Goal: Task Accomplishment & Management: Use online tool/utility

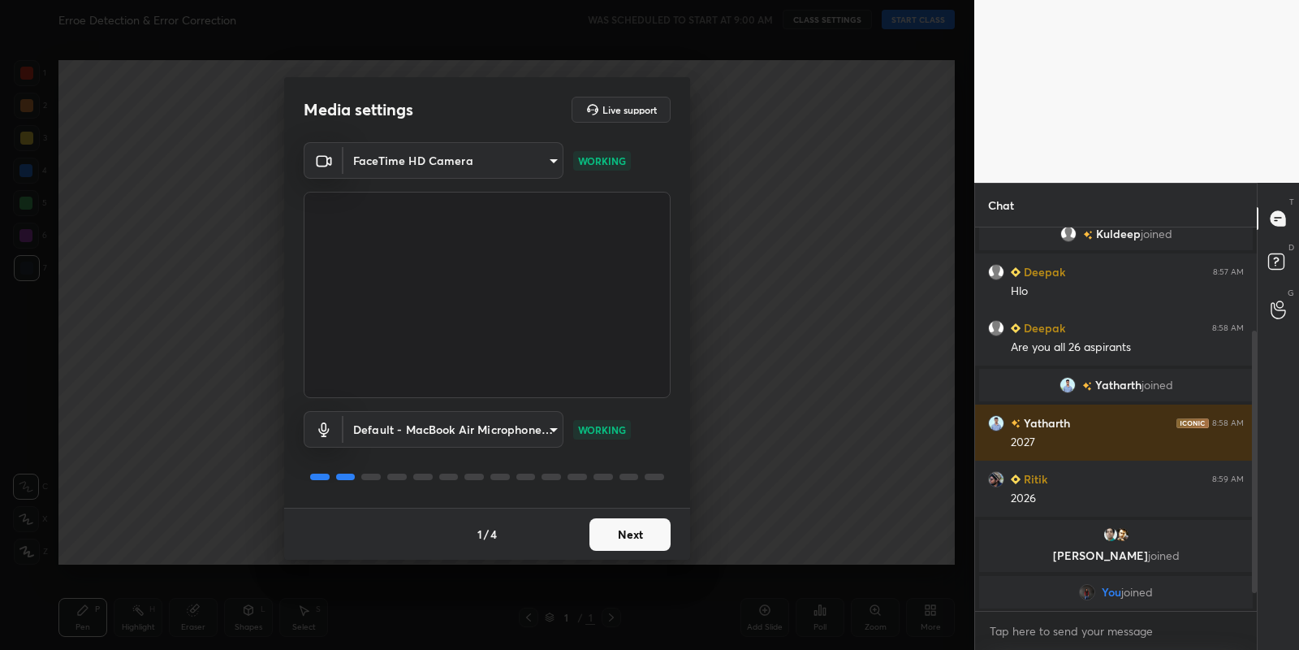
scroll to position [176, 0]
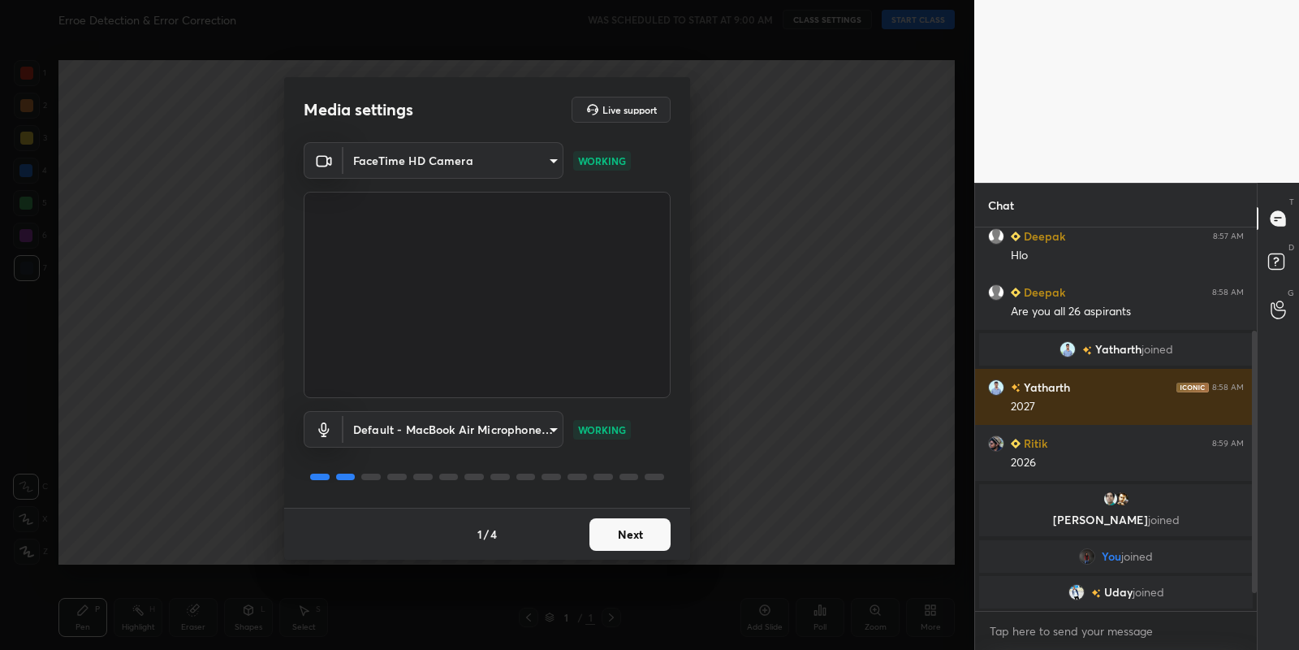
click at [631, 530] on button "Next" at bounding box center [630, 534] width 81 height 32
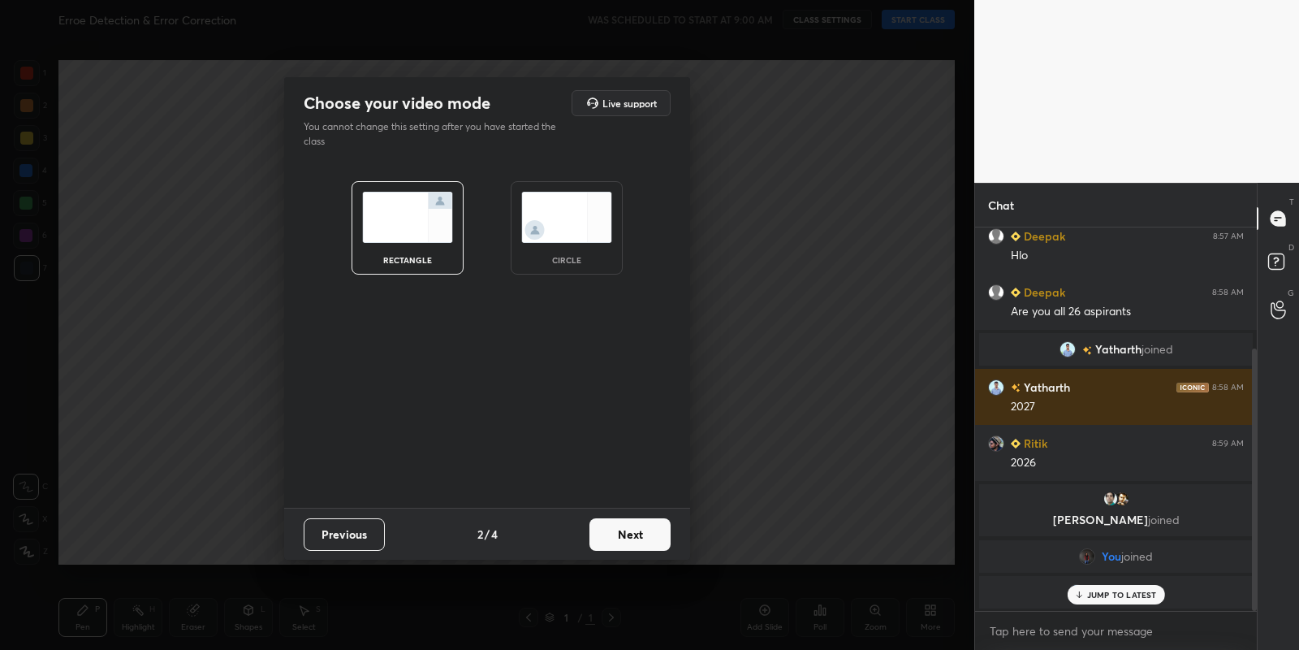
click at [631, 530] on button "Next" at bounding box center [630, 534] width 81 height 32
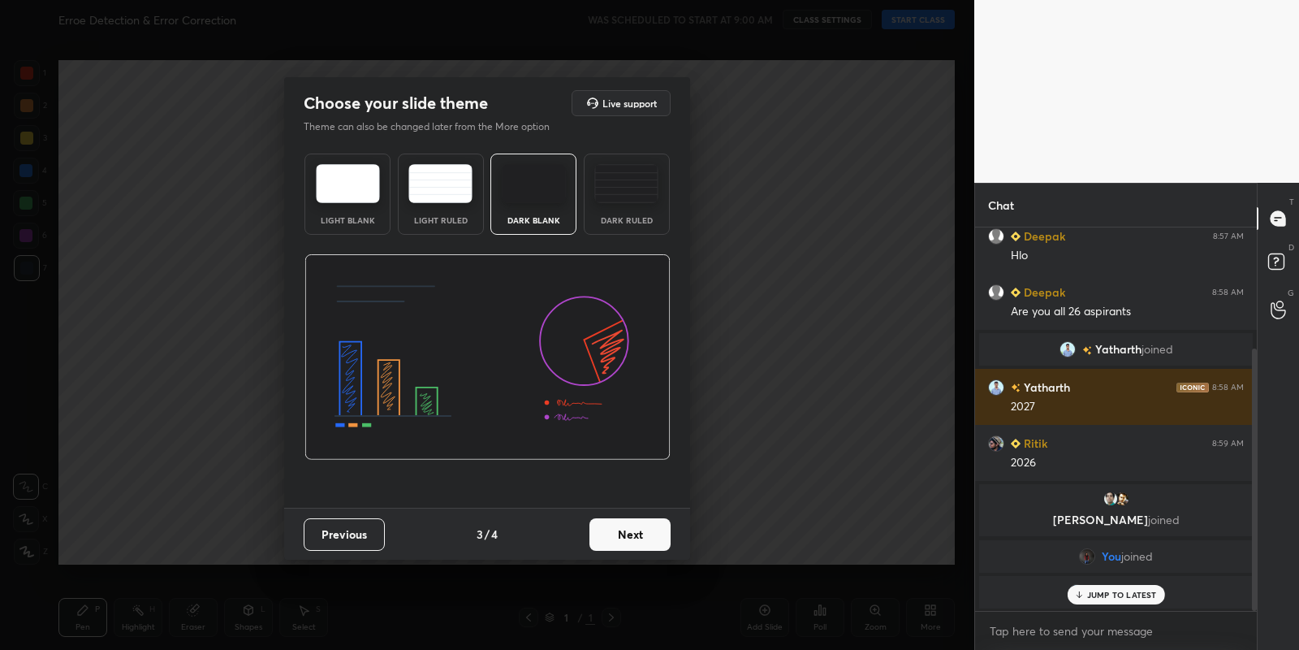
click at [631, 530] on button "Next" at bounding box center [630, 534] width 81 height 32
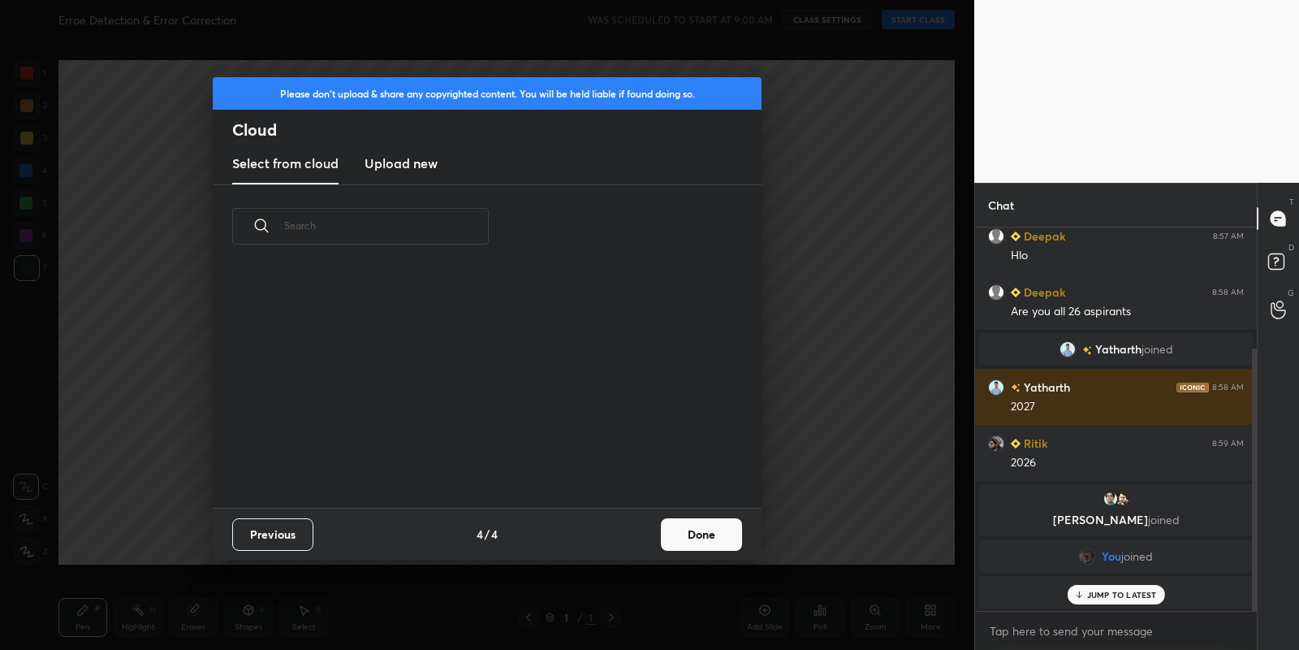
scroll to position [240, 521]
click at [410, 158] on h3 "Upload new" at bounding box center [401, 162] width 73 height 19
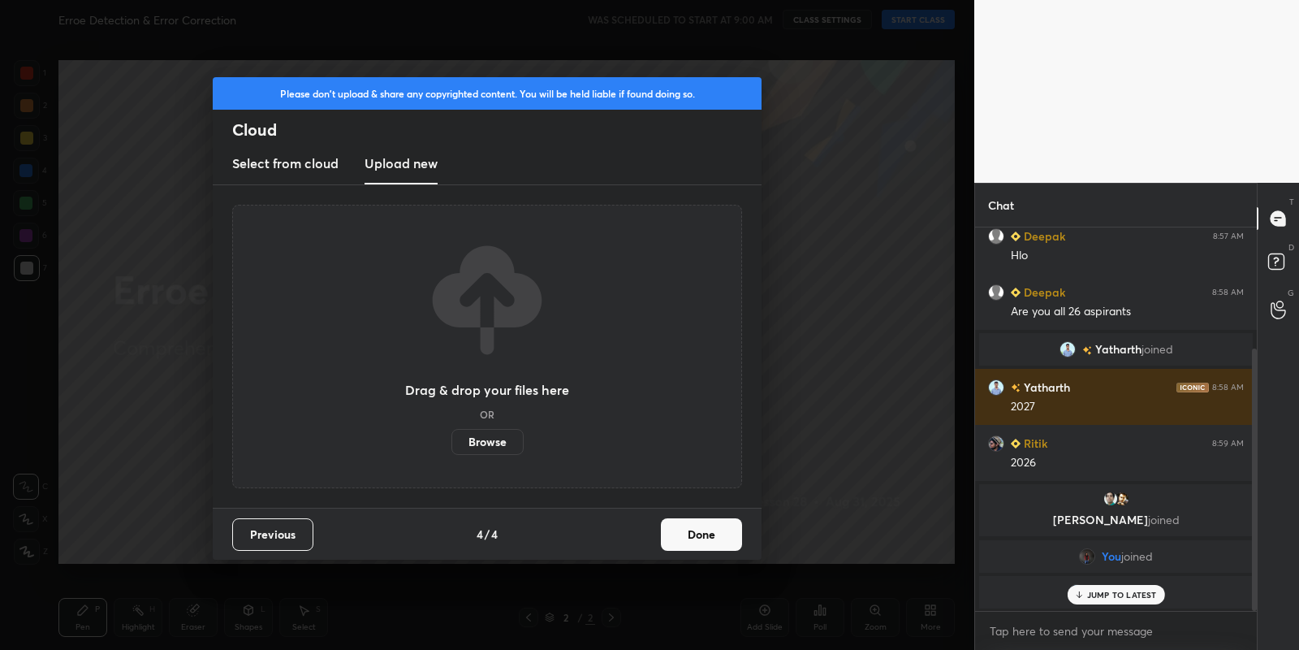
click at [477, 442] on label "Browse" at bounding box center [487, 442] width 72 height 26
click at [451, 442] on input "Browse" at bounding box center [451, 442] width 0 height 26
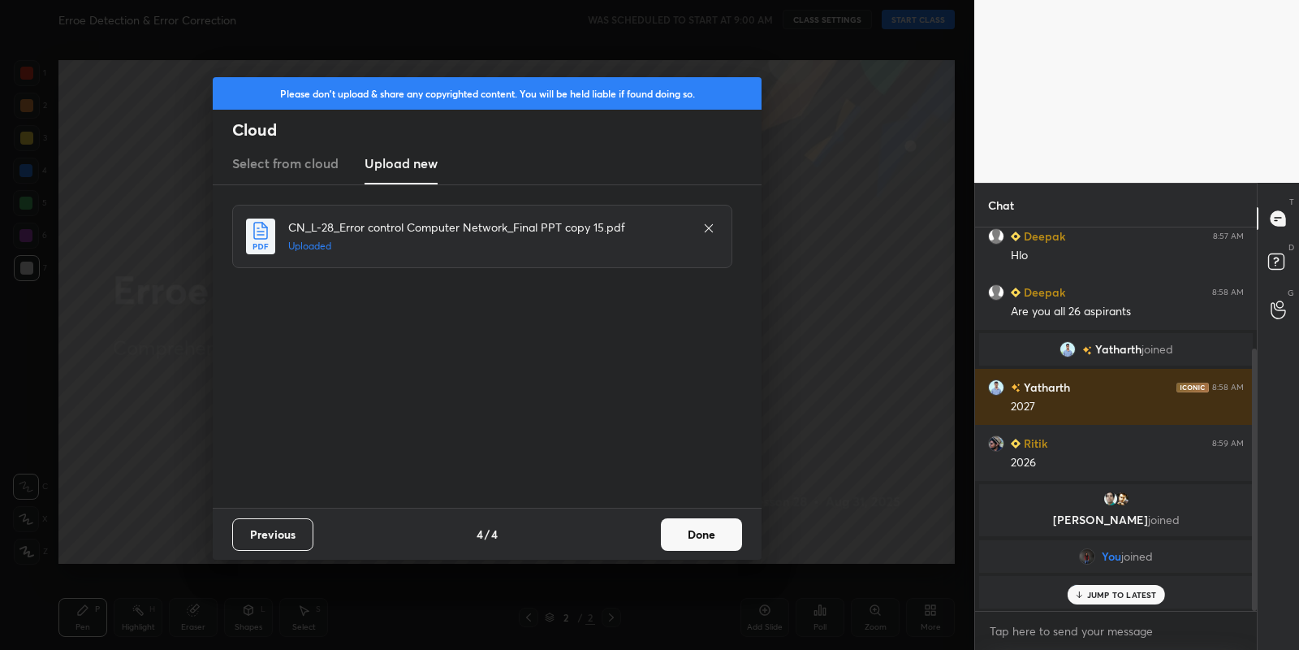
click at [707, 539] on button "Done" at bounding box center [701, 534] width 81 height 32
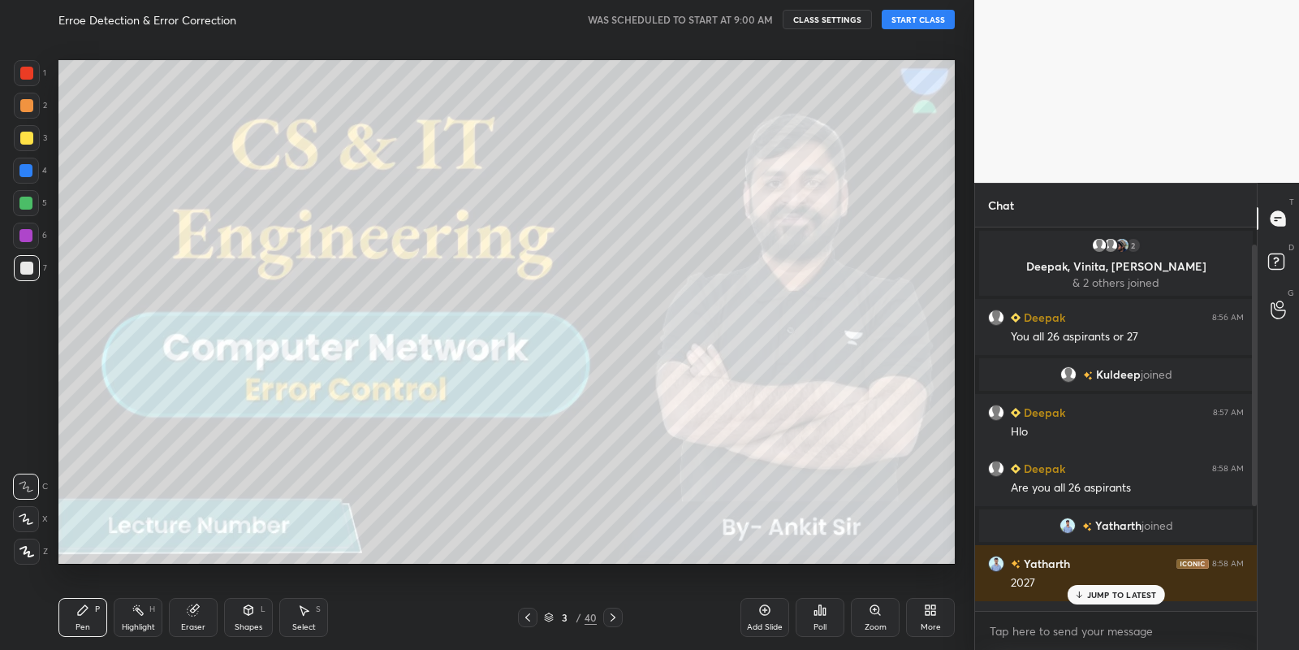
scroll to position [176, 0]
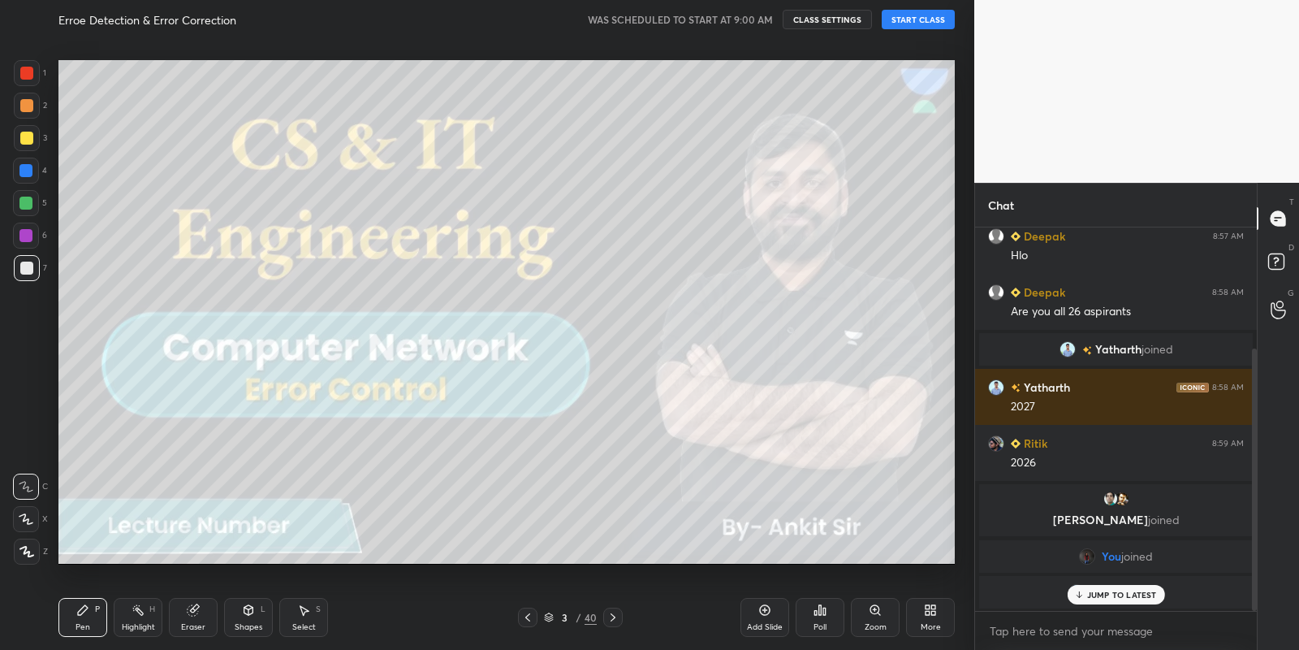
click at [1108, 594] on p "JUMP TO LATEST" at bounding box center [1122, 595] width 70 height 10
click at [919, 15] on button "START CLASS" at bounding box center [918, 19] width 73 height 19
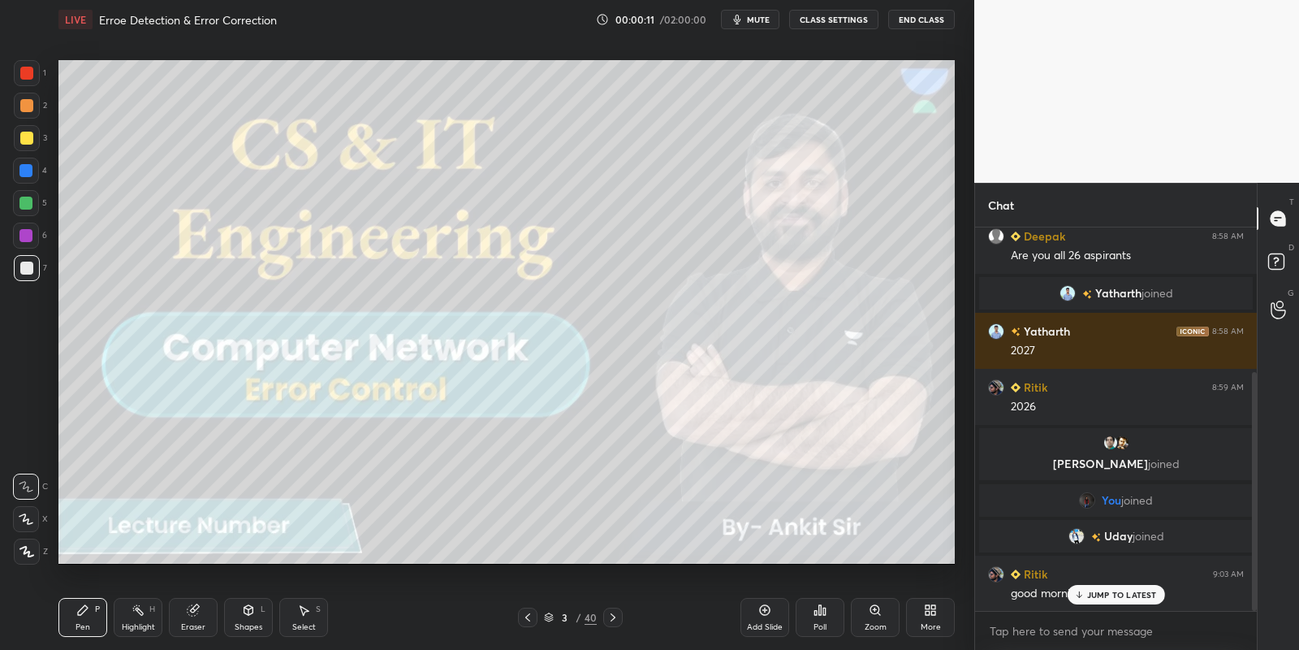
click at [1101, 591] on p "JUMP TO LATEST" at bounding box center [1122, 595] width 70 height 10
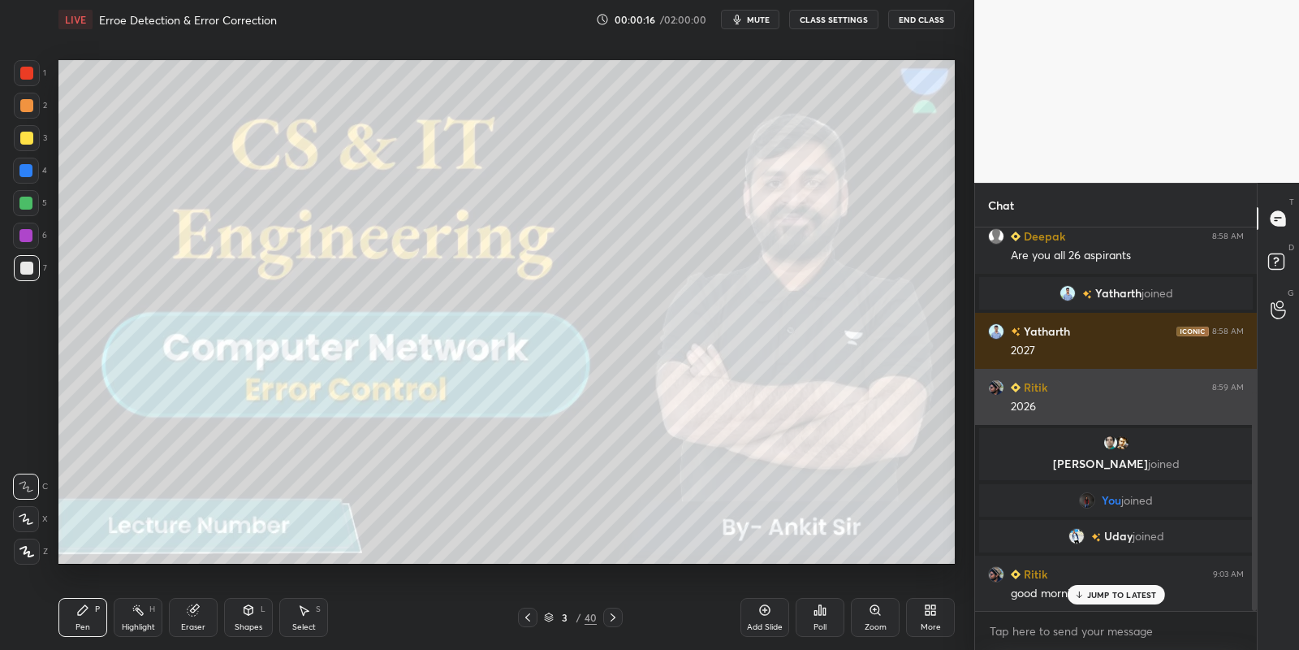
scroll to position [288, 0]
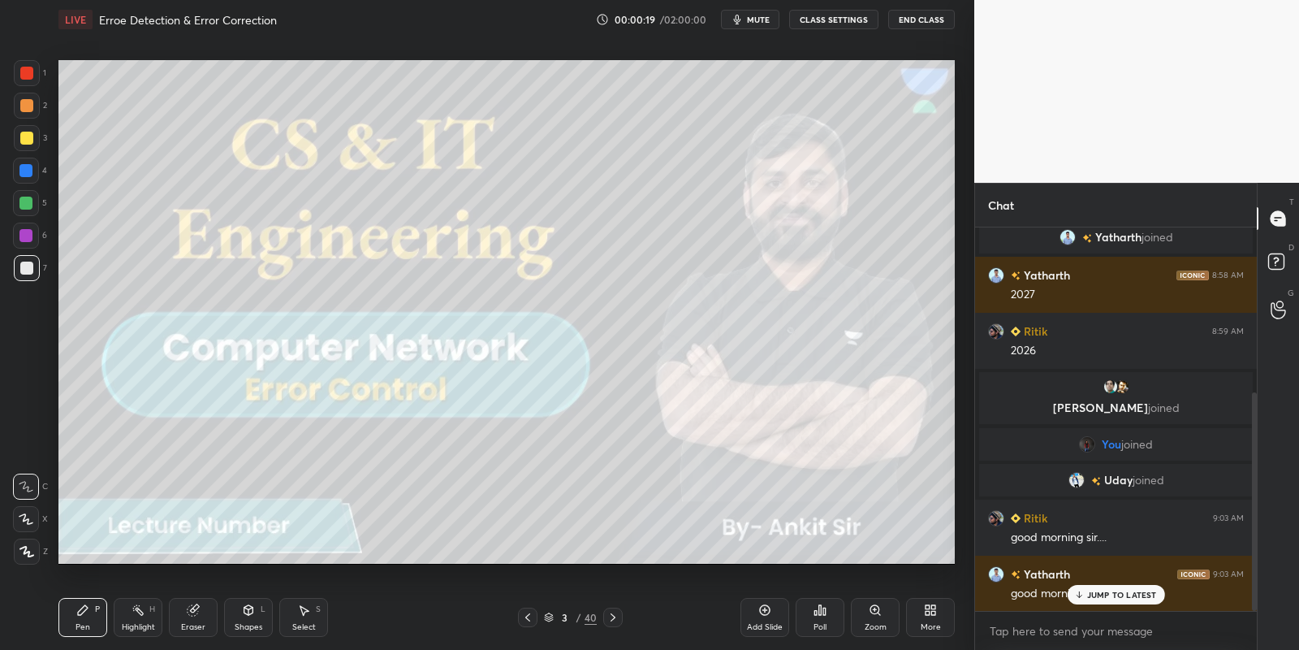
click at [1086, 592] on div "JUMP TO LATEST" at bounding box center [1115, 594] width 97 height 19
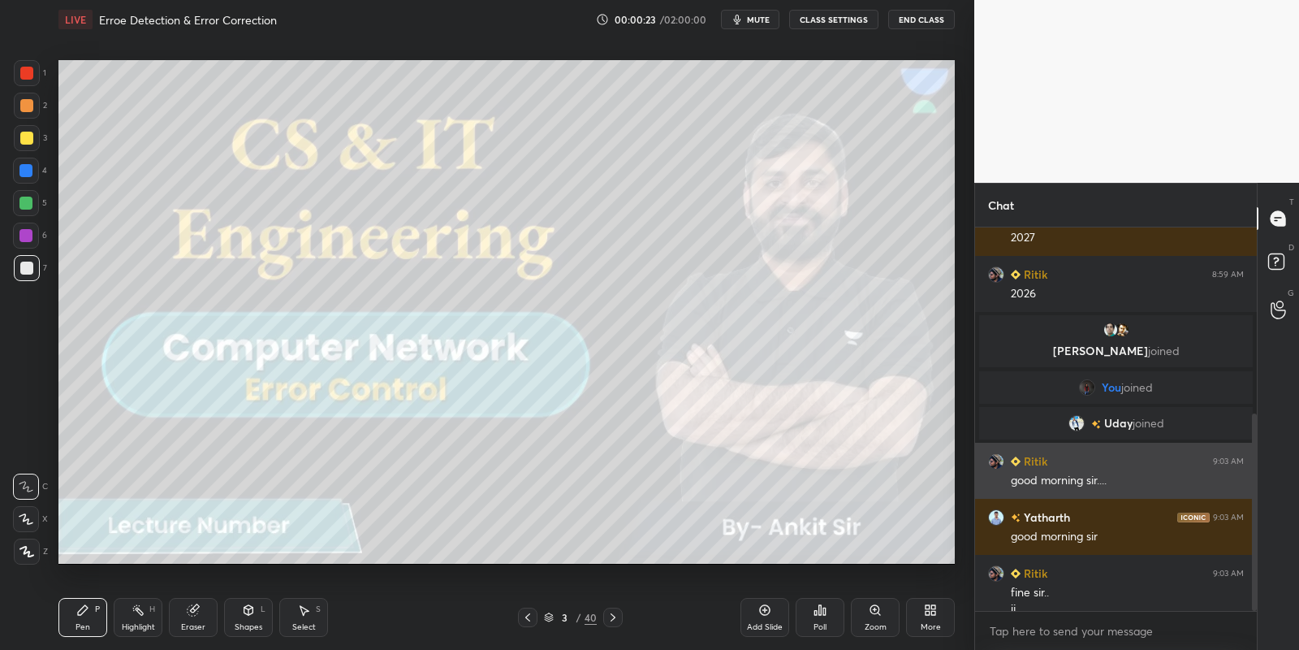
scroll to position [361, 0]
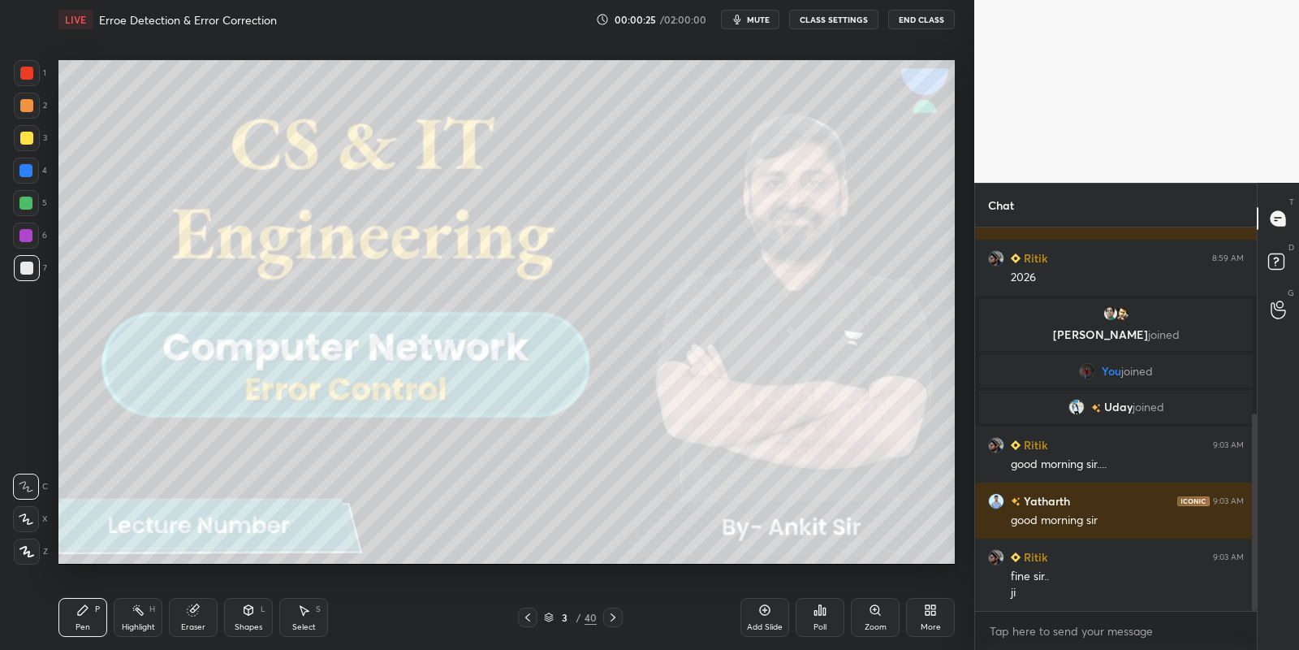
click at [253, 611] on icon at bounding box center [248, 610] width 9 height 10
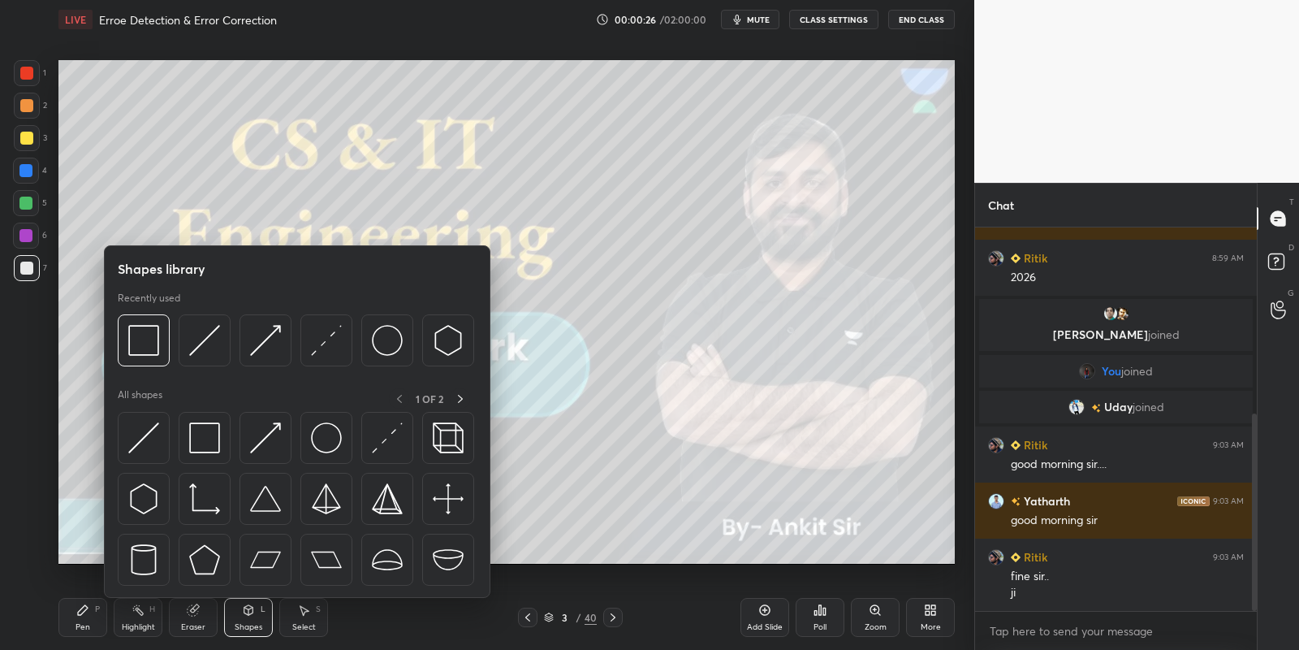
click at [203, 439] on img at bounding box center [204, 437] width 31 height 31
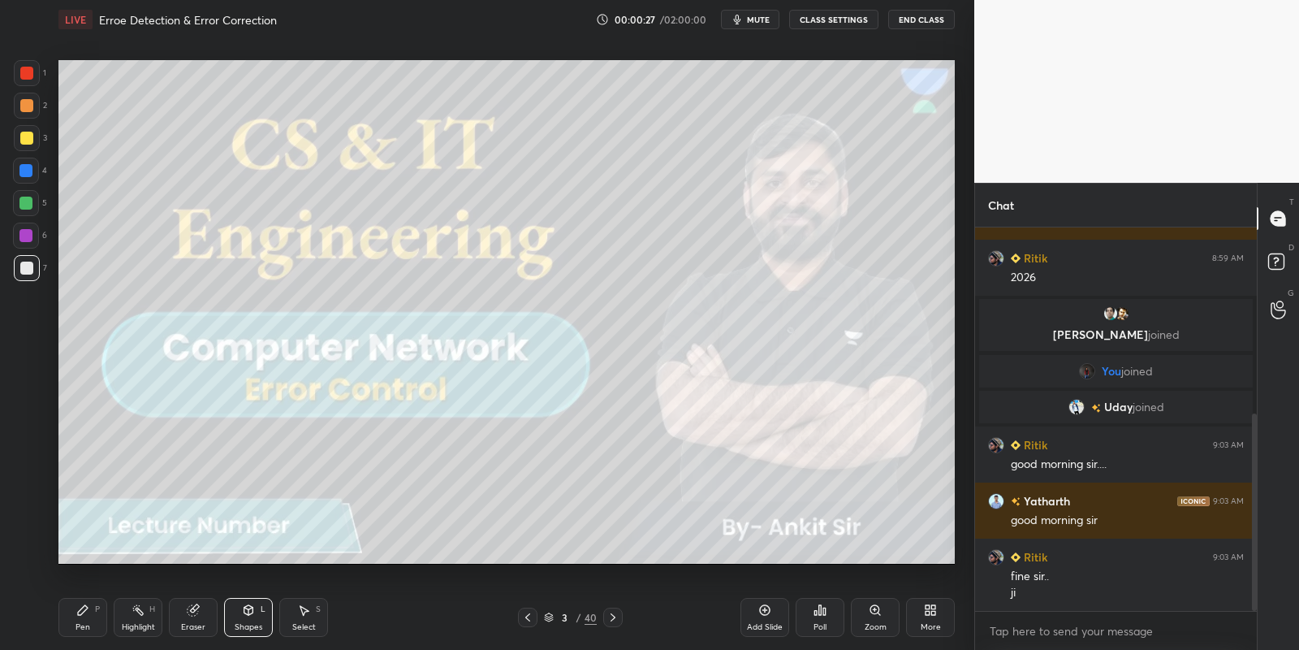
click at [28, 136] on div at bounding box center [26, 138] width 13 height 13
click at [92, 616] on div "Pen P" at bounding box center [82, 617] width 49 height 39
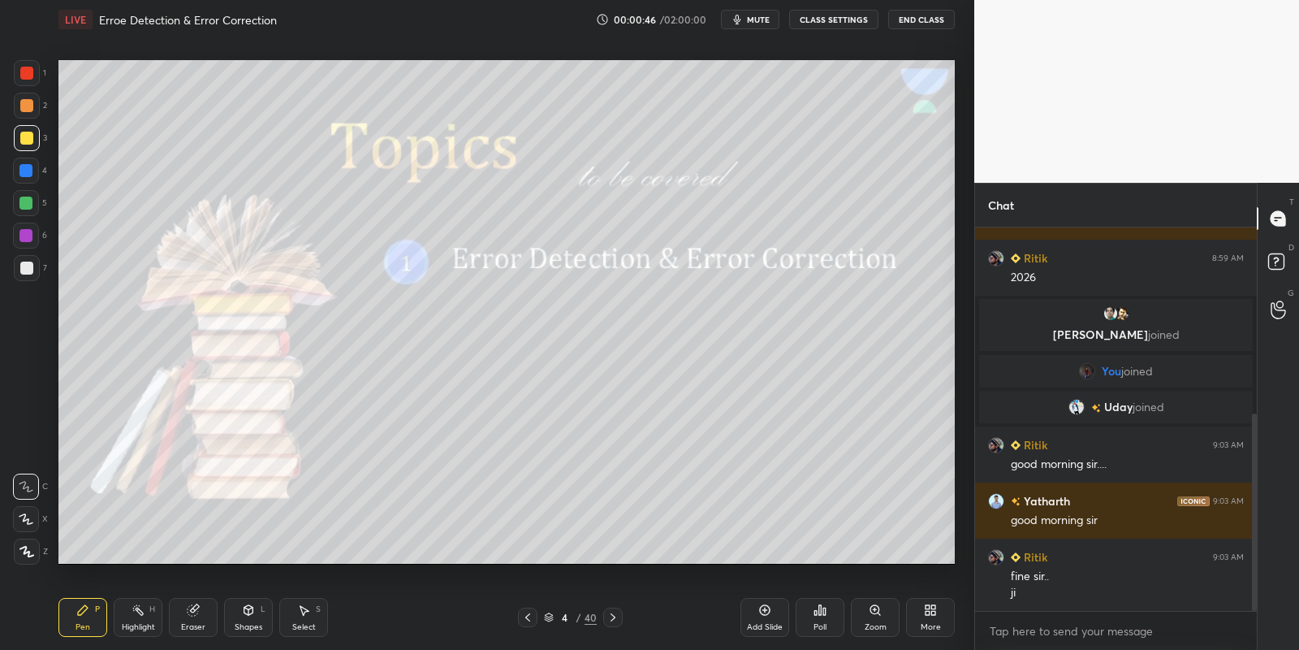
click at [252, 611] on icon at bounding box center [248, 610] width 9 height 10
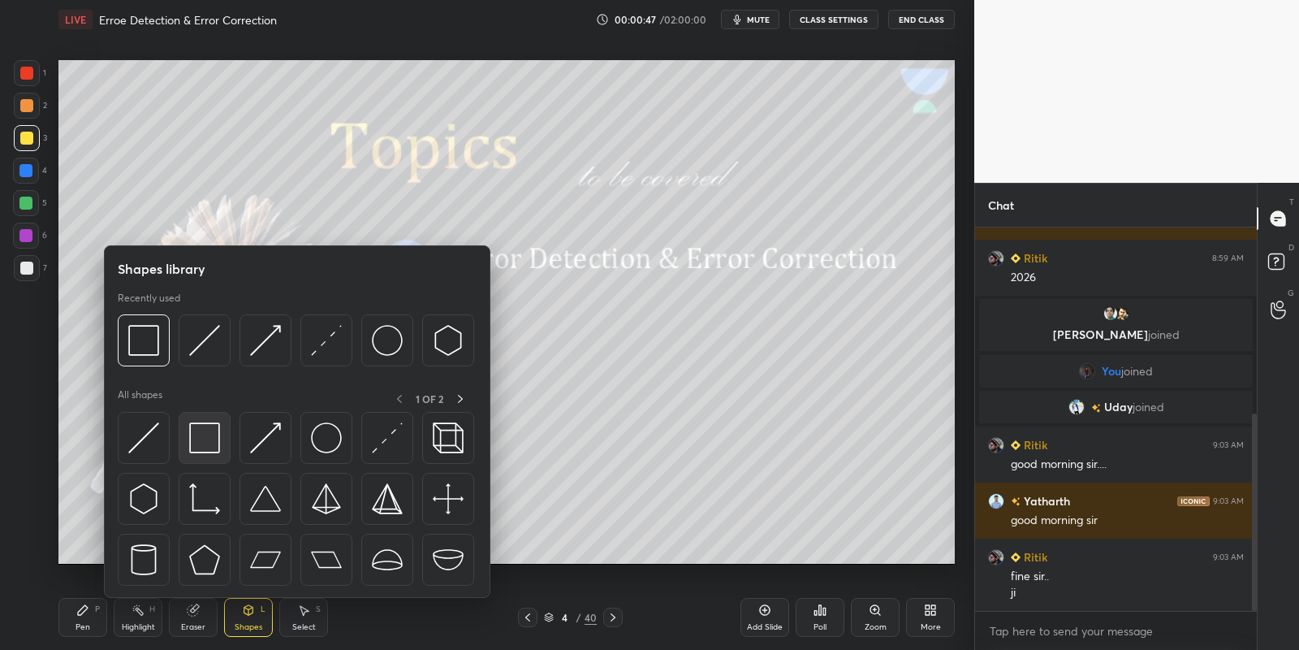
click at [206, 435] on img at bounding box center [204, 437] width 31 height 31
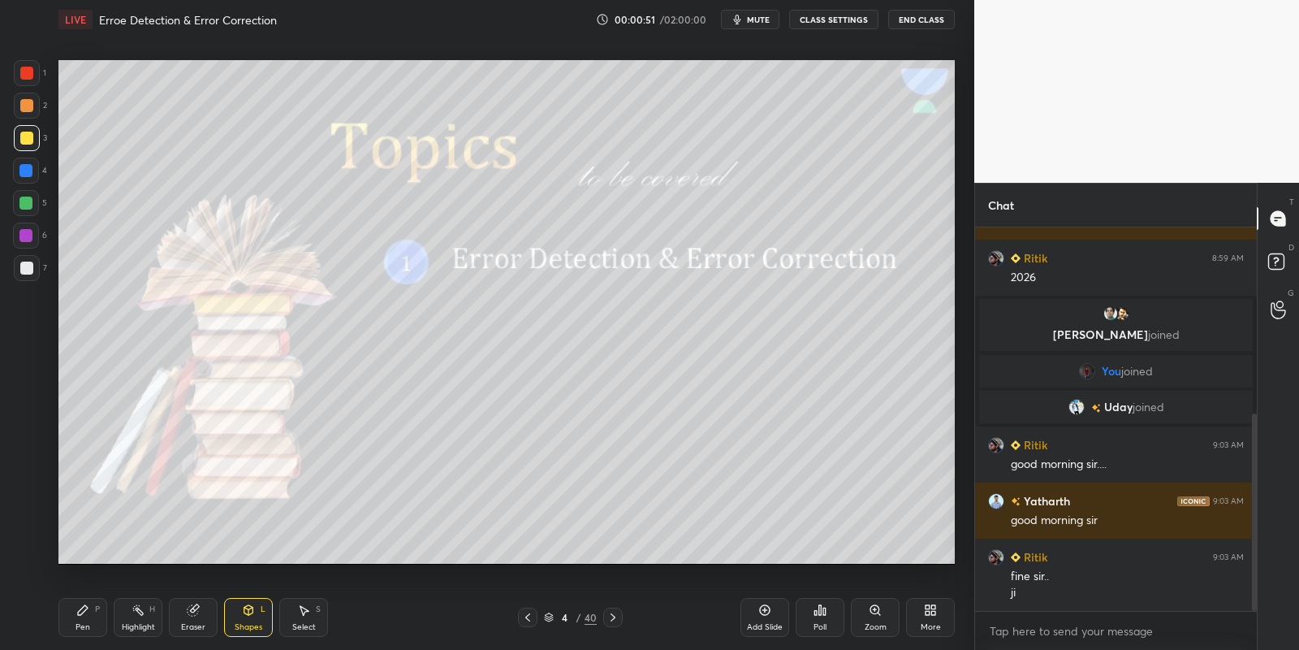
click at [96, 616] on div "Pen P" at bounding box center [82, 617] width 49 height 39
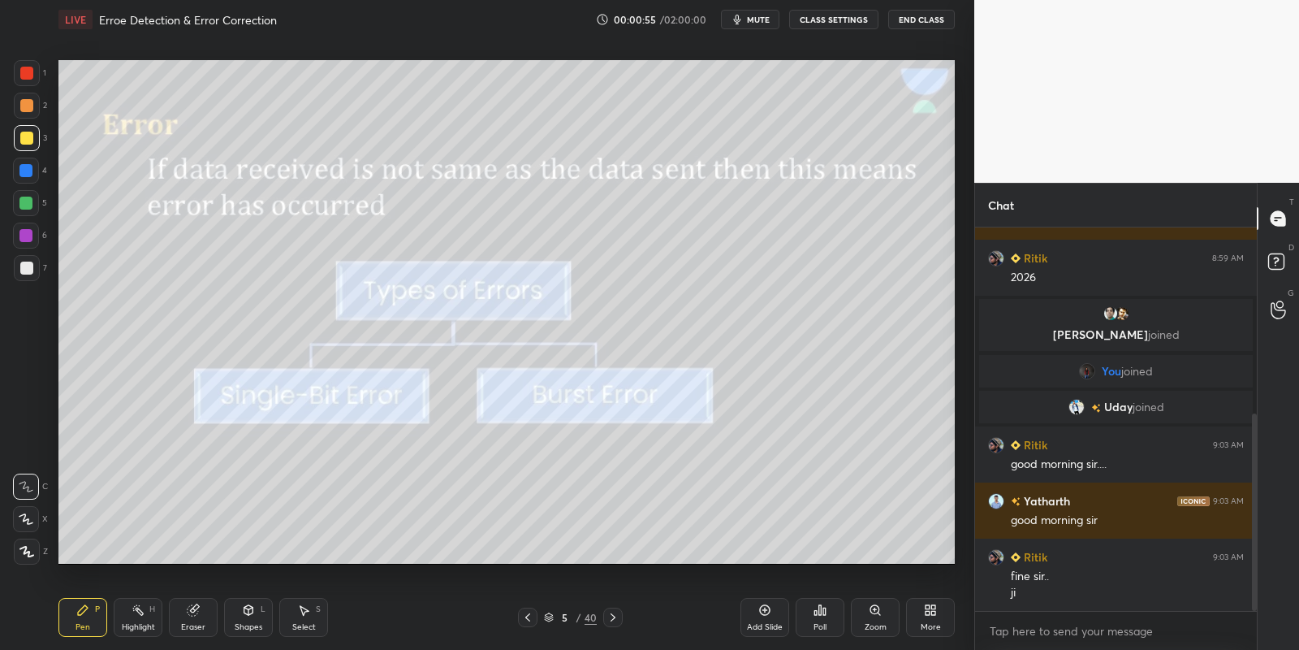
click at [253, 615] on div "Shapes L" at bounding box center [248, 617] width 49 height 39
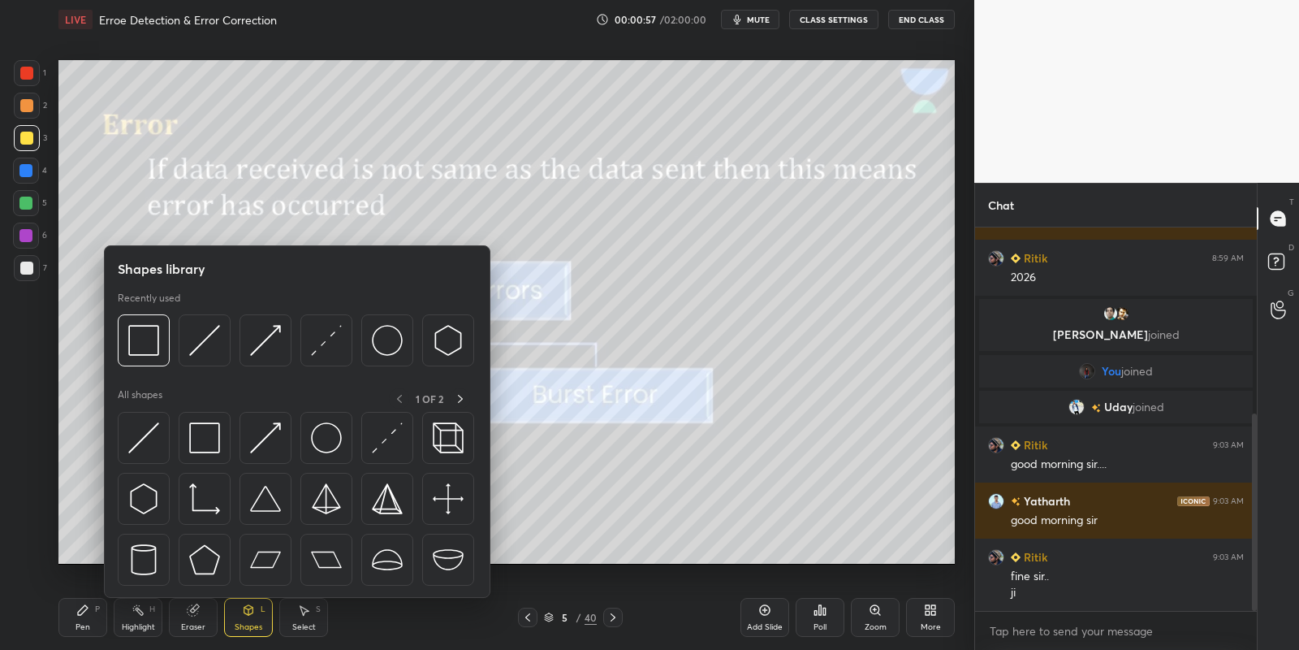
click at [25, 138] on div at bounding box center [26, 138] width 13 height 13
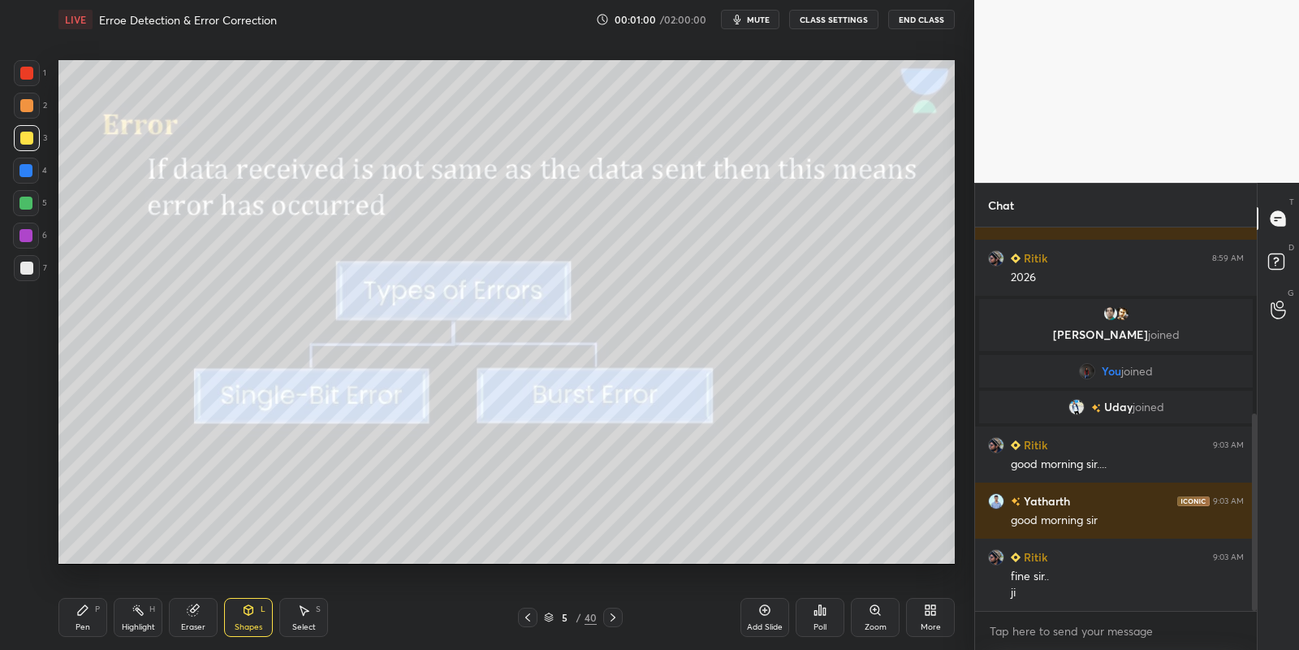
drag, startPoint x: 93, startPoint y: 616, endPoint x: 107, endPoint y: 609, distance: 16.3
click at [94, 616] on div "Pen P" at bounding box center [82, 617] width 49 height 39
click at [243, 620] on div "Shapes L" at bounding box center [248, 617] width 49 height 39
click at [246, 613] on icon at bounding box center [248, 609] width 13 height 13
click at [244, 611] on icon at bounding box center [248, 610] width 9 height 10
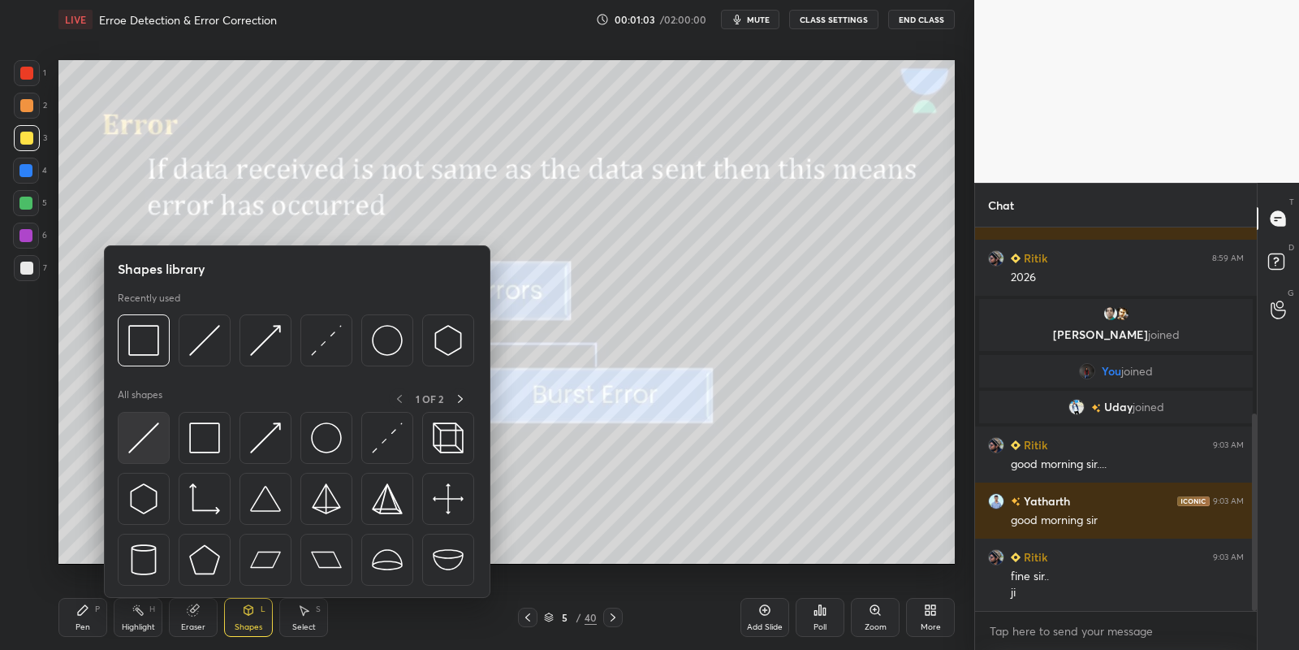
click at [136, 437] on img at bounding box center [143, 437] width 31 height 31
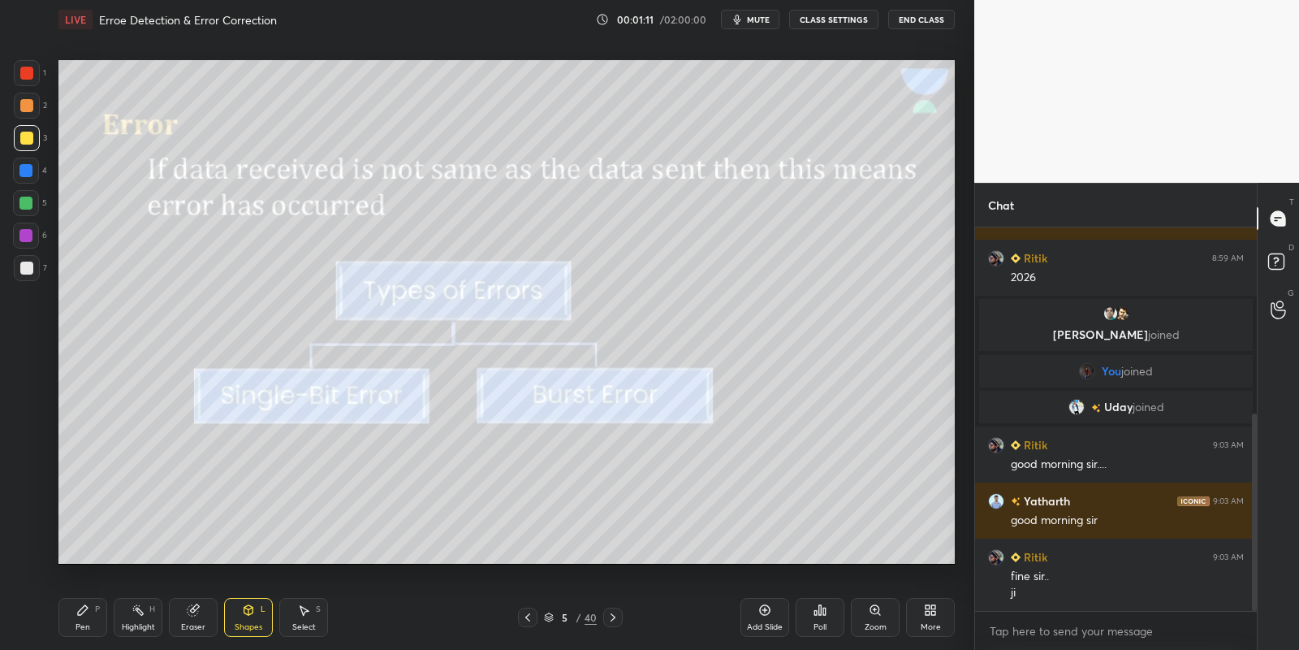
click at [105, 620] on div "Pen P" at bounding box center [82, 617] width 49 height 39
click at [143, 620] on div "Highlight H" at bounding box center [138, 617] width 49 height 39
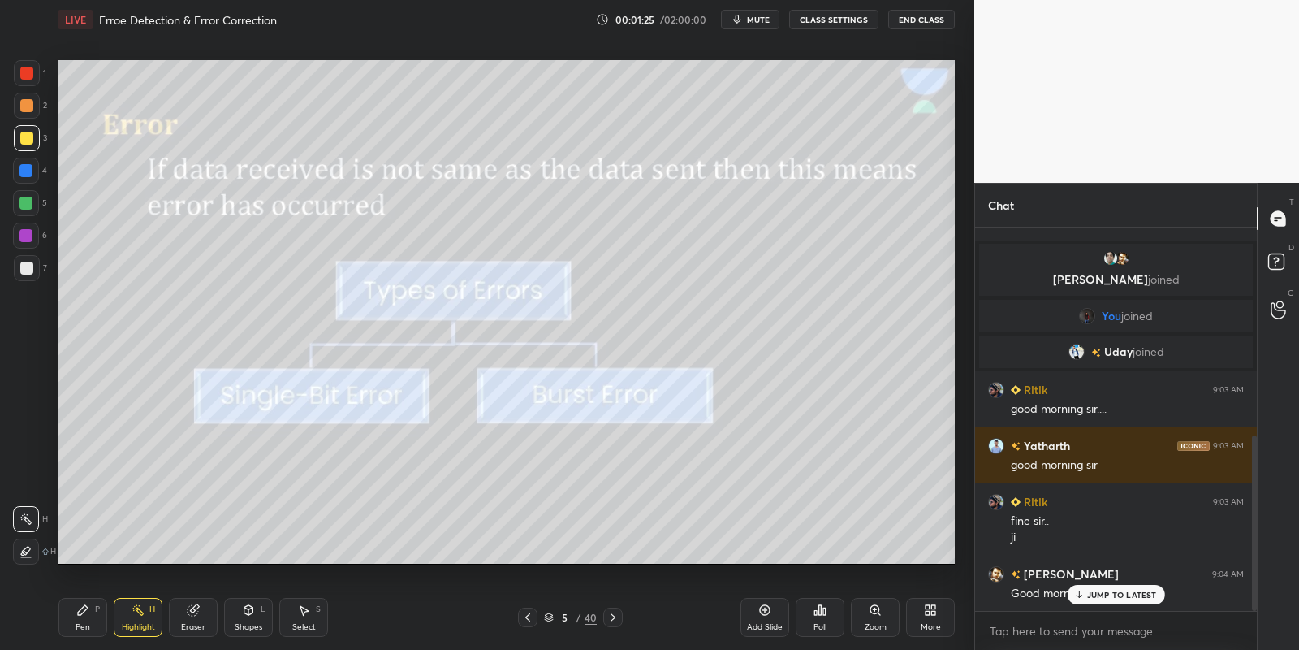
scroll to position [456, 0]
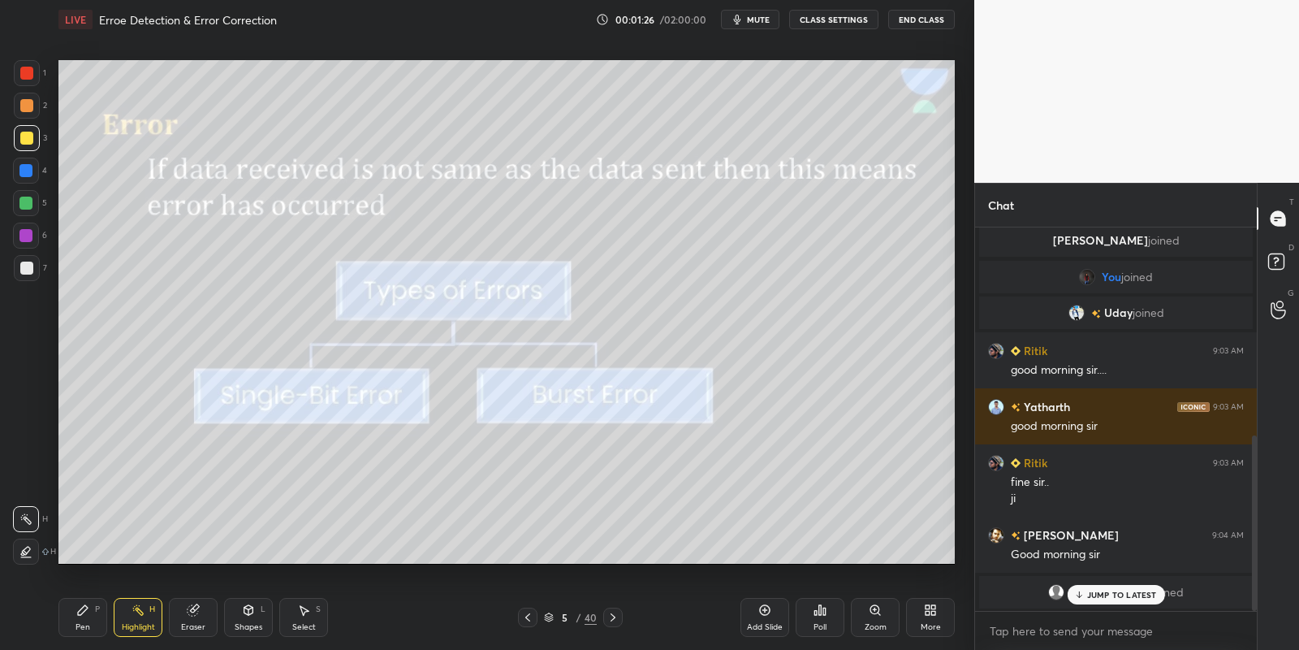
drag, startPoint x: 86, startPoint y: 618, endPoint x: 108, endPoint y: 607, distance: 24.3
click at [84, 618] on div "Pen P" at bounding box center [82, 617] width 49 height 39
click at [127, 618] on div "Highlight H" at bounding box center [138, 617] width 49 height 39
drag, startPoint x: 90, startPoint y: 615, endPoint x: 99, endPoint y: 607, distance: 12.1
click at [90, 614] on div "Pen P" at bounding box center [82, 617] width 49 height 39
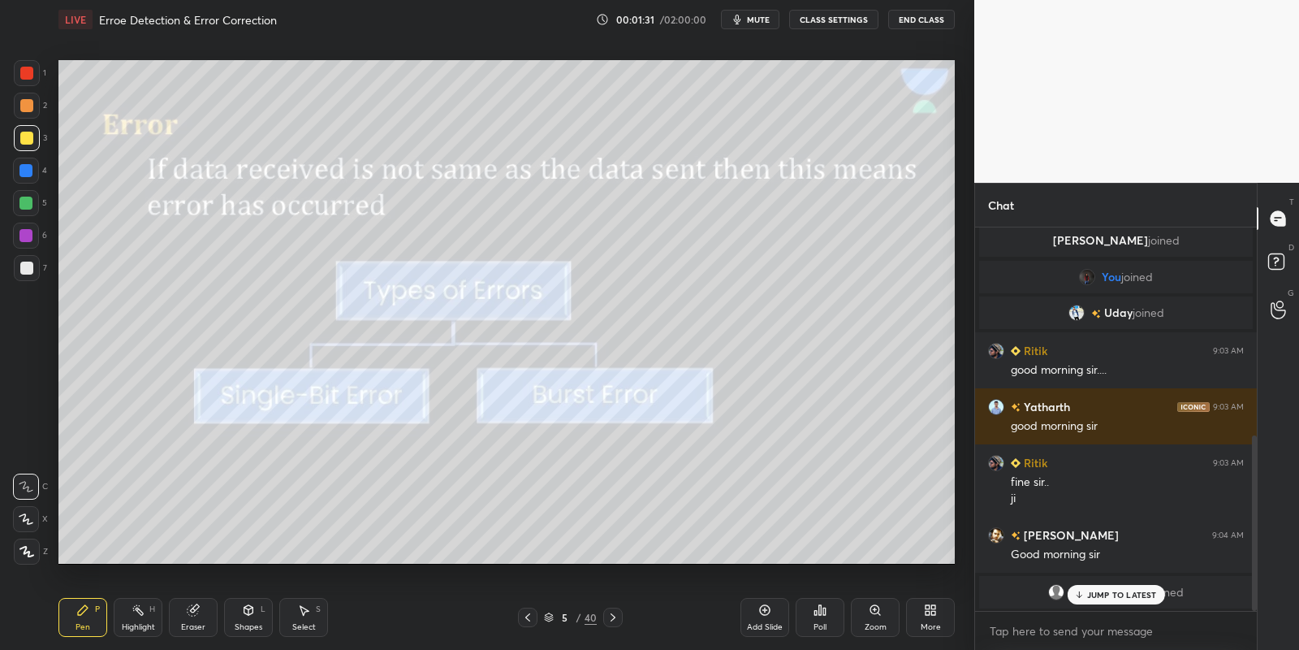
drag, startPoint x: 195, startPoint y: 615, endPoint x: 234, endPoint y: 568, distance: 61.1
click at [195, 613] on div "Eraser" at bounding box center [193, 617] width 49 height 39
click at [96, 610] on div "Pen P" at bounding box center [82, 617] width 49 height 39
drag, startPoint x: 139, startPoint y: 613, endPoint x: 164, endPoint y: 590, distance: 34.5
click at [138, 613] on icon at bounding box center [138, 609] width 13 height 13
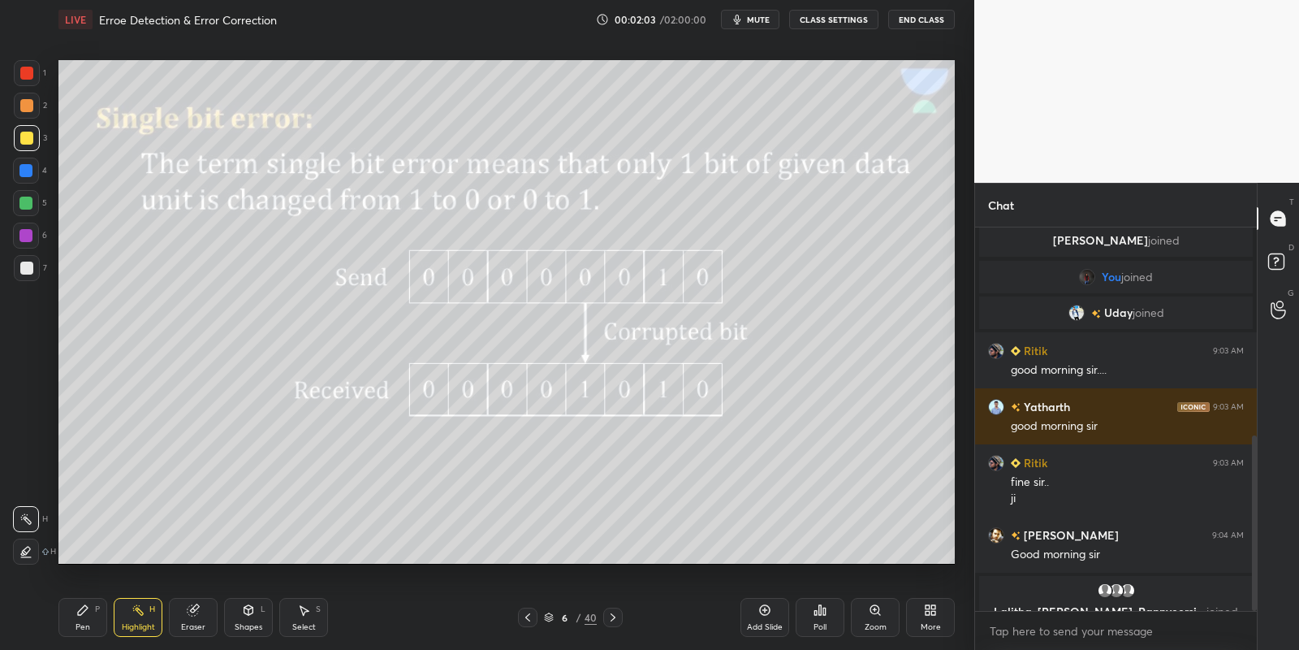
click at [251, 611] on icon at bounding box center [248, 609] width 13 height 13
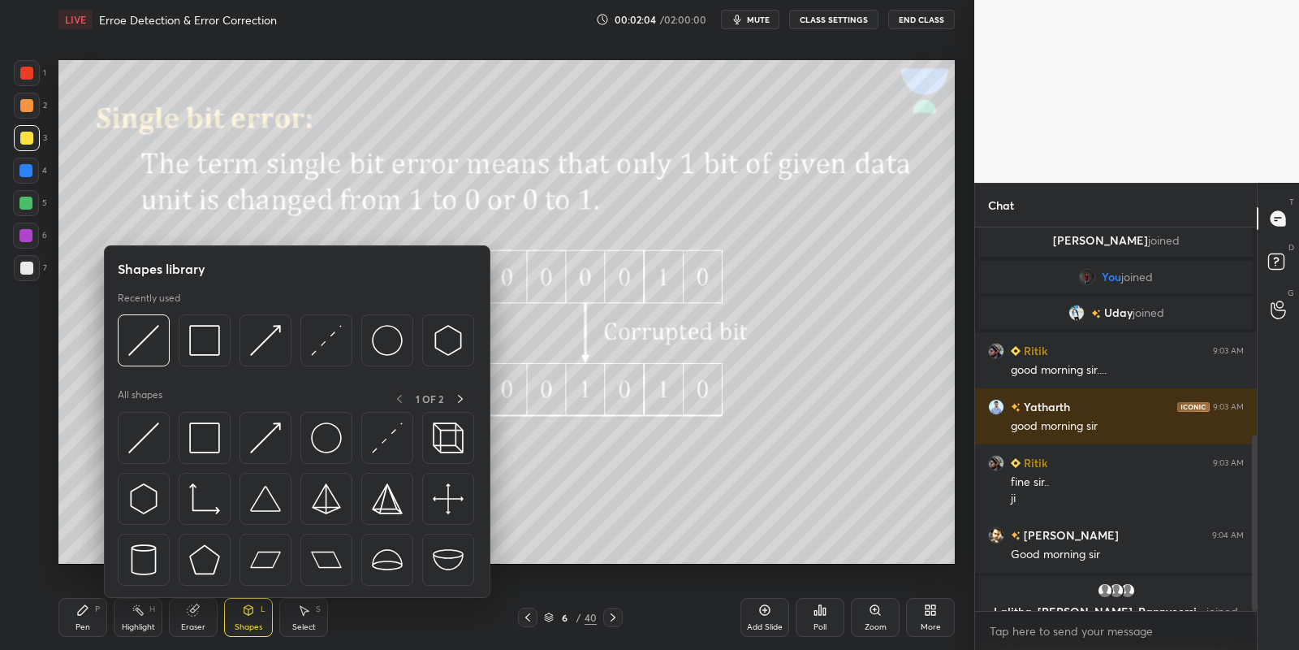
click at [206, 437] on img at bounding box center [204, 437] width 31 height 31
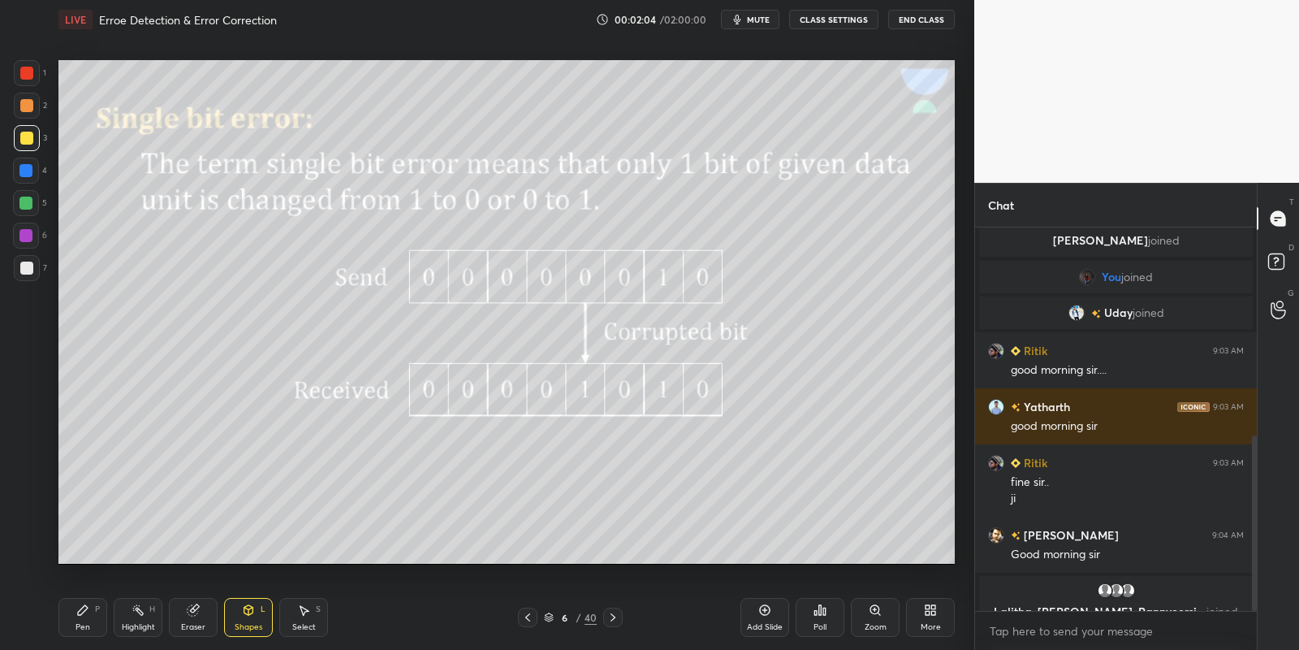
click at [28, 201] on div at bounding box center [25, 203] width 13 height 13
drag, startPoint x: 96, startPoint y: 615, endPoint x: 154, endPoint y: 600, distance: 60.3
click at [97, 614] on div "Pen P" at bounding box center [82, 617] width 49 height 39
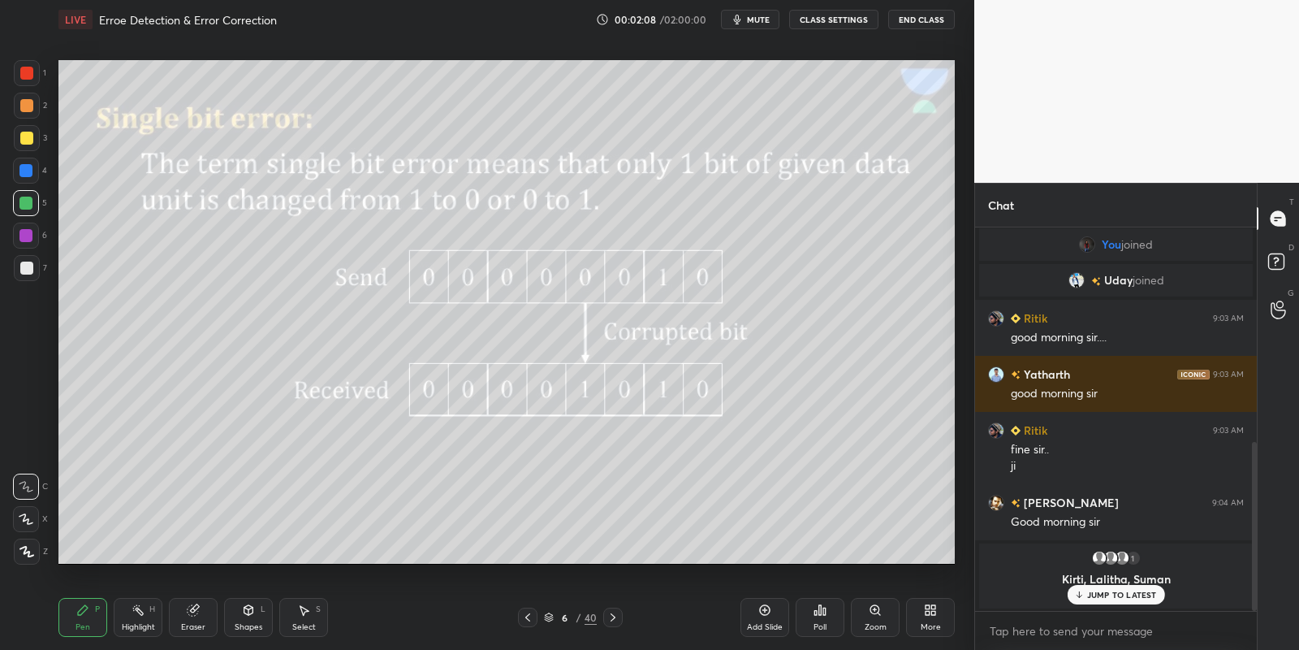
click at [244, 612] on icon at bounding box center [248, 609] width 13 height 13
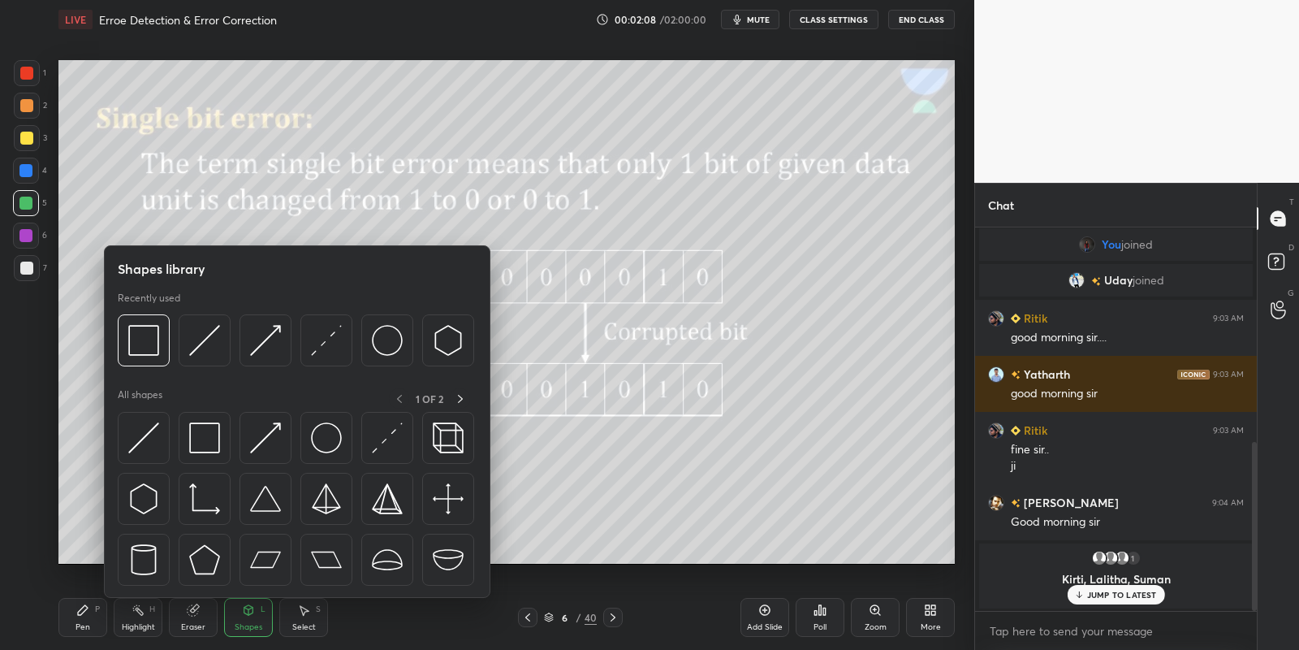
drag, startPoint x: 248, startPoint y: 608, endPoint x: 248, endPoint y: 570, distance: 38.2
click at [248, 608] on icon at bounding box center [248, 609] width 13 height 13
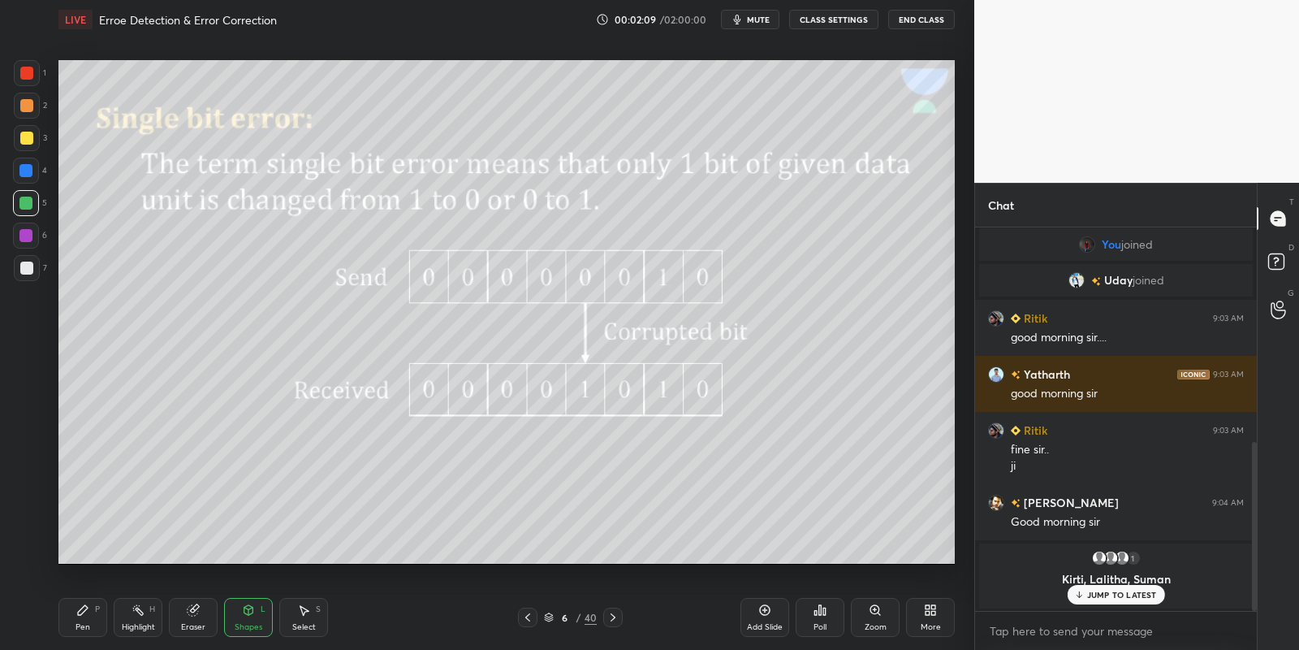
drag, startPoint x: 253, startPoint y: 619, endPoint x: 249, endPoint y: 603, distance: 16.6
click at [251, 618] on div "Shapes L" at bounding box center [248, 617] width 49 height 39
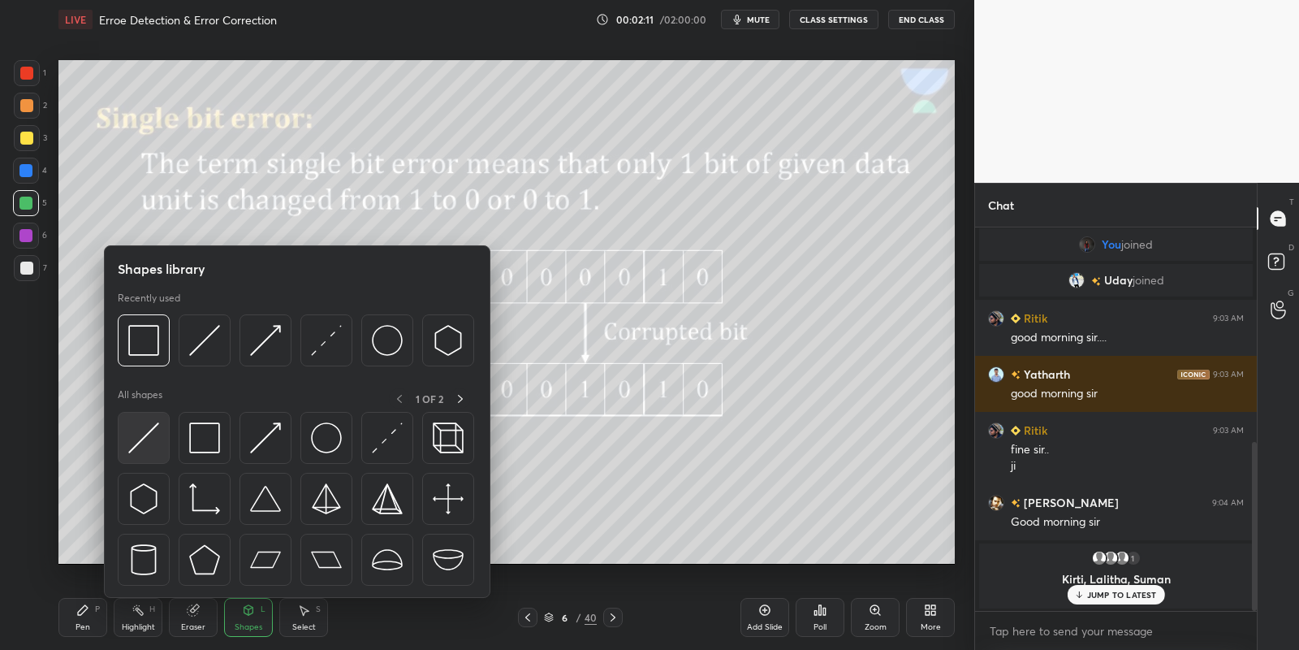
click at [136, 438] on img at bounding box center [143, 437] width 31 height 31
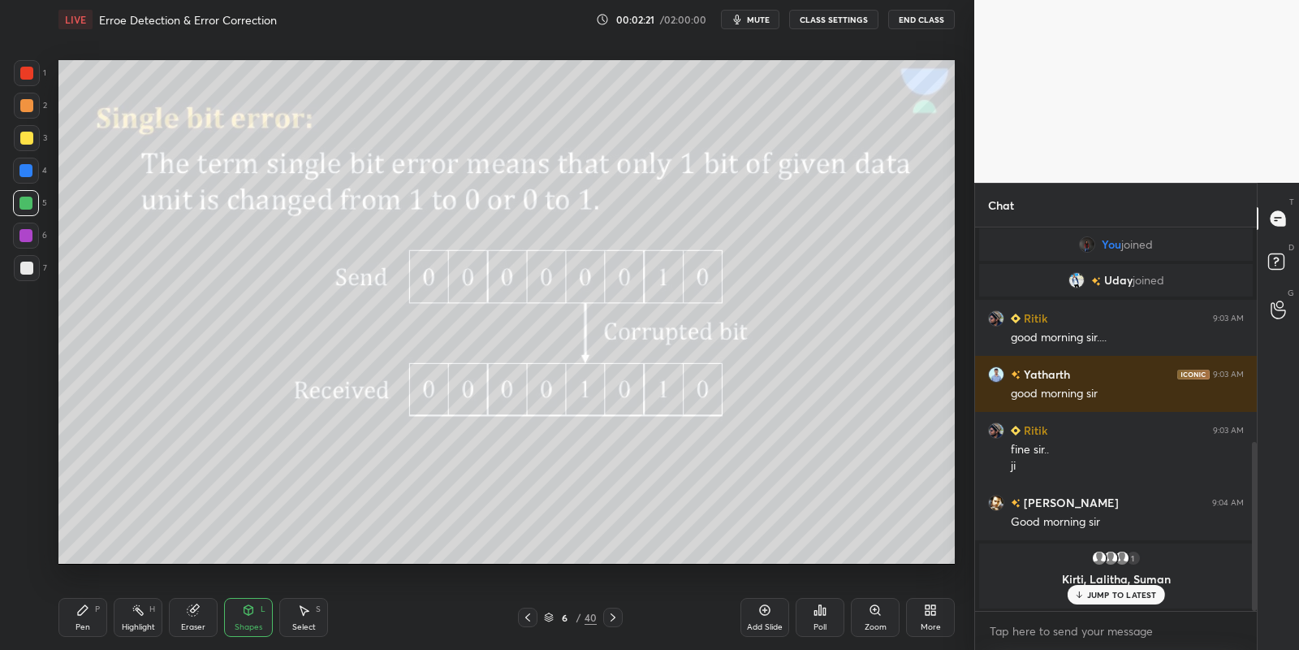
click at [93, 616] on div "Pen P" at bounding box center [82, 617] width 49 height 39
click at [126, 620] on div "Highlight H" at bounding box center [138, 617] width 49 height 39
drag, startPoint x: 96, startPoint y: 622, endPoint x: 137, endPoint y: 617, distance: 41.7
click at [99, 621] on div "Pen P" at bounding box center [82, 617] width 49 height 39
drag, startPoint x: 140, startPoint y: 624, endPoint x: 153, endPoint y: 611, distance: 19.0
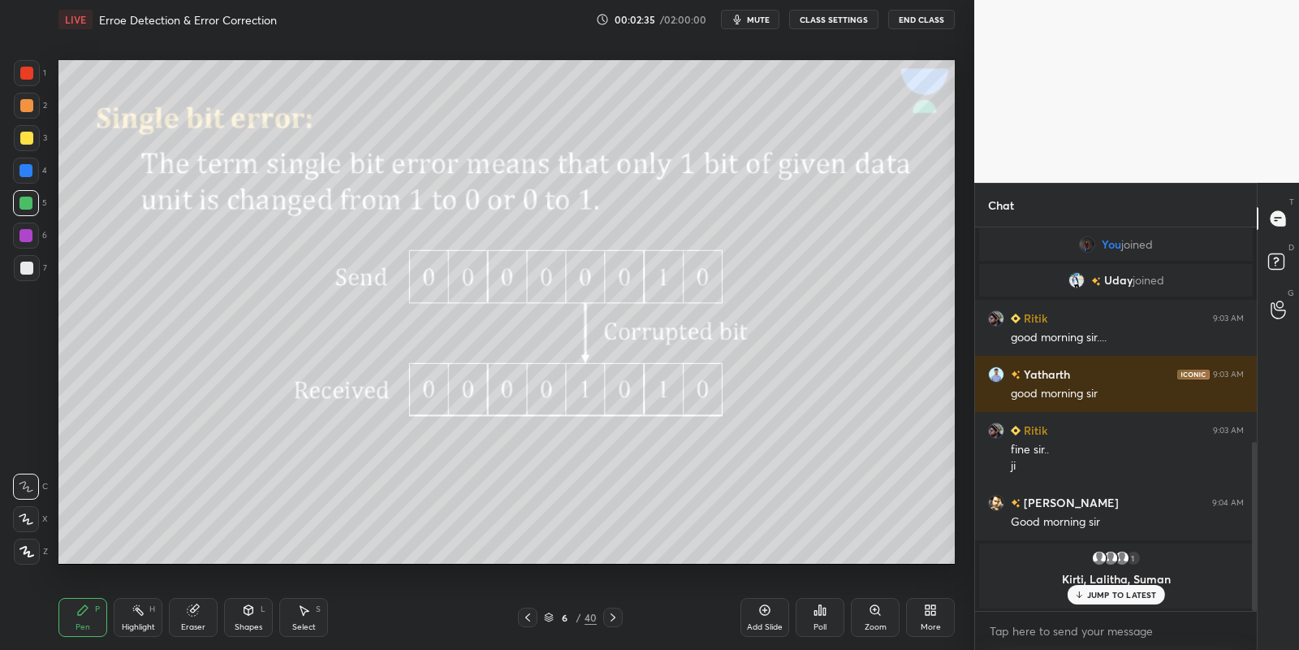
click at [141, 624] on div "Highlight" at bounding box center [138, 627] width 33 height 8
drag, startPoint x: 153, startPoint y: 613, endPoint x: 162, endPoint y: 603, distance: 13.2
click at [153, 613] on div "Highlight H" at bounding box center [138, 617] width 49 height 39
drag, startPoint x: 257, startPoint y: 620, endPoint x: 249, endPoint y: 608, distance: 13.5
click at [253, 617] on div "Shapes L" at bounding box center [248, 617] width 49 height 39
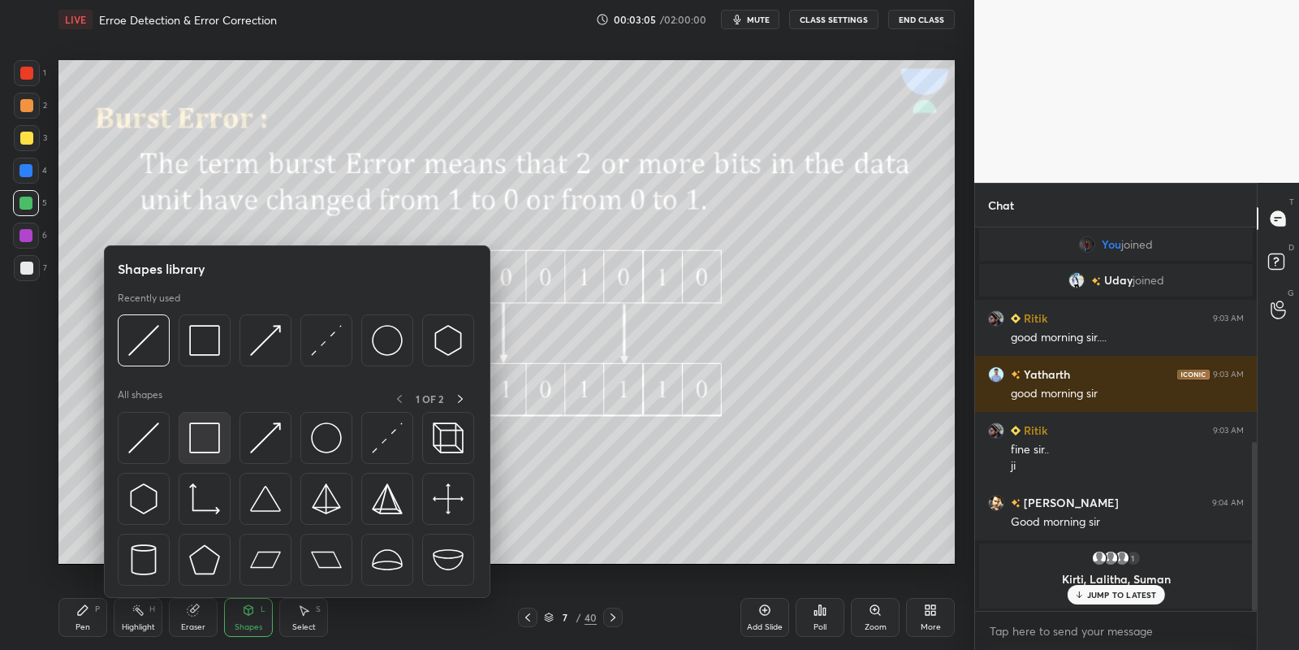
drag, startPoint x: 216, startPoint y: 444, endPoint x: 37, endPoint y: 201, distance: 302.6
click at [213, 450] on img at bounding box center [204, 437] width 31 height 31
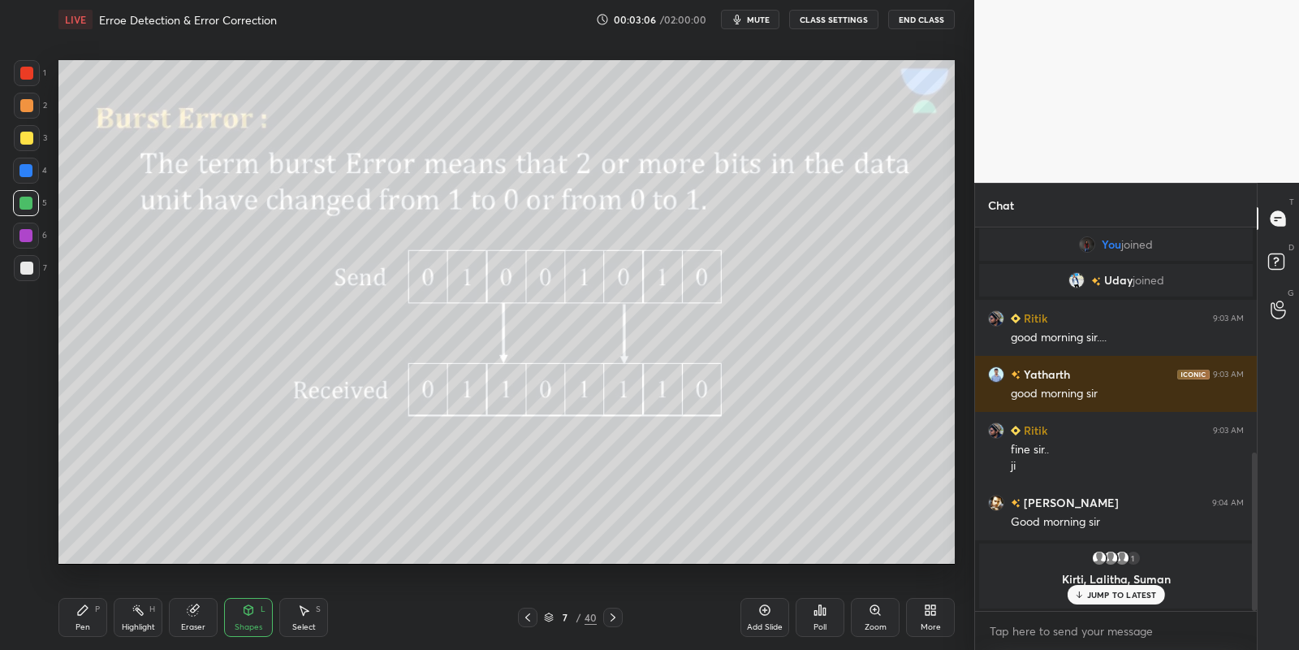
click at [32, 201] on div at bounding box center [26, 203] width 26 height 26
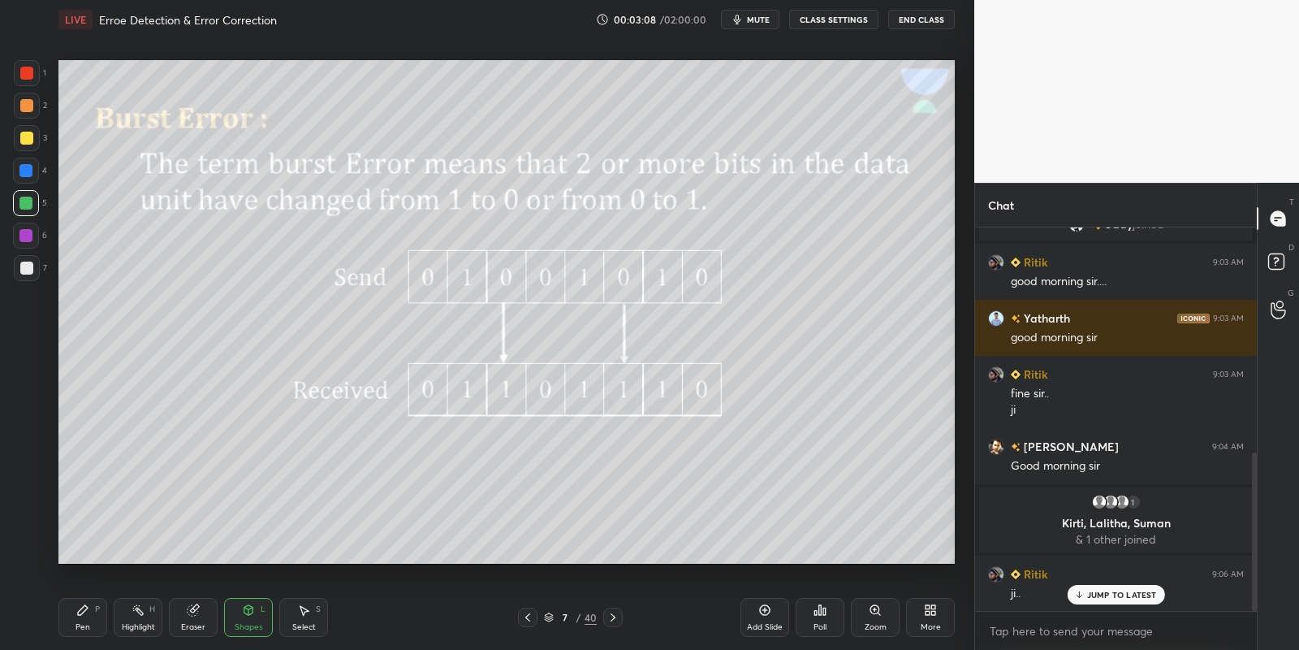
click at [98, 607] on div "P" at bounding box center [97, 609] width 5 height 8
click at [248, 614] on icon at bounding box center [248, 609] width 13 height 13
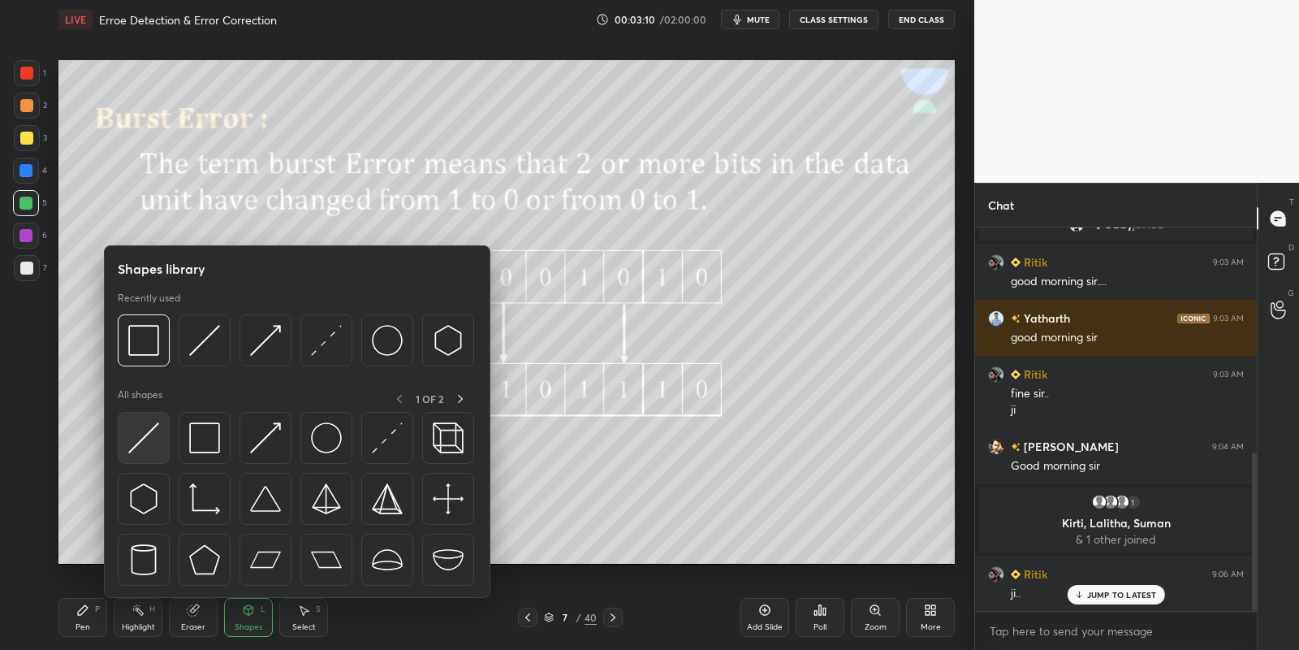
click at [145, 420] on div at bounding box center [144, 438] width 52 height 52
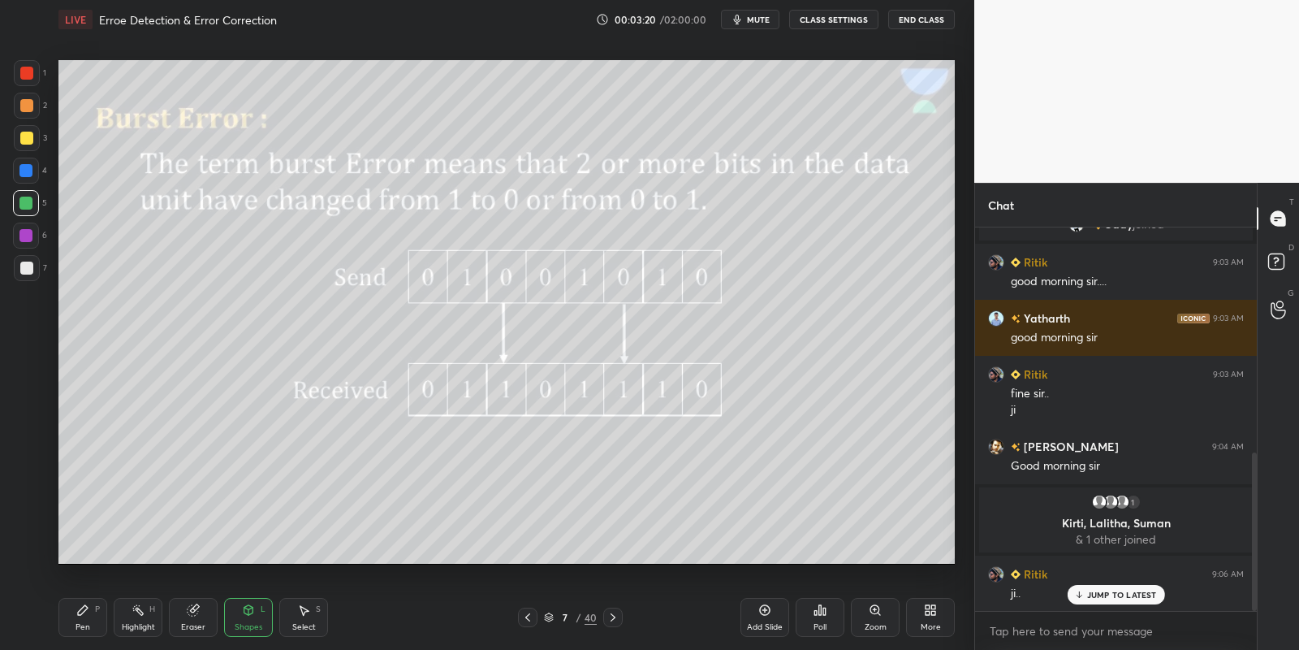
click at [100, 611] on div "Pen P" at bounding box center [82, 617] width 49 height 39
click at [144, 617] on div "Highlight H" at bounding box center [138, 617] width 49 height 39
click at [201, 623] on div "Eraser" at bounding box center [193, 627] width 24 height 8
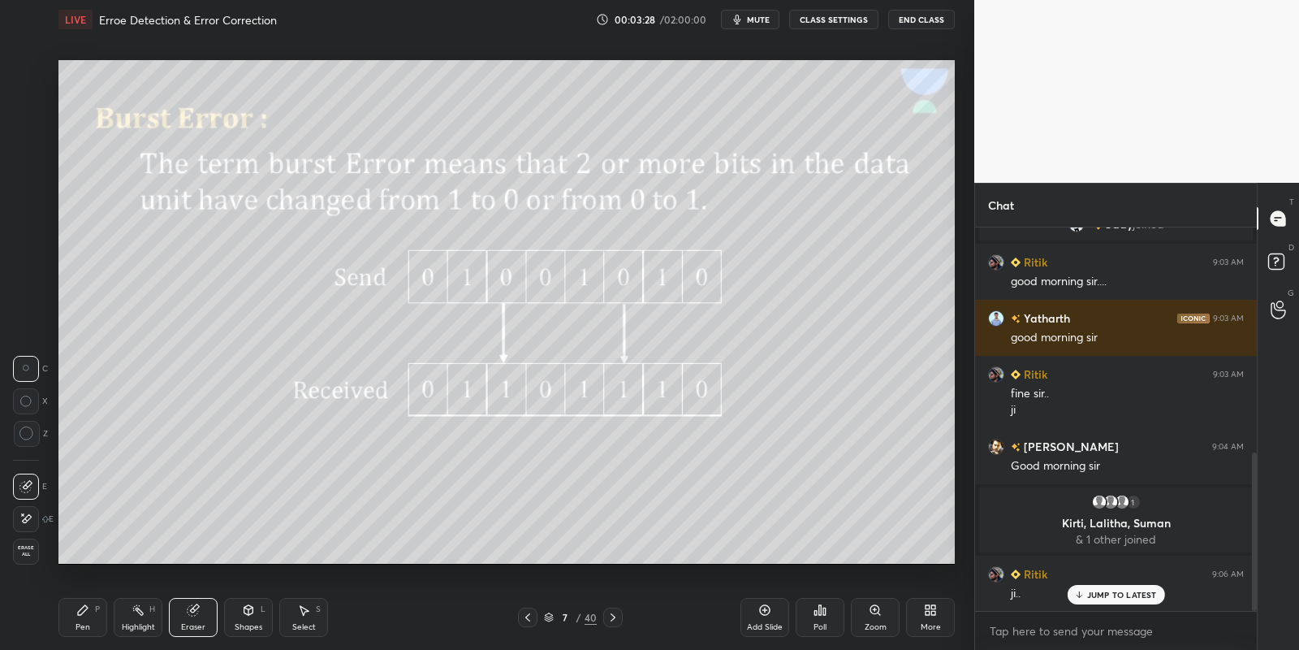
click at [98, 618] on div "Pen P" at bounding box center [82, 617] width 49 height 39
drag, startPoint x: 139, startPoint y: 618, endPoint x: 167, endPoint y: 577, distance: 50.2
click at [139, 618] on div "Highlight H" at bounding box center [138, 617] width 49 height 39
click at [93, 627] on div "Pen P" at bounding box center [82, 617] width 49 height 39
click at [127, 631] on div "Highlight H" at bounding box center [138, 617] width 49 height 39
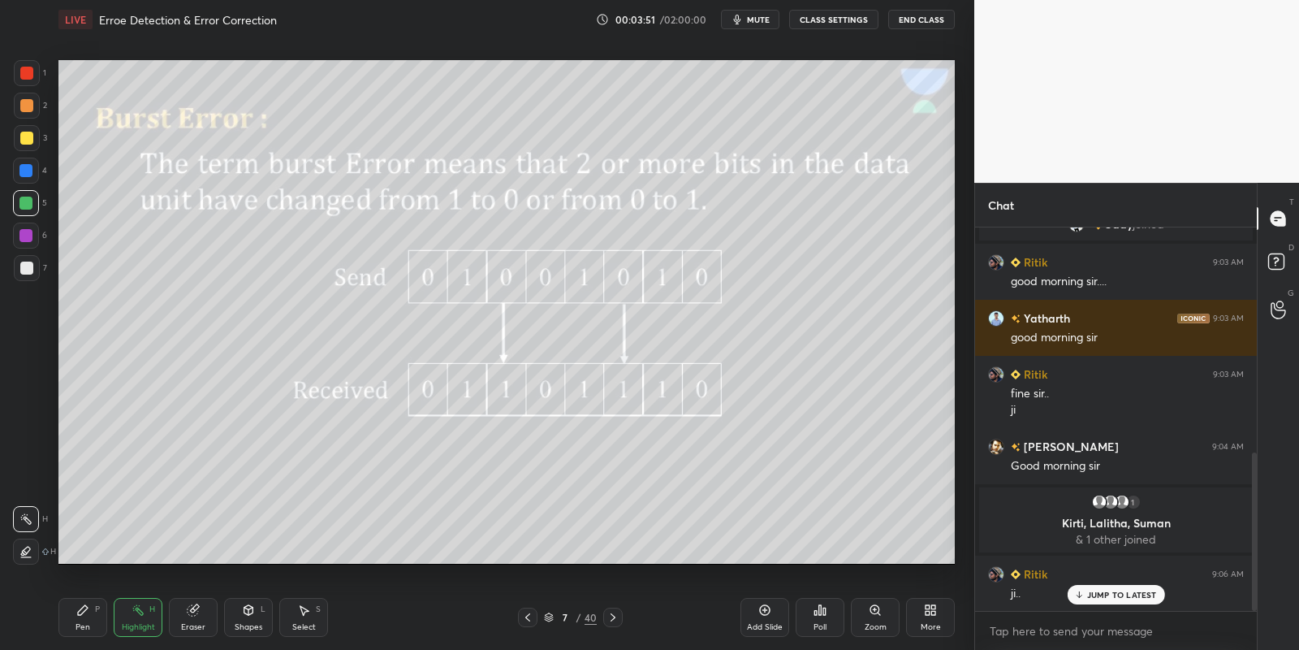
click at [100, 610] on div "Pen P" at bounding box center [82, 617] width 49 height 39
click at [140, 614] on rect at bounding box center [140, 611] width 8 height 8
click at [84, 633] on div "Pen P" at bounding box center [82, 617] width 49 height 39
click at [136, 624] on div "Highlight" at bounding box center [138, 627] width 33 height 8
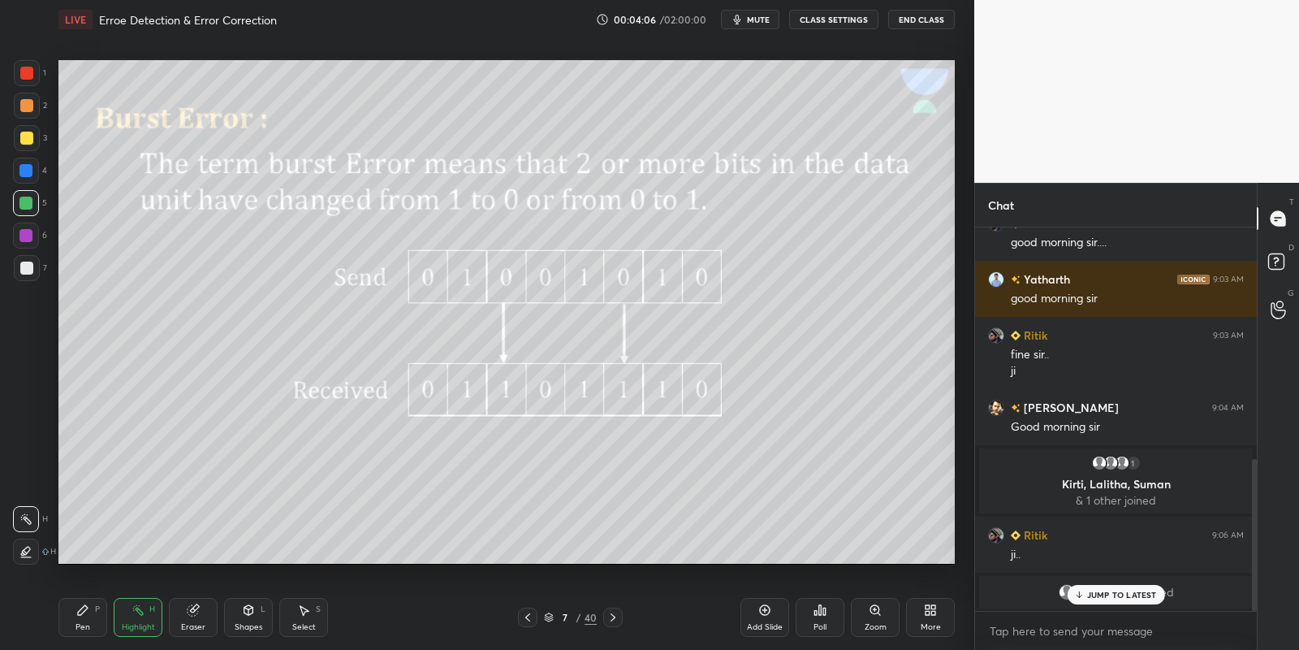
drag, startPoint x: 93, startPoint y: 616, endPoint x: 102, endPoint y: 601, distance: 17.6
click at [94, 615] on div "Pen P" at bounding box center [82, 617] width 49 height 39
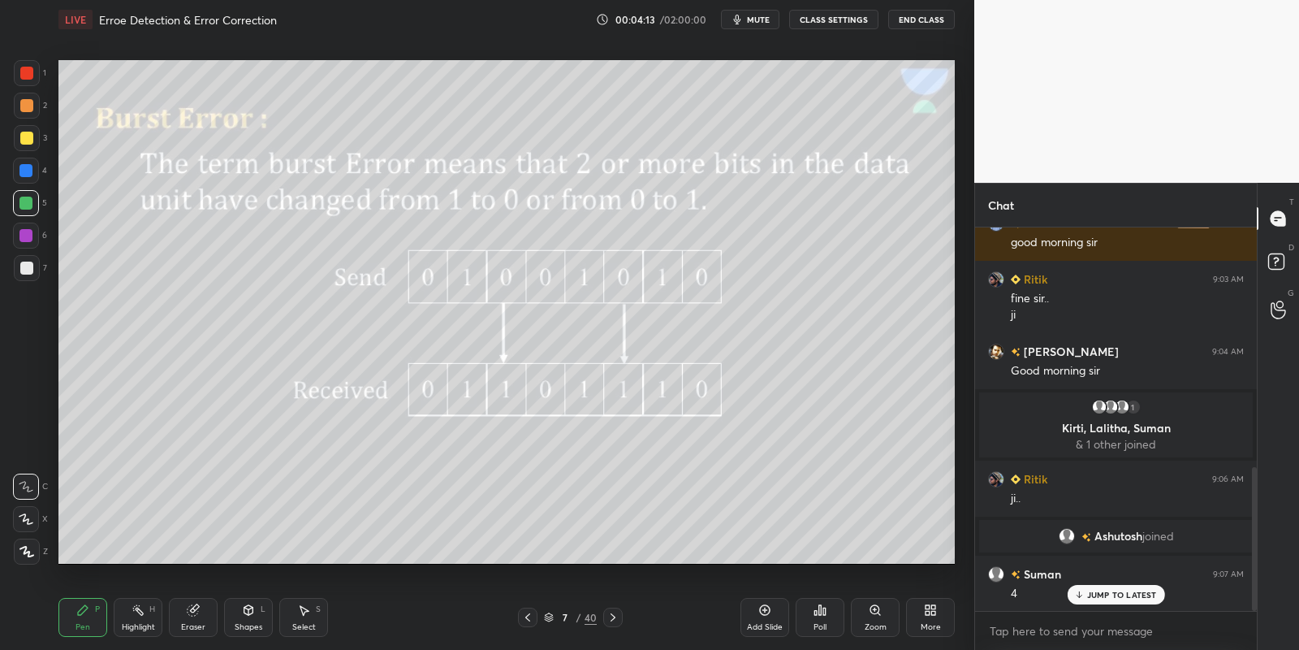
click at [240, 617] on div "Shapes L" at bounding box center [248, 617] width 49 height 39
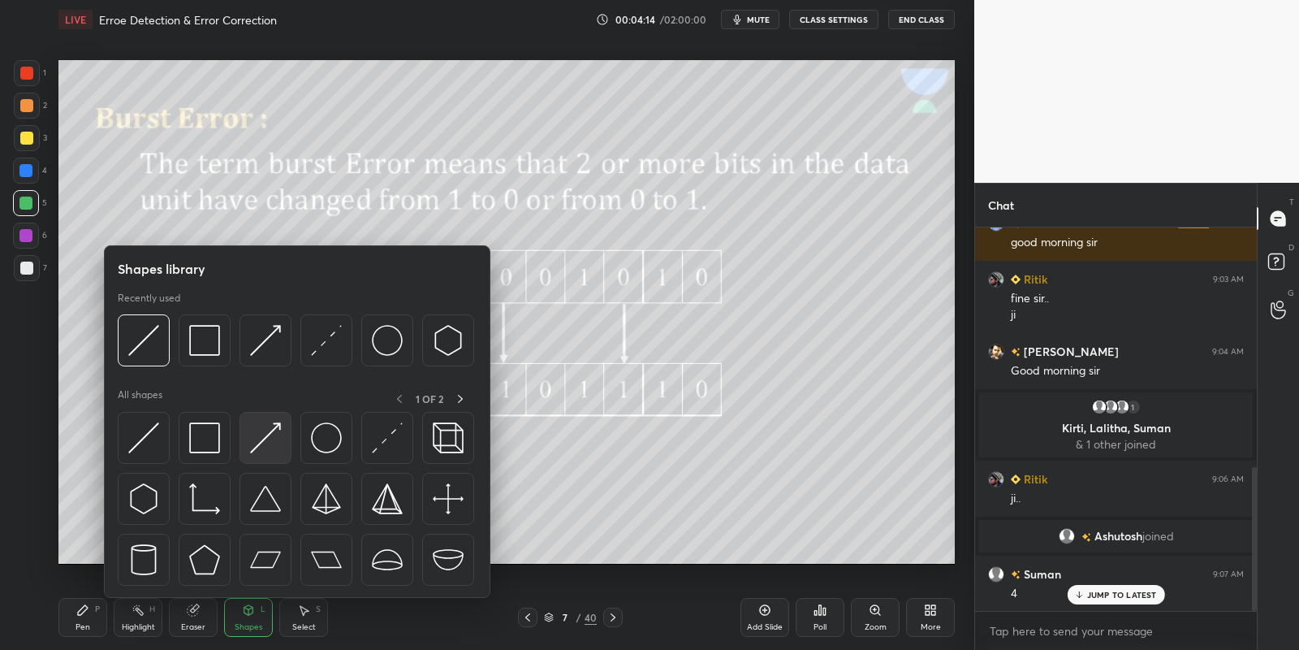
click at [256, 446] on img at bounding box center [265, 437] width 31 height 31
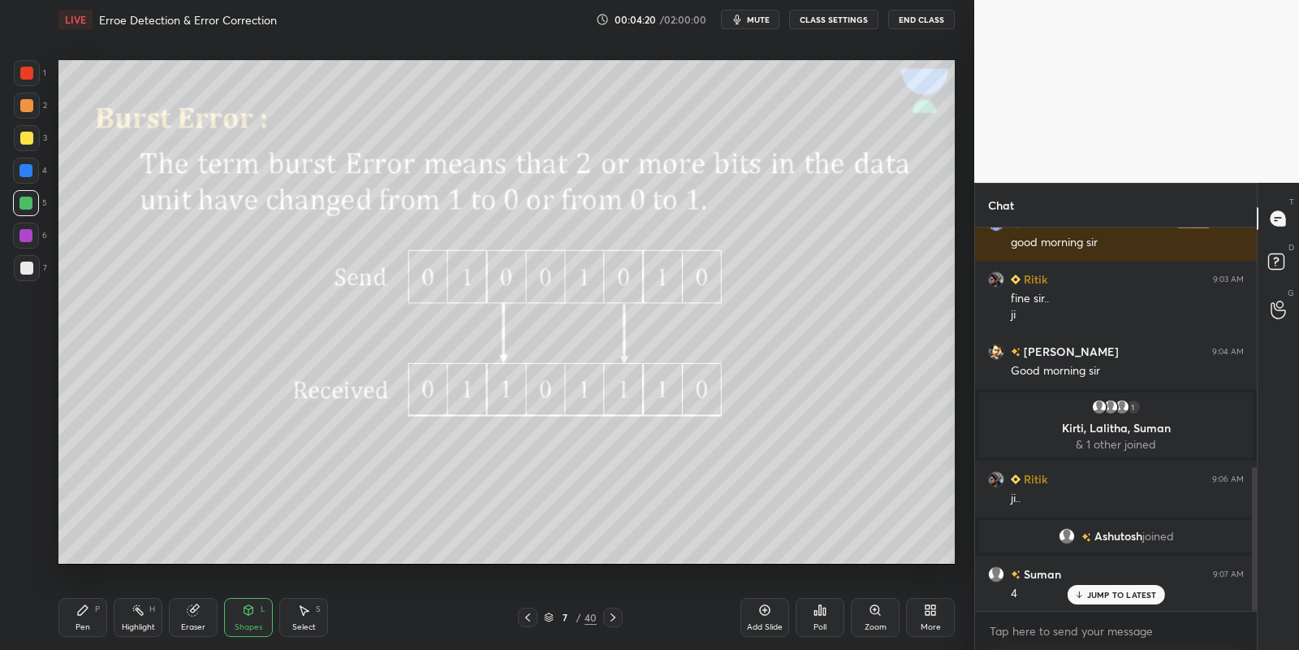
drag, startPoint x: 91, startPoint y: 627, endPoint x: 100, endPoint y: 618, distance: 12.6
click at [90, 627] on div "Pen P" at bounding box center [82, 617] width 49 height 39
click at [136, 628] on div "Highlight" at bounding box center [138, 627] width 33 height 8
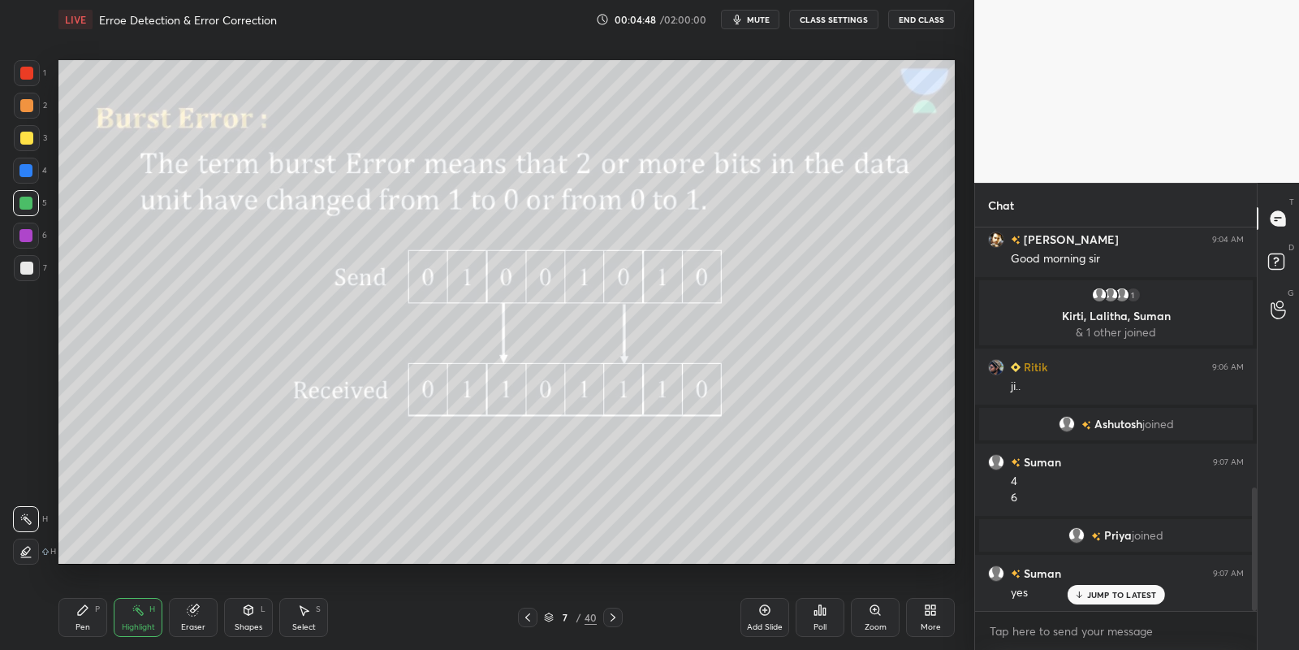
scroll to position [806, 0]
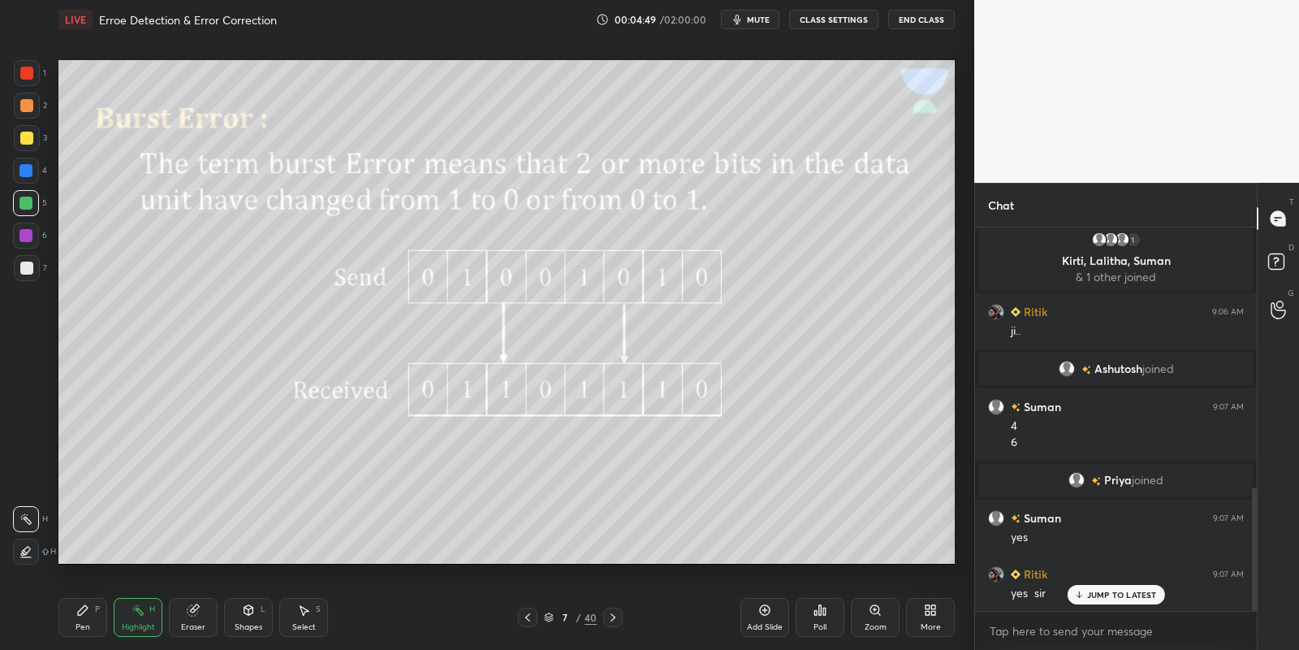
click at [82, 622] on div "Pen P" at bounding box center [82, 617] width 49 height 39
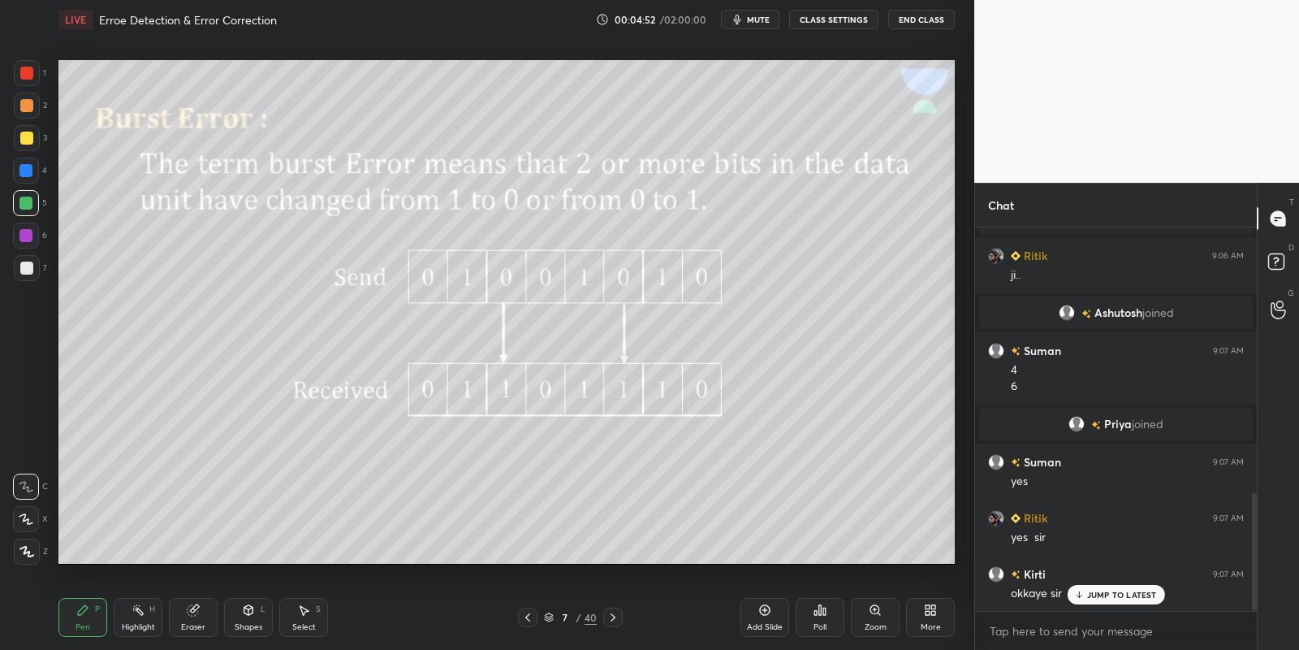
scroll to position [901, 0]
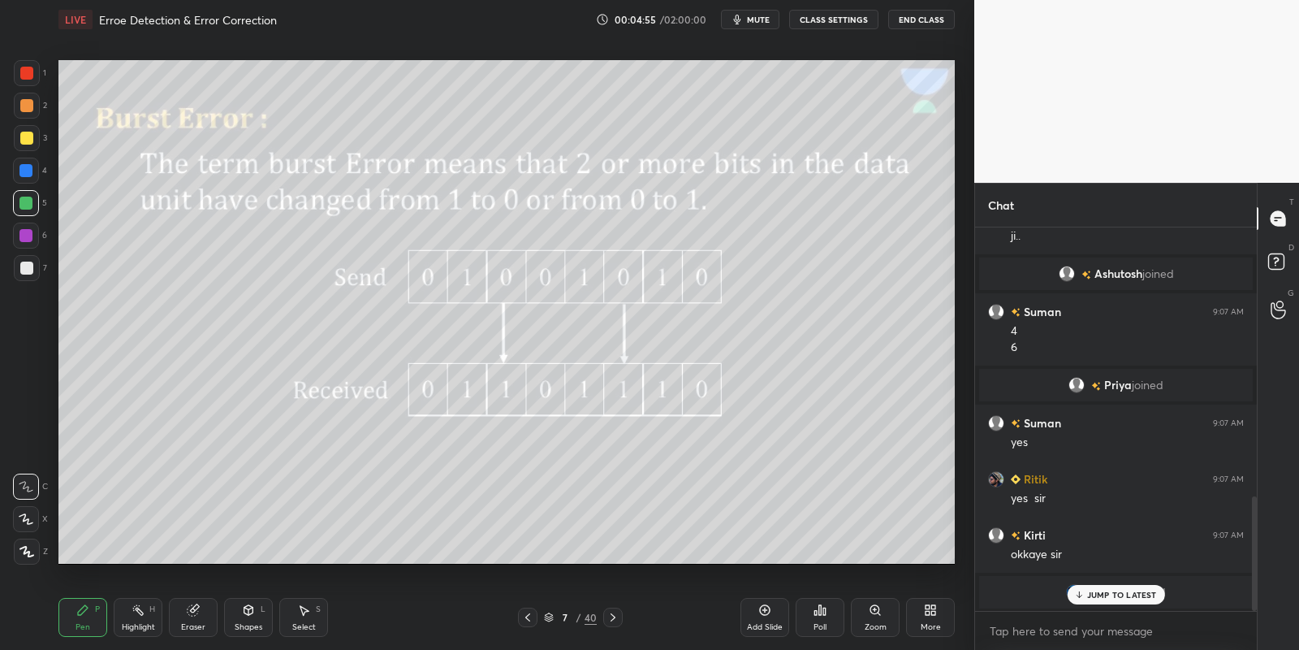
click at [142, 615] on div "Highlight H" at bounding box center [138, 617] width 49 height 39
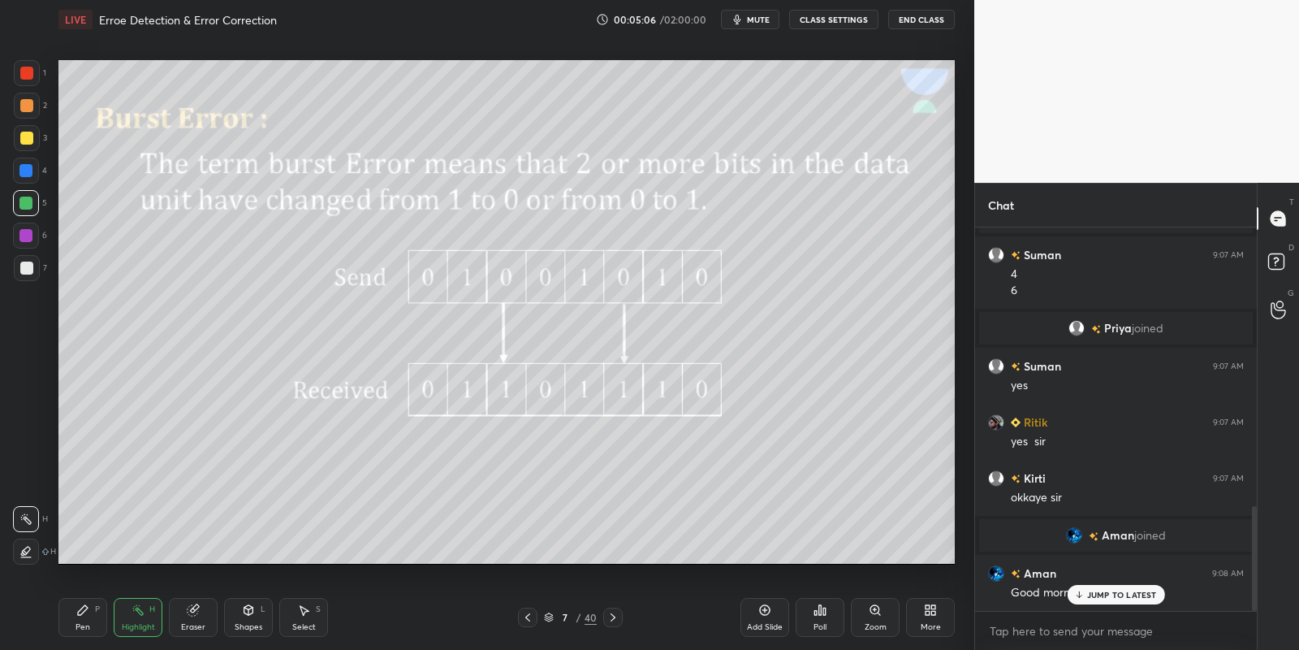
scroll to position [1013, 0]
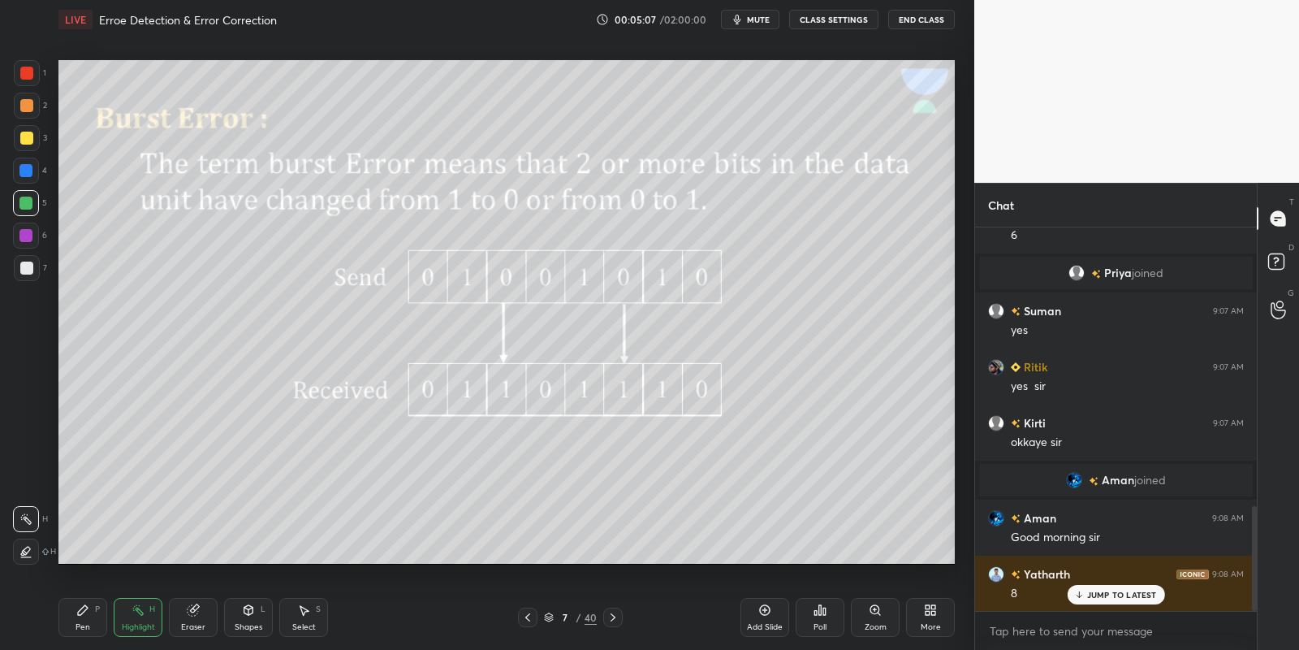
click at [197, 614] on icon at bounding box center [193, 609] width 13 height 13
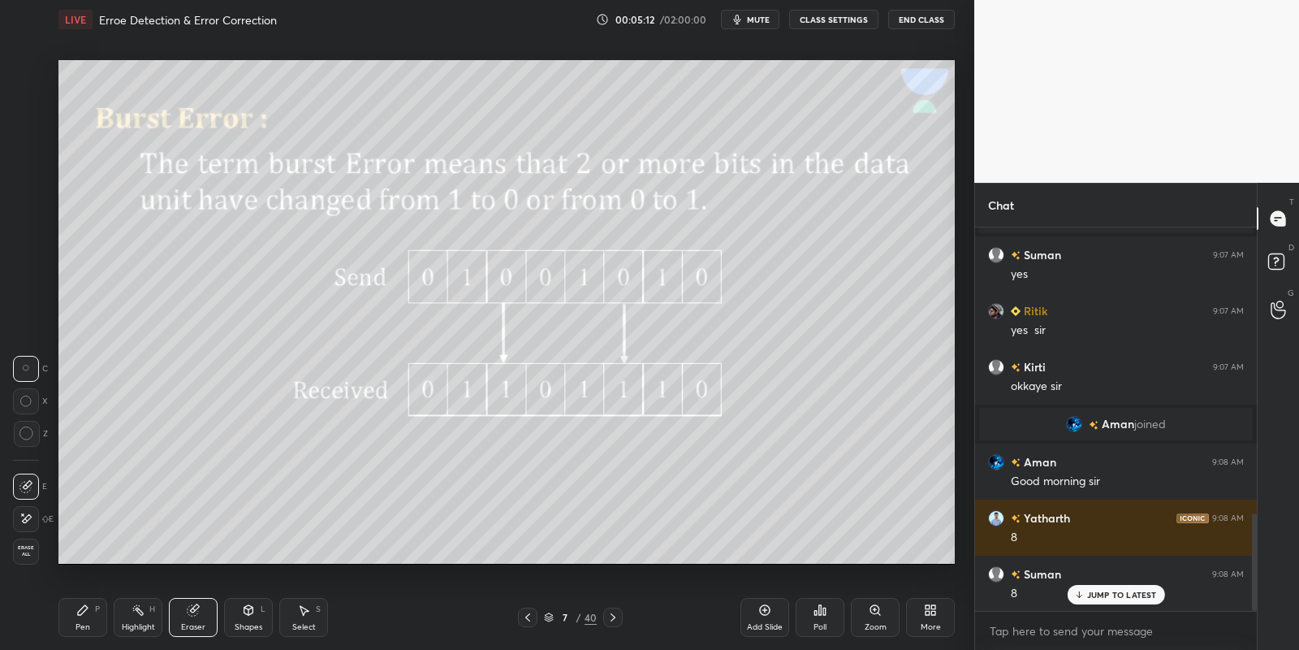
scroll to position [1125, 0]
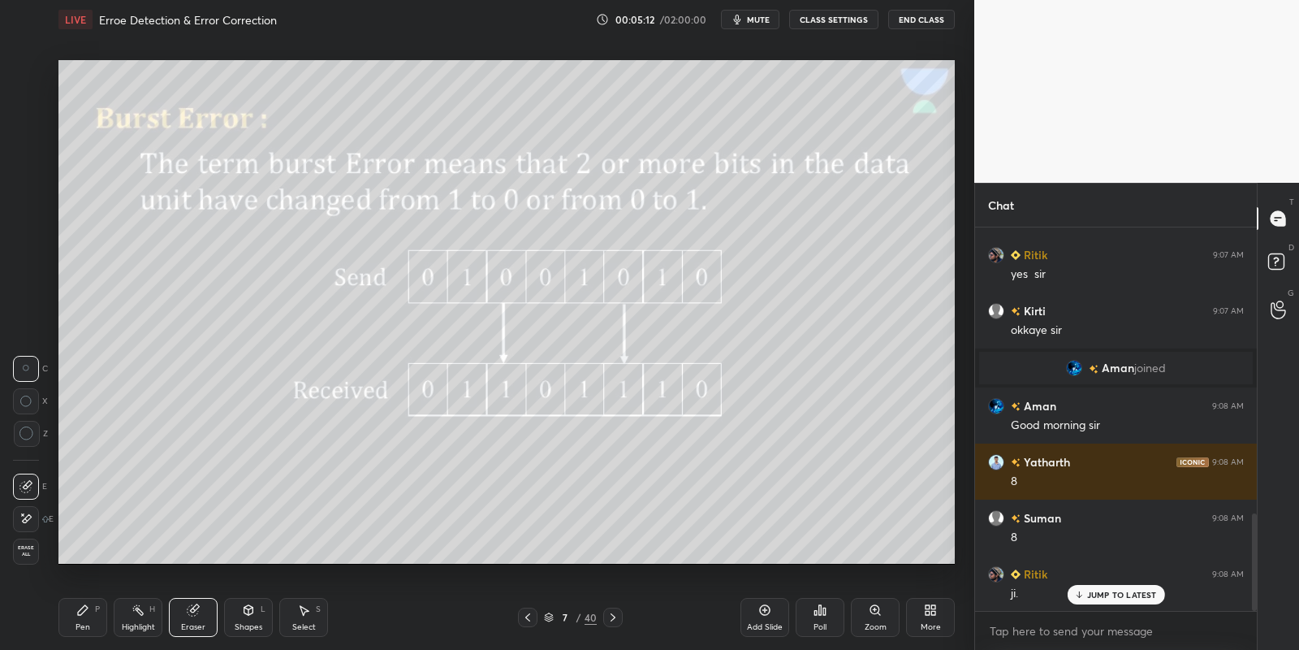
click at [93, 616] on div "Pen P" at bounding box center [82, 617] width 49 height 39
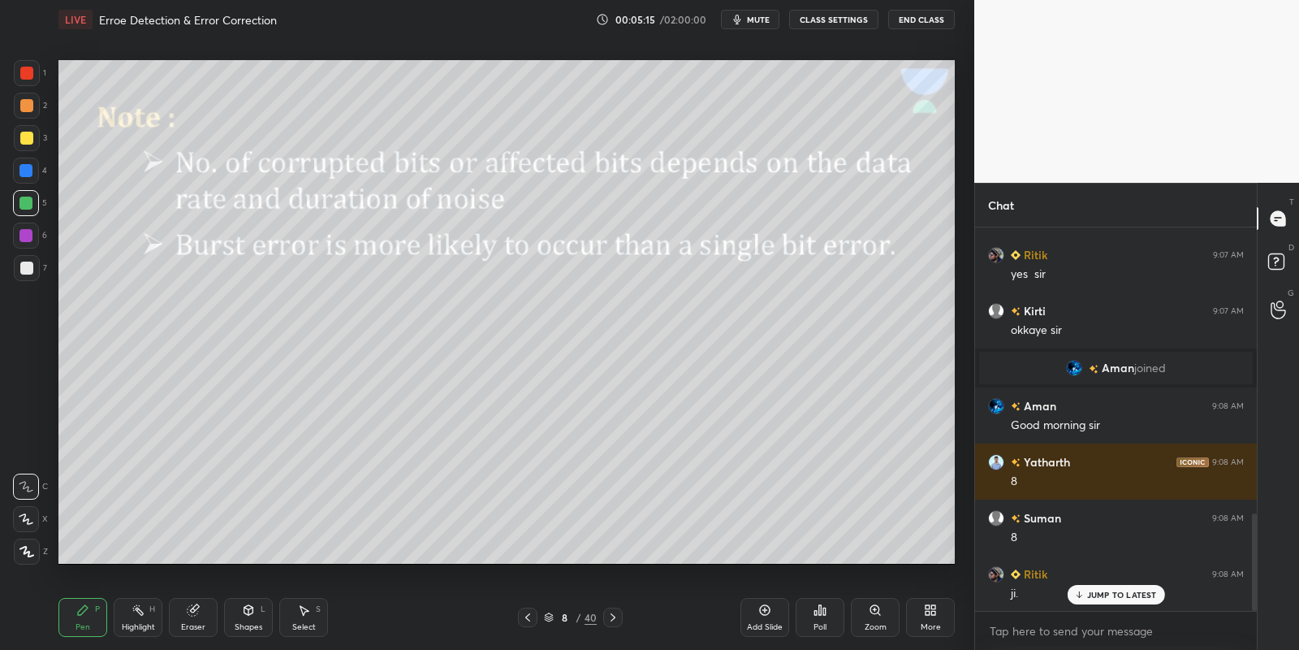
scroll to position [1181, 0]
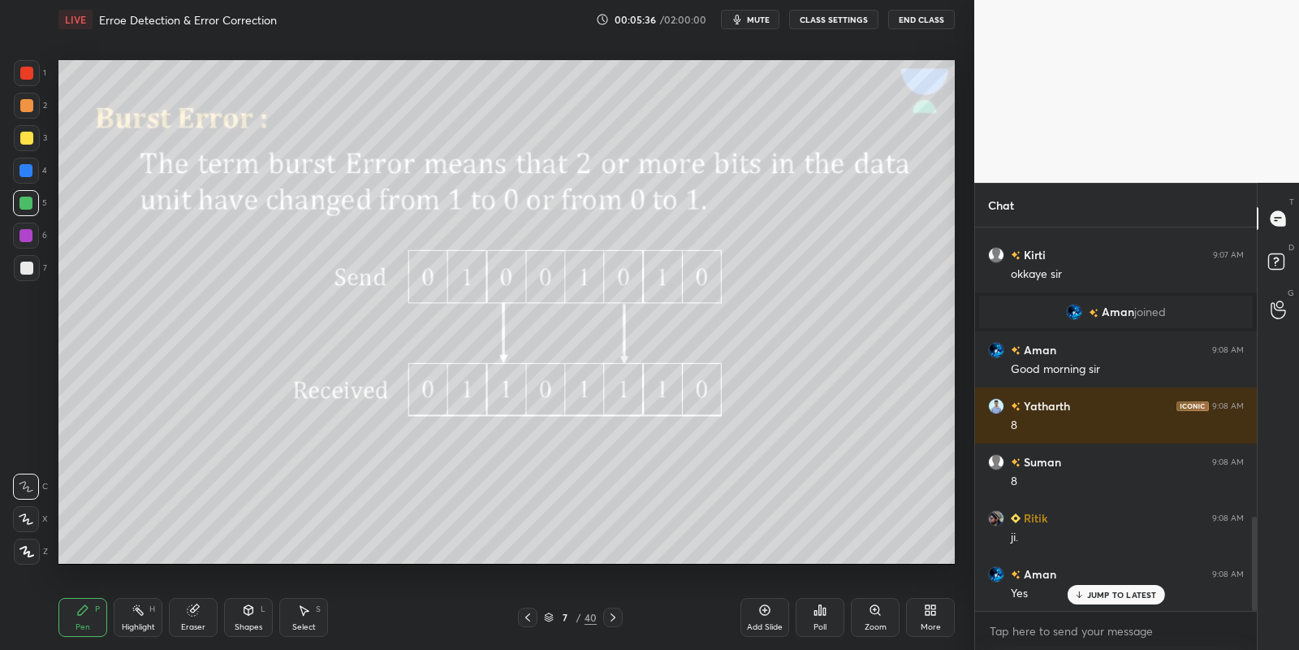
click at [98, 615] on div "Pen P" at bounding box center [82, 617] width 49 height 39
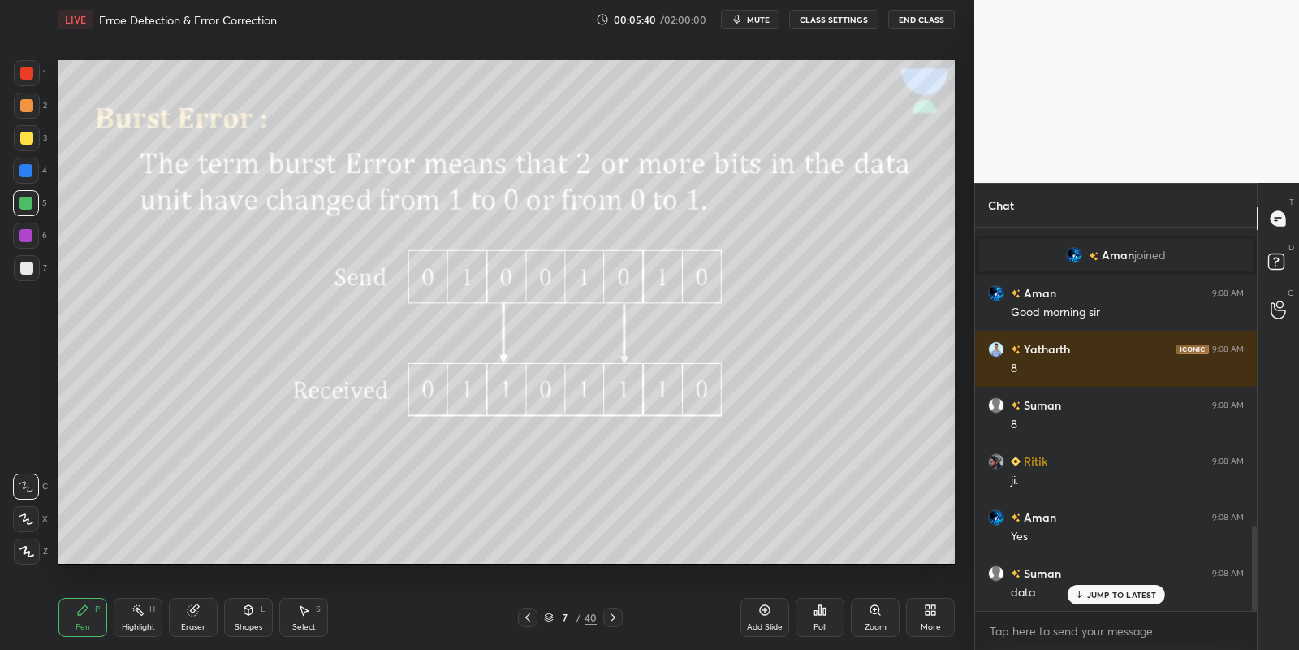
scroll to position [1352, 0]
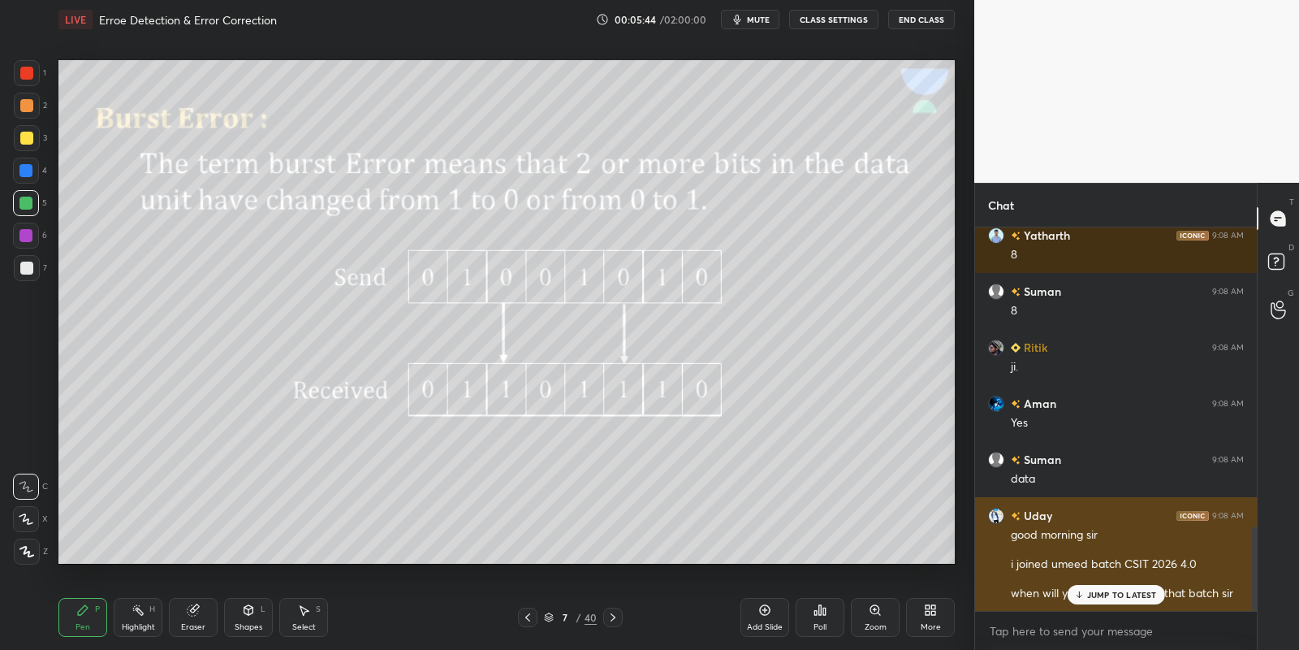
click at [1096, 601] on div "JUMP TO LATEST" at bounding box center [1115, 594] width 97 height 19
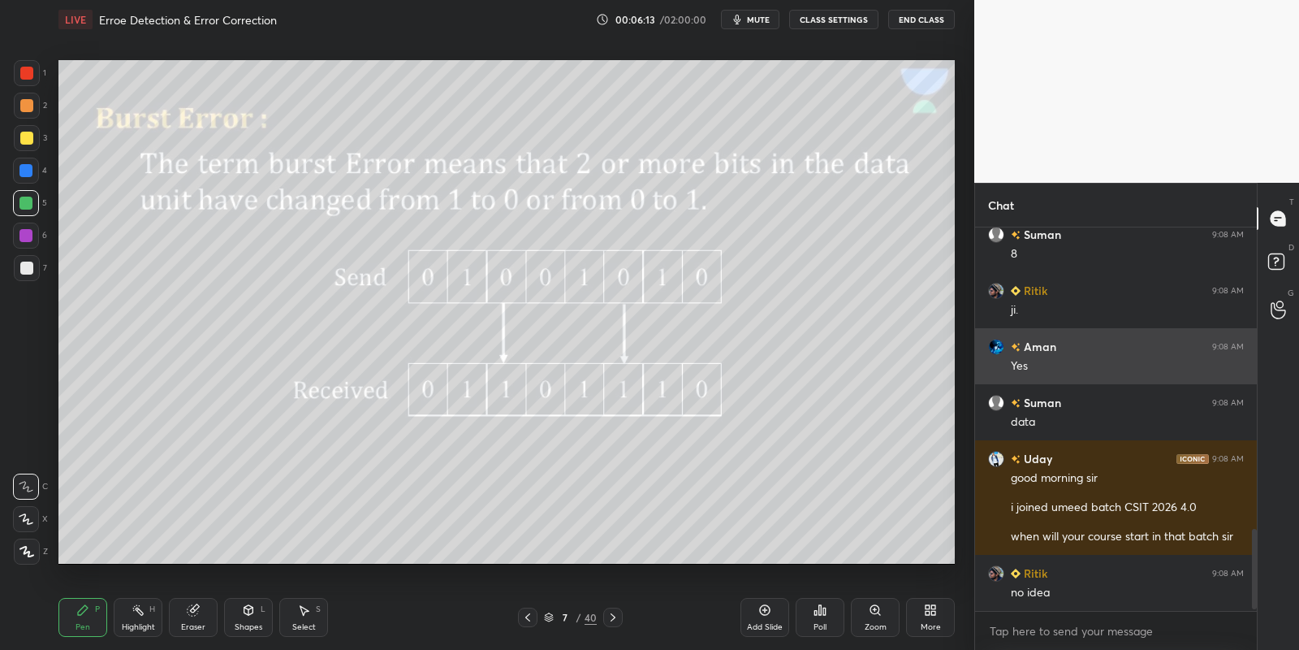
scroll to position [1464, 0]
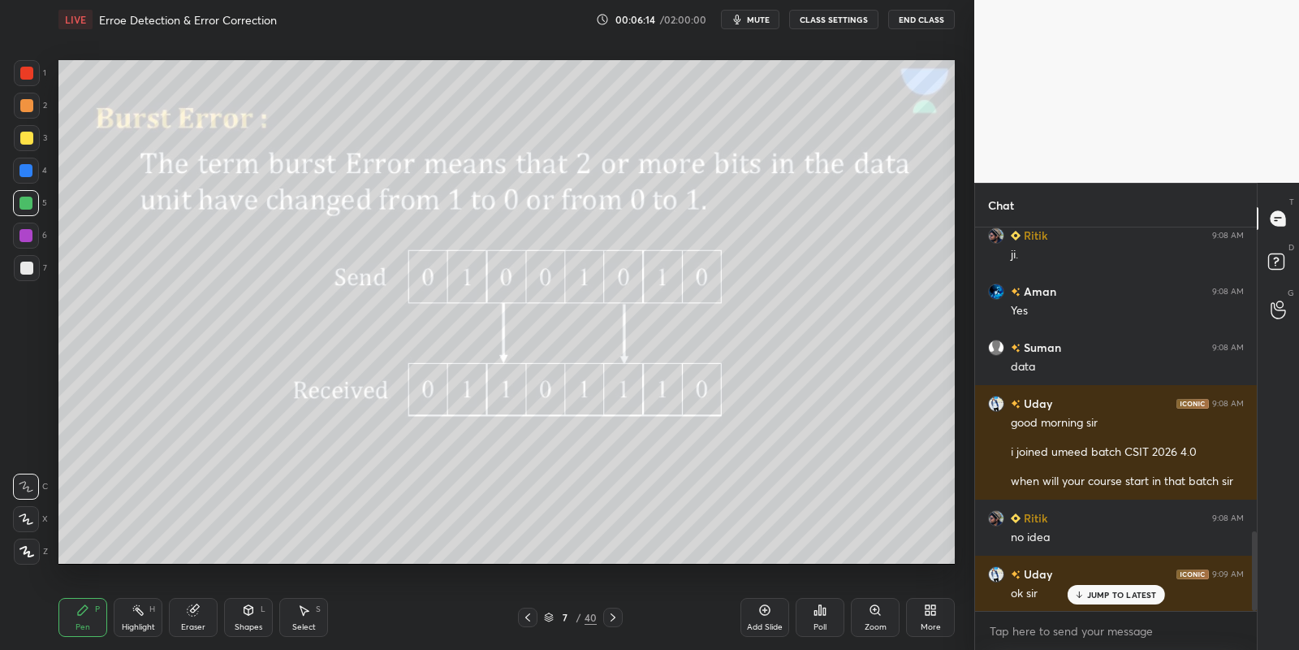
click at [758, 614] on icon at bounding box center [764, 609] width 13 height 13
drag, startPoint x: 84, startPoint y: 612, endPoint x: 82, endPoint y: 580, distance: 32.5
click at [84, 615] on icon at bounding box center [82, 609] width 13 height 13
click at [24, 145] on div at bounding box center [27, 138] width 26 height 26
drag, startPoint x: 76, startPoint y: 624, endPoint x: 75, endPoint y: 608, distance: 15.4
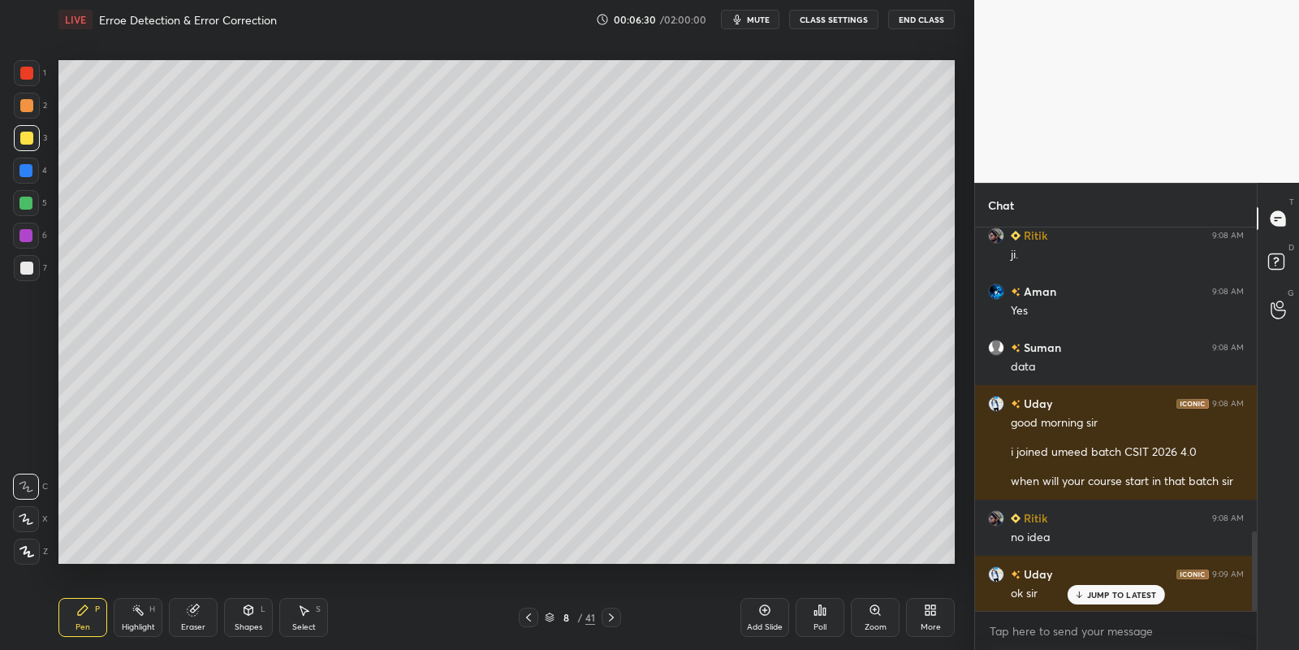
click at [76, 622] on div "Pen P" at bounding box center [82, 617] width 49 height 39
drag, startPoint x: 139, startPoint y: 611, endPoint x: 145, endPoint y: 575, distance: 37.1
click at [140, 611] on rect at bounding box center [140, 611] width 8 height 8
click at [84, 617] on div "Pen P" at bounding box center [82, 617] width 49 height 39
click at [139, 619] on div "Highlight H" at bounding box center [138, 617] width 49 height 39
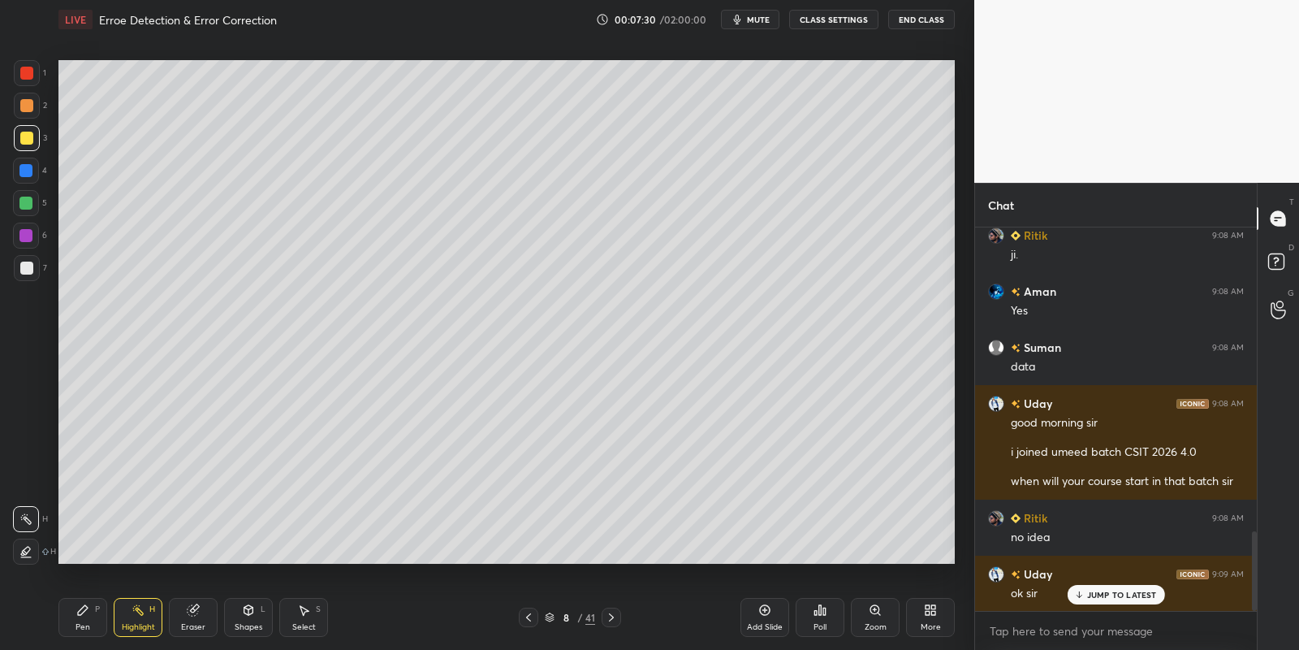
click at [103, 615] on div "Pen P" at bounding box center [82, 617] width 49 height 39
click at [146, 621] on div "Highlight H" at bounding box center [138, 617] width 49 height 39
click at [89, 624] on div "Pen P" at bounding box center [82, 617] width 49 height 39
drag, startPoint x: 134, startPoint y: 624, endPoint x: 145, endPoint y: 585, distance: 39.6
click at [136, 623] on div "Highlight" at bounding box center [138, 627] width 33 height 8
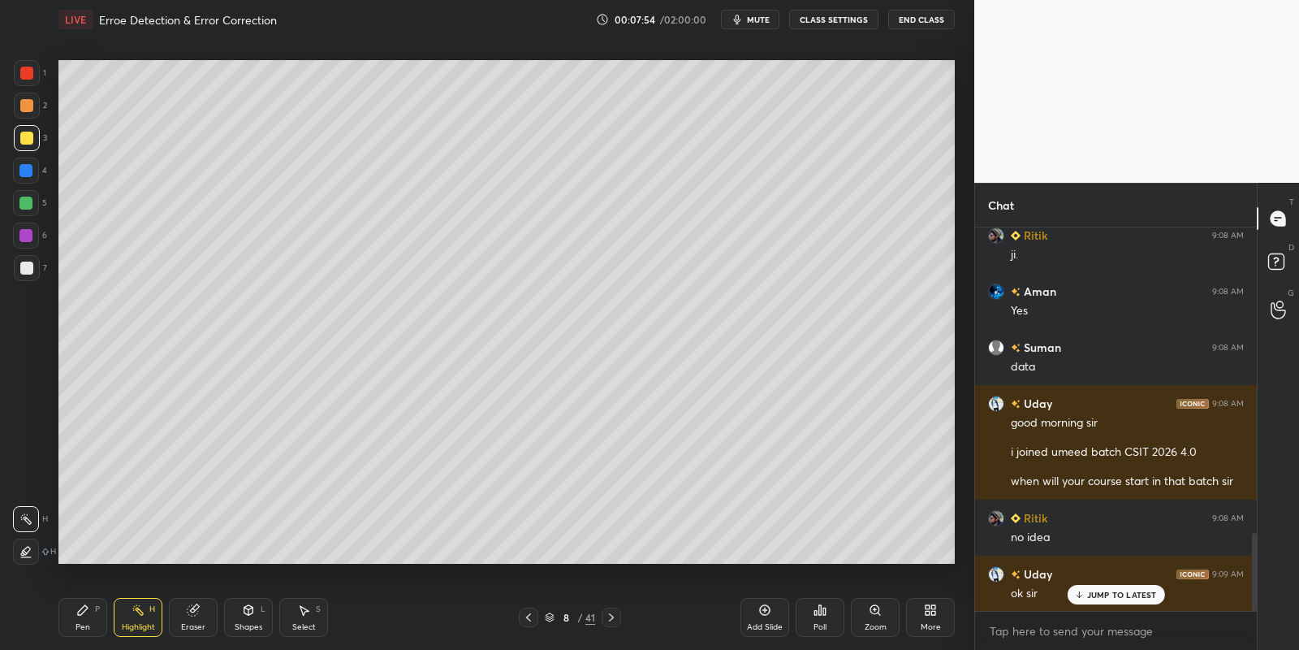
scroll to position [1503, 0]
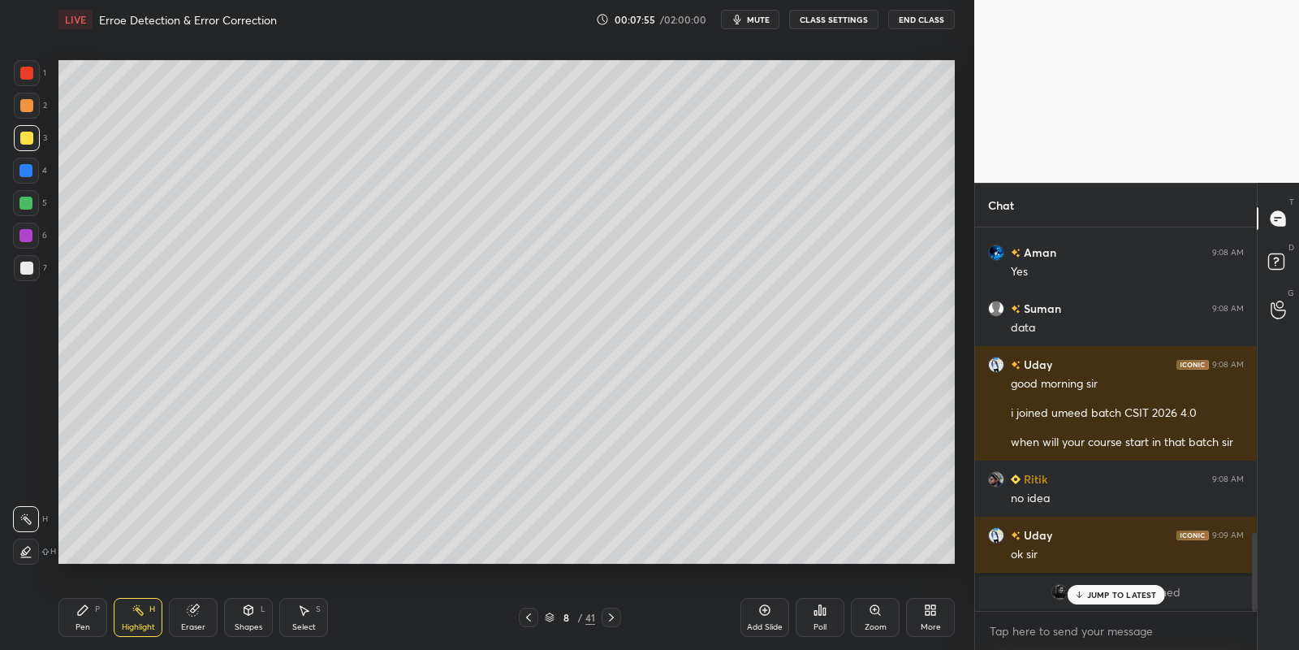
drag, startPoint x: 86, startPoint y: 618, endPoint x: 87, endPoint y: 603, distance: 15.4
click at [86, 619] on div "Pen P" at bounding box center [82, 617] width 49 height 39
drag, startPoint x: 31, startPoint y: 138, endPoint x: 55, endPoint y: 140, distance: 24.4
click at [32, 139] on div at bounding box center [27, 138] width 26 height 26
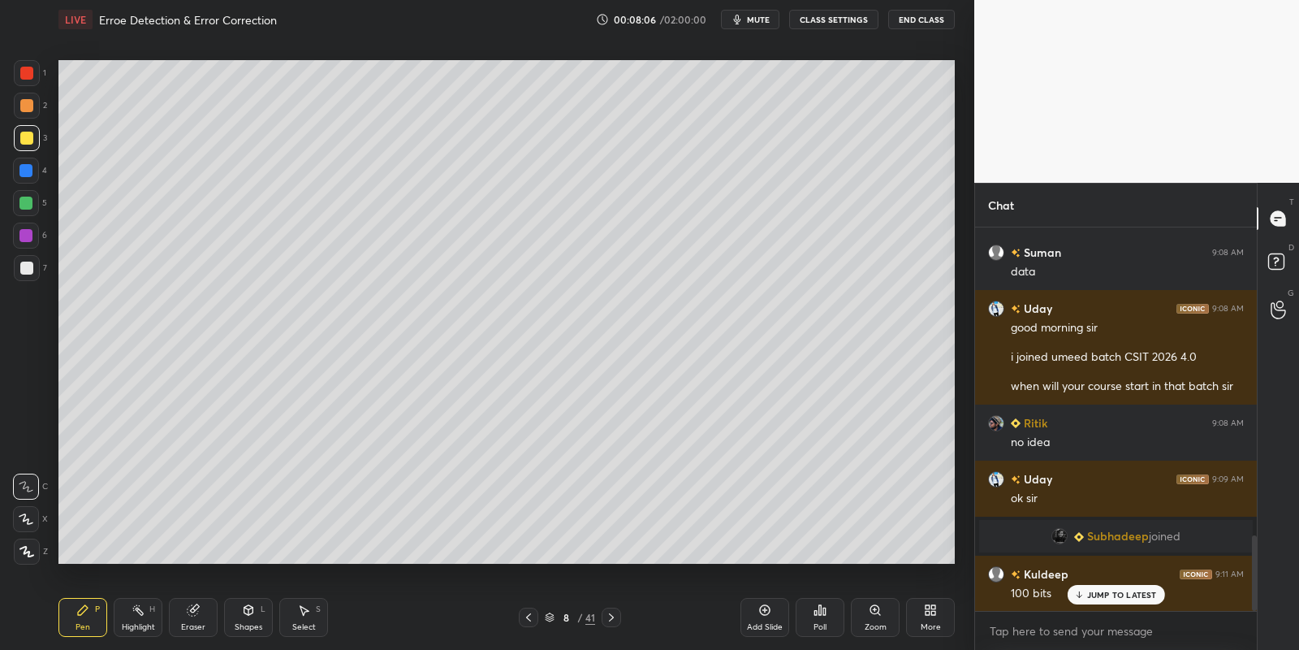
scroll to position [1616, 0]
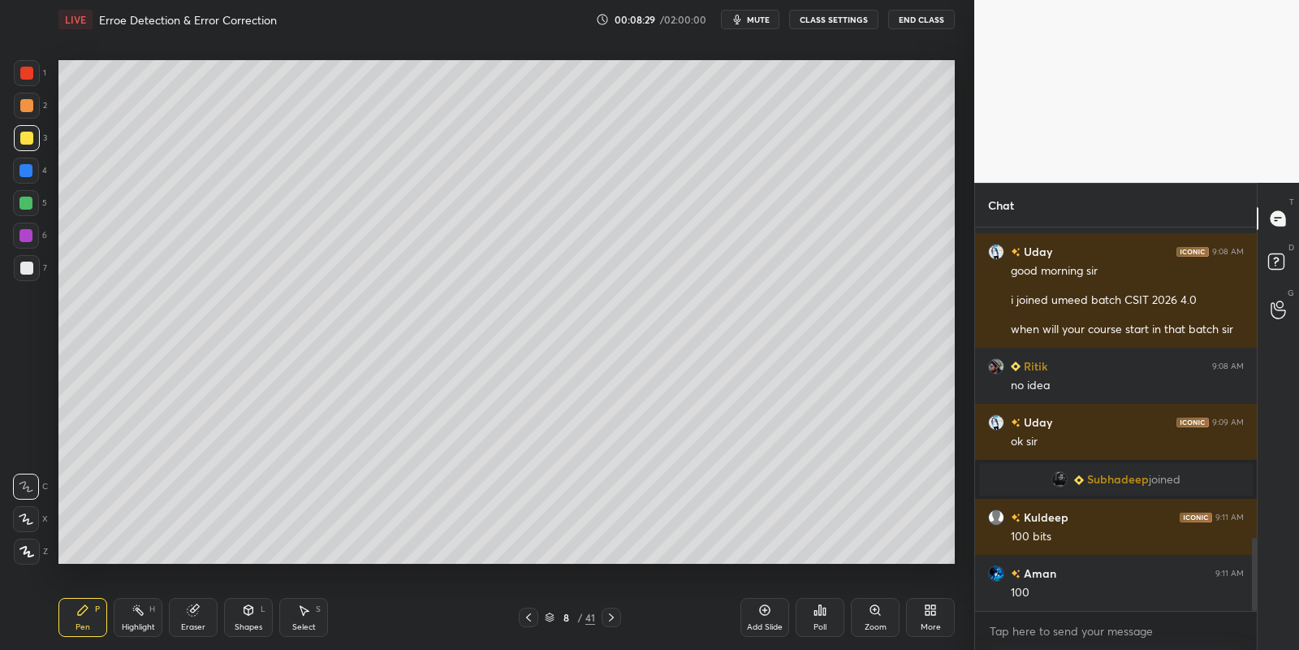
click at [78, 615] on icon at bounding box center [83, 610] width 10 height 10
drag, startPoint x: 303, startPoint y: 622, endPoint x: 305, endPoint y: 581, distance: 40.7
click at [303, 623] on div "Select" at bounding box center [304, 627] width 24 height 8
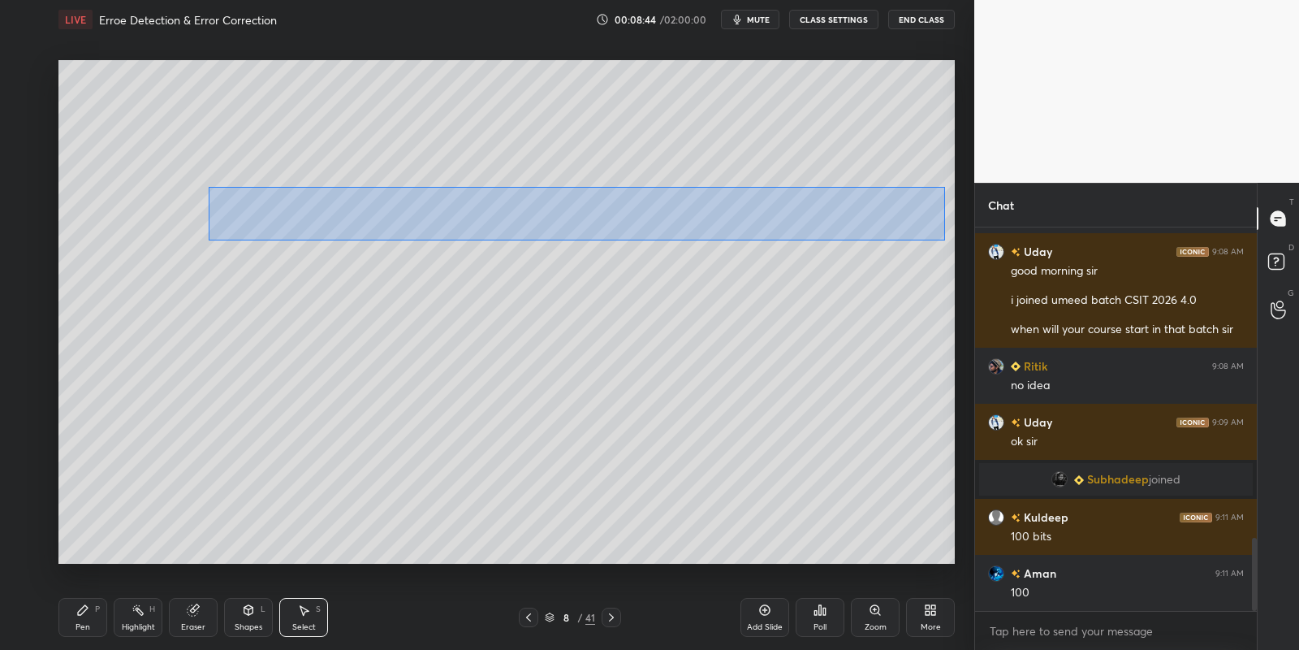
drag, startPoint x: 215, startPoint y: 191, endPoint x: 957, endPoint y: 249, distance: 743.7
click at [958, 249] on div "0 ° Undo Copy Duplicate Duplicate to new slide Delete Setting up your live clas…" at bounding box center [506, 312] width 909 height 546
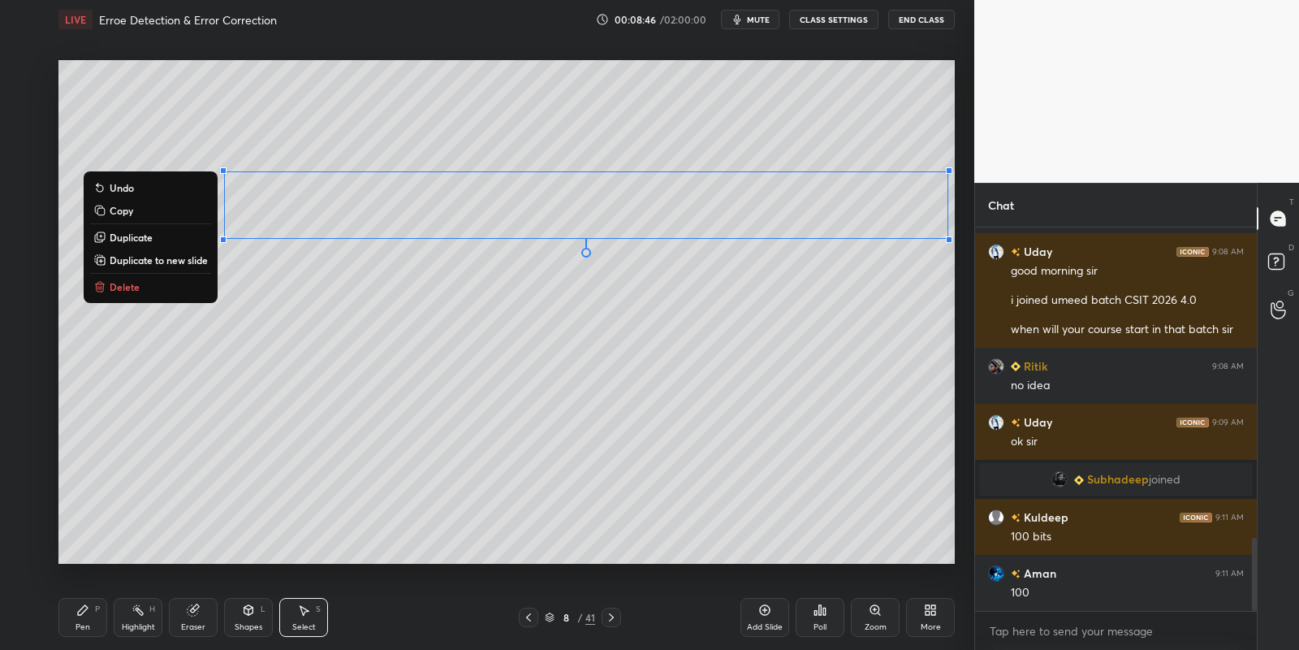
drag, startPoint x: 87, startPoint y: 619, endPoint x: 156, endPoint y: 616, distance: 69.1
click at [90, 620] on div "Pen P" at bounding box center [82, 617] width 49 height 39
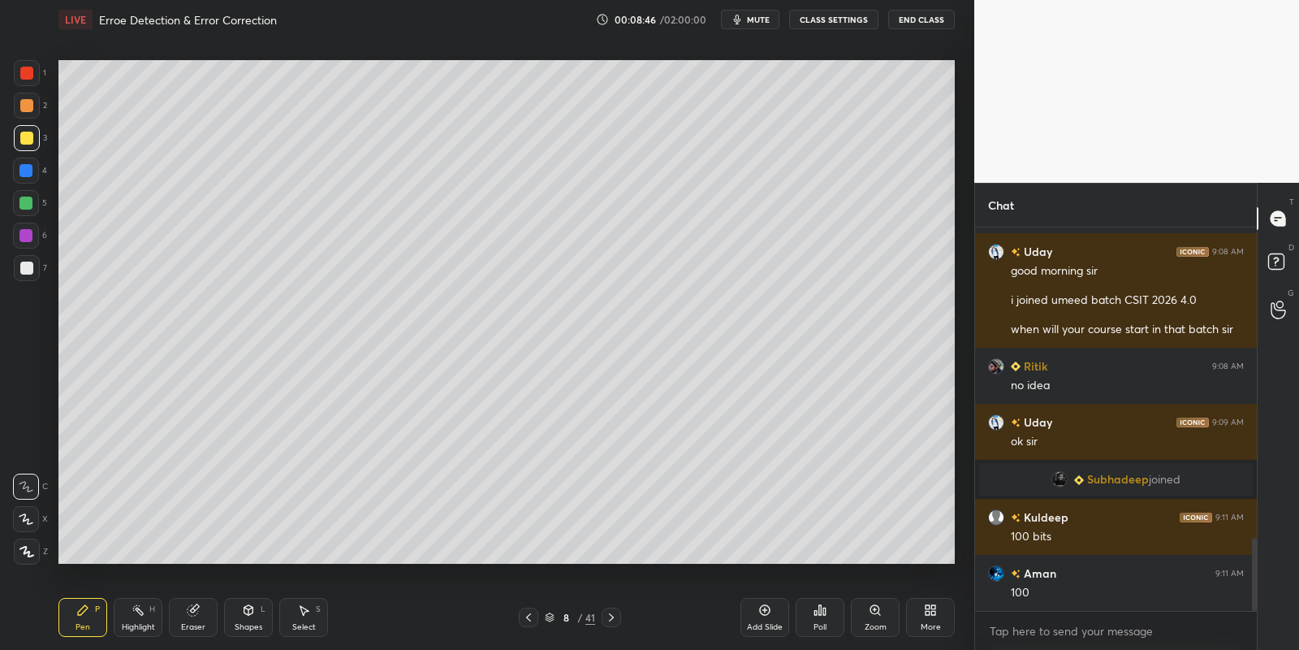
click at [312, 619] on div "Select S" at bounding box center [303, 617] width 49 height 39
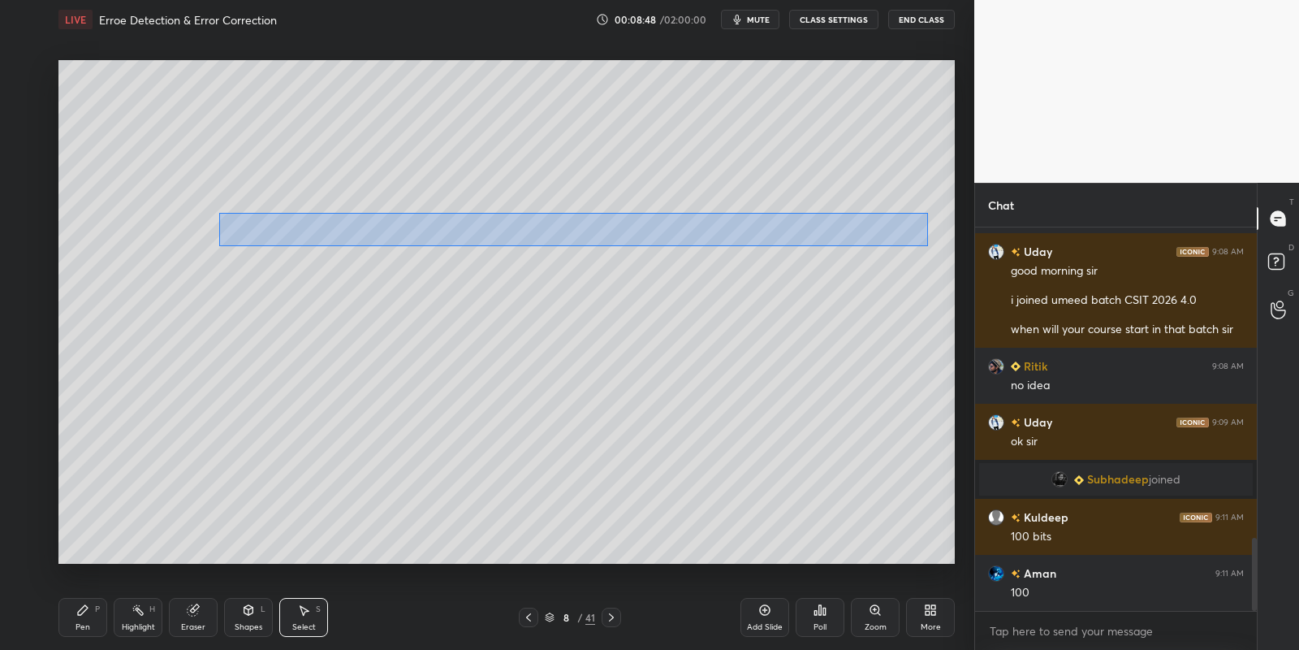
drag, startPoint x: 221, startPoint y: 214, endPoint x: 928, endPoint y: 244, distance: 707.9
click at [937, 246] on div "0 ° Undo Copy Duplicate Duplicate to new slide Delete" at bounding box center [506, 312] width 896 height 504
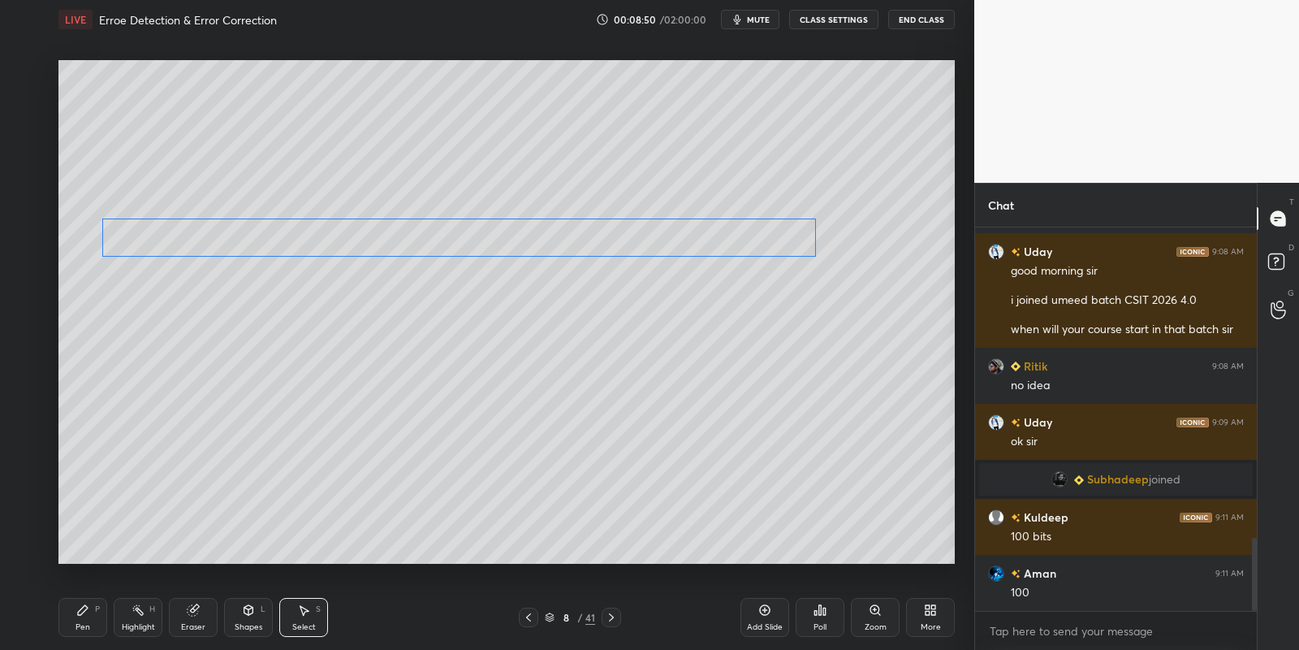
drag, startPoint x: 786, startPoint y: 225, endPoint x: 663, endPoint y: 243, distance: 123.9
click at [664, 243] on div "0 ° Undo Copy Duplicate Duplicate to new slide Delete" at bounding box center [506, 312] width 896 height 504
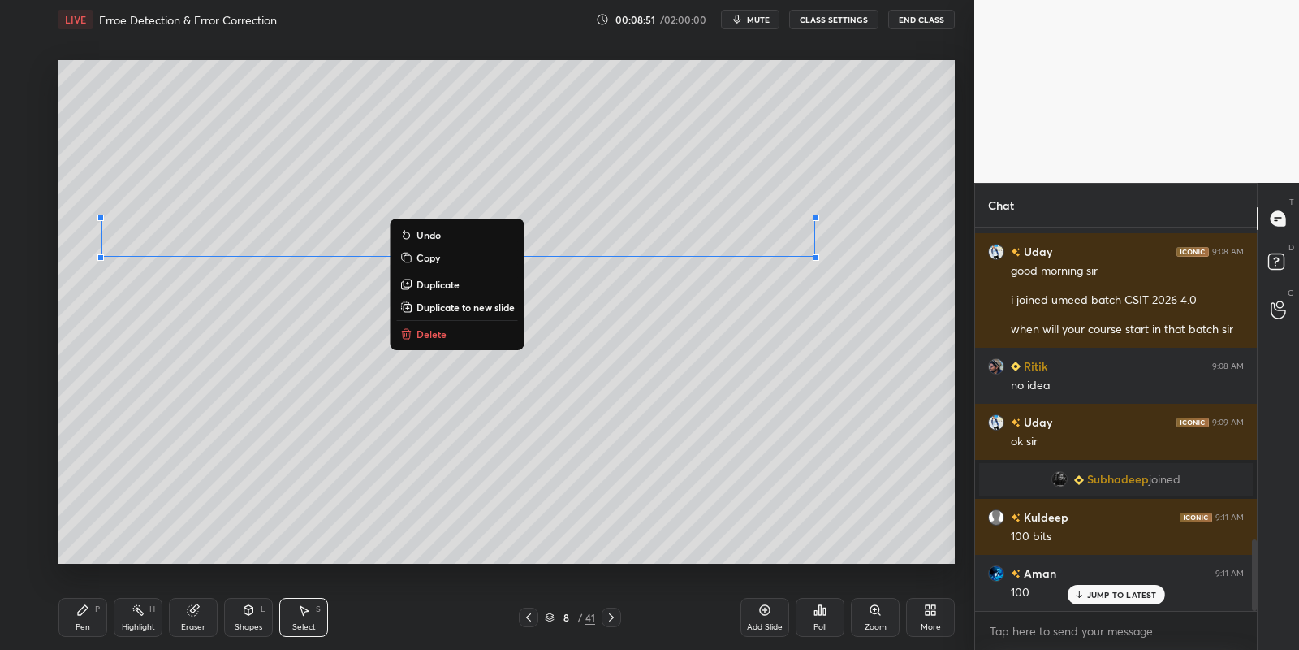
scroll to position [1671, 0]
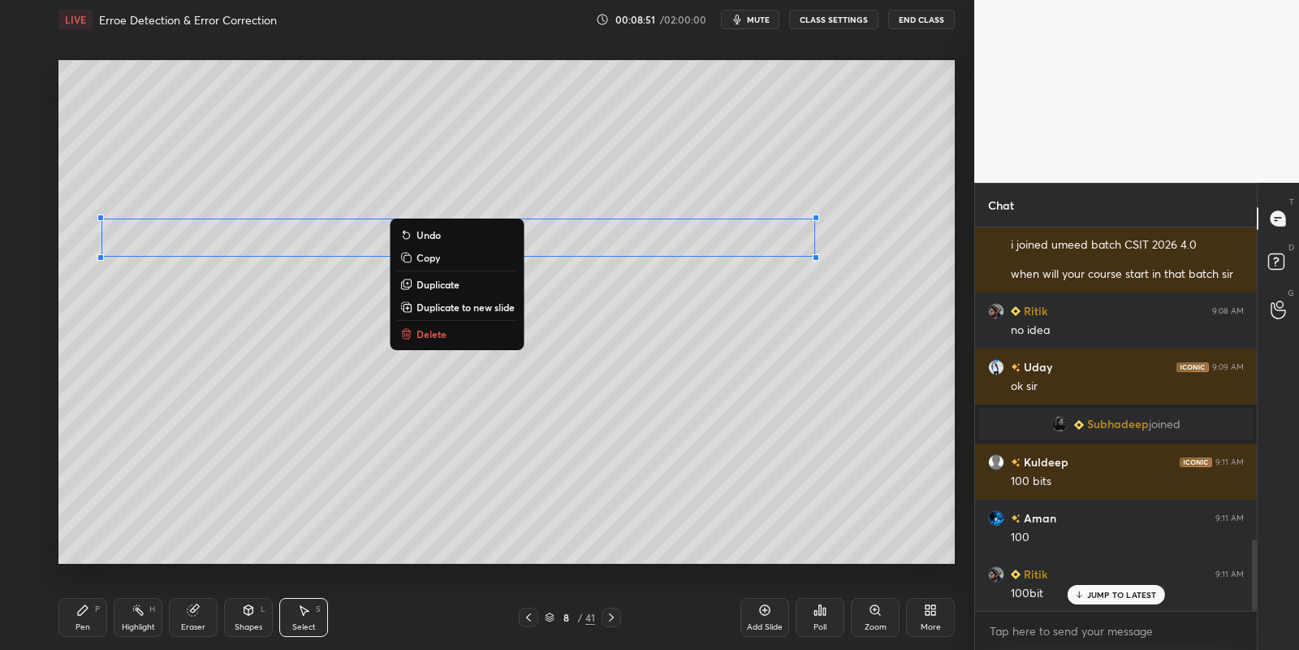
drag, startPoint x: 101, startPoint y: 622, endPoint x: 115, endPoint y: 620, distance: 14.7
click at [102, 622] on div "Pen P" at bounding box center [82, 617] width 49 height 39
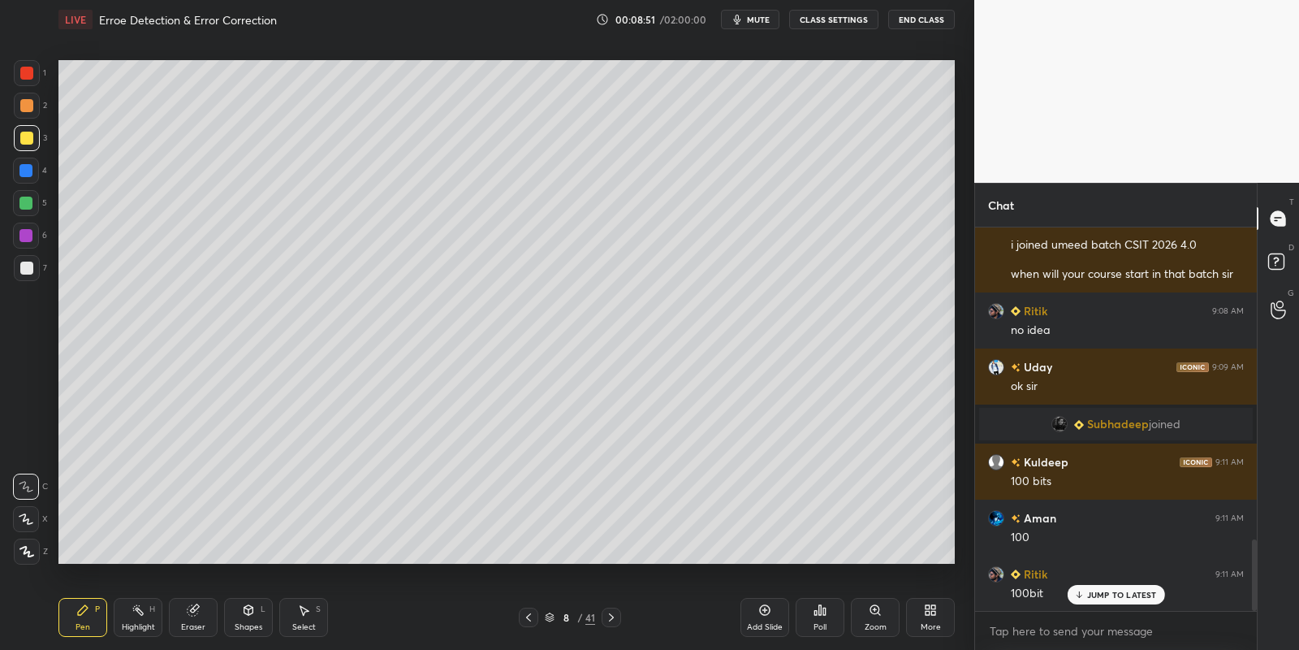
click at [144, 623] on div "Highlight" at bounding box center [138, 627] width 33 height 8
click at [195, 612] on icon at bounding box center [193, 610] width 11 height 11
click at [92, 617] on div "Pen P" at bounding box center [82, 617] width 49 height 39
click at [197, 621] on div "Eraser" at bounding box center [193, 617] width 49 height 39
click at [79, 622] on div "Pen P" at bounding box center [82, 617] width 49 height 39
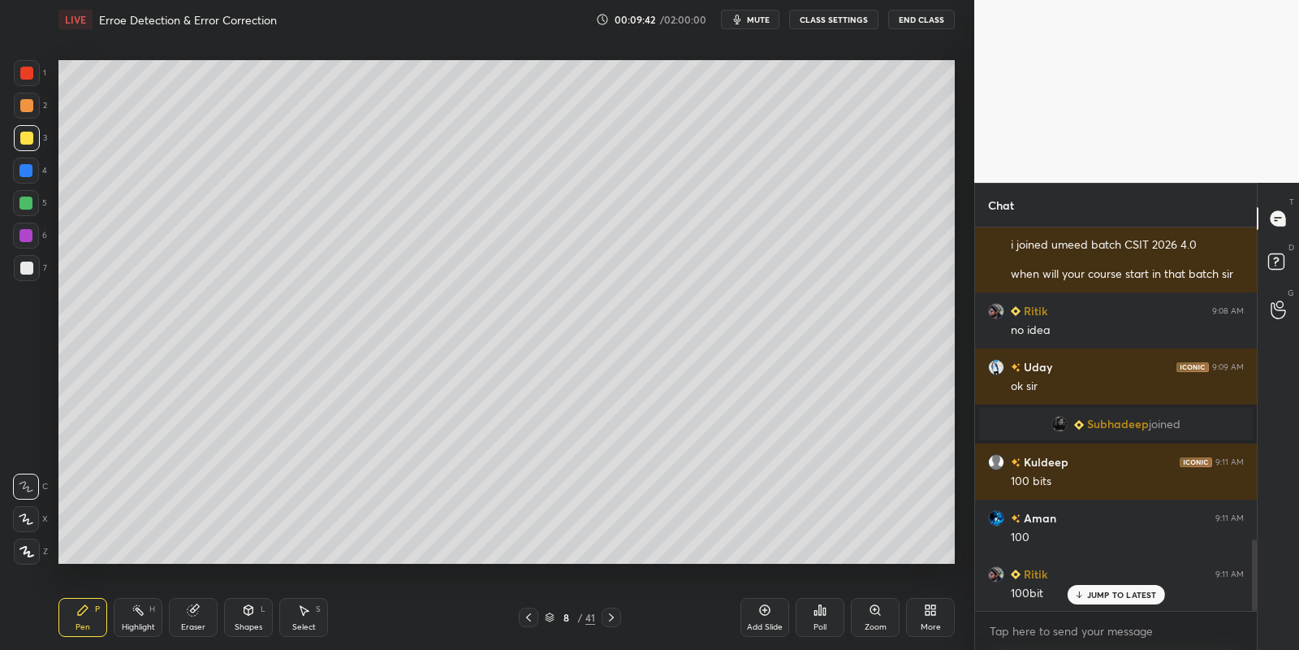
drag, startPoint x: 253, startPoint y: 622, endPoint x: 253, endPoint y: 601, distance: 21.1
click at [256, 623] on div "Shapes L" at bounding box center [248, 617] width 49 height 39
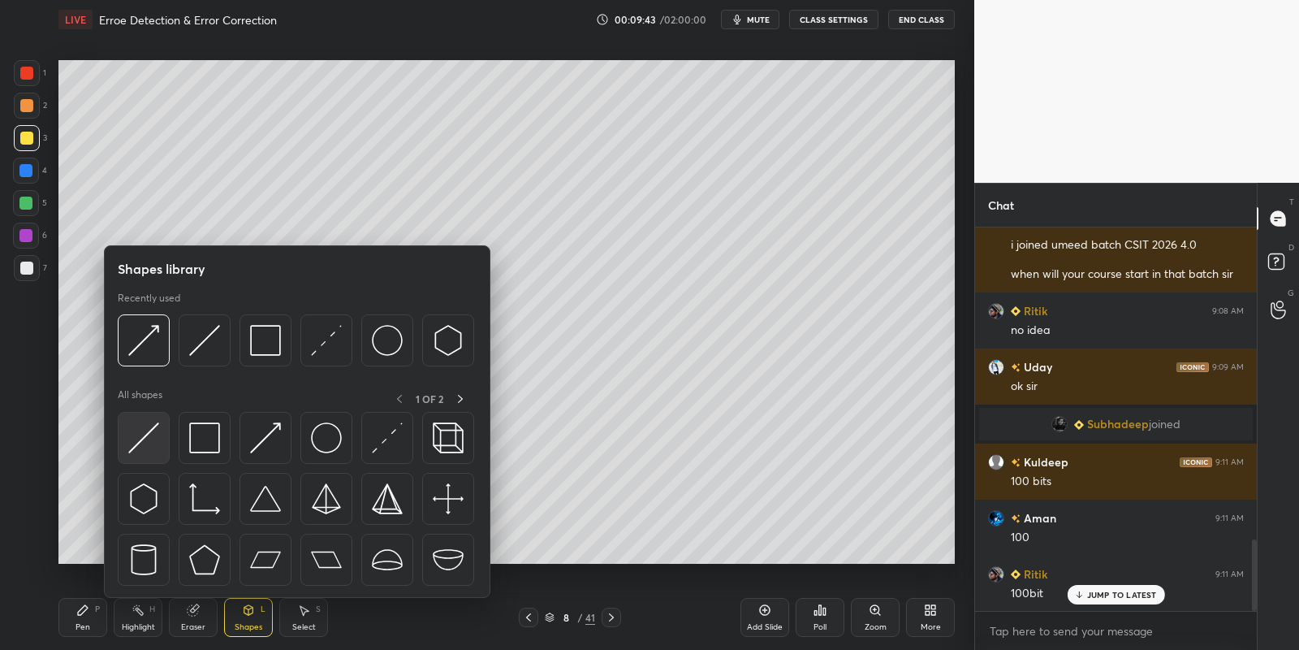
drag, startPoint x: 155, startPoint y: 438, endPoint x: 31, endPoint y: 265, distance: 213.6
click at [153, 438] on img at bounding box center [143, 437] width 31 height 31
click at [27, 268] on div at bounding box center [26, 267] width 13 height 13
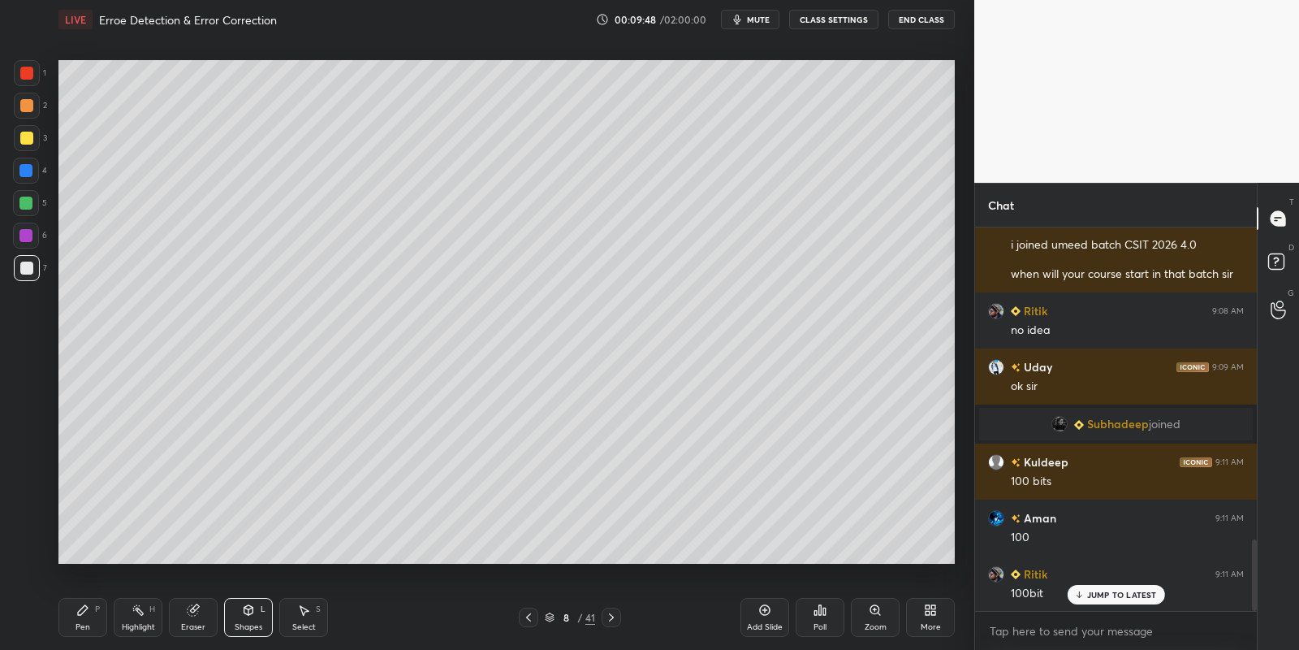
drag, startPoint x: 97, startPoint y: 624, endPoint x: 165, endPoint y: 627, distance: 67.4
click at [104, 623] on div "Pen P" at bounding box center [82, 617] width 49 height 39
drag, startPoint x: 288, startPoint y: 617, endPoint x: 280, endPoint y: 575, distance: 43.0
click at [288, 615] on div "Select S" at bounding box center [303, 617] width 49 height 39
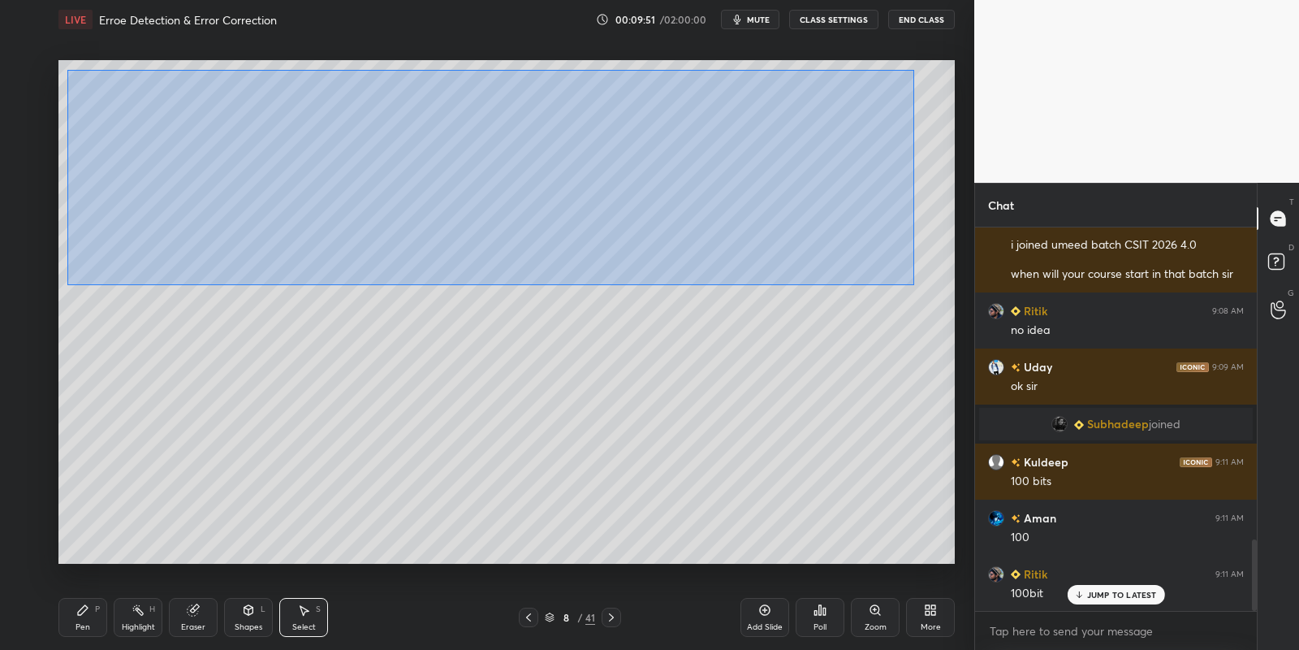
drag, startPoint x: 89, startPoint y: 77, endPoint x: 913, endPoint y: 283, distance: 848.6
click at [914, 283] on div "0 ° Undo Copy Duplicate Duplicate to new slide Delete" at bounding box center [506, 312] width 896 height 504
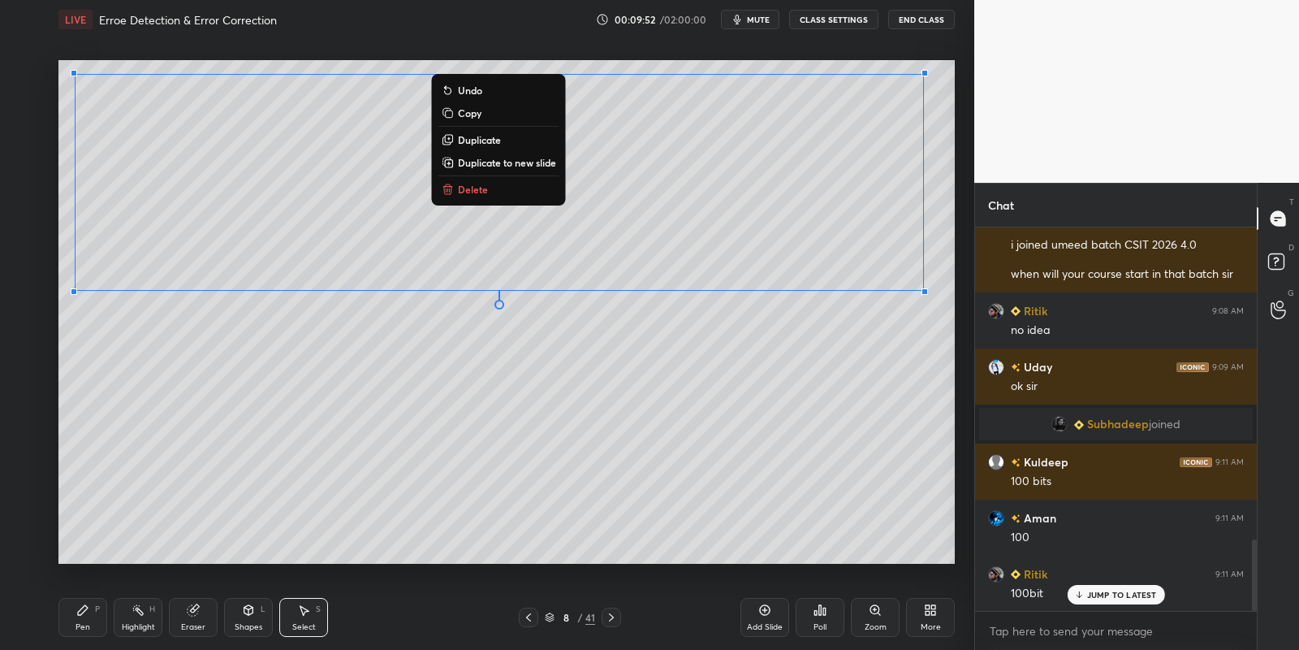
click at [496, 113] on button "Copy" at bounding box center [498, 112] width 121 height 19
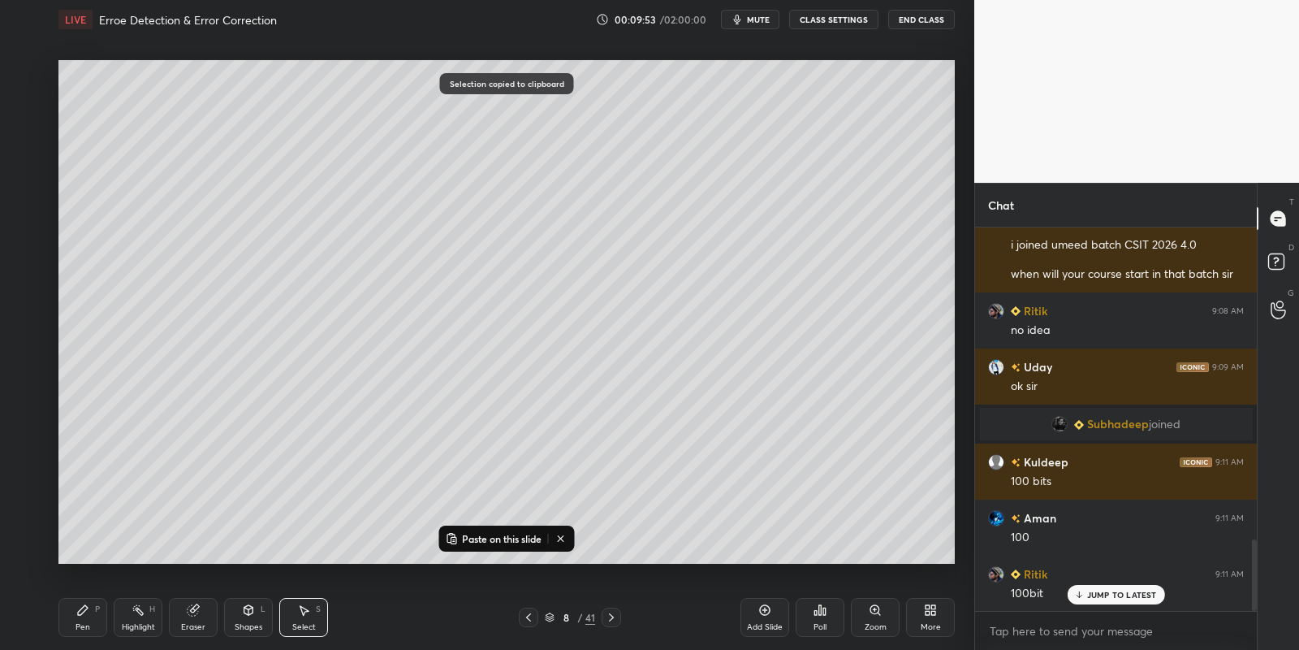
drag, startPoint x: 516, startPoint y: 541, endPoint x: 518, endPoint y: 522, distance: 18.7
click at [516, 540] on p "Paste on this slide" at bounding box center [502, 538] width 80 height 13
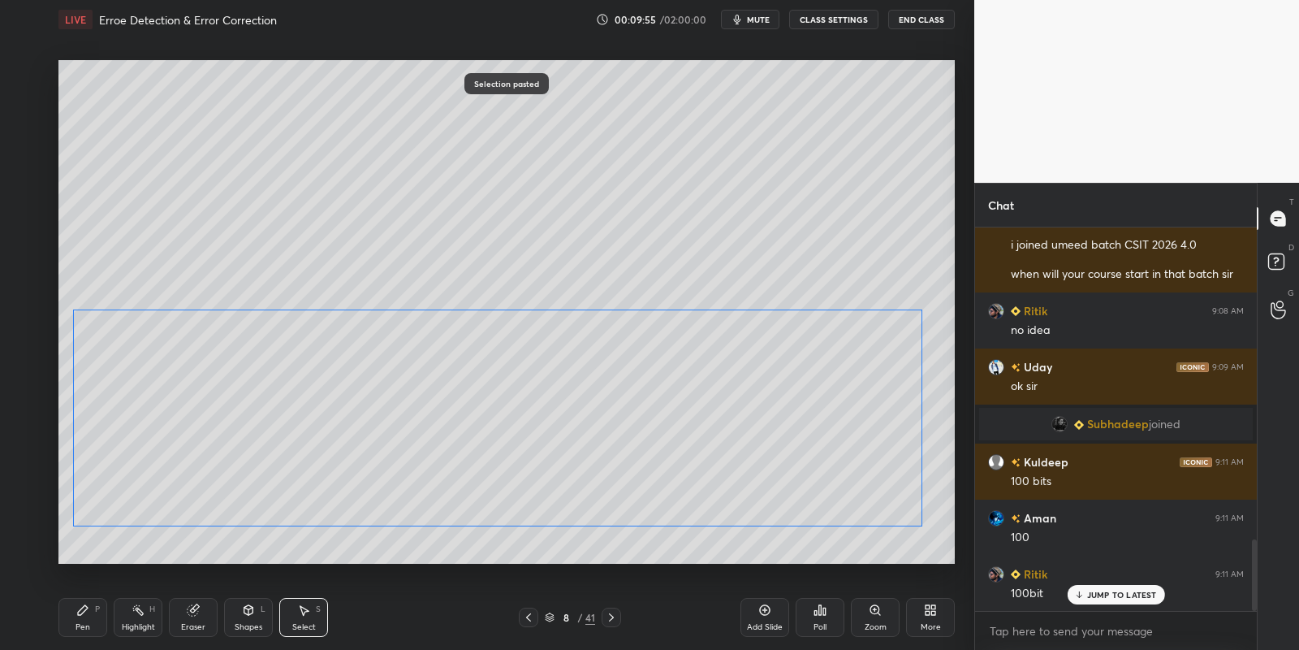
drag, startPoint x: 453, startPoint y: 224, endPoint x: 428, endPoint y: 422, distance: 199.7
click at [433, 429] on div "0 ° Undo Copy Paste here Duplicate Duplicate to new slide Delete" at bounding box center [506, 312] width 896 height 504
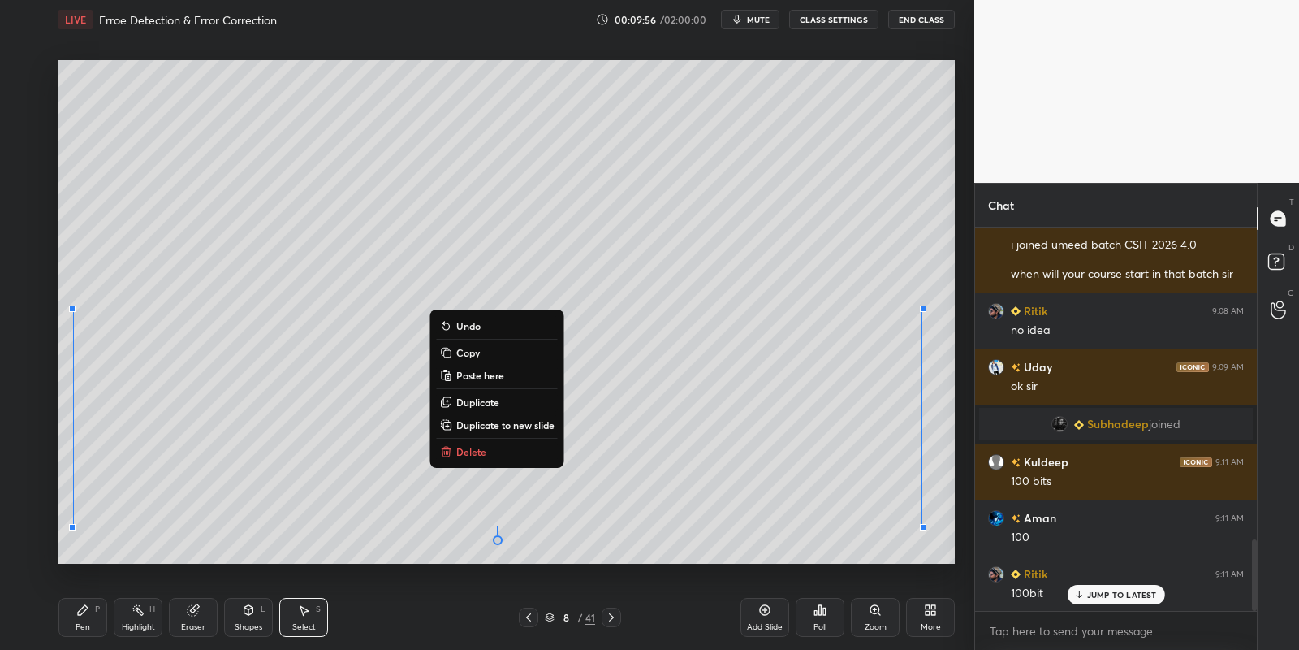
drag, startPoint x: 88, startPoint y: 618, endPoint x: 87, endPoint y: 608, distance: 9.8
click at [89, 620] on div "Pen P" at bounding box center [82, 617] width 49 height 39
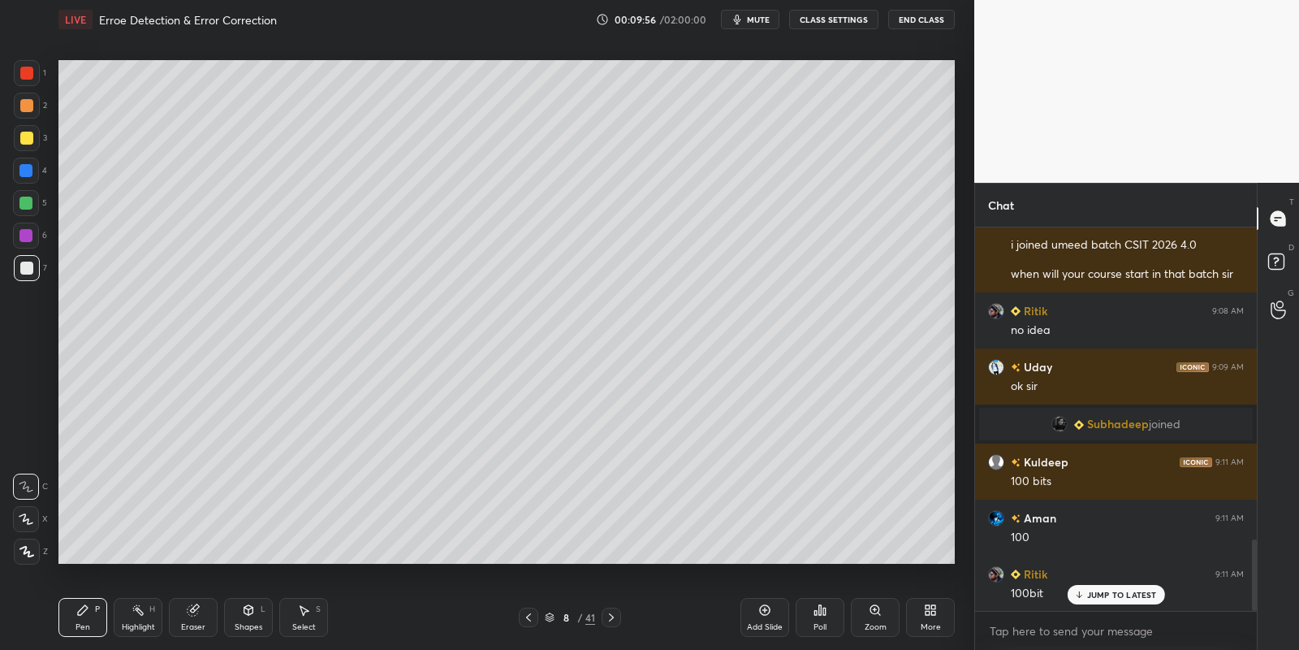
click at [21, 129] on div at bounding box center [27, 138] width 26 height 26
drag, startPoint x: 186, startPoint y: 614, endPoint x: 205, endPoint y: 577, distance: 41.0
click at [188, 611] on icon at bounding box center [193, 609] width 13 height 13
click at [85, 625] on div "Pen" at bounding box center [83, 627] width 15 height 8
drag, startPoint x: 199, startPoint y: 614, endPoint x: 204, endPoint y: 604, distance: 10.9
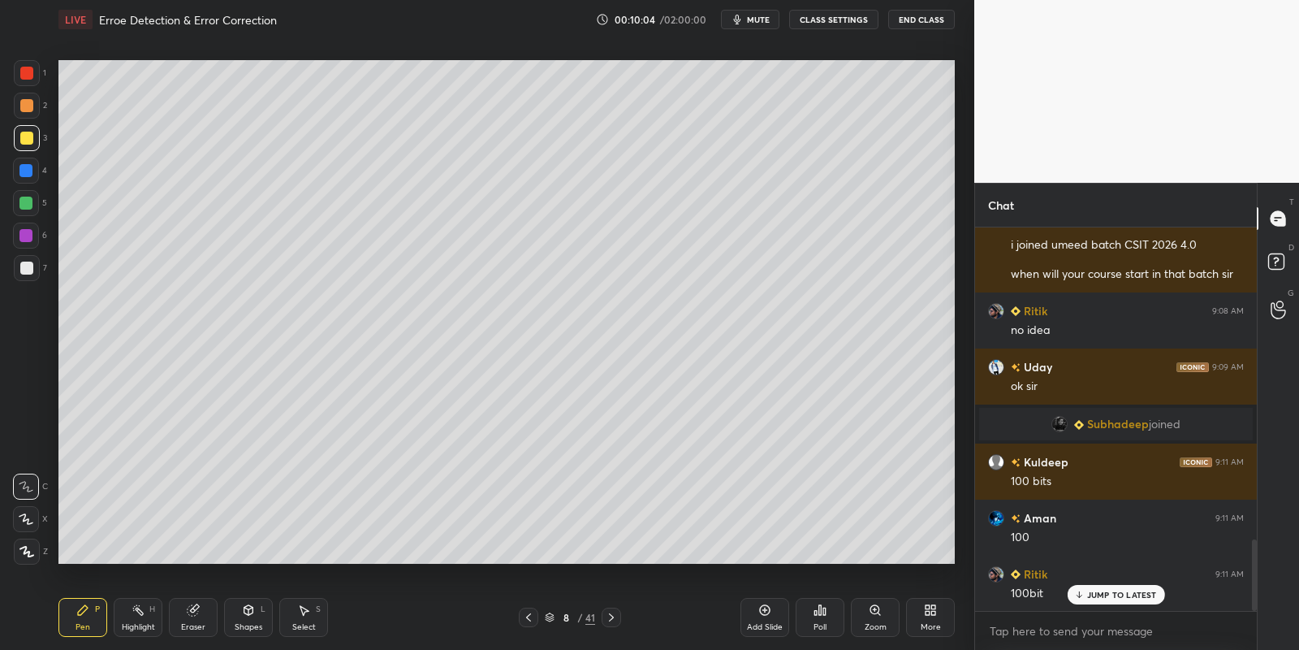
click at [200, 612] on div "Eraser" at bounding box center [193, 617] width 49 height 39
drag, startPoint x: 93, startPoint y: 623, endPoint x: 102, endPoint y: 614, distance: 12.6
click at [93, 623] on div "Pen P" at bounding box center [82, 617] width 49 height 39
drag, startPoint x: 189, startPoint y: 616, endPoint x: 197, endPoint y: 606, distance: 12.7
click at [191, 611] on icon at bounding box center [193, 610] width 11 height 11
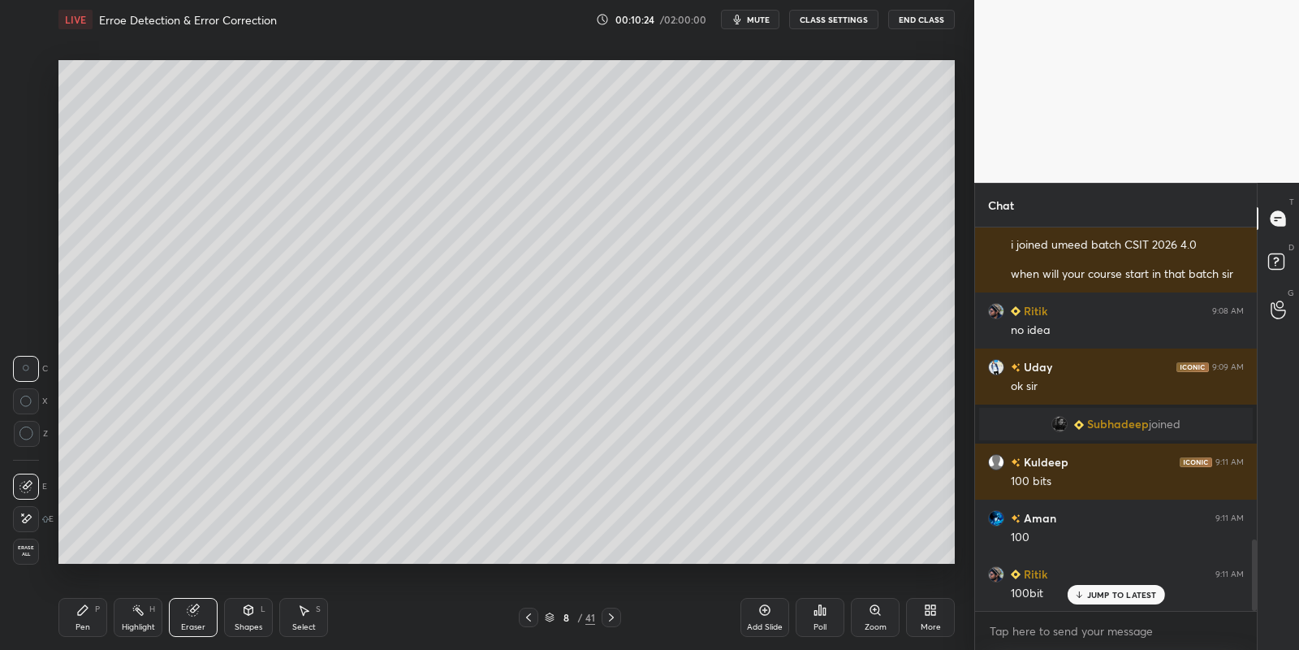
click at [84, 626] on div "Pen" at bounding box center [83, 627] width 15 height 8
click at [195, 612] on icon at bounding box center [193, 610] width 11 height 11
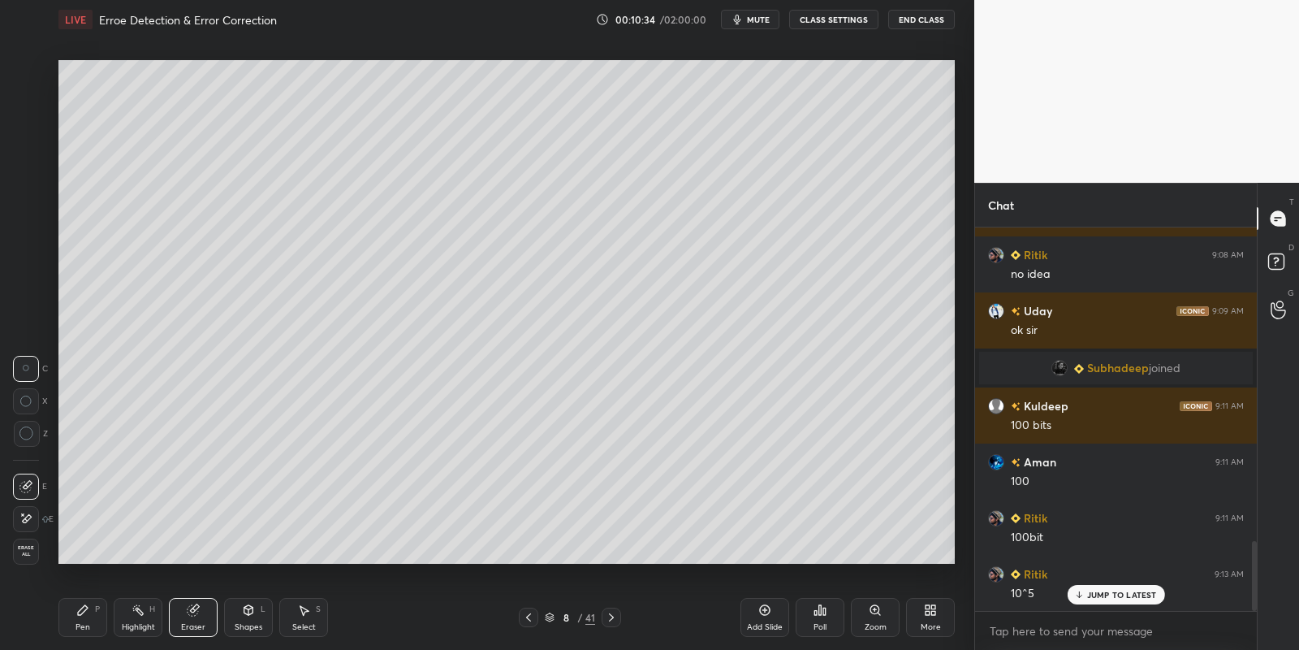
click at [244, 615] on div "Shapes L" at bounding box center [248, 617] width 49 height 39
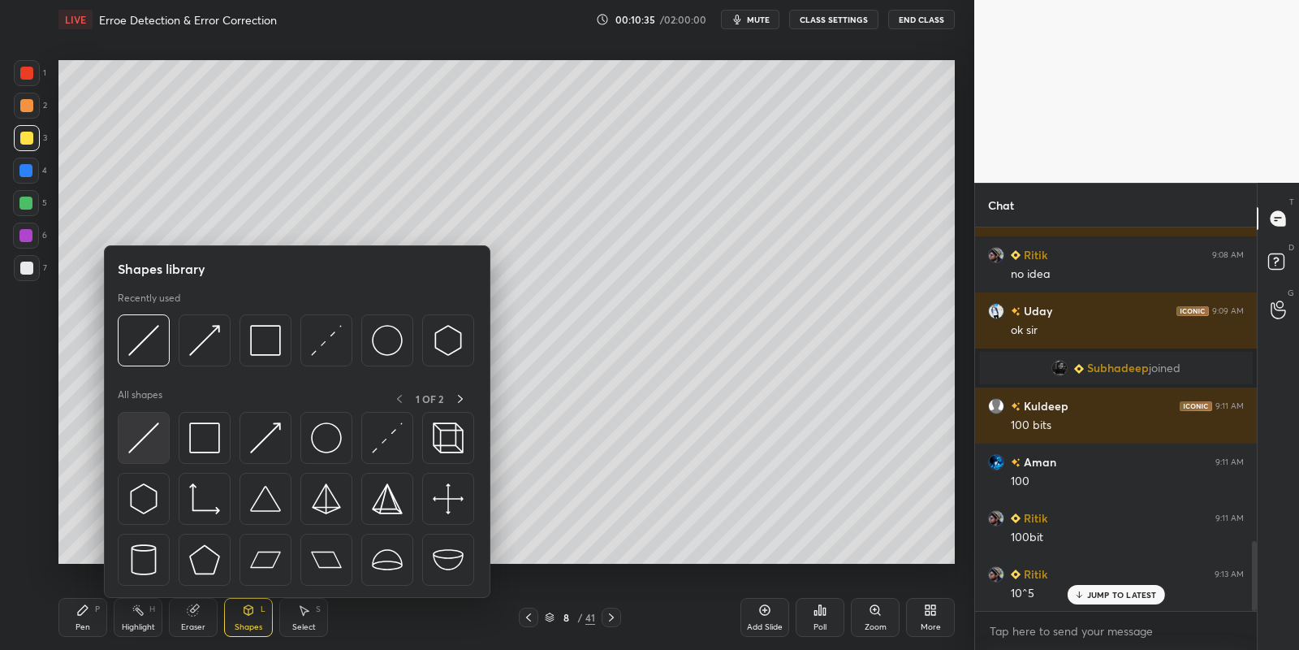
drag, startPoint x: 150, startPoint y: 432, endPoint x: 32, endPoint y: 154, distance: 301.6
click at [146, 433] on img at bounding box center [143, 437] width 31 height 31
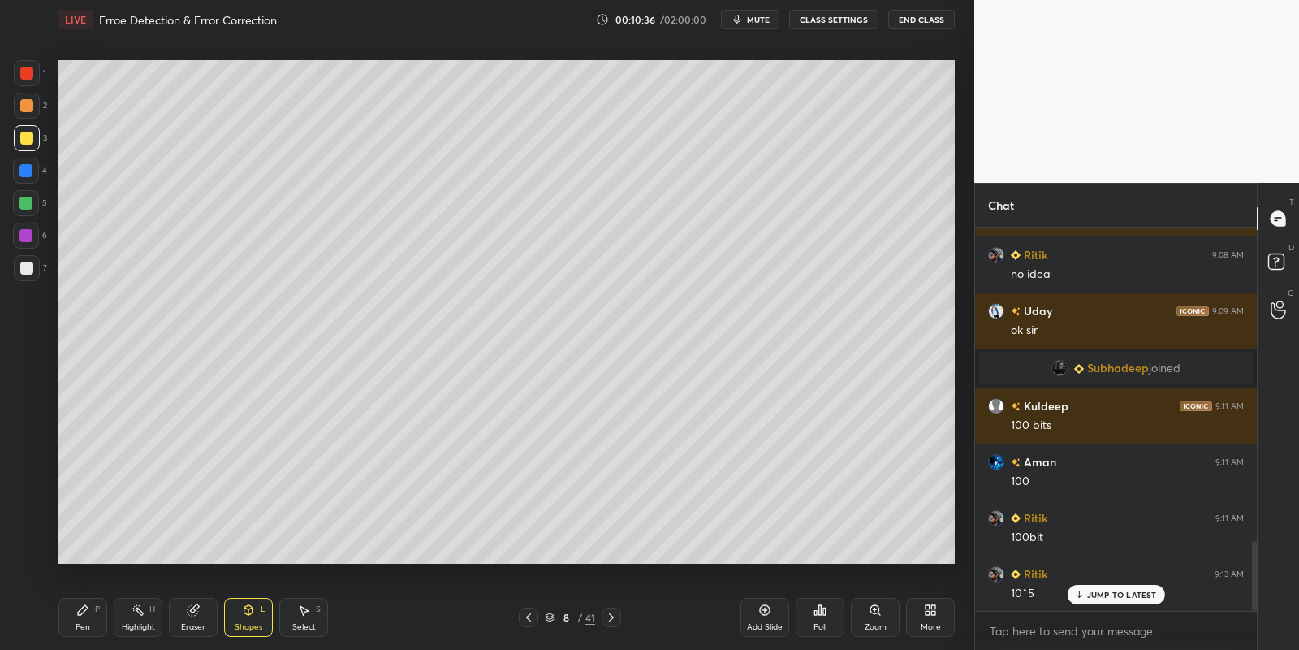
click at [33, 153] on div "3" at bounding box center [30, 141] width 33 height 32
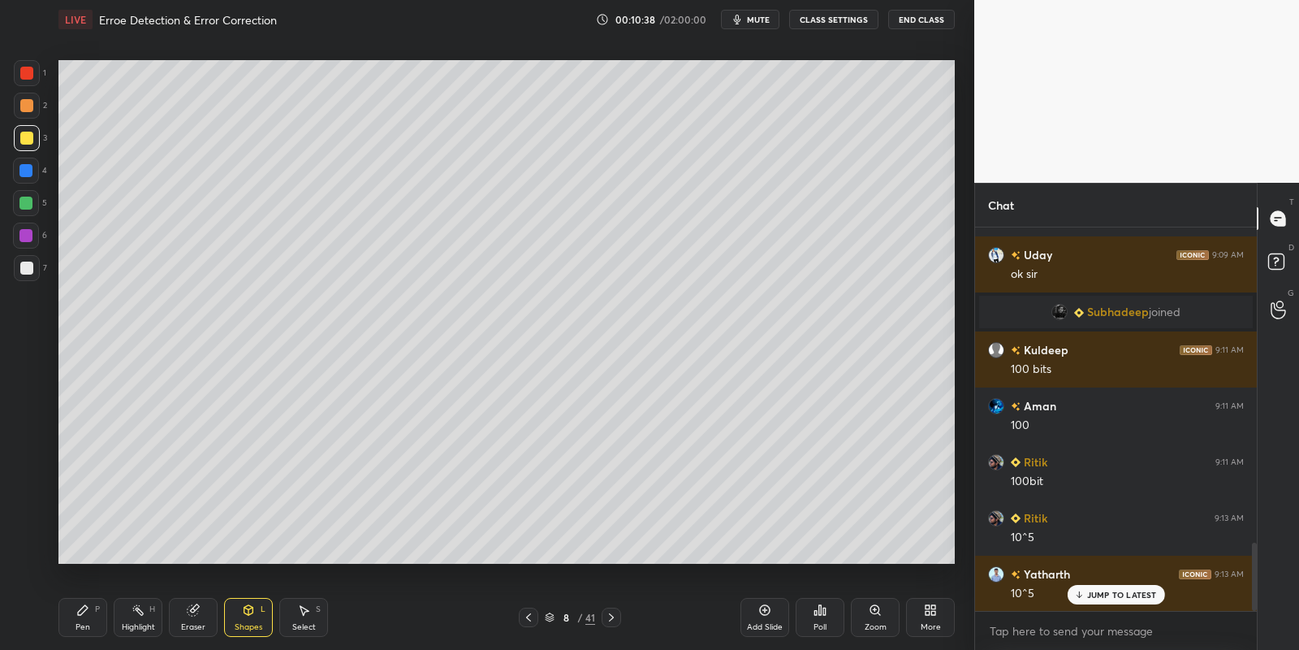
click at [91, 615] on div "Pen P" at bounding box center [82, 617] width 49 height 39
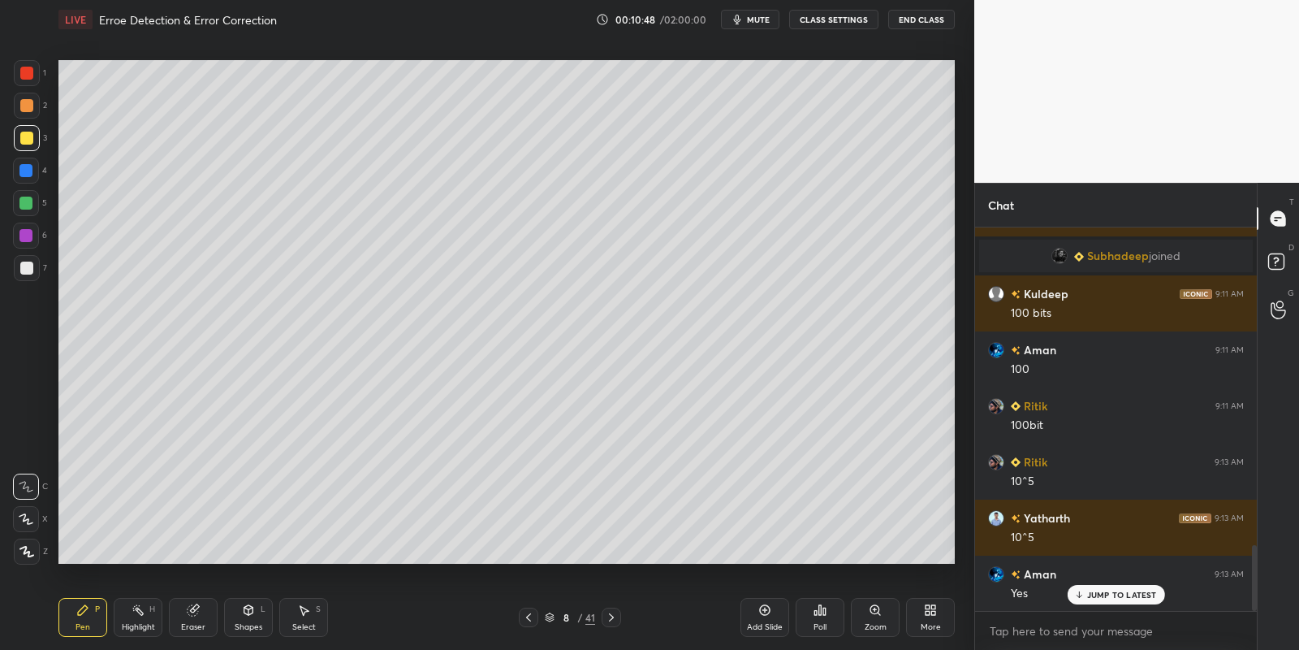
scroll to position [1896, 0]
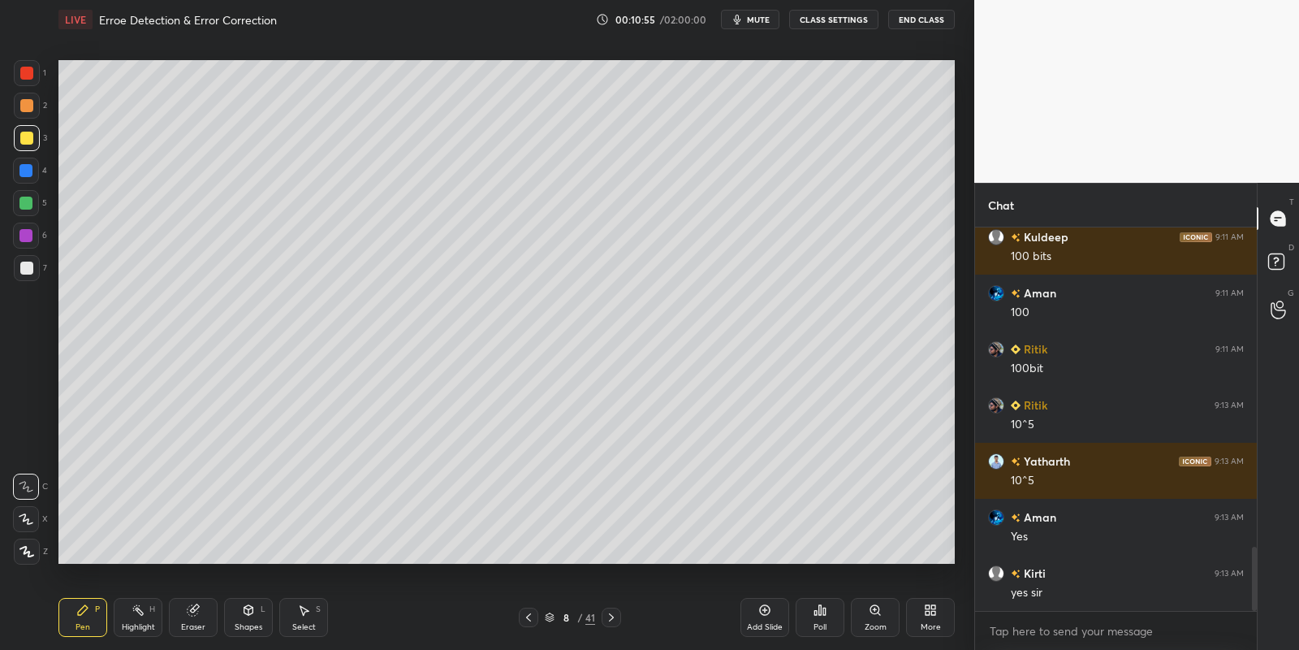
drag, startPoint x: 139, startPoint y: 620, endPoint x: 138, endPoint y: 609, distance: 11.4
click at [138, 619] on div "Highlight H" at bounding box center [138, 617] width 49 height 39
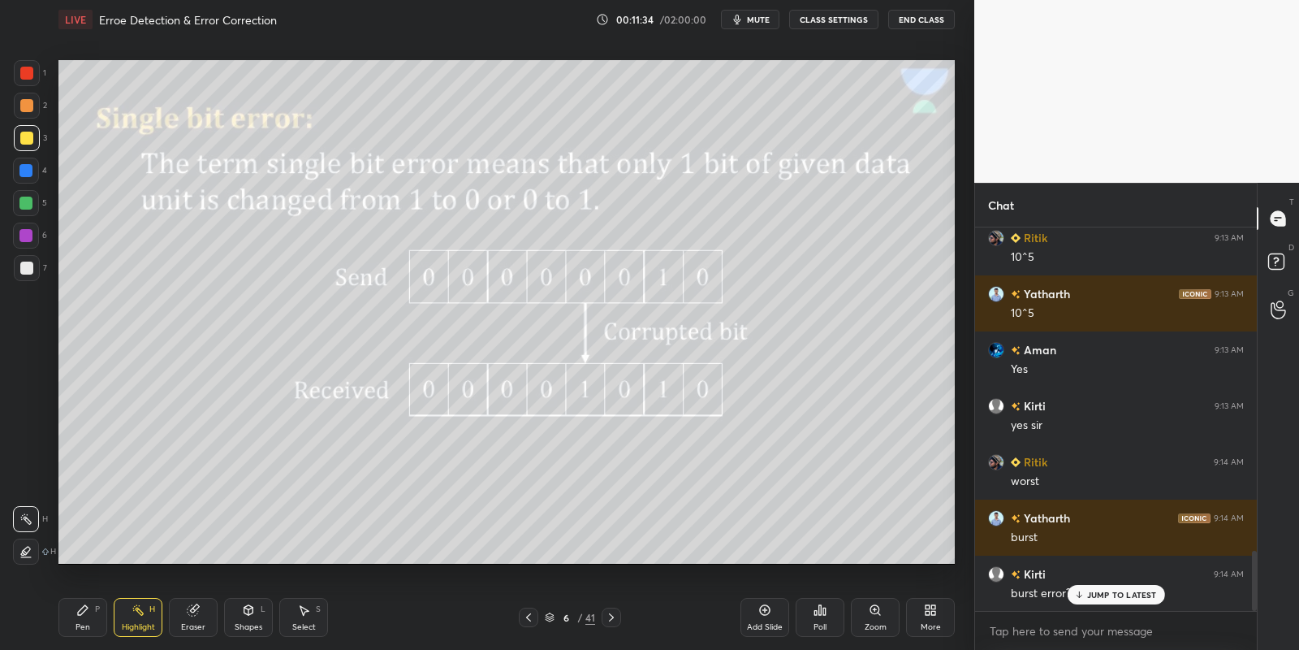
scroll to position [2119, 0]
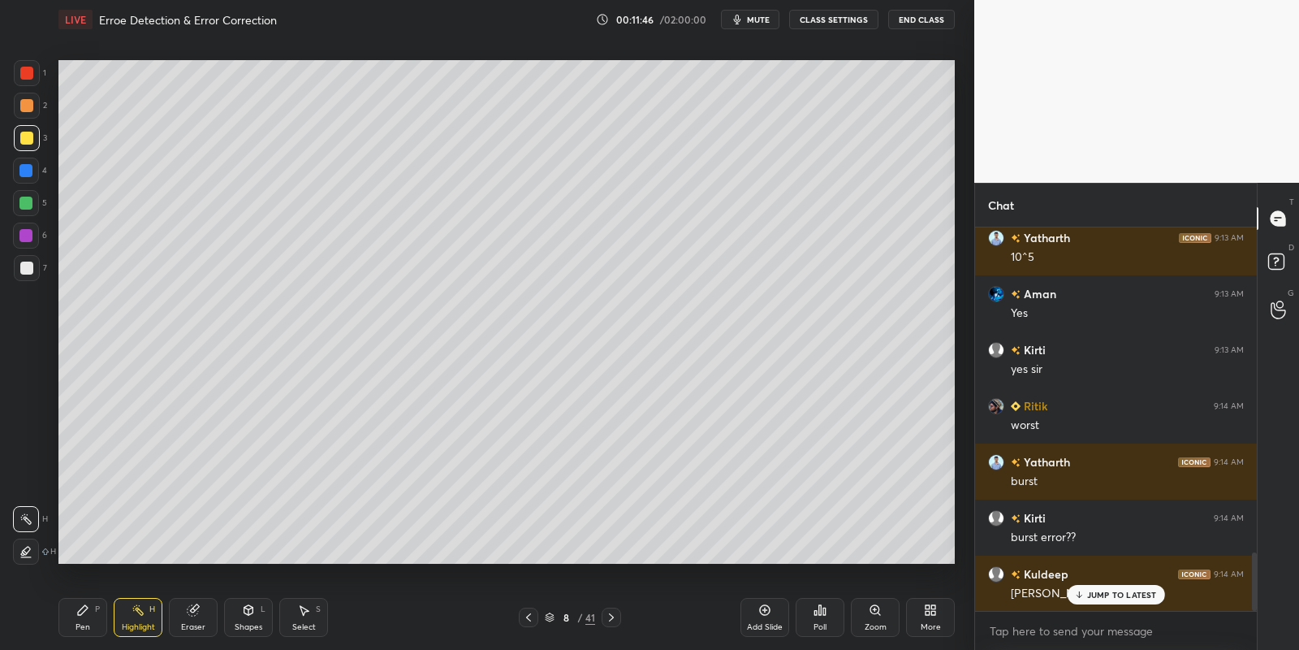
click at [102, 609] on div "Pen P" at bounding box center [82, 617] width 49 height 39
click at [147, 623] on div "Highlight" at bounding box center [138, 627] width 33 height 8
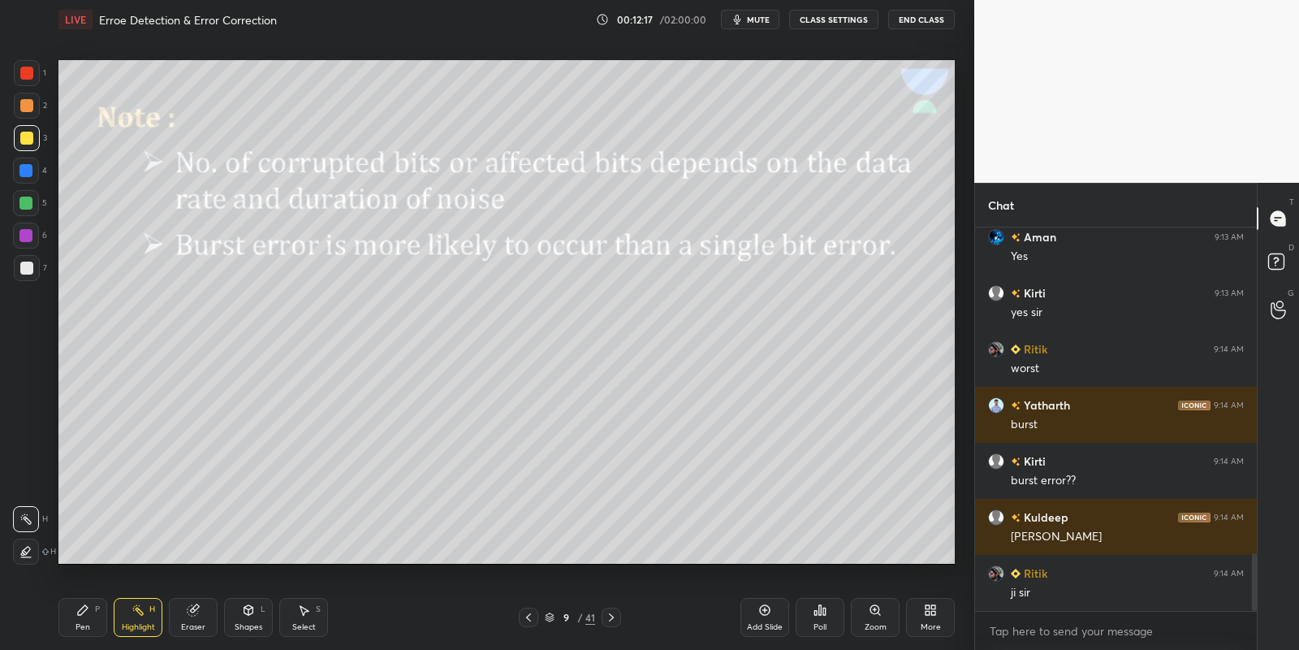
click at [250, 614] on icon at bounding box center [248, 609] width 13 height 13
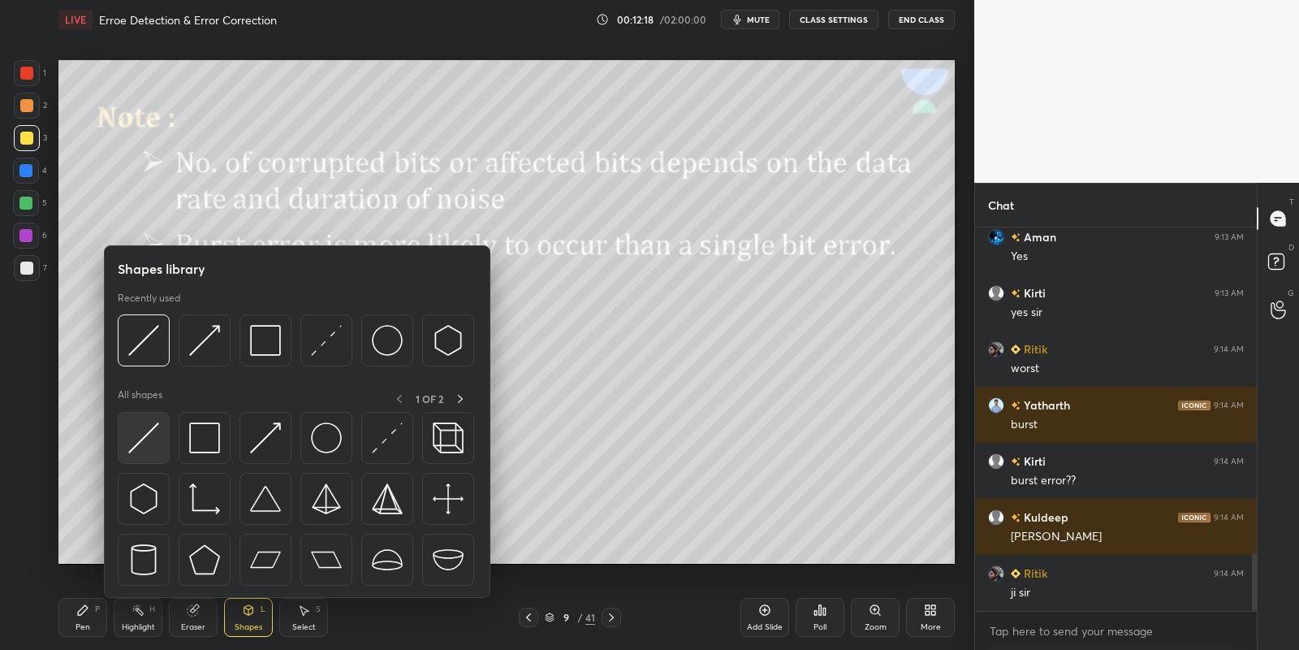
drag, startPoint x: 145, startPoint y: 424, endPoint x: 28, endPoint y: 135, distance: 311.5
click at [141, 427] on img at bounding box center [143, 437] width 31 height 31
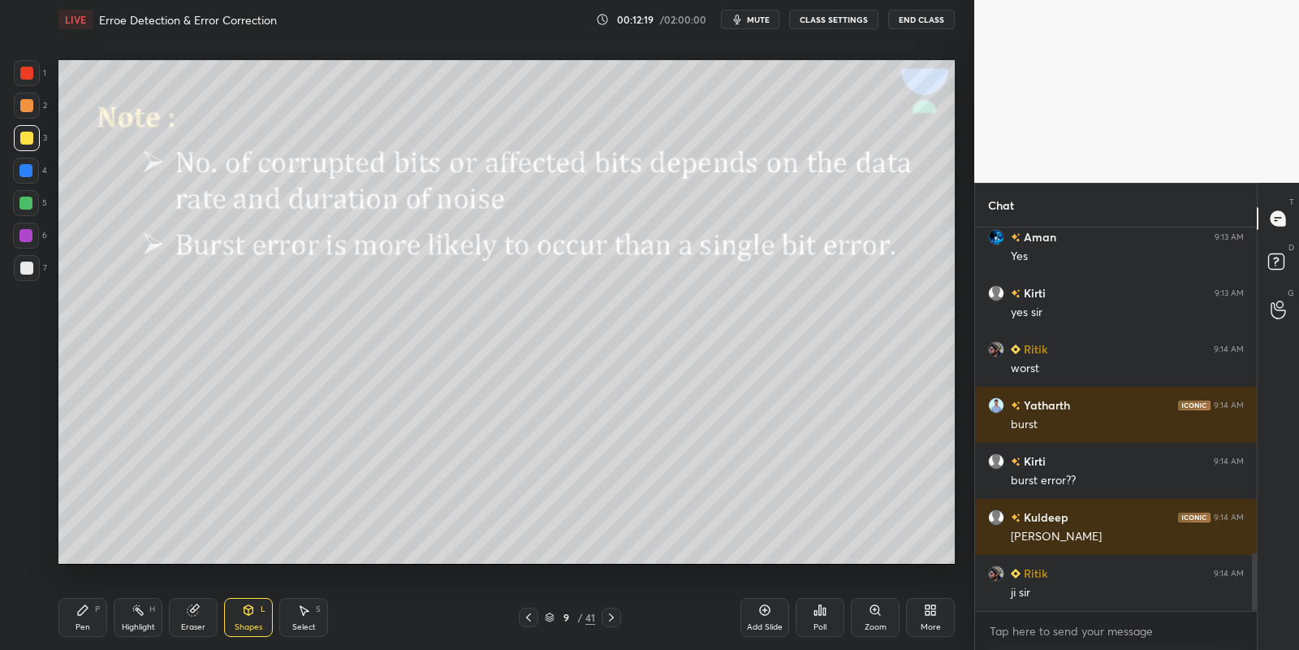
drag, startPoint x: 28, startPoint y: 129, endPoint x: 45, endPoint y: 136, distance: 19.0
click at [28, 132] on div at bounding box center [27, 138] width 26 height 26
drag, startPoint x: 103, startPoint y: 611, endPoint x: 123, endPoint y: 605, distance: 21.3
click at [105, 611] on div "Pen P" at bounding box center [82, 617] width 49 height 39
click at [147, 618] on div "Highlight H" at bounding box center [138, 617] width 49 height 39
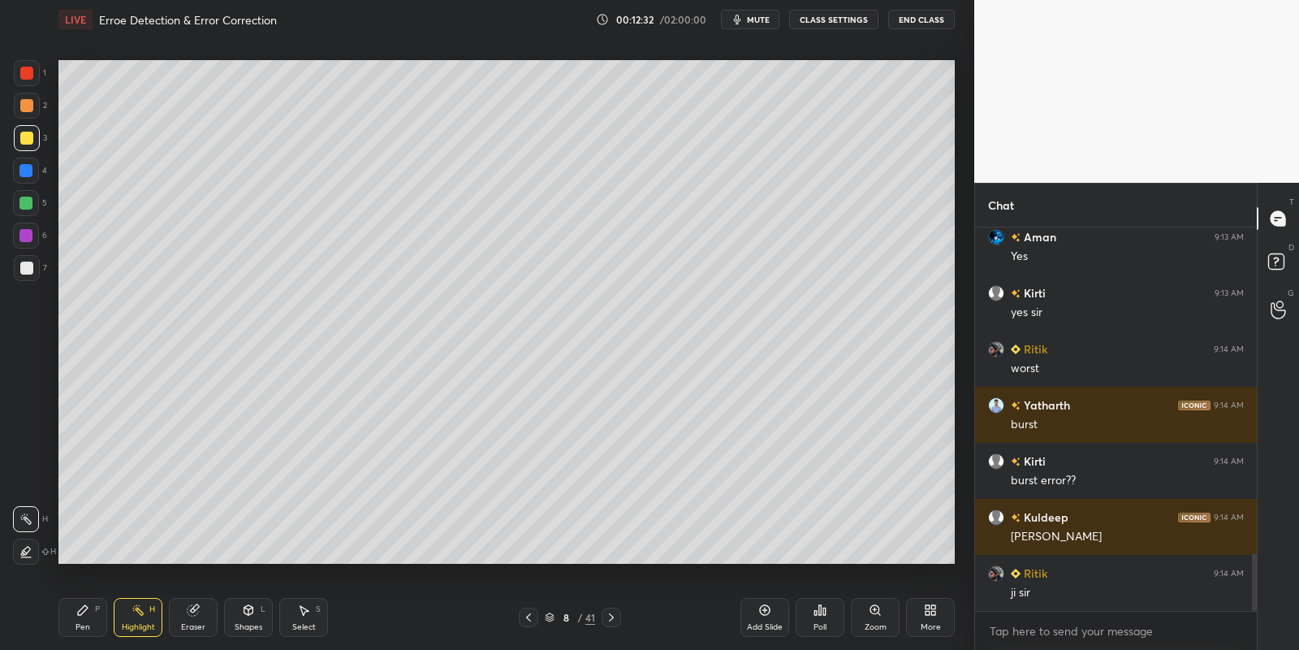
drag, startPoint x: 84, startPoint y: 603, endPoint x: 123, endPoint y: 618, distance: 41.9
click at [85, 610] on div "Pen P" at bounding box center [82, 617] width 49 height 39
click at [136, 624] on div "Highlight" at bounding box center [138, 627] width 33 height 8
drag, startPoint x: 258, startPoint y: 619, endPoint x: 254, endPoint y: 611, distance: 8.4
click at [256, 616] on div "Shapes L" at bounding box center [248, 617] width 49 height 39
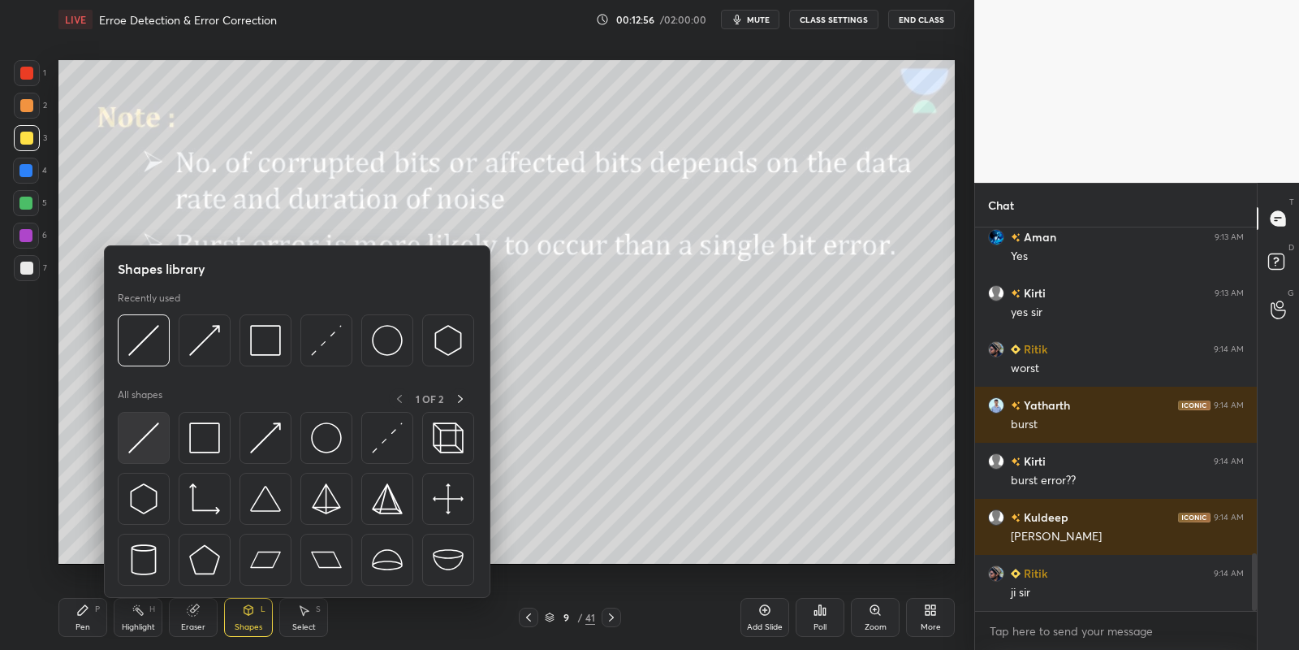
click at [152, 424] on img at bounding box center [143, 437] width 31 height 31
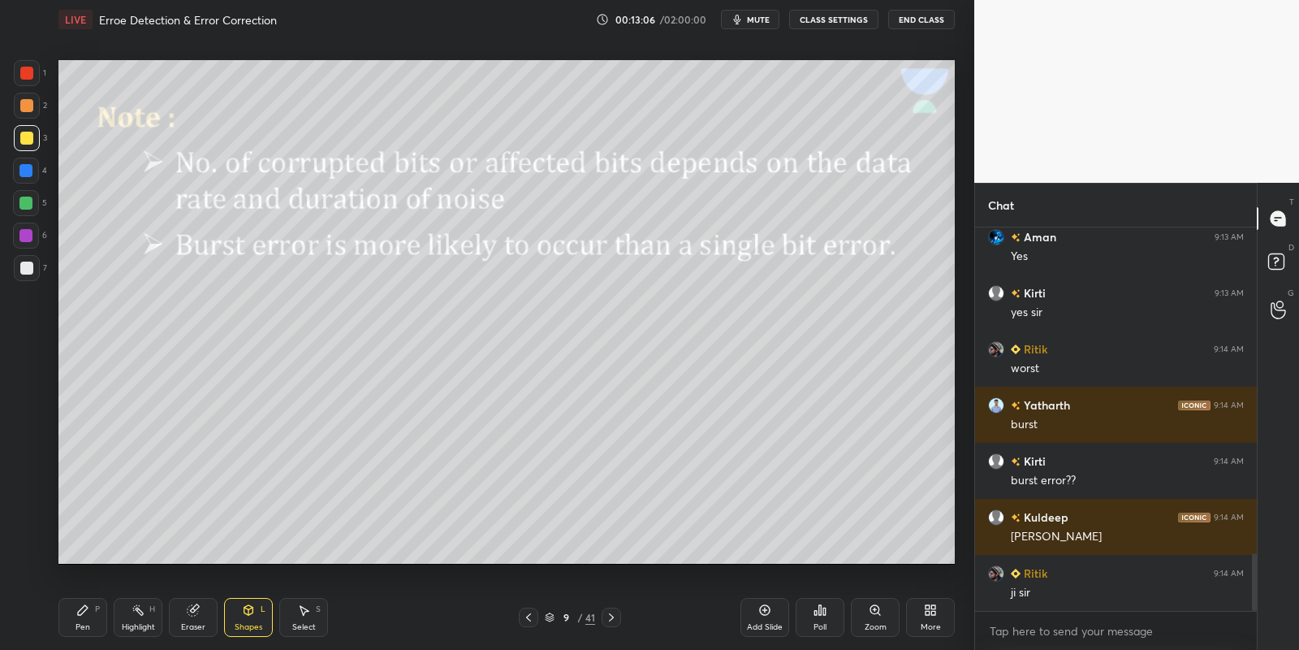
click at [92, 616] on div "Pen P" at bounding box center [82, 617] width 49 height 39
click at [250, 619] on div "Shapes L" at bounding box center [248, 617] width 49 height 39
drag, startPoint x: 90, startPoint y: 616, endPoint x: 95, endPoint y: 608, distance: 8.8
click at [90, 614] on div "Pen P" at bounding box center [82, 617] width 49 height 39
click at [31, 518] on icon at bounding box center [26, 518] width 15 height 11
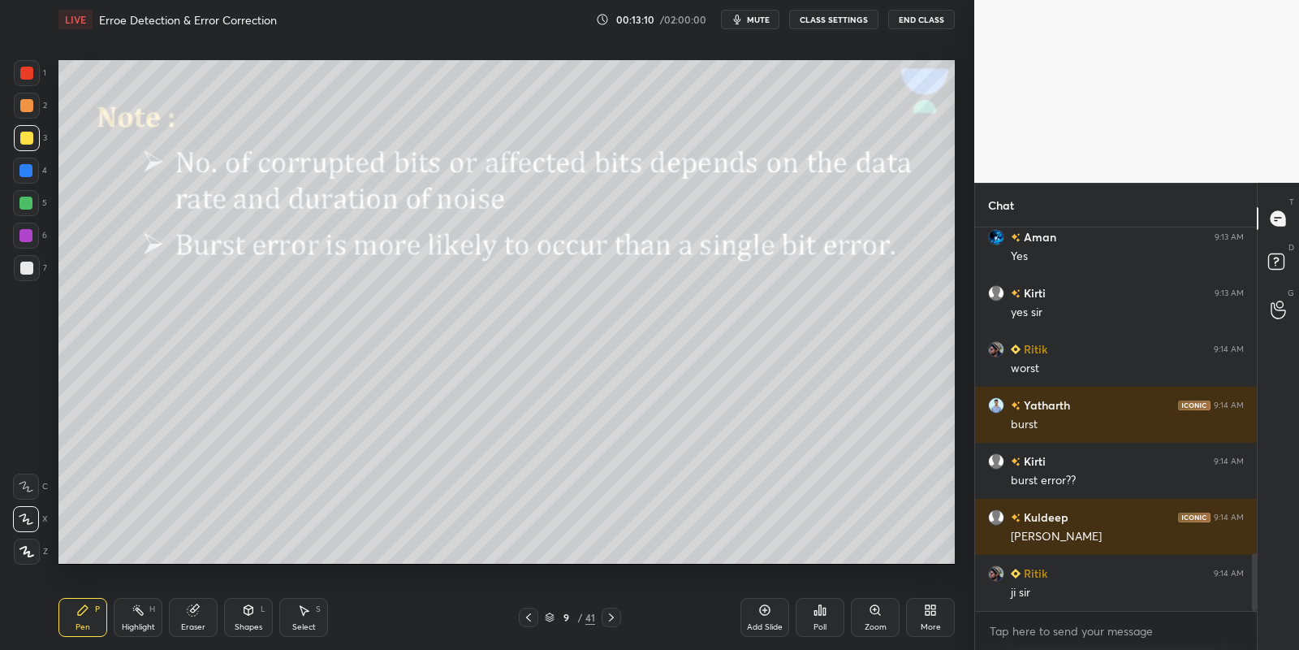
click at [248, 612] on icon at bounding box center [248, 609] width 13 height 13
drag, startPoint x: 253, startPoint y: 606, endPoint x: 256, endPoint y: 594, distance: 11.6
click at [252, 604] on div "Shapes L" at bounding box center [248, 617] width 49 height 39
click at [248, 616] on div "Shapes L" at bounding box center [248, 617] width 49 height 39
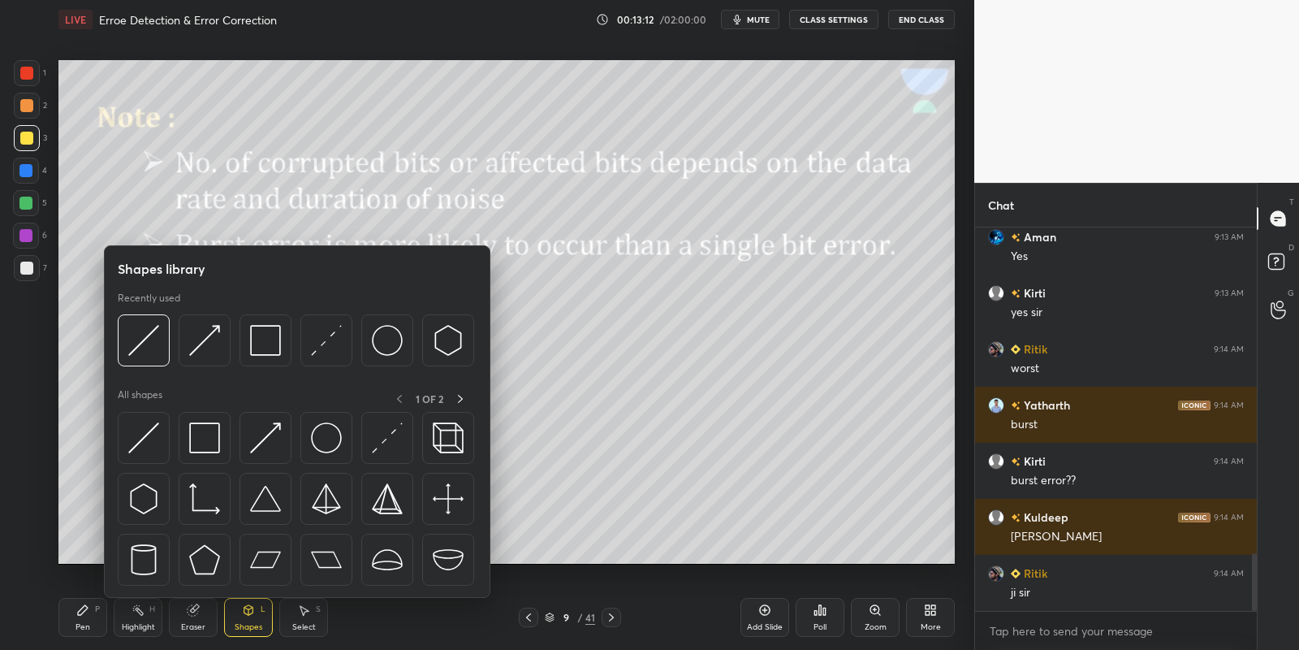
click at [264, 428] on img at bounding box center [265, 437] width 31 height 31
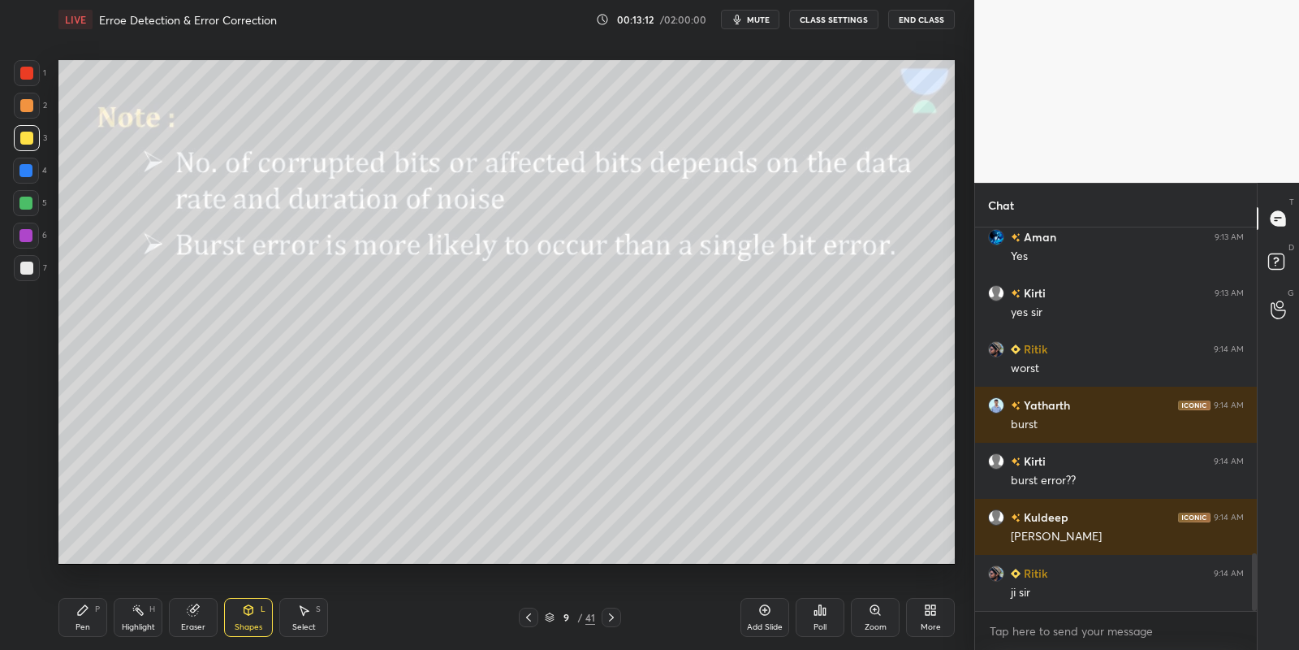
click at [26, 266] on div at bounding box center [26, 267] width 13 height 13
drag, startPoint x: 86, startPoint y: 616, endPoint x: 86, endPoint y: 601, distance: 15.4
click at [85, 617] on div "Pen P" at bounding box center [82, 617] width 49 height 39
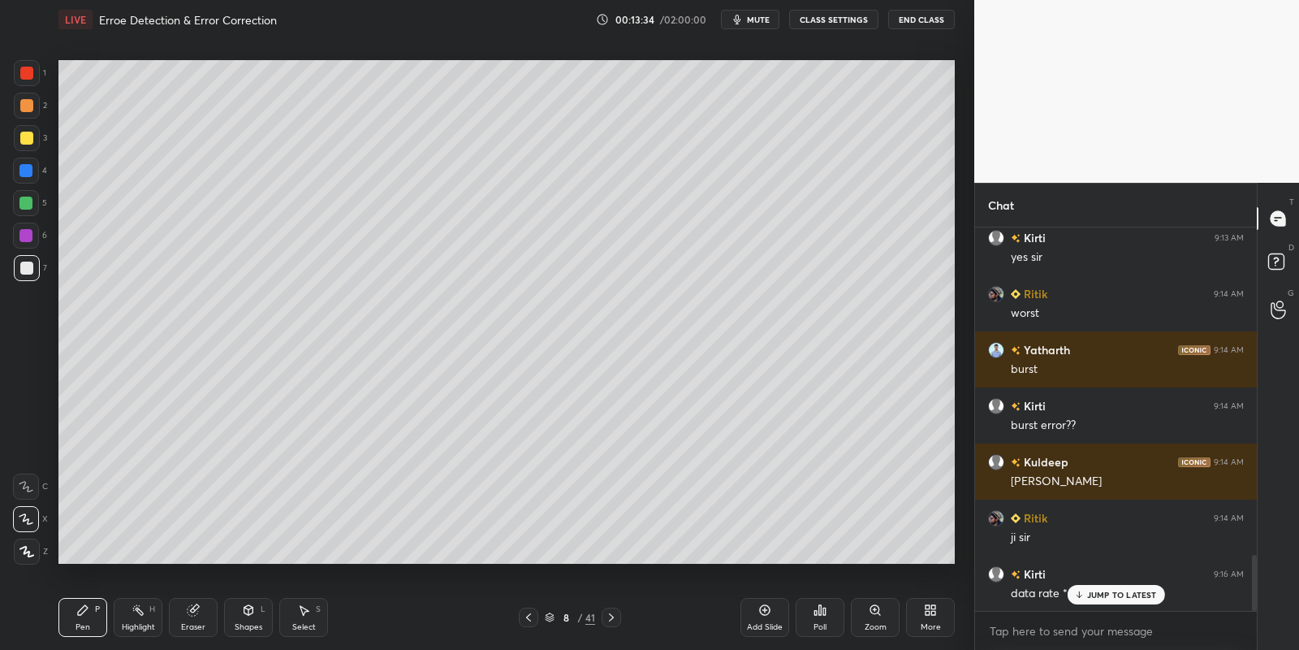
click at [145, 616] on div "Highlight H" at bounding box center [138, 617] width 49 height 39
drag, startPoint x: 83, startPoint y: 624, endPoint x: 105, endPoint y: 613, distance: 24.7
click at [81, 626] on div "Pen" at bounding box center [83, 627] width 15 height 8
click at [86, 621] on div "Pen P" at bounding box center [82, 617] width 49 height 39
click at [133, 619] on div "Highlight H" at bounding box center [138, 617] width 49 height 39
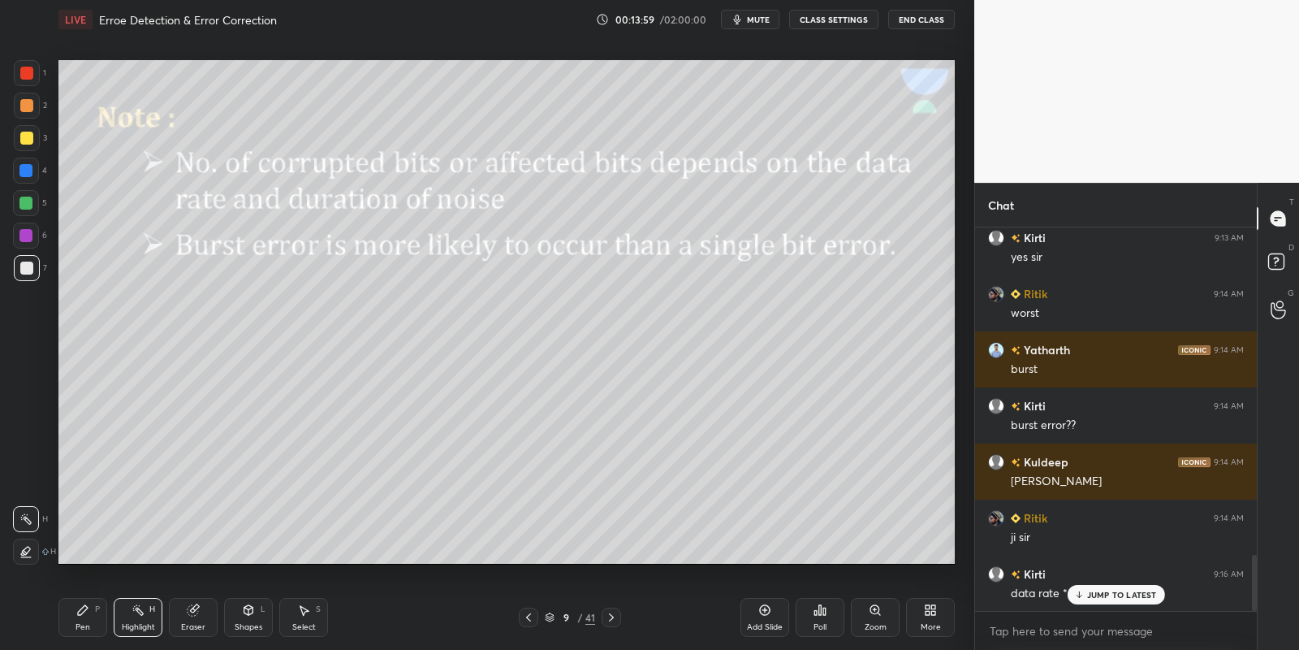
drag, startPoint x: 77, startPoint y: 610, endPoint x: 120, endPoint y: 614, distance: 43.2
click at [85, 611] on icon at bounding box center [82, 609] width 13 height 13
click at [122, 616] on div "Highlight H" at bounding box center [138, 617] width 49 height 39
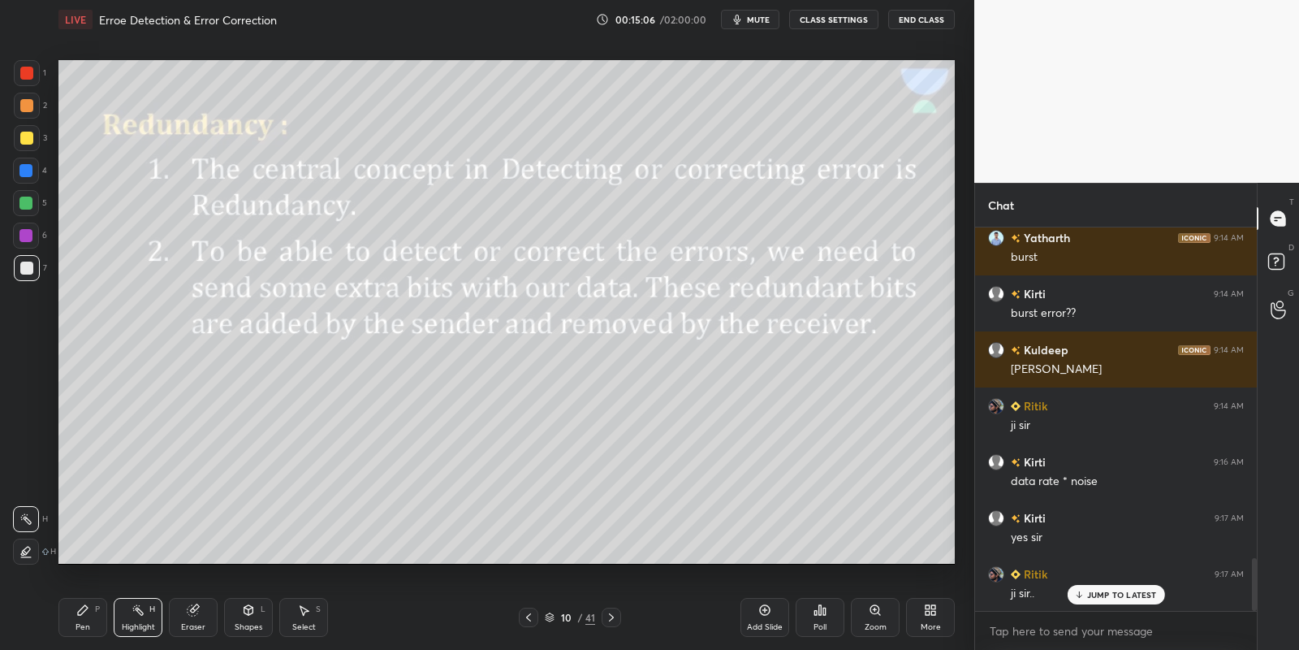
scroll to position [2399, 0]
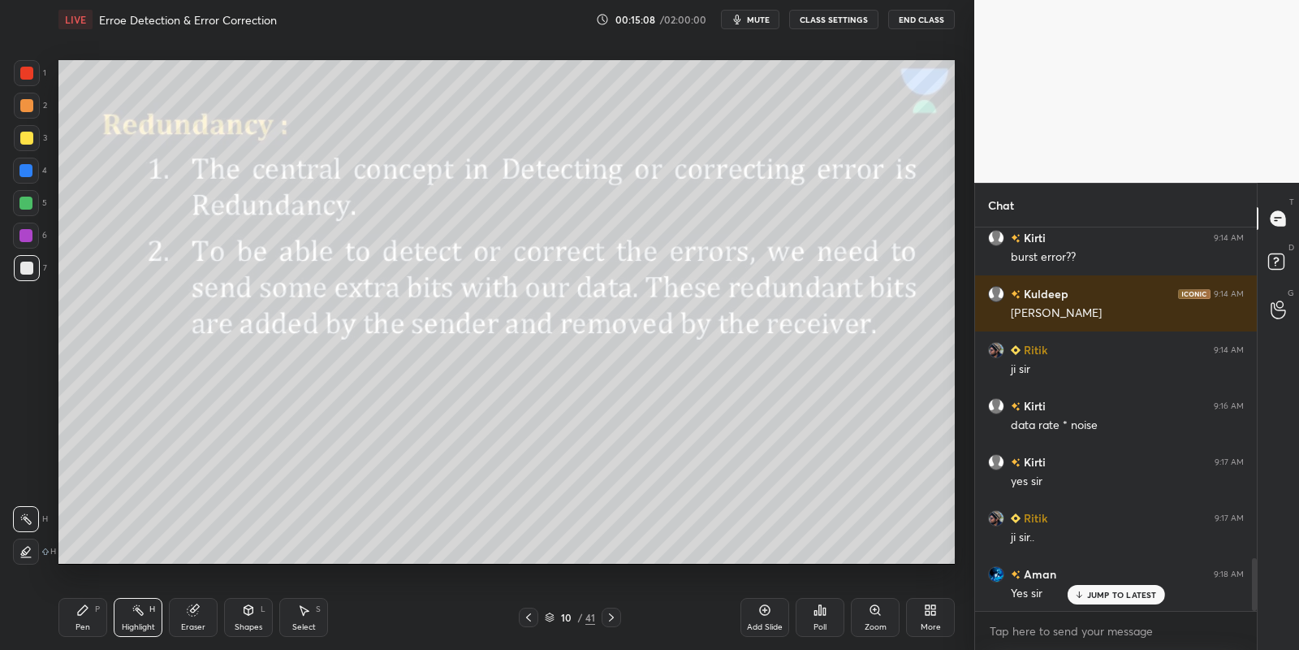
click at [245, 615] on icon at bounding box center [248, 609] width 13 height 13
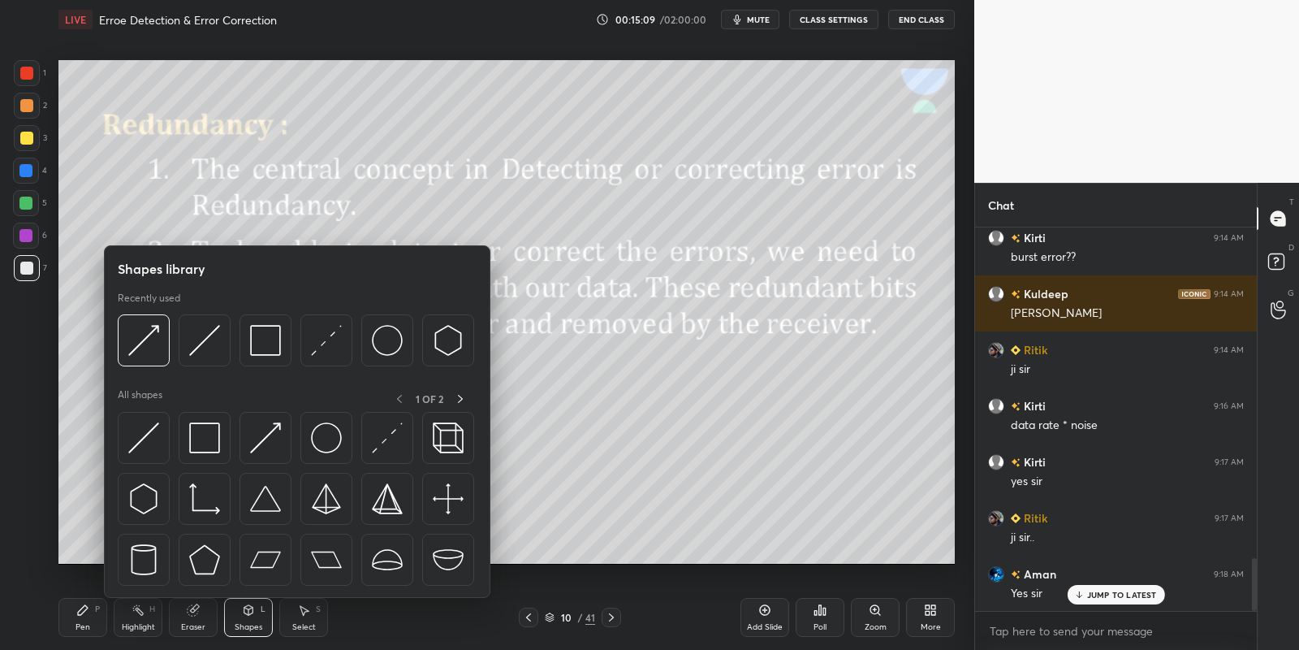
click at [221, 436] on div at bounding box center [205, 438] width 52 height 52
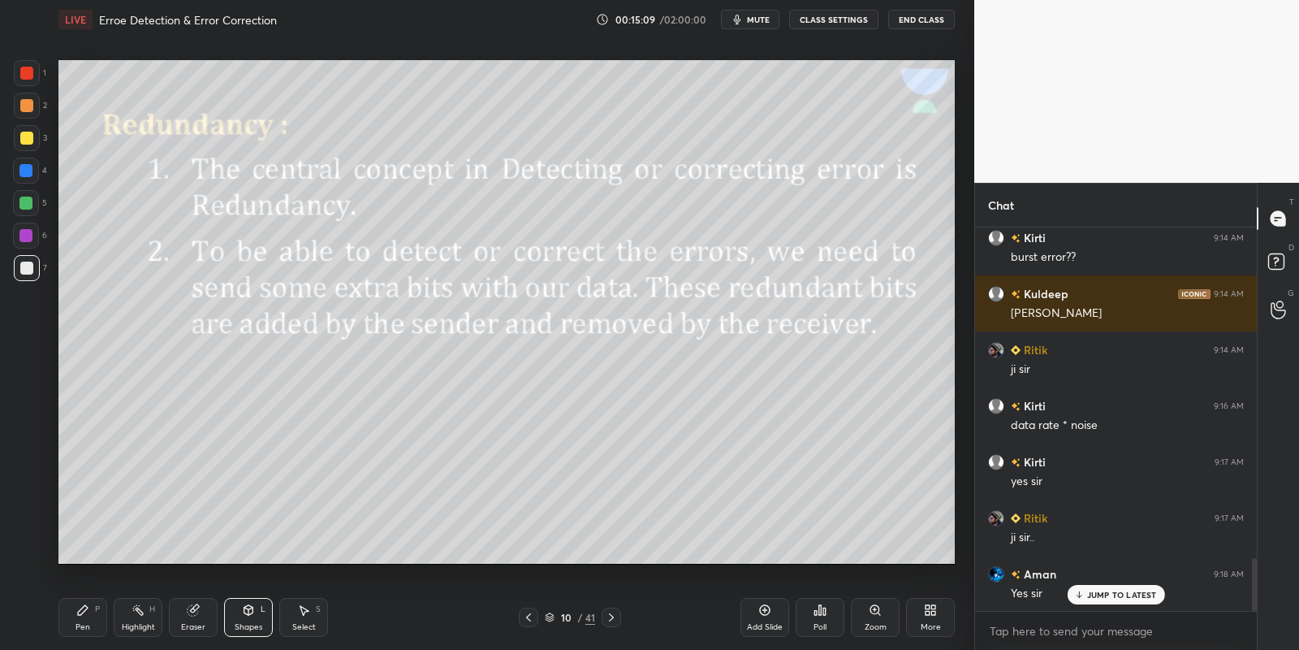
drag, startPoint x: 30, startPoint y: 201, endPoint x: 50, endPoint y: 191, distance: 22.2
click at [28, 202] on div at bounding box center [25, 203] width 13 height 13
drag, startPoint x: 252, startPoint y: 616, endPoint x: 249, endPoint y: 605, distance: 10.8
click at [252, 613] on icon at bounding box center [248, 609] width 13 height 13
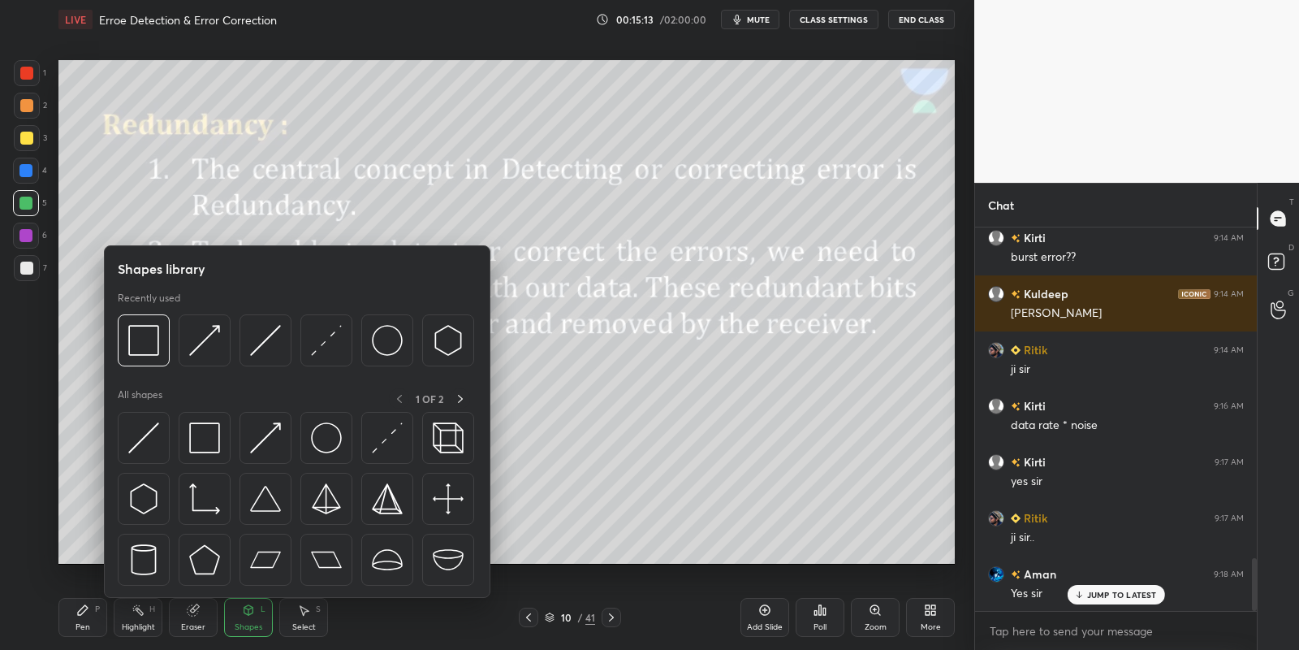
drag, startPoint x: 158, startPoint y: 431, endPoint x: 40, endPoint y: 140, distance: 313.6
click at [154, 431] on img at bounding box center [143, 437] width 31 height 31
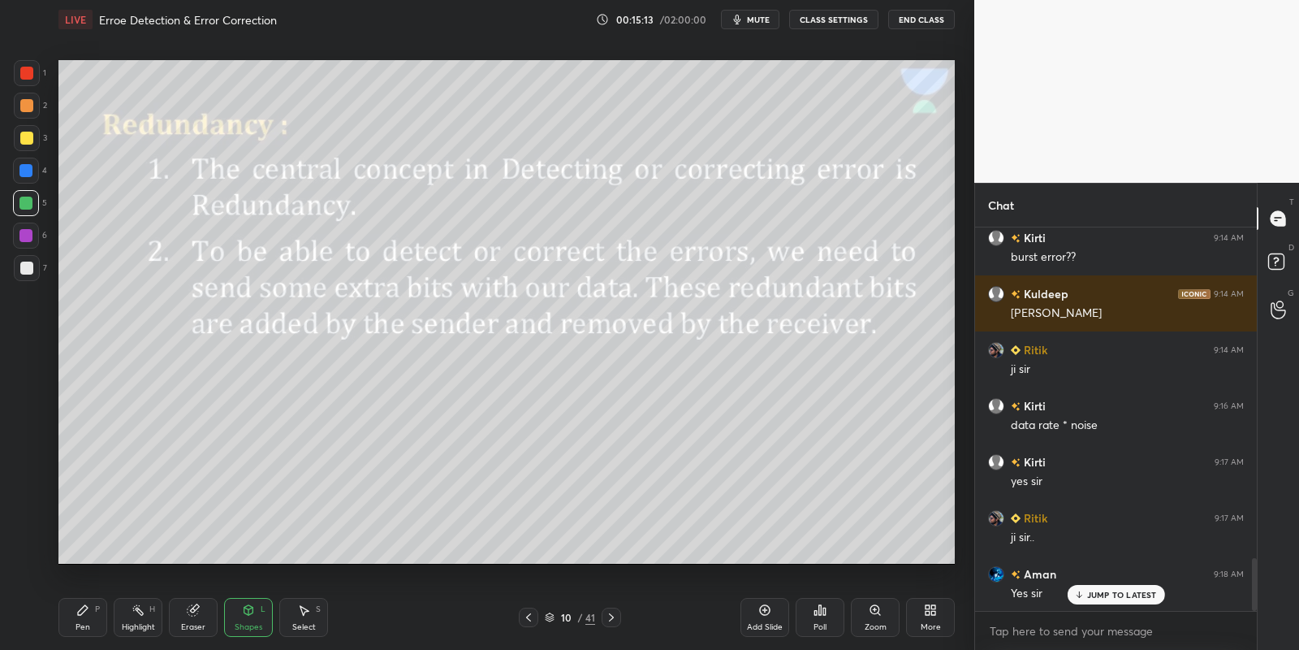
click at [32, 135] on div at bounding box center [27, 138] width 26 height 26
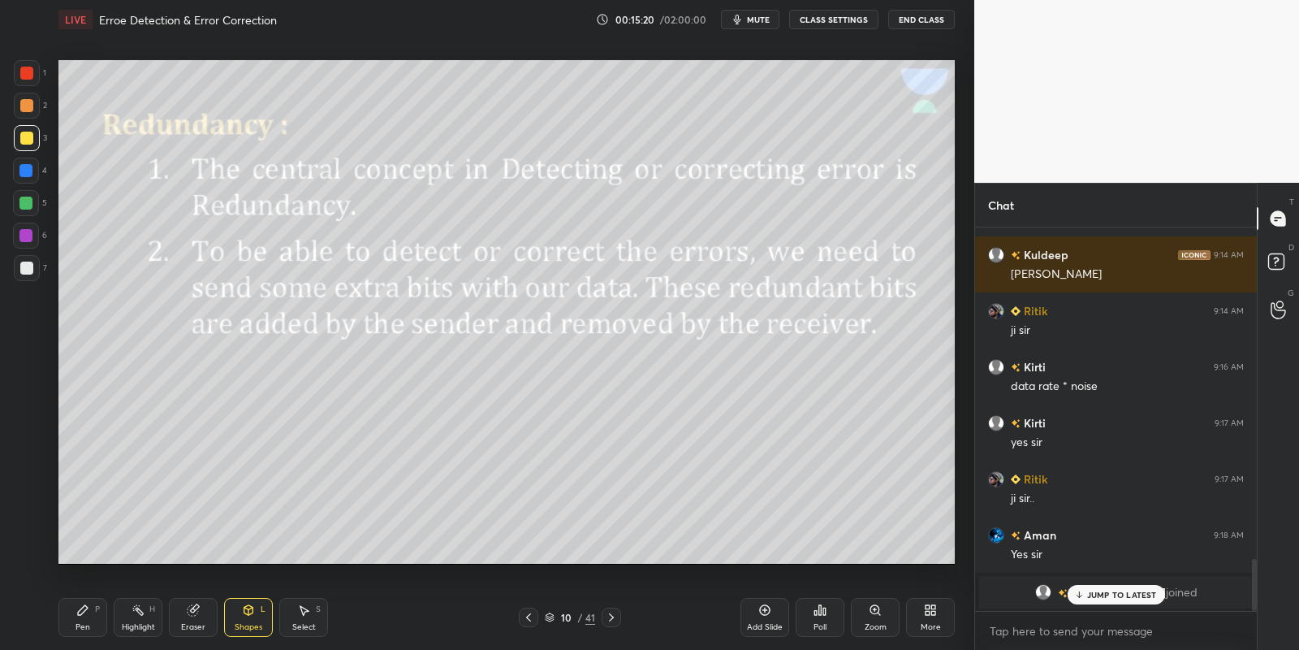
drag, startPoint x: 105, startPoint y: 629, endPoint x: 133, endPoint y: 620, distance: 30.0
click at [107, 629] on div "Pen P Highlight H Eraser Shapes L Select S" at bounding box center [228, 617] width 341 height 39
click at [146, 620] on div "Highlight H" at bounding box center [138, 617] width 49 height 39
drag, startPoint x: 250, startPoint y: 624, endPoint x: 252, endPoint y: 598, distance: 26.0
click at [249, 620] on div "Shapes L" at bounding box center [248, 617] width 49 height 39
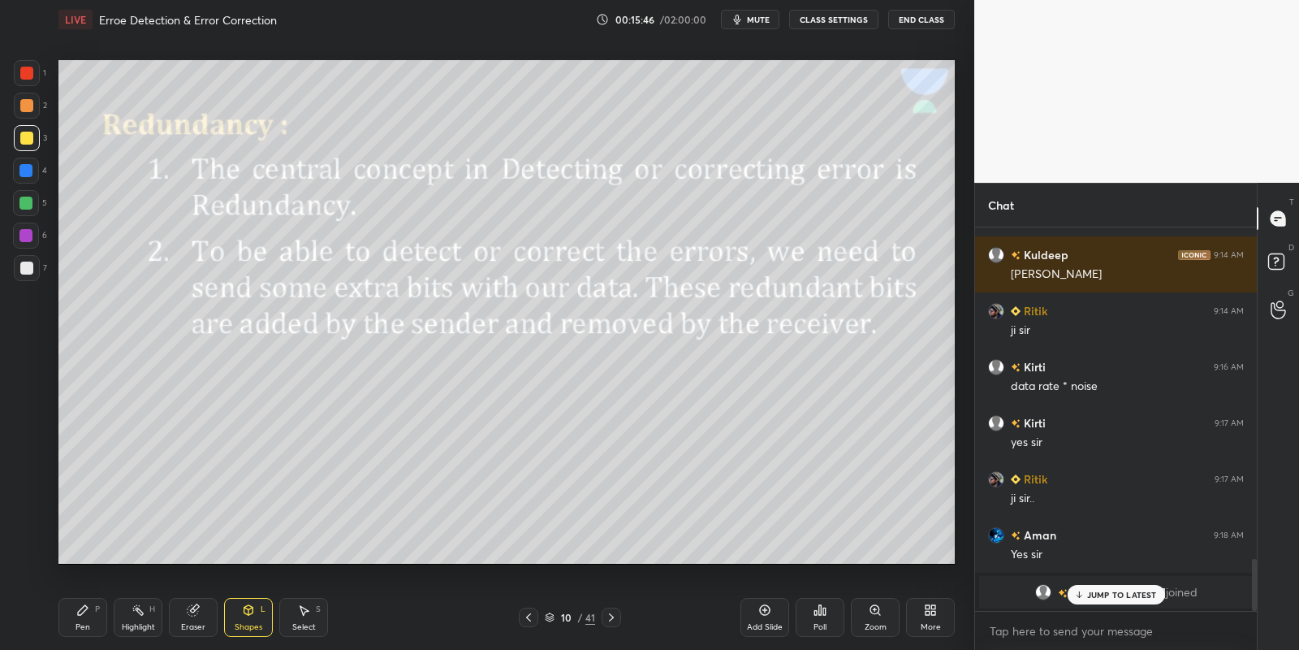
drag, startPoint x: 93, startPoint y: 617, endPoint x: 118, endPoint y: 615, distance: 24.5
click at [95, 617] on div "Pen P" at bounding box center [82, 617] width 49 height 39
click at [135, 620] on div "Highlight H" at bounding box center [138, 617] width 49 height 39
click at [85, 617] on div "Pen P" at bounding box center [82, 617] width 49 height 39
click at [25, 201] on div at bounding box center [25, 203] width 13 height 13
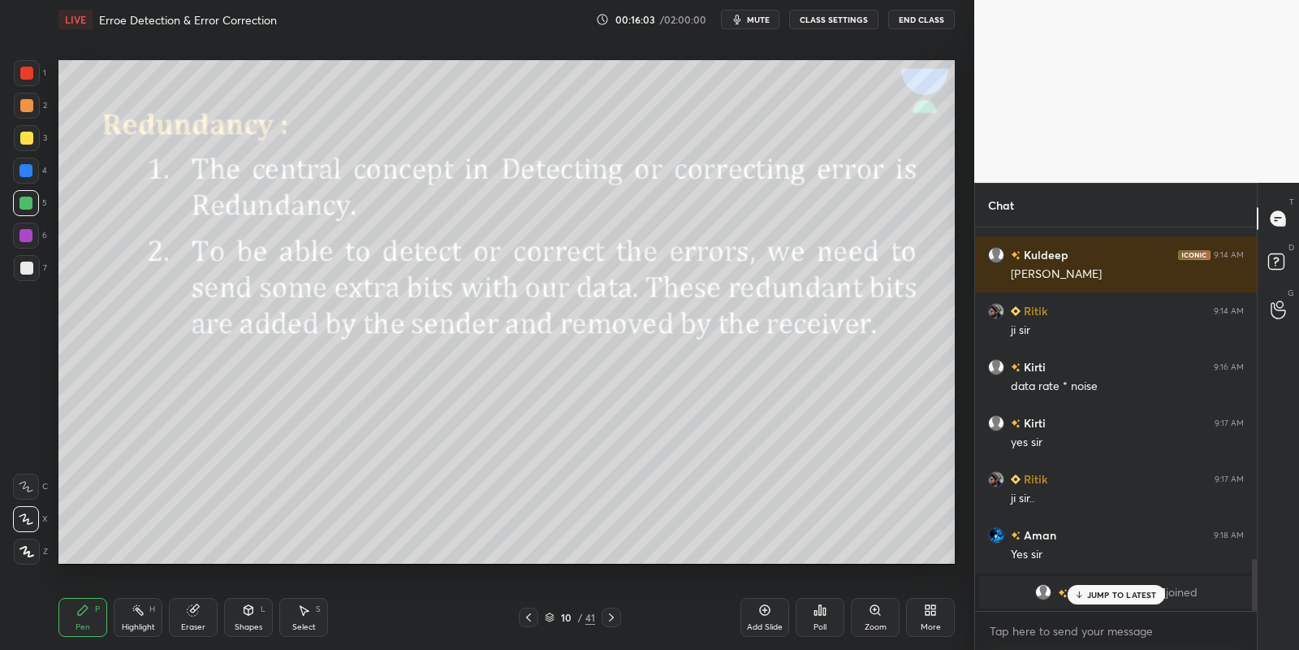
drag, startPoint x: 27, startPoint y: 477, endPoint x: 30, endPoint y: 495, distance: 18.2
click at [26, 482] on div at bounding box center [26, 486] width 26 height 26
click at [140, 624] on div "Highlight H" at bounding box center [138, 617] width 49 height 39
drag, startPoint x: 93, startPoint y: 618, endPoint x: 119, endPoint y: 616, distance: 26.0
click at [95, 618] on div "Pen P" at bounding box center [82, 617] width 49 height 39
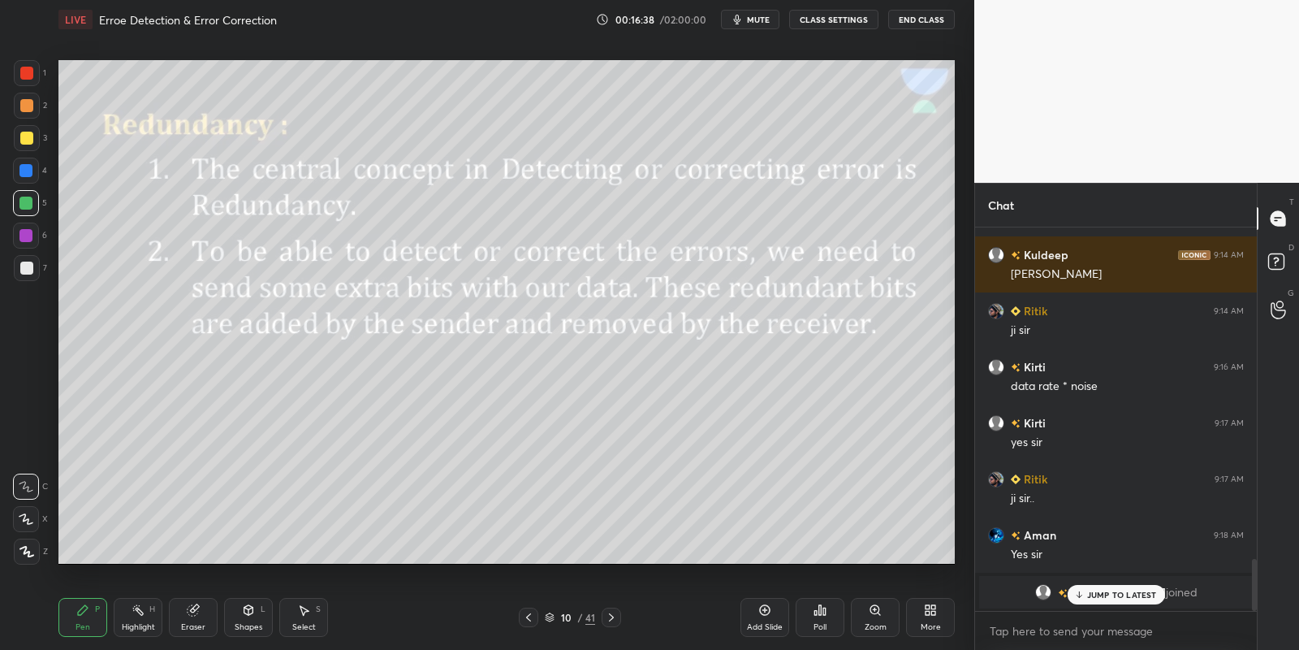
click at [141, 610] on icon at bounding box center [138, 609] width 13 height 13
click at [247, 620] on div "Shapes L" at bounding box center [248, 617] width 49 height 39
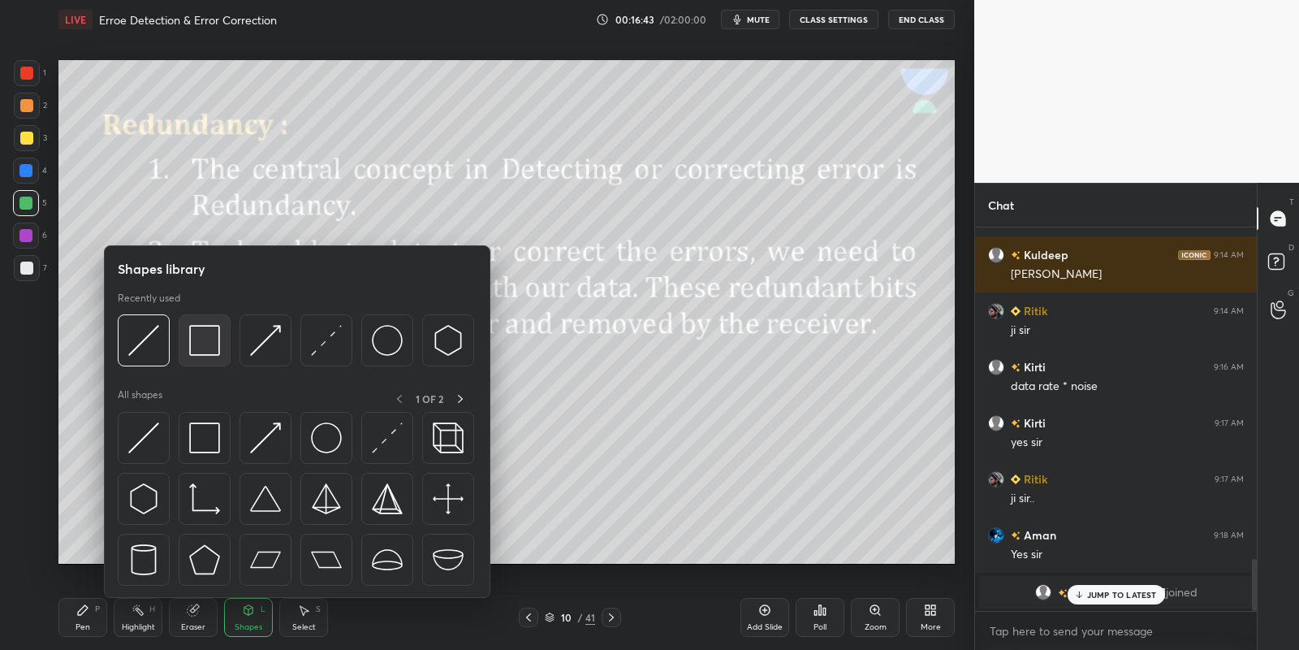
click at [205, 343] on img at bounding box center [204, 340] width 31 height 31
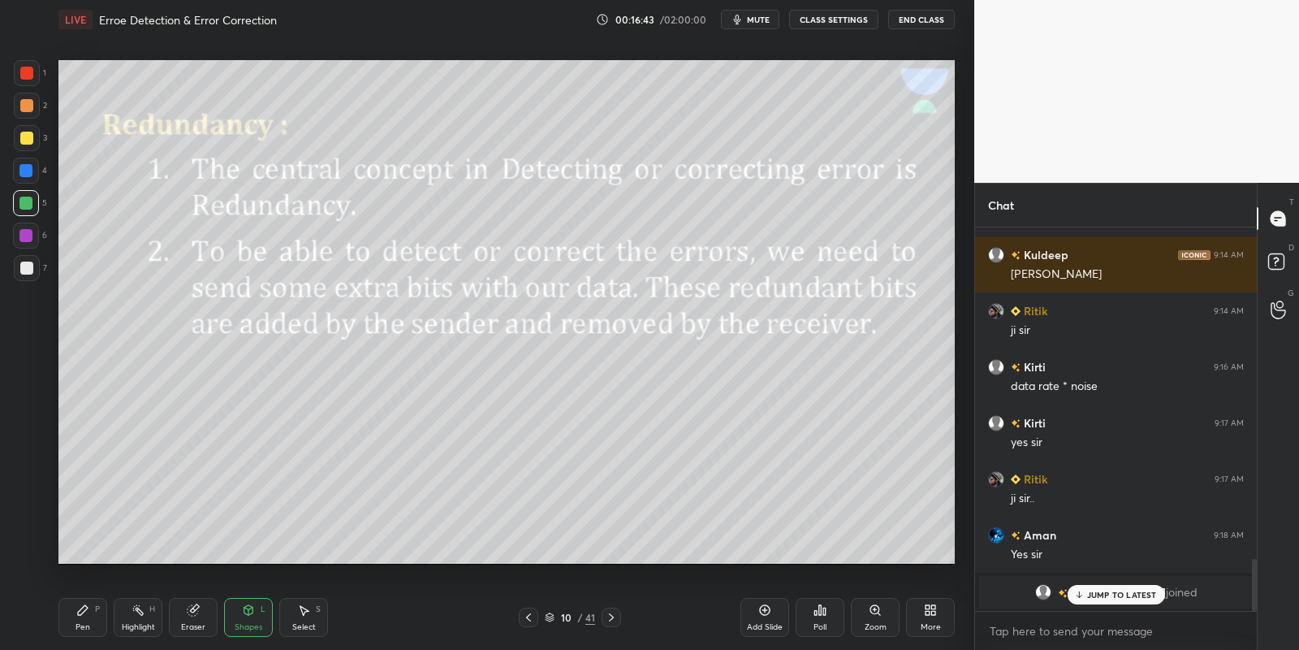
drag, startPoint x: 249, startPoint y: 624, endPoint x: 249, endPoint y: 614, distance: 10.6
click at [248, 625] on div "Shapes" at bounding box center [249, 627] width 28 height 8
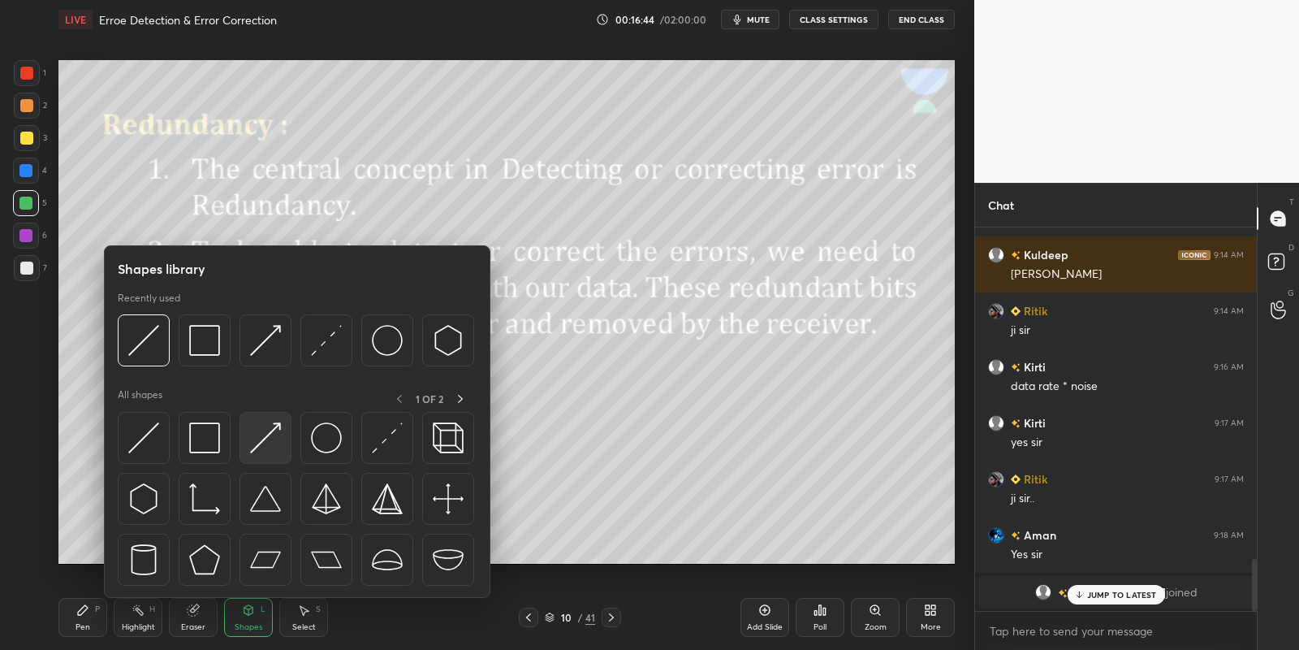
click at [269, 427] on img at bounding box center [265, 437] width 31 height 31
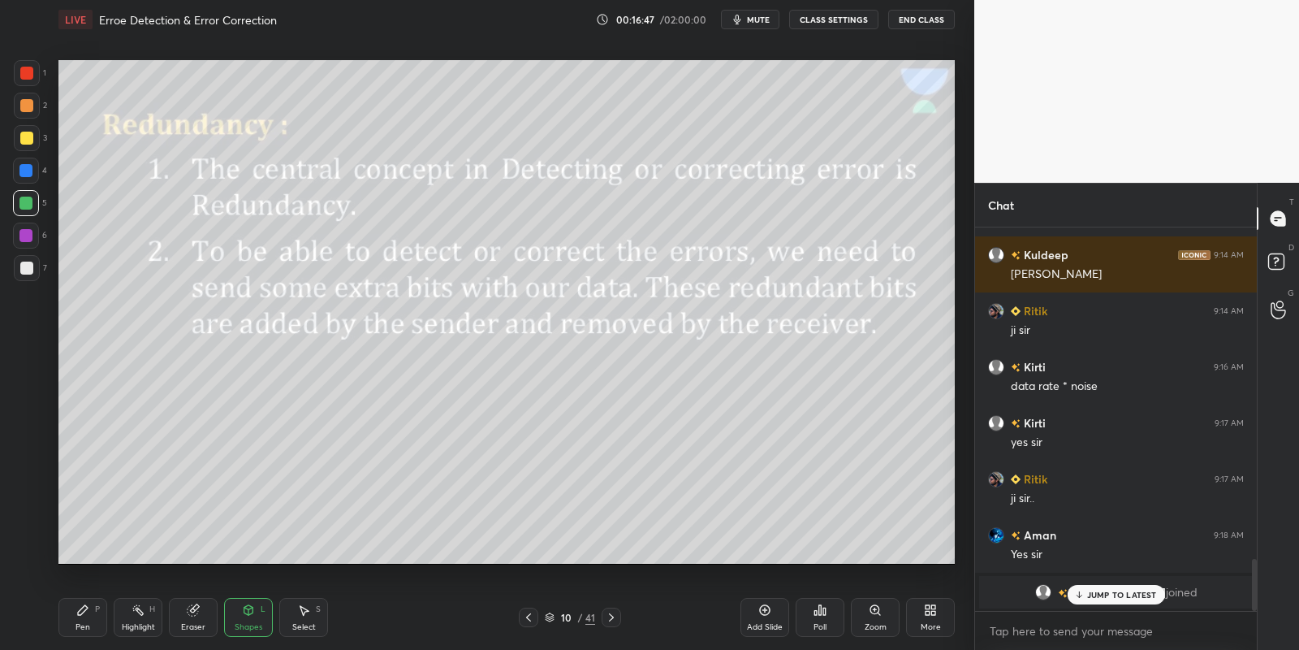
click at [245, 620] on div "Shapes L" at bounding box center [248, 617] width 49 height 39
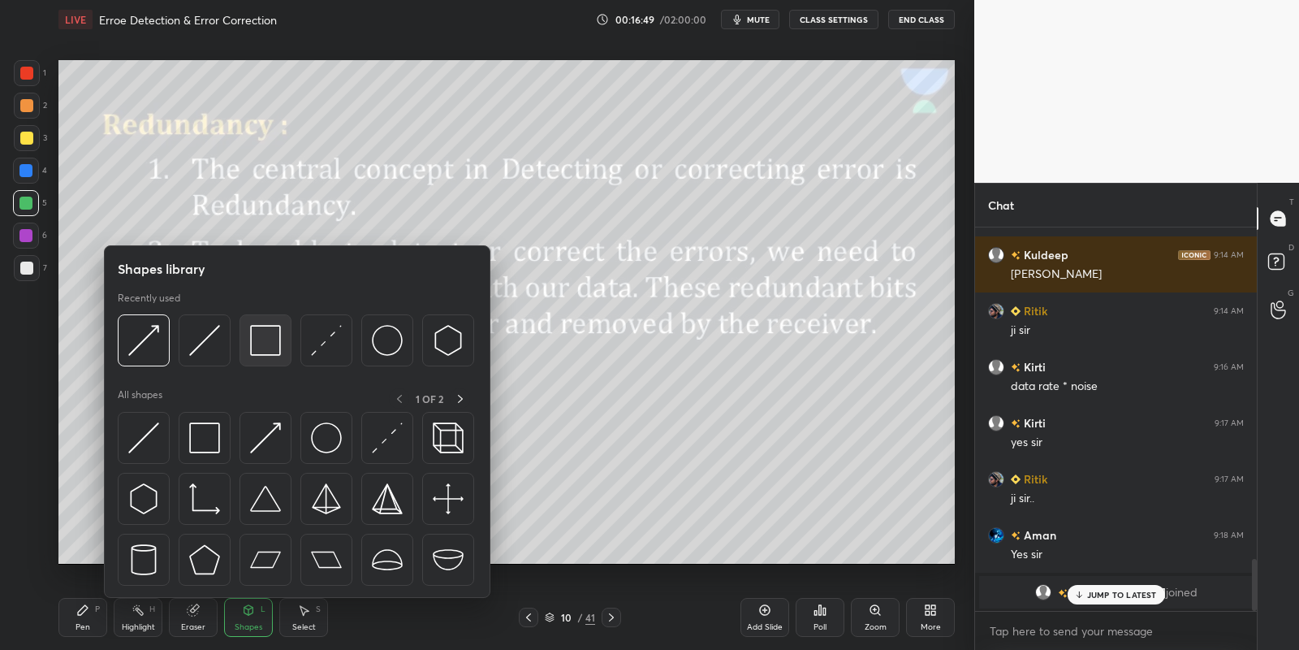
click at [259, 344] on img at bounding box center [265, 340] width 31 height 31
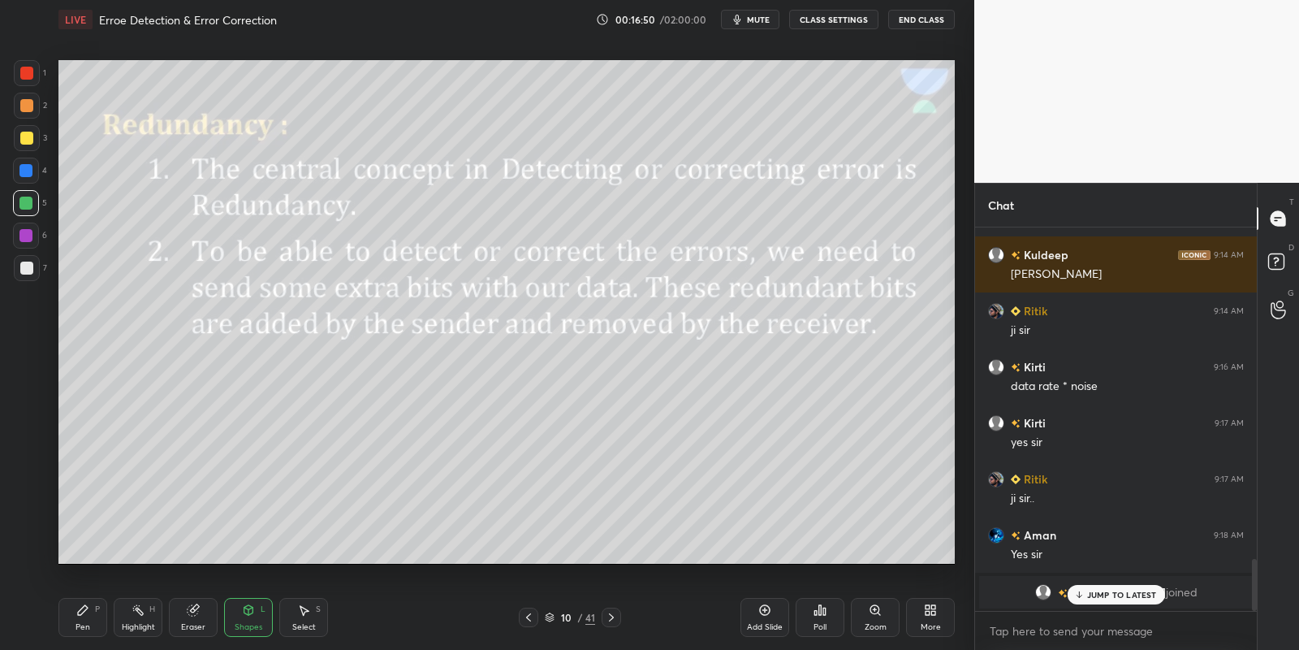
click at [1087, 590] on p "JUMP TO LATEST" at bounding box center [1122, 595] width 70 height 10
click at [93, 618] on div "Pen P" at bounding box center [82, 617] width 49 height 39
click at [28, 134] on div at bounding box center [26, 138] width 13 height 13
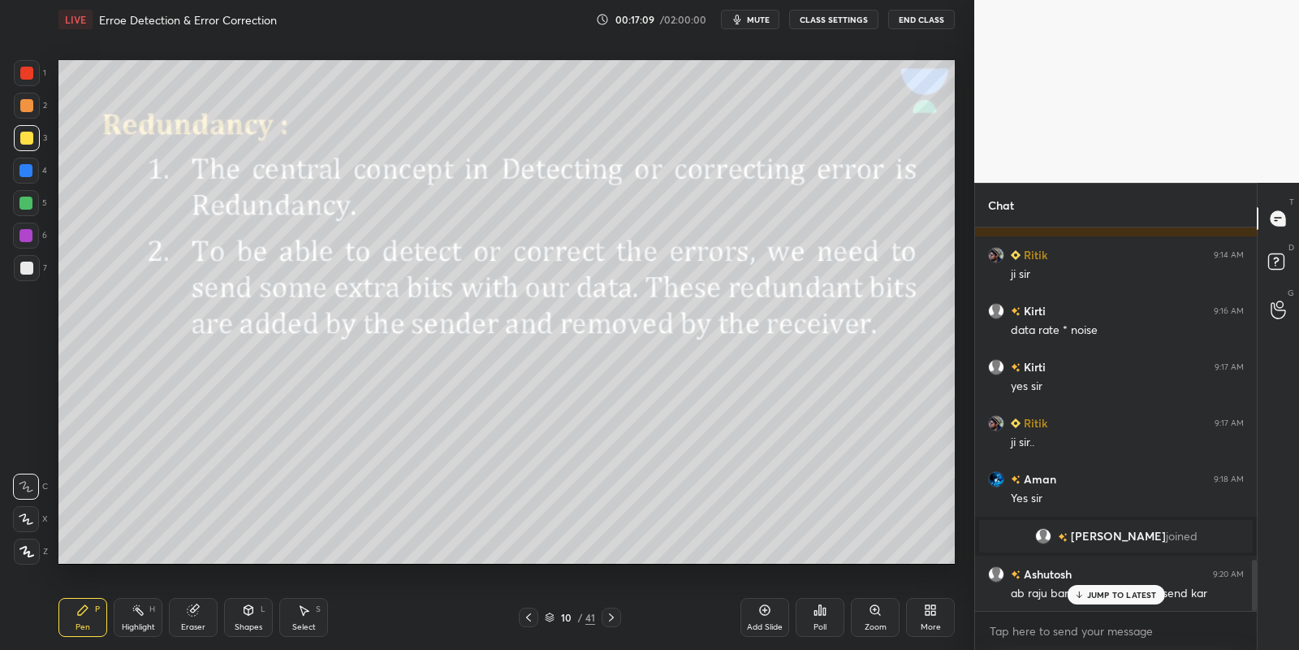
click at [1097, 590] on p "JUMP TO LATEST" at bounding box center [1122, 595] width 70 height 10
drag, startPoint x: 142, startPoint y: 611, endPoint x: 167, endPoint y: 594, distance: 30.0
click at [146, 607] on div "Highlight H" at bounding box center [138, 617] width 49 height 39
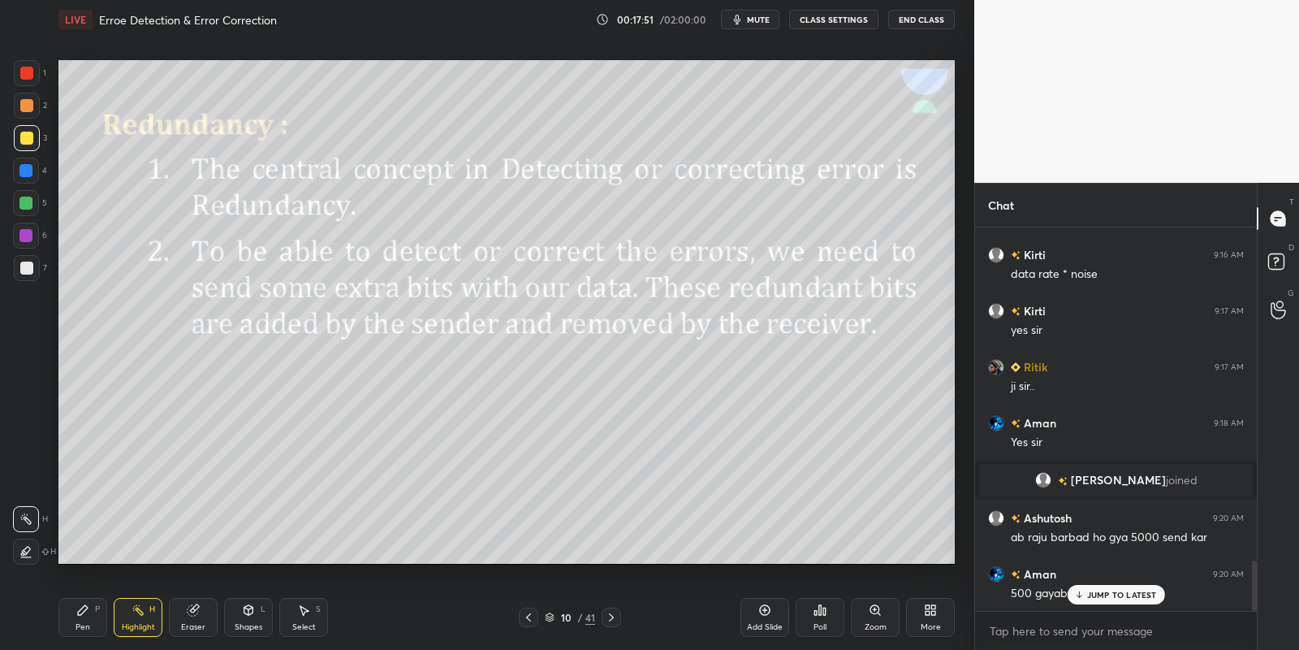
drag, startPoint x: 80, startPoint y: 613, endPoint x: 102, endPoint y: 611, distance: 22.0
click at [88, 613] on icon at bounding box center [82, 609] width 13 height 13
click at [127, 616] on div "Highlight H" at bounding box center [138, 617] width 49 height 39
click at [251, 611] on icon at bounding box center [248, 610] width 9 height 10
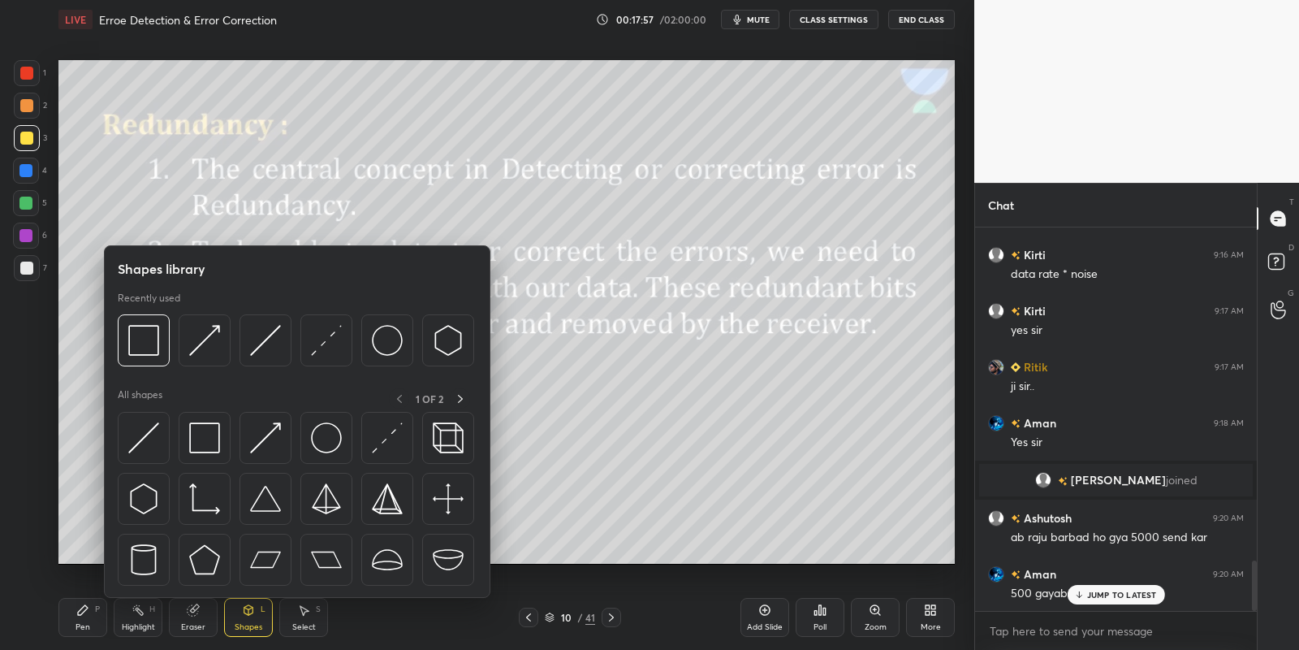
click at [158, 440] on div at bounding box center [144, 438] width 52 height 52
click at [23, 271] on div at bounding box center [26, 267] width 13 height 13
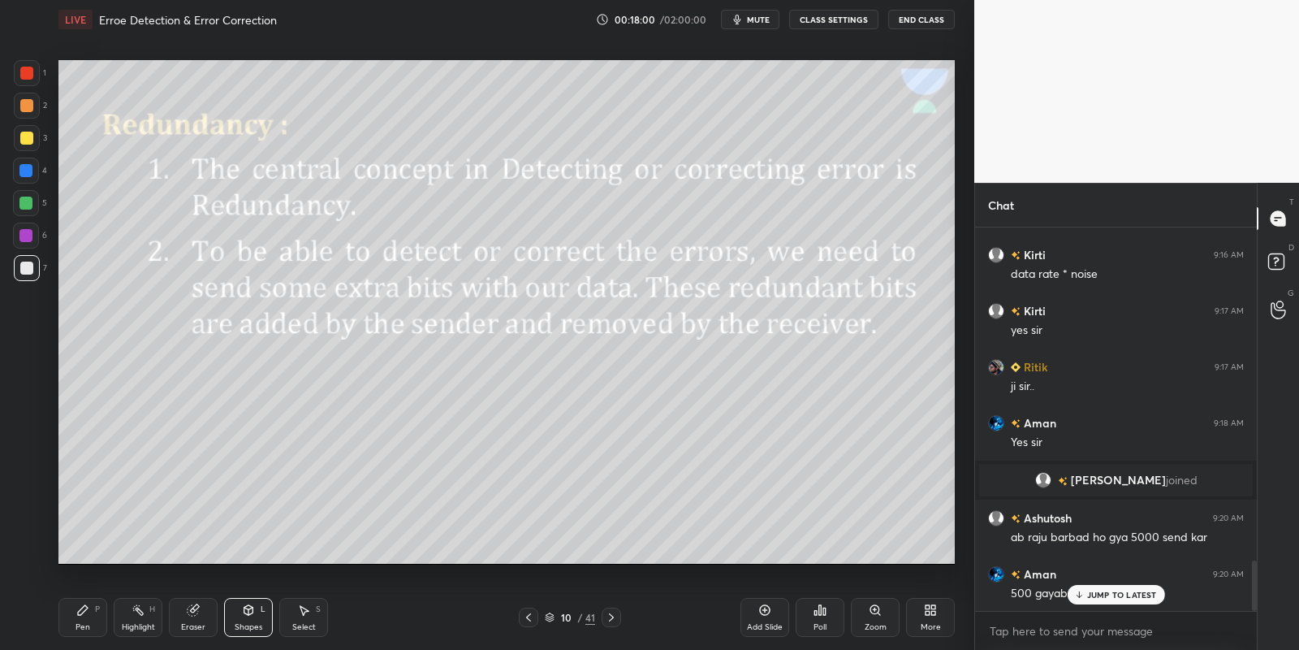
click at [81, 613] on icon at bounding box center [83, 610] width 10 height 10
drag, startPoint x: 145, startPoint y: 616, endPoint x: 190, endPoint y: 598, distance: 49.2
click at [147, 615] on div "Highlight H" at bounding box center [138, 617] width 49 height 39
click at [100, 632] on div "Pen P" at bounding box center [82, 617] width 49 height 39
click at [149, 619] on div "Highlight H" at bounding box center [138, 617] width 49 height 39
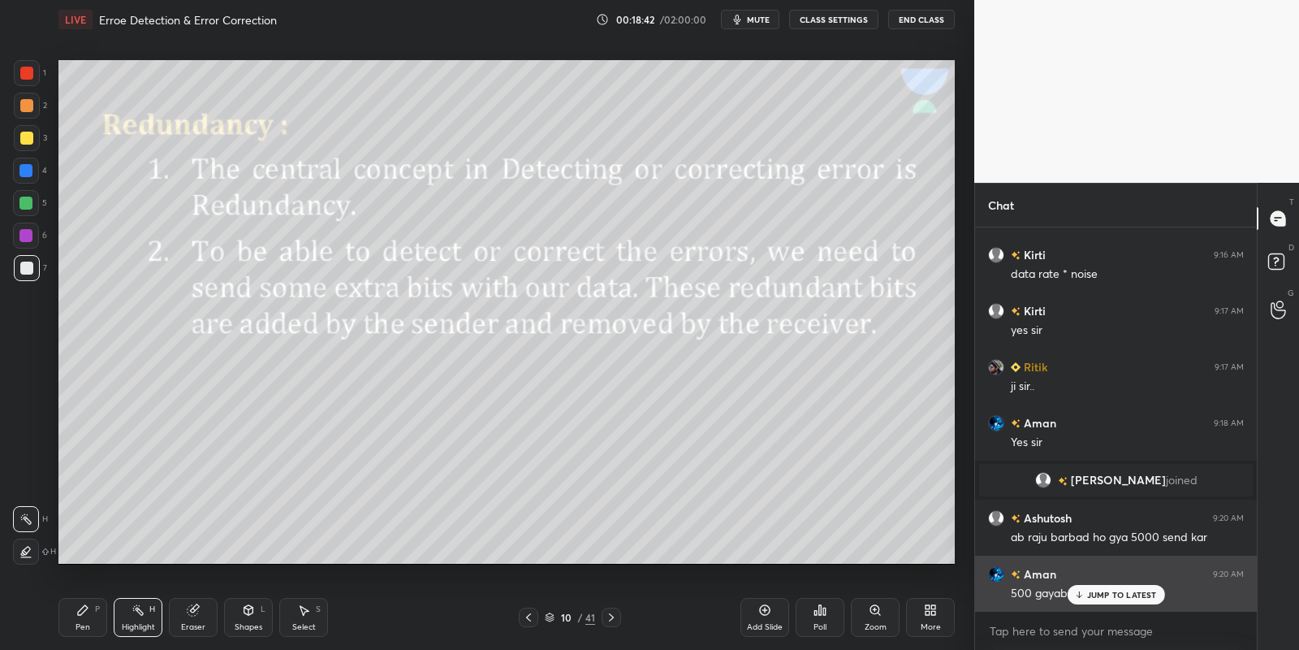
click at [1084, 595] on icon at bounding box center [1078, 595] width 11 height 10
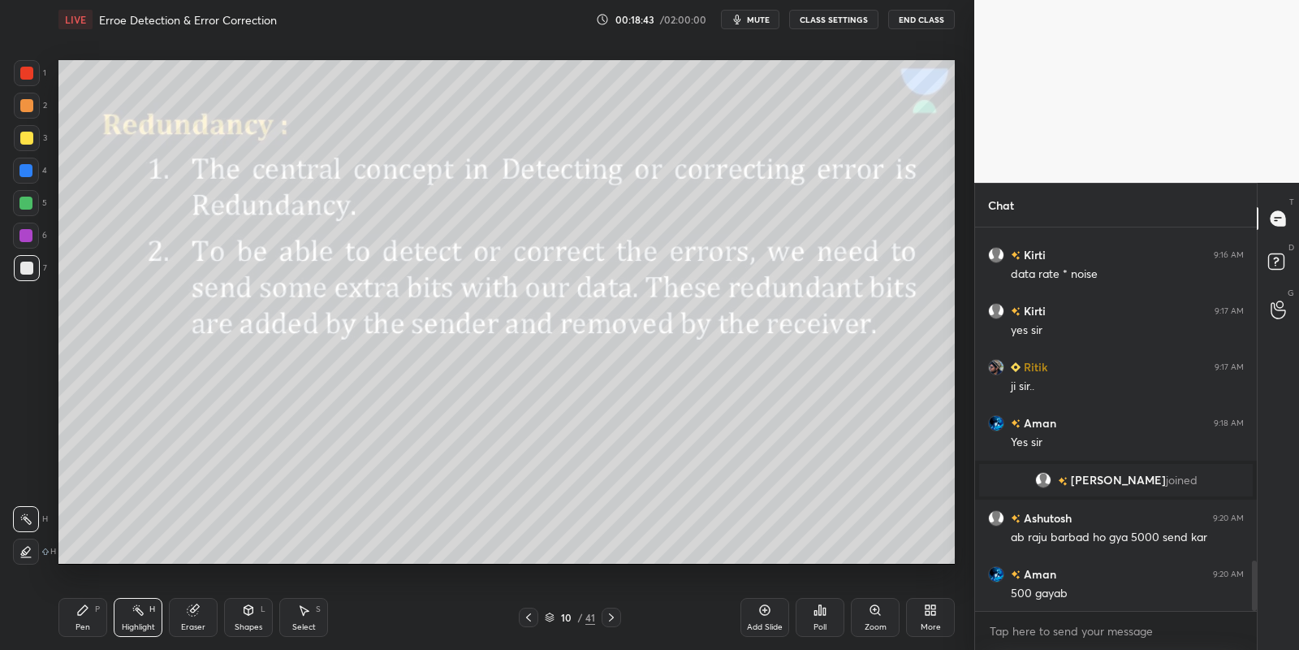
click at [102, 626] on div "Pen P" at bounding box center [82, 617] width 49 height 39
drag, startPoint x: 144, startPoint y: 632, endPoint x: 150, endPoint y: 624, distance: 9.8
click at [145, 631] on div "Highlight" at bounding box center [138, 627] width 33 height 8
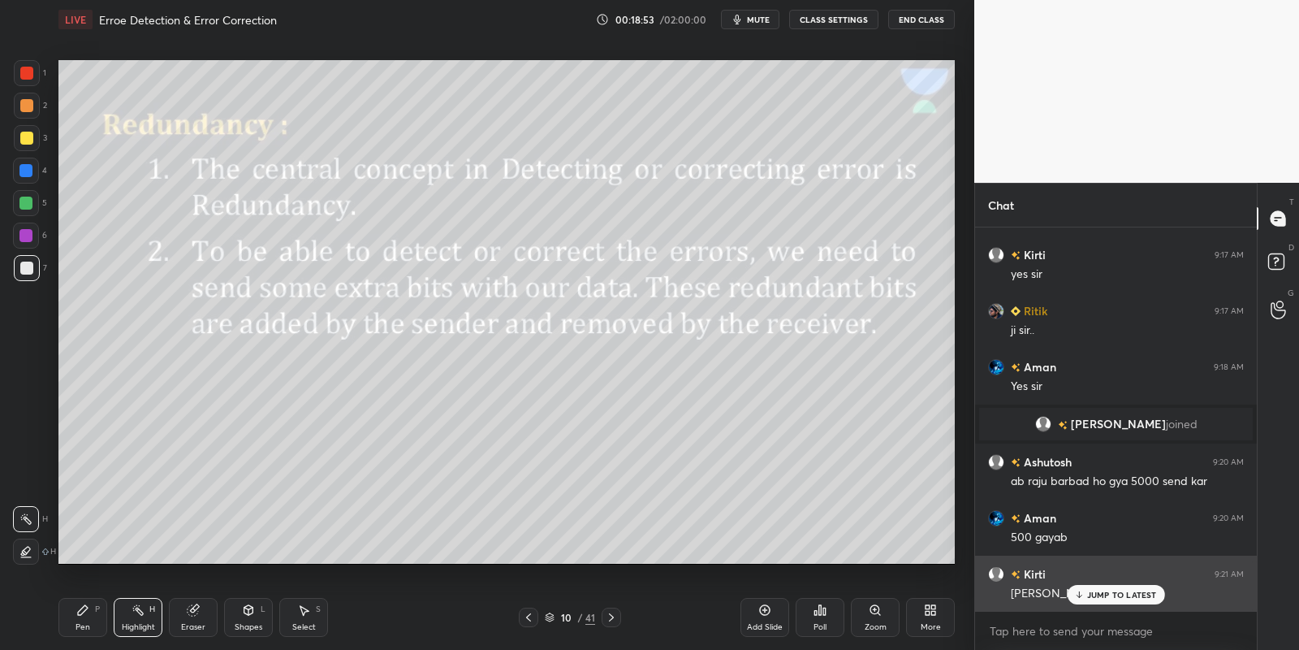
drag, startPoint x: 1093, startPoint y: 596, endPoint x: 1095, endPoint y: 588, distance: 8.5
click at [1092, 590] on p "JUMP TO LATEST" at bounding box center [1122, 595] width 70 height 10
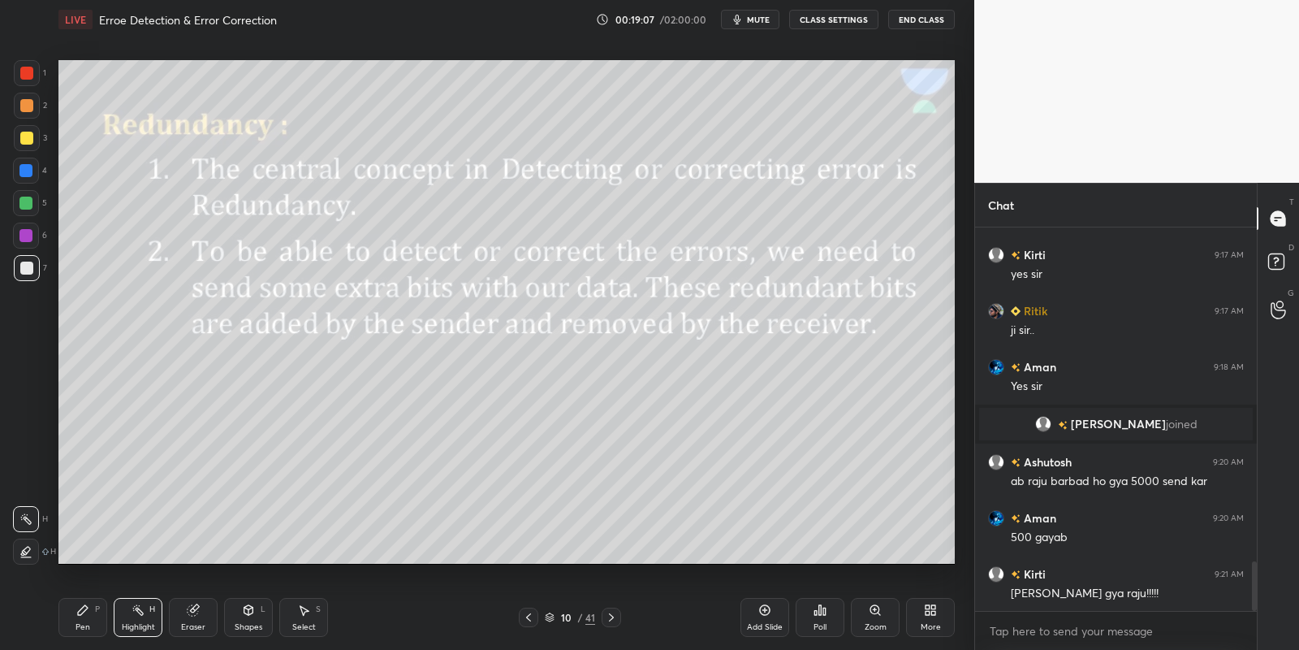
drag, startPoint x: 89, startPoint y: 610, endPoint x: 106, endPoint y: 616, distance: 18.7
click at [93, 613] on div "Pen P" at bounding box center [82, 617] width 49 height 39
drag, startPoint x: 133, startPoint y: 621, endPoint x: 158, endPoint y: 595, distance: 35.6
click at [133, 620] on div "Highlight H" at bounding box center [138, 617] width 49 height 39
drag, startPoint x: 91, startPoint y: 616, endPoint x: 135, endPoint y: 616, distance: 43.9
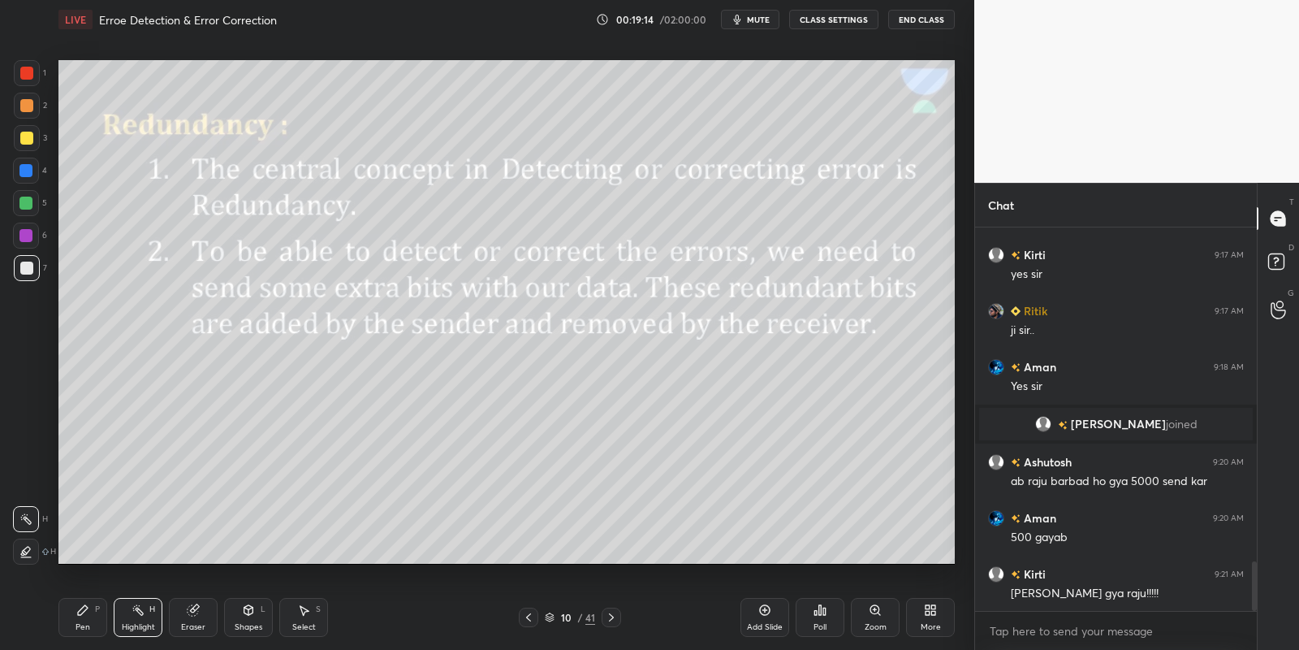
click at [97, 616] on div "Pen P" at bounding box center [82, 617] width 49 height 39
click at [144, 620] on div "Highlight H" at bounding box center [138, 617] width 49 height 39
click at [85, 619] on div "Pen P" at bounding box center [82, 617] width 49 height 39
click at [15, 135] on div at bounding box center [27, 138] width 26 height 26
click at [23, 270] on div at bounding box center [26, 267] width 13 height 13
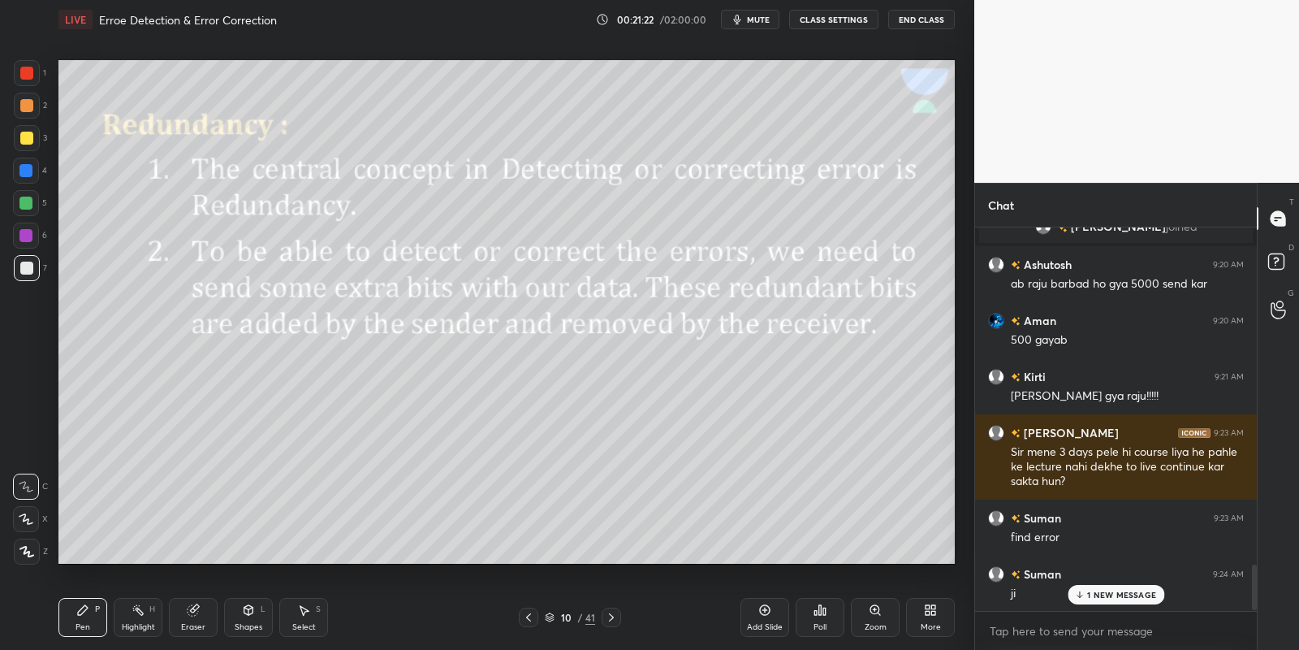
scroll to position [2875, 0]
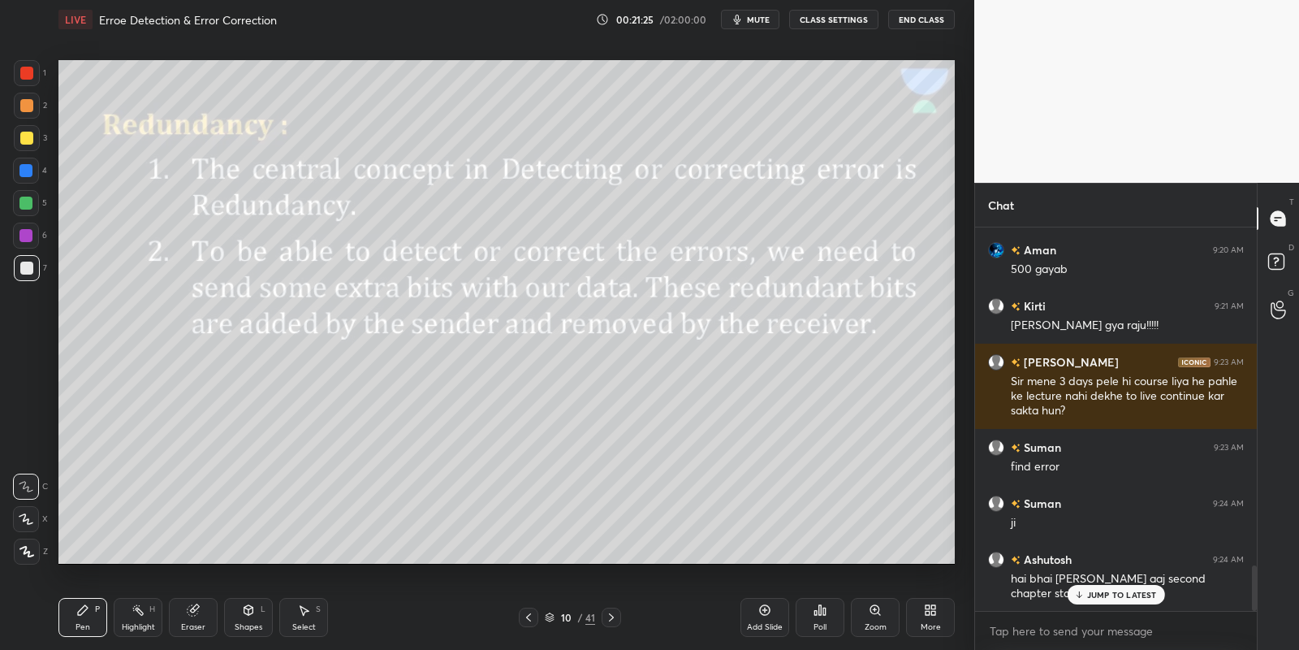
click at [764, 15] on span "mute" at bounding box center [758, 19] width 23 height 11
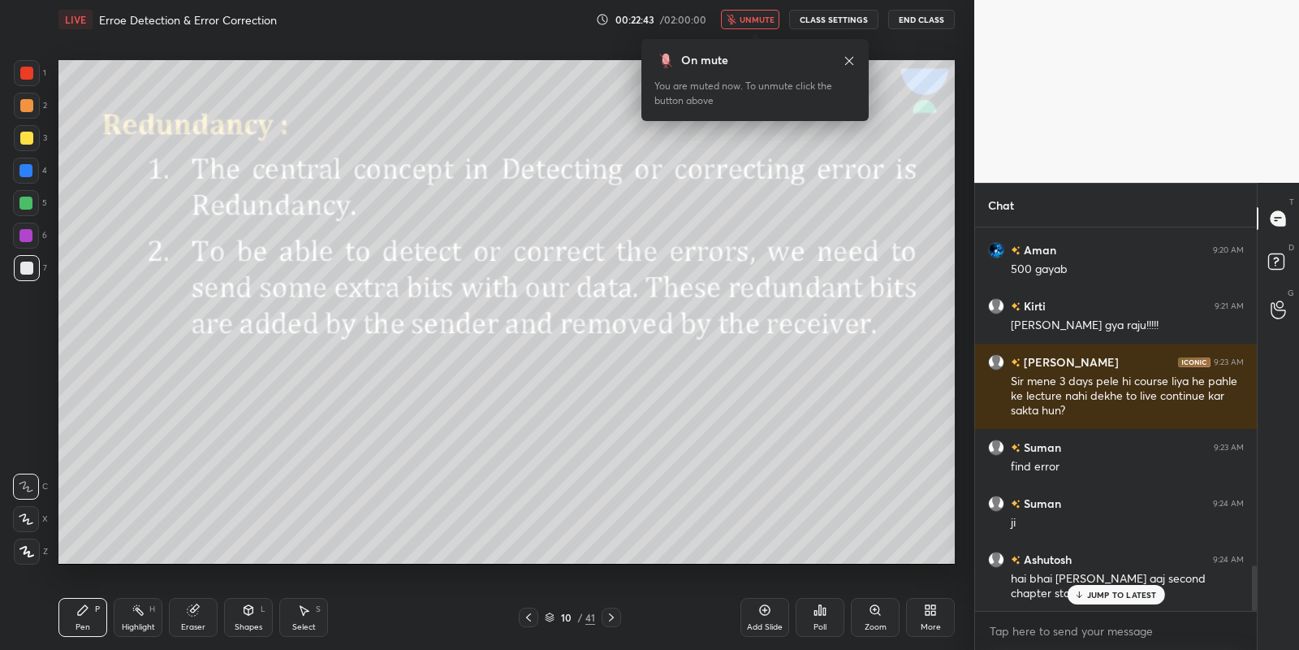
click at [762, 18] on span "unmute" at bounding box center [757, 19] width 35 height 11
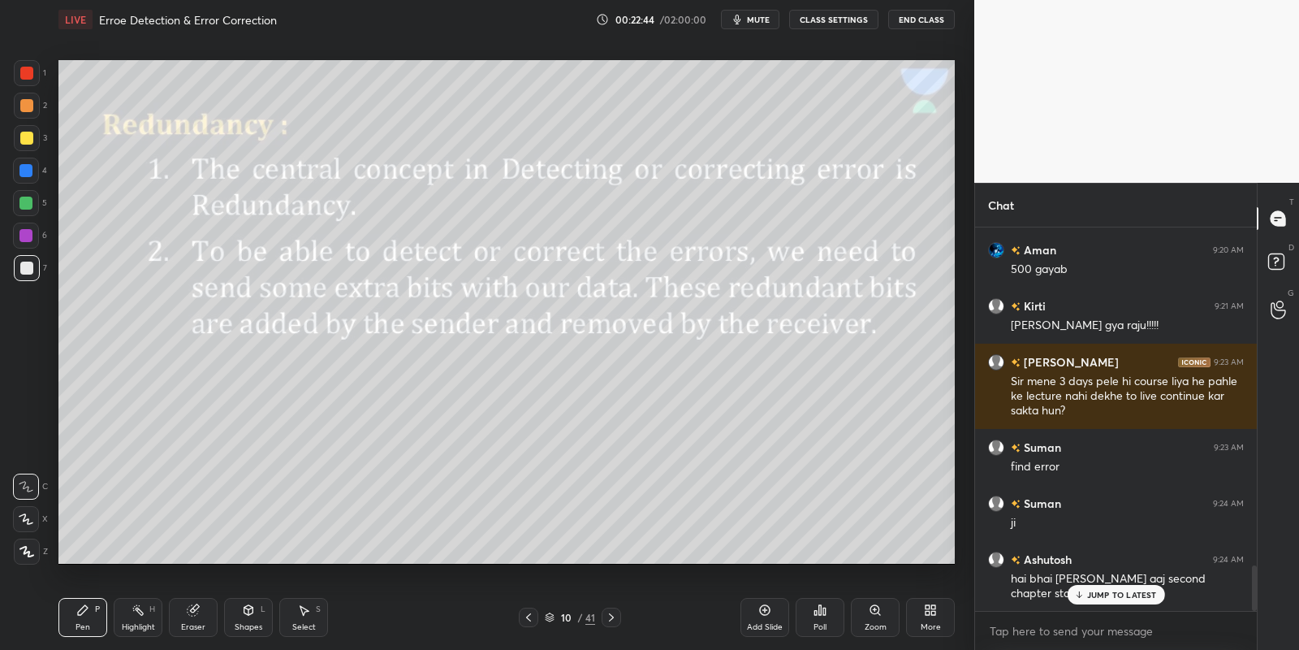
click at [141, 618] on div "Highlight H" at bounding box center [138, 617] width 49 height 39
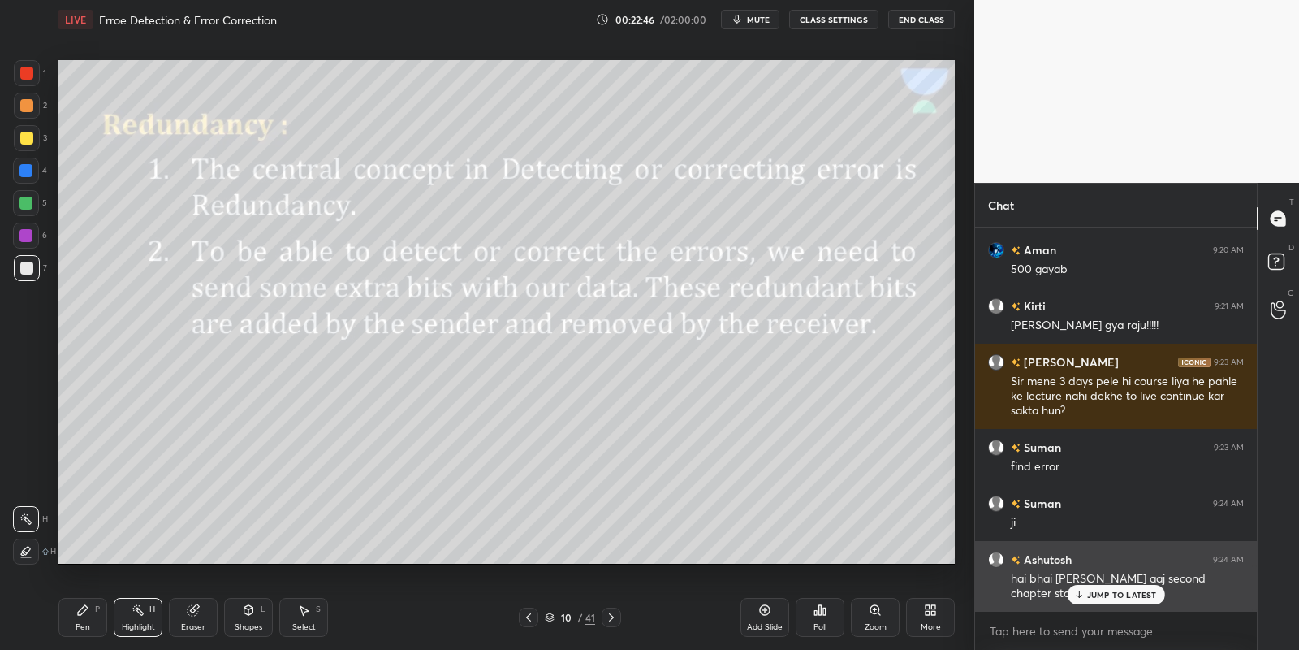
click at [1084, 590] on icon at bounding box center [1078, 595] width 11 height 10
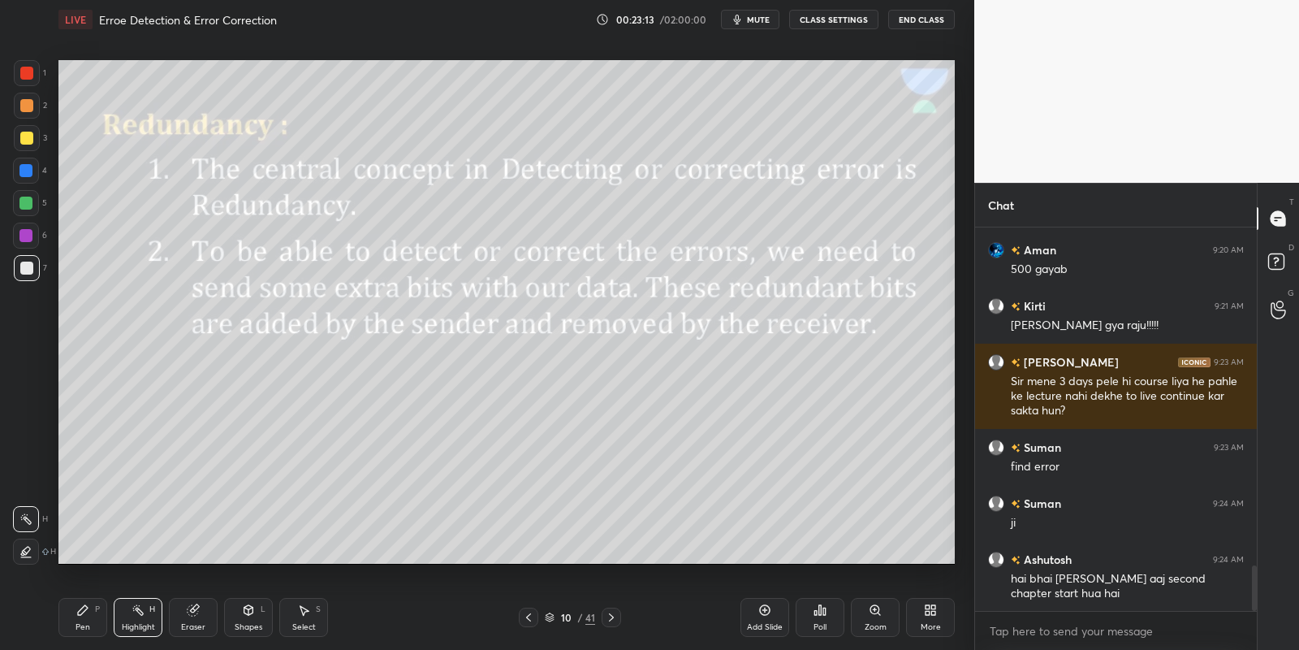
drag, startPoint x: 81, startPoint y: 625, endPoint x: 114, endPoint y: 620, distance: 33.0
click at [88, 623] on div "Pen" at bounding box center [83, 627] width 15 height 8
click at [131, 618] on div "Highlight H" at bounding box center [138, 617] width 49 height 39
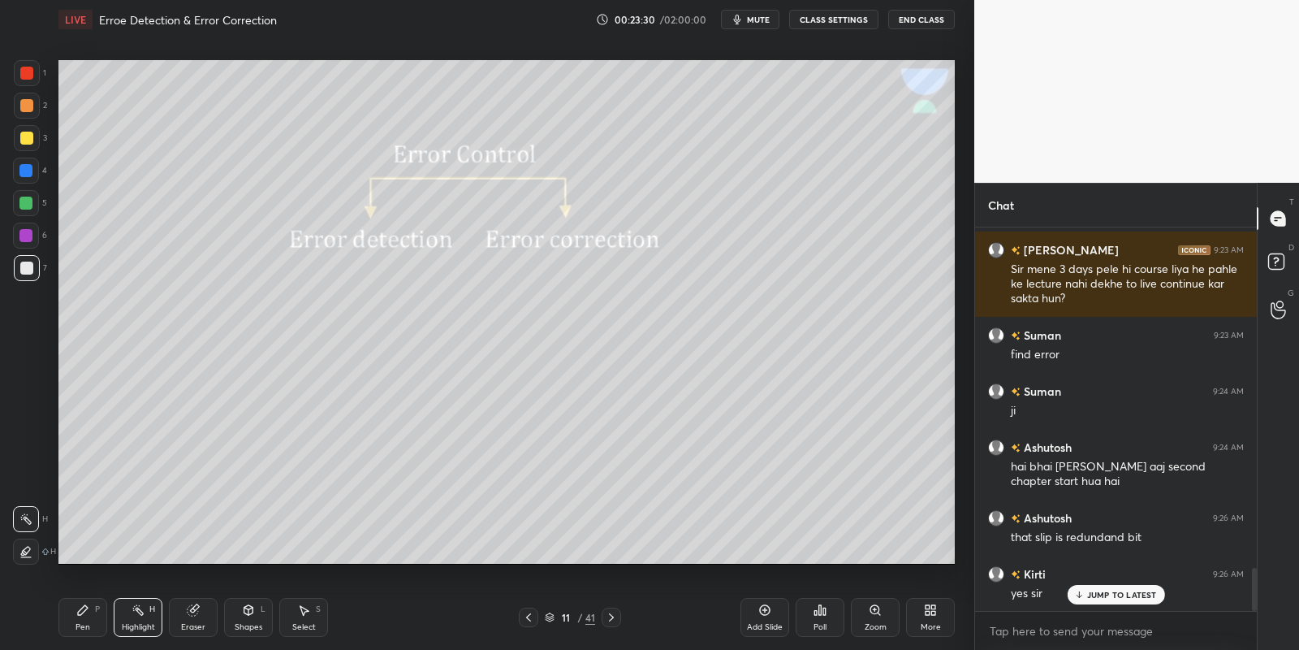
scroll to position [3043, 0]
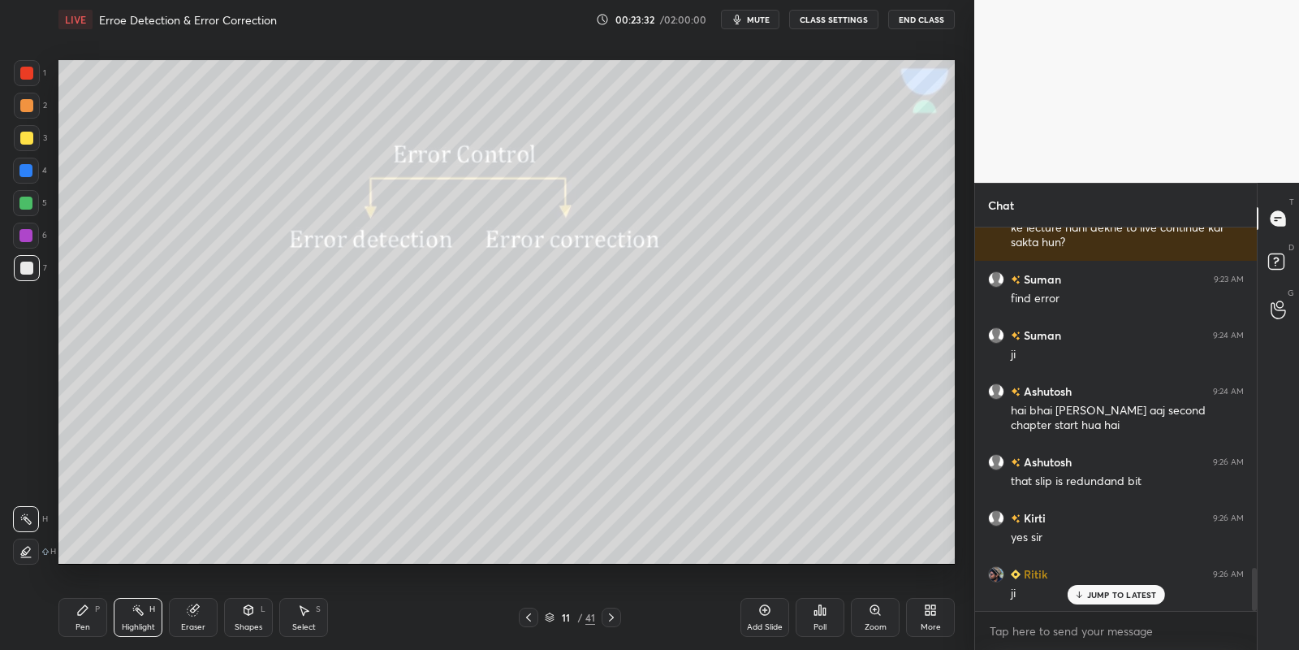
click at [97, 610] on div "P" at bounding box center [97, 609] width 5 height 8
drag, startPoint x: 132, startPoint y: 628, endPoint x: 160, endPoint y: 592, distance: 45.2
click at [132, 627] on div "Highlight" at bounding box center [138, 627] width 33 height 8
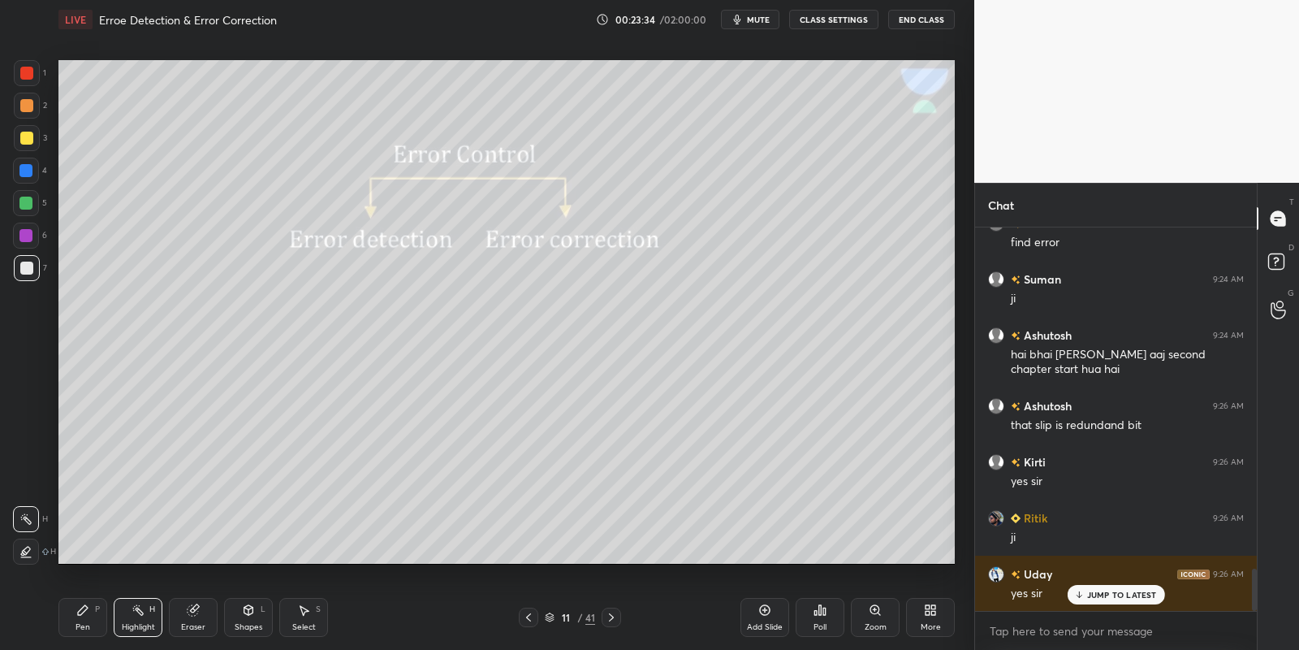
click at [255, 611] on div "Shapes L" at bounding box center [248, 617] width 49 height 39
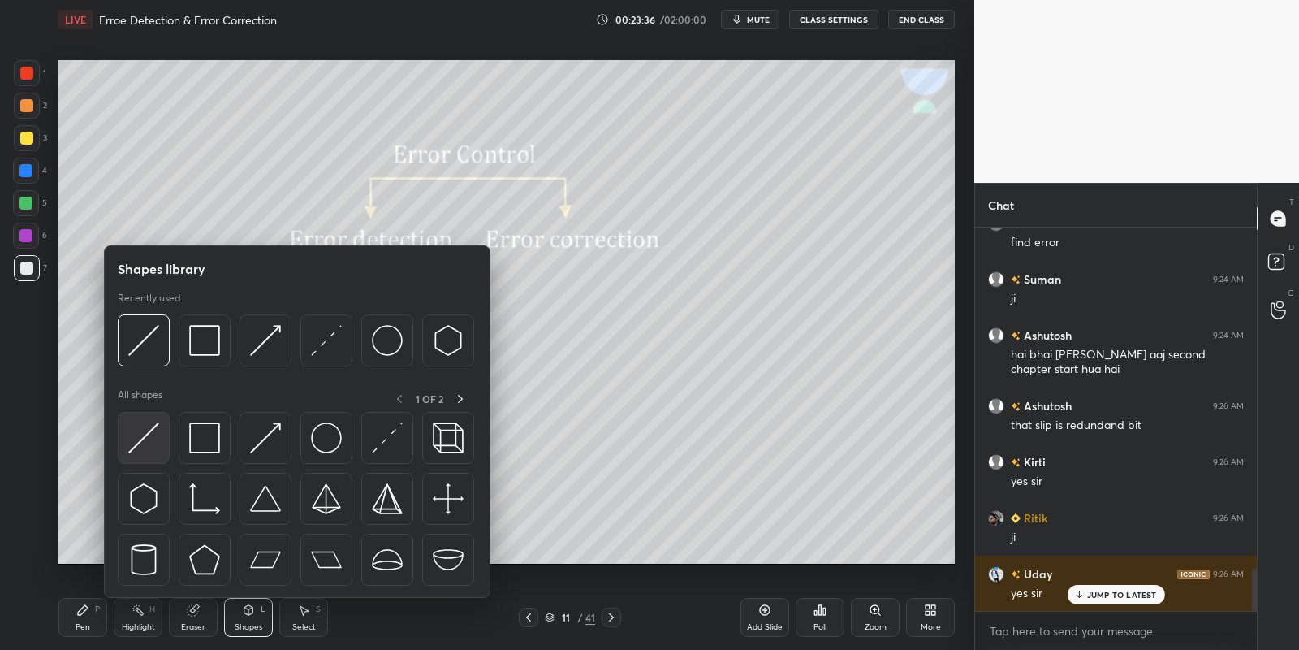
drag, startPoint x: 160, startPoint y: 428, endPoint x: 31, endPoint y: 129, distance: 325.5
click at [159, 430] on div at bounding box center [144, 438] width 52 height 52
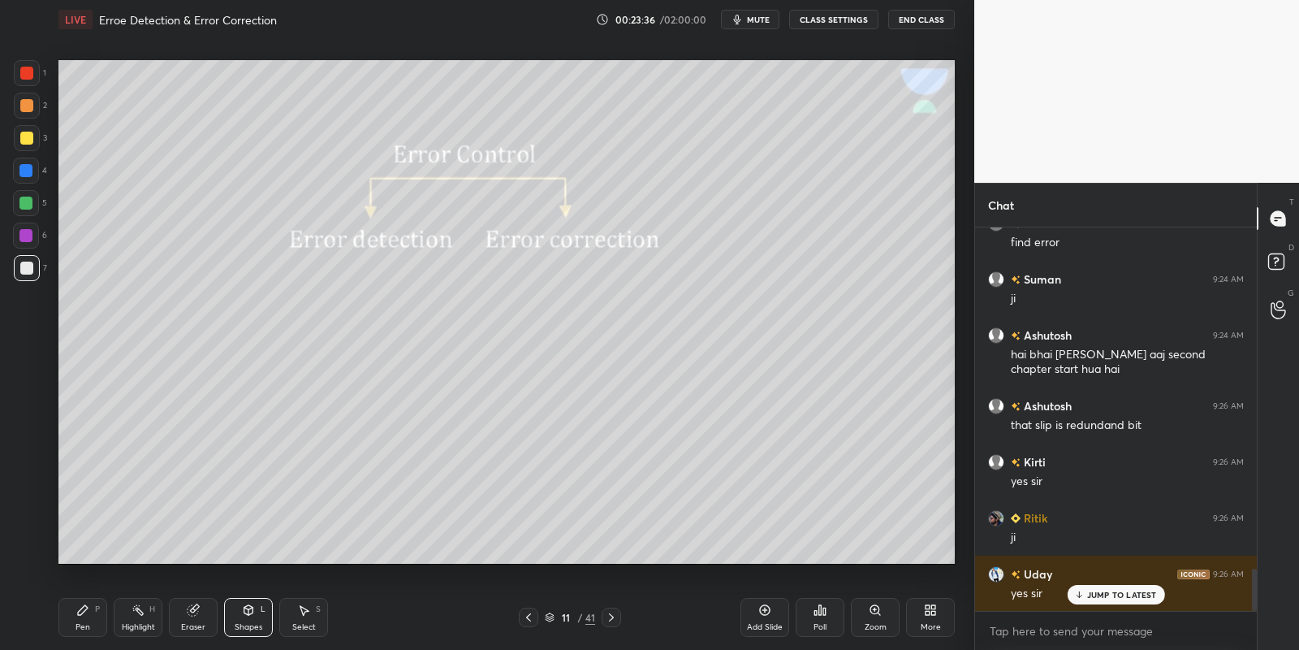
drag, startPoint x: 25, startPoint y: 133, endPoint x: 39, endPoint y: 132, distance: 13.9
click at [26, 132] on div at bounding box center [26, 138] width 13 height 13
click at [93, 619] on div "Pen P" at bounding box center [82, 617] width 49 height 39
click at [140, 636] on div "Highlight H" at bounding box center [138, 617] width 49 height 39
drag, startPoint x: 95, startPoint y: 620, endPoint x: 129, endPoint y: 618, distance: 34.2
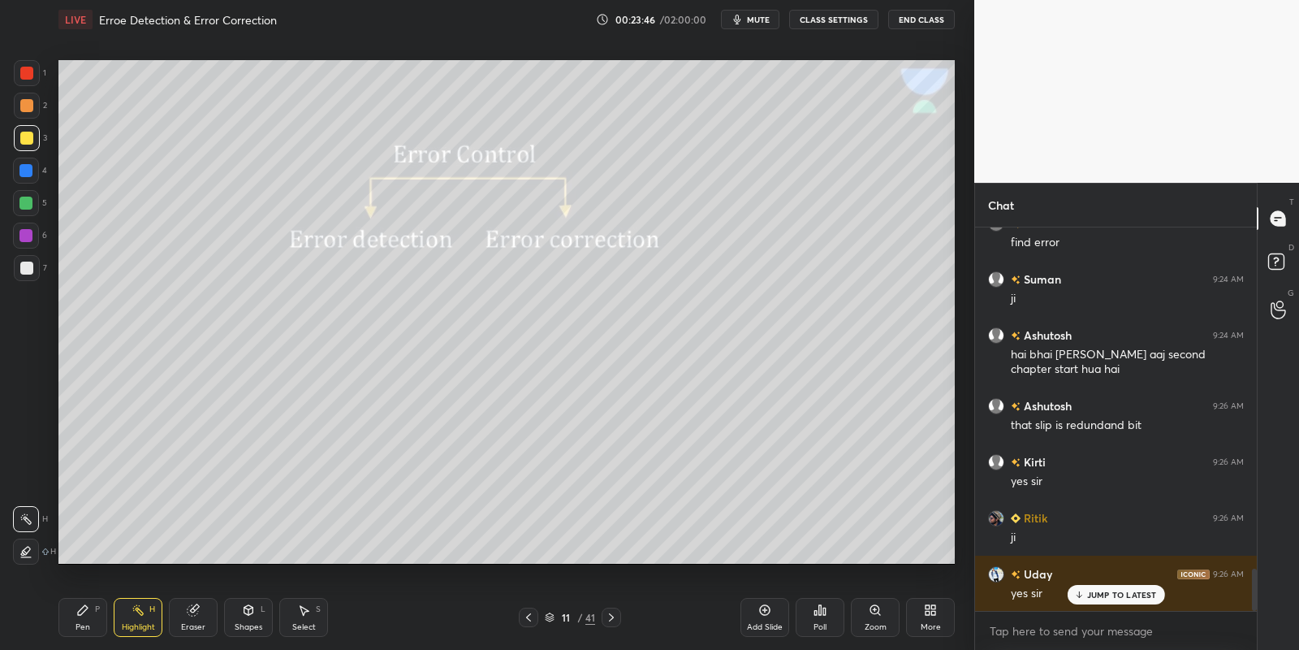
click at [98, 622] on div "Pen P" at bounding box center [82, 617] width 49 height 39
click at [135, 624] on div "Highlight" at bounding box center [138, 627] width 33 height 8
click at [190, 623] on div "Eraser" at bounding box center [193, 627] width 24 height 8
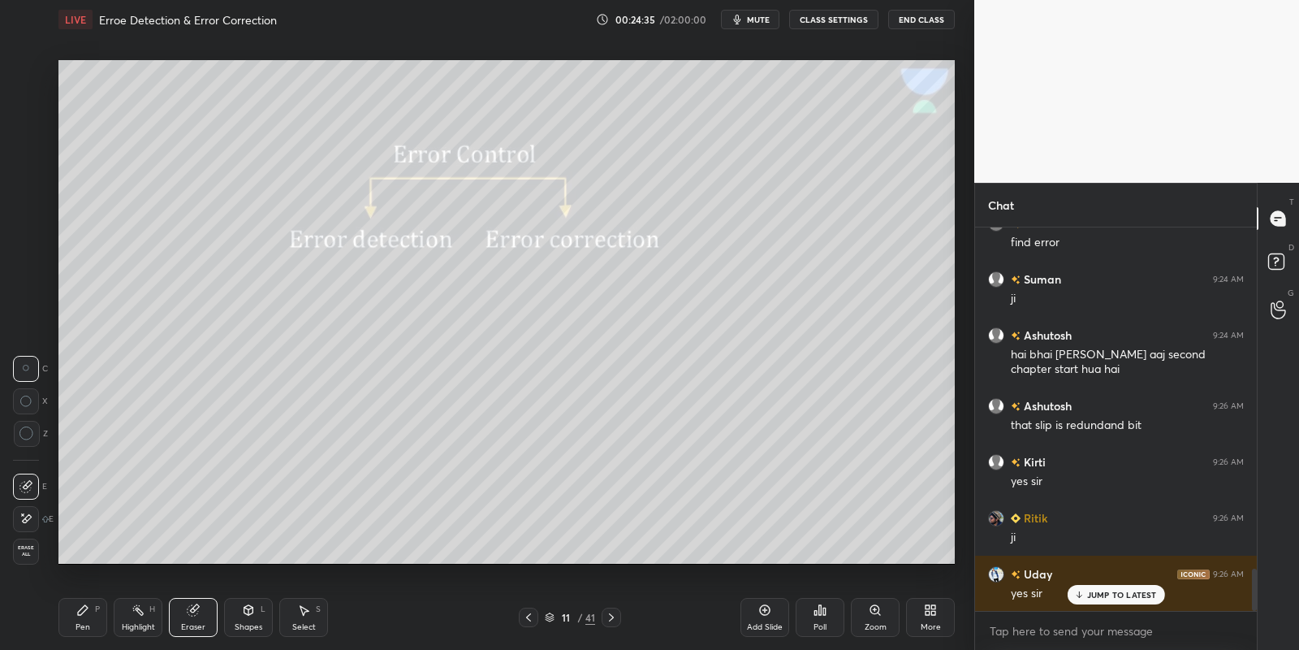
click at [257, 617] on div "Shapes L" at bounding box center [248, 617] width 49 height 39
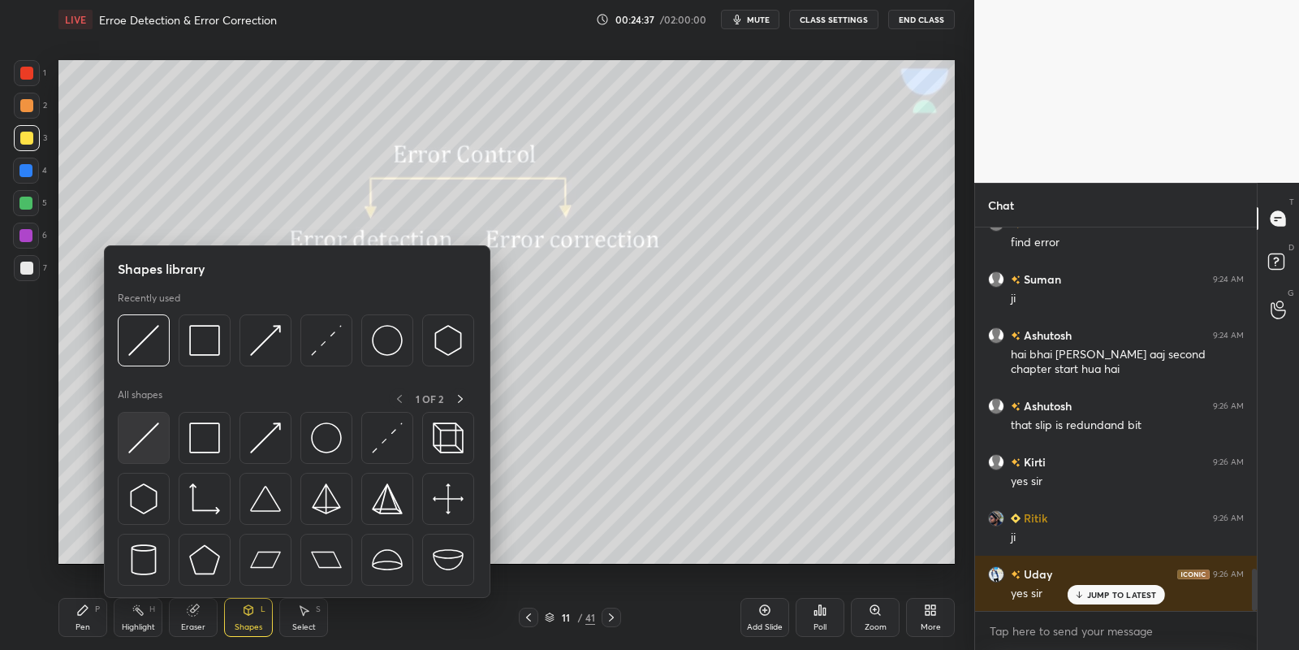
click at [153, 448] on img at bounding box center [143, 437] width 31 height 31
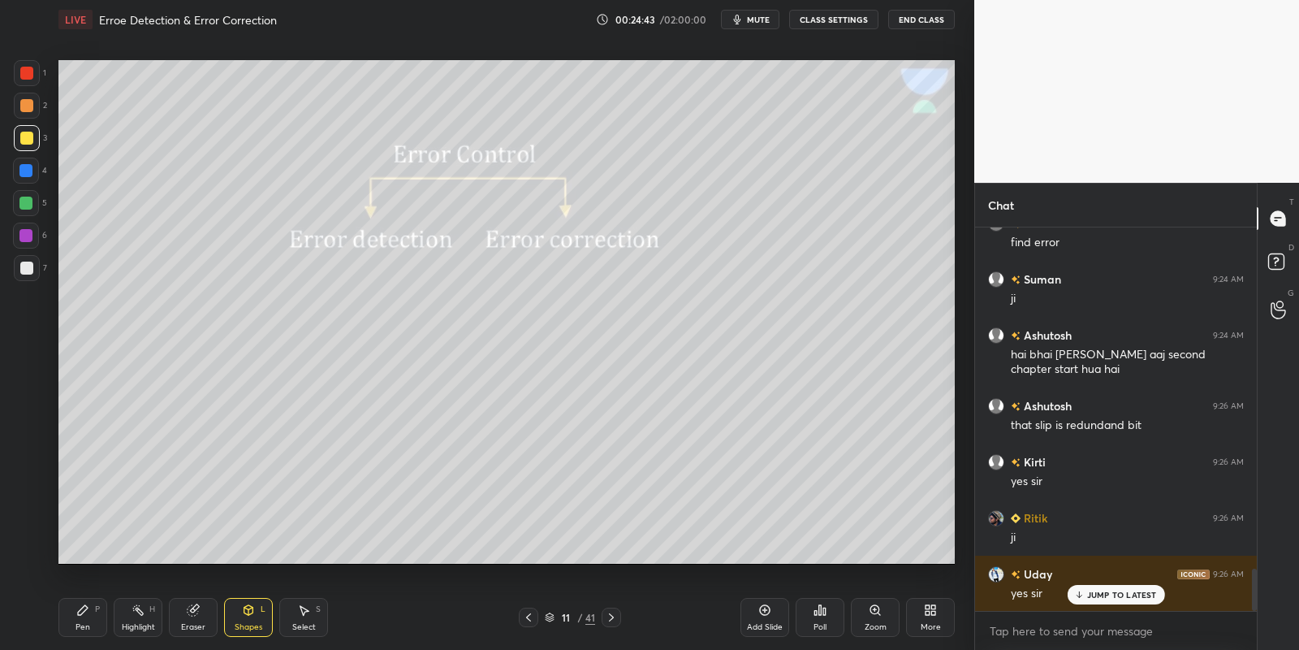
drag, startPoint x: 99, startPoint y: 617, endPoint x: 143, endPoint y: 624, distance: 44.5
click at [104, 619] on div "Pen P" at bounding box center [82, 617] width 49 height 39
click at [143, 624] on div "Highlight" at bounding box center [138, 627] width 33 height 8
drag, startPoint x: 89, startPoint y: 624, endPoint x: 125, endPoint y: 622, distance: 35.8
click at [92, 628] on div "Pen P" at bounding box center [82, 617] width 49 height 39
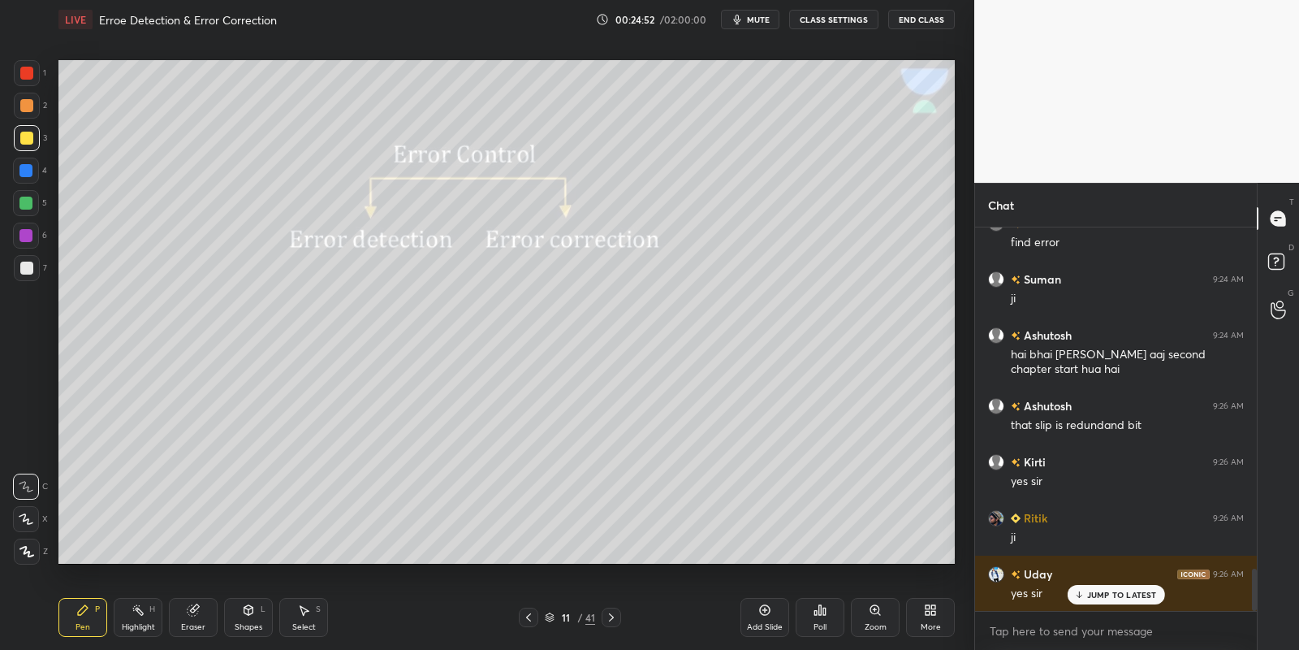
click at [128, 623] on div "Highlight" at bounding box center [138, 627] width 33 height 8
drag, startPoint x: 90, startPoint y: 623, endPoint x: 82, endPoint y: 594, distance: 29.6
click at [89, 620] on div "Pen P" at bounding box center [82, 617] width 49 height 39
click at [26, 132] on div at bounding box center [27, 138] width 26 height 26
drag, startPoint x: 81, startPoint y: 614, endPoint x: 116, endPoint y: 586, distance: 44.5
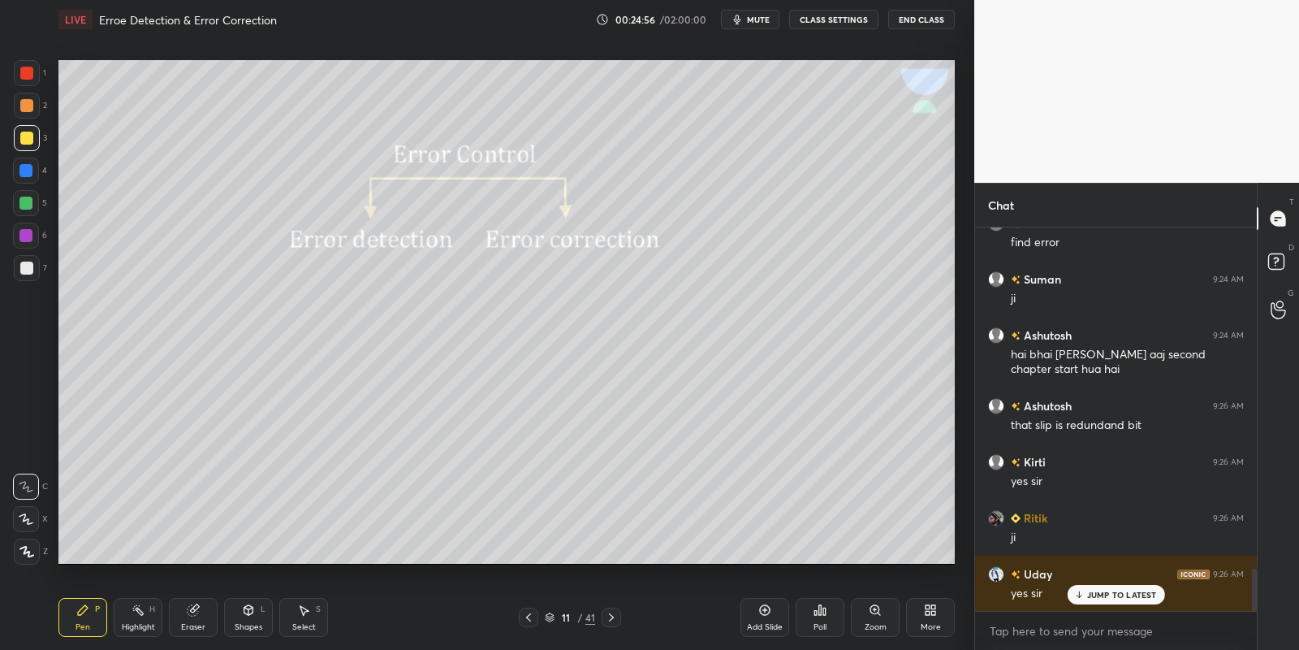
click at [84, 613] on icon at bounding box center [82, 609] width 13 height 13
drag, startPoint x: 124, startPoint y: 627, endPoint x: 128, endPoint y: 612, distance: 15.2
click at [124, 626] on div "Highlight" at bounding box center [138, 627] width 33 height 8
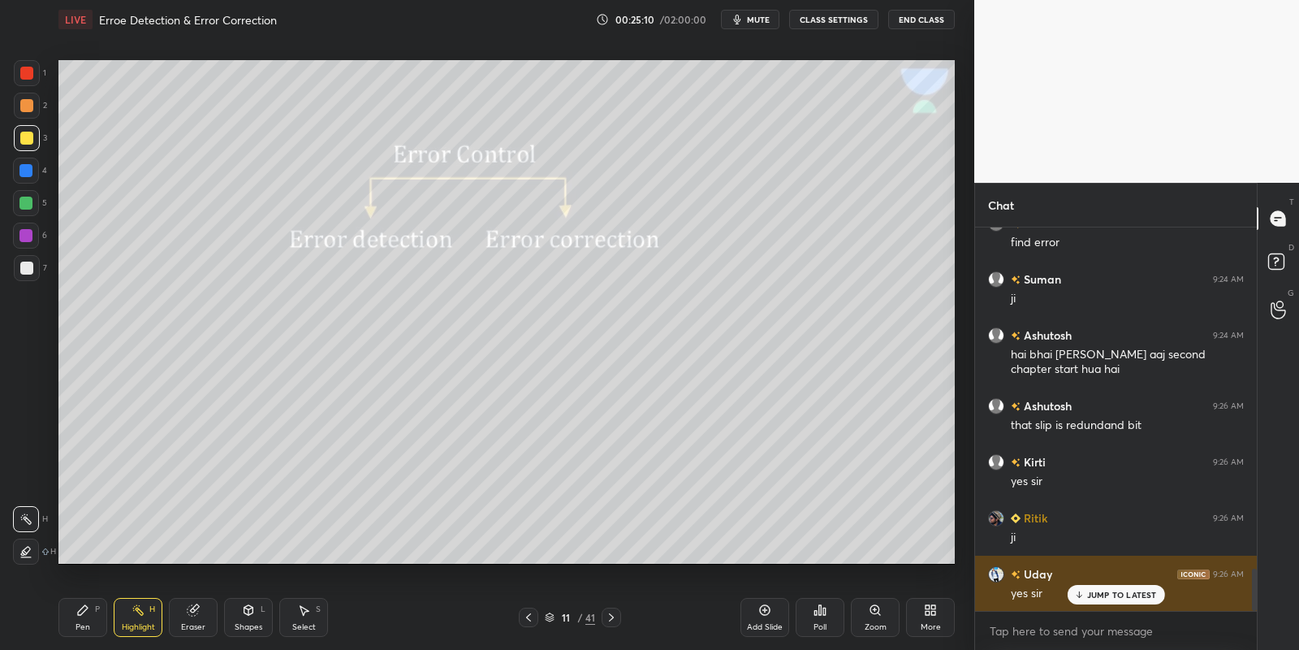
click at [1104, 590] on p "JUMP TO LATEST" at bounding box center [1122, 595] width 70 height 10
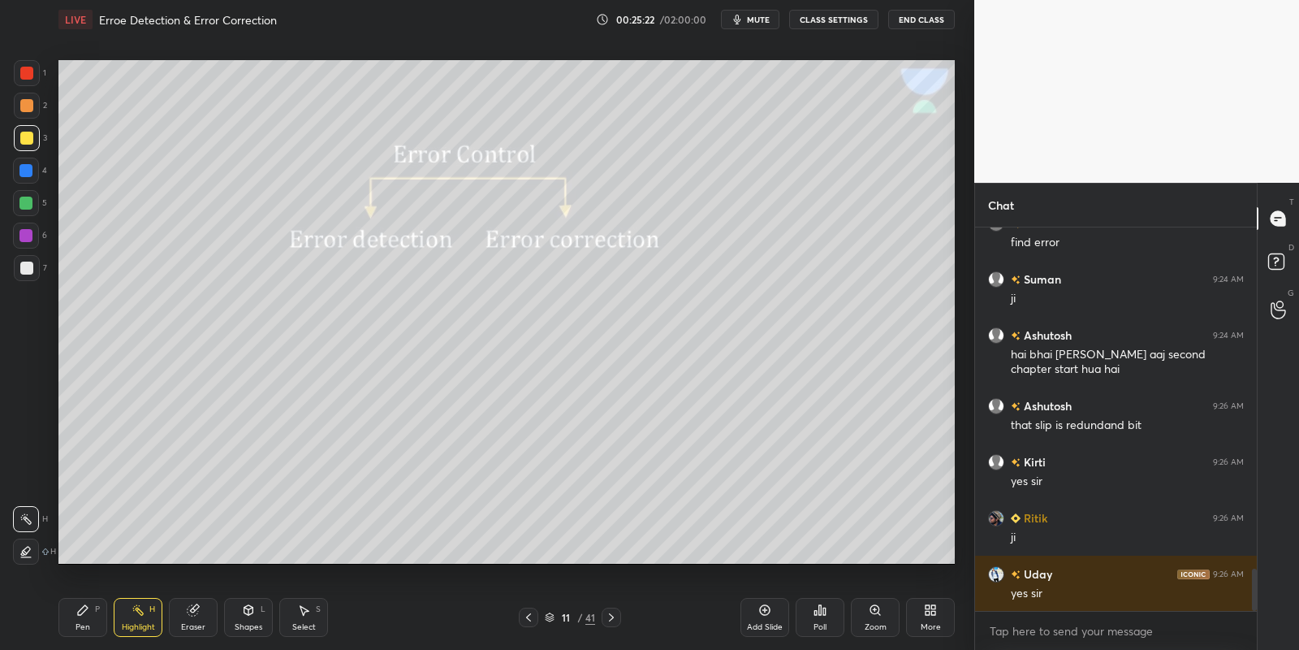
click at [90, 620] on div "Pen P" at bounding box center [82, 617] width 49 height 39
click at [28, 137] on div at bounding box center [26, 138] width 13 height 13
click at [27, 197] on div at bounding box center [25, 203] width 13 height 13
click at [27, 133] on div at bounding box center [26, 138] width 13 height 13
click at [139, 614] on icon at bounding box center [138, 609] width 13 height 13
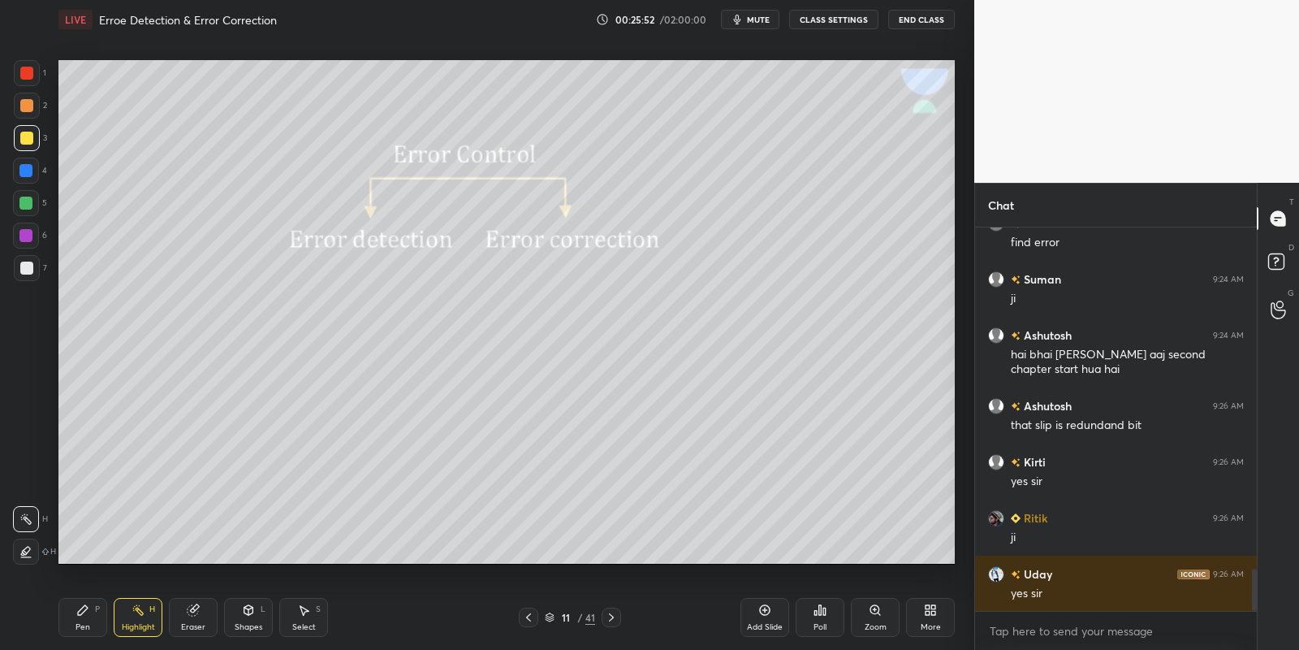
click at [93, 614] on div "Pen P" at bounding box center [82, 617] width 49 height 39
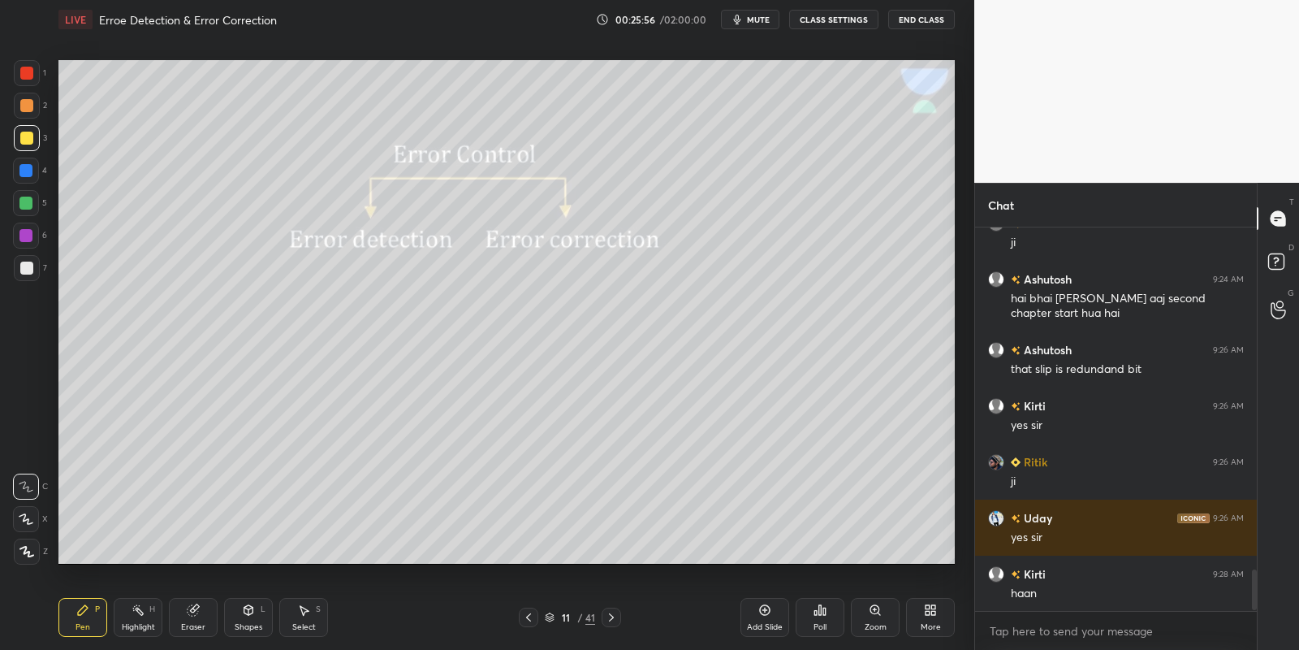
scroll to position [3212, 0]
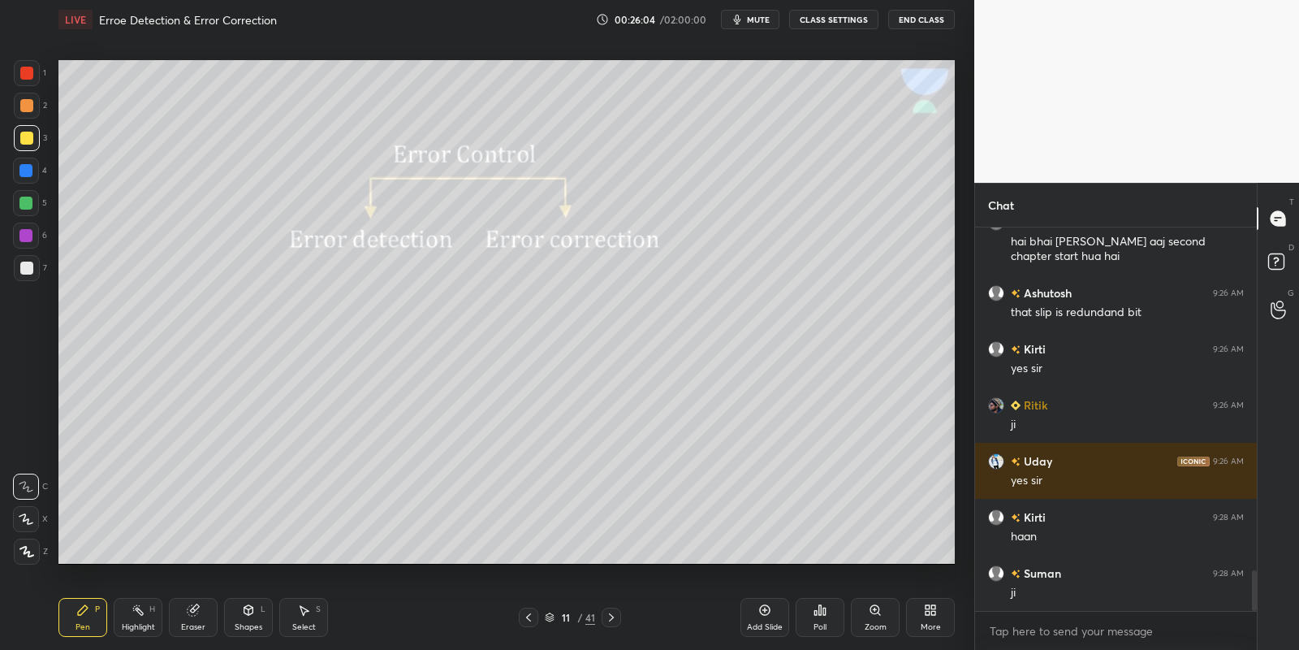
drag, startPoint x: 141, startPoint y: 616, endPoint x: 142, endPoint y: 607, distance: 9.0
click at [139, 613] on icon at bounding box center [138, 609] width 13 height 13
click at [90, 606] on div "Pen P" at bounding box center [82, 617] width 49 height 39
click at [127, 612] on div "Highlight H" at bounding box center [138, 617] width 49 height 39
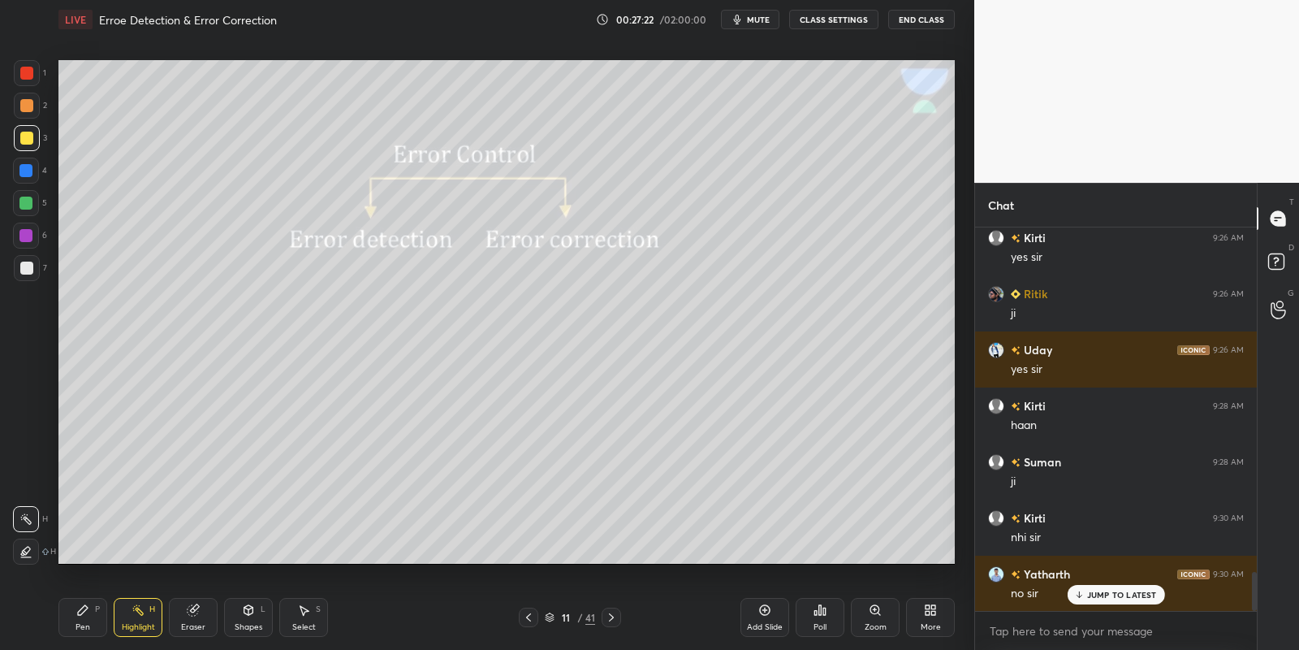
scroll to position [3379, 0]
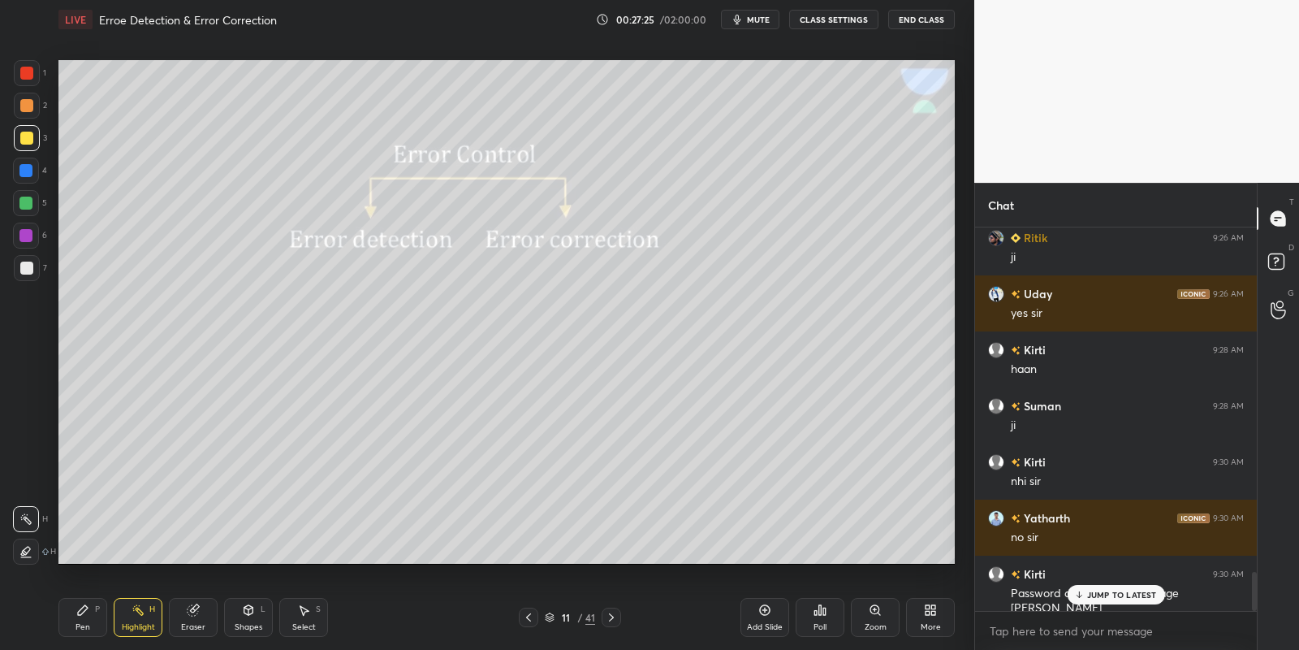
click at [90, 616] on div "Pen P" at bounding box center [82, 617] width 49 height 39
drag, startPoint x: 136, startPoint y: 624, endPoint x: 149, endPoint y: 607, distance: 20.8
click at [137, 623] on div "Highlight" at bounding box center [138, 627] width 33 height 8
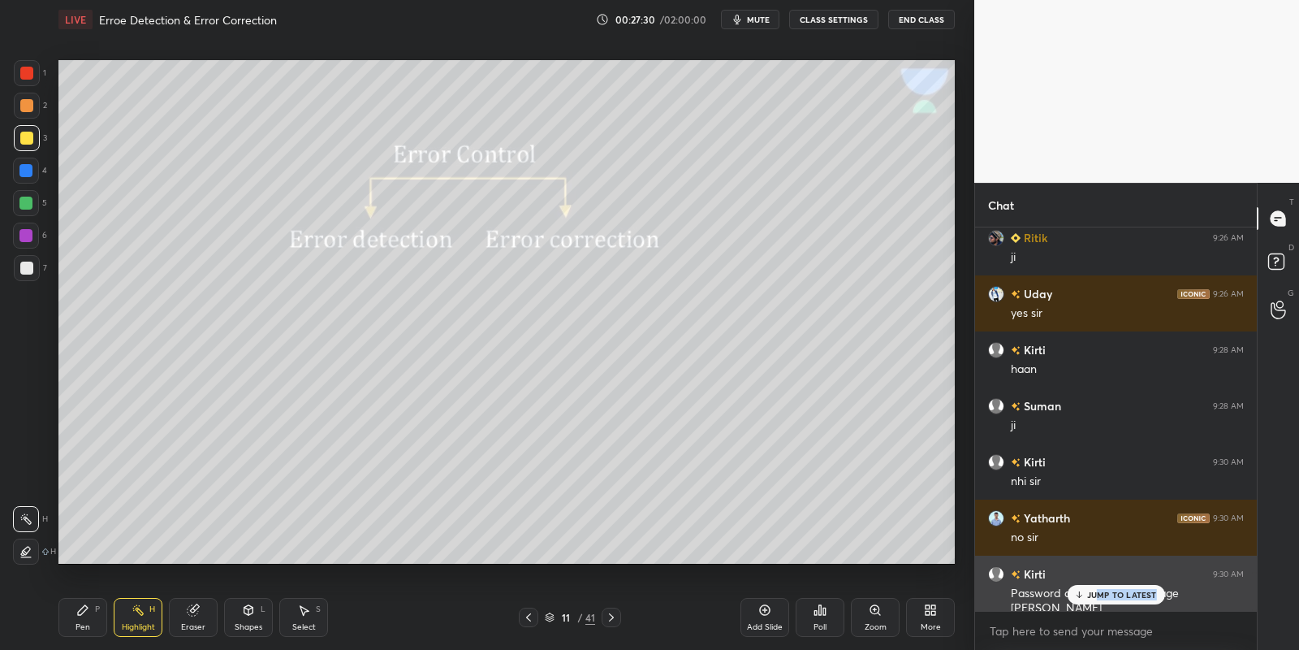
click at [1093, 603] on div "JUMP TO LATEST" at bounding box center [1115, 594] width 97 height 19
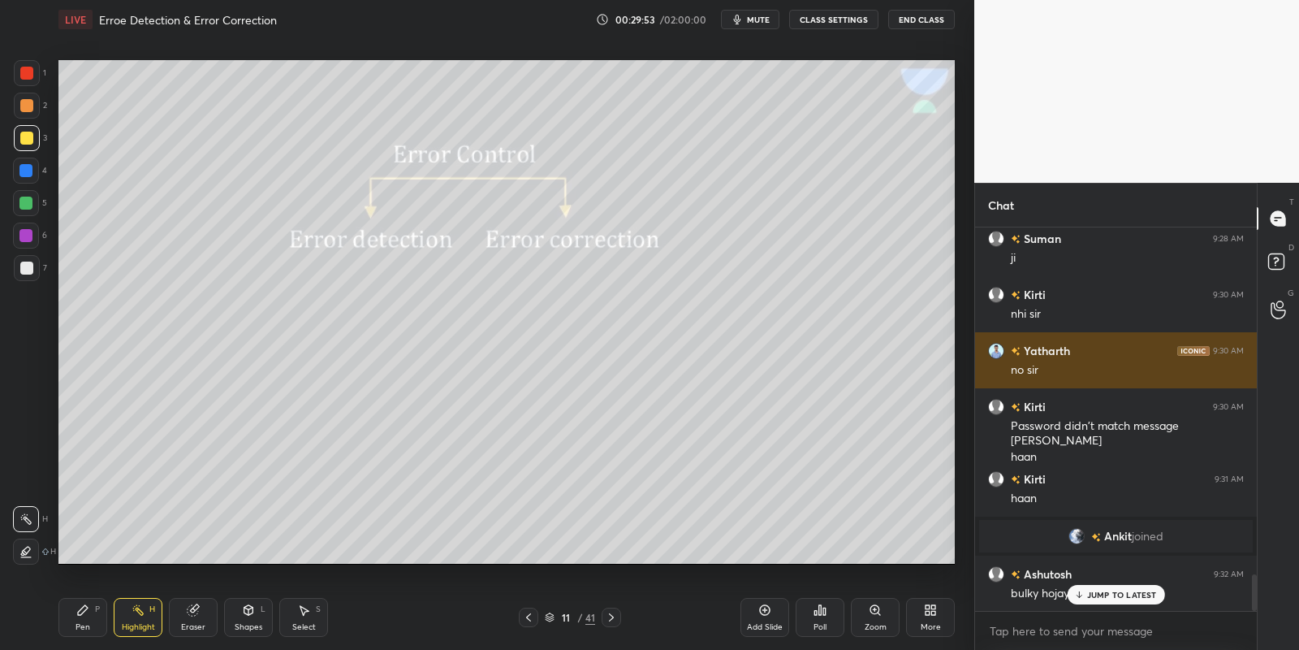
scroll to position [3602, 0]
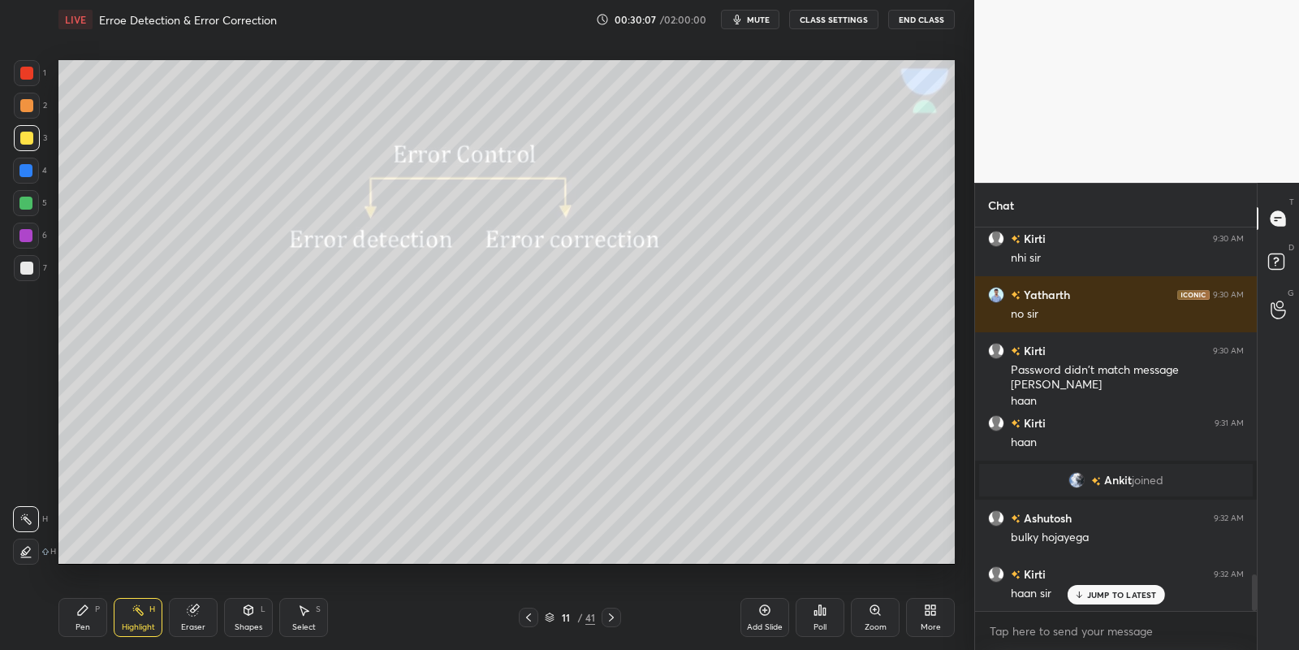
click at [102, 613] on div "Pen P" at bounding box center [82, 617] width 49 height 39
click at [136, 615] on icon at bounding box center [138, 609] width 13 height 13
drag, startPoint x: 88, startPoint y: 628, endPoint x: 93, endPoint y: 587, distance: 41.7
click at [88, 626] on div "Pen P" at bounding box center [82, 617] width 49 height 39
click at [24, 139] on div at bounding box center [26, 138] width 13 height 13
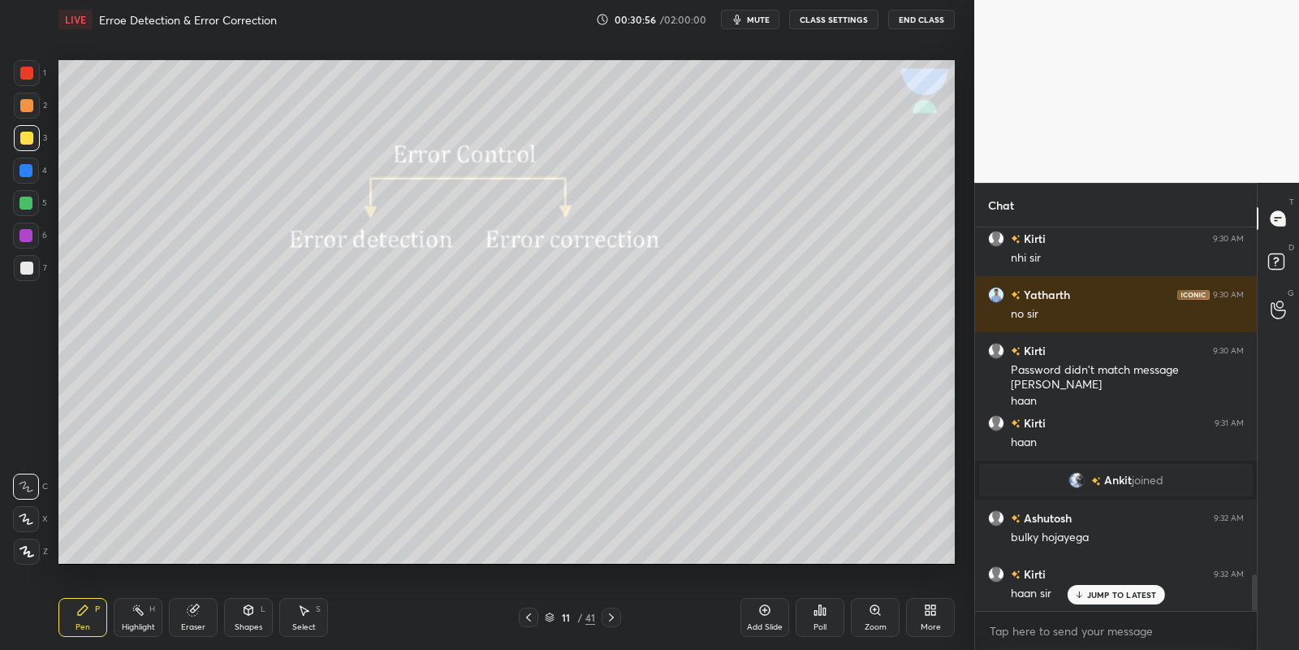
click at [259, 616] on div "Shapes L" at bounding box center [248, 617] width 49 height 39
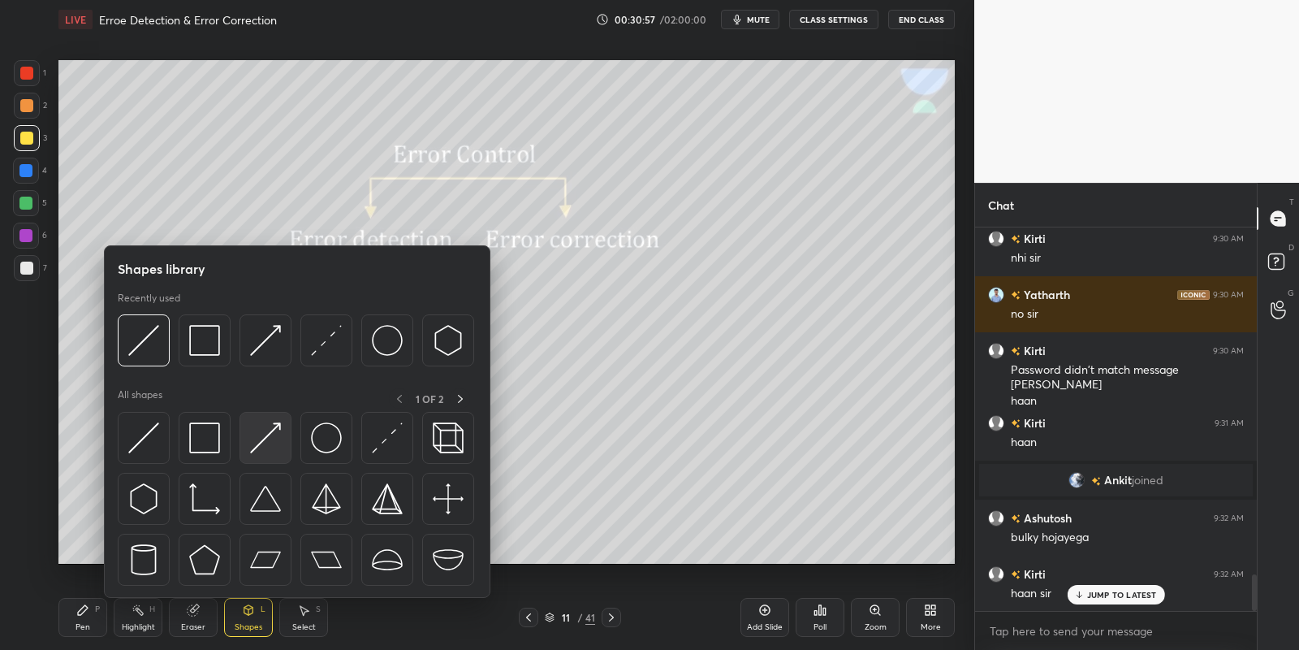
drag, startPoint x: 274, startPoint y: 424, endPoint x: 52, endPoint y: 254, distance: 279.2
click at [272, 425] on img at bounding box center [265, 437] width 31 height 31
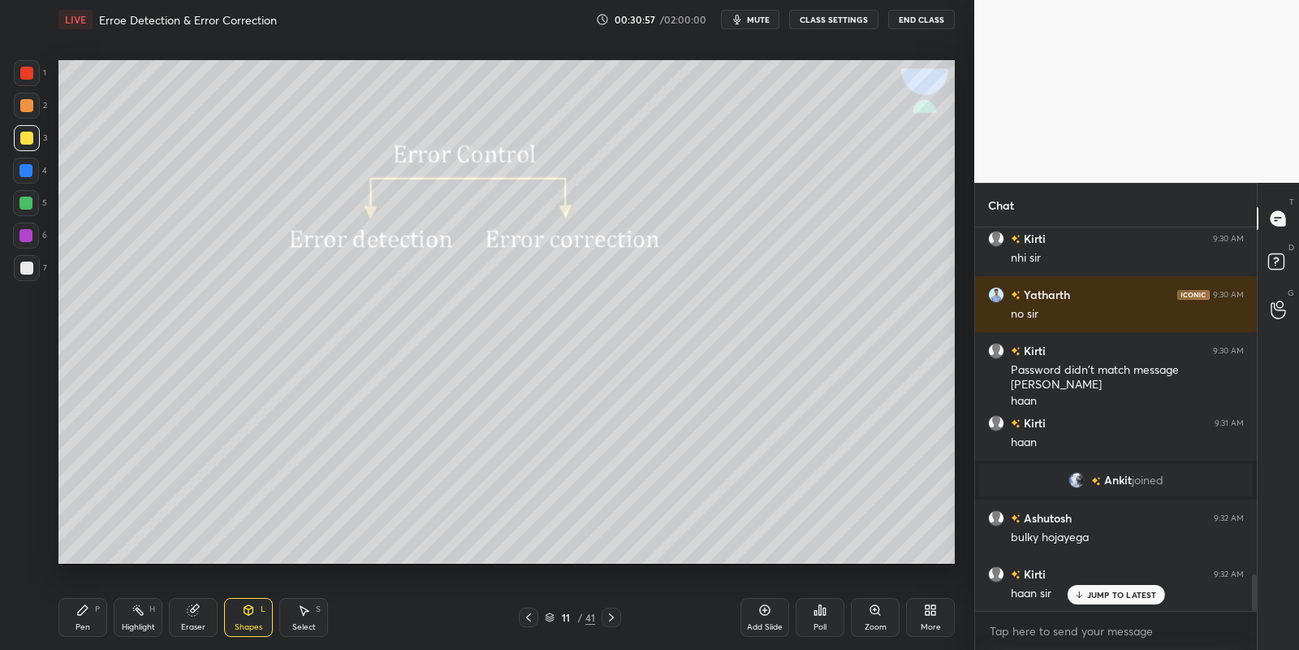
click at [32, 270] on div at bounding box center [27, 268] width 26 height 26
click at [133, 623] on div "Highlight" at bounding box center [138, 627] width 33 height 8
drag, startPoint x: 80, startPoint y: 635, endPoint x: 123, endPoint y: 632, distance: 44.0
click at [82, 635] on div "Pen P" at bounding box center [82, 617] width 49 height 39
drag, startPoint x: 133, startPoint y: 632, endPoint x: 206, endPoint y: 570, distance: 95.7
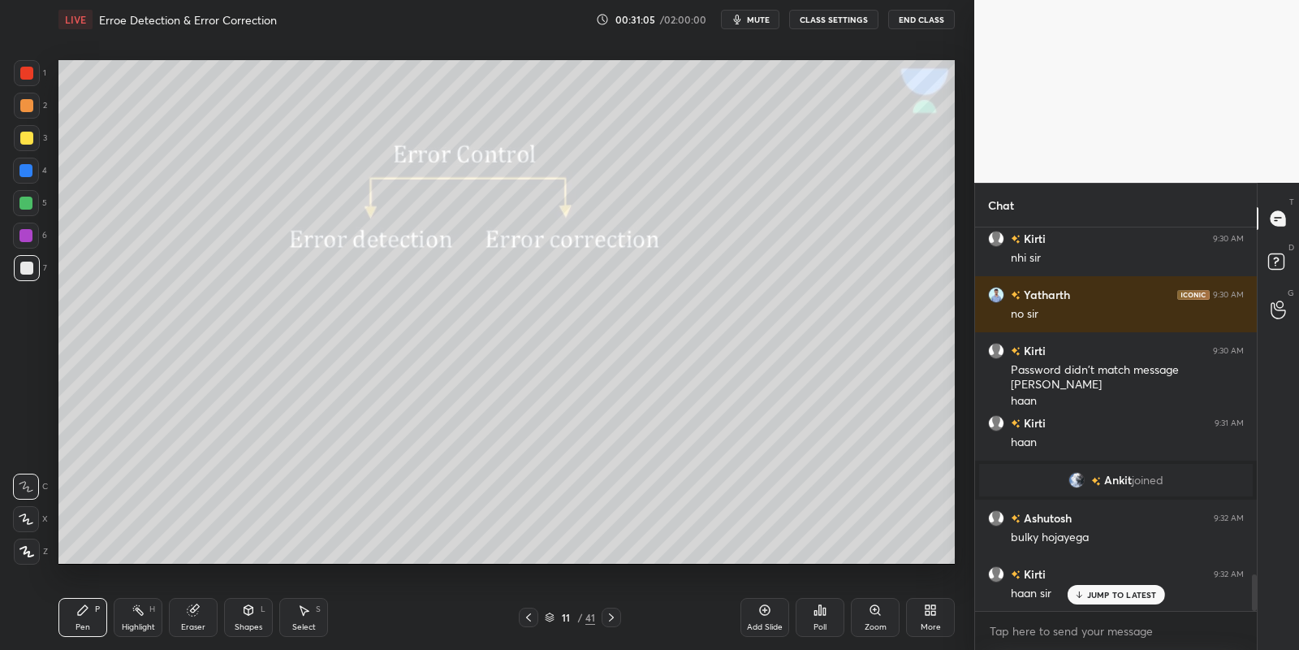
click at [134, 631] on div "Highlight" at bounding box center [138, 627] width 33 height 8
drag, startPoint x: 85, startPoint y: 616, endPoint x: 119, endPoint y: 614, distance: 34.2
click at [92, 616] on div "Pen P" at bounding box center [82, 617] width 49 height 39
click at [138, 620] on div "Highlight H" at bounding box center [138, 617] width 49 height 39
drag, startPoint x: 86, startPoint y: 621, endPoint x: 90, endPoint y: 603, distance: 18.3
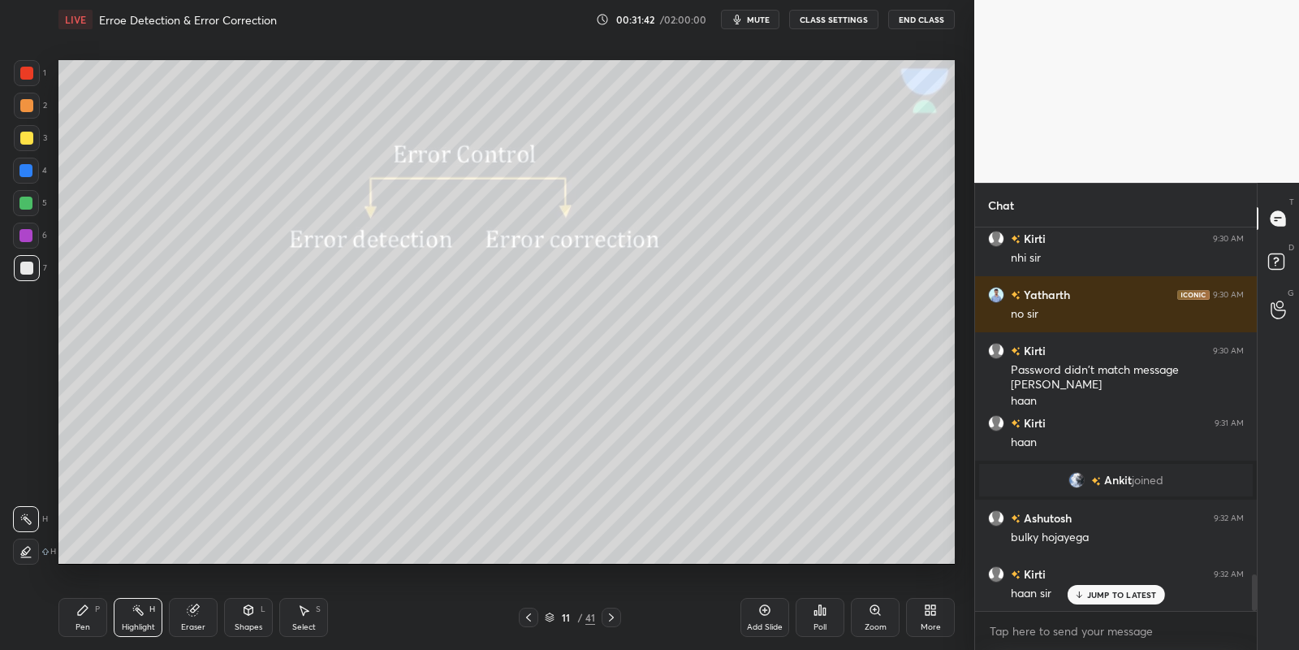
click at [88, 620] on div "Pen P" at bounding box center [82, 617] width 49 height 39
click at [29, 202] on div at bounding box center [25, 203] width 13 height 13
click at [28, 136] on div at bounding box center [26, 138] width 13 height 13
click at [27, 213] on div at bounding box center [26, 203] width 26 height 26
click at [28, 136] on div at bounding box center [26, 138] width 13 height 13
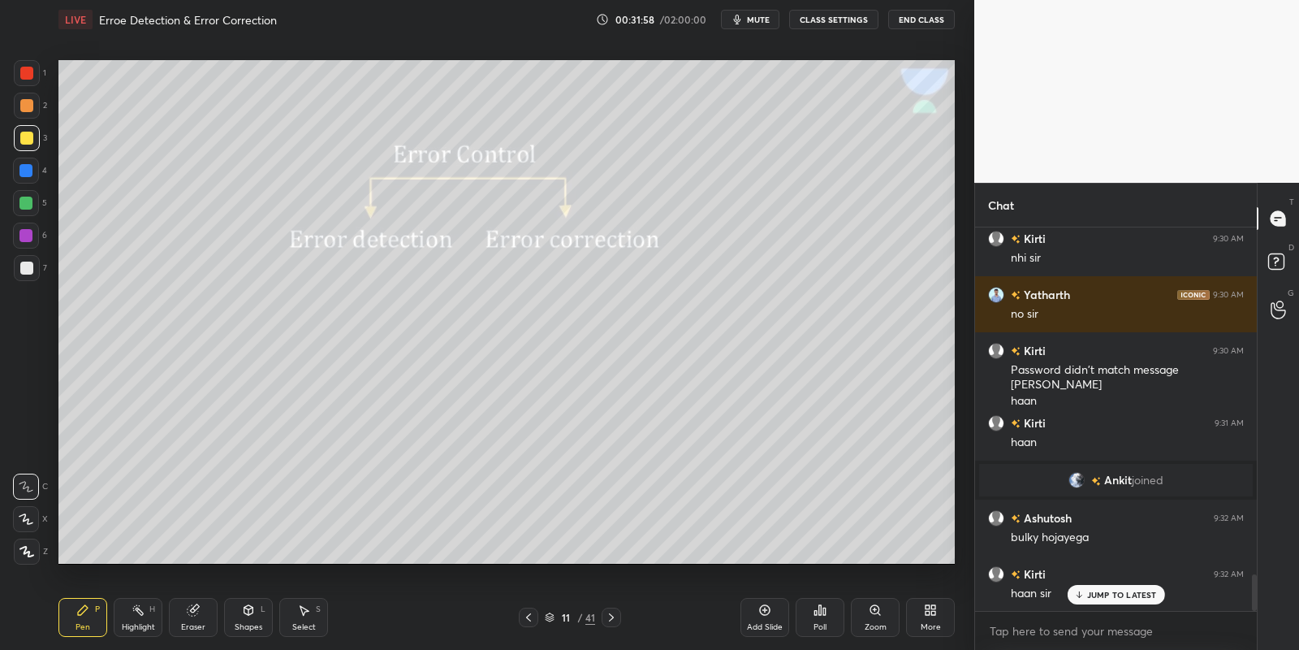
drag, startPoint x: 145, startPoint y: 618, endPoint x: 154, endPoint y: 603, distance: 17.8
click at [146, 616] on div "Highlight H" at bounding box center [138, 617] width 49 height 39
click at [84, 616] on div "Pen P" at bounding box center [82, 617] width 49 height 39
click at [24, 127] on div at bounding box center [27, 138] width 26 height 26
click at [144, 613] on icon at bounding box center [138, 609] width 13 height 13
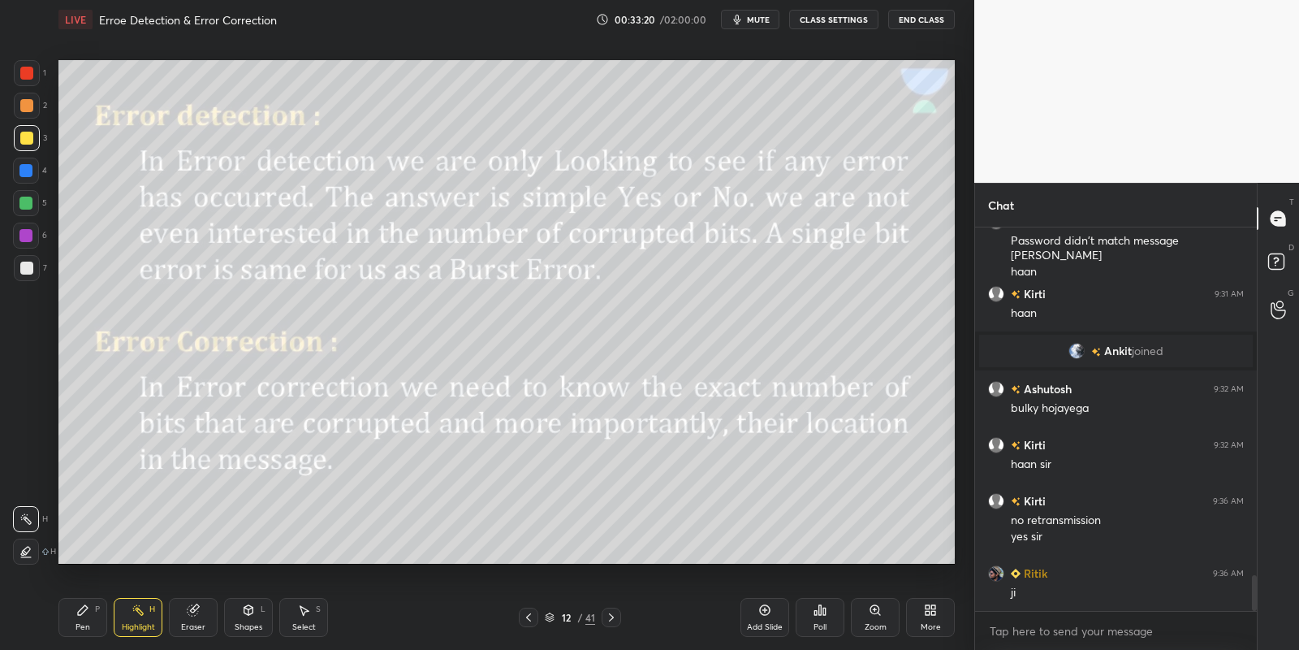
scroll to position [3842, 0]
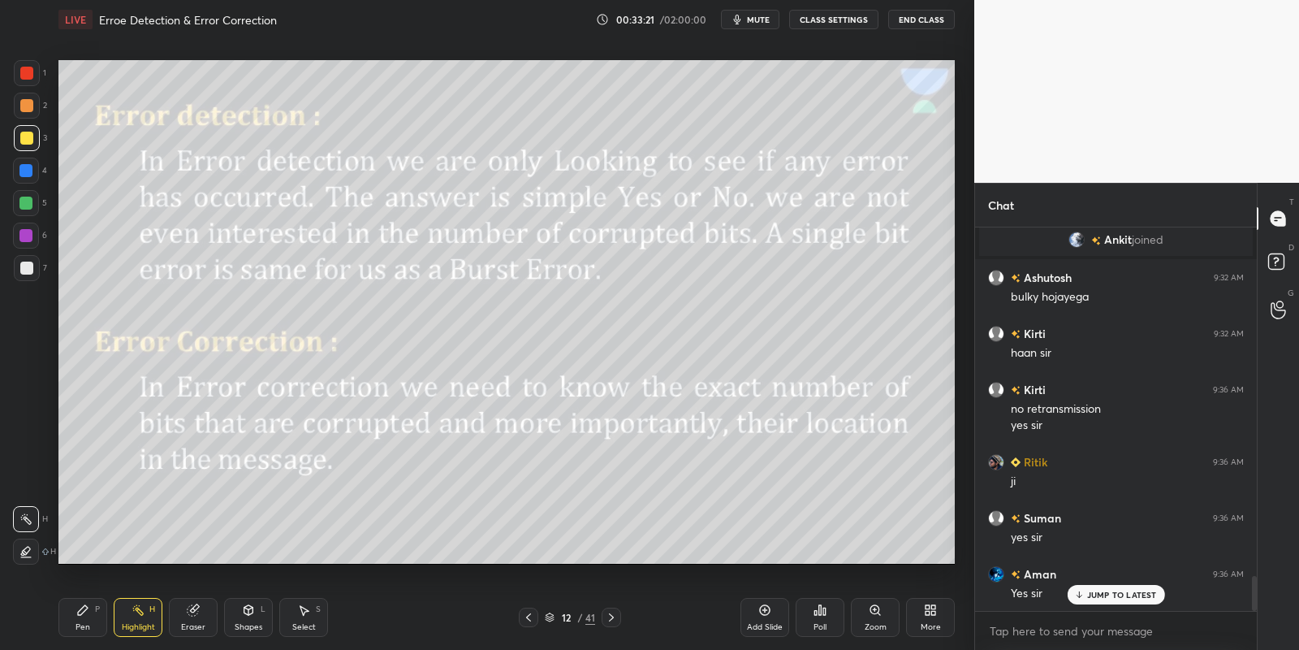
click at [254, 615] on div "Shapes L" at bounding box center [248, 617] width 49 height 39
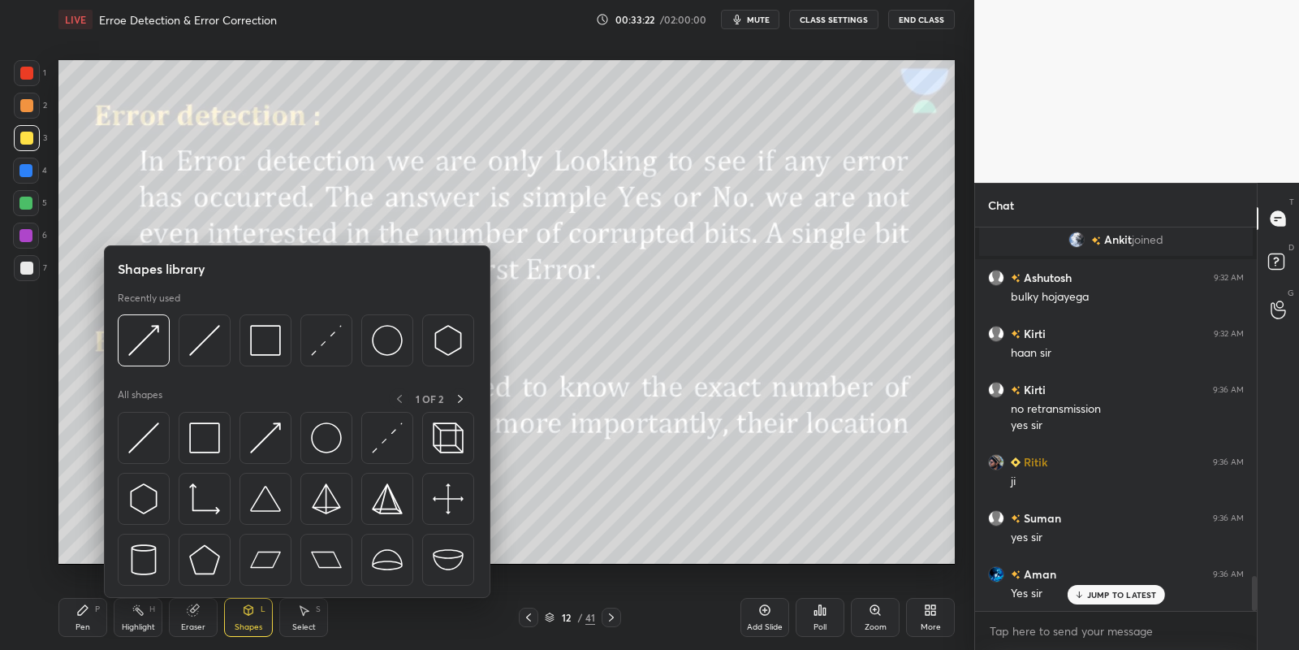
click at [218, 443] on div at bounding box center [205, 438] width 52 height 52
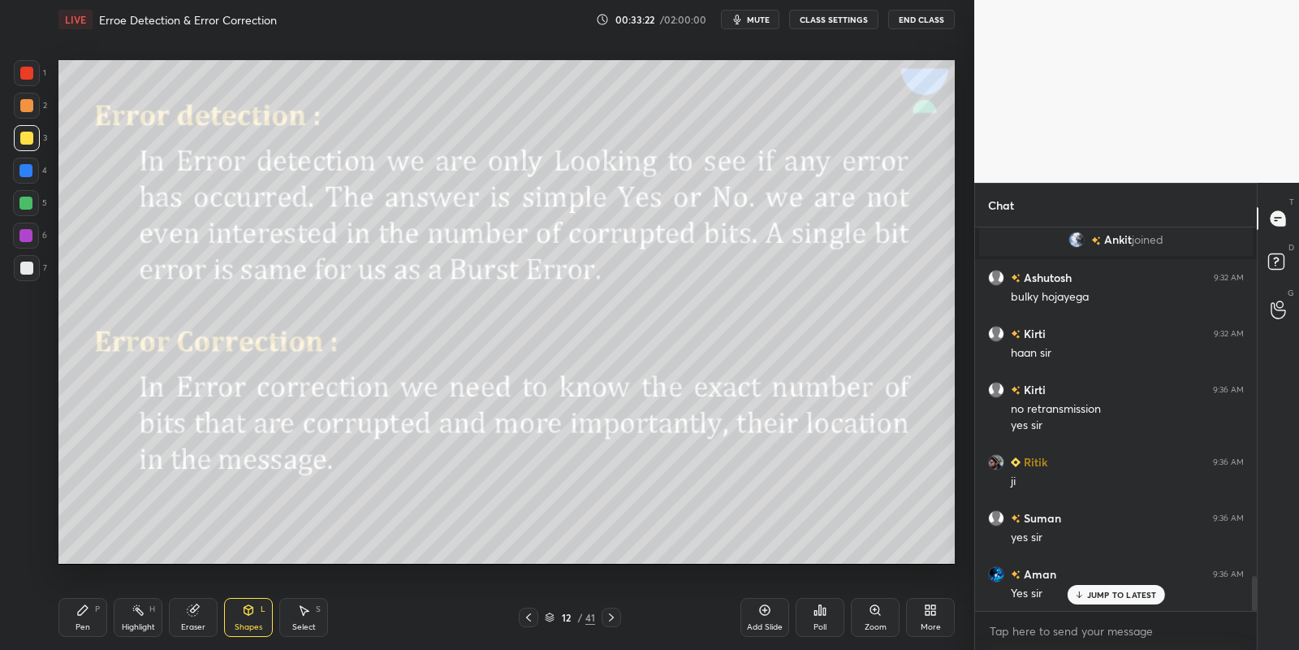
drag, startPoint x: 28, startPoint y: 128, endPoint x: 44, endPoint y: 120, distance: 18.2
click at [32, 125] on div at bounding box center [27, 138] width 26 height 26
click at [250, 611] on icon at bounding box center [248, 609] width 13 height 13
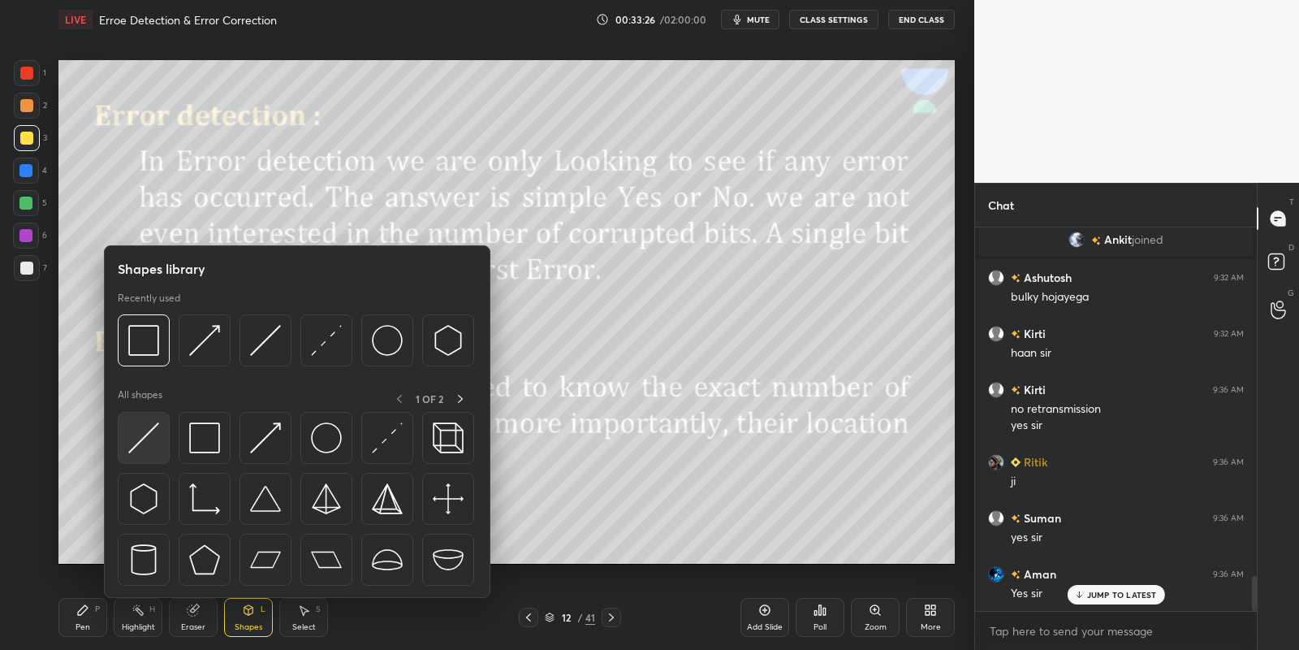
click at [146, 434] on img at bounding box center [143, 437] width 31 height 31
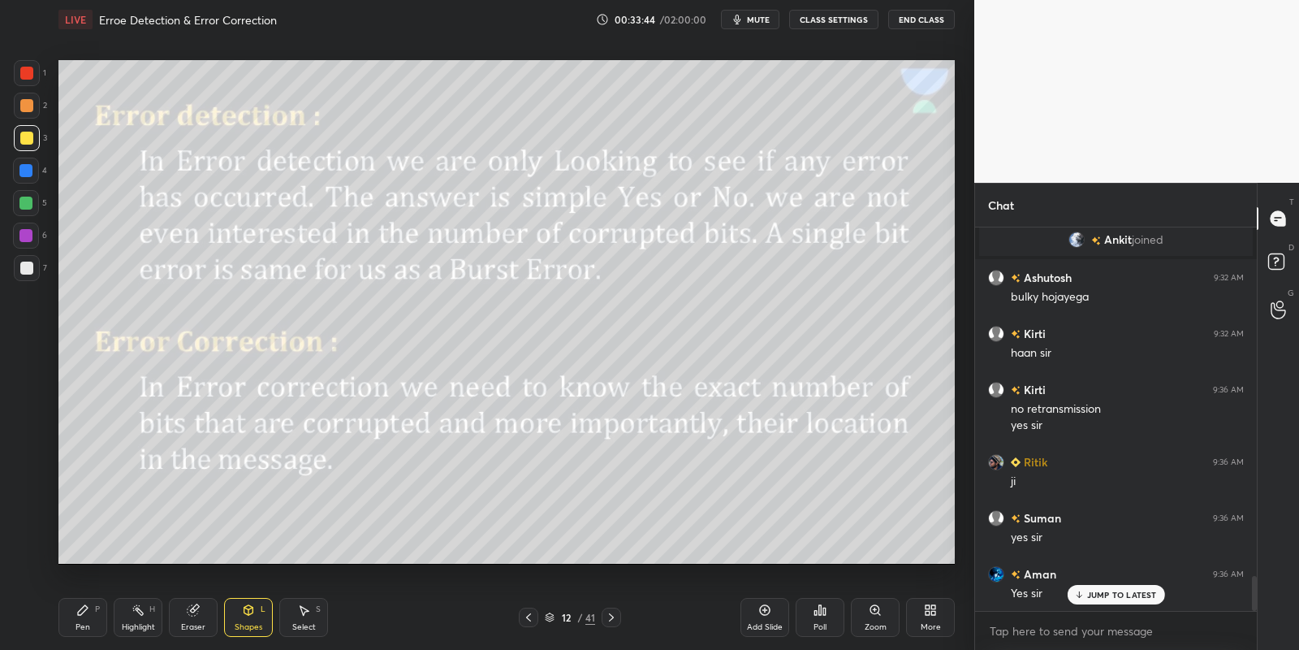
drag, startPoint x: 100, startPoint y: 620, endPoint x: 131, endPoint y: 620, distance: 30.9
click at [103, 617] on div "Pen P" at bounding box center [82, 617] width 49 height 39
drag, startPoint x: 131, startPoint y: 620, endPoint x: 127, endPoint y: 577, distance: 42.3
click at [128, 620] on div "Highlight H" at bounding box center [138, 617] width 49 height 39
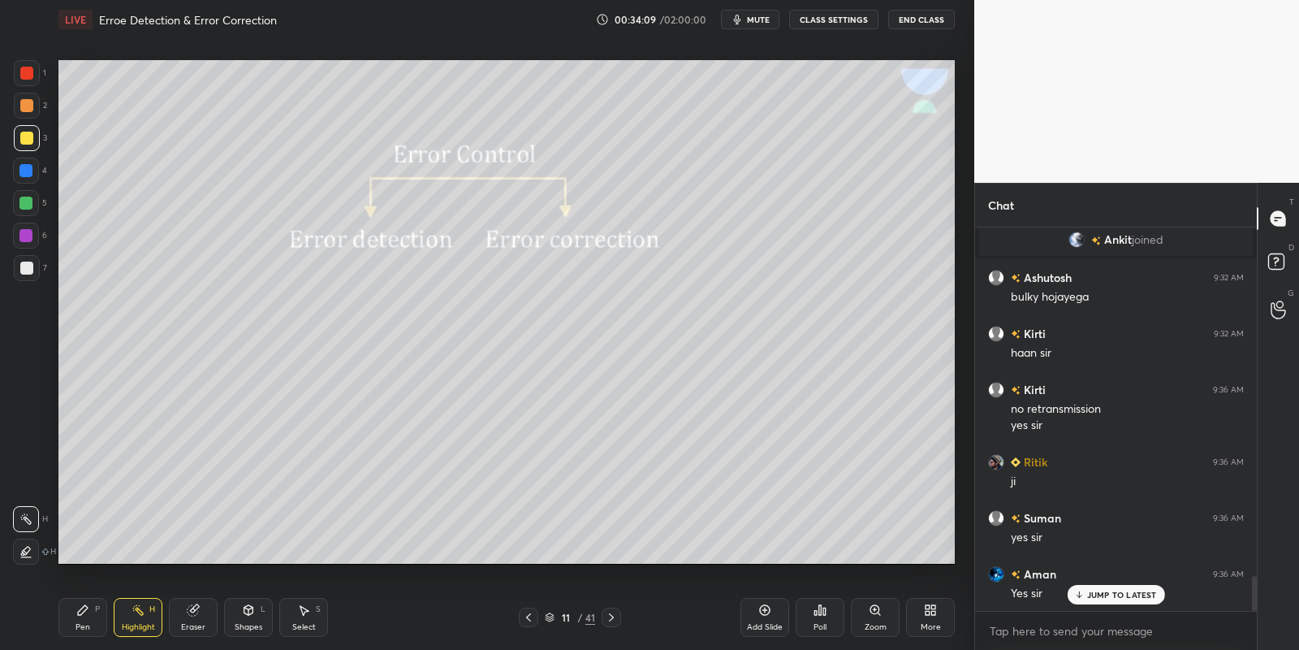
drag, startPoint x: 73, startPoint y: 607, endPoint x: 98, endPoint y: 606, distance: 25.2
click at [84, 606] on icon at bounding box center [82, 609] width 13 height 13
click at [132, 619] on div "Highlight H" at bounding box center [138, 617] width 49 height 39
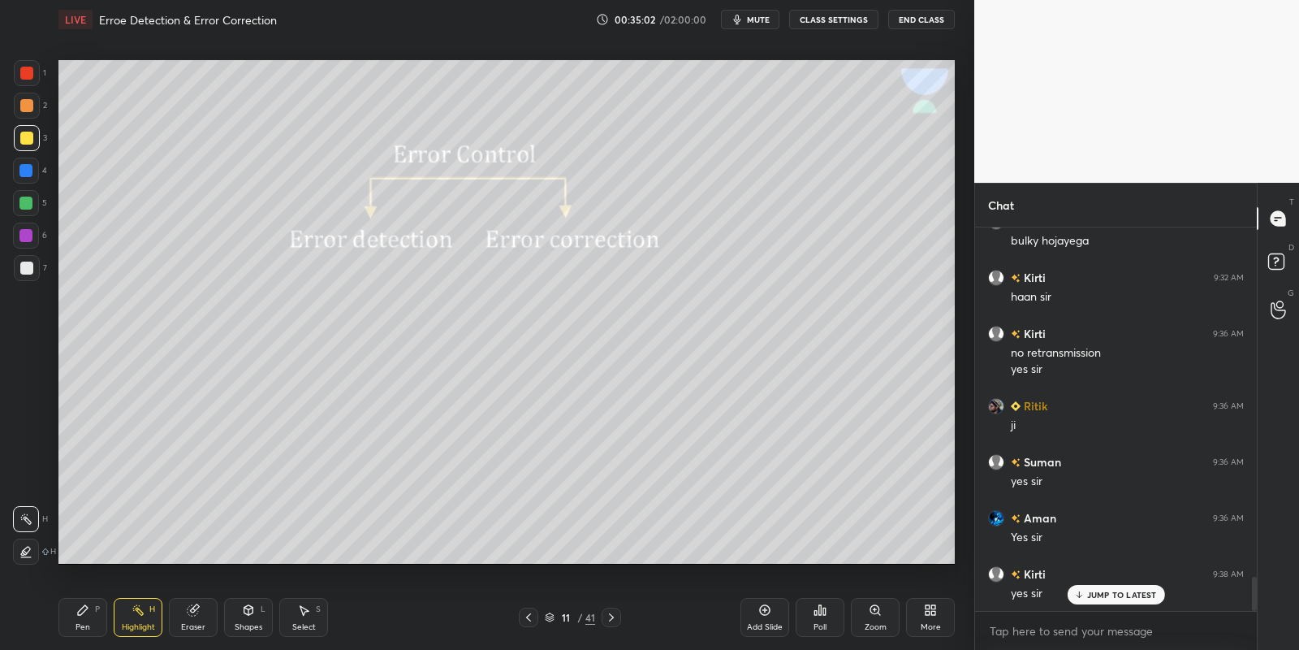
drag, startPoint x: 87, startPoint y: 615, endPoint x: 114, endPoint y: 614, distance: 27.6
click at [97, 613] on div "Pen P" at bounding box center [82, 617] width 49 height 39
drag, startPoint x: 139, startPoint y: 618, endPoint x: 127, endPoint y: 613, distance: 13.1
click at [138, 616] on div "Highlight H" at bounding box center [138, 617] width 49 height 39
click at [90, 604] on div "Pen P" at bounding box center [82, 617] width 49 height 39
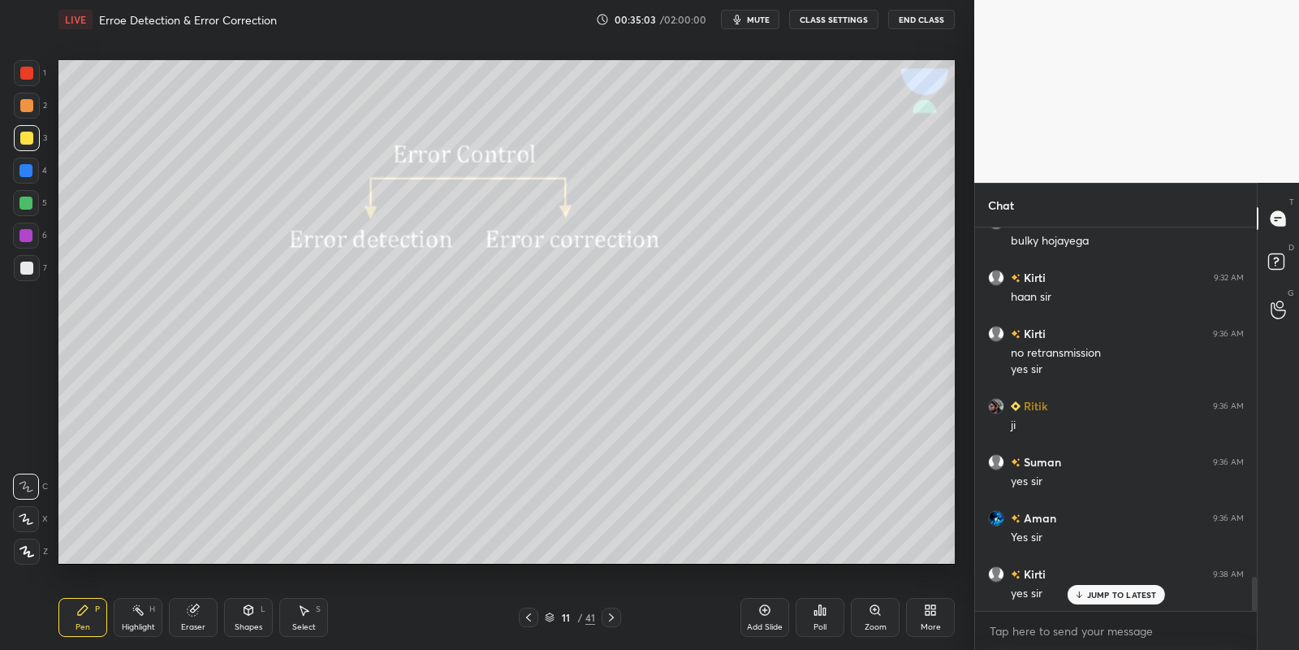
click at [138, 612] on rect at bounding box center [140, 611] width 8 height 8
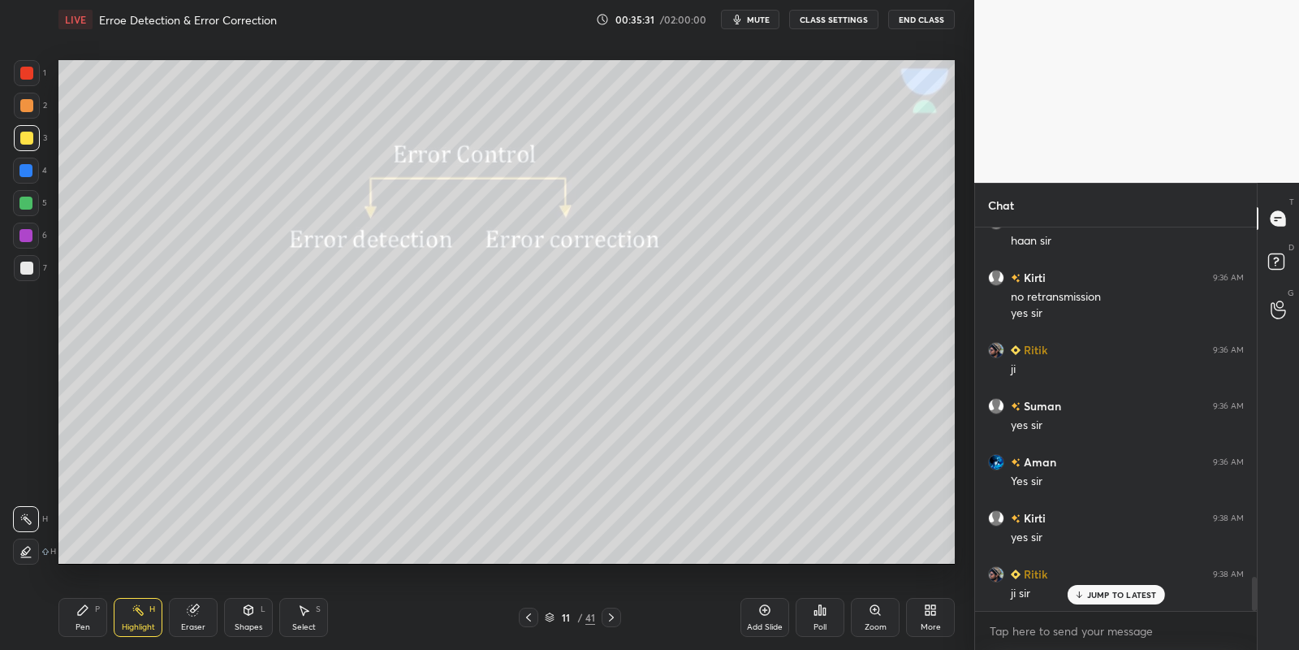
drag, startPoint x: 93, startPoint y: 617, endPoint x: 133, endPoint y: 611, distance: 40.3
click at [102, 611] on div "Pen P" at bounding box center [82, 617] width 49 height 39
click at [140, 612] on icon at bounding box center [138, 609] width 13 height 13
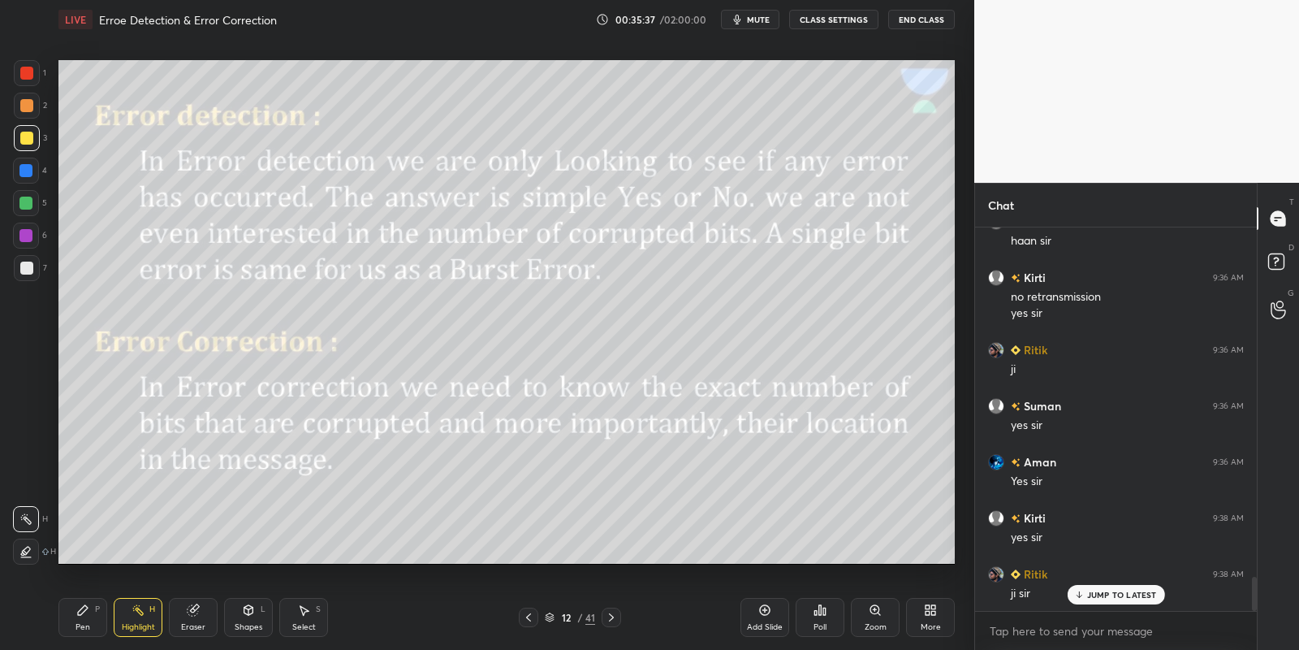
drag, startPoint x: 91, startPoint y: 625, endPoint x: 145, endPoint y: 631, distance: 53.9
click at [96, 624] on div "Pen P" at bounding box center [82, 617] width 49 height 39
drag, startPoint x: 145, startPoint y: 631, endPoint x: 175, endPoint y: 568, distance: 70.1
click at [143, 627] on div "Highlight" at bounding box center [138, 627] width 33 height 8
click at [245, 608] on icon at bounding box center [248, 609] width 13 height 13
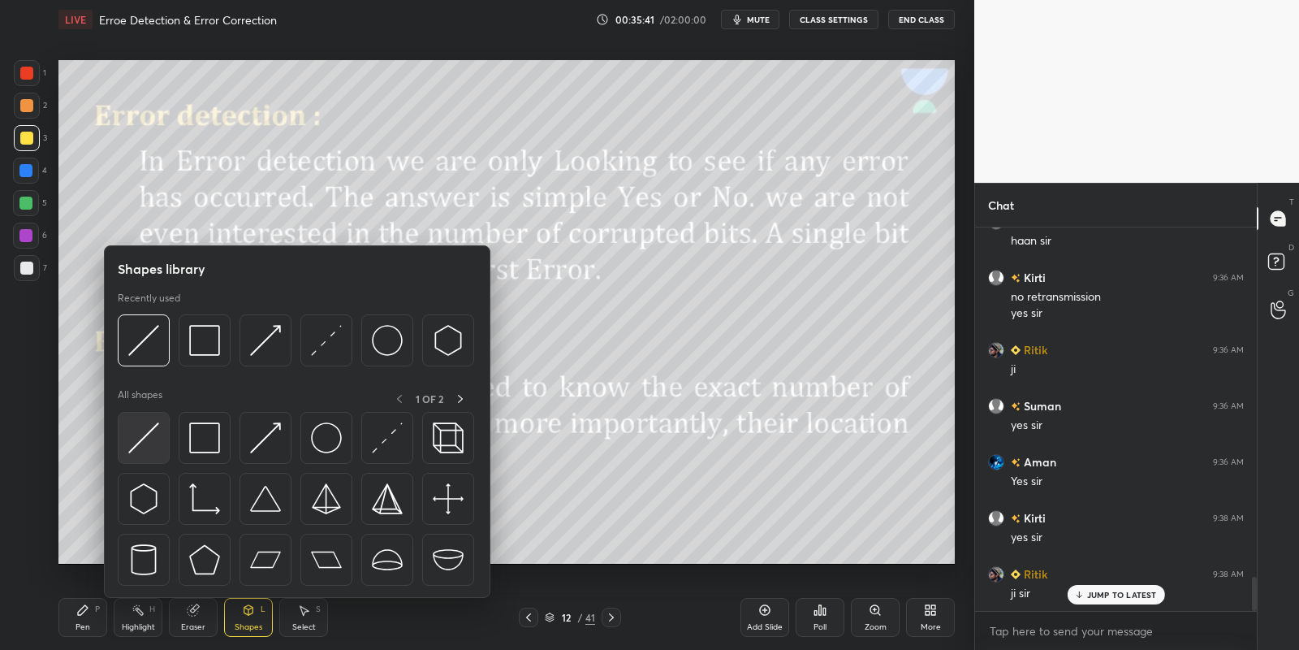
click at [146, 436] on img at bounding box center [143, 437] width 31 height 31
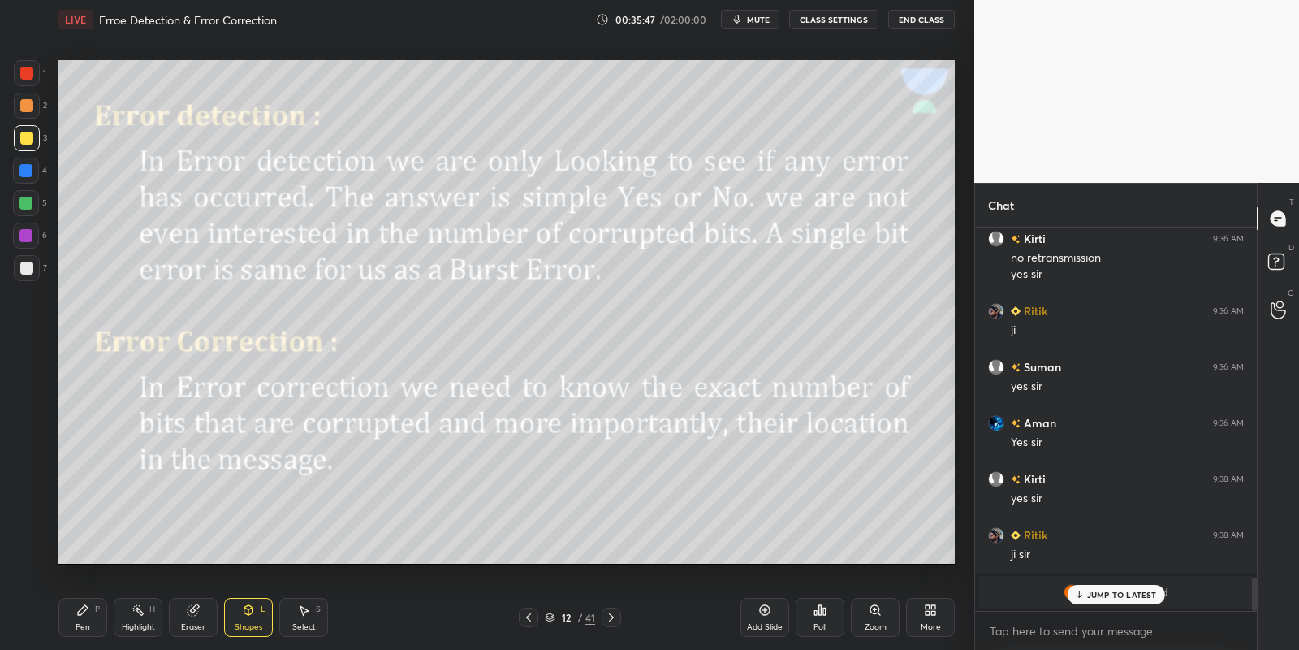
click at [112, 620] on div "Pen P Highlight H Eraser Shapes L Select S" at bounding box center [228, 617] width 341 height 39
click at [140, 623] on div "Highlight" at bounding box center [138, 627] width 33 height 8
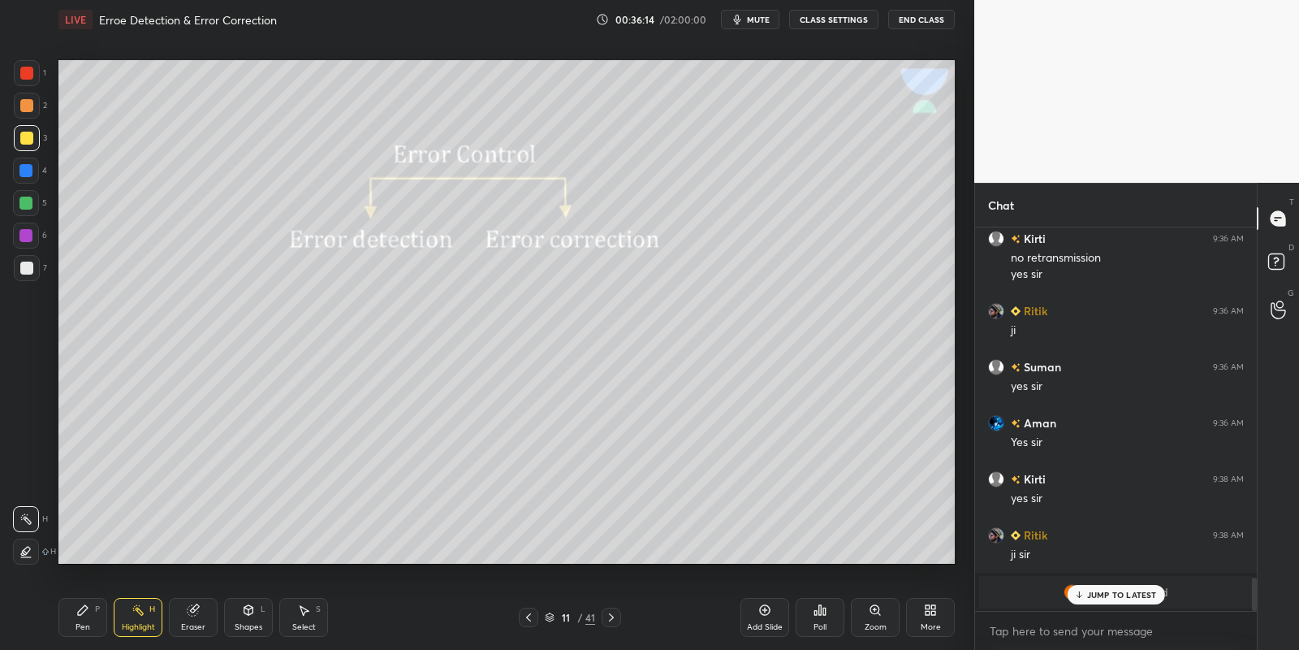
drag, startPoint x: 85, startPoint y: 617, endPoint x: 139, endPoint y: 619, distance: 53.6
click at [99, 617] on div "Pen P" at bounding box center [82, 617] width 49 height 39
click at [144, 620] on div "Highlight H" at bounding box center [138, 617] width 49 height 39
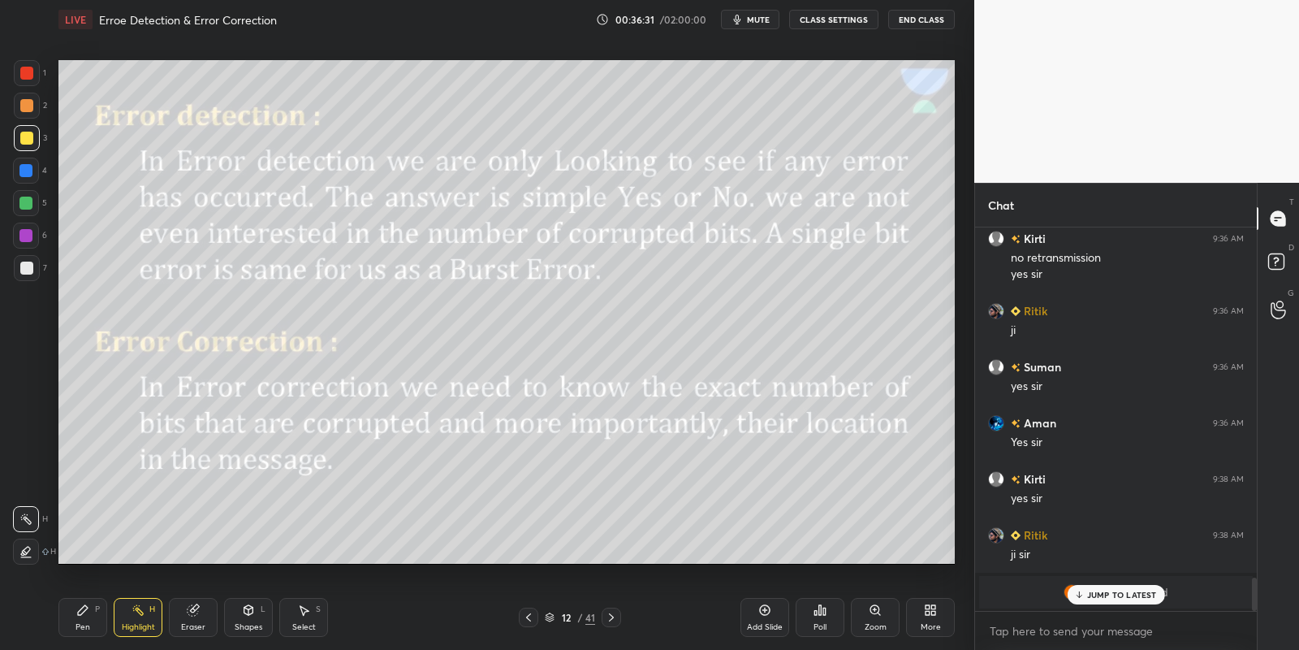
click at [248, 619] on div "Shapes L" at bounding box center [248, 617] width 49 height 39
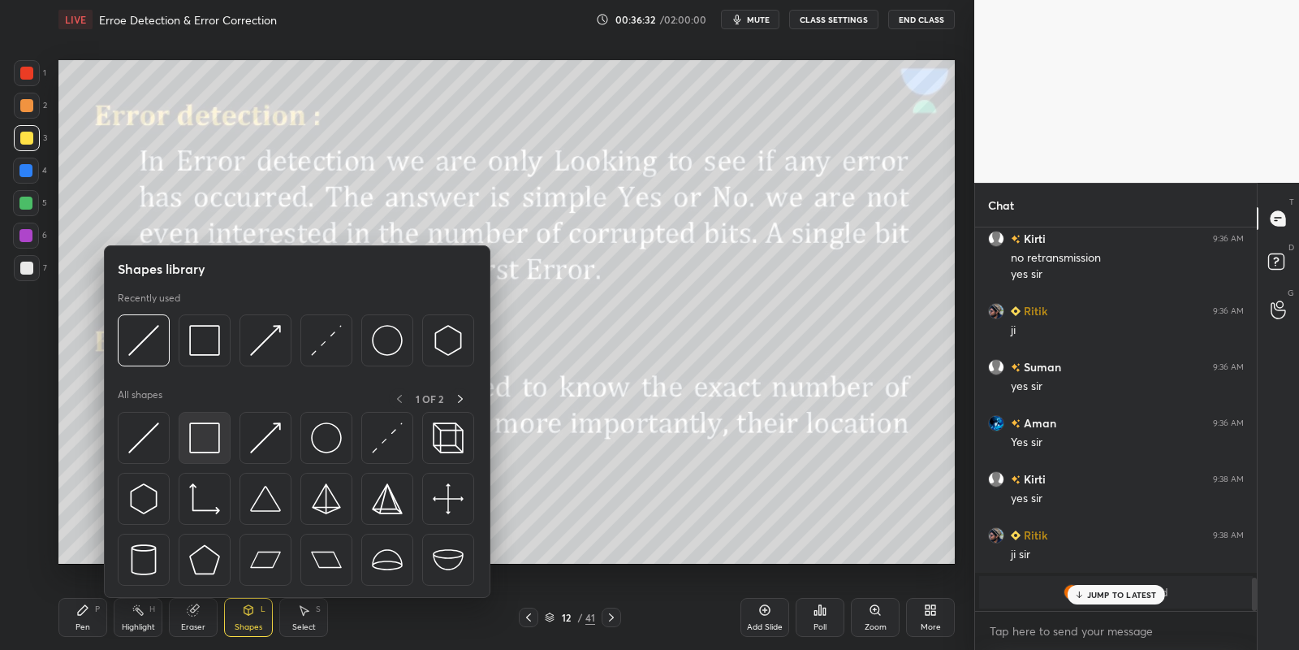
drag, startPoint x: 213, startPoint y: 426, endPoint x: 34, endPoint y: 133, distance: 343.3
click at [210, 426] on img at bounding box center [204, 437] width 31 height 31
click at [31, 134] on div at bounding box center [27, 138] width 26 height 26
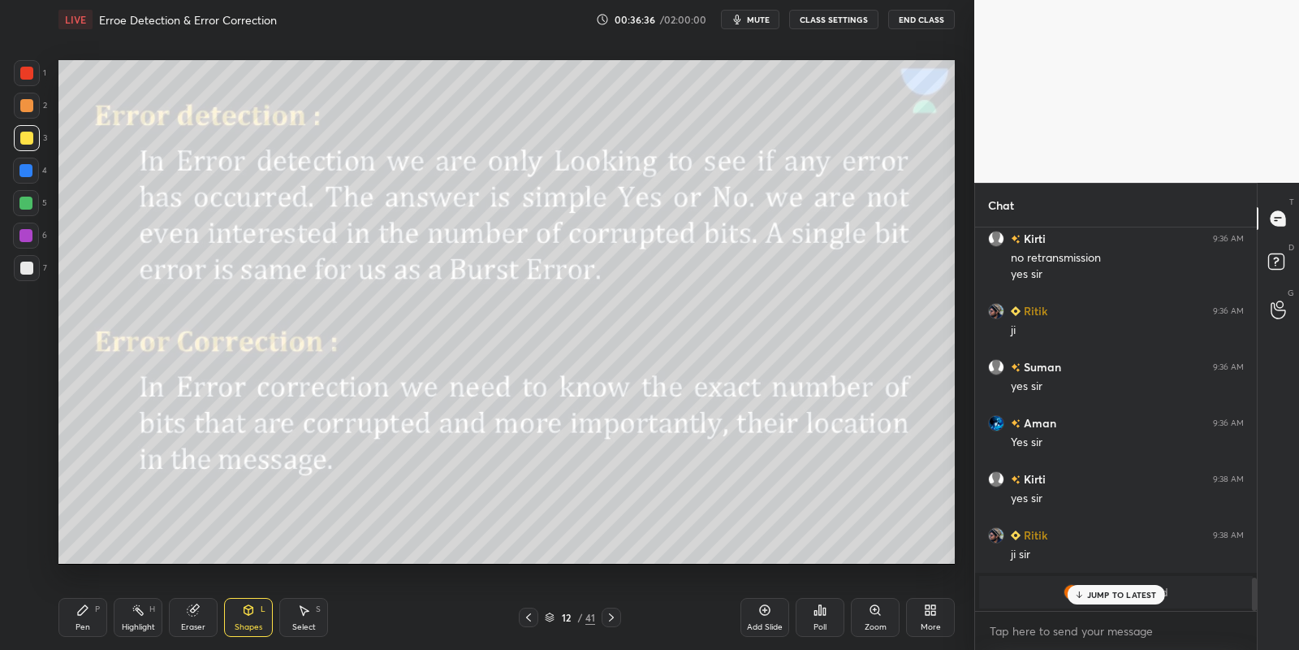
drag, startPoint x: 92, startPoint y: 612, endPoint x: 128, endPoint y: 613, distance: 36.5
click at [95, 614] on div "Pen P" at bounding box center [82, 617] width 49 height 39
click at [248, 605] on icon at bounding box center [248, 610] width 9 height 10
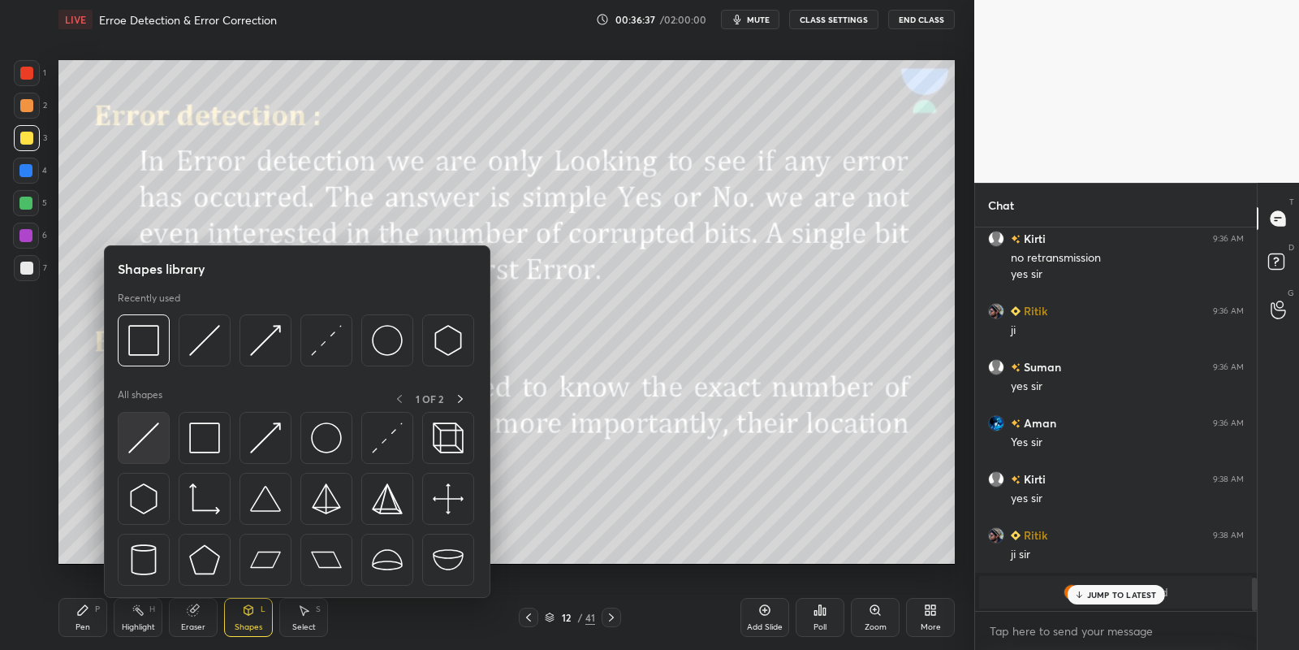
click at [149, 431] on img at bounding box center [143, 437] width 31 height 31
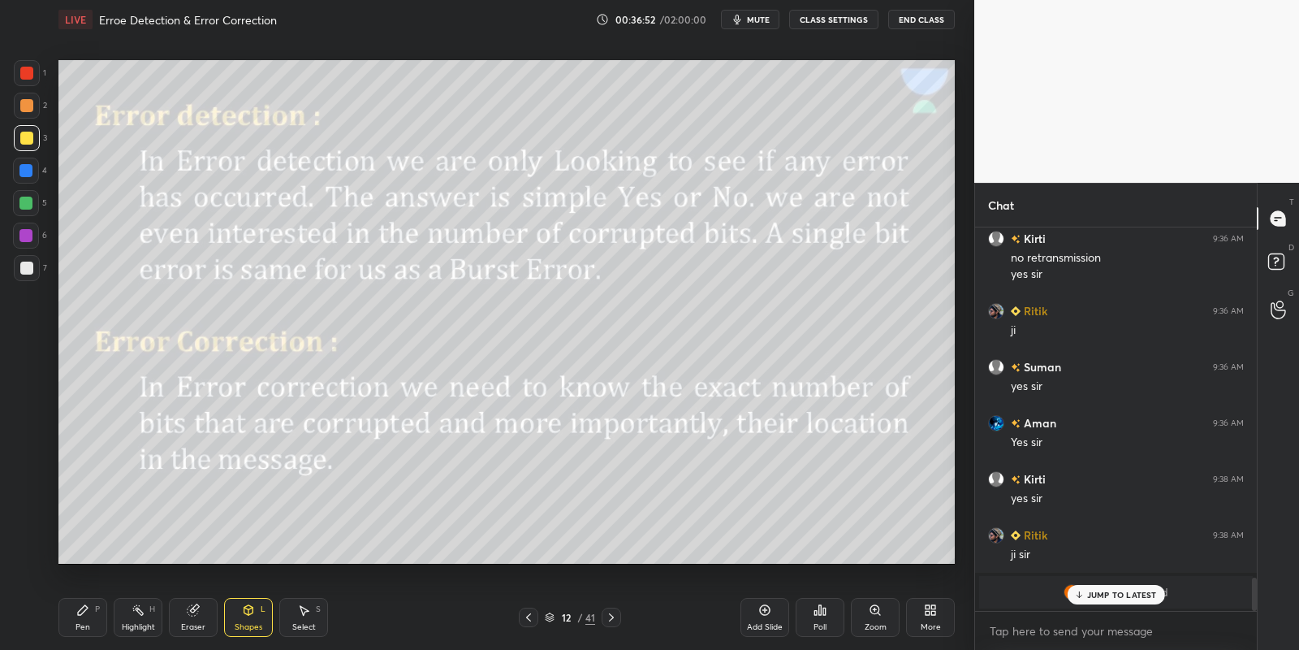
click at [104, 615] on div "Pen P" at bounding box center [82, 617] width 49 height 39
click at [141, 623] on div "Highlight" at bounding box center [138, 627] width 33 height 8
drag, startPoint x: 92, startPoint y: 611, endPoint x: 123, endPoint y: 619, distance: 31.9
click at [101, 615] on div "Pen P" at bounding box center [82, 617] width 49 height 39
click at [150, 619] on div "Highlight H" at bounding box center [138, 617] width 49 height 39
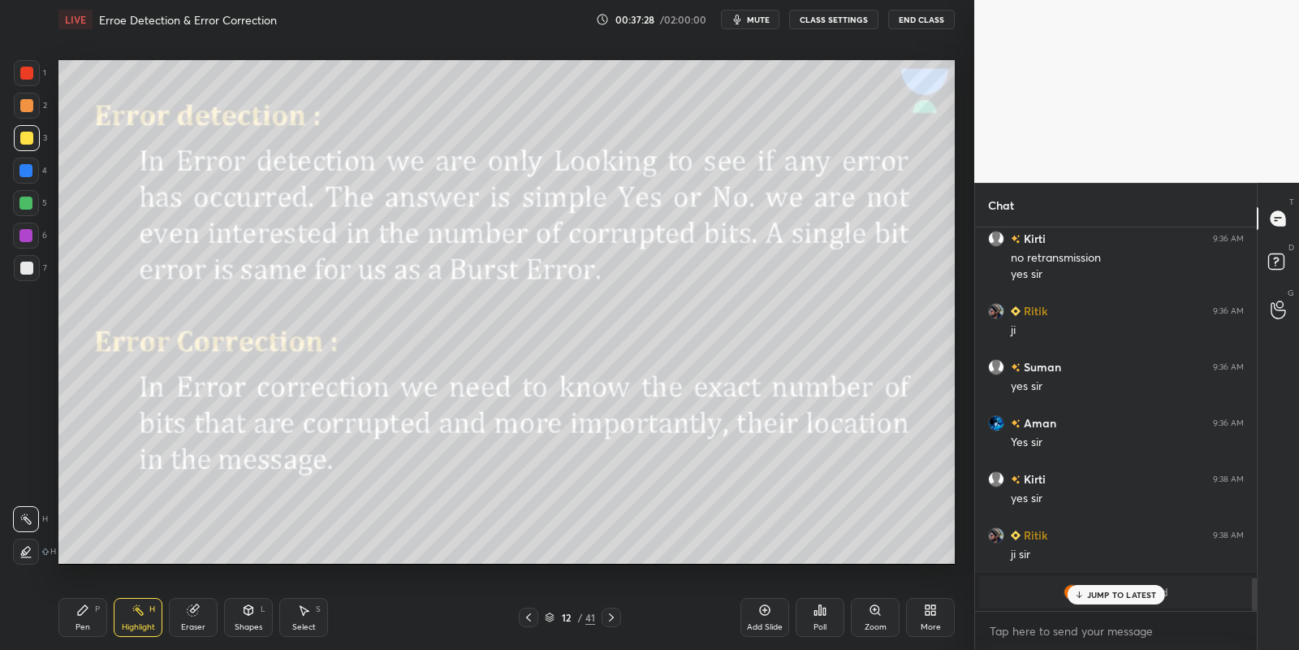
click at [1090, 590] on p "JUMP TO LATEST" at bounding box center [1122, 595] width 70 height 10
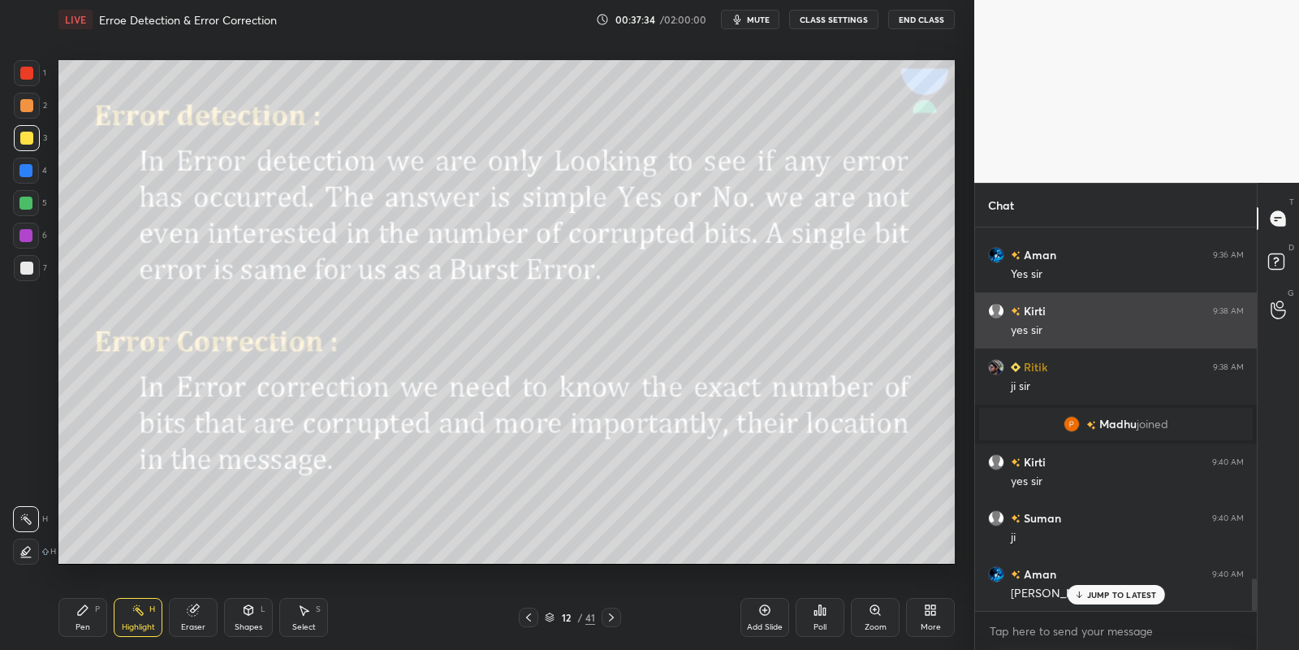
scroll to position [4218, 0]
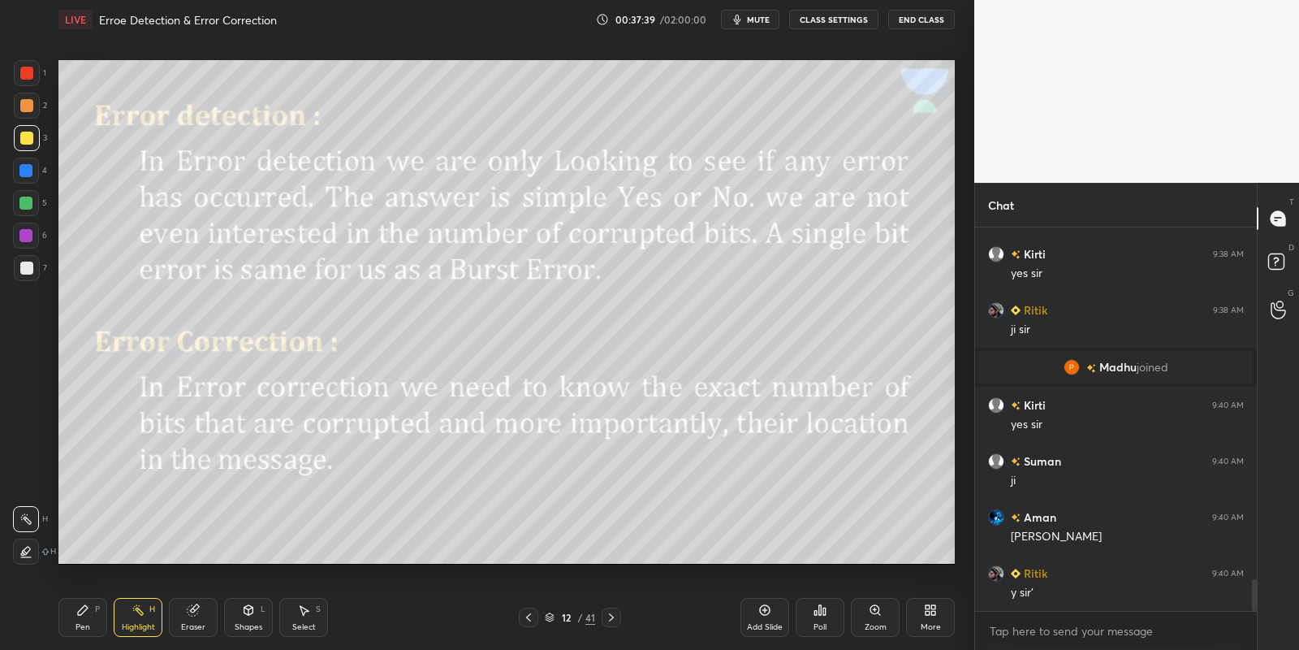
click at [97, 617] on div "Pen P" at bounding box center [82, 617] width 49 height 39
click at [137, 615] on icon at bounding box center [138, 609] width 13 height 13
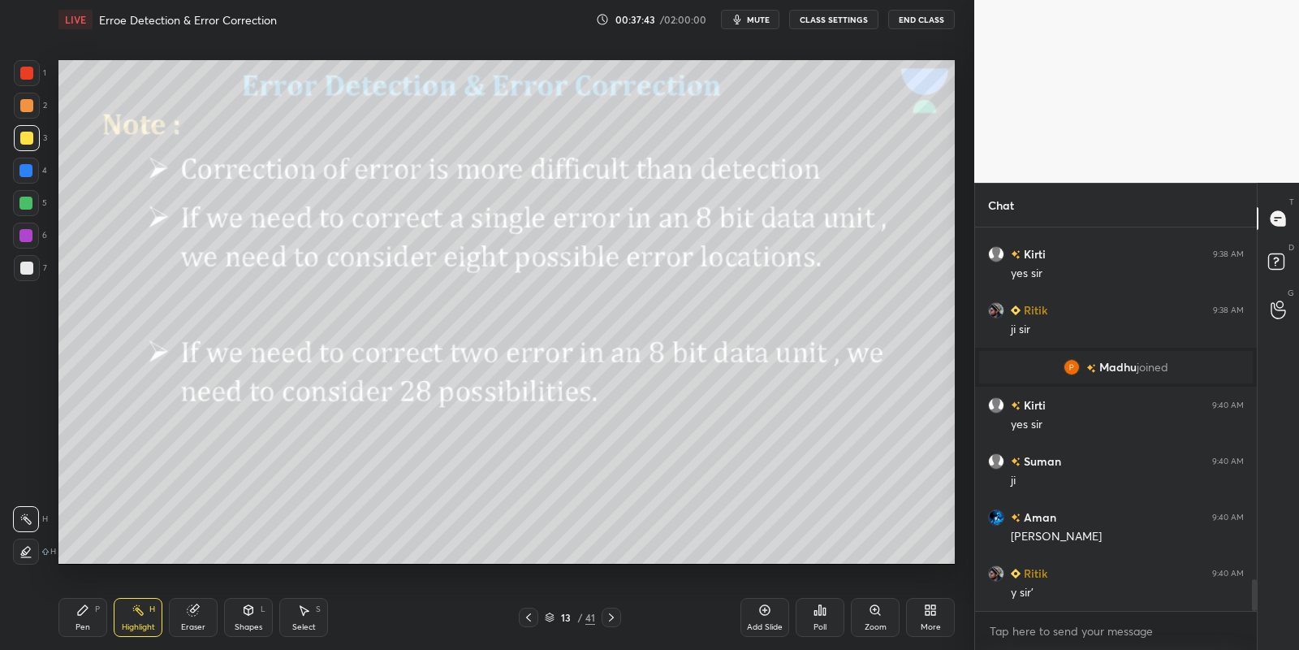
click at [257, 603] on div "Shapes L" at bounding box center [248, 617] width 49 height 39
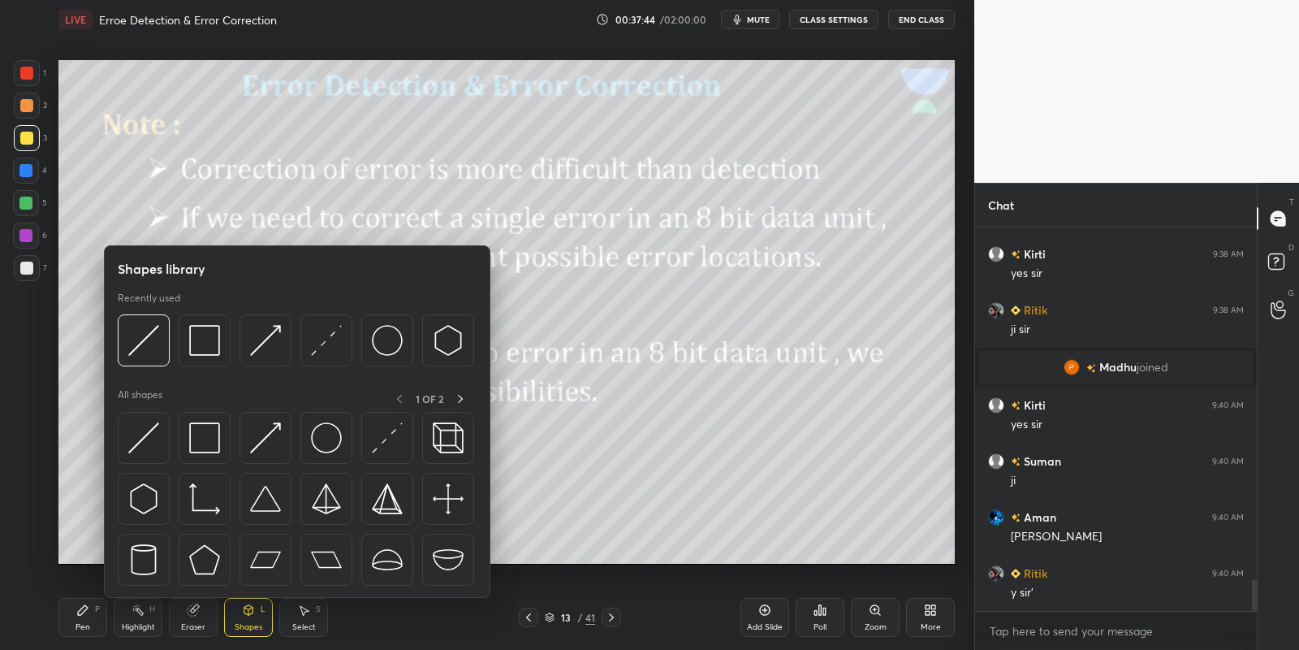
click at [214, 436] on img at bounding box center [204, 437] width 31 height 31
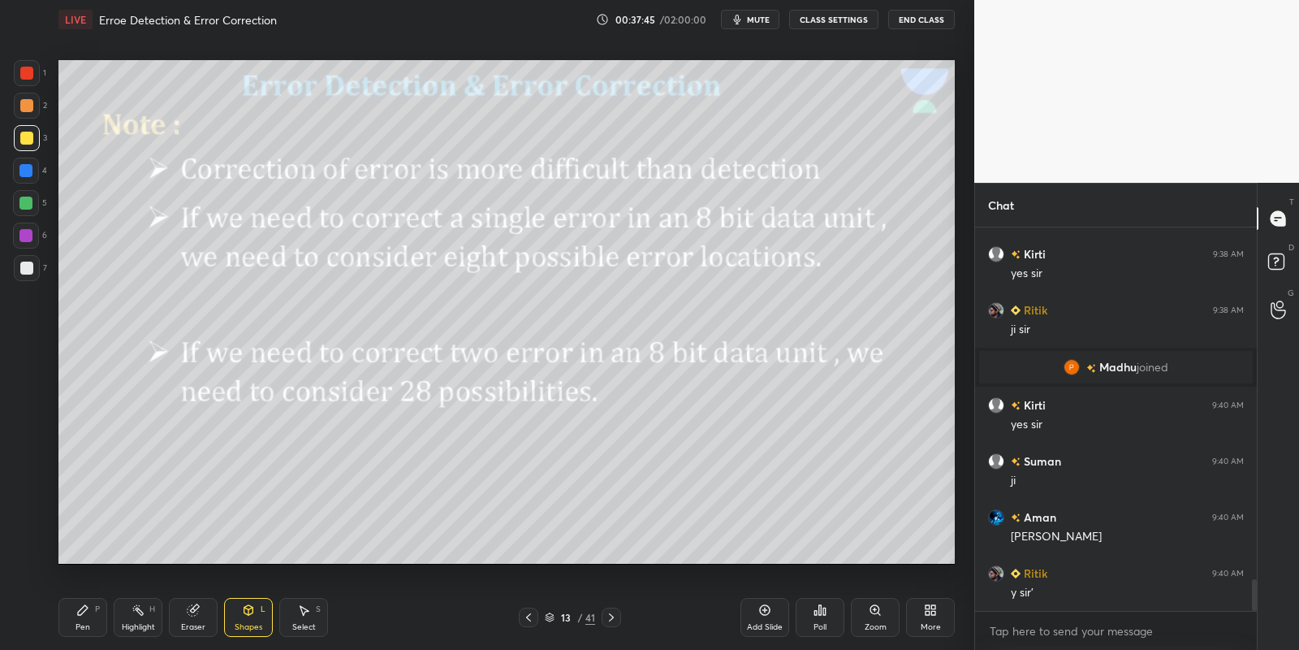
click at [244, 618] on div "Shapes L" at bounding box center [248, 617] width 49 height 39
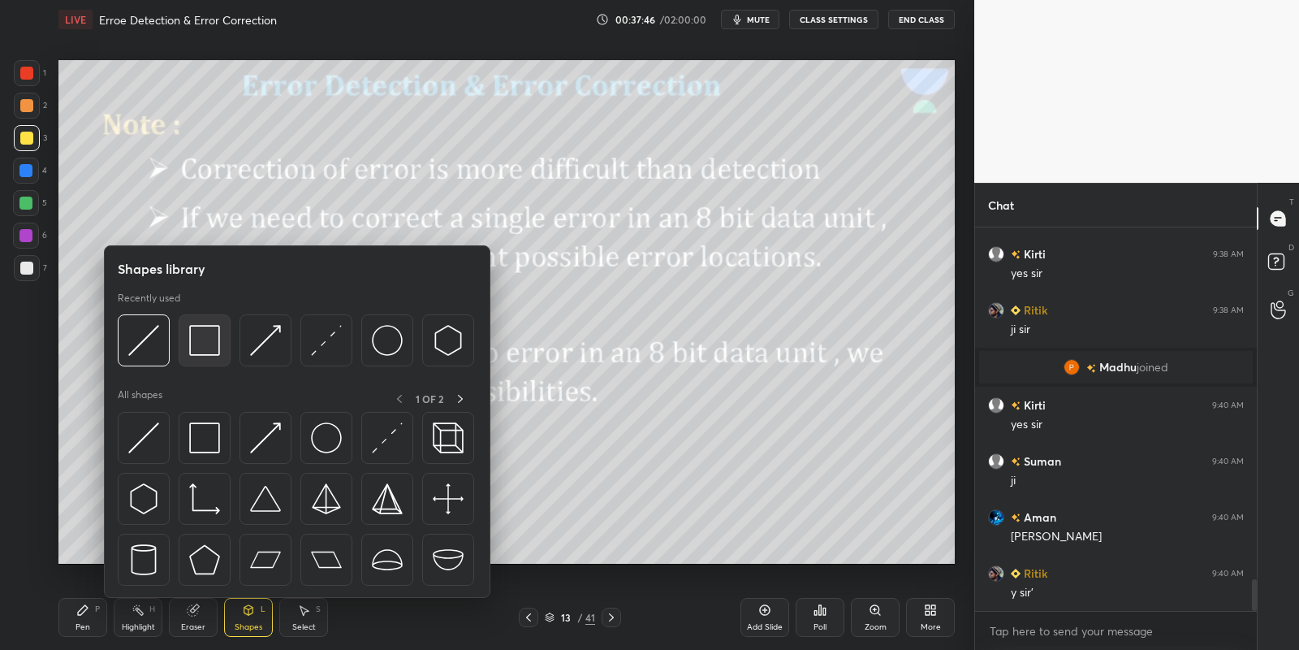
drag, startPoint x: 207, startPoint y: 330, endPoint x: 259, endPoint y: 46, distance: 288.9
click at [203, 333] on img at bounding box center [204, 340] width 31 height 31
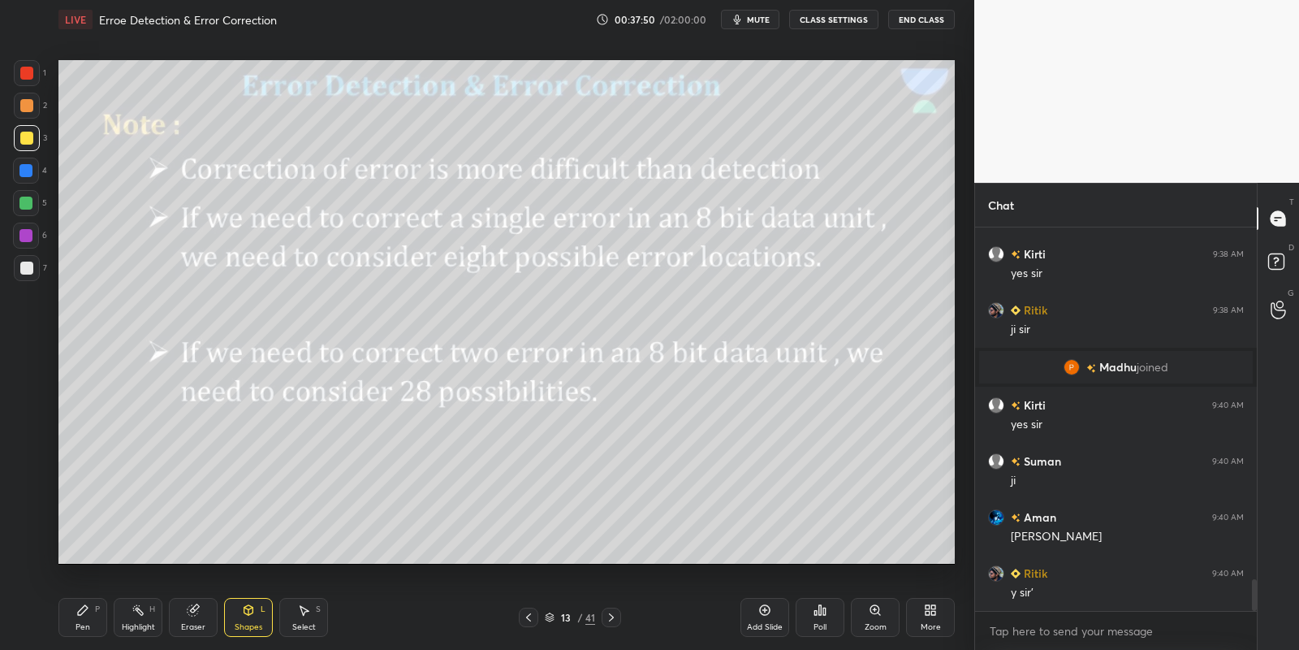
drag, startPoint x: 88, startPoint y: 624, endPoint x: 114, endPoint y: 621, distance: 26.9
click at [90, 624] on div "Pen P" at bounding box center [82, 617] width 49 height 39
drag, startPoint x: 138, startPoint y: 620, endPoint x: 146, endPoint y: 612, distance: 11.5
click at [137, 621] on div "Highlight H" at bounding box center [138, 617] width 49 height 39
drag, startPoint x: 249, startPoint y: 617, endPoint x: 248, endPoint y: 602, distance: 15.4
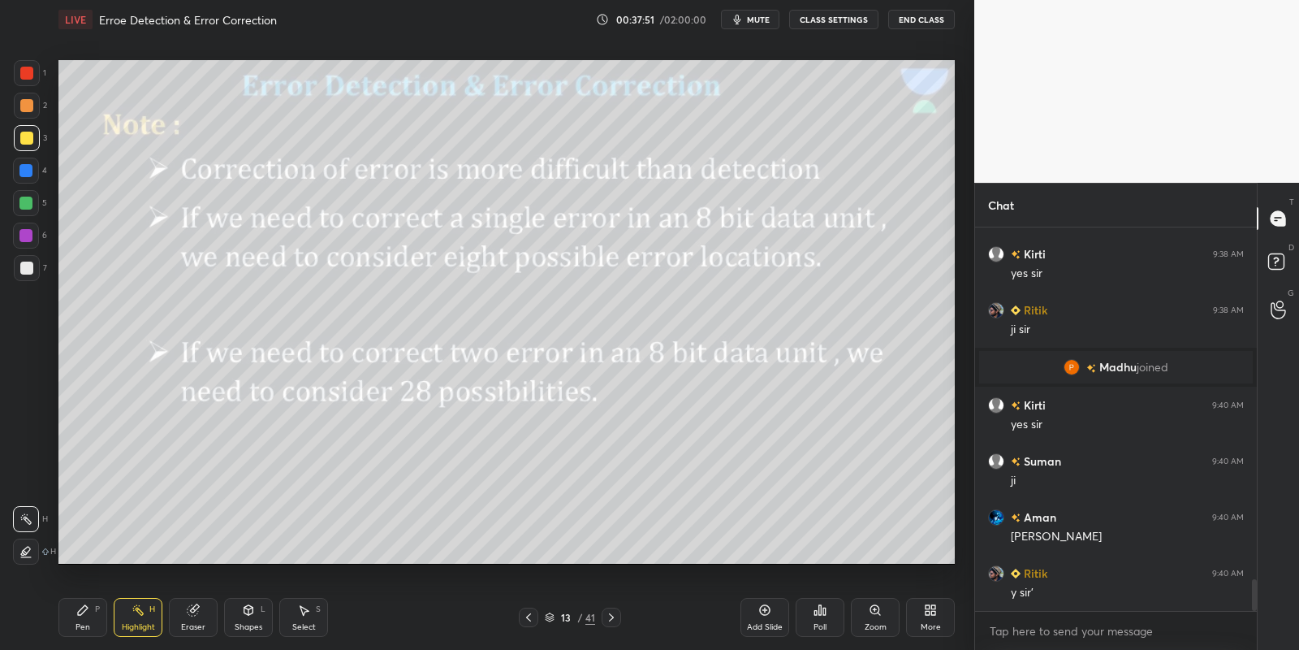
click at [248, 616] on div "Shapes L" at bounding box center [248, 617] width 49 height 39
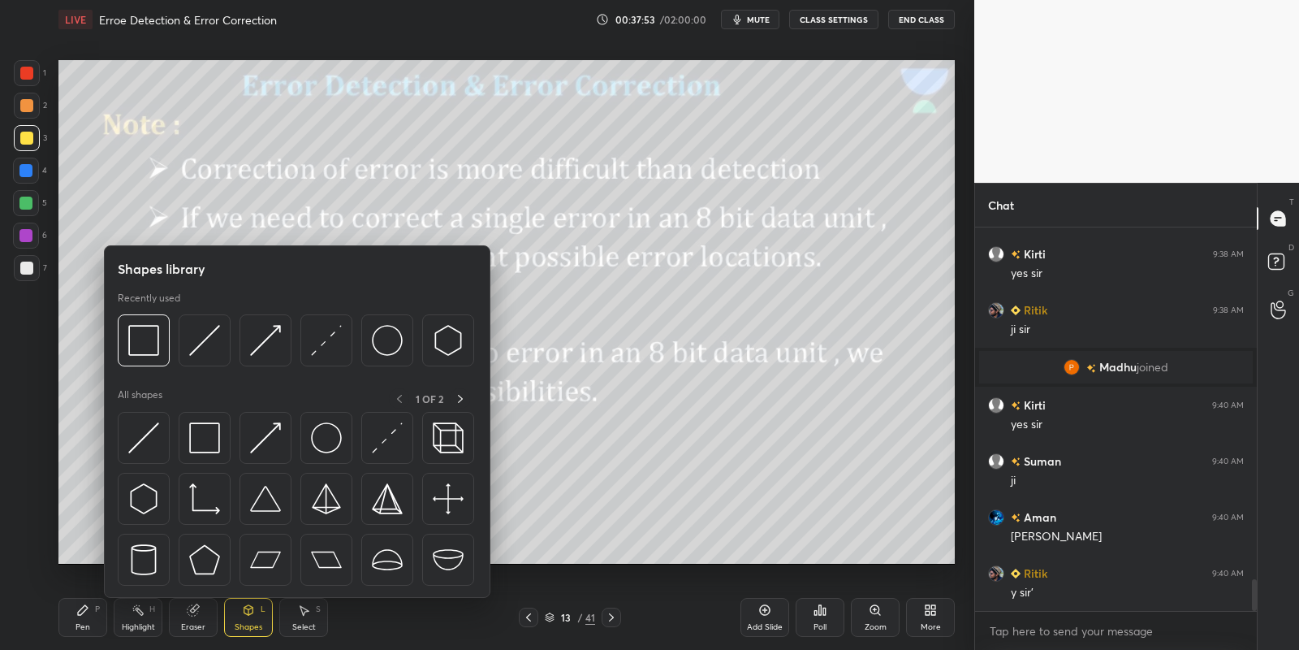
click at [92, 615] on div "Pen P" at bounding box center [82, 617] width 49 height 39
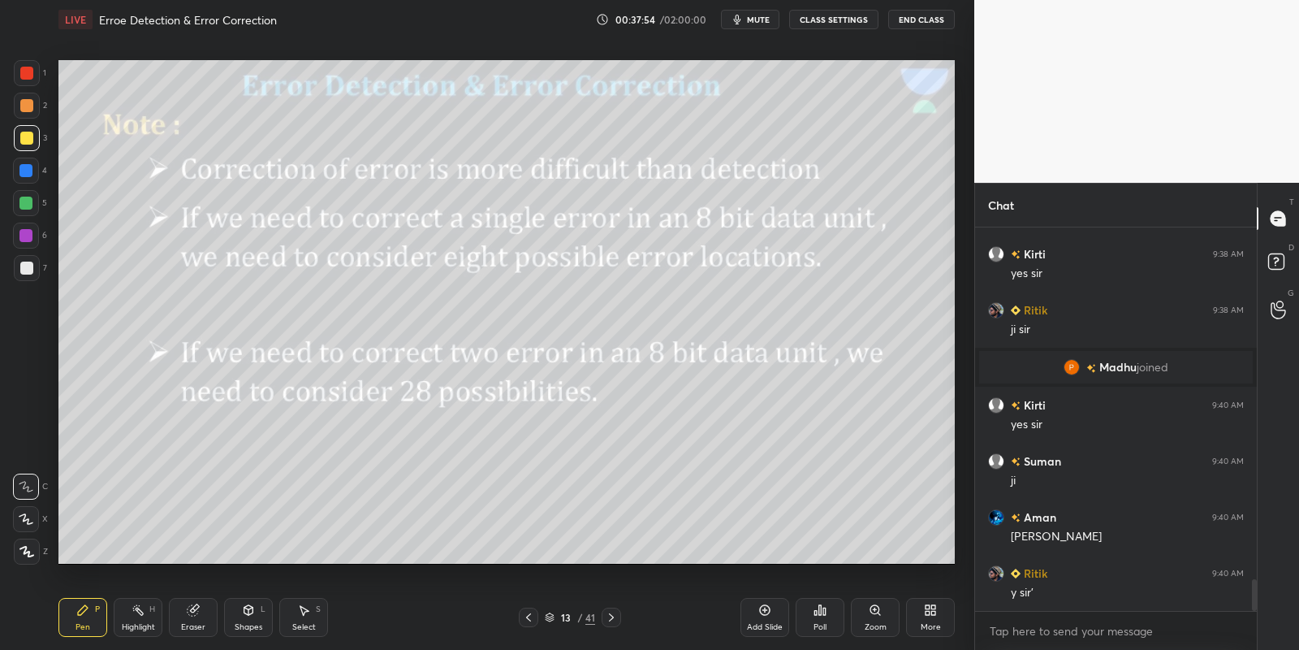
click at [135, 623] on div "Highlight" at bounding box center [138, 627] width 33 height 8
click at [252, 613] on icon at bounding box center [248, 609] width 13 height 13
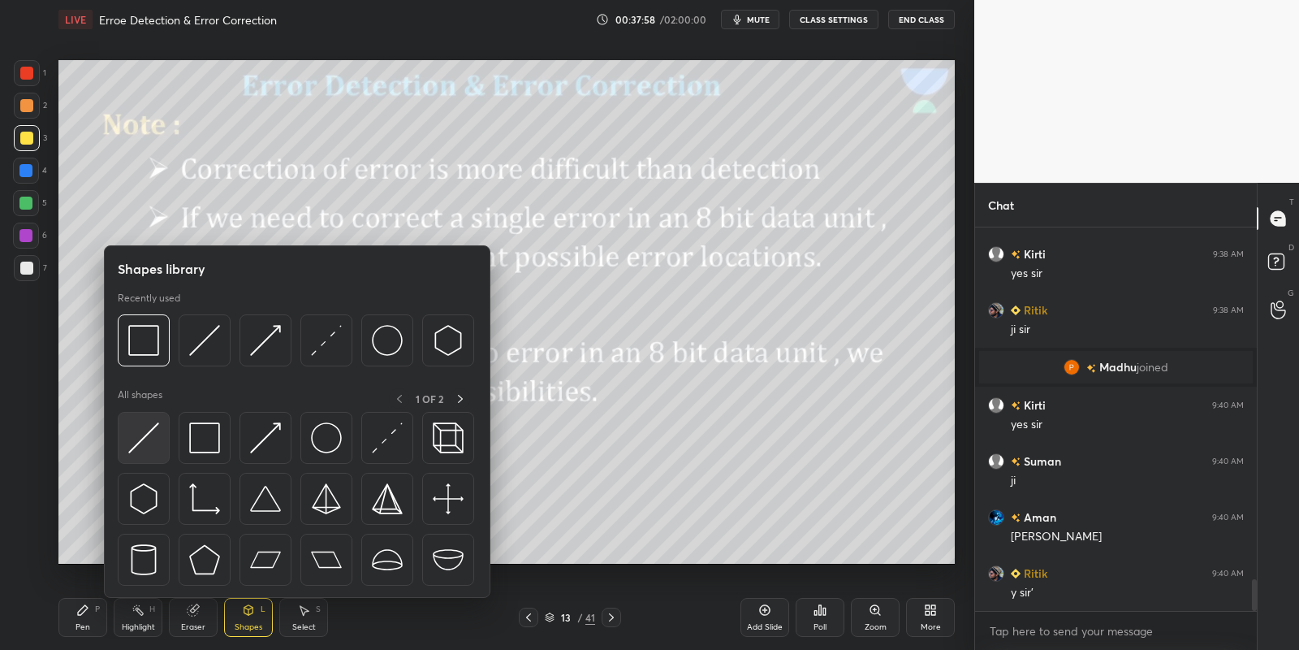
click at [149, 423] on img at bounding box center [143, 437] width 31 height 31
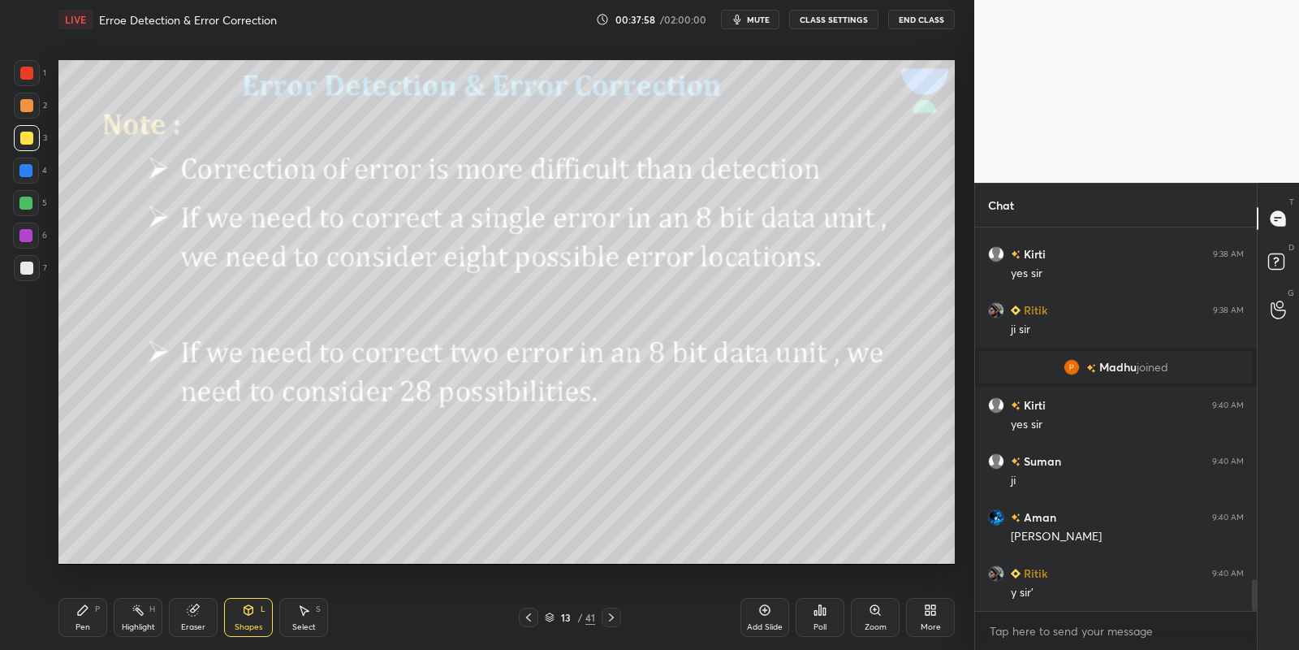
click at [95, 624] on div "Pen P" at bounding box center [82, 617] width 49 height 39
click at [248, 616] on icon at bounding box center [248, 609] width 13 height 13
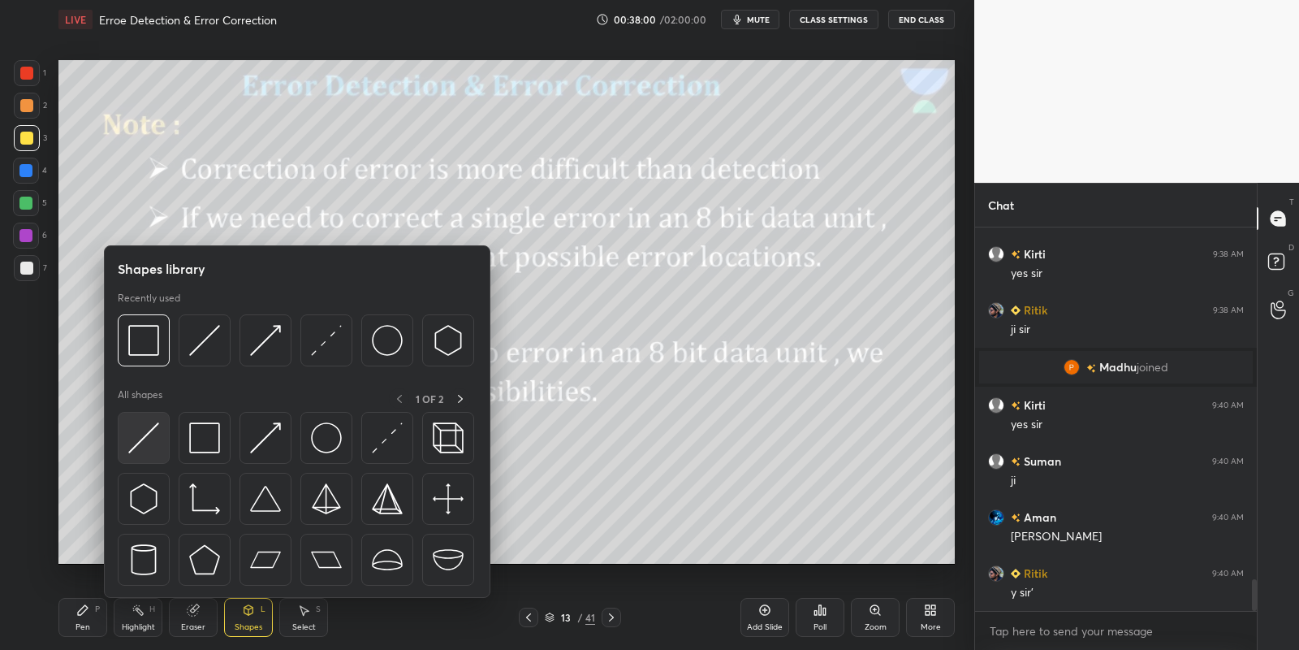
drag, startPoint x: 135, startPoint y: 440, endPoint x: 104, endPoint y: 620, distance: 182.1
click at [93, 620] on div "Pen P" at bounding box center [82, 617] width 49 height 39
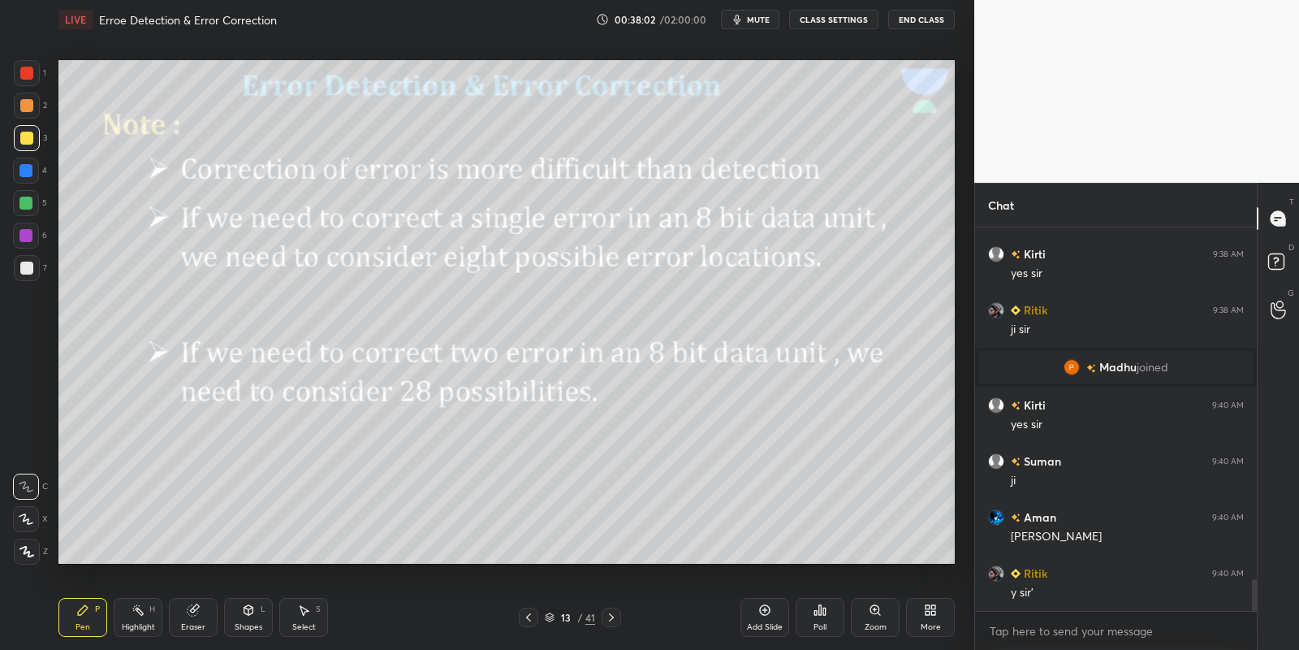
click at [244, 610] on icon at bounding box center [248, 609] width 13 height 13
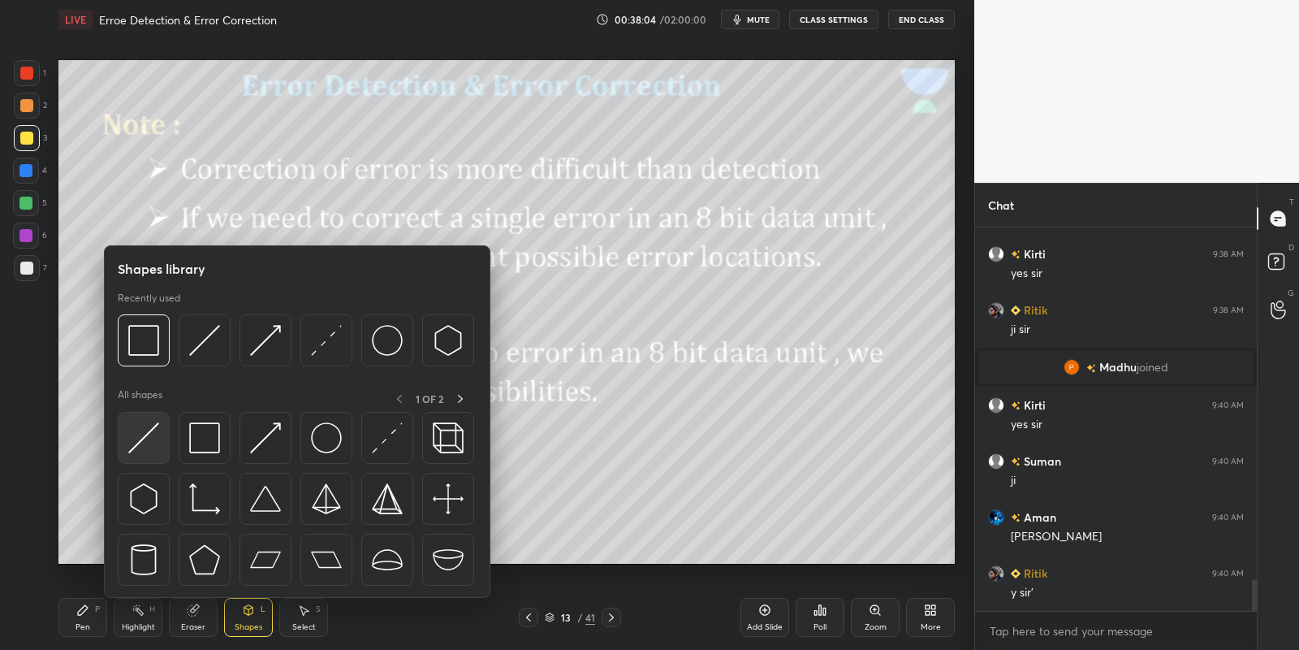
click at [147, 420] on div at bounding box center [144, 438] width 52 height 52
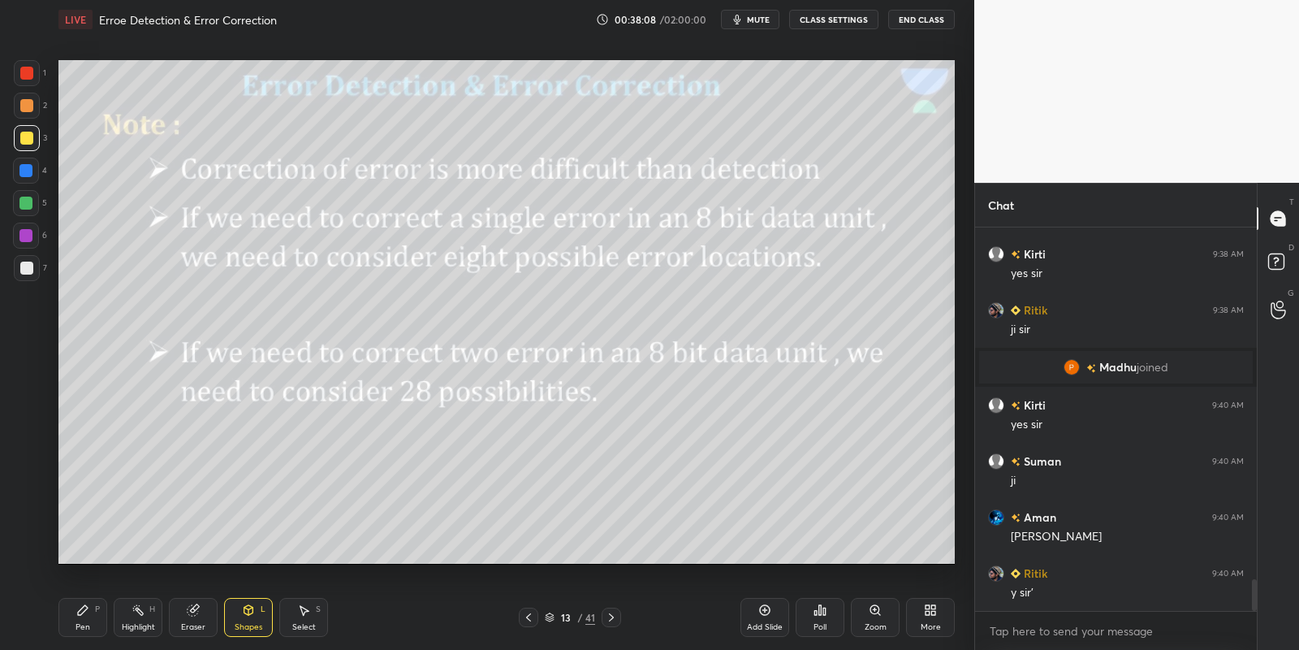
drag, startPoint x: 98, startPoint y: 615, endPoint x: 132, endPoint y: 612, distance: 34.2
click at [97, 616] on div "Pen P" at bounding box center [82, 617] width 49 height 39
click at [148, 616] on div "Highlight H" at bounding box center [138, 617] width 49 height 39
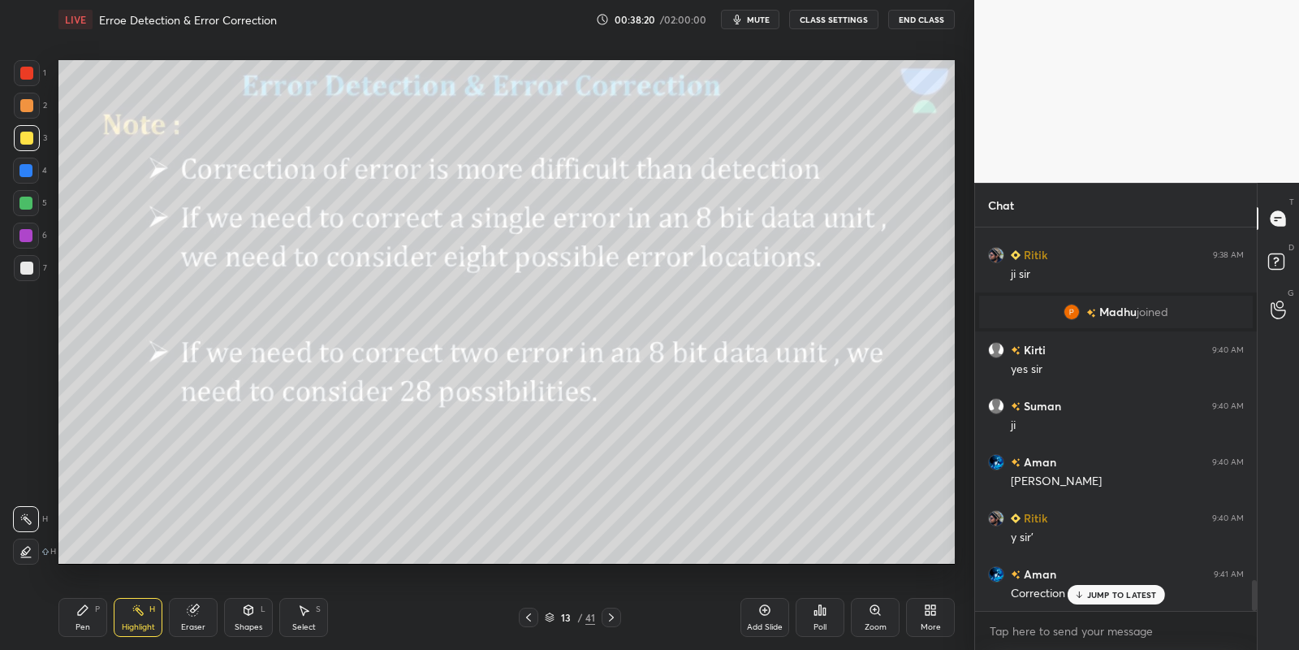
scroll to position [4330, 0]
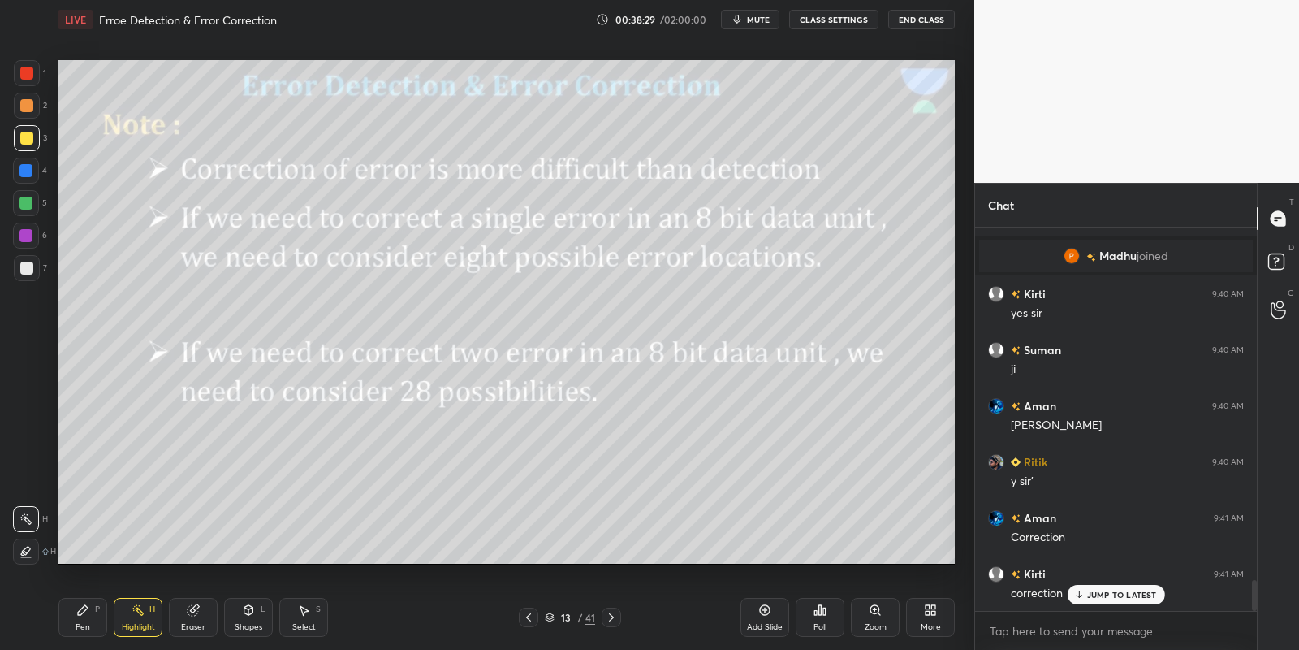
click at [138, 621] on div "Highlight H" at bounding box center [138, 617] width 49 height 39
drag, startPoint x: 255, startPoint y: 620, endPoint x: 261, endPoint y: 607, distance: 14.5
click at [254, 618] on div "Shapes L" at bounding box center [248, 617] width 49 height 39
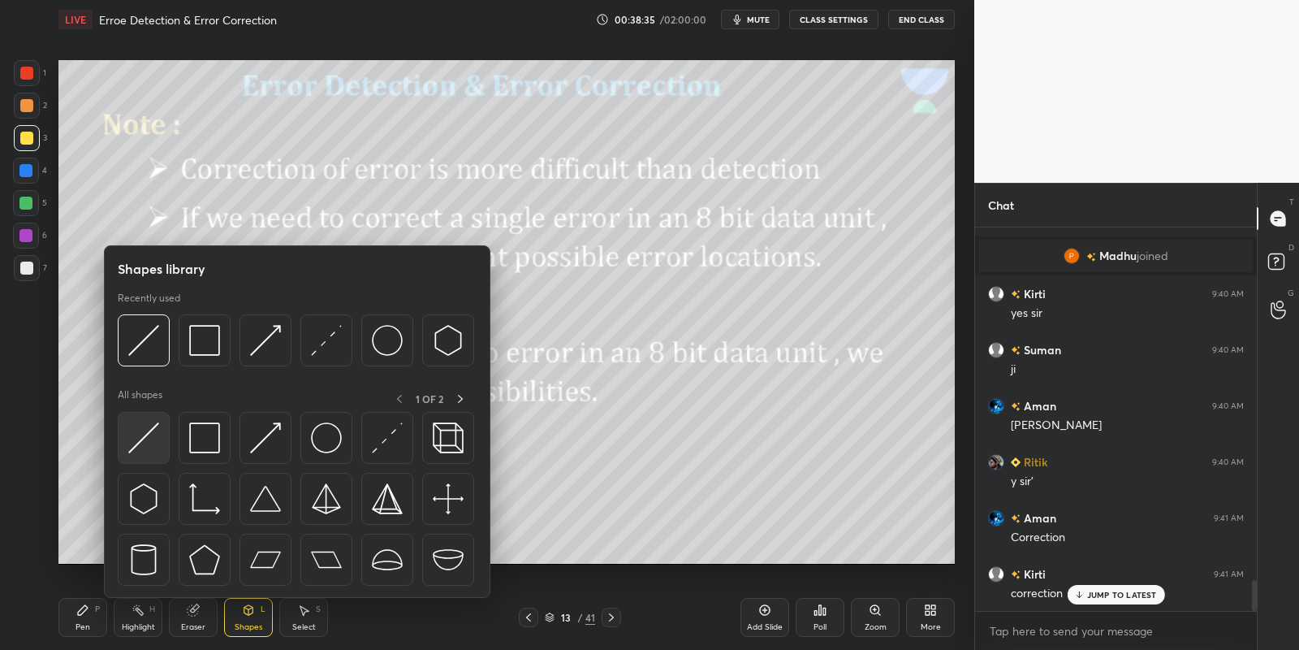
click at [148, 438] on img at bounding box center [143, 437] width 31 height 31
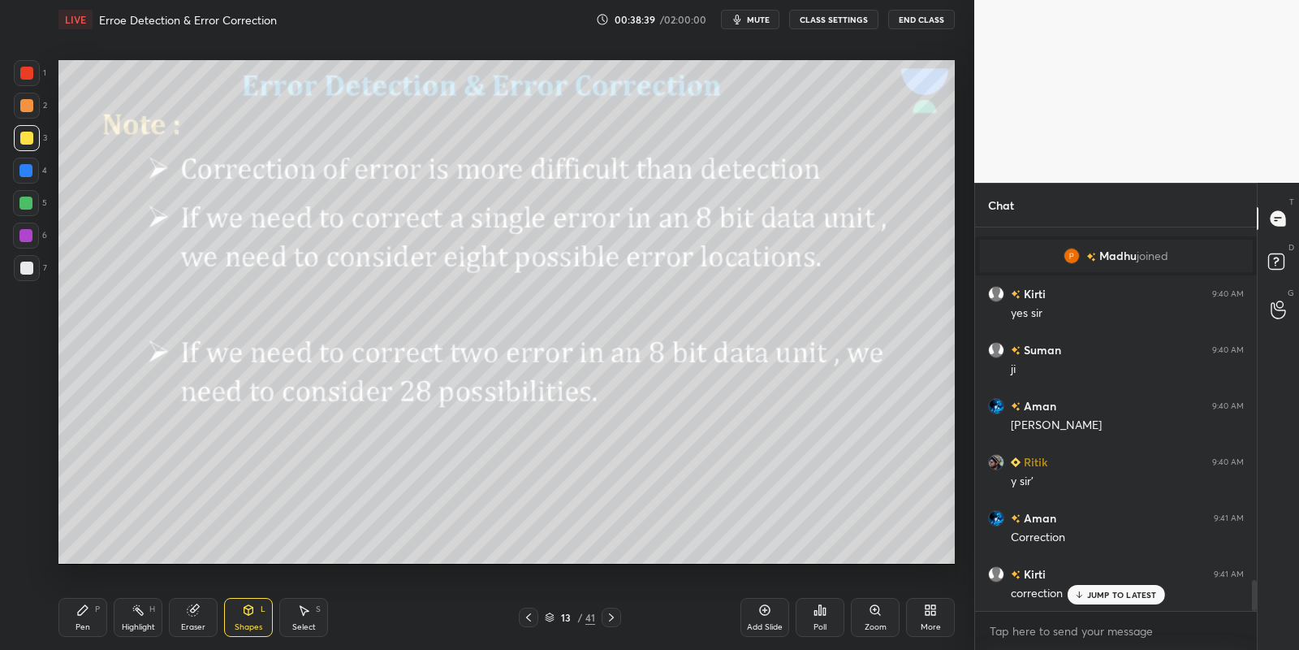
scroll to position [4386, 0]
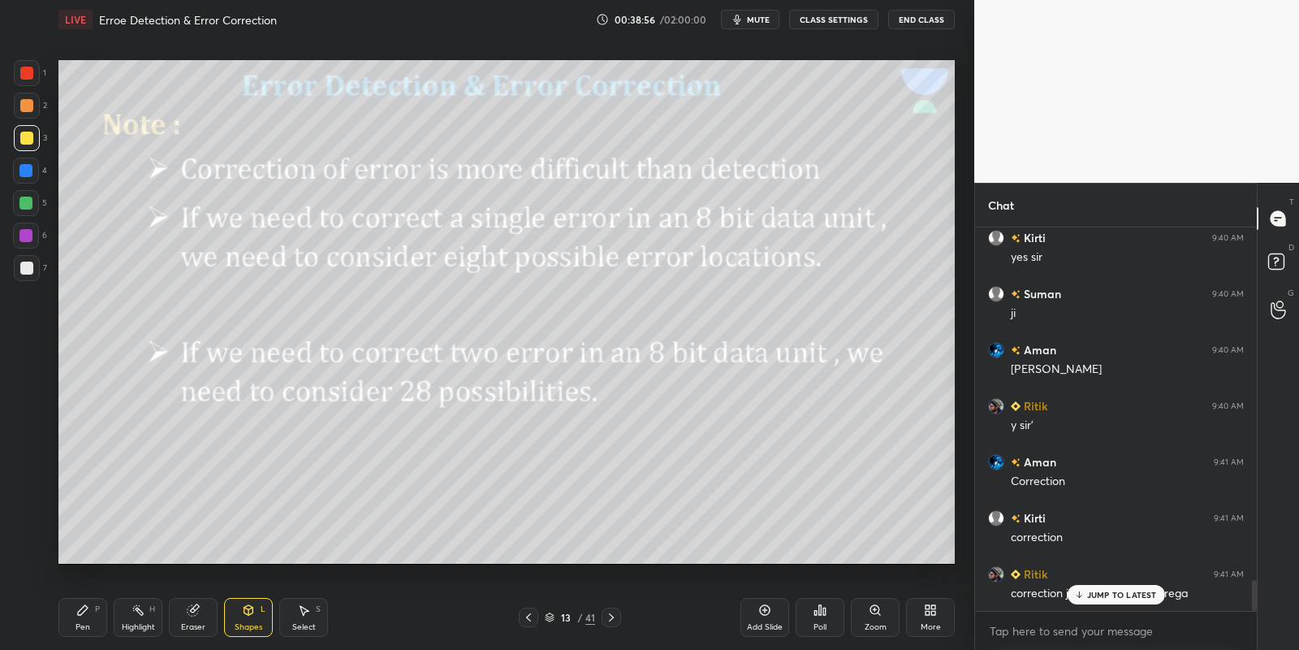
click at [82, 624] on div "Pen" at bounding box center [83, 627] width 15 height 8
click at [137, 615] on div "Highlight H" at bounding box center [138, 617] width 49 height 39
click at [88, 617] on div "Pen P" at bounding box center [82, 617] width 49 height 39
click at [136, 626] on div "Highlight" at bounding box center [138, 627] width 33 height 8
click at [138, 620] on div "Highlight H" at bounding box center [138, 617] width 49 height 39
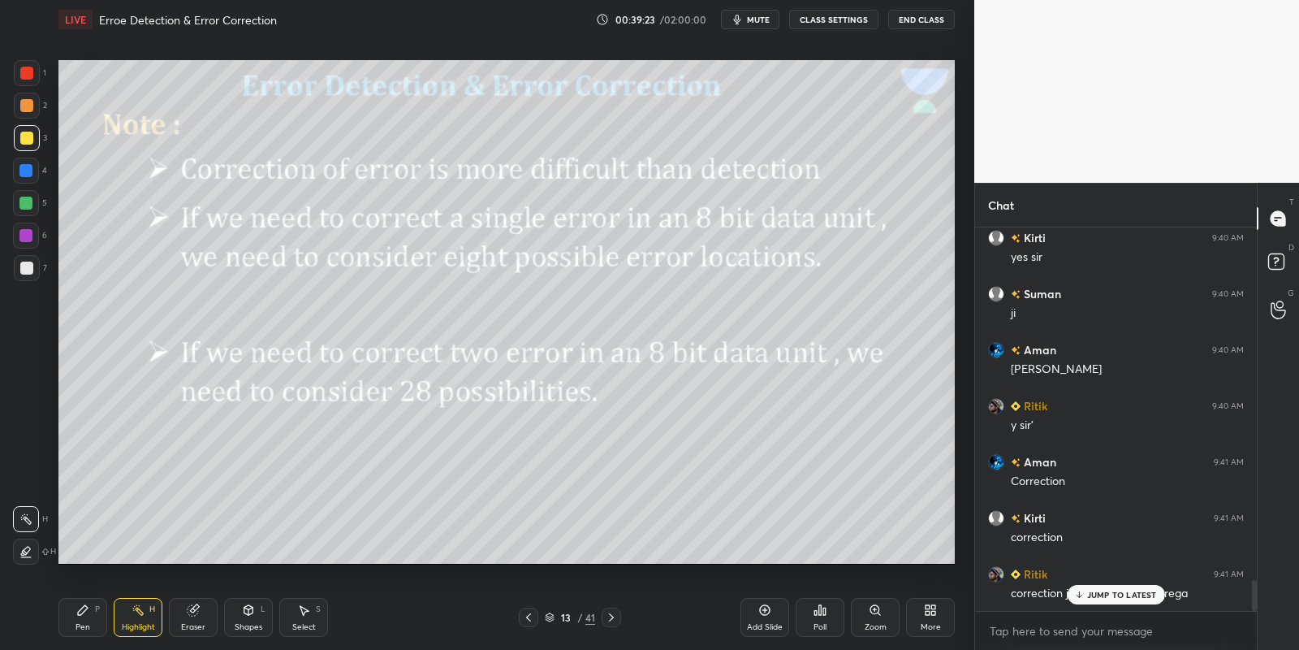
drag, startPoint x: 1091, startPoint y: 588, endPoint x: 1094, endPoint y: 578, distance: 10.3
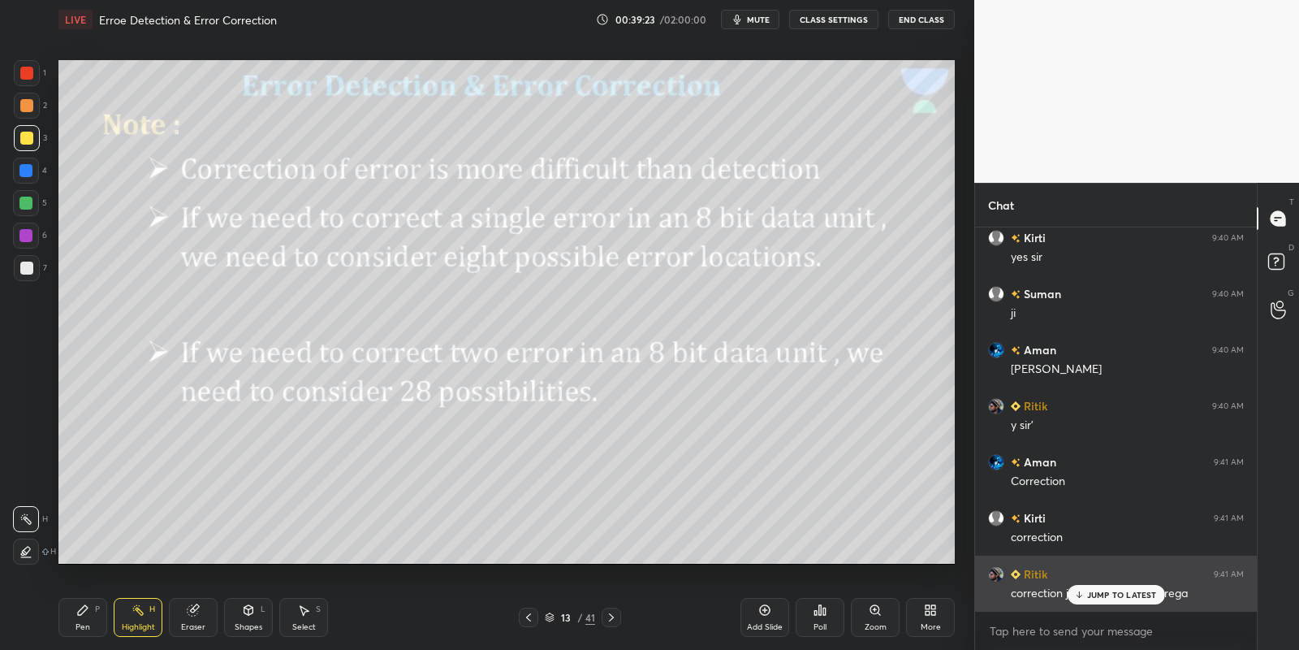
click at [1091, 588] on div "JUMP TO LATEST" at bounding box center [1115, 594] width 97 height 19
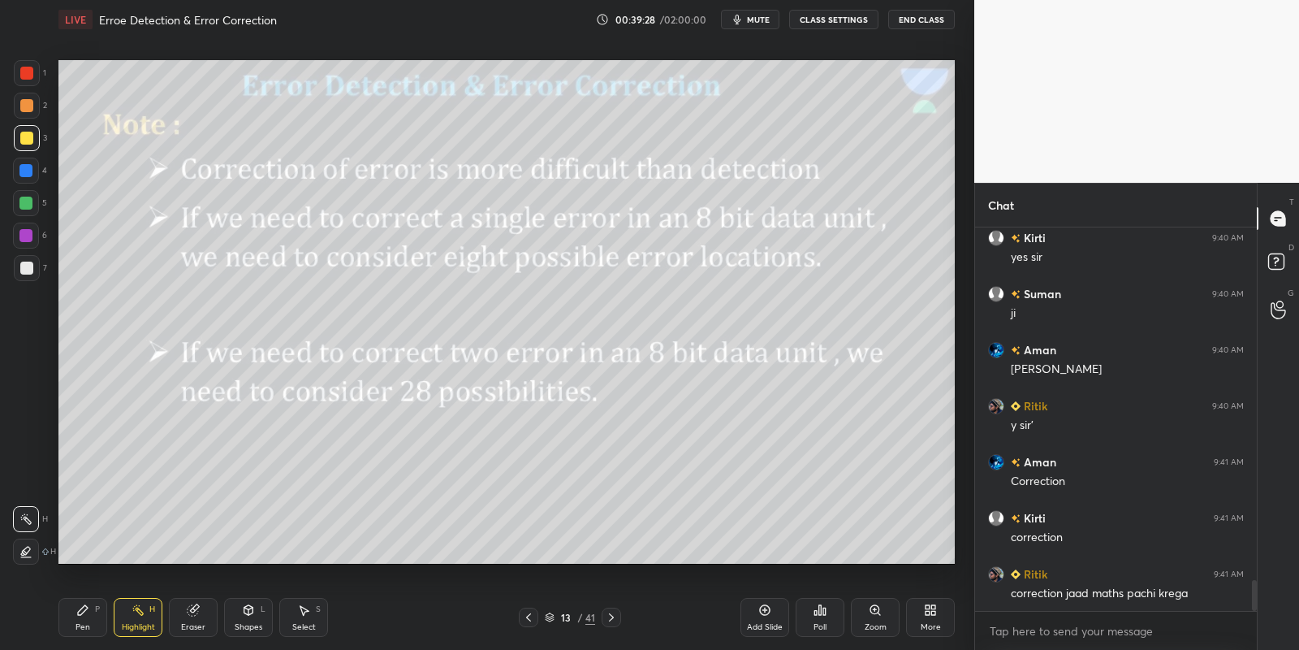
click at [101, 620] on div "Pen P" at bounding box center [82, 617] width 49 height 39
click at [145, 617] on div "Highlight H" at bounding box center [138, 617] width 49 height 39
click at [82, 618] on div "Pen P" at bounding box center [82, 617] width 49 height 39
drag, startPoint x: 149, startPoint y: 615, endPoint x: 190, endPoint y: 578, distance: 55.2
click at [148, 611] on div "Highlight H" at bounding box center [138, 617] width 49 height 39
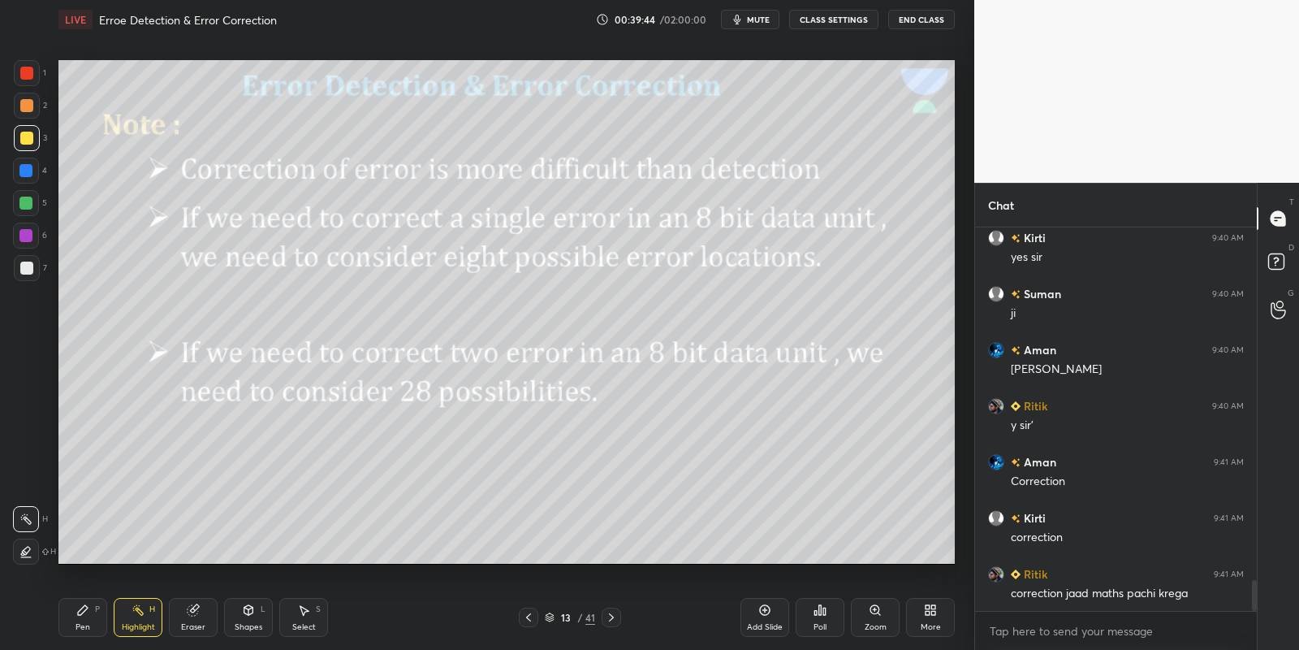
click at [256, 612] on div "Shapes L" at bounding box center [248, 617] width 49 height 39
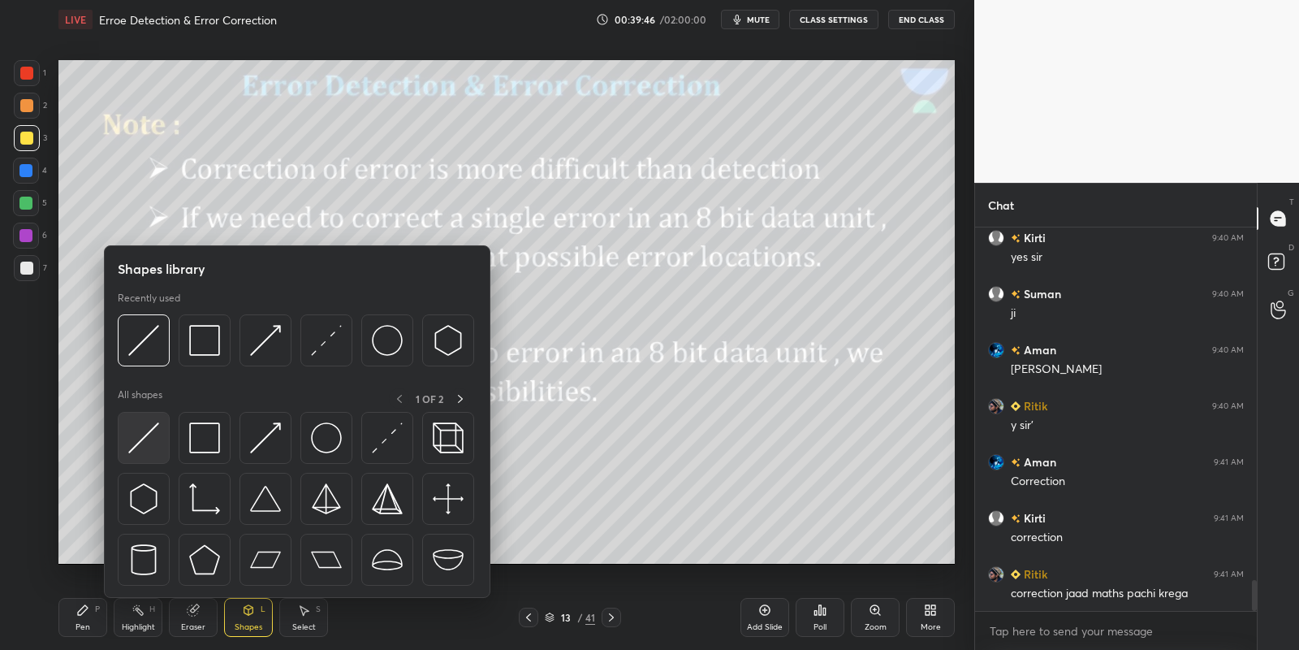
click at [149, 439] on img at bounding box center [143, 437] width 31 height 31
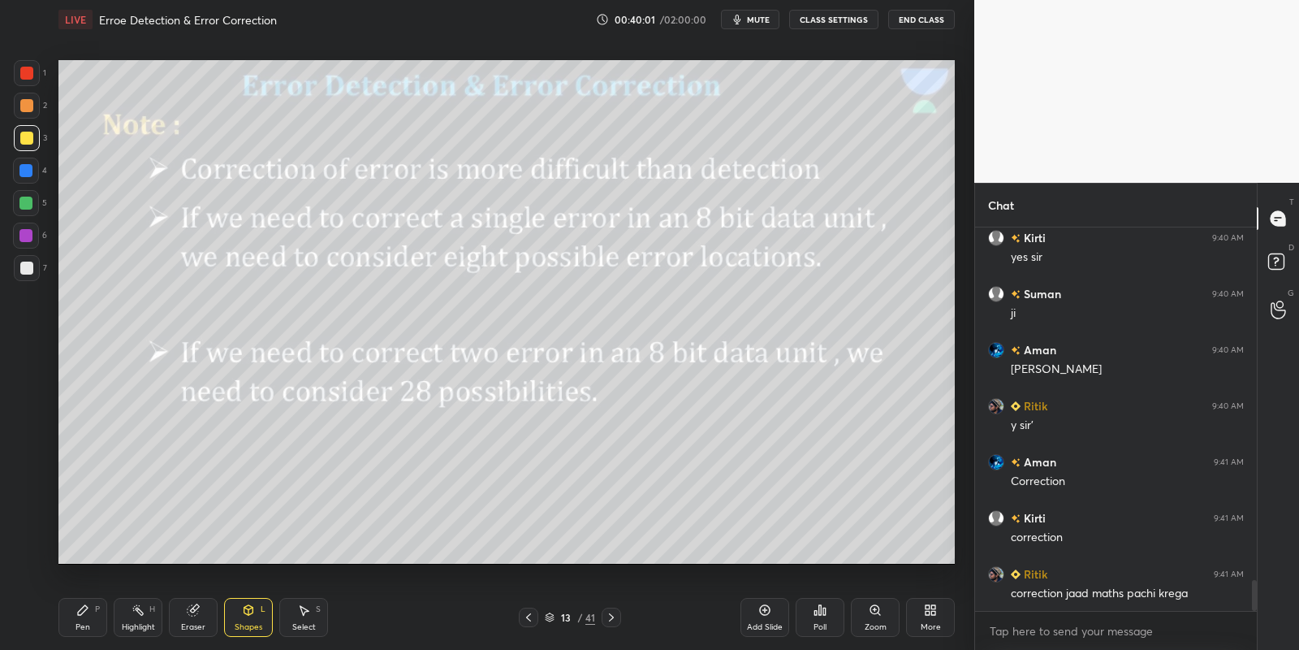
click at [105, 610] on div "Pen P" at bounding box center [82, 617] width 49 height 39
click at [310, 616] on div "Select S" at bounding box center [303, 617] width 49 height 39
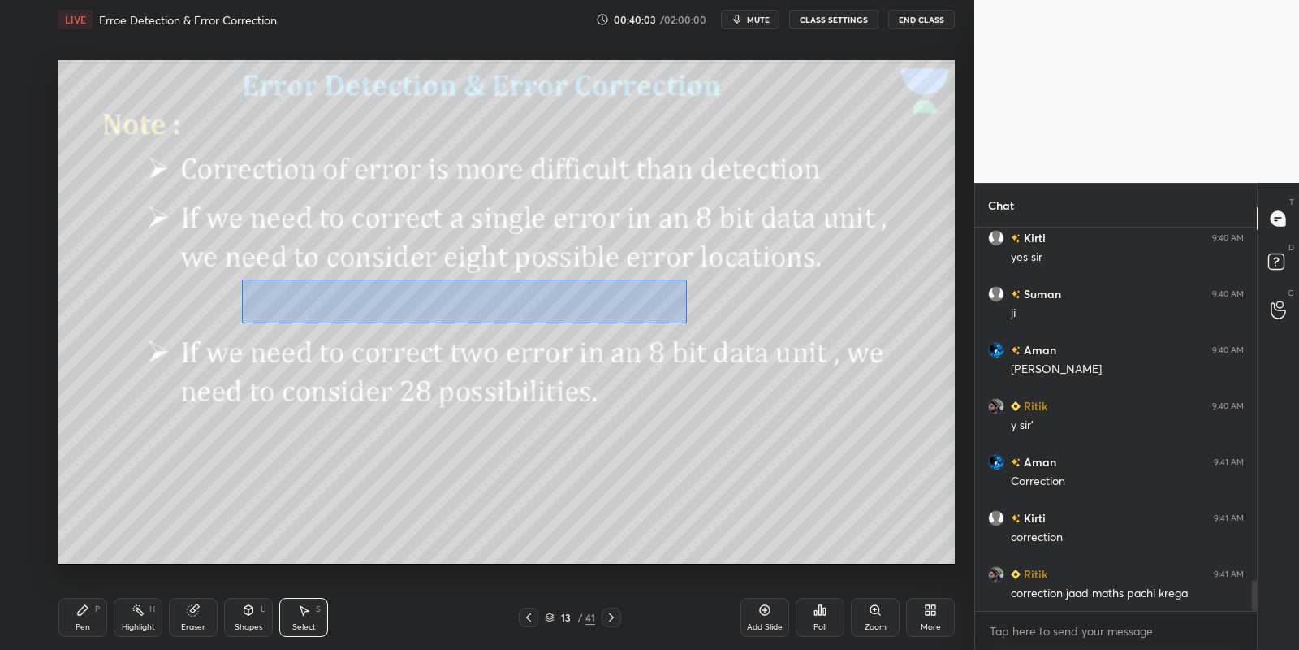
drag, startPoint x: 240, startPoint y: 279, endPoint x: 682, endPoint y: 322, distance: 443.9
click at [686, 322] on div "0 ° Undo Copy Paste here Duplicate Duplicate to new slide Delete" at bounding box center [506, 312] width 896 height 504
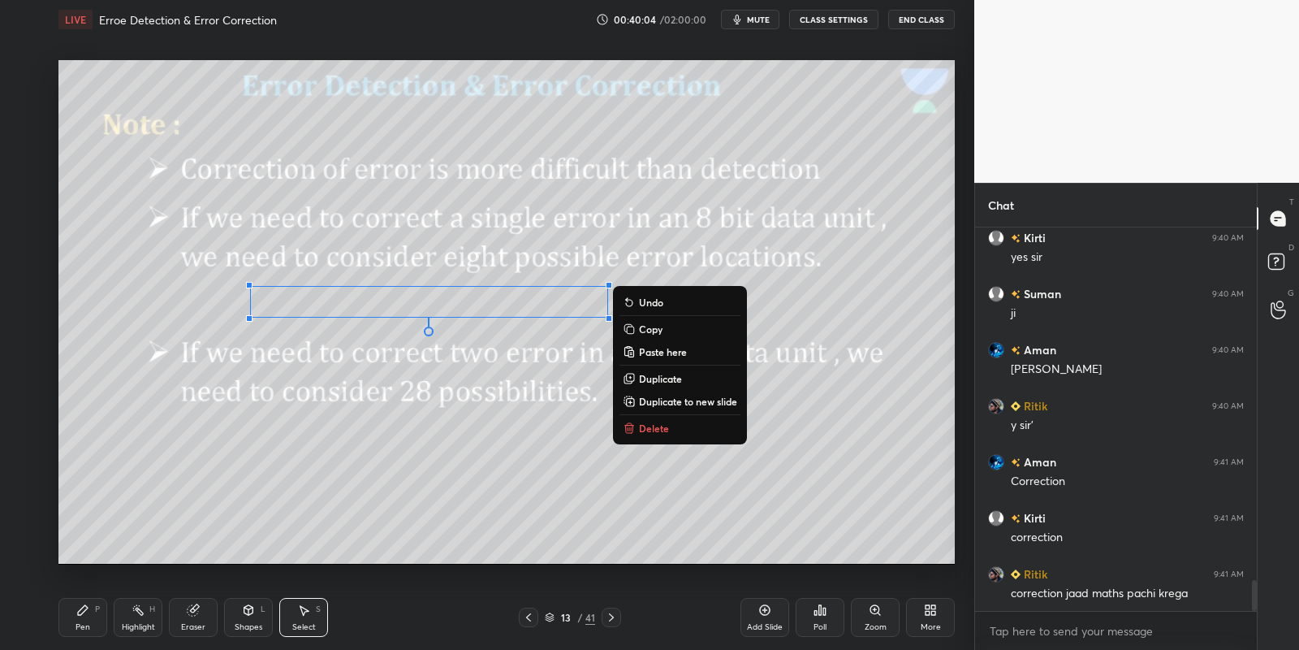
click at [672, 333] on button "Copy" at bounding box center [680, 328] width 121 height 19
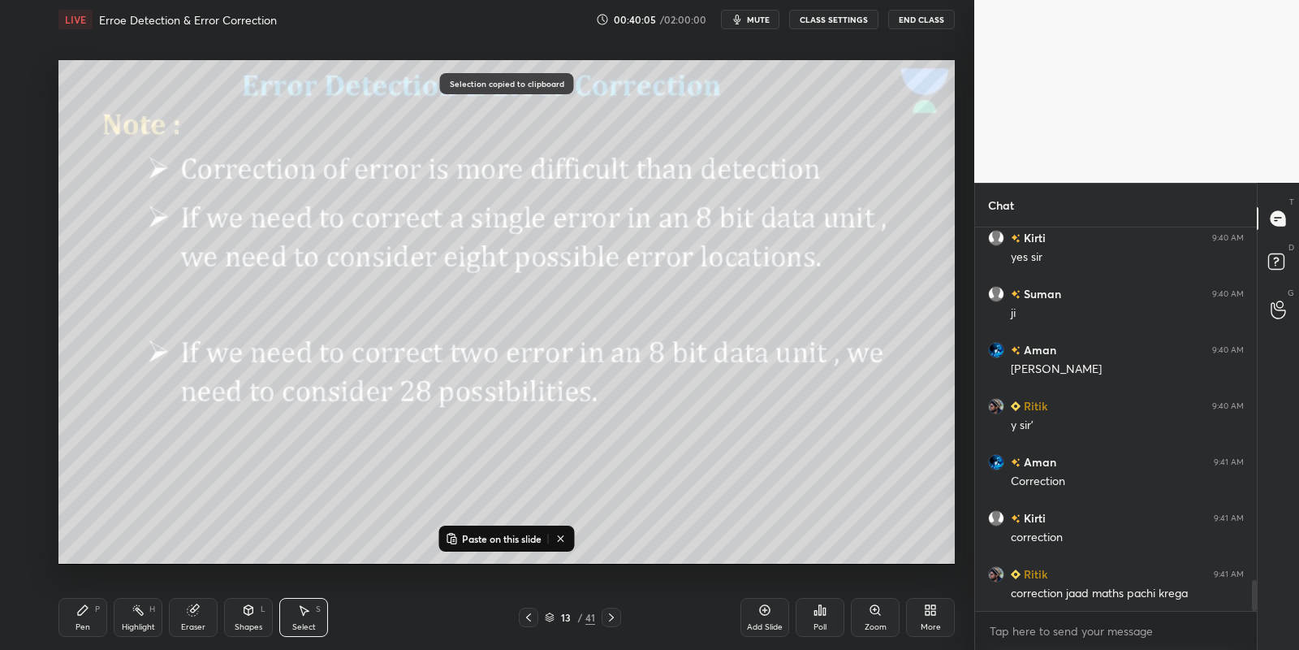
drag, startPoint x: 508, startPoint y: 538, endPoint x: 509, endPoint y: 524, distance: 14.6
click at [508, 538] on p "Paste on this slide" at bounding box center [502, 538] width 80 height 13
drag, startPoint x: 462, startPoint y: 324, endPoint x: 401, endPoint y: 441, distance: 131.8
click at [403, 441] on div "0 ° Undo Copy Paste here Duplicate Duplicate to new slide Delete" at bounding box center [506, 312] width 896 height 504
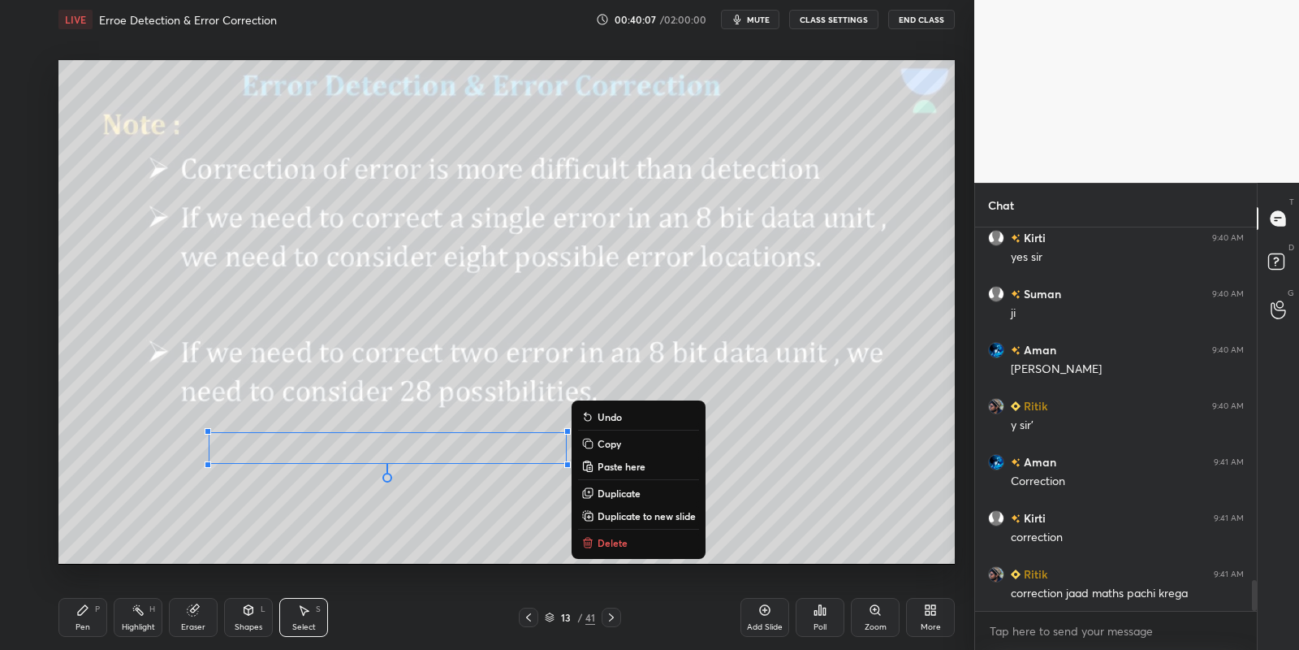
drag, startPoint x: 101, startPoint y: 620, endPoint x: 123, endPoint y: 616, distance: 22.2
click at [103, 619] on div "Pen P" at bounding box center [82, 617] width 49 height 39
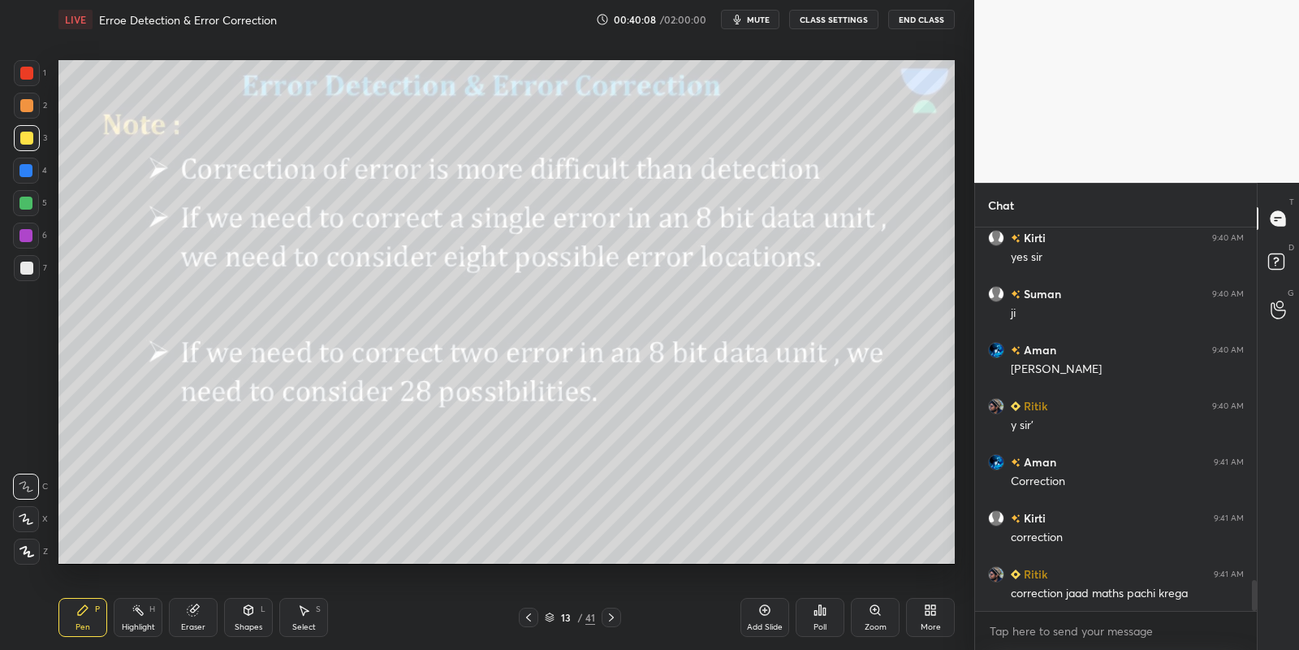
click at [196, 615] on icon at bounding box center [193, 609] width 13 height 13
drag, startPoint x: 83, startPoint y: 621, endPoint x: 140, endPoint y: 593, distance: 63.6
click at [84, 618] on div "Pen P" at bounding box center [82, 617] width 49 height 39
click at [197, 615] on icon at bounding box center [193, 609] width 13 height 13
click at [78, 623] on div "Pen" at bounding box center [83, 627] width 15 height 8
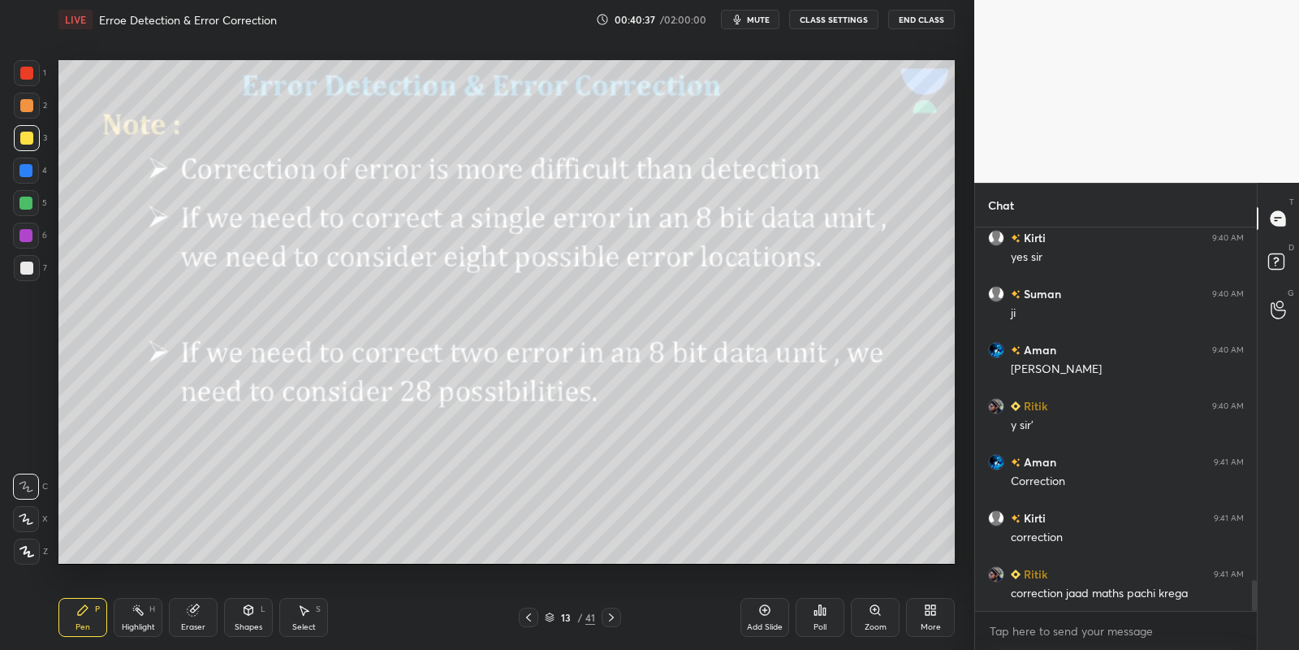
click at [260, 620] on div "Shapes L" at bounding box center [248, 617] width 49 height 39
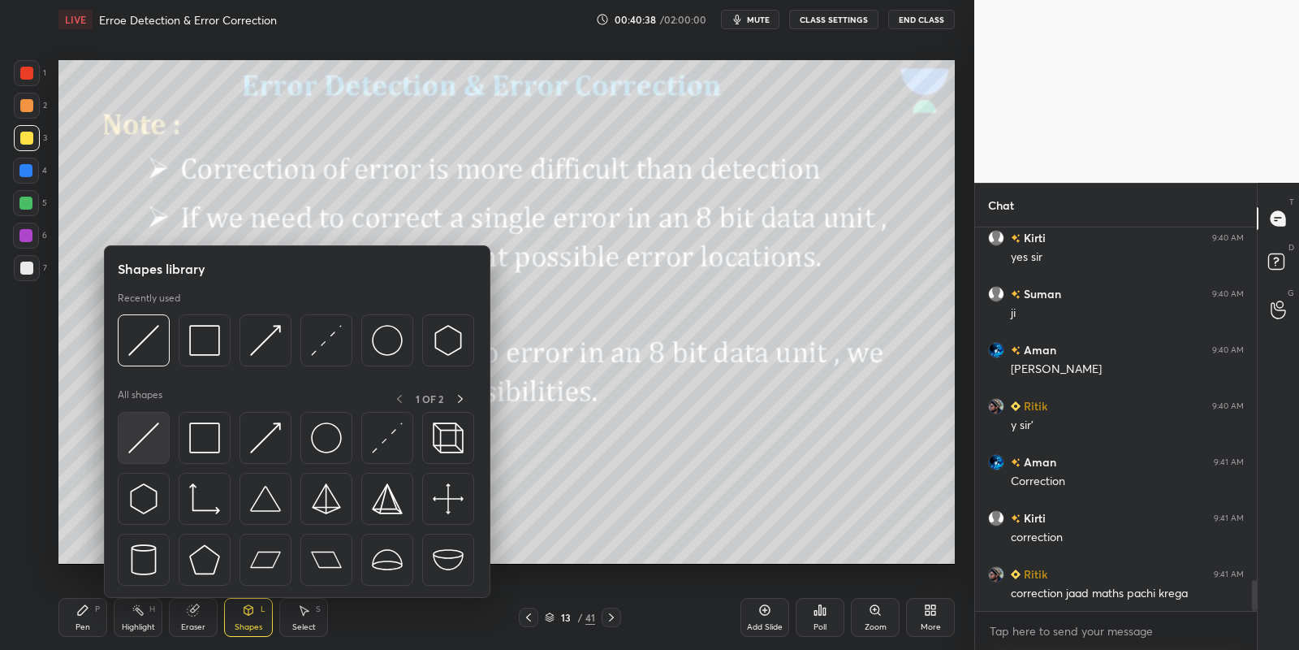
click at [161, 435] on div at bounding box center [144, 438] width 52 height 52
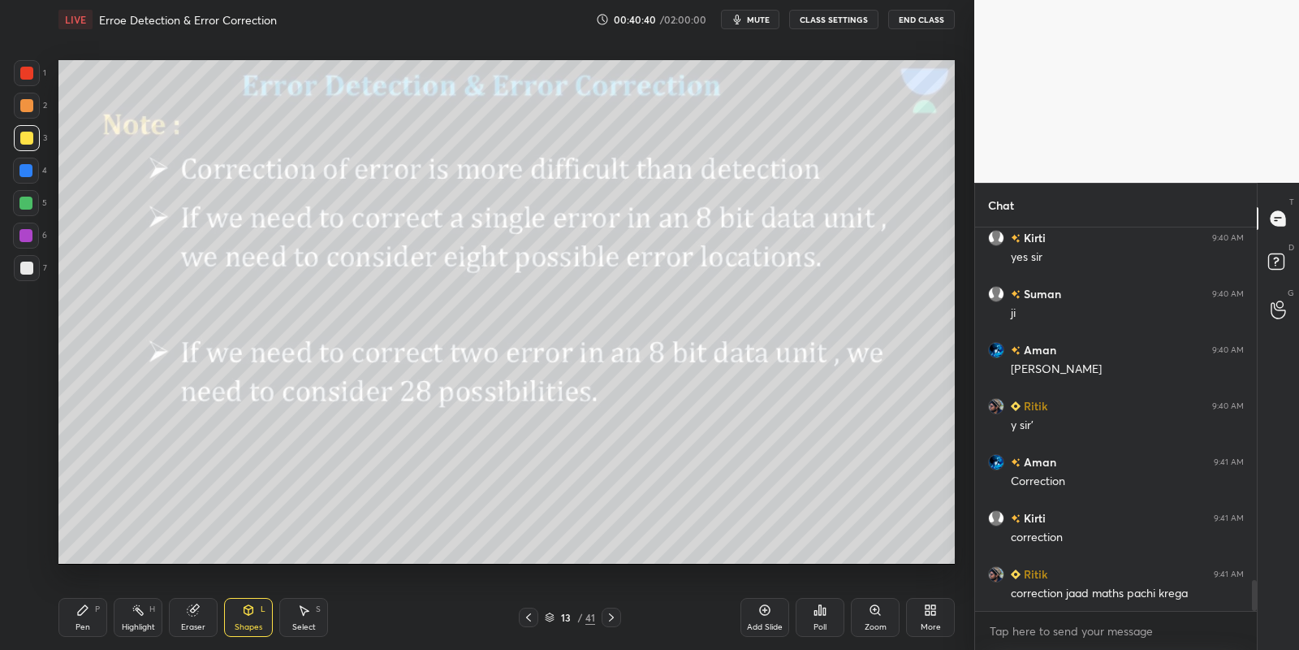
click at [84, 625] on div "Pen" at bounding box center [83, 627] width 15 height 8
click at [139, 624] on div "Highlight" at bounding box center [138, 627] width 33 height 8
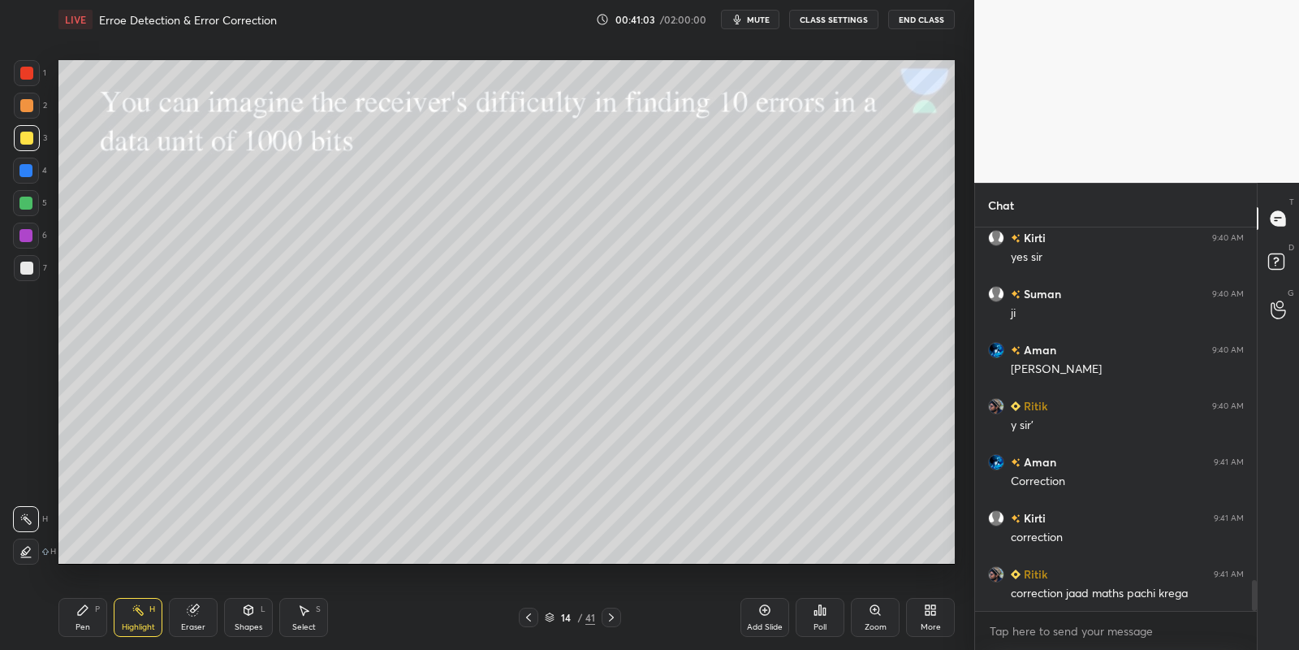
drag, startPoint x: 247, startPoint y: 627, endPoint x: 248, endPoint y: 598, distance: 28.5
click at [246, 623] on div "Shapes" at bounding box center [249, 627] width 28 height 8
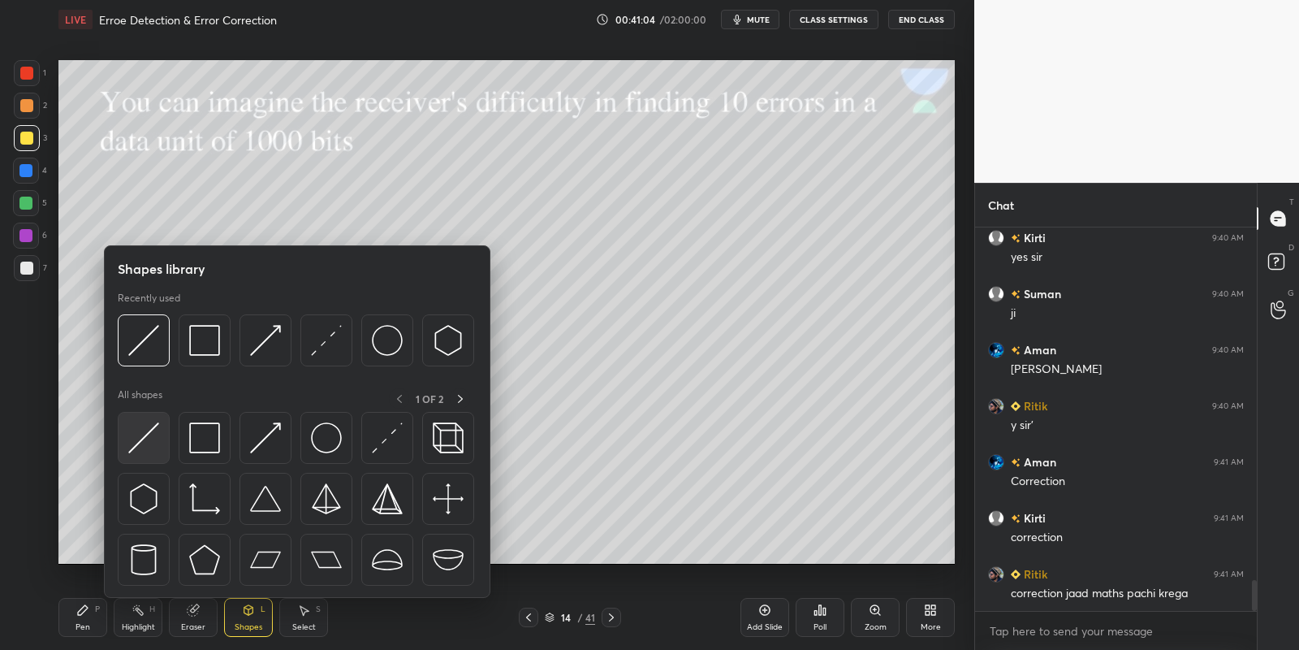
click at [148, 429] on img at bounding box center [143, 437] width 31 height 31
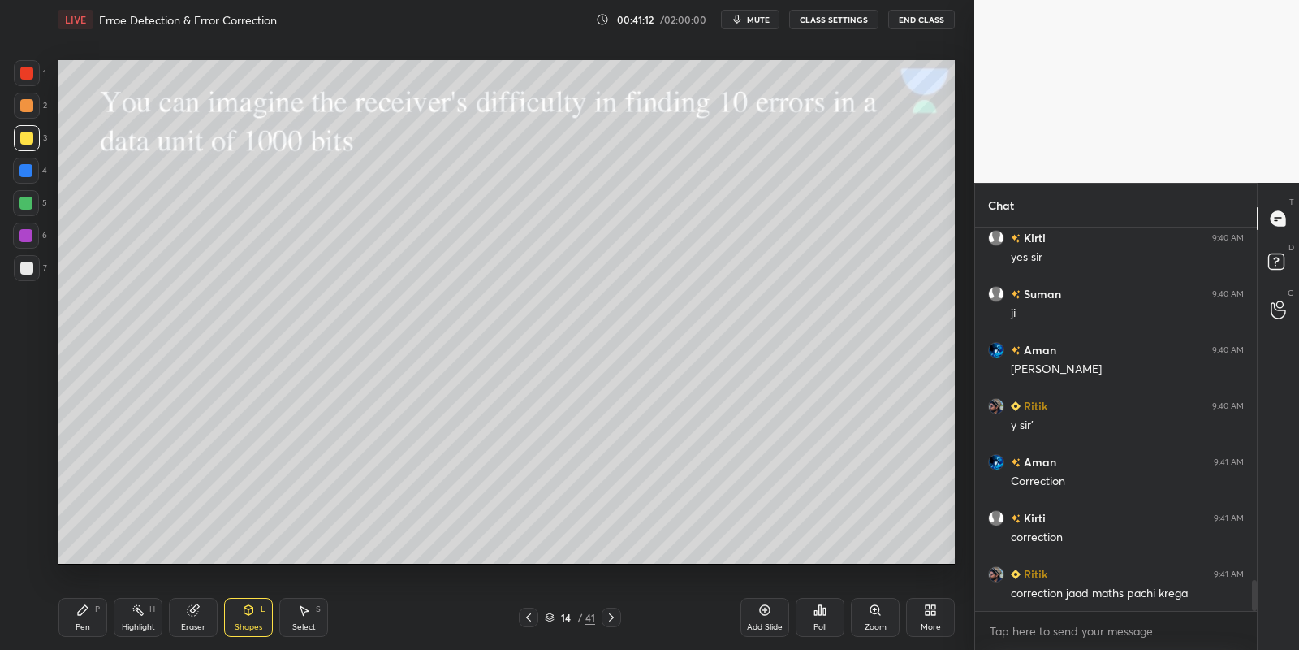
click at [81, 616] on icon at bounding box center [82, 609] width 13 height 13
drag, startPoint x: 131, startPoint y: 623, endPoint x: 140, endPoint y: 577, distance: 47.1
click at [131, 623] on div "Highlight" at bounding box center [138, 627] width 33 height 8
drag, startPoint x: 87, startPoint y: 624, endPoint x: 86, endPoint y: 611, distance: 13.0
click at [88, 620] on div "Pen P" at bounding box center [82, 617] width 49 height 39
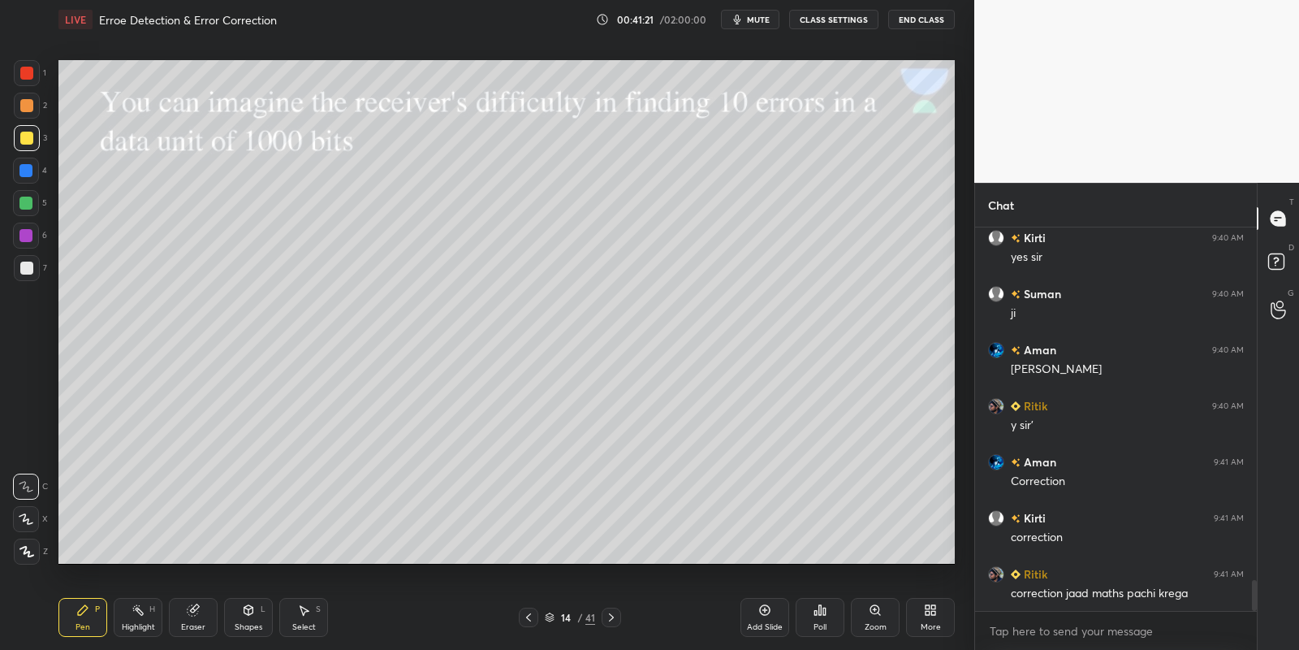
click at [29, 137] on div at bounding box center [26, 138] width 13 height 13
click at [81, 615] on icon at bounding box center [82, 609] width 13 height 13
drag, startPoint x: 146, startPoint y: 617, endPoint x: 176, endPoint y: 566, distance: 59.3
click at [145, 615] on div "Highlight H" at bounding box center [138, 617] width 49 height 39
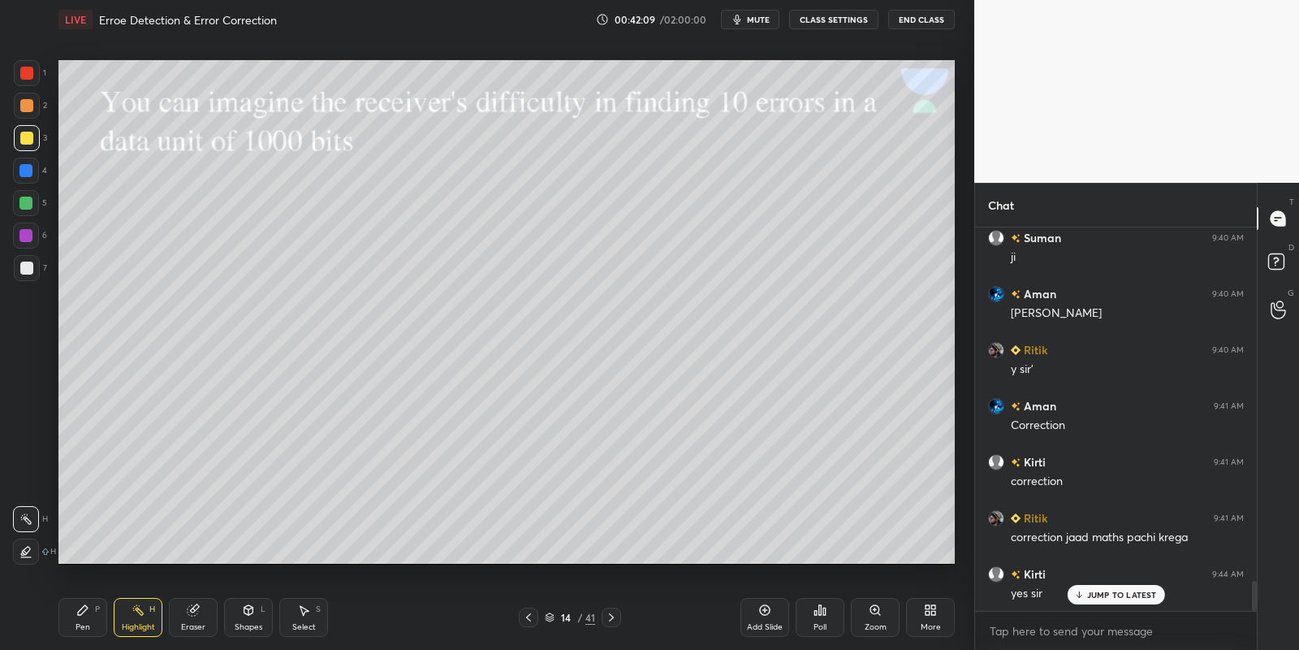
scroll to position [4512, 0]
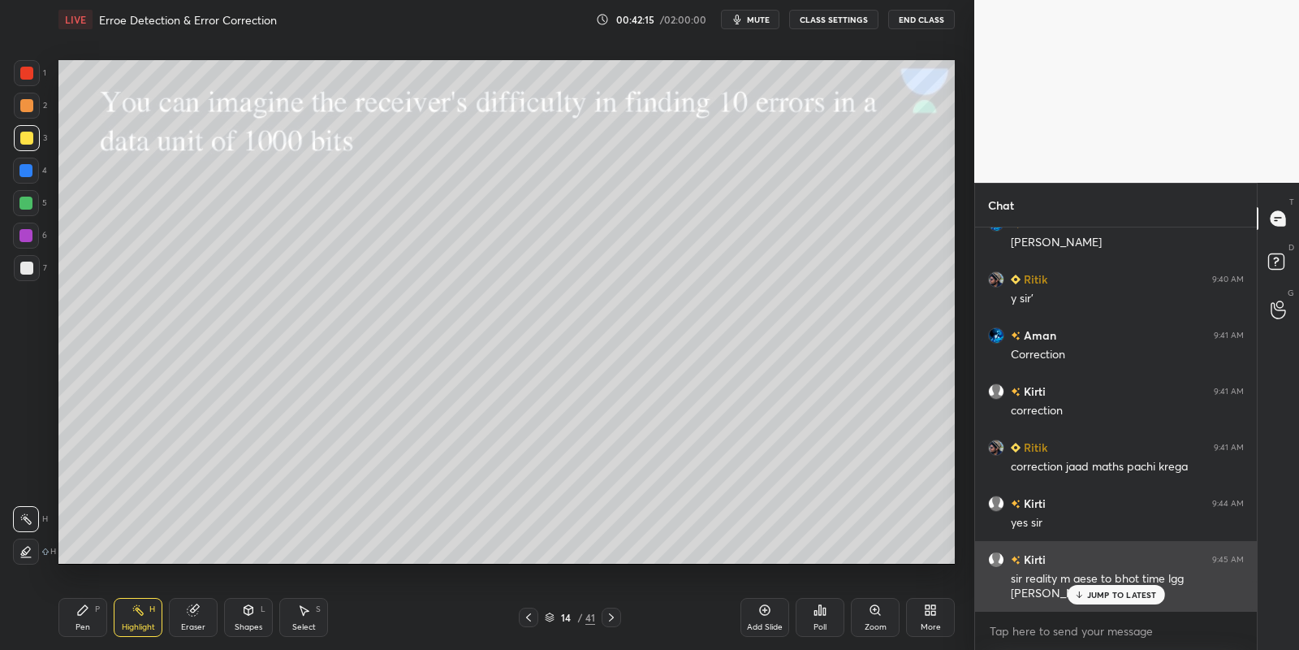
click at [1088, 587] on div "JUMP TO LATEST" at bounding box center [1115, 594] width 97 height 19
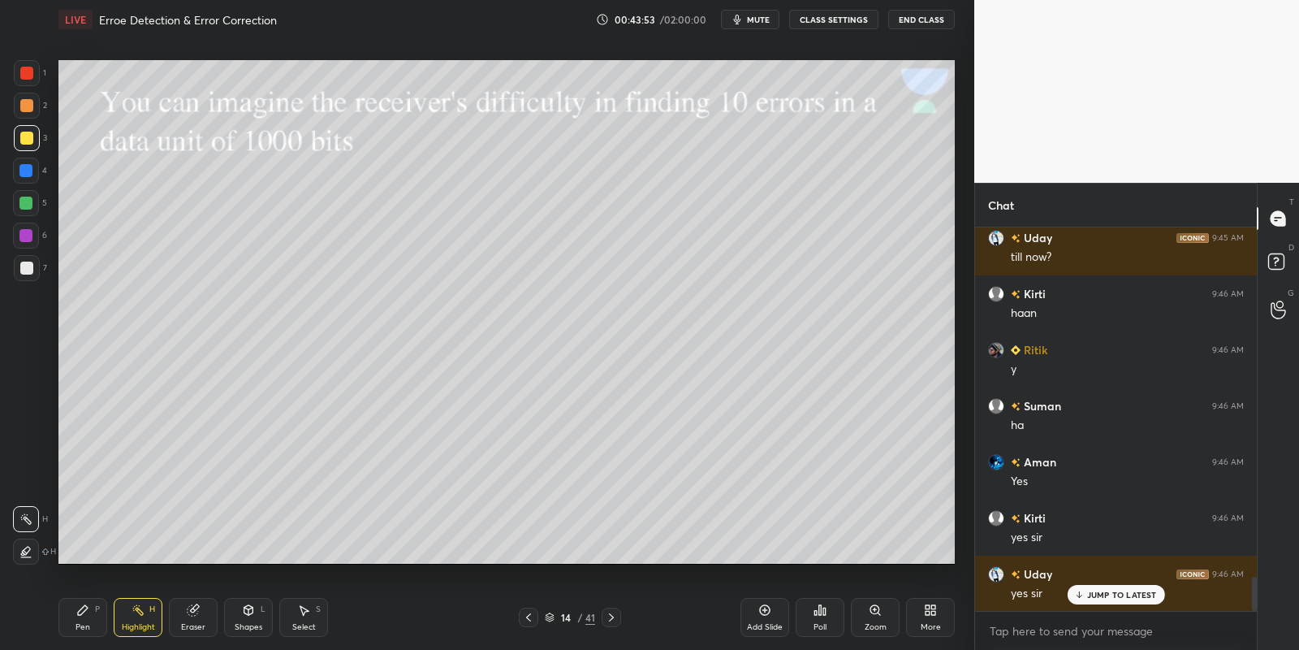
scroll to position [3952, 0]
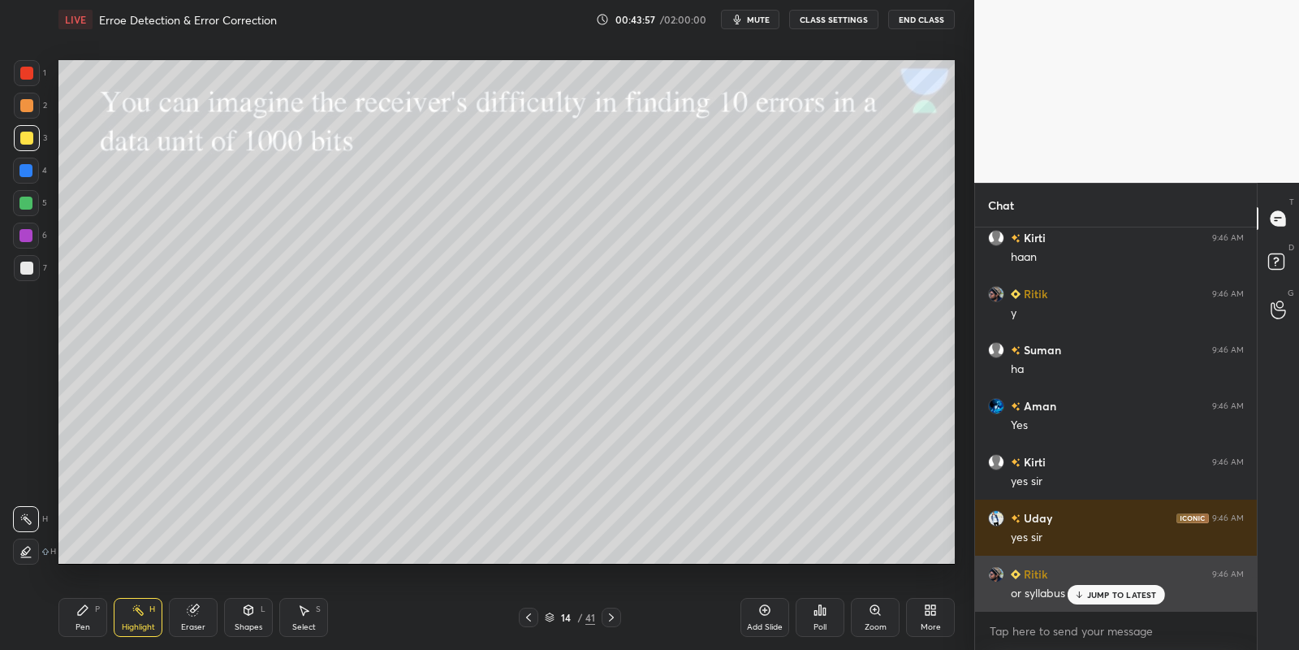
click at [1104, 597] on p "JUMP TO LATEST" at bounding box center [1122, 595] width 70 height 10
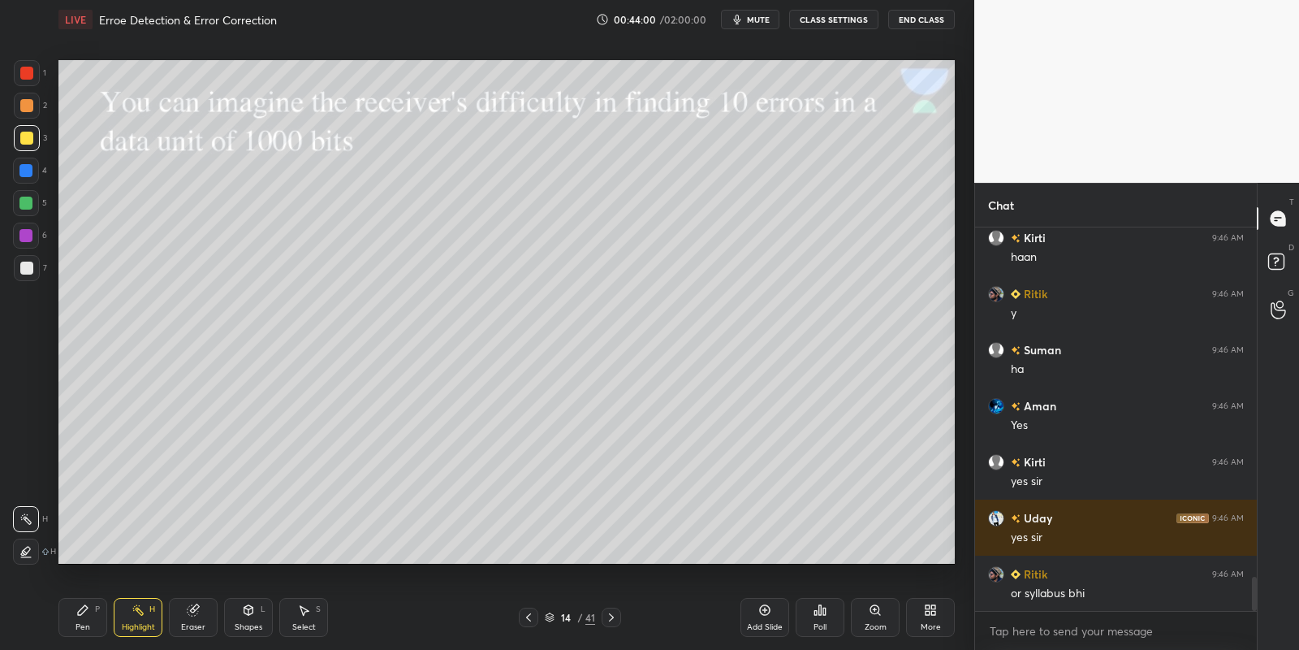
click at [614, 619] on icon at bounding box center [611, 617] width 13 height 13
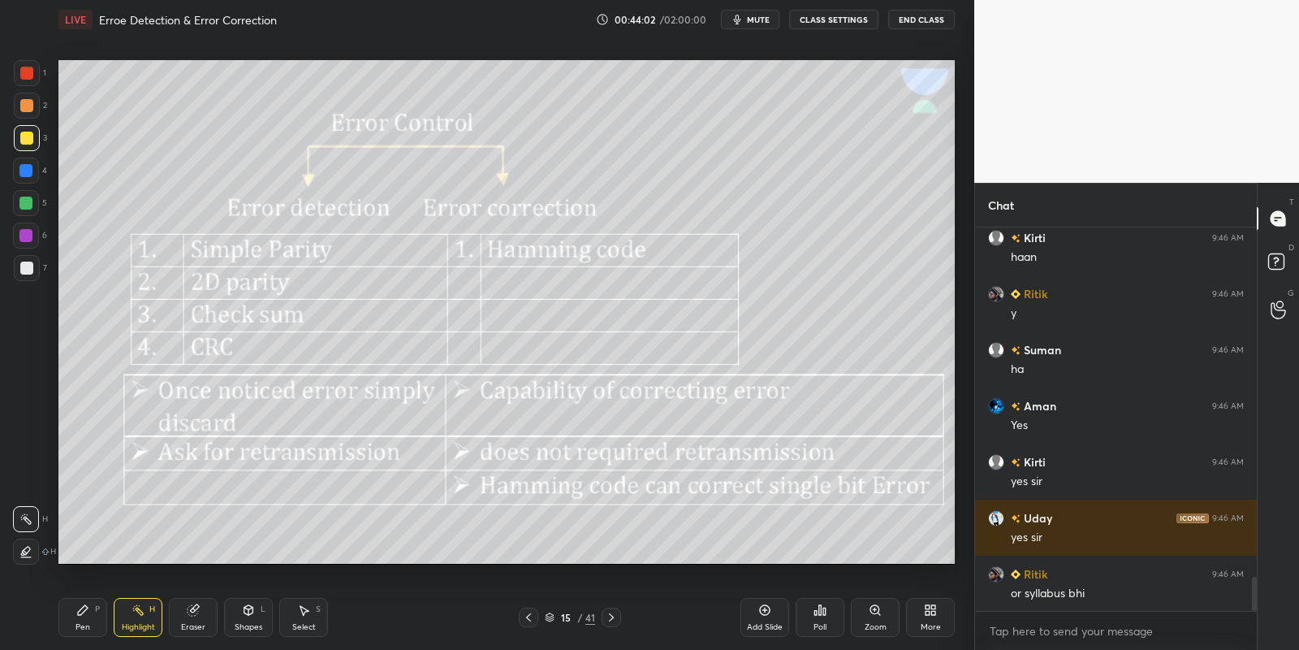
drag, startPoint x: 84, startPoint y: 619, endPoint x: 123, endPoint y: 611, distance: 39.0
click at [89, 616] on icon at bounding box center [82, 609] width 13 height 13
click at [125, 616] on div "Highlight H" at bounding box center [138, 617] width 49 height 39
click at [133, 617] on div "Highlight H" at bounding box center [138, 617] width 49 height 39
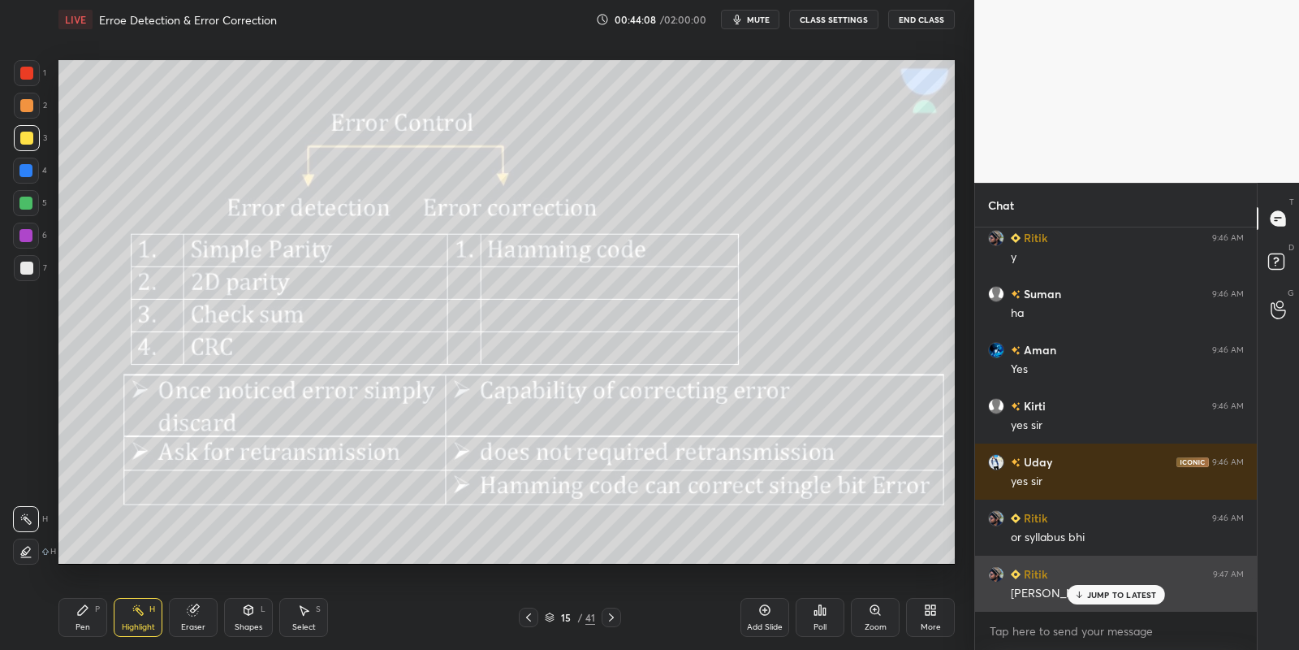
click at [1096, 588] on div "JUMP TO LATEST" at bounding box center [1115, 594] width 97 height 19
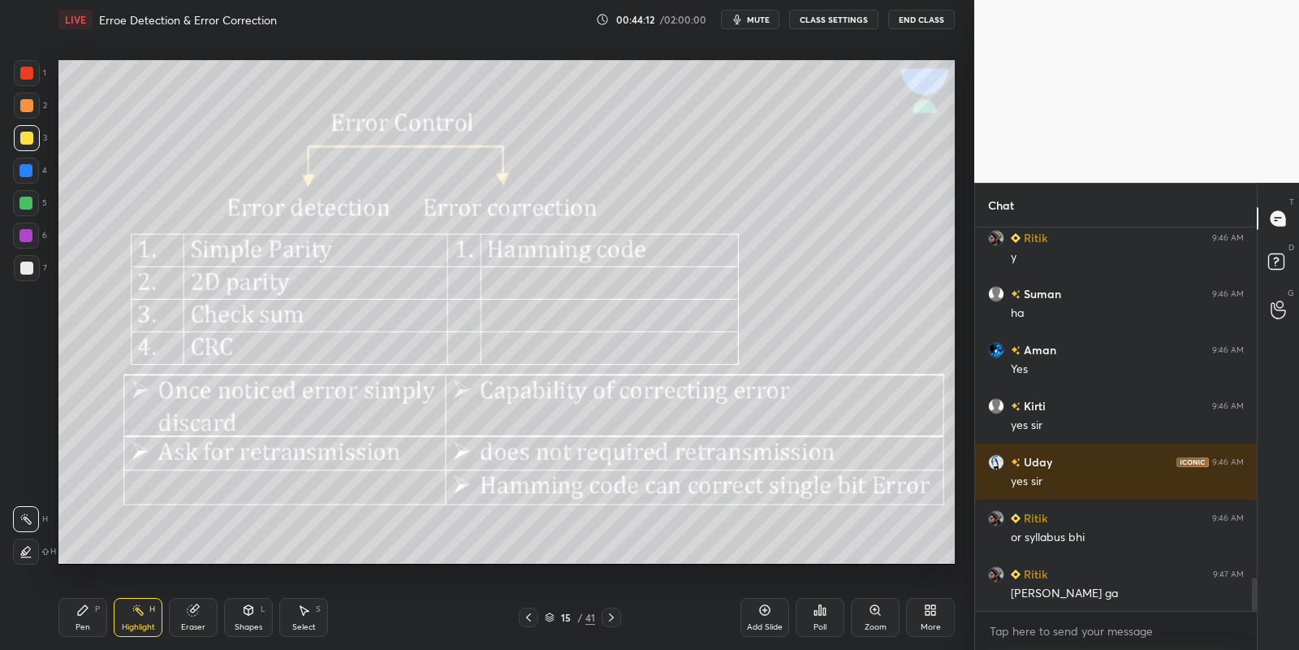
drag, startPoint x: 72, startPoint y: 616, endPoint x: 114, endPoint y: 611, distance: 42.4
click at [77, 617] on div "Pen P" at bounding box center [82, 617] width 49 height 39
click at [127, 620] on div "Highlight H" at bounding box center [138, 617] width 49 height 39
drag, startPoint x: 28, startPoint y: 140, endPoint x: 46, endPoint y: 172, distance: 36.8
click at [29, 142] on div at bounding box center [26, 138] width 13 height 13
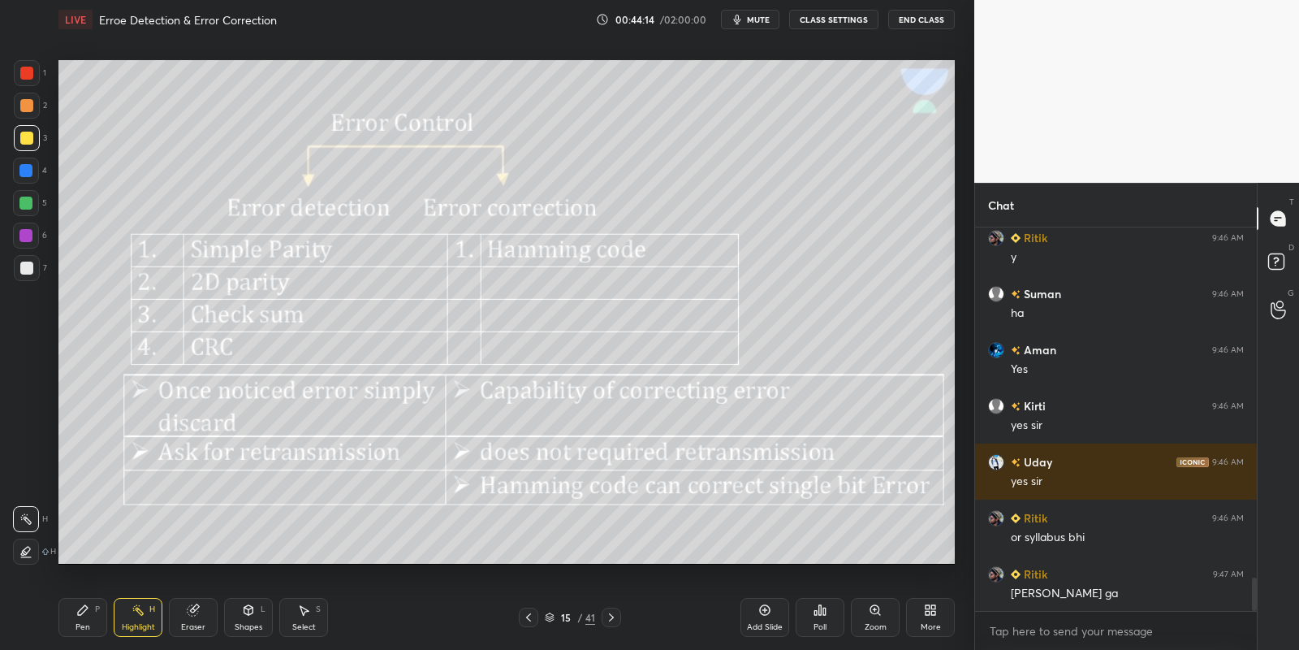
drag, startPoint x: 24, startPoint y: 270, endPoint x: 50, endPoint y: 280, distance: 27.8
click at [25, 270] on div at bounding box center [26, 267] width 13 height 13
click at [86, 616] on div "Pen P" at bounding box center [82, 617] width 49 height 39
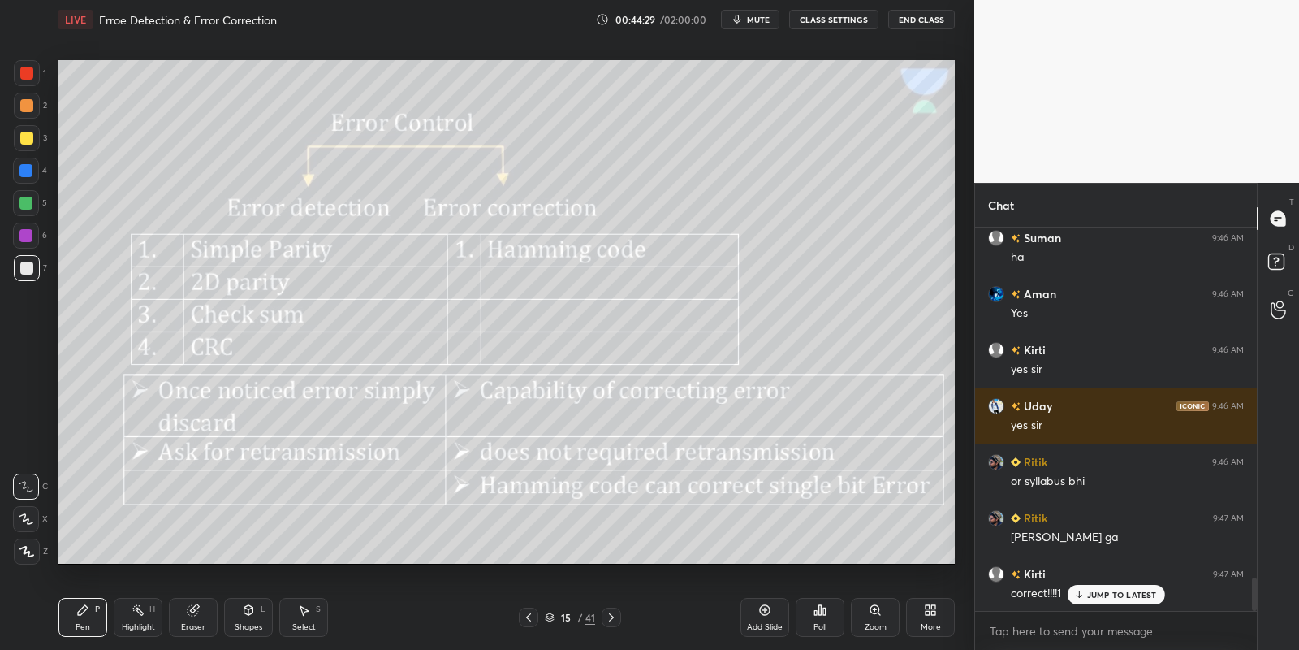
drag, startPoint x: 136, startPoint y: 621, endPoint x: 132, endPoint y: 591, distance: 30.3
click at [136, 618] on div "Highlight H" at bounding box center [138, 617] width 49 height 39
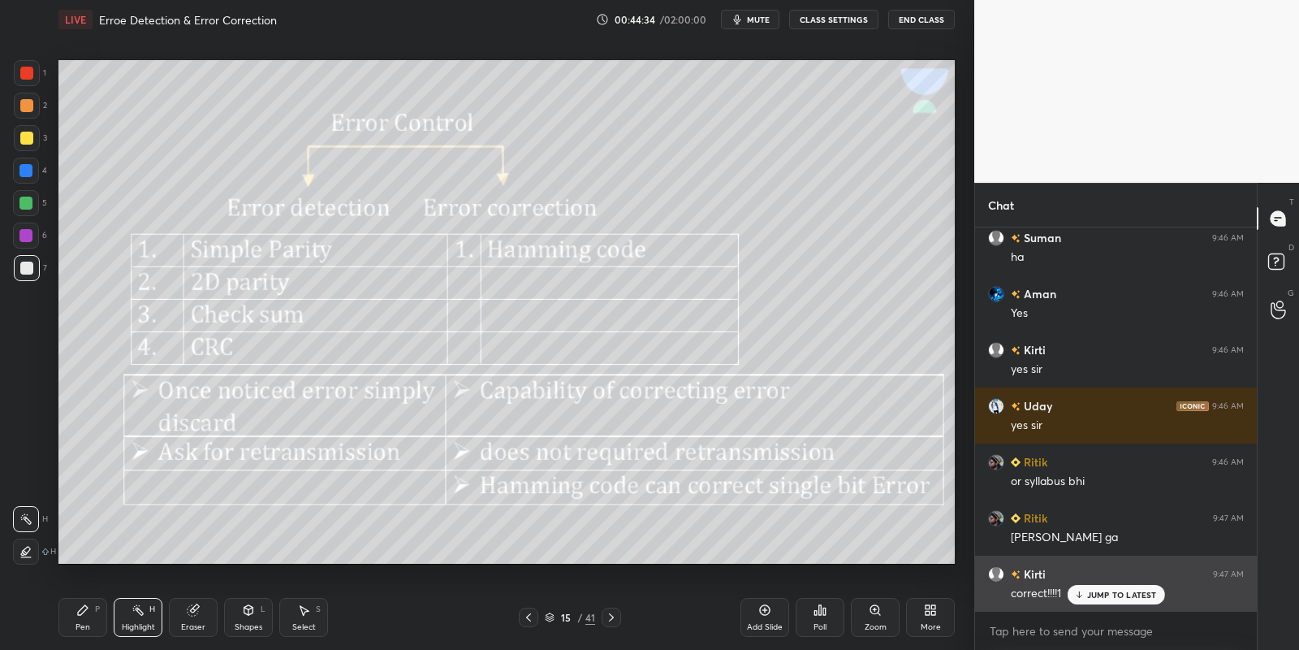
click at [1097, 590] on p "JUMP TO LATEST" at bounding box center [1122, 595] width 70 height 10
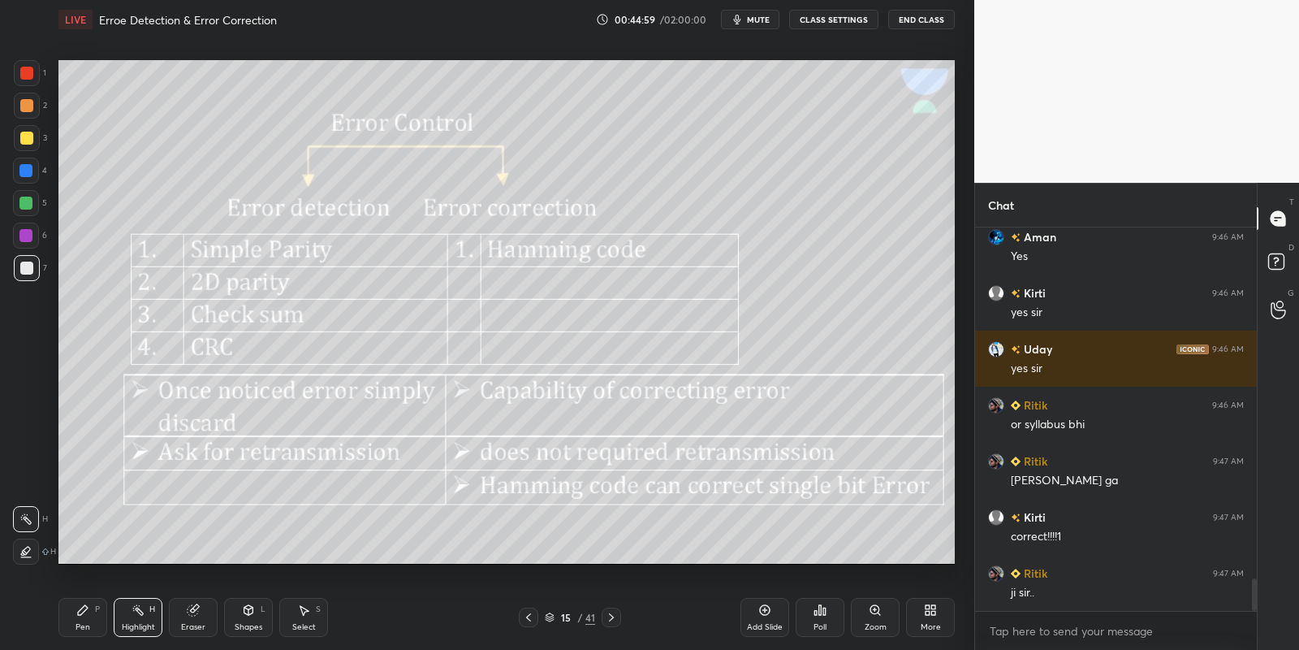
click at [97, 633] on div "Pen P" at bounding box center [82, 617] width 49 height 39
drag, startPoint x: 133, startPoint y: 626, endPoint x: 139, endPoint y: 588, distance: 38.6
click at [133, 623] on div "Highlight" at bounding box center [138, 627] width 33 height 8
drag, startPoint x: 92, startPoint y: 609, endPoint x: 138, endPoint y: 621, distance: 47.9
click at [98, 607] on div "Pen P" at bounding box center [82, 617] width 49 height 39
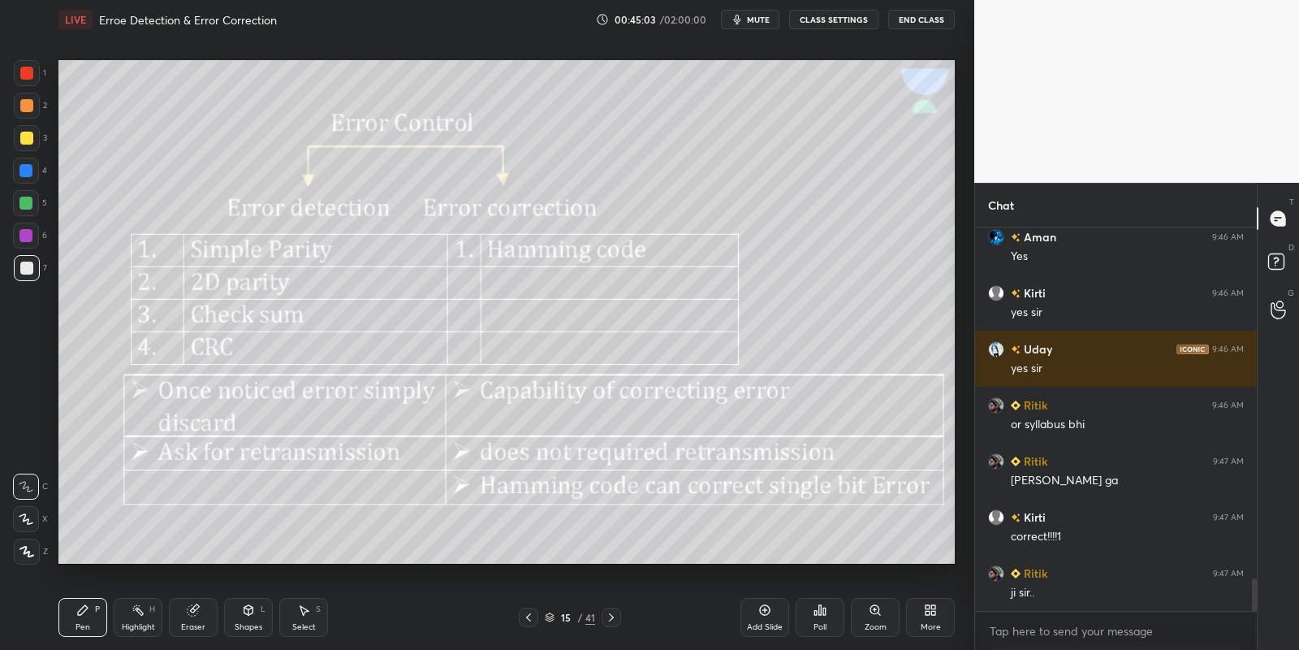
drag, startPoint x: 138, startPoint y: 621, endPoint x: 133, endPoint y: 585, distance: 36.1
click at [140, 621] on div "Highlight H" at bounding box center [138, 617] width 49 height 39
click at [83, 618] on div "Pen P" at bounding box center [82, 617] width 49 height 39
click at [130, 623] on div "Highlight" at bounding box center [138, 627] width 33 height 8
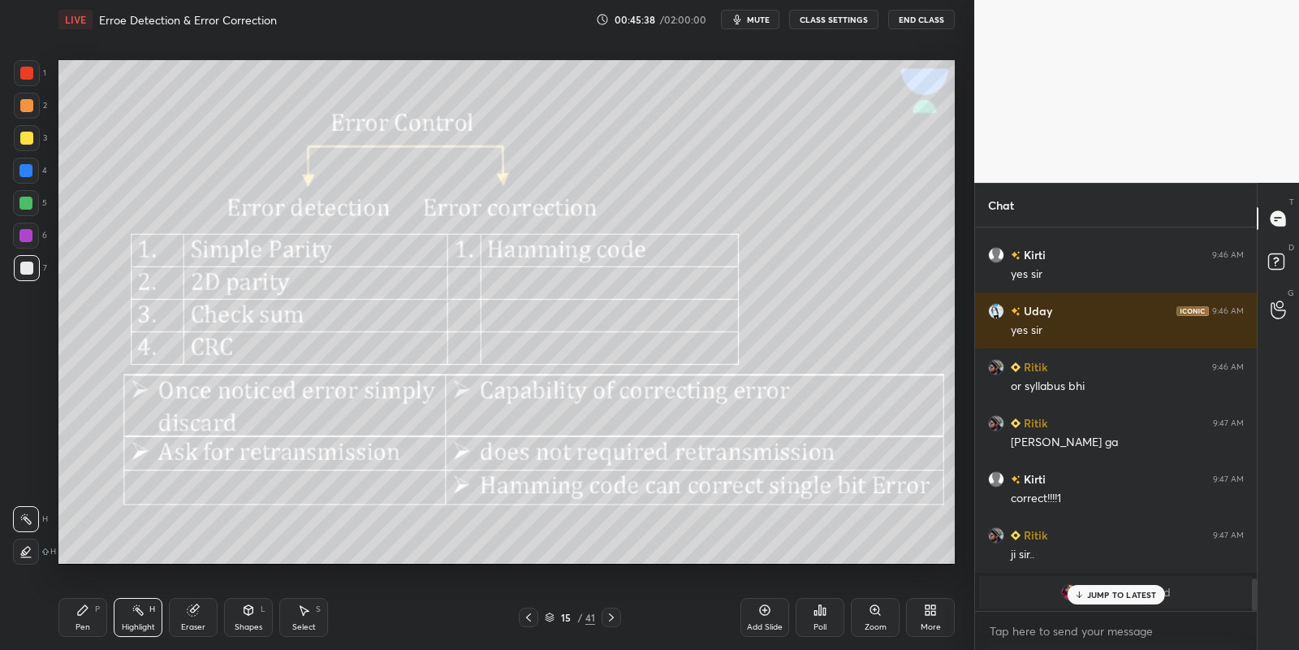
click at [92, 617] on div "Pen P" at bounding box center [82, 617] width 49 height 39
drag, startPoint x: 135, startPoint y: 620, endPoint x: 144, endPoint y: 607, distance: 16.4
click at [136, 620] on div "Highlight H" at bounding box center [138, 617] width 49 height 39
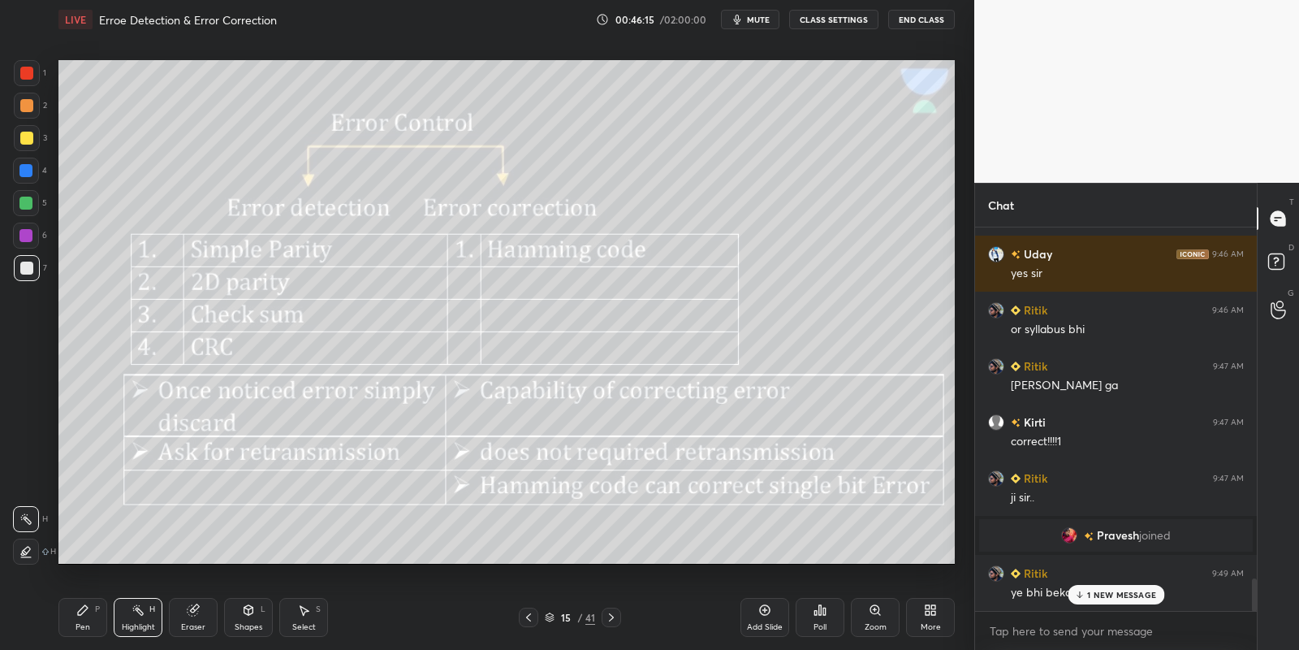
scroll to position [4032, 0]
click at [84, 619] on div "Pen P" at bounding box center [82, 617] width 49 height 39
click at [28, 202] on div at bounding box center [25, 203] width 13 height 13
click at [138, 620] on div "Highlight H" at bounding box center [138, 617] width 49 height 39
drag, startPoint x: 90, startPoint y: 617, endPoint x: 132, endPoint y: 633, distance: 44.2
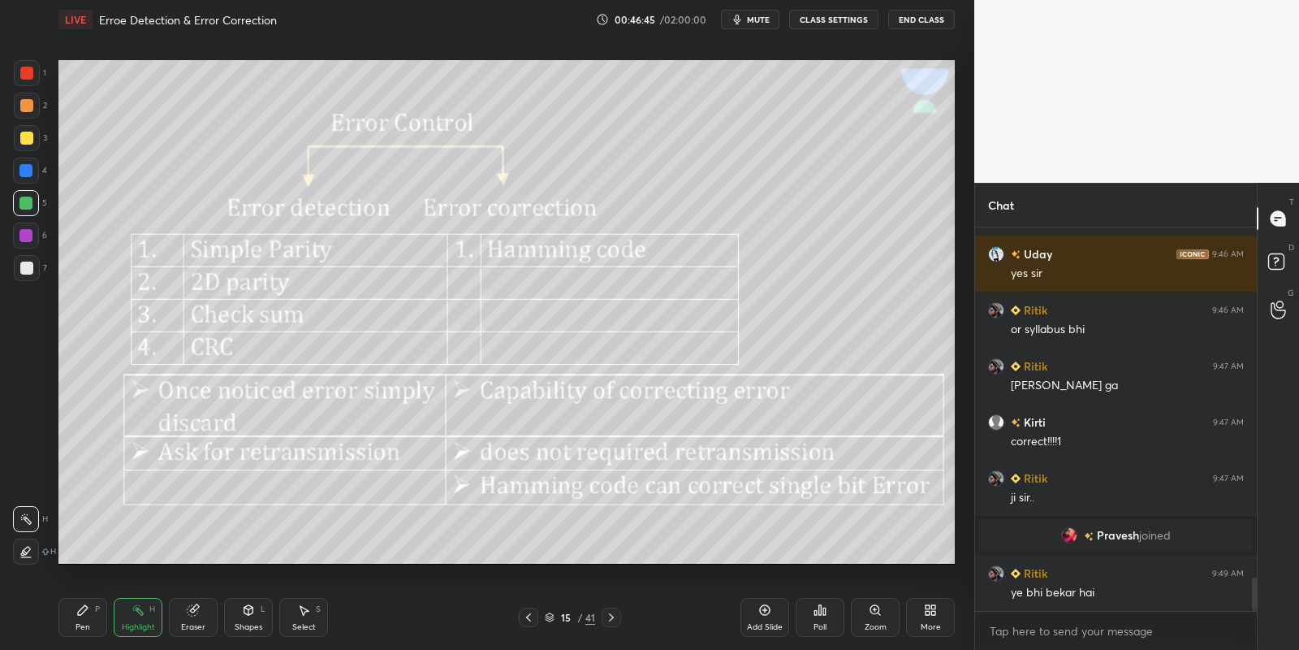
click at [94, 621] on div "Pen P" at bounding box center [82, 617] width 49 height 39
click at [136, 631] on div "Highlight H" at bounding box center [138, 617] width 49 height 39
click at [85, 620] on div "Pen P" at bounding box center [82, 617] width 49 height 39
click at [25, 201] on div at bounding box center [25, 203] width 13 height 13
click at [84, 620] on div "Pen P" at bounding box center [82, 617] width 49 height 39
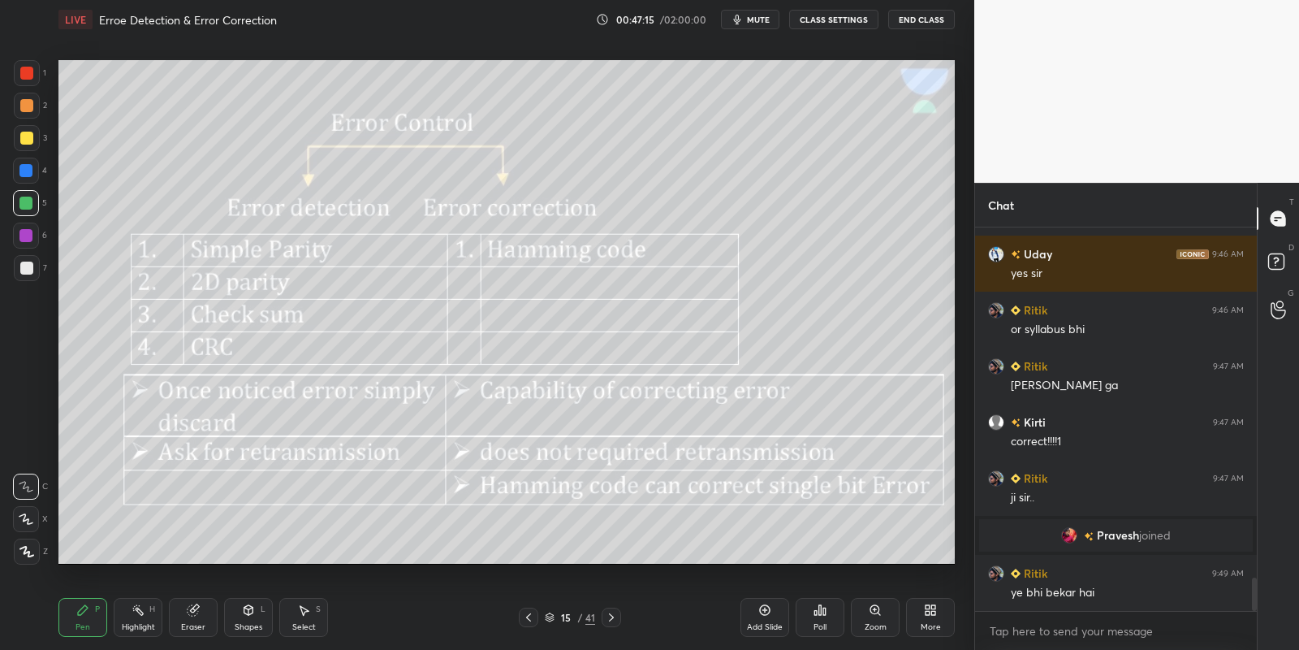
click at [188, 615] on div "Eraser" at bounding box center [193, 617] width 49 height 39
drag, startPoint x: 82, startPoint y: 621, endPoint x: 97, endPoint y: 597, distance: 28.8
click at [84, 620] on div "Pen P" at bounding box center [82, 617] width 49 height 39
click at [138, 613] on icon at bounding box center [138, 609] width 13 height 13
drag, startPoint x: 90, startPoint y: 621, endPoint x: 175, endPoint y: 600, distance: 87.0
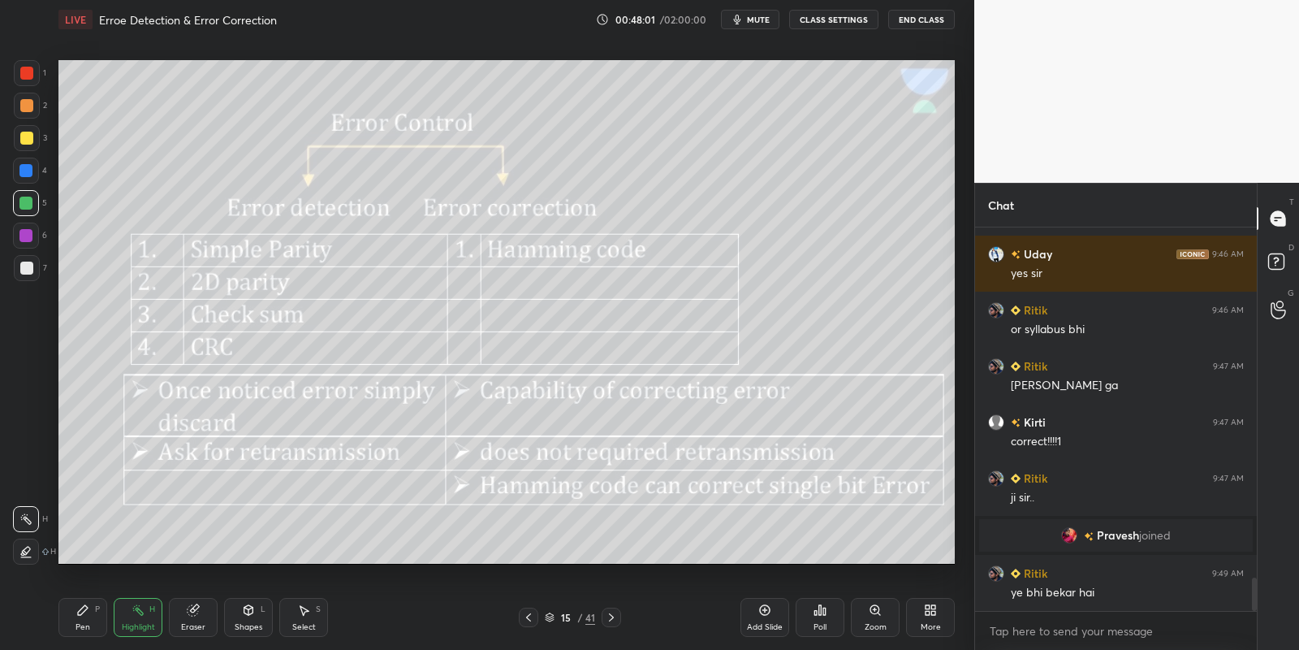
click at [95, 621] on div "Pen P" at bounding box center [82, 617] width 49 height 39
click at [259, 626] on div "Shapes" at bounding box center [249, 627] width 28 height 8
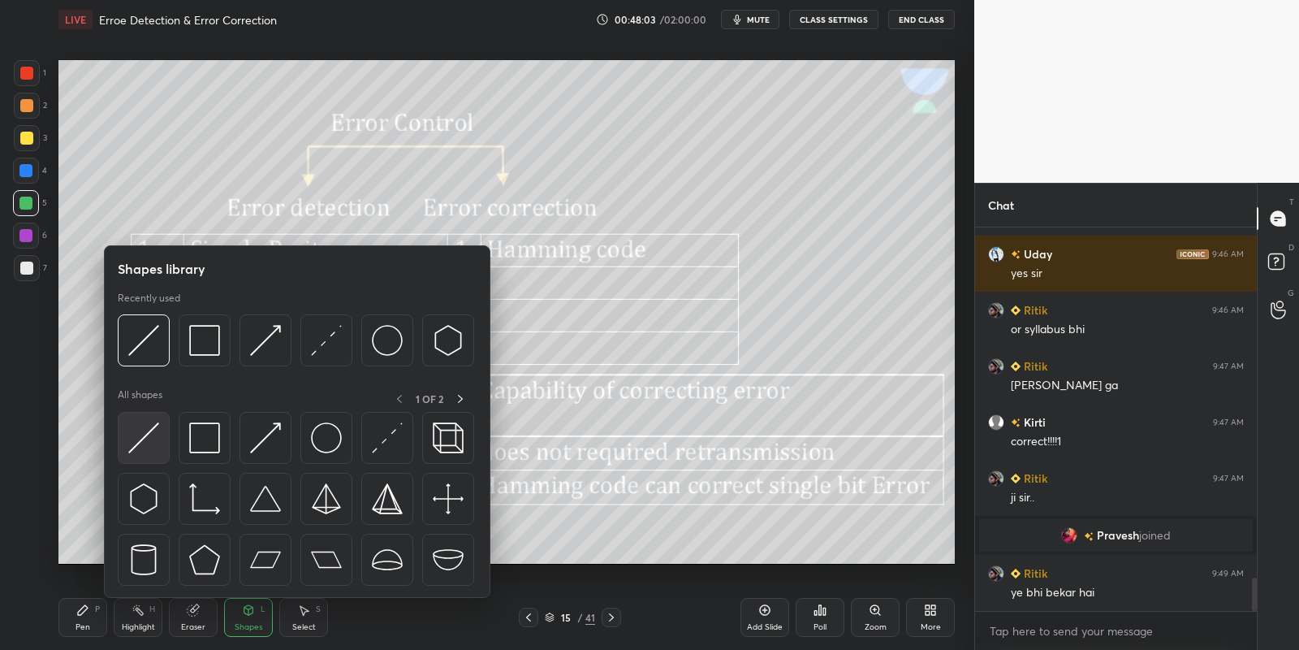
drag, startPoint x: 152, startPoint y: 443, endPoint x: 46, endPoint y: 219, distance: 247.0
click at [150, 440] on img at bounding box center [143, 437] width 31 height 31
click at [27, 215] on div "5" at bounding box center [30, 206] width 34 height 32
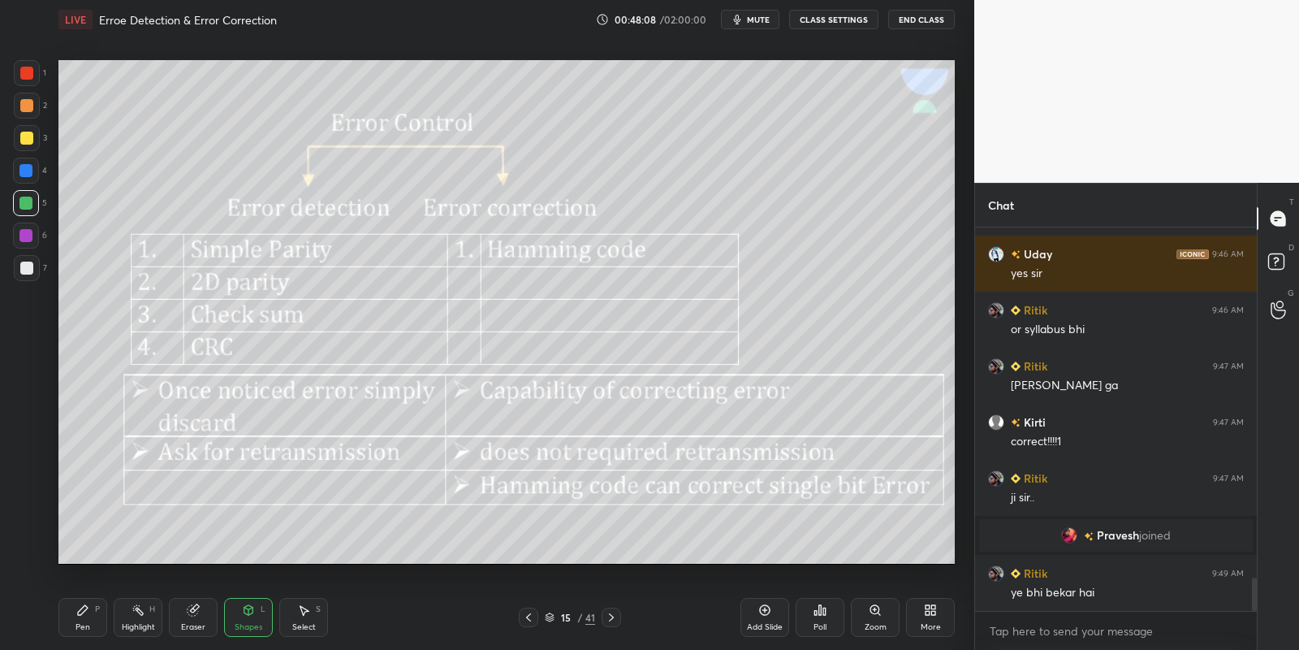
drag, startPoint x: 90, startPoint y: 613, endPoint x: 141, endPoint y: 619, distance: 51.5
click at [97, 612] on div "Pen P" at bounding box center [82, 617] width 49 height 39
click at [142, 619] on div "Highlight H" at bounding box center [138, 617] width 49 height 39
drag, startPoint x: 249, startPoint y: 626, endPoint x: 254, endPoint y: 613, distance: 13.9
click at [253, 624] on div "Shapes" at bounding box center [249, 627] width 28 height 8
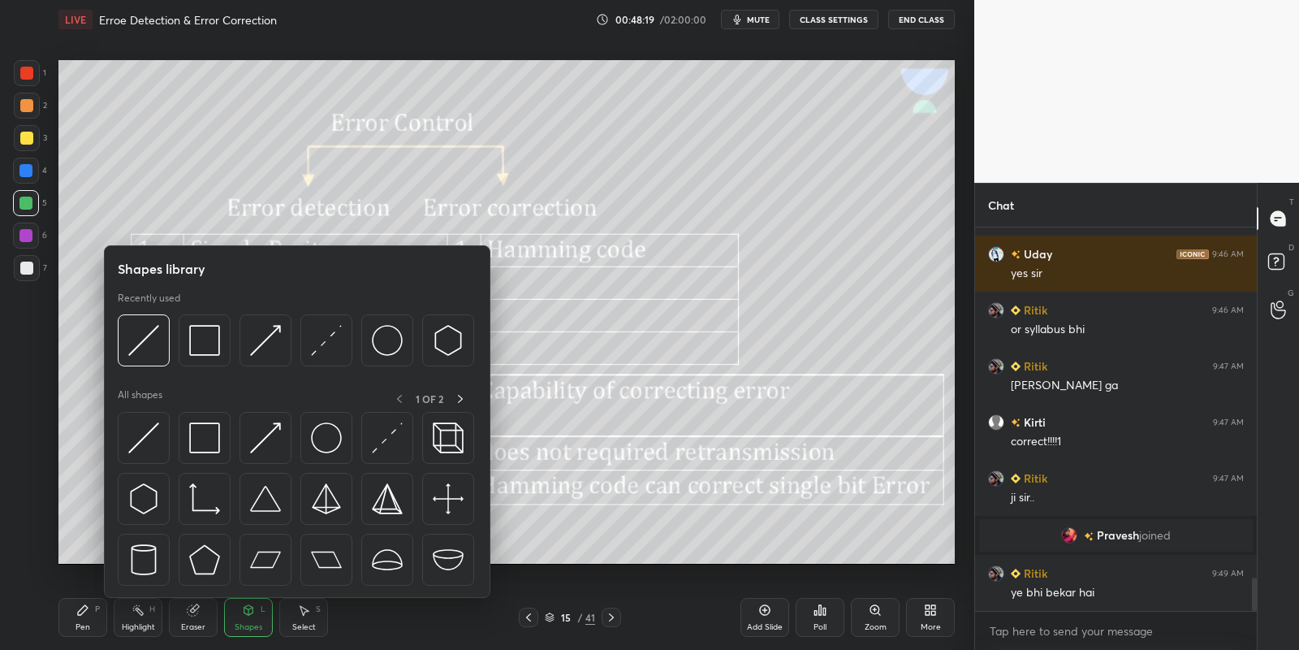
click at [151, 430] on img at bounding box center [143, 437] width 31 height 31
drag, startPoint x: 31, startPoint y: 206, endPoint x: 54, endPoint y: 208, distance: 22.8
click at [31, 205] on div at bounding box center [26, 203] width 26 height 26
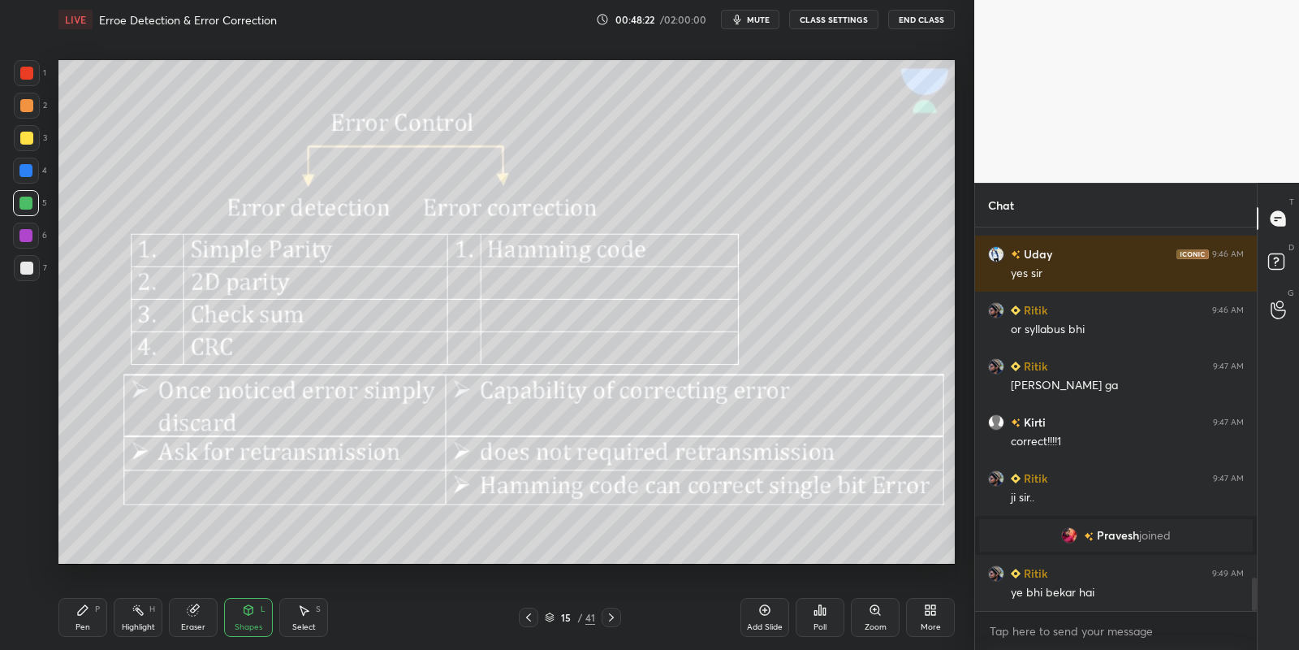
drag, startPoint x: 81, startPoint y: 625, endPoint x: 92, endPoint y: 619, distance: 12.4
click at [81, 625] on div "Pen" at bounding box center [83, 627] width 15 height 8
click at [136, 620] on div "Highlight H" at bounding box center [138, 617] width 49 height 39
drag, startPoint x: 92, startPoint y: 620, endPoint x: 143, endPoint y: 629, distance: 52.1
click at [100, 618] on div "Pen P" at bounding box center [82, 617] width 49 height 39
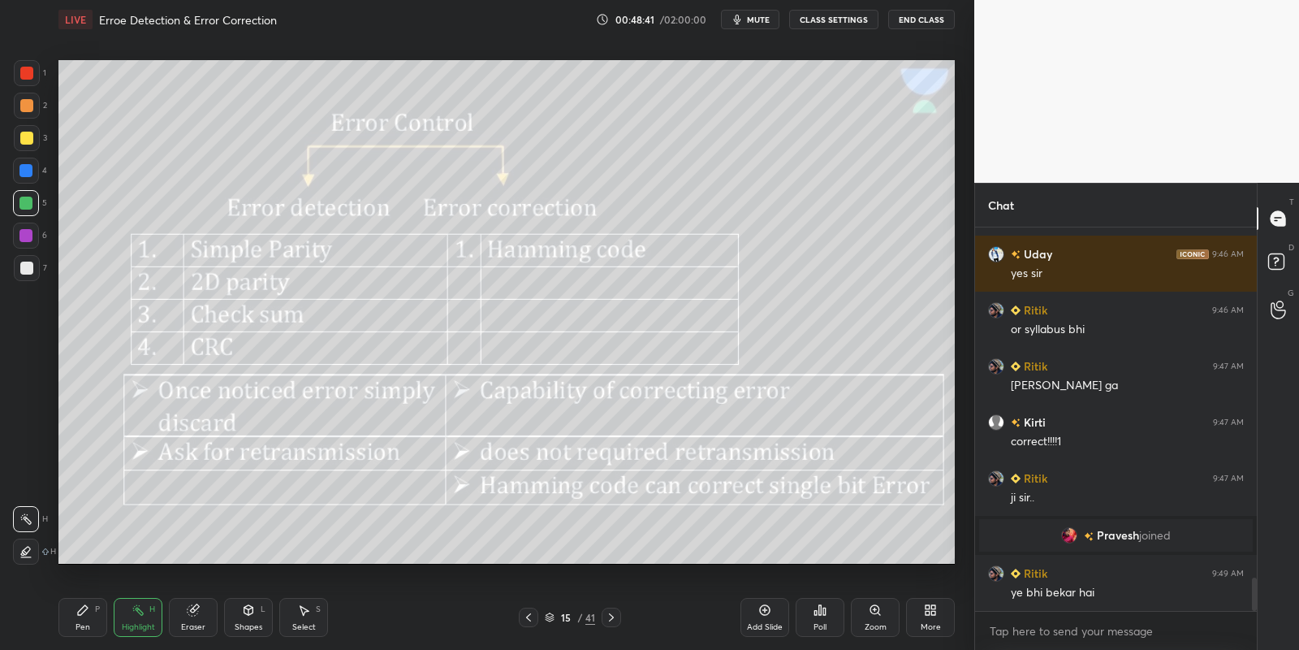
click at [137, 629] on div "Highlight" at bounding box center [138, 627] width 33 height 8
drag, startPoint x: 84, startPoint y: 624, endPoint x: 131, endPoint y: 622, distance: 46.3
click at [93, 622] on div "Pen P" at bounding box center [82, 617] width 49 height 39
click at [140, 623] on div "Highlight" at bounding box center [138, 627] width 33 height 8
click at [247, 623] on div "Shapes" at bounding box center [249, 627] width 28 height 8
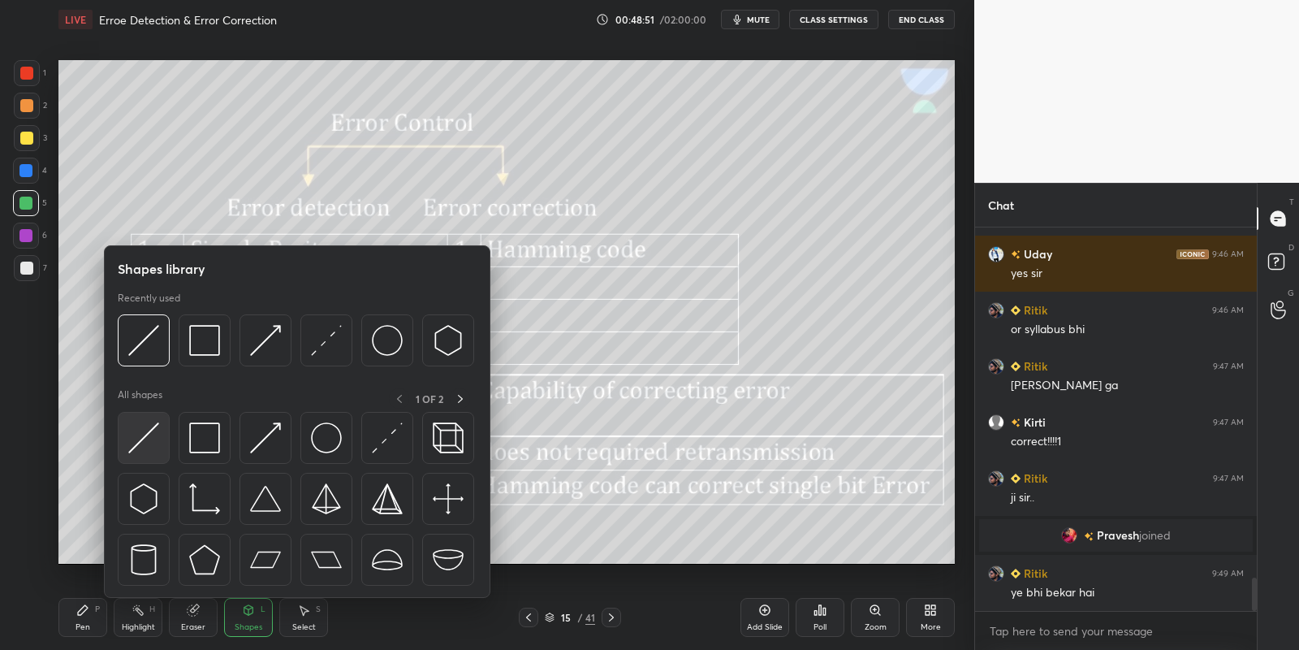
drag, startPoint x: 145, startPoint y: 437, endPoint x: 473, endPoint y: 407, distance: 330.2
click at [146, 436] on img at bounding box center [143, 437] width 31 height 31
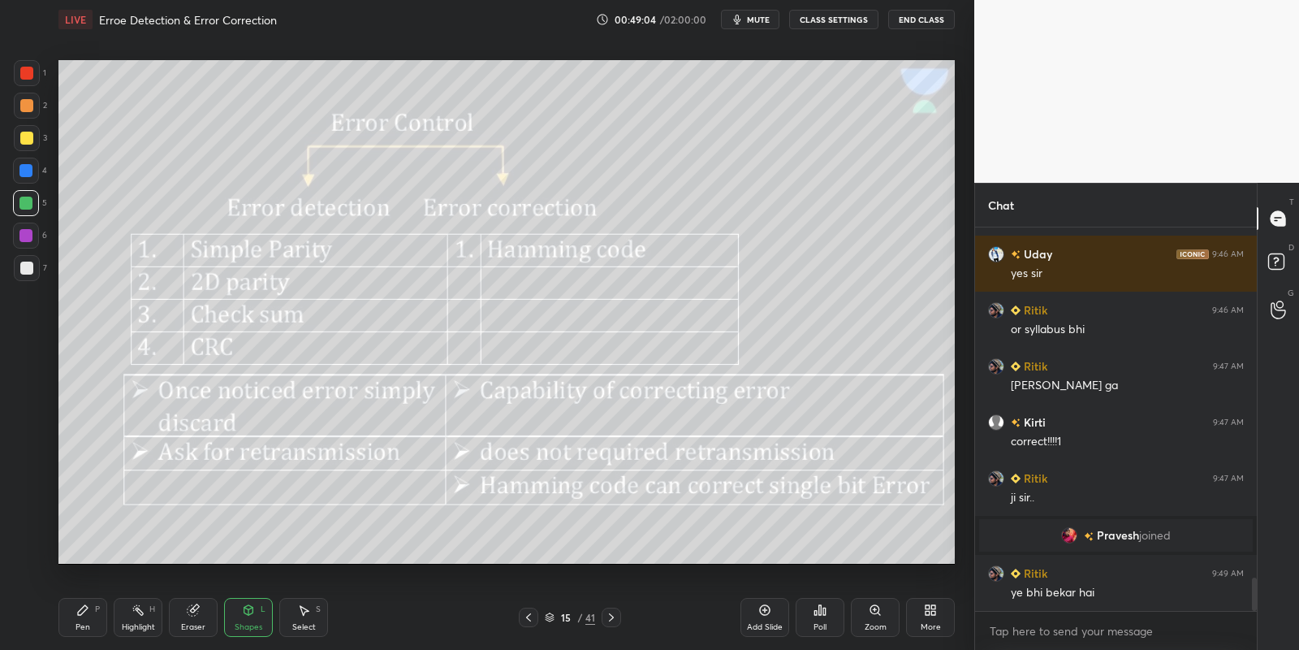
click at [95, 622] on div "Pen P" at bounding box center [82, 617] width 49 height 39
drag, startPoint x: 136, startPoint y: 628, endPoint x: 160, endPoint y: 602, distance: 35.1
click at [136, 626] on div "Highlight" at bounding box center [138, 627] width 33 height 8
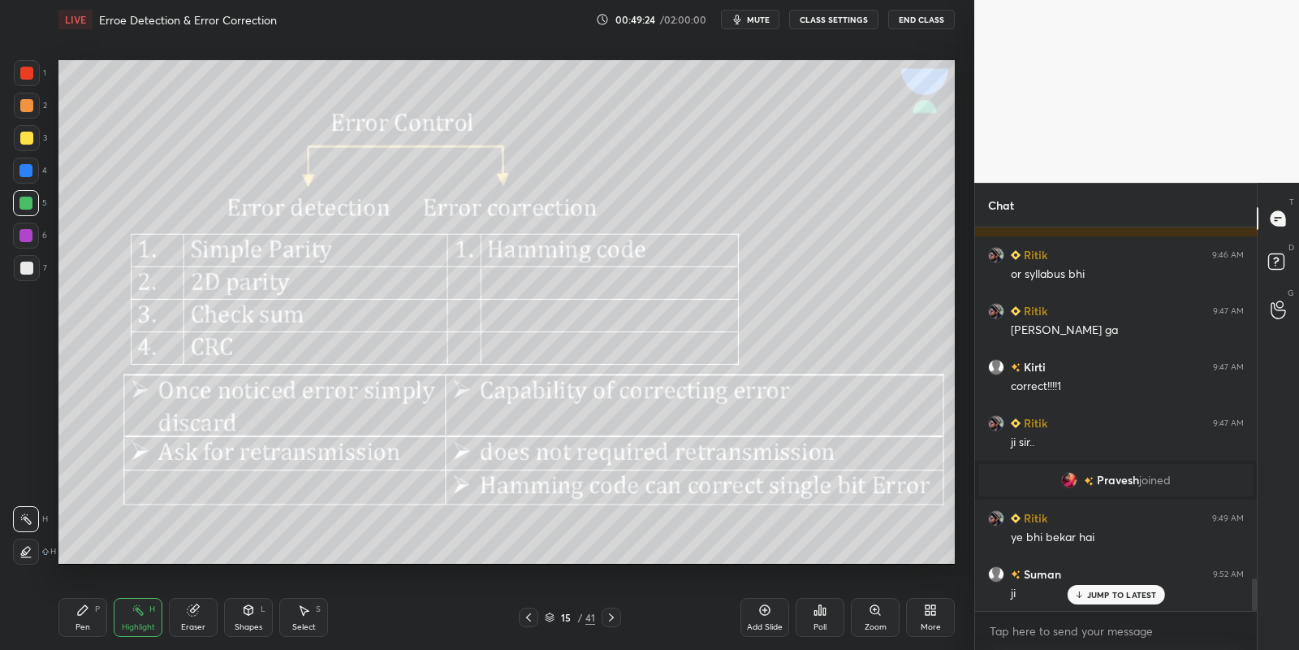
drag, startPoint x: 253, startPoint y: 617, endPoint x: 250, endPoint y: 607, distance: 11.0
click at [253, 621] on div "Shapes L" at bounding box center [248, 617] width 49 height 39
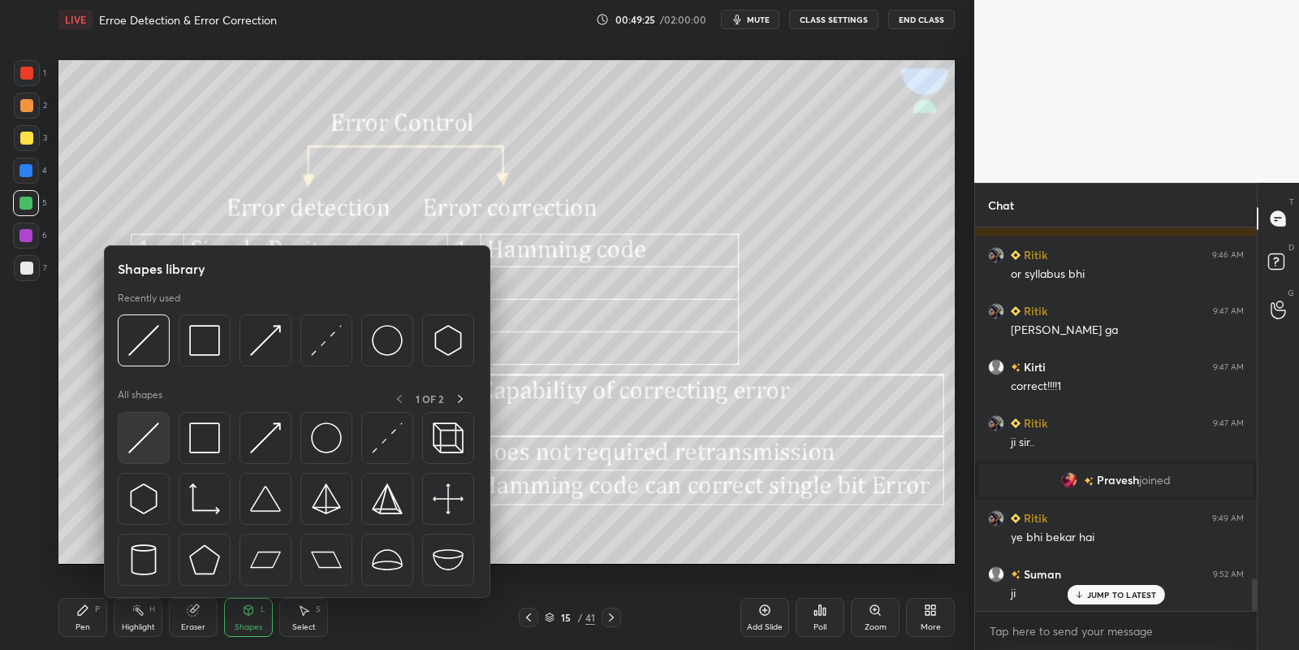
click at [142, 447] on img at bounding box center [143, 437] width 31 height 31
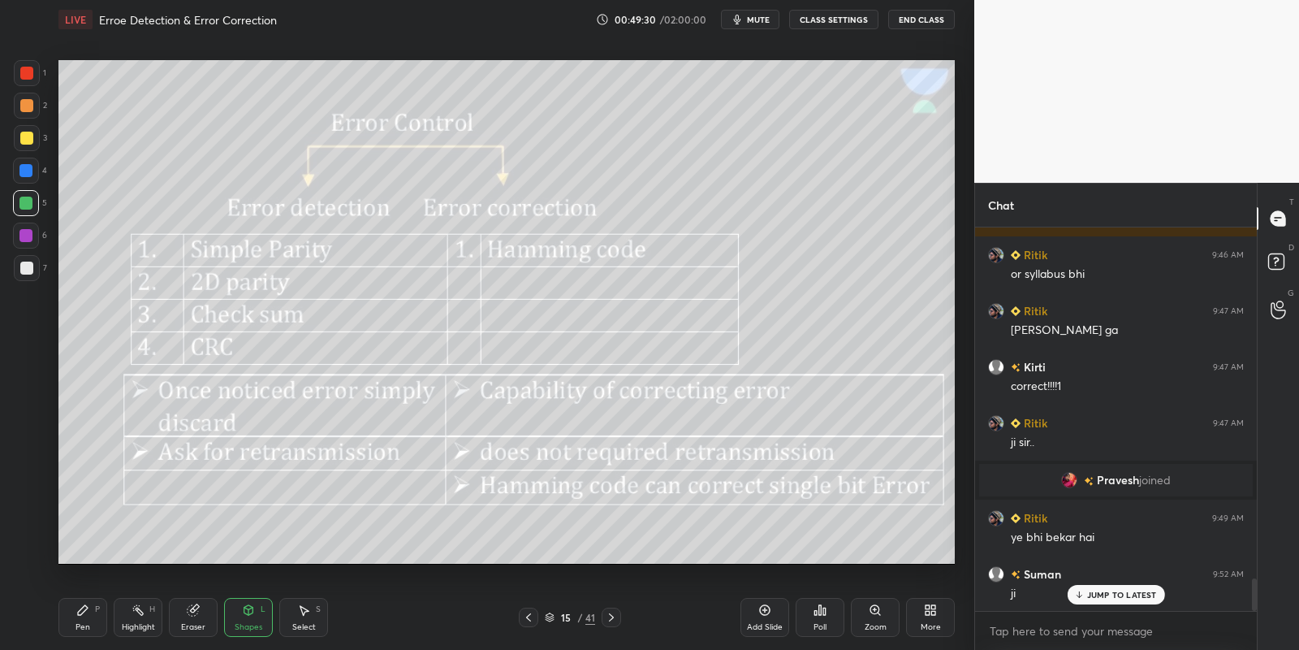
drag, startPoint x: 94, startPoint y: 617, endPoint x: 133, endPoint y: 616, distance: 39.0
click at [95, 617] on div "Pen P" at bounding box center [82, 617] width 49 height 39
click at [136, 619] on div "Highlight H" at bounding box center [138, 617] width 49 height 39
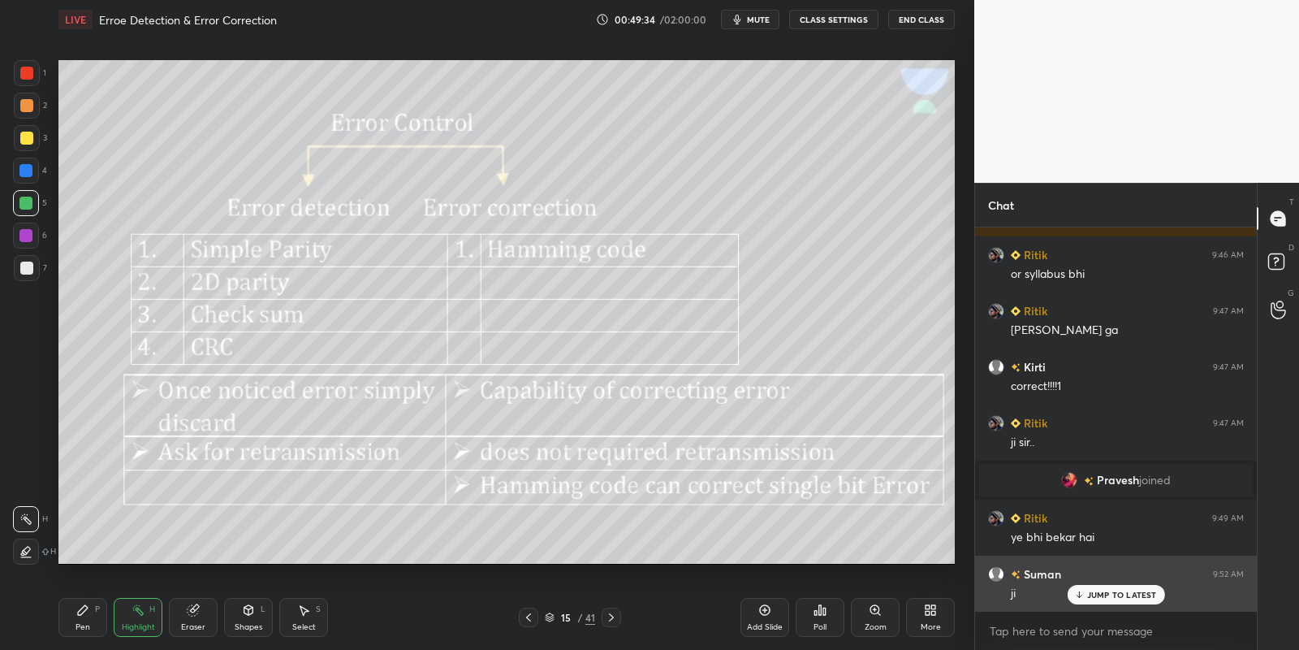
click at [1100, 595] on p "JUMP TO LATEST" at bounding box center [1122, 595] width 70 height 10
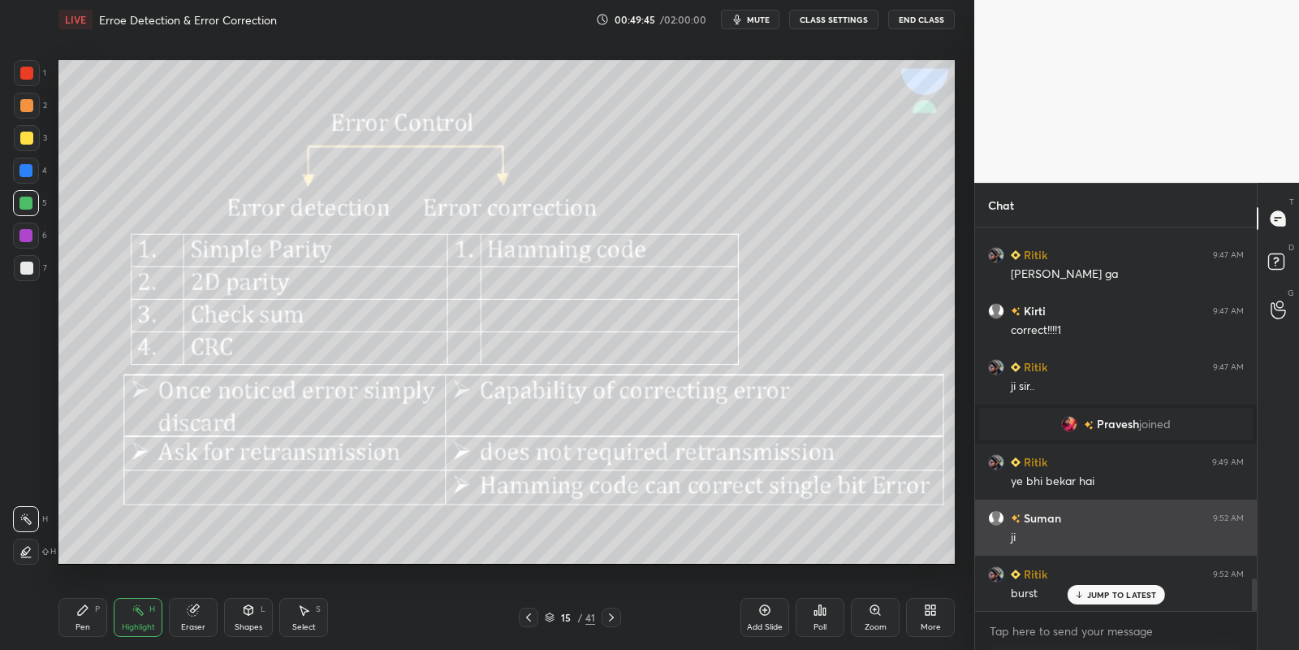
scroll to position [4199, 0]
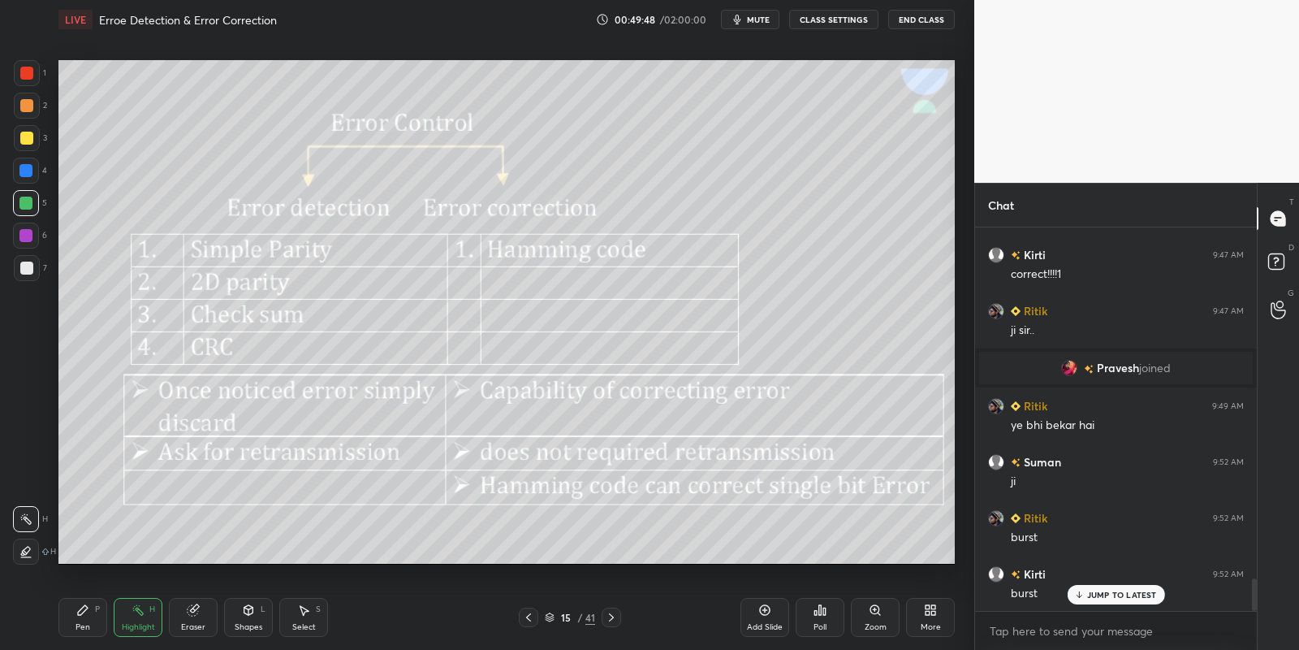
drag, startPoint x: 95, startPoint y: 628, endPoint x: 112, endPoint y: 621, distance: 18.6
click at [97, 628] on div "Pen P" at bounding box center [82, 617] width 49 height 39
click at [131, 620] on div "Highlight H" at bounding box center [138, 617] width 49 height 39
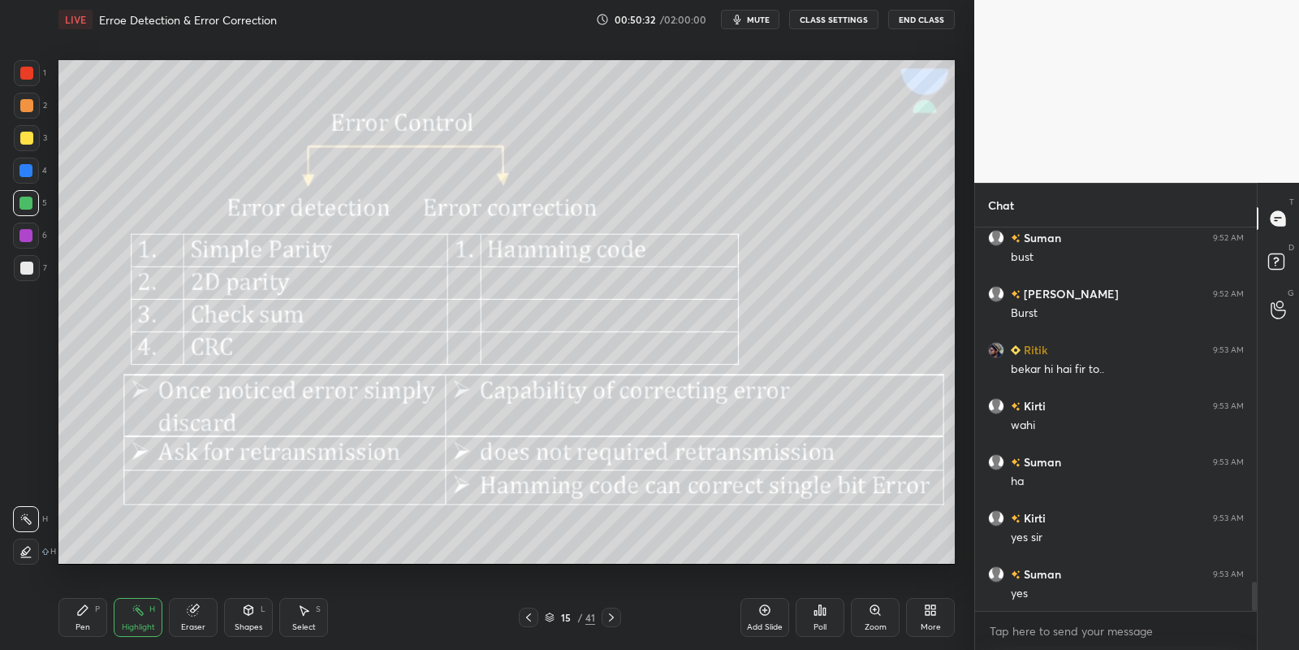
scroll to position [4703, 0]
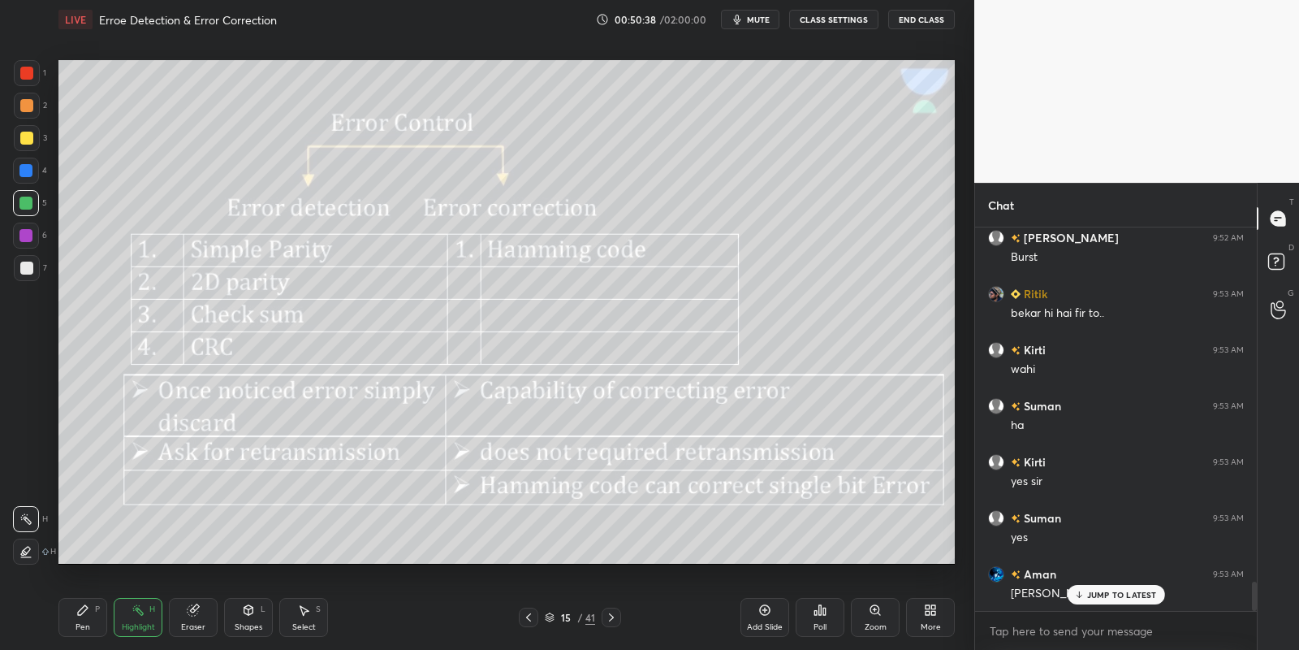
click at [89, 625] on div "Pen" at bounding box center [83, 627] width 15 height 8
drag, startPoint x: 132, startPoint y: 611, endPoint x: 238, endPoint y: 568, distance: 114.7
click at [132, 609] on icon at bounding box center [138, 609] width 13 height 13
drag, startPoint x: 253, startPoint y: 625, endPoint x: 262, endPoint y: 600, distance: 26.7
click at [248, 628] on div "Shapes" at bounding box center [249, 627] width 28 height 8
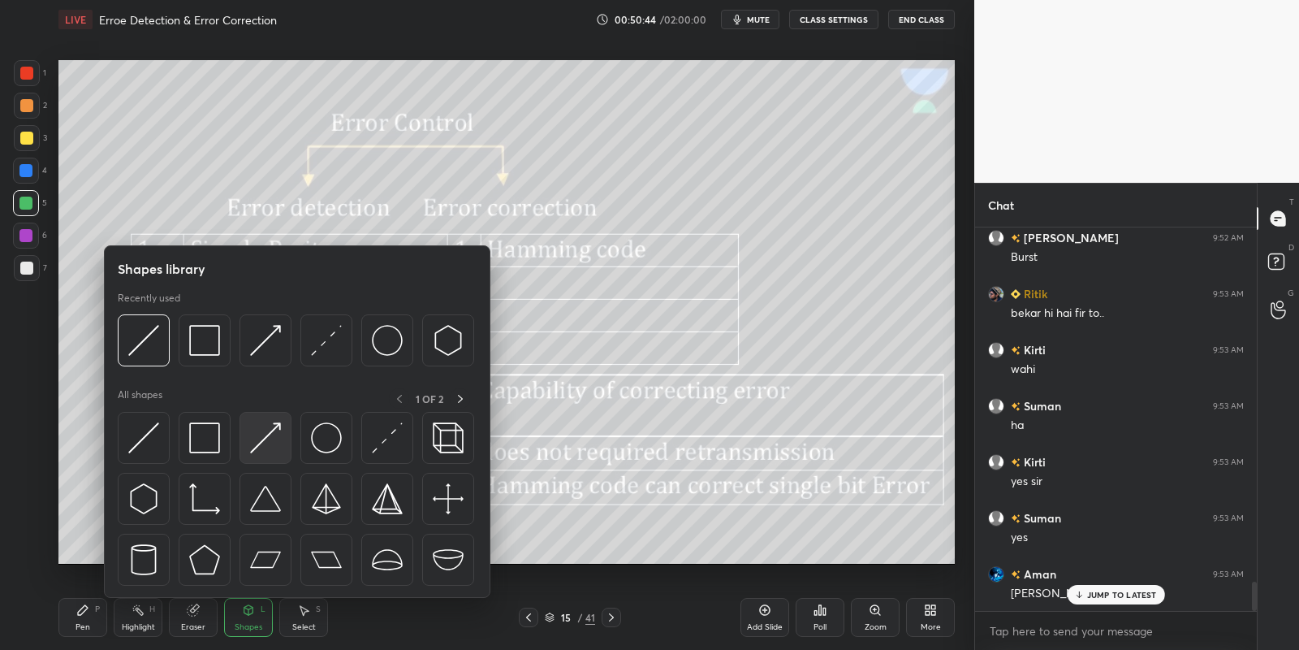
click at [277, 435] on img at bounding box center [265, 437] width 31 height 31
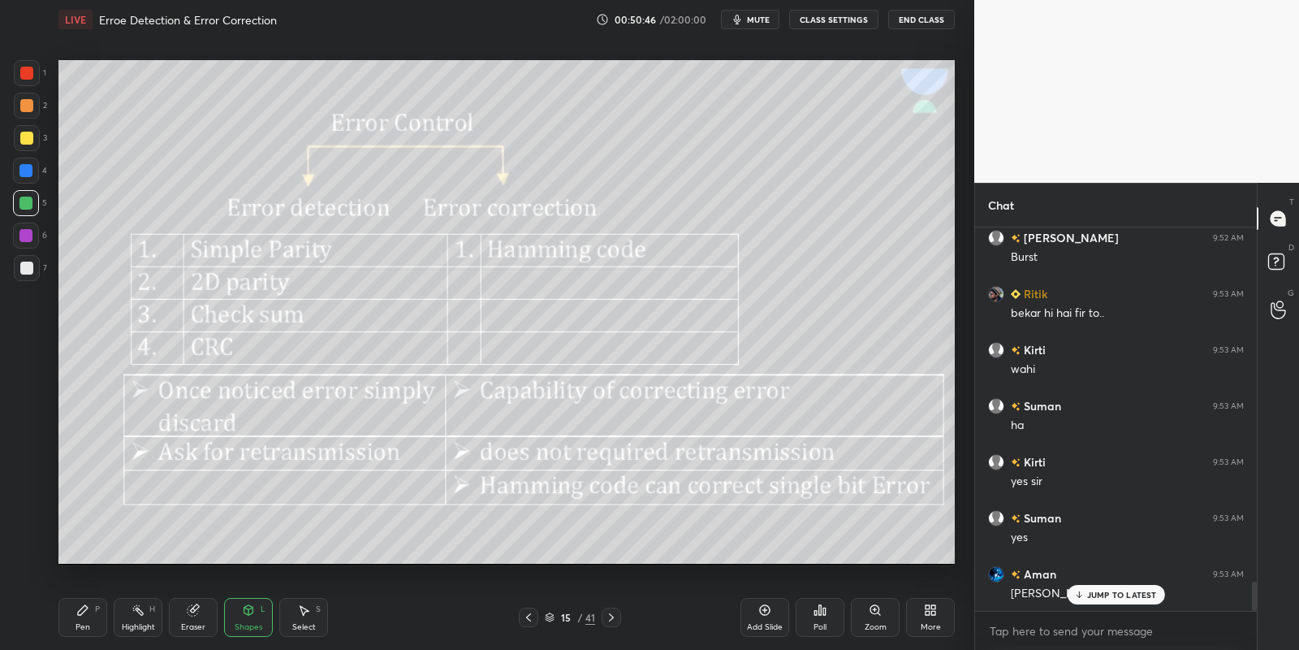
click at [82, 626] on div "Pen" at bounding box center [83, 627] width 15 height 8
click at [132, 621] on div "Highlight H" at bounding box center [138, 617] width 49 height 39
click at [87, 619] on div "Pen P" at bounding box center [82, 617] width 49 height 39
click at [140, 618] on div "Highlight H" at bounding box center [138, 617] width 49 height 39
click at [95, 622] on div "Pen P" at bounding box center [82, 617] width 49 height 39
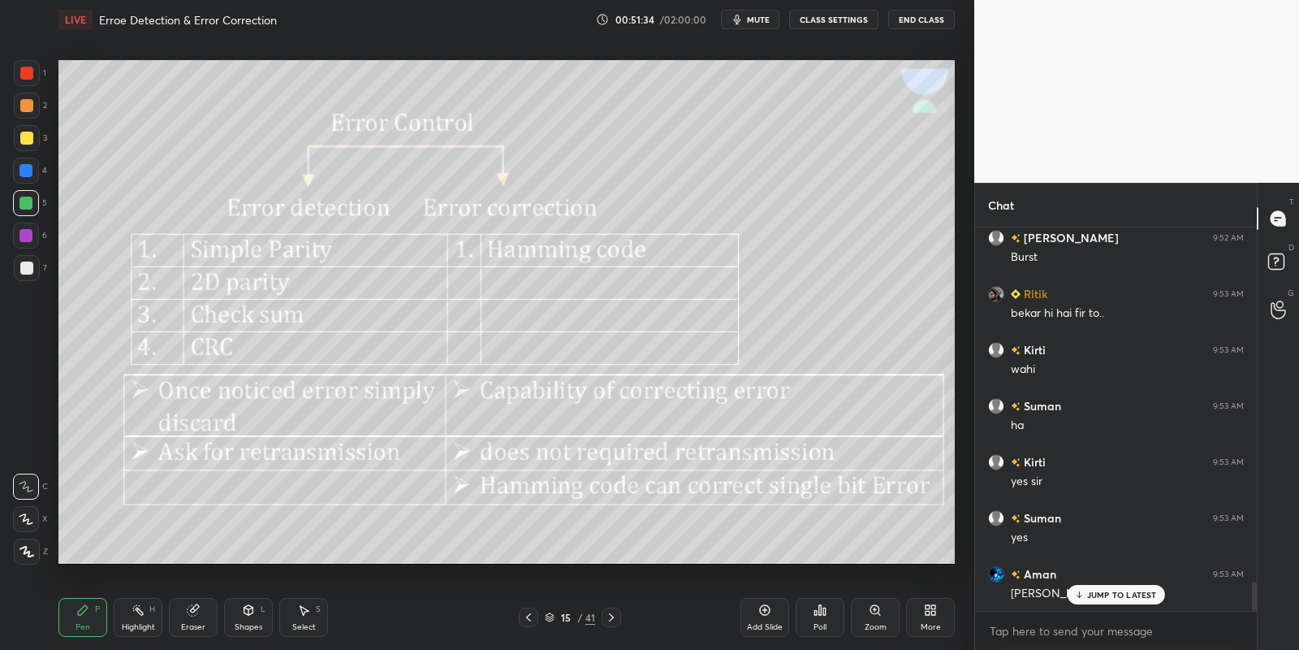
click at [136, 621] on div "Highlight H" at bounding box center [138, 617] width 49 height 39
drag, startPoint x: 98, startPoint y: 616, endPoint x: 110, endPoint y: 618, distance: 11.5
click at [101, 619] on div "Pen P" at bounding box center [82, 617] width 49 height 39
click at [139, 618] on div "Highlight H" at bounding box center [138, 617] width 49 height 39
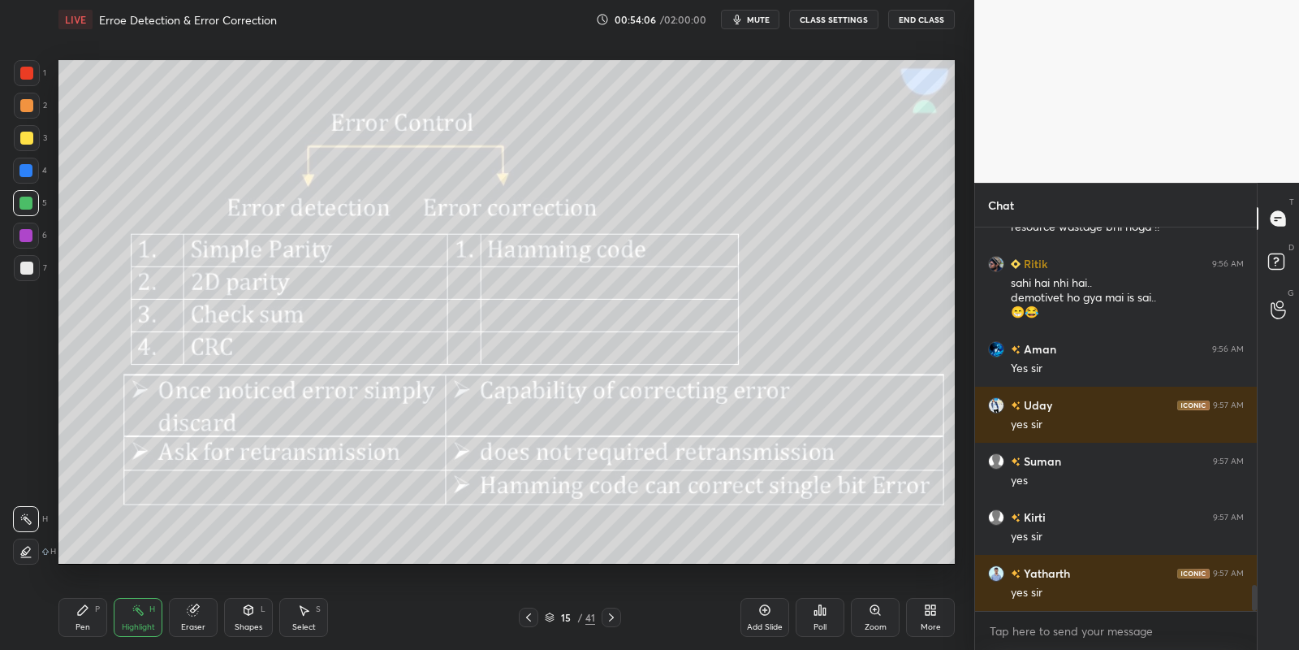
scroll to position [5293, 0]
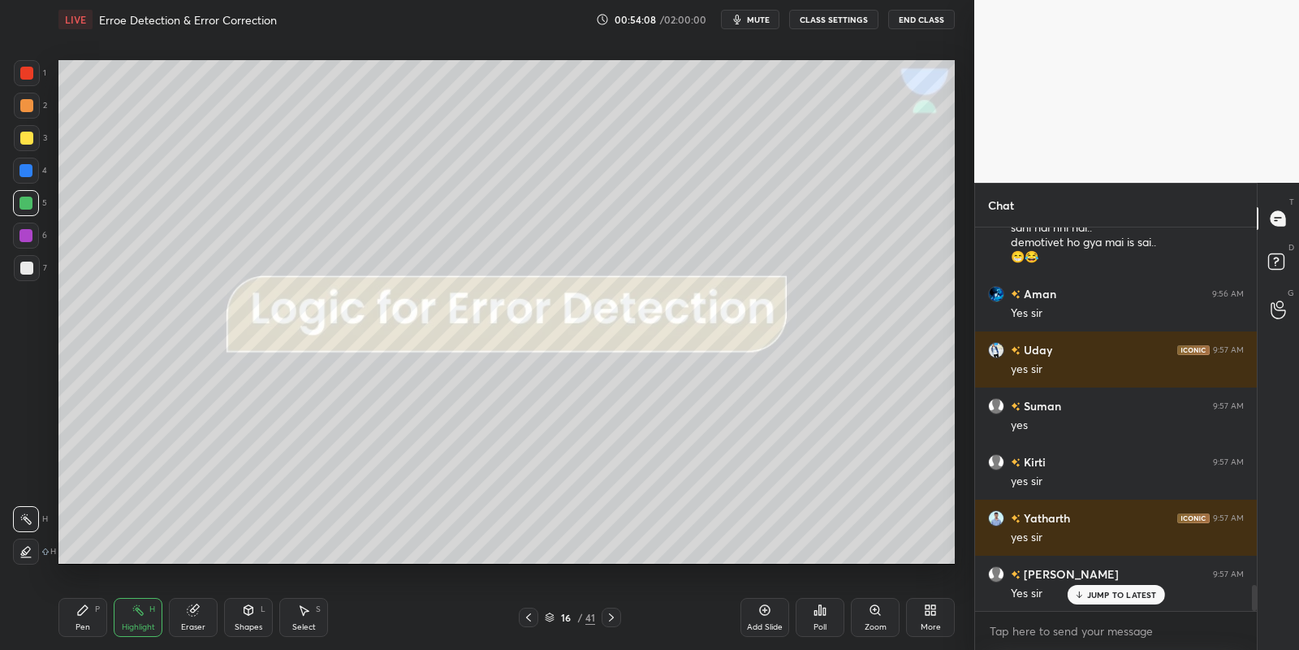
drag, startPoint x: 251, startPoint y: 623, endPoint x: 248, endPoint y: 607, distance: 16.4
click at [246, 626] on div "Shapes" at bounding box center [249, 627] width 28 height 8
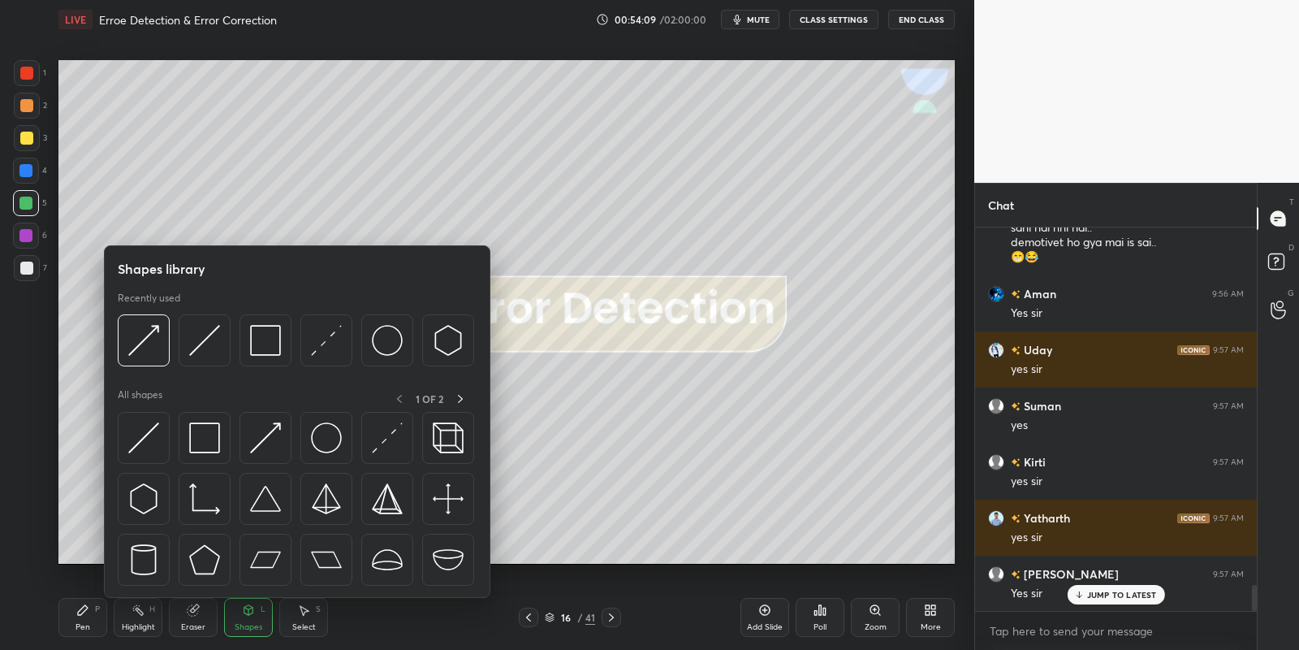
click at [201, 438] on img at bounding box center [204, 437] width 31 height 31
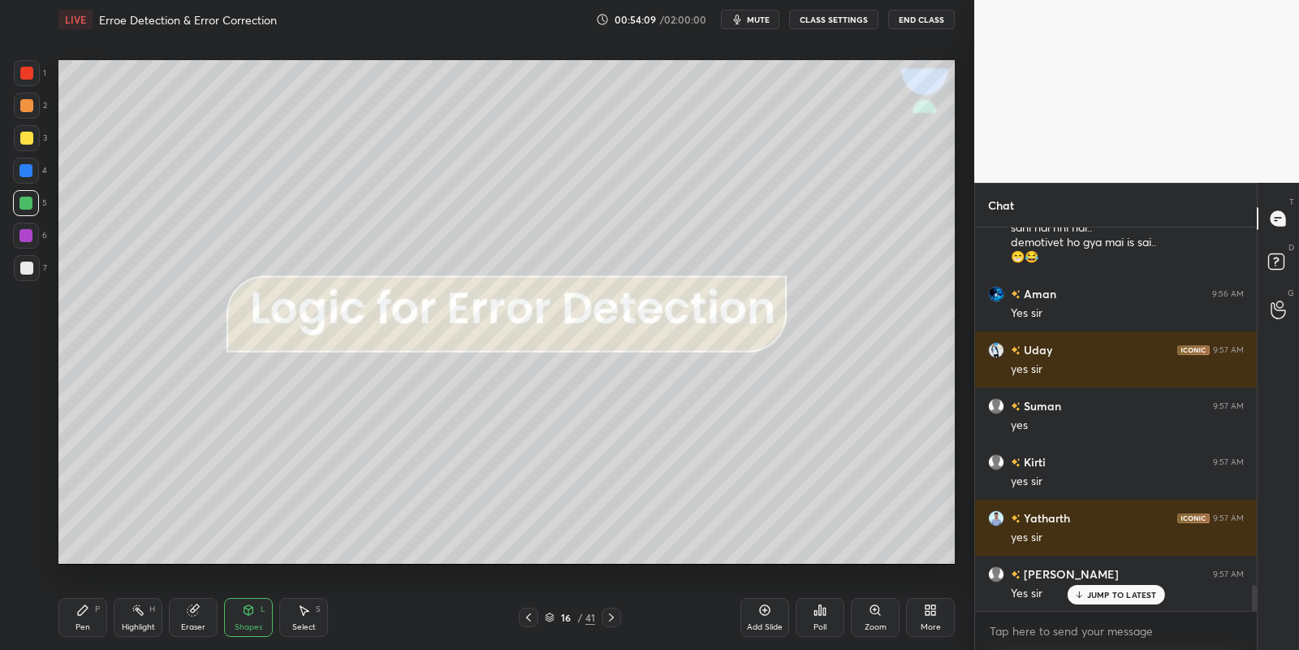
click at [24, 139] on div at bounding box center [26, 138] width 13 height 13
click at [23, 203] on div at bounding box center [25, 203] width 13 height 13
click at [97, 619] on div "Pen P" at bounding box center [82, 617] width 49 height 39
click at [137, 624] on div "Highlight" at bounding box center [138, 627] width 33 height 8
click at [91, 628] on div "Pen P" at bounding box center [82, 617] width 49 height 39
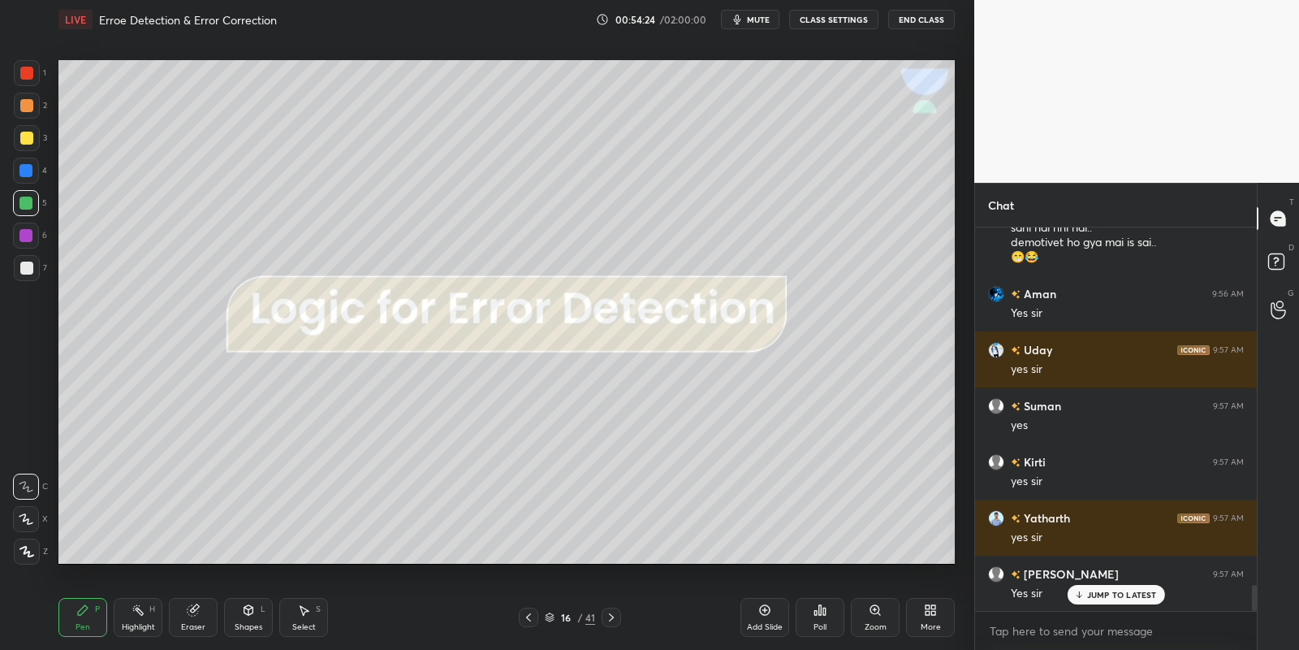
click at [31, 140] on div at bounding box center [26, 138] width 13 height 13
click at [762, 19] on span "mute" at bounding box center [758, 19] width 23 height 11
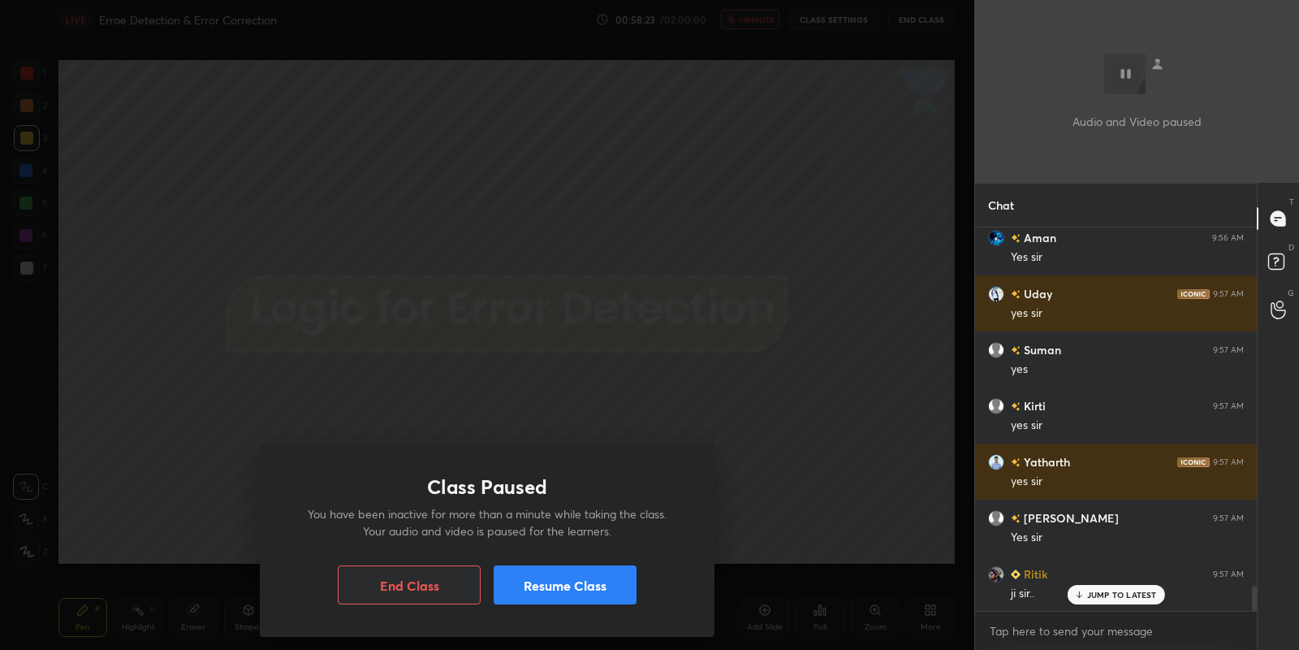
scroll to position [5388, 0]
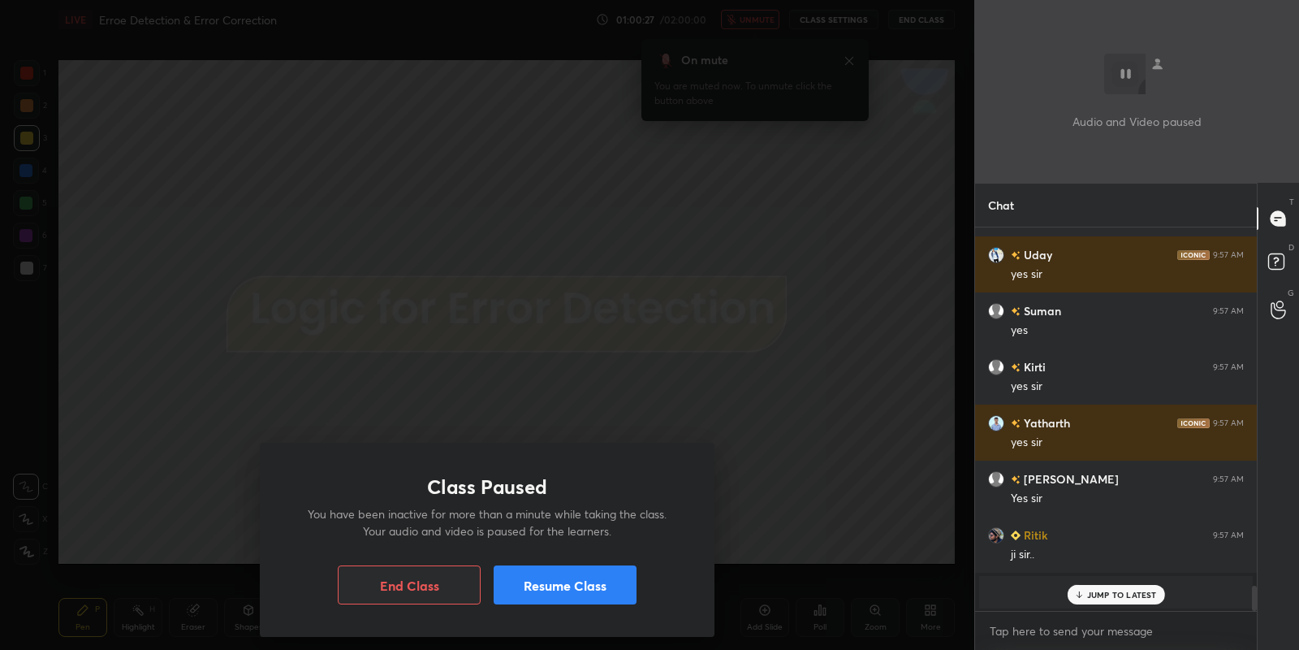
click at [557, 587] on button "Resume Class" at bounding box center [565, 584] width 143 height 39
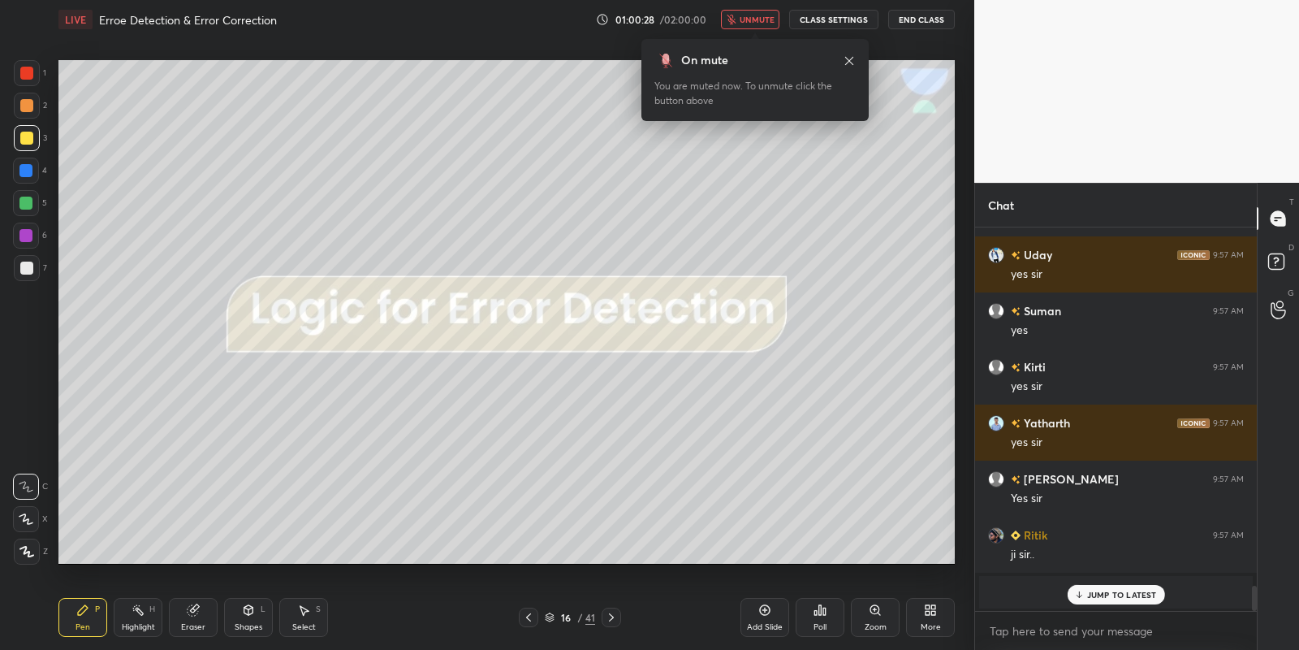
click at [193, 616] on icon at bounding box center [193, 609] width 13 height 13
click at [754, 18] on span "unmute" at bounding box center [757, 19] width 35 height 11
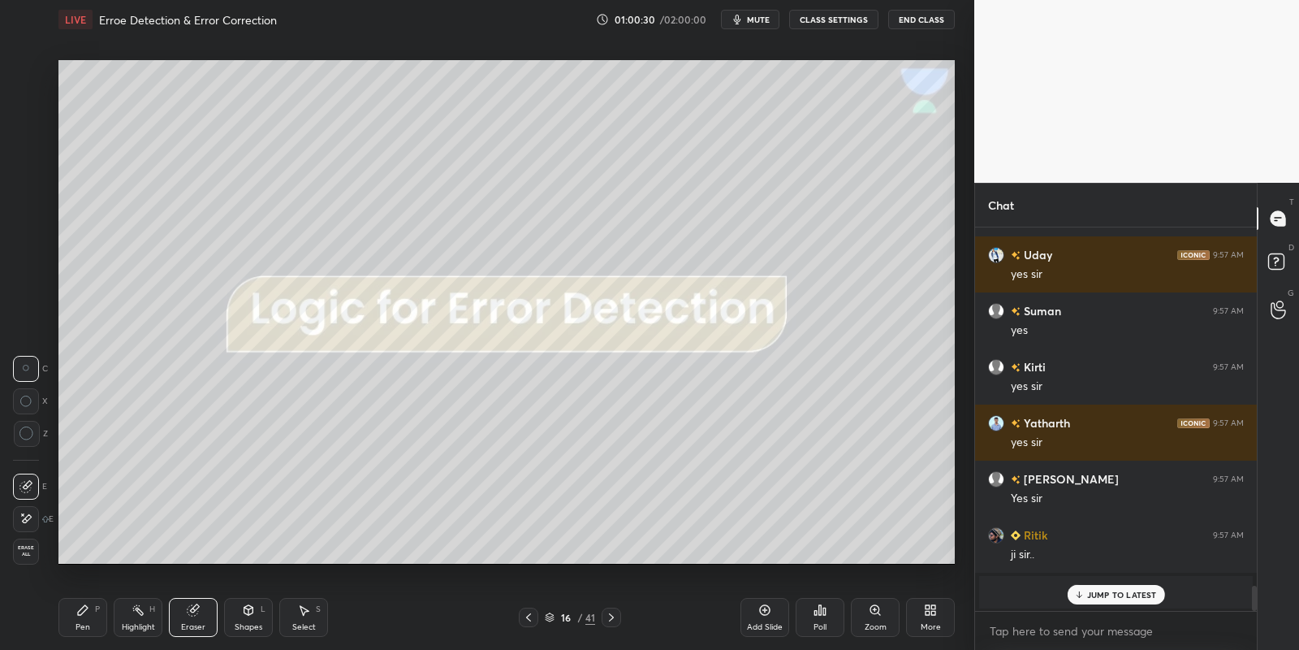
click at [304, 616] on div "Select S" at bounding box center [303, 617] width 49 height 39
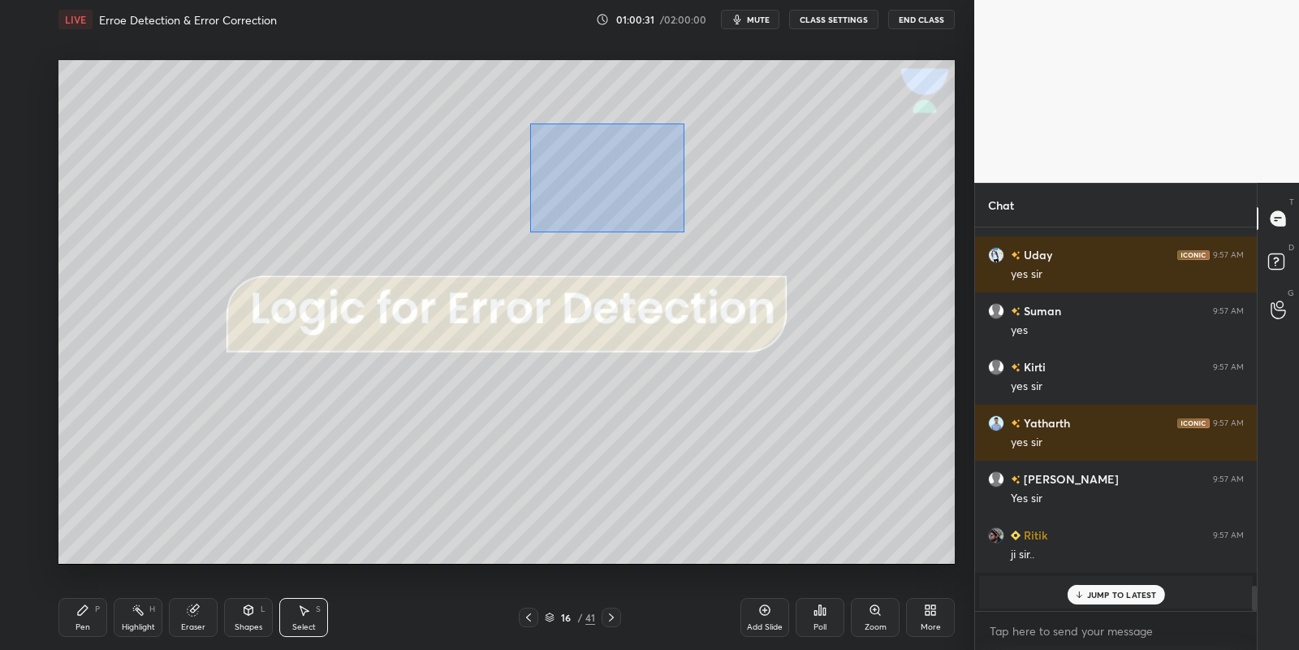
drag, startPoint x: 530, startPoint y: 123, endPoint x: 680, endPoint y: 227, distance: 182.0
click at [684, 232] on div "0 ° Undo Copy Paste here Duplicate Duplicate to new slide Delete" at bounding box center [506, 312] width 896 height 504
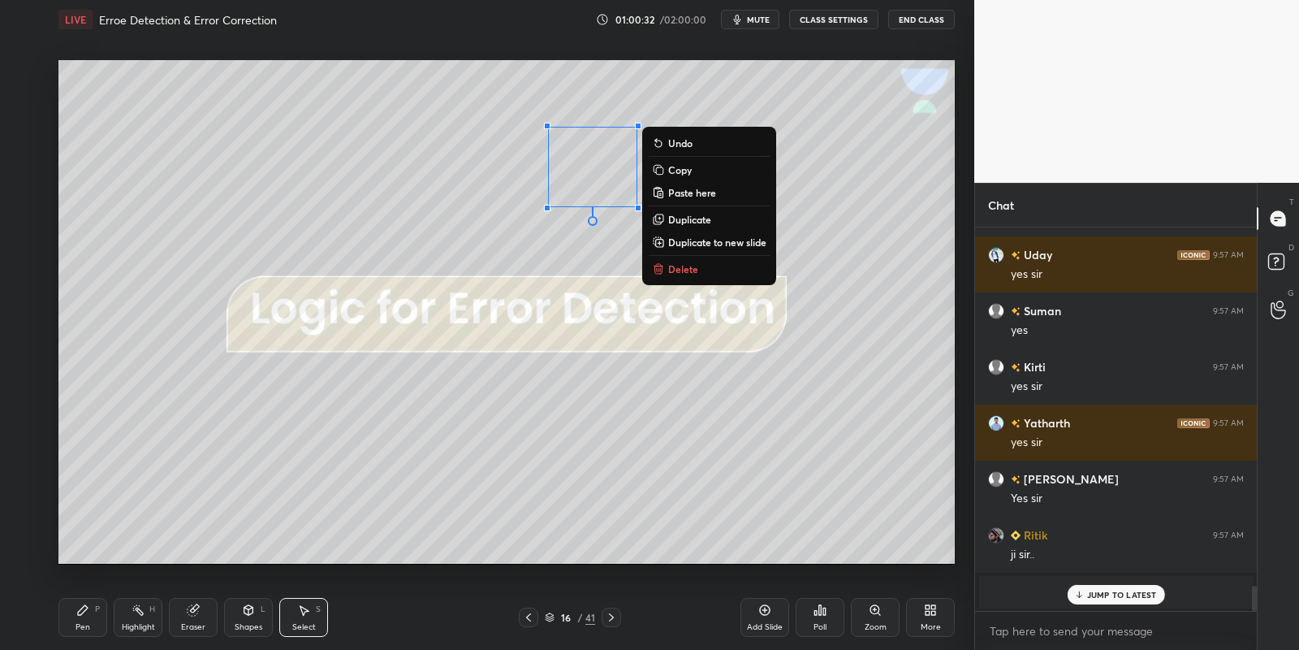
click at [697, 266] on button "Delete" at bounding box center [709, 268] width 121 height 19
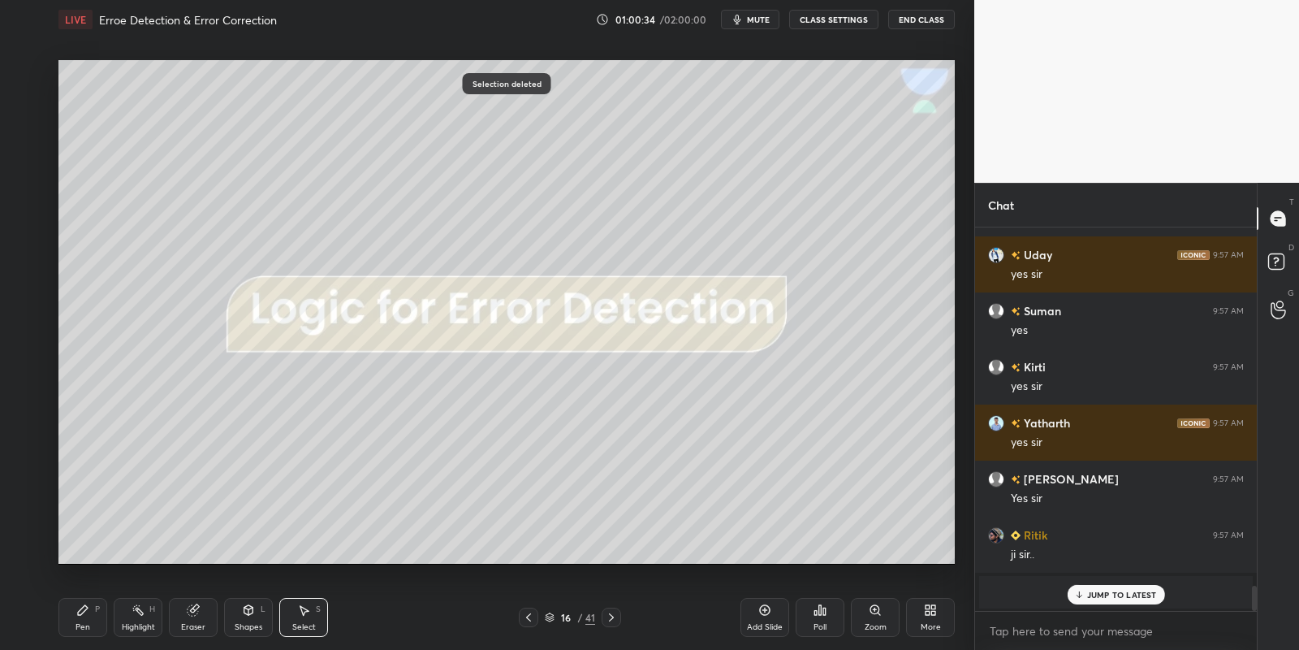
drag, startPoint x: 94, startPoint y: 616, endPoint x: 129, endPoint y: 616, distance: 34.9
click at [96, 616] on div "Pen P" at bounding box center [82, 617] width 49 height 39
click at [136, 618] on div "Highlight H" at bounding box center [138, 617] width 49 height 39
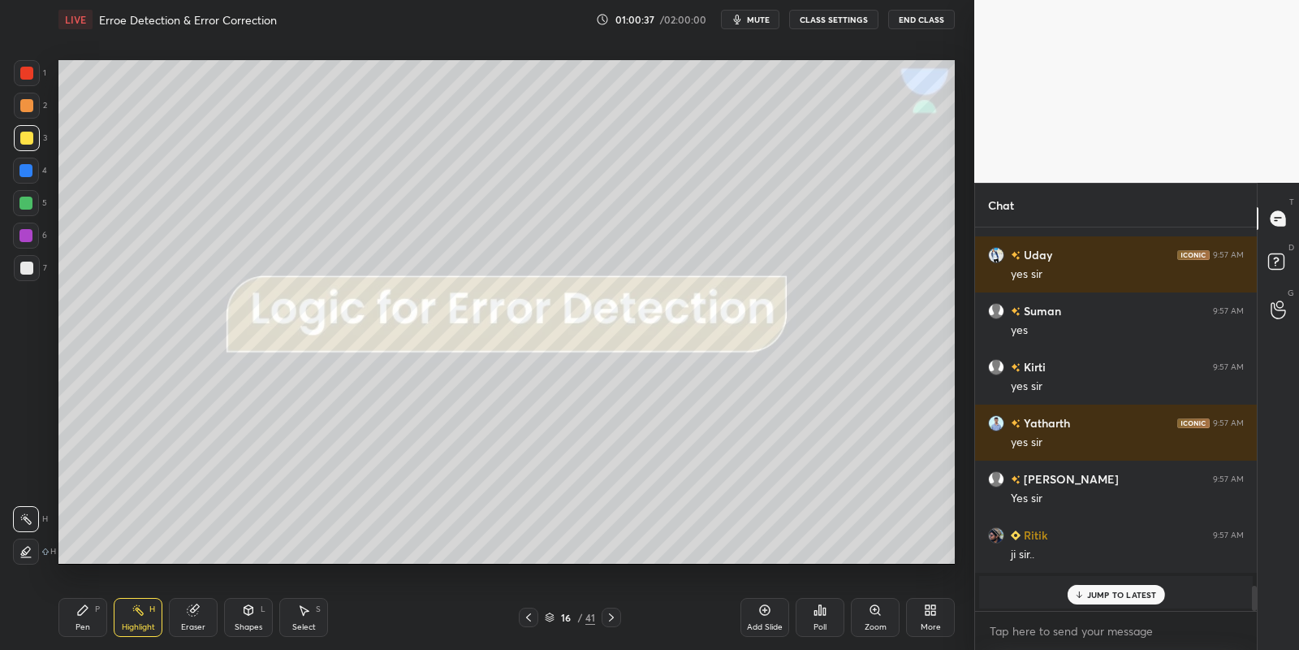
drag, startPoint x: 1095, startPoint y: 590, endPoint x: 1099, endPoint y: 597, distance: 8.4
click at [1096, 590] on p "JUMP TO LATEST" at bounding box center [1122, 595] width 70 height 10
click at [96, 624] on div "Pen P" at bounding box center [82, 617] width 49 height 39
click at [134, 618] on div "Highlight H" at bounding box center [138, 617] width 49 height 39
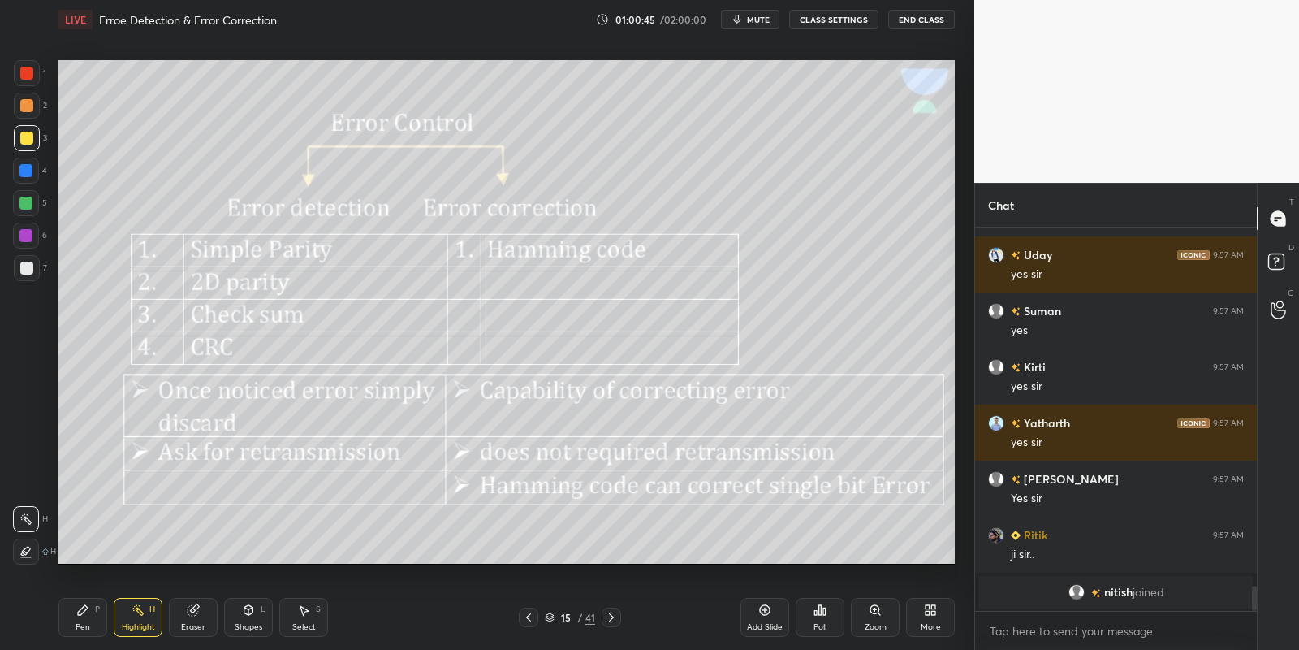
click at [91, 622] on div "Pen P" at bounding box center [82, 617] width 49 height 39
click at [132, 620] on div "Highlight H" at bounding box center [138, 617] width 49 height 39
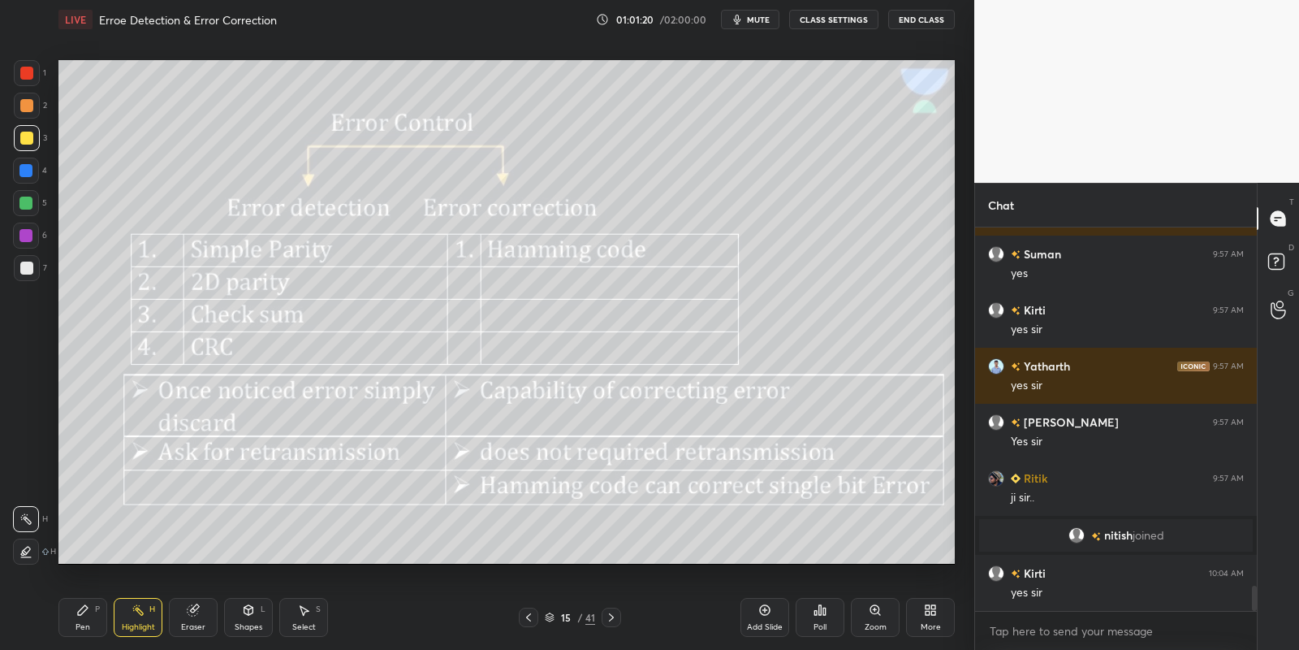
scroll to position [5500, 0]
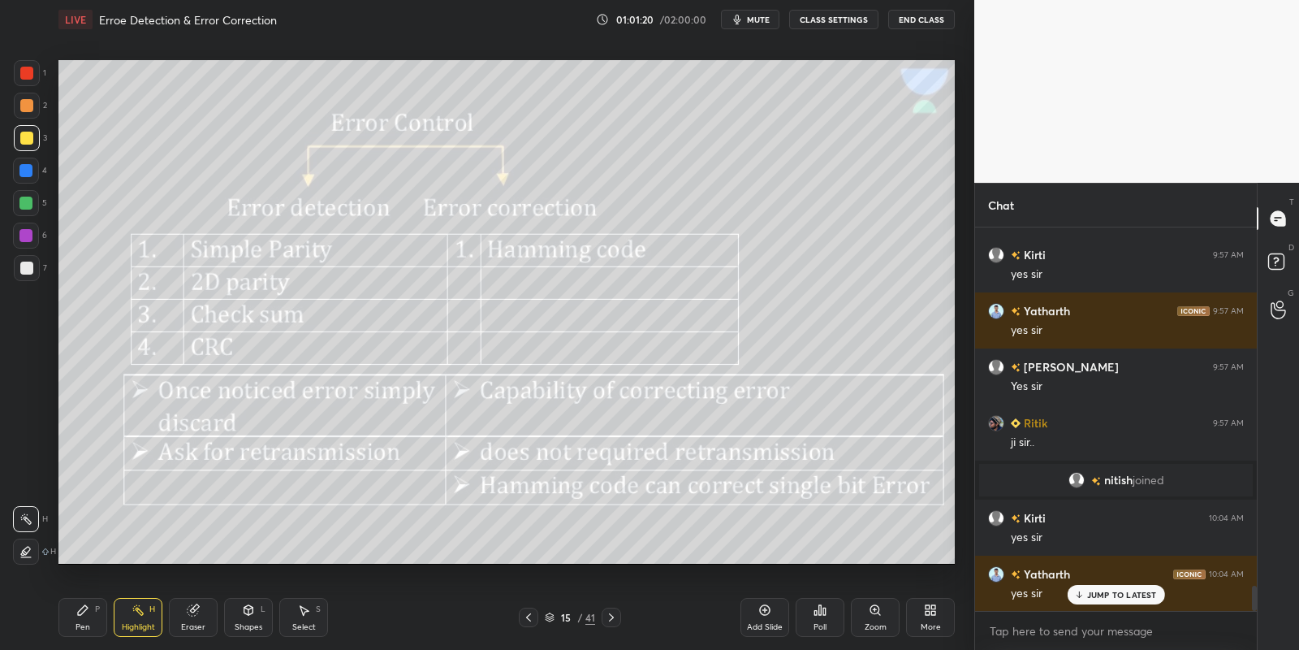
click at [610, 615] on icon at bounding box center [611, 617] width 5 height 8
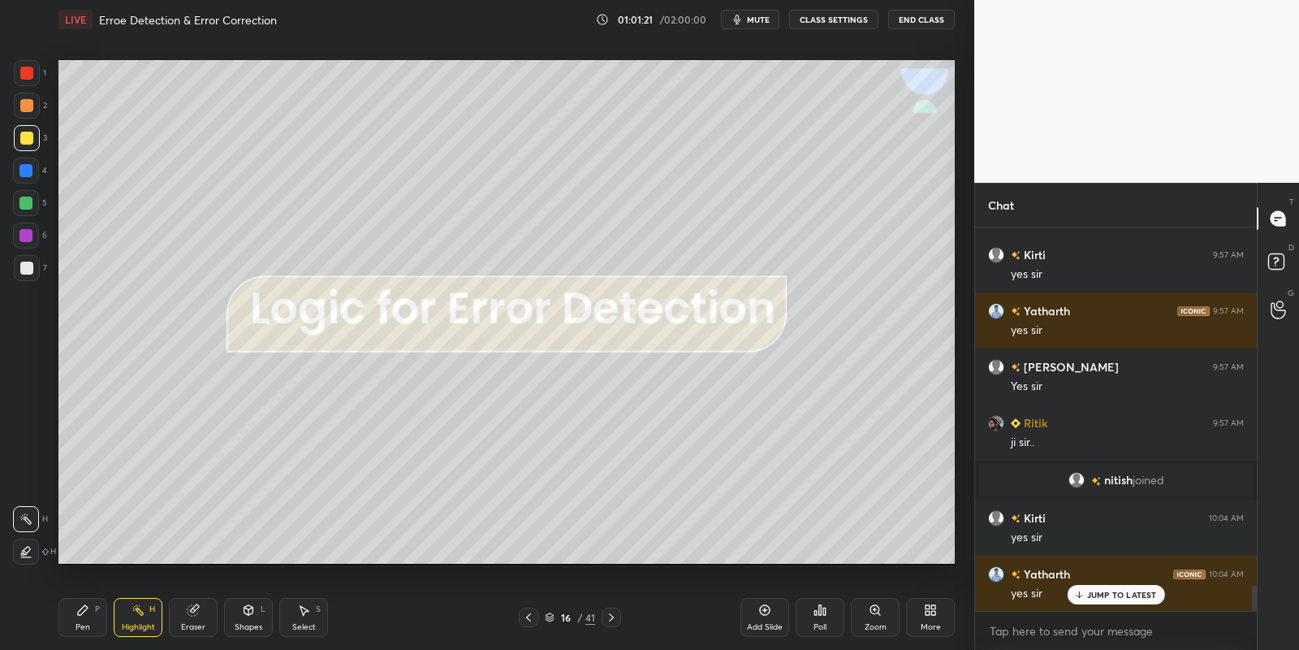
click at [609, 621] on icon at bounding box center [611, 617] width 13 height 13
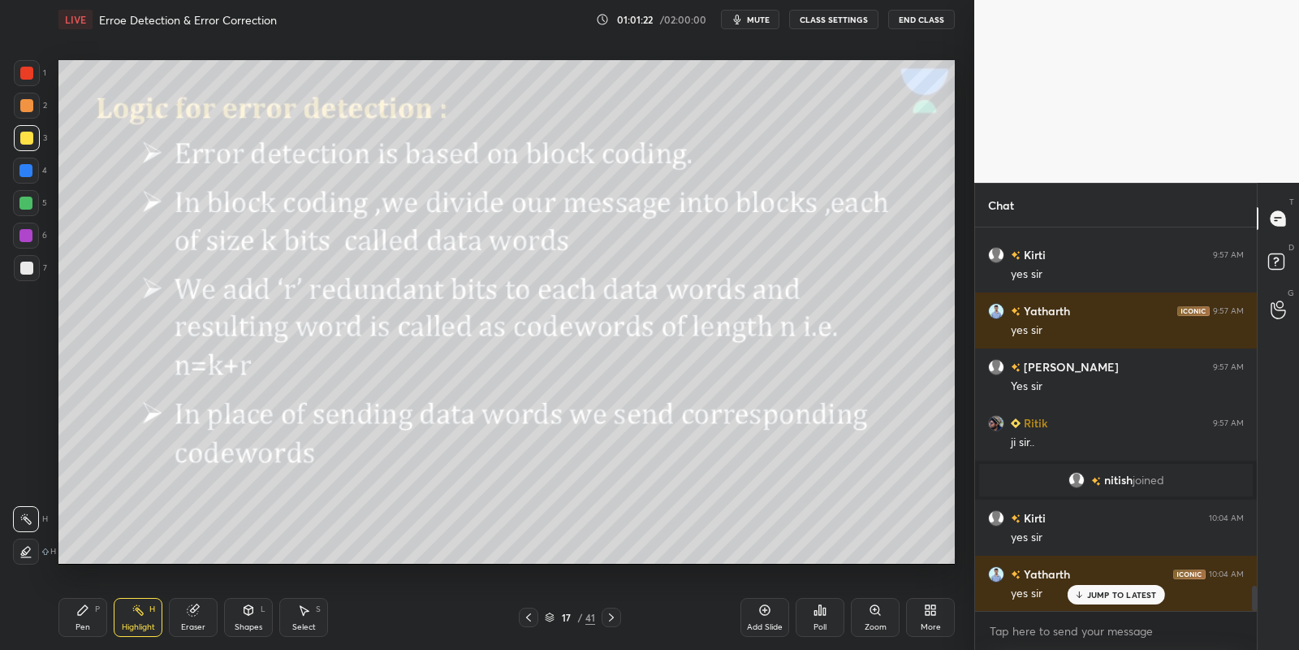
click at [251, 615] on icon at bounding box center [248, 609] width 13 height 13
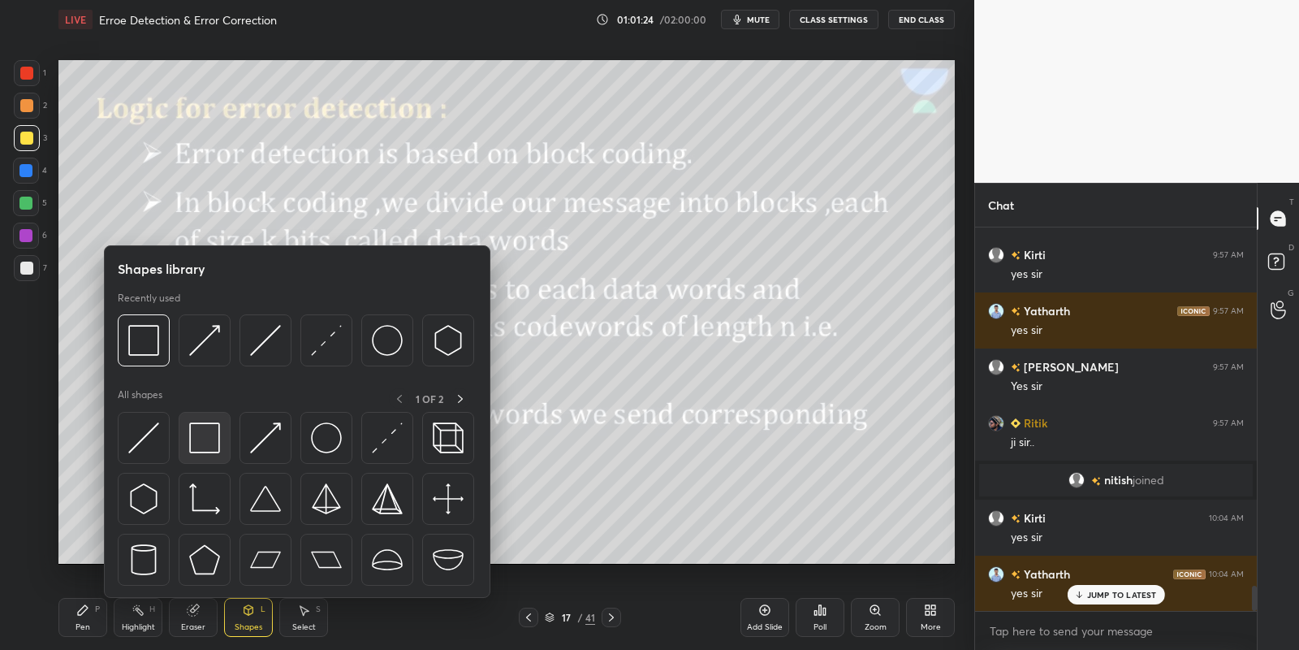
click at [216, 443] on img at bounding box center [204, 437] width 31 height 31
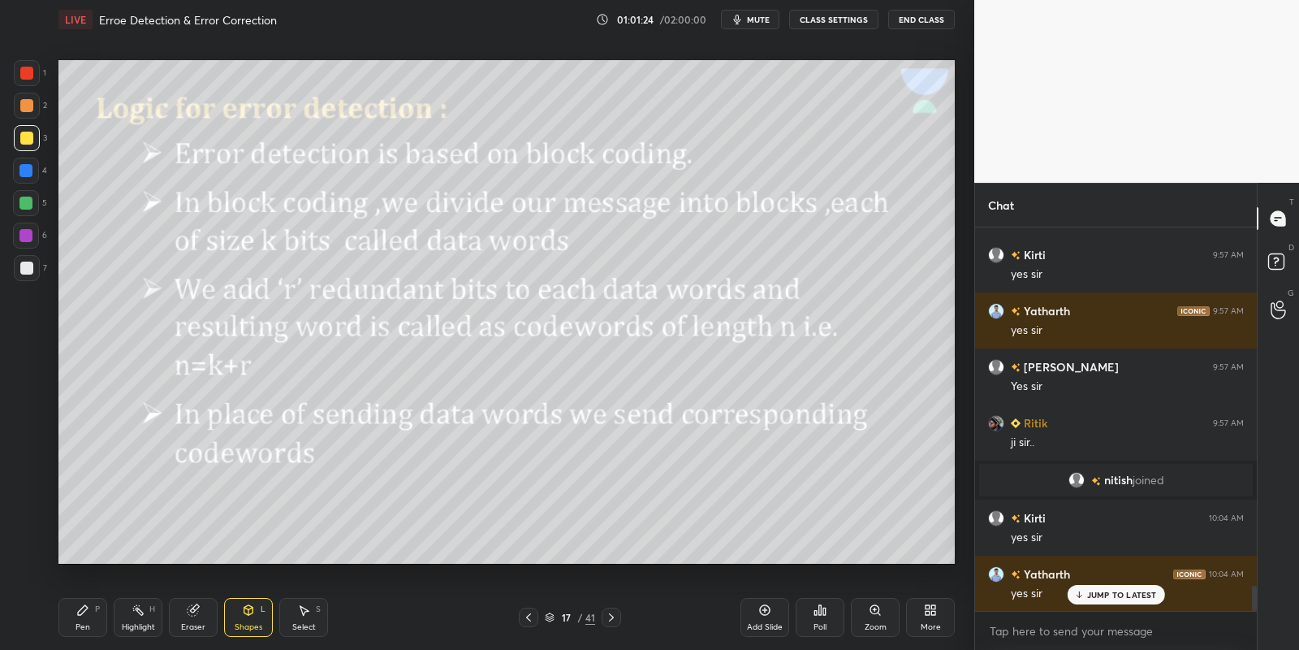
click at [29, 200] on div at bounding box center [25, 203] width 13 height 13
drag, startPoint x: 257, startPoint y: 616, endPoint x: 258, endPoint y: 604, distance: 11.4
click at [257, 615] on div "Shapes L" at bounding box center [248, 617] width 49 height 39
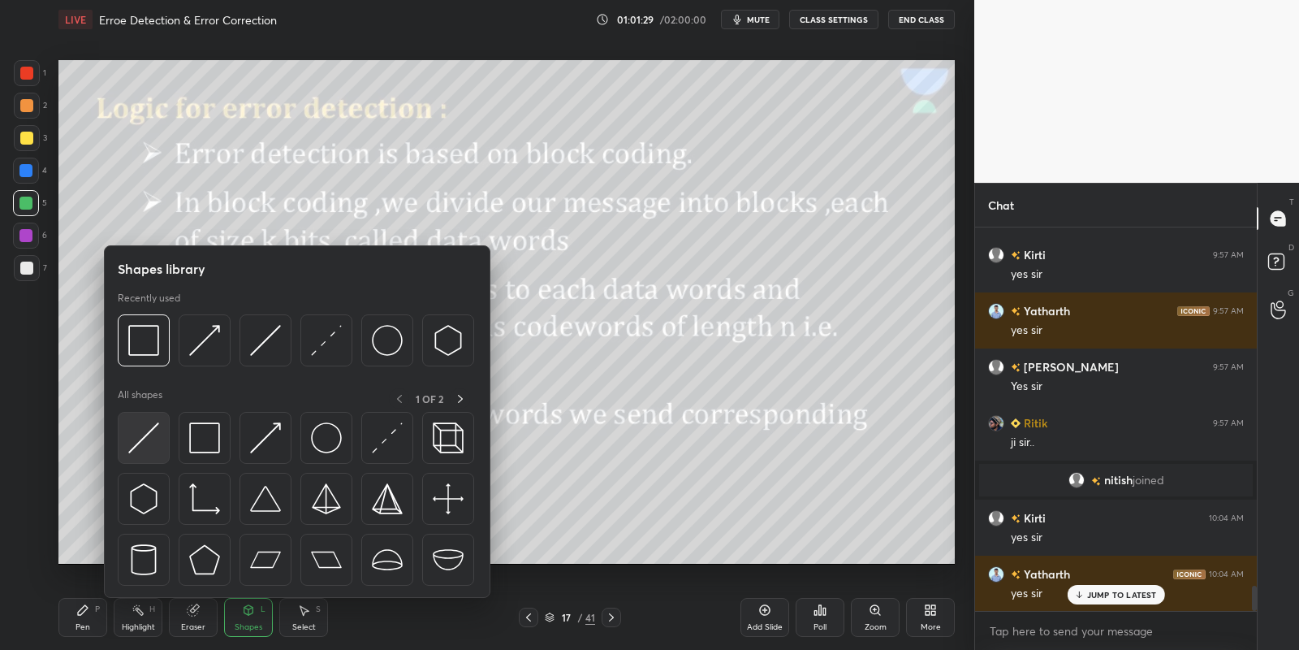
click at [141, 438] on img at bounding box center [143, 437] width 31 height 31
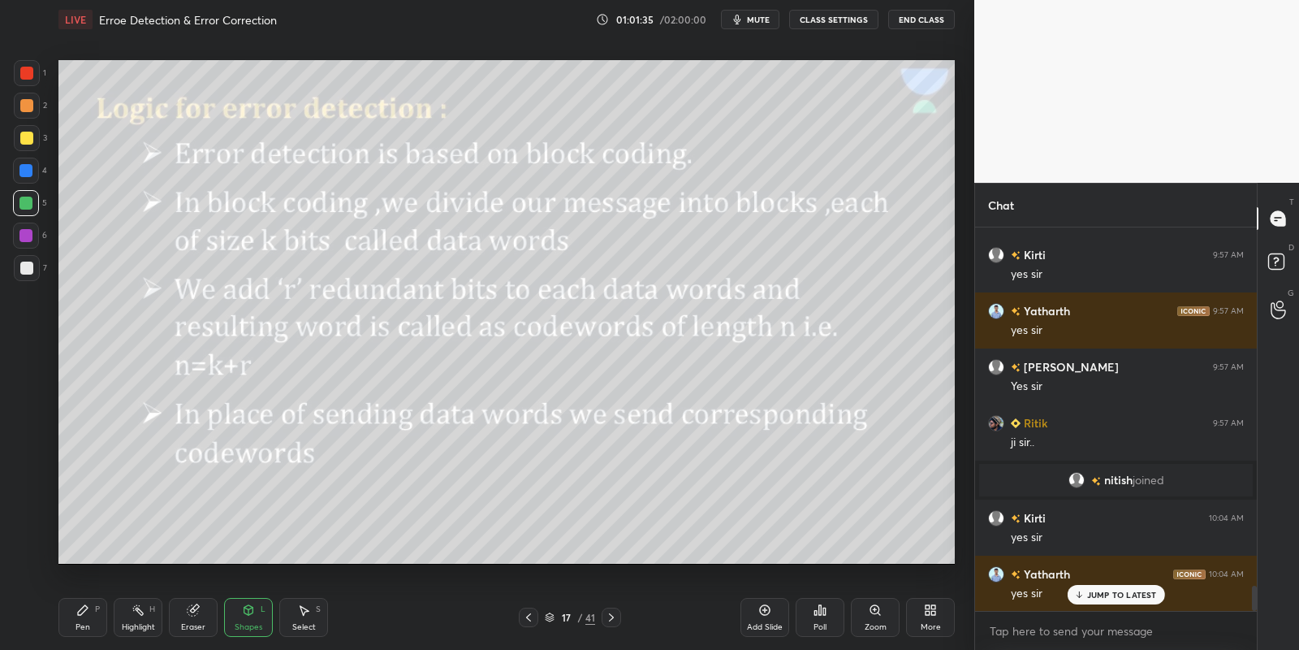
drag, startPoint x: 251, startPoint y: 620, endPoint x: 253, endPoint y: 598, distance: 22.8
click at [250, 621] on div "Shapes L" at bounding box center [248, 617] width 49 height 39
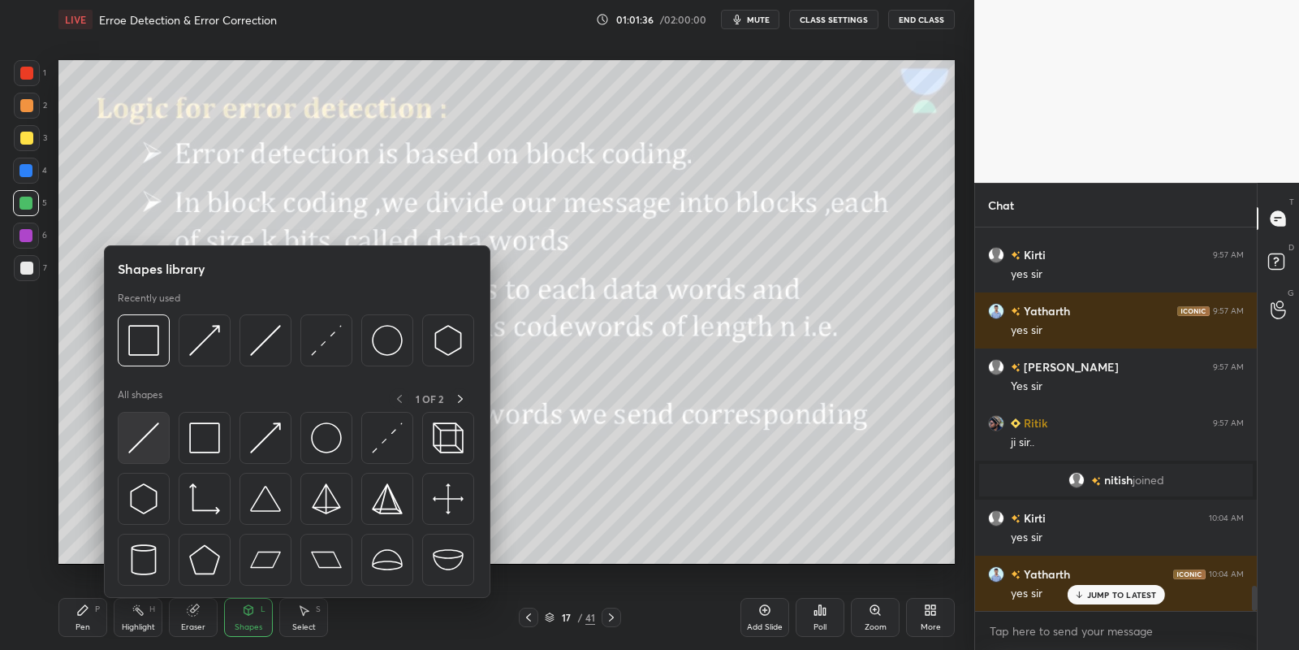
click at [145, 436] on img at bounding box center [143, 437] width 31 height 31
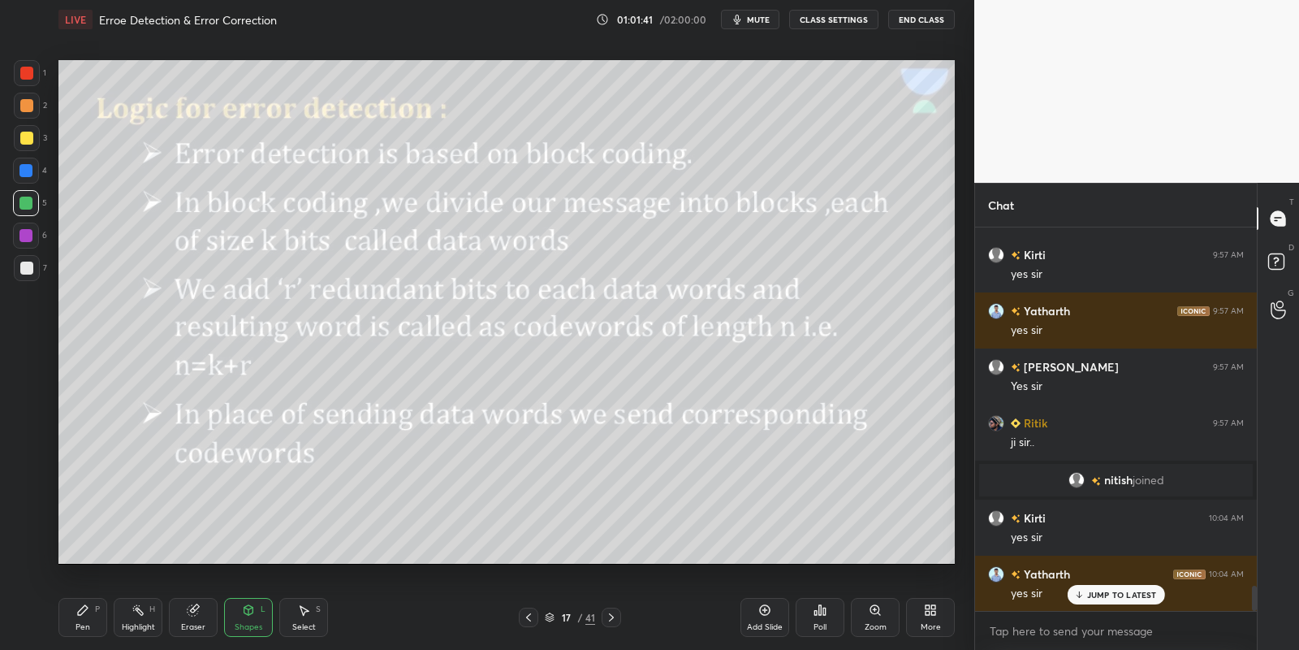
drag, startPoint x: 110, startPoint y: 611, endPoint x: 166, endPoint y: 605, distance: 55.5
click at [113, 611] on div "Pen P Highlight H Eraser Shapes L Select S" at bounding box center [228, 617] width 341 height 39
click at [244, 620] on div "Shapes L" at bounding box center [248, 617] width 49 height 39
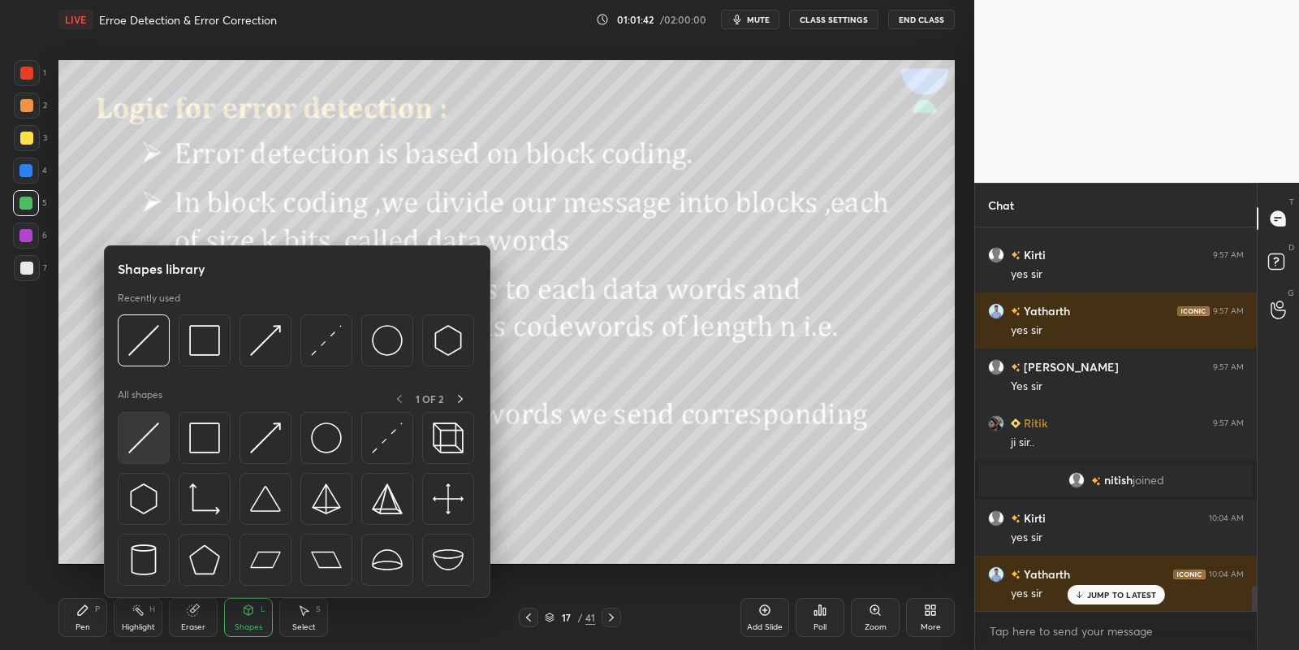
click at [149, 443] on img at bounding box center [143, 437] width 31 height 31
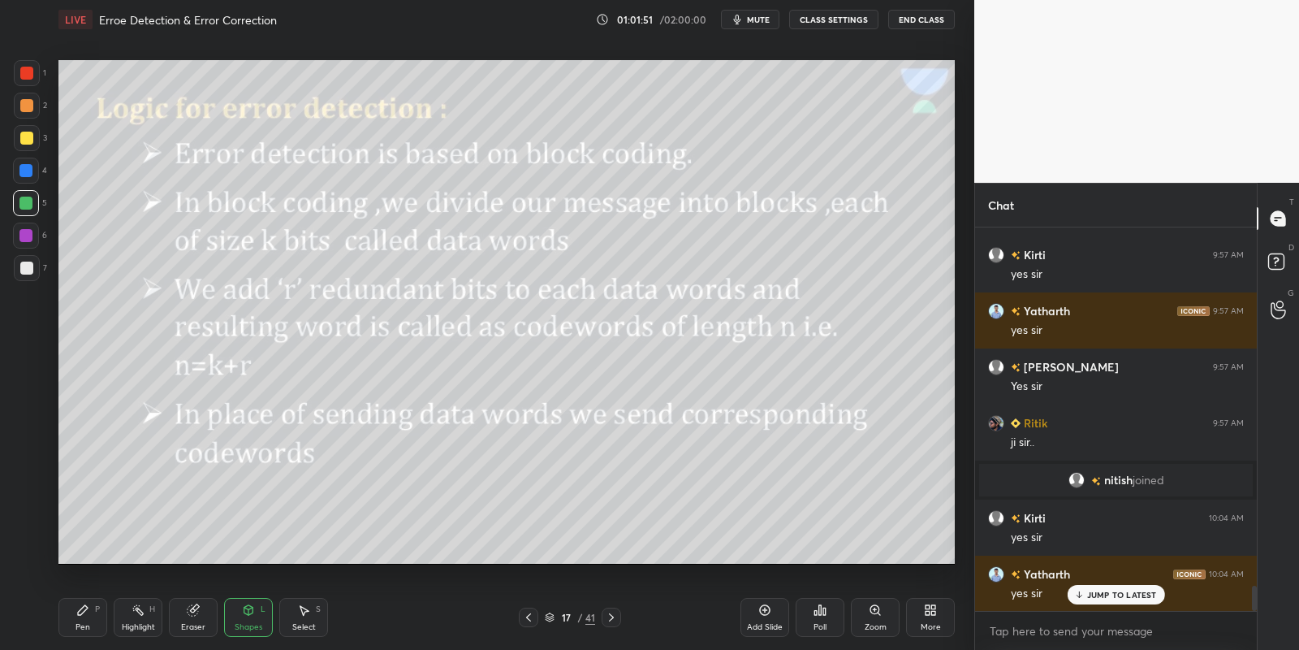
scroll to position [5539, 0]
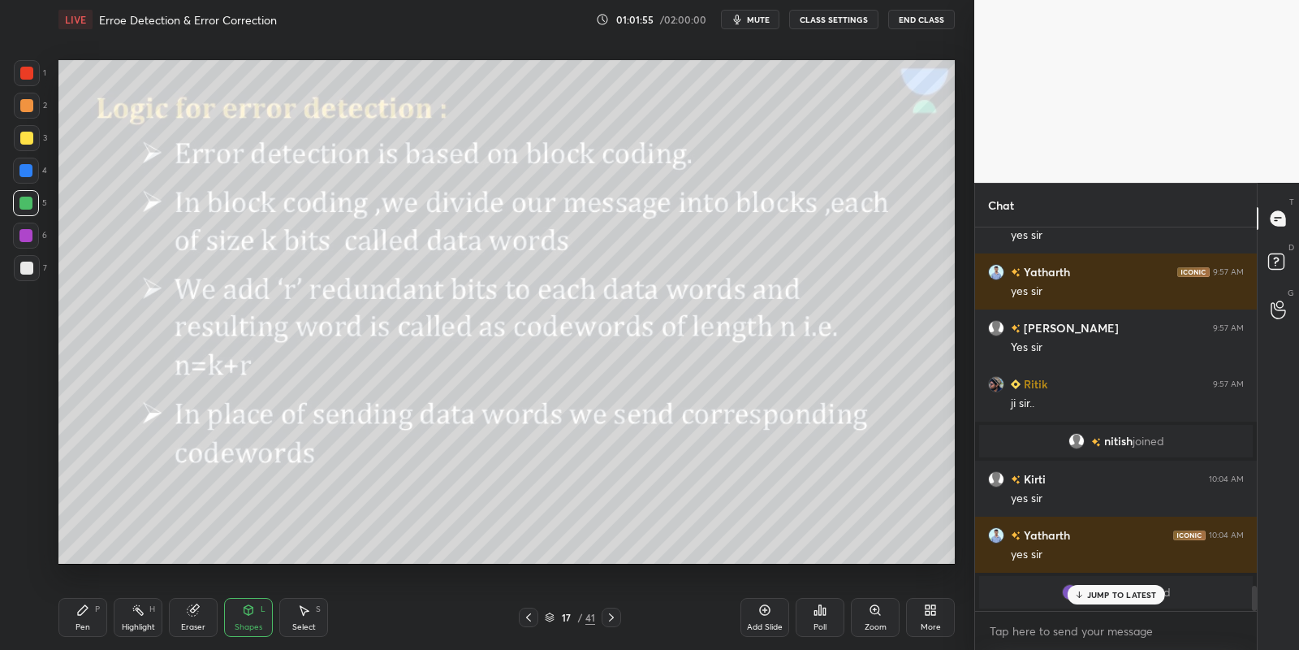
click at [108, 618] on div "Pen P Highlight H Eraser Shapes L Select S" at bounding box center [228, 617] width 341 height 39
click at [141, 616] on div "Highlight H" at bounding box center [138, 617] width 49 height 39
click at [1089, 594] on p "JUMP TO LATEST" at bounding box center [1122, 595] width 70 height 10
drag, startPoint x: 83, startPoint y: 619, endPoint x: 120, endPoint y: 618, distance: 37.4
click at [89, 619] on div "Pen P" at bounding box center [82, 617] width 49 height 39
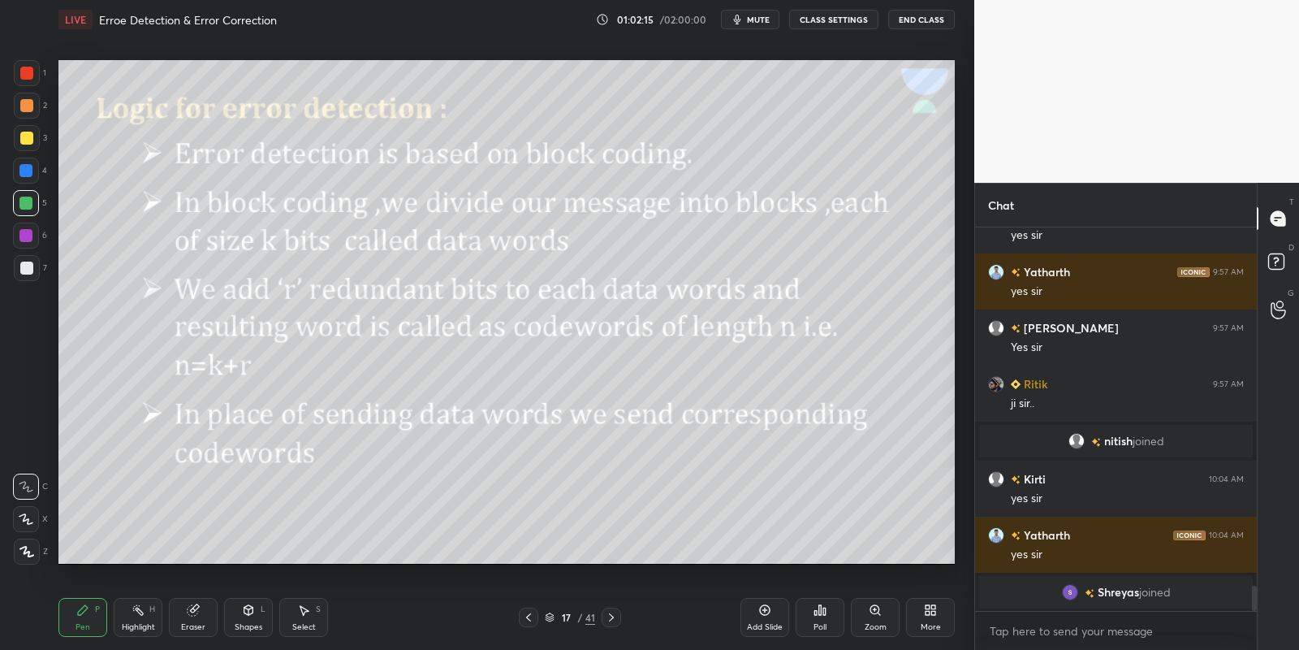
click at [136, 617] on div "Highlight H" at bounding box center [138, 617] width 49 height 39
click at [253, 616] on div "Shapes L" at bounding box center [248, 617] width 49 height 39
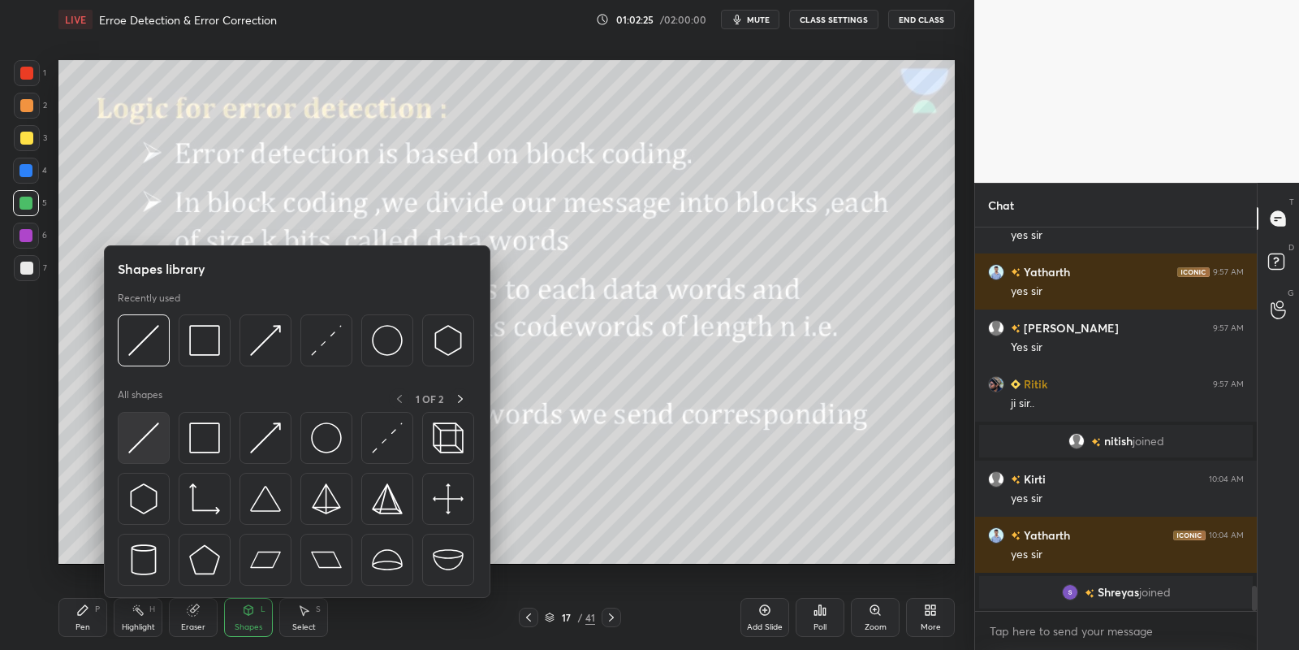
click at [147, 441] on img at bounding box center [143, 437] width 31 height 31
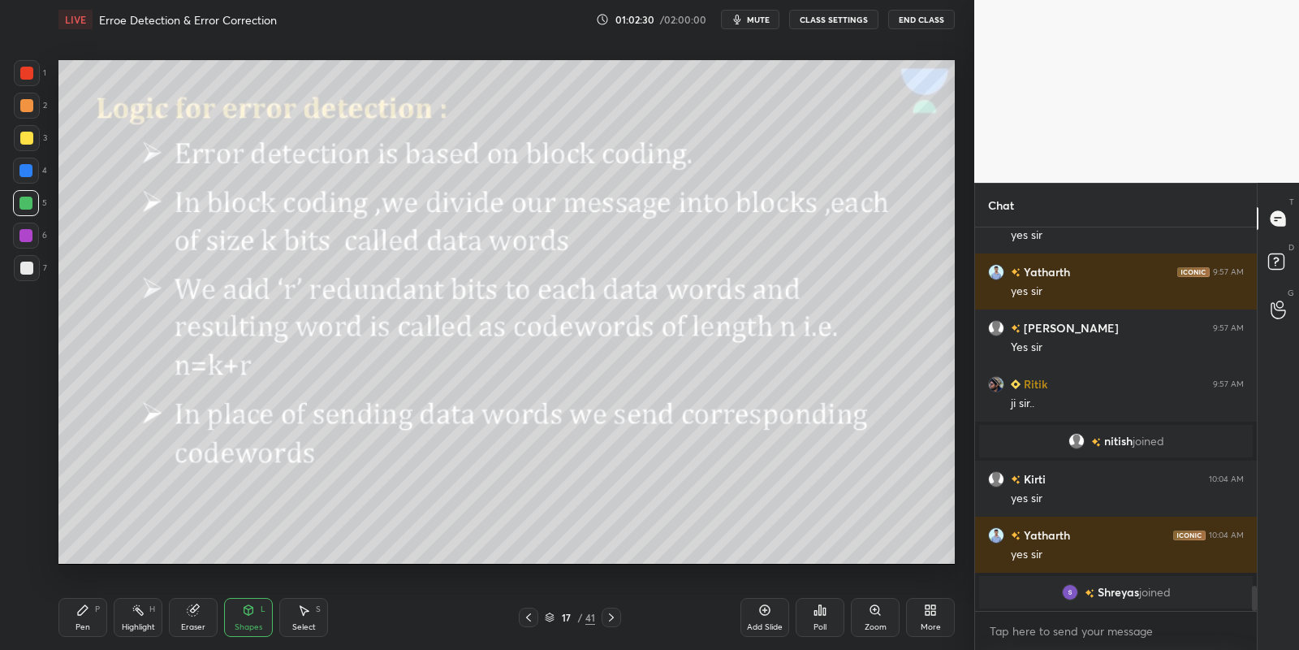
click at [109, 619] on div "Pen P Highlight H Eraser Shapes L Select S" at bounding box center [228, 617] width 341 height 39
drag, startPoint x: 139, startPoint y: 617, endPoint x: 150, endPoint y: 595, distance: 24.7
click at [137, 616] on div "Highlight H" at bounding box center [138, 617] width 49 height 39
click at [84, 604] on div "Pen P" at bounding box center [82, 617] width 49 height 39
click at [128, 616] on div "Highlight H" at bounding box center [138, 617] width 49 height 39
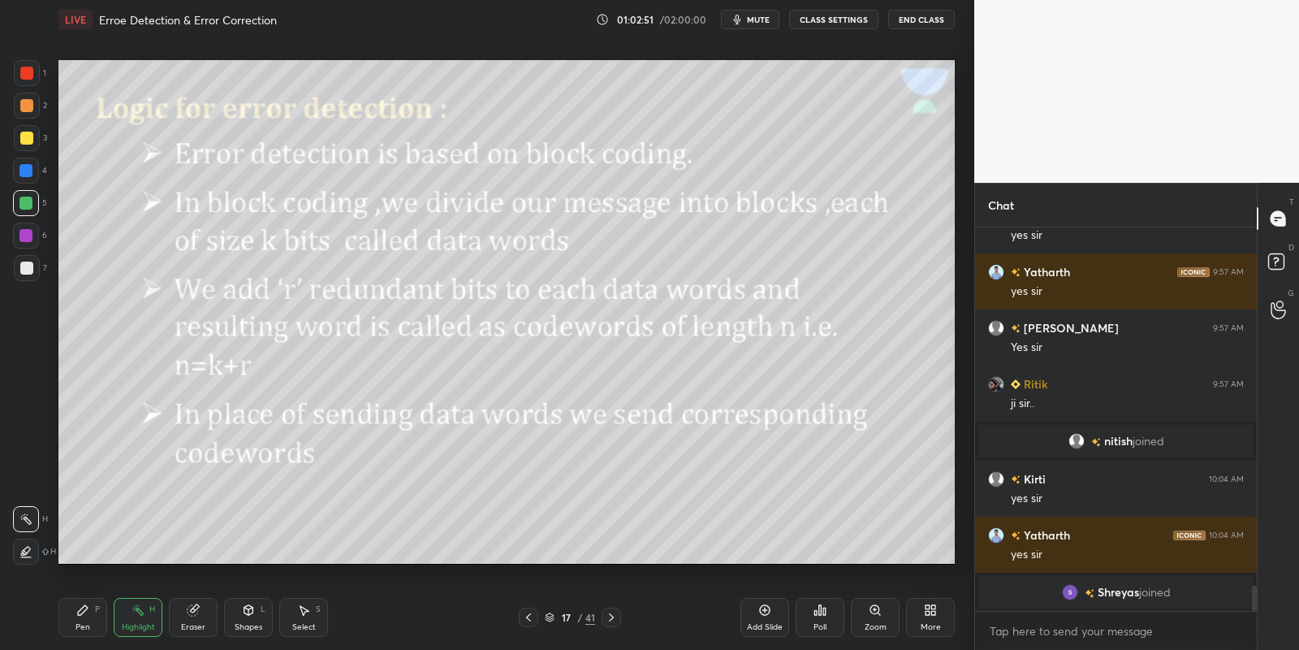
drag, startPoint x: 255, startPoint y: 622, endPoint x: 245, endPoint y: 606, distance: 18.9
click at [253, 621] on div "Shapes L" at bounding box center [248, 617] width 49 height 39
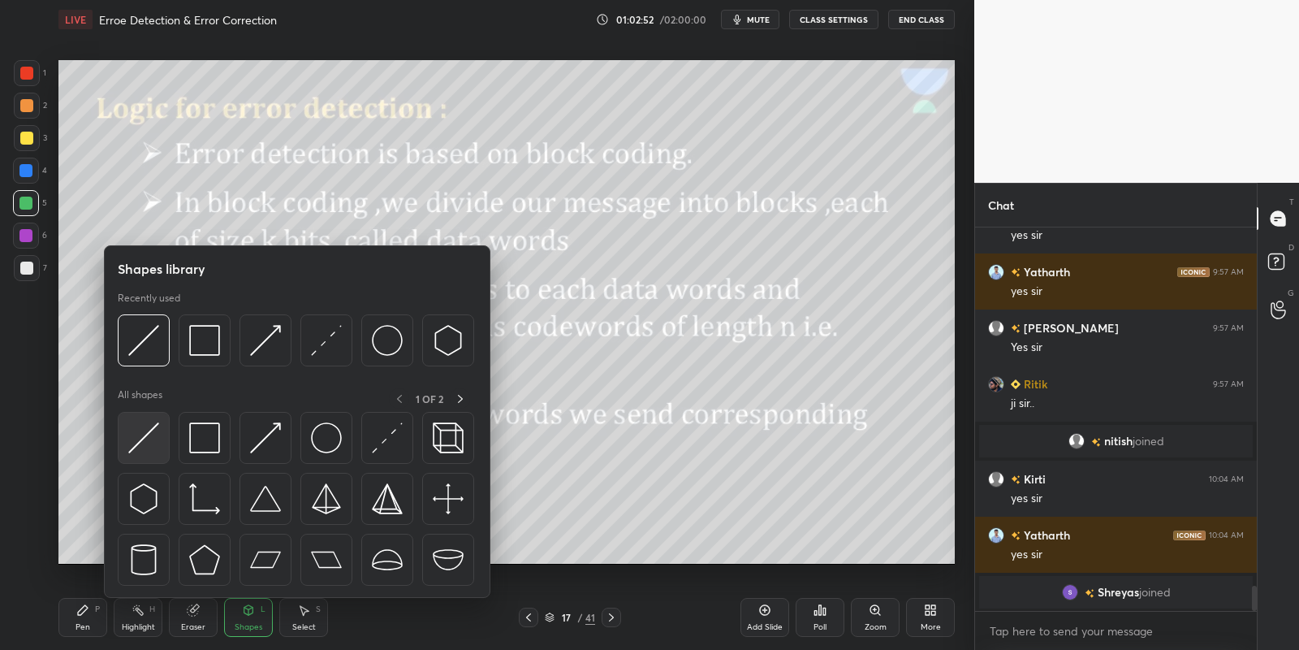
click at [149, 447] on img at bounding box center [143, 437] width 31 height 31
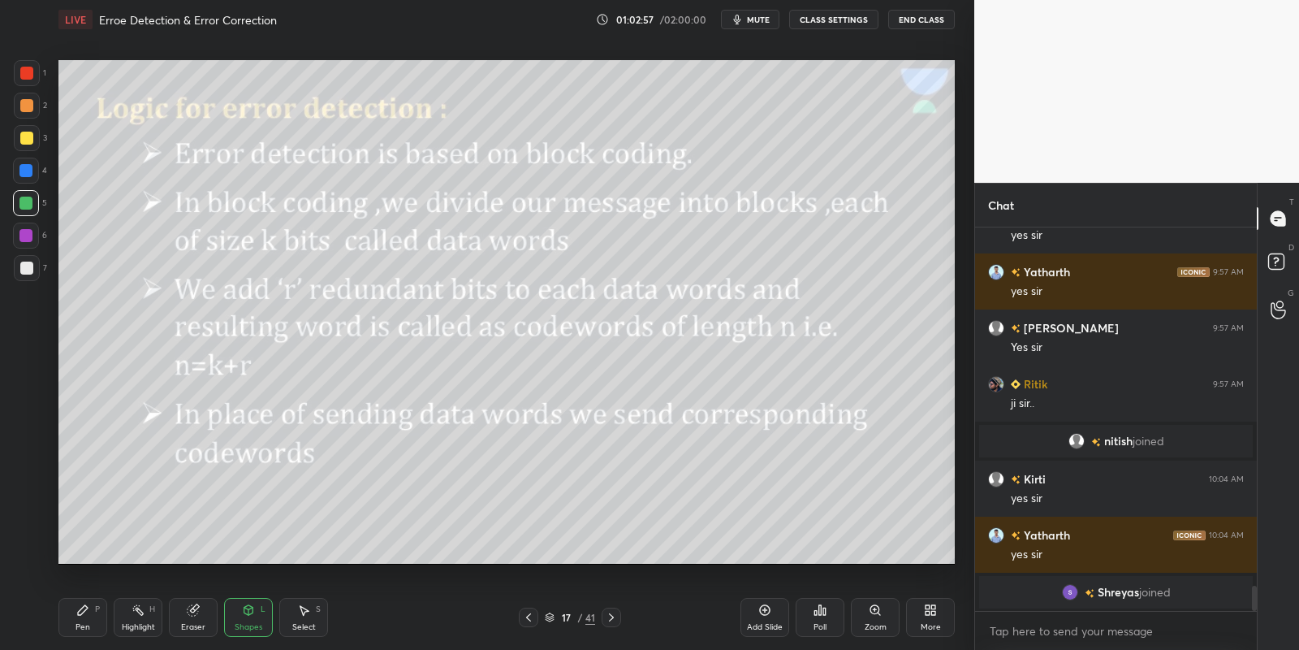
click at [107, 610] on div "Pen P Highlight H Eraser Shapes L Select S" at bounding box center [228, 617] width 341 height 39
click at [140, 616] on icon at bounding box center [138, 609] width 13 height 13
click at [90, 622] on div "Pen P" at bounding box center [82, 617] width 49 height 39
click at [140, 619] on div "Highlight H" at bounding box center [138, 617] width 49 height 39
click at [256, 616] on div "Shapes L" at bounding box center [248, 617] width 49 height 39
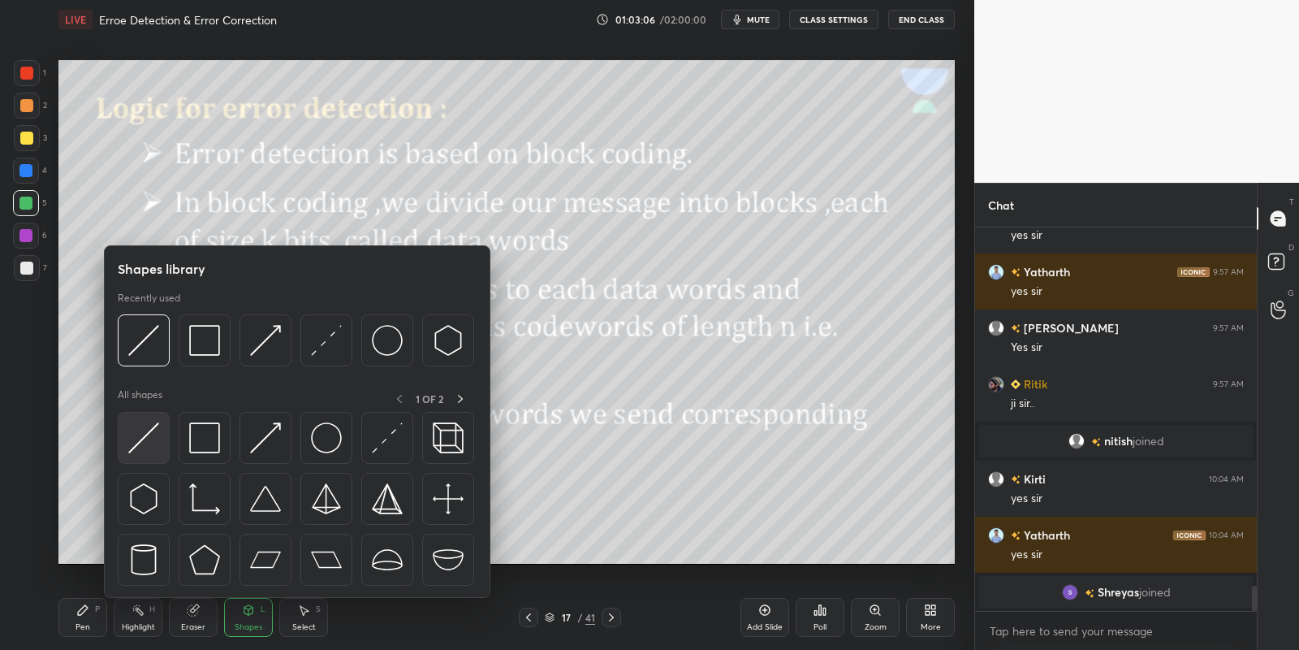
click at [167, 435] on div at bounding box center [297, 503] width 359 height 183
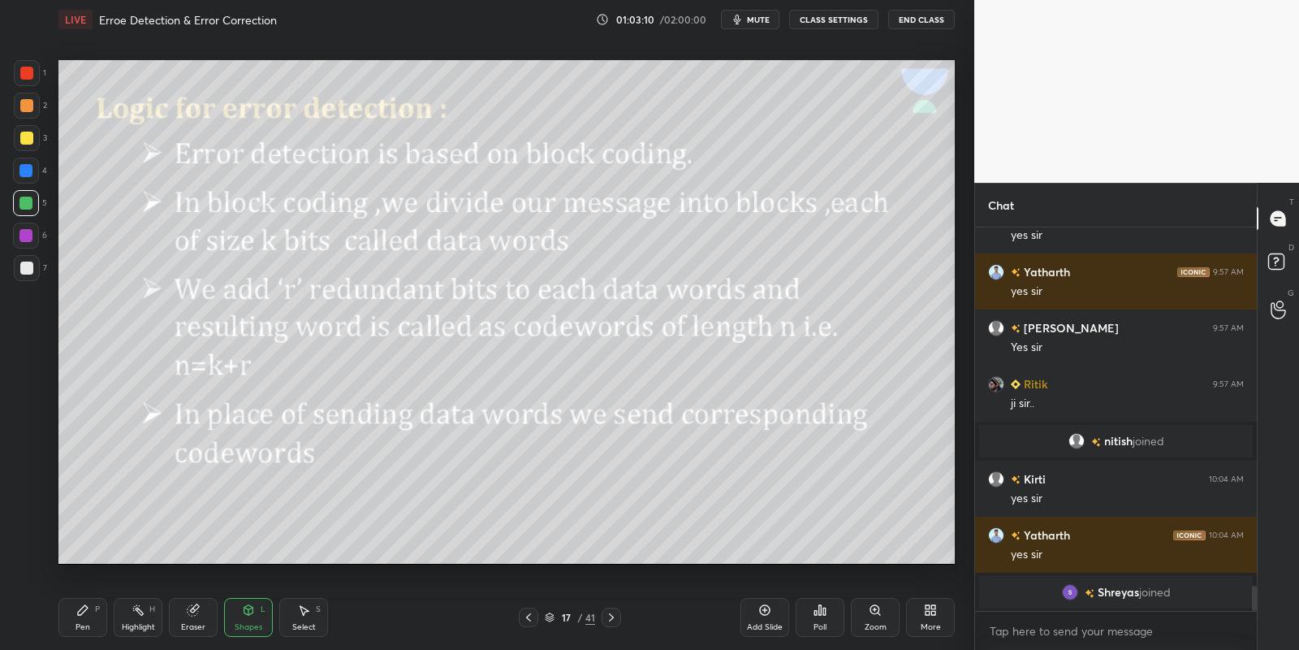
click at [89, 617] on div "Pen P" at bounding box center [82, 617] width 49 height 39
drag, startPoint x: 136, startPoint y: 622, endPoint x: 146, endPoint y: 585, distance: 38.6
click at [135, 623] on div "Highlight" at bounding box center [138, 627] width 33 height 8
drag, startPoint x: 195, startPoint y: 613, endPoint x: 194, endPoint y: 601, distance: 12.2
click at [195, 612] on icon at bounding box center [193, 610] width 11 height 11
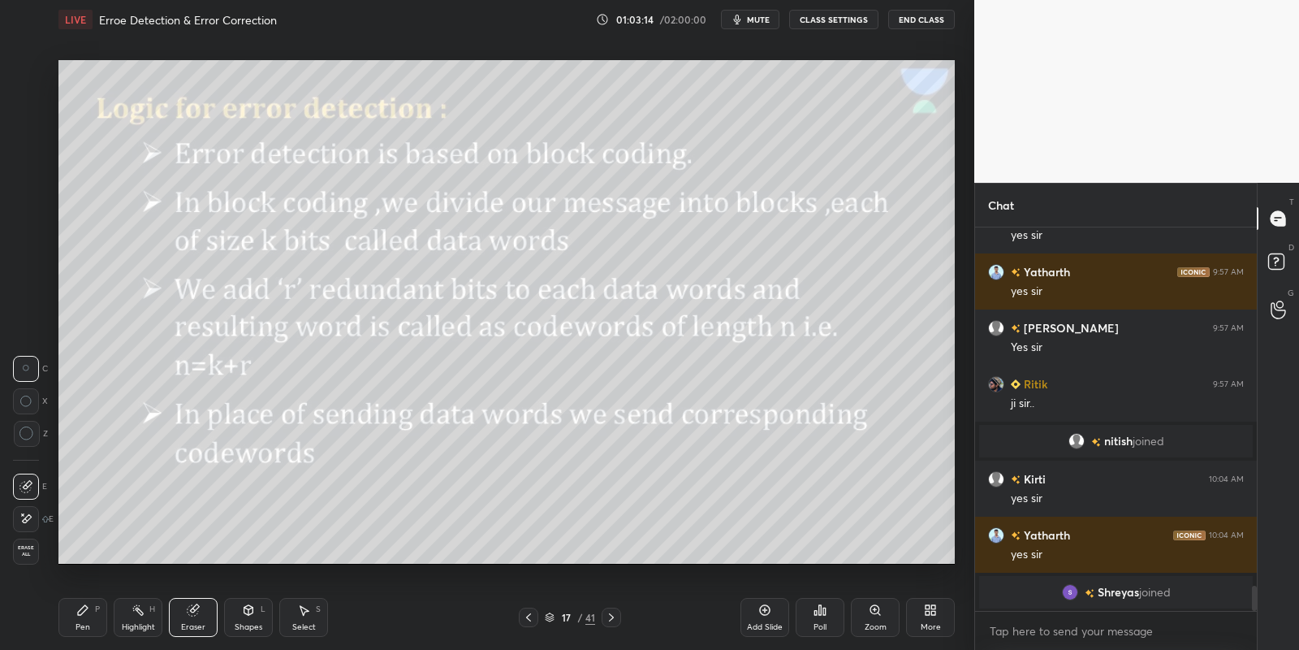
drag, startPoint x: 82, startPoint y: 620, endPoint x: 104, endPoint y: 616, distance: 22.3
click at [89, 619] on div "Pen P" at bounding box center [82, 617] width 49 height 39
click at [147, 616] on div "Highlight H" at bounding box center [138, 617] width 49 height 39
drag, startPoint x: 251, startPoint y: 629, endPoint x: 244, endPoint y: 606, distance: 24.4
click at [251, 624] on div "Shapes" at bounding box center [249, 627] width 28 height 8
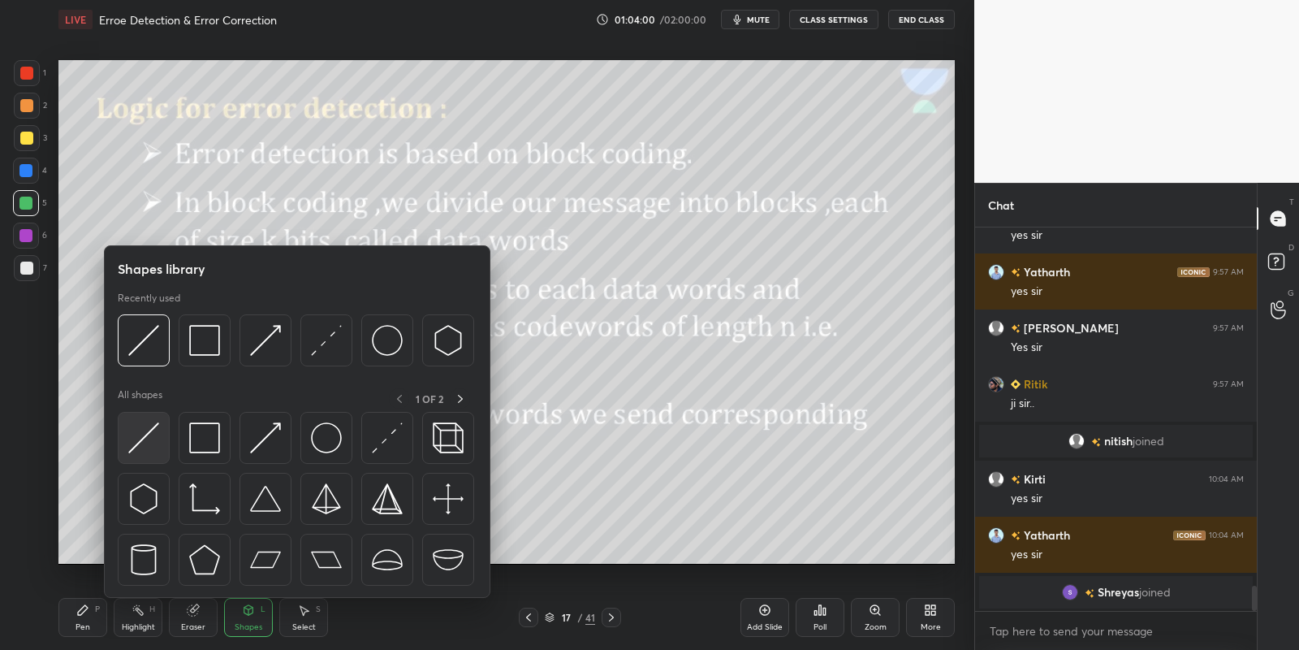
click at [149, 442] on img at bounding box center [143, 437] width 31 height 31
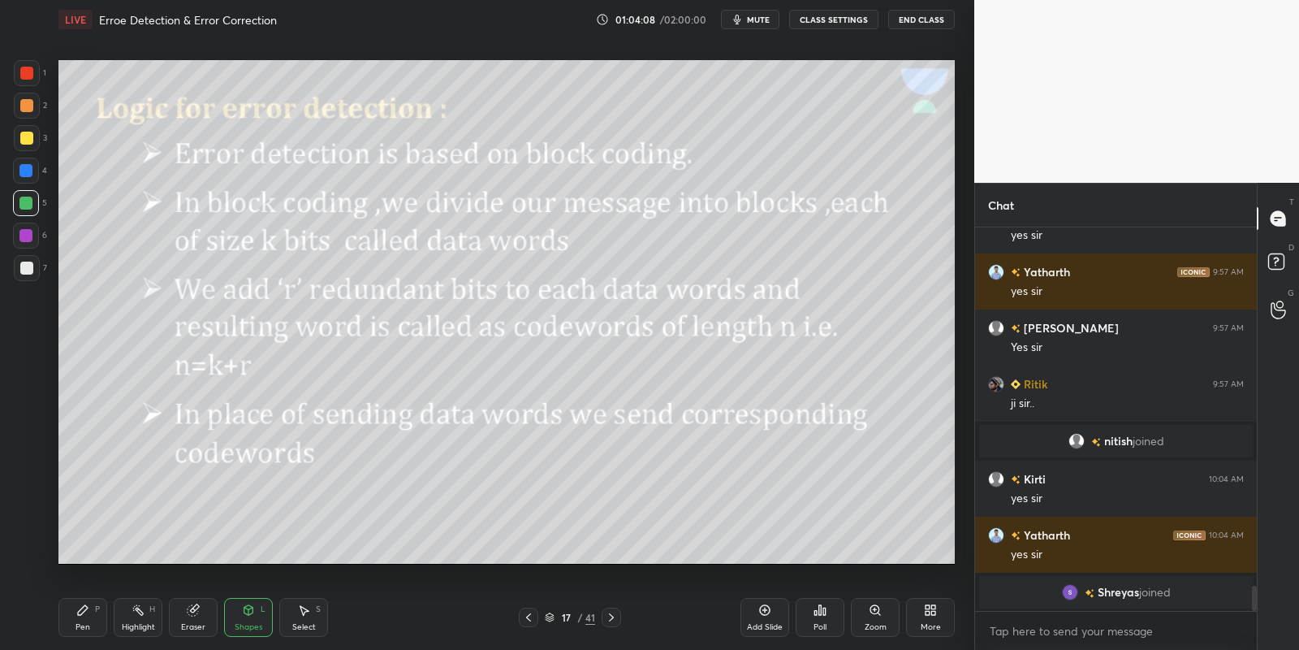
click at [73, 616] on div "Pen P" at bounding box center [82, 617] width 49 height 39
click at [611, 612] on icon at bounding box center [611, 617] width 13 height 13
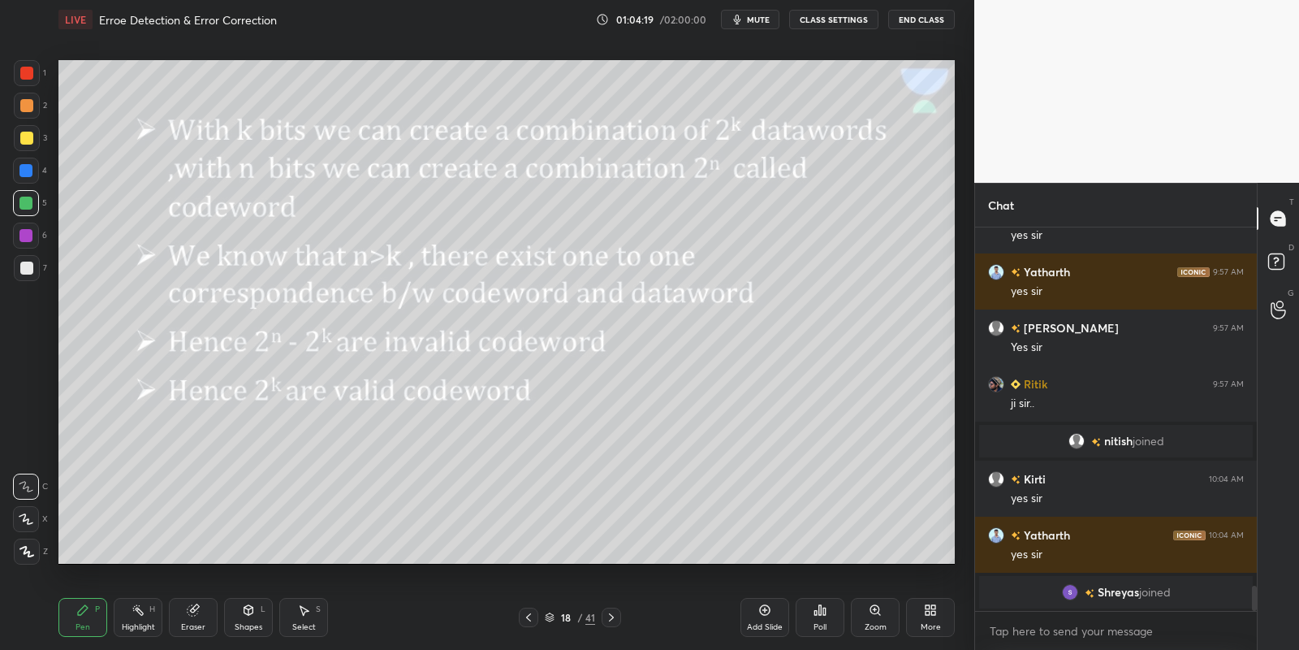
click at [525, 612] on icon at bounding box center [528, 617] width 13 height 13
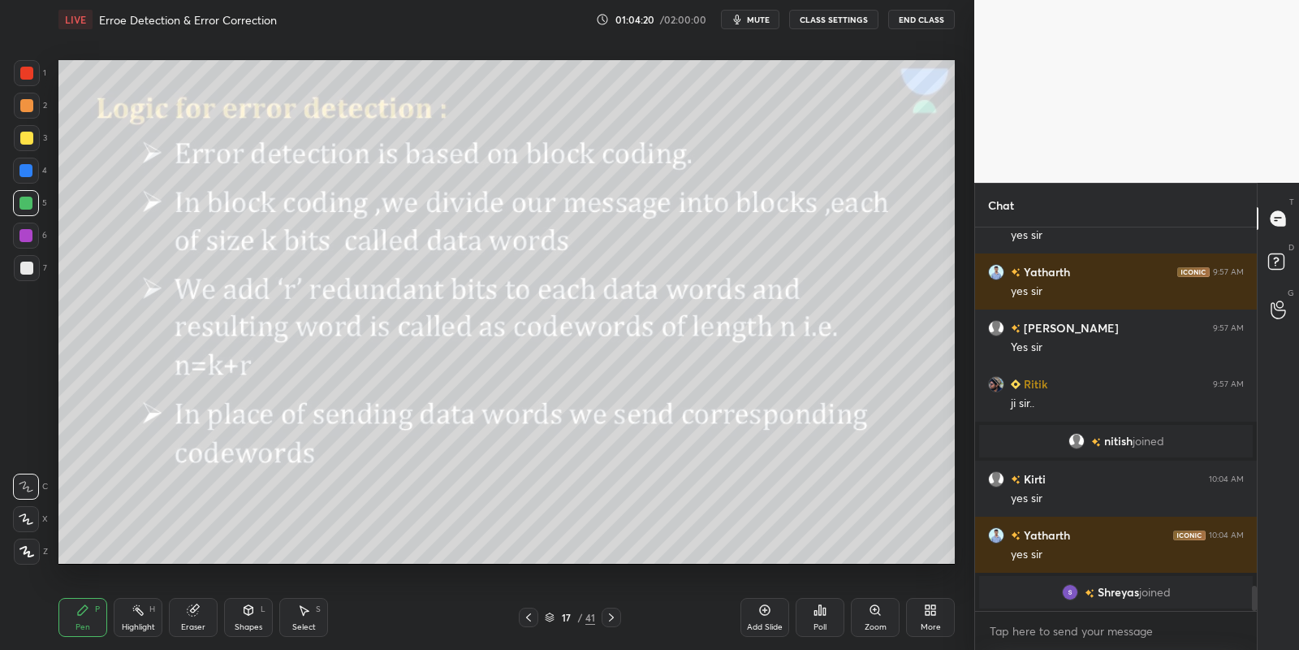
click at [80, 617] on div "Pen P" at bounding box center [82, 617] width 49 height 39
click at [28, 146] on div at bounding box center [27, 138] width 26 height 26
click at [764, 610] on icon at bounding box center [764, 609] width 5 height 5
drag, startPoint x: 80, startPoint y: 618, endPoint x: 80, endPoint y: 572, distance: 45.5
click at [80, 616] on div "Pen P" at bounding box center [82, 617] width 49 height 39
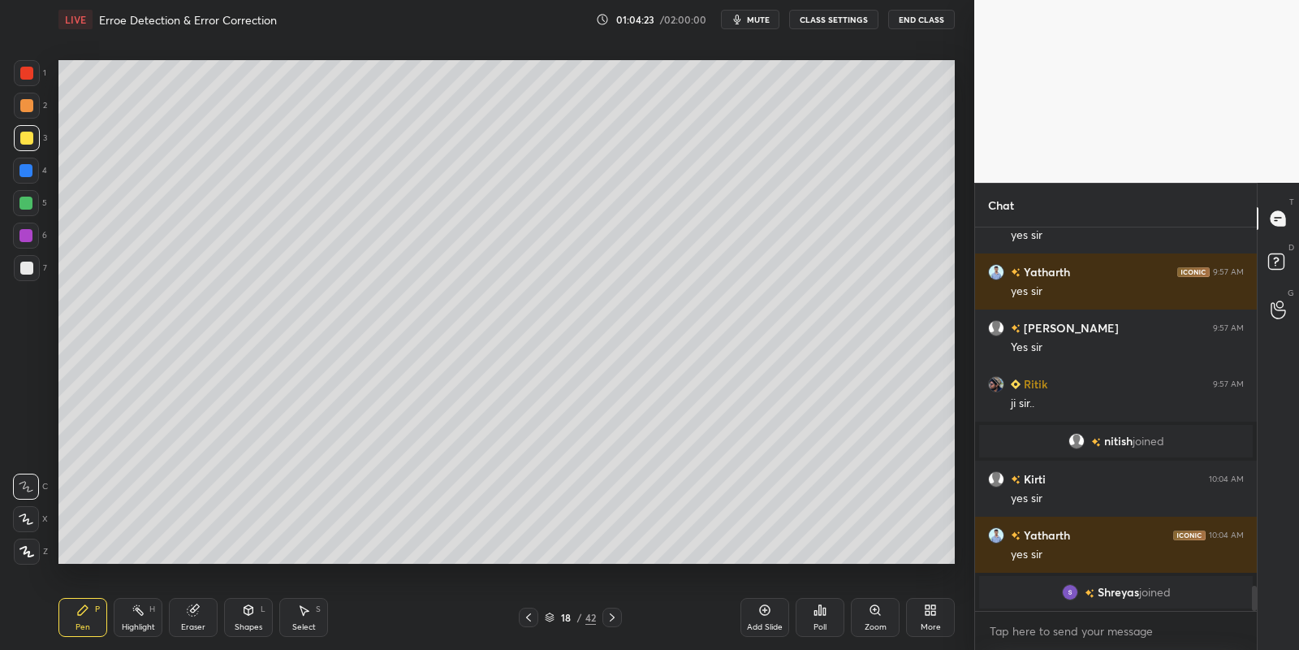
click at [21, 140] on div at bounding box center [26, 138] width 13 height 13
click at [136, 615] on div "Highlight H" at bounding box center [138, 617] width 49 height 39
click at [92, 616] on div "Pen P" at bounding box center [82, 617] width 49 height 39
drag, startPoint x: 135, startPoint y: 626, endPoint x: 149, endPoint y: 588, distance: 40.6
click at [135, 626] on div "Highlight" at bounding box center [138, 627] width 33 height 8
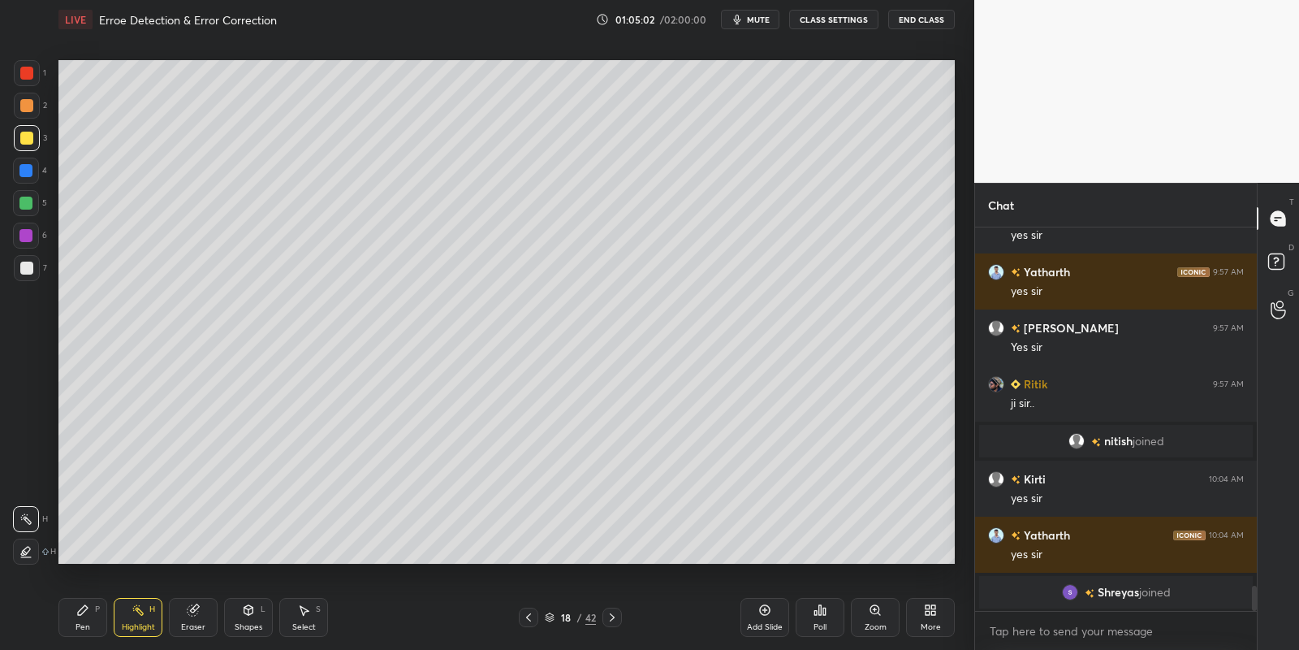
drag, startPoint x: 254, startPoint y: 622, endPoint x: 256, endPoint y: 611, distance: 11.5
click at [256, 624] on div "Shapes" at bounding box center [249, 627] width 28 height 8
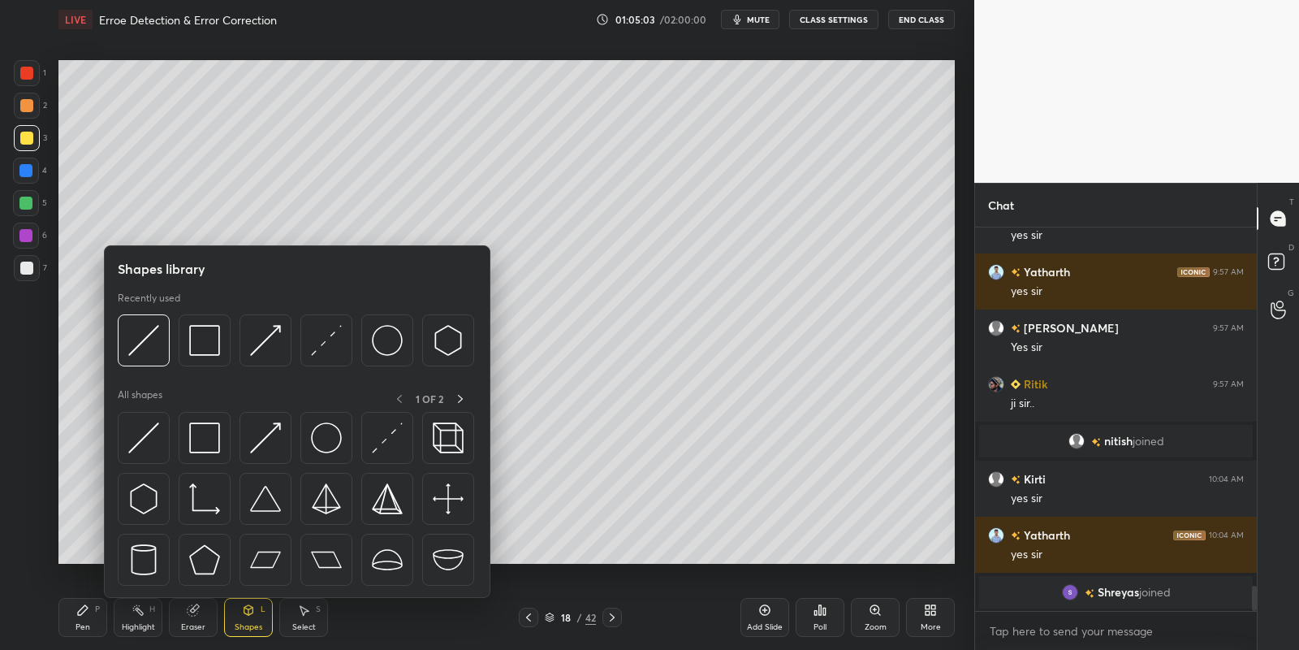
click at [26, 197] on div at bounding box center [25, 203] width 13 height 13
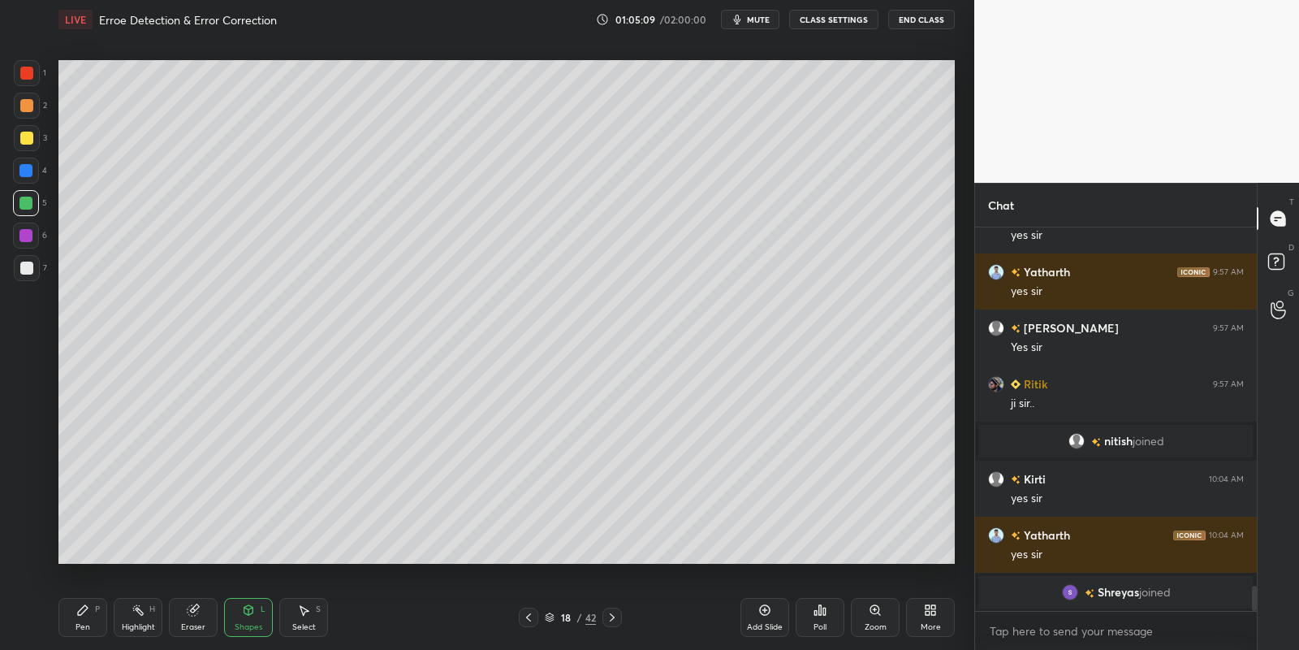
click at [86, 612] on icon at bounding box center [82, 609] width 13 height 13
click at [136, 621] on div "Highlight H" at bounding box center [138, 617] width 49 height 39
click at [97, 620] on div "Pen P" at bounding box center [82, 617] width 49 height 39
click at [144, 623] on div "Highlight" at bounding box center [138, 627] width 33 height 8
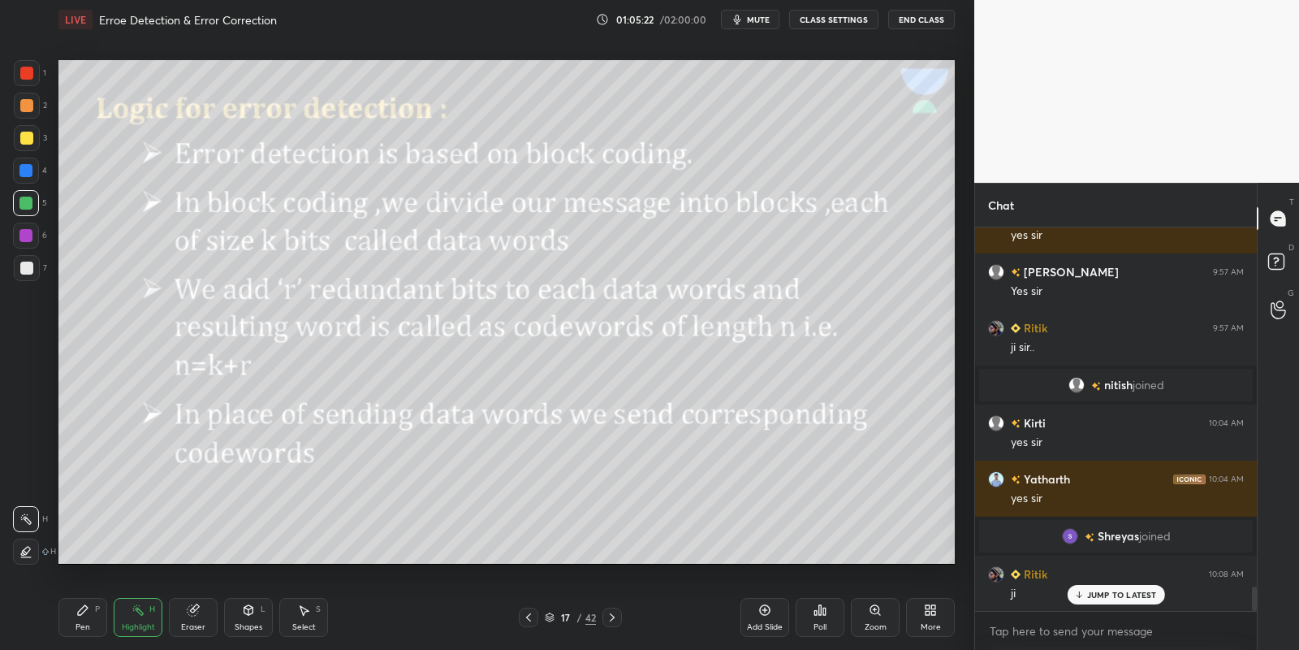
click at [604, 619] on div at bounding box center [612, 616] width 19 height 19
drag, startPoint x: 246, startPoint y: 620, endPoint x: 251, endPoint y: 601, distance: 20.1
click at [248, 619] on div "Shapes L" at bounding box center [248, 617] width 49 height 39
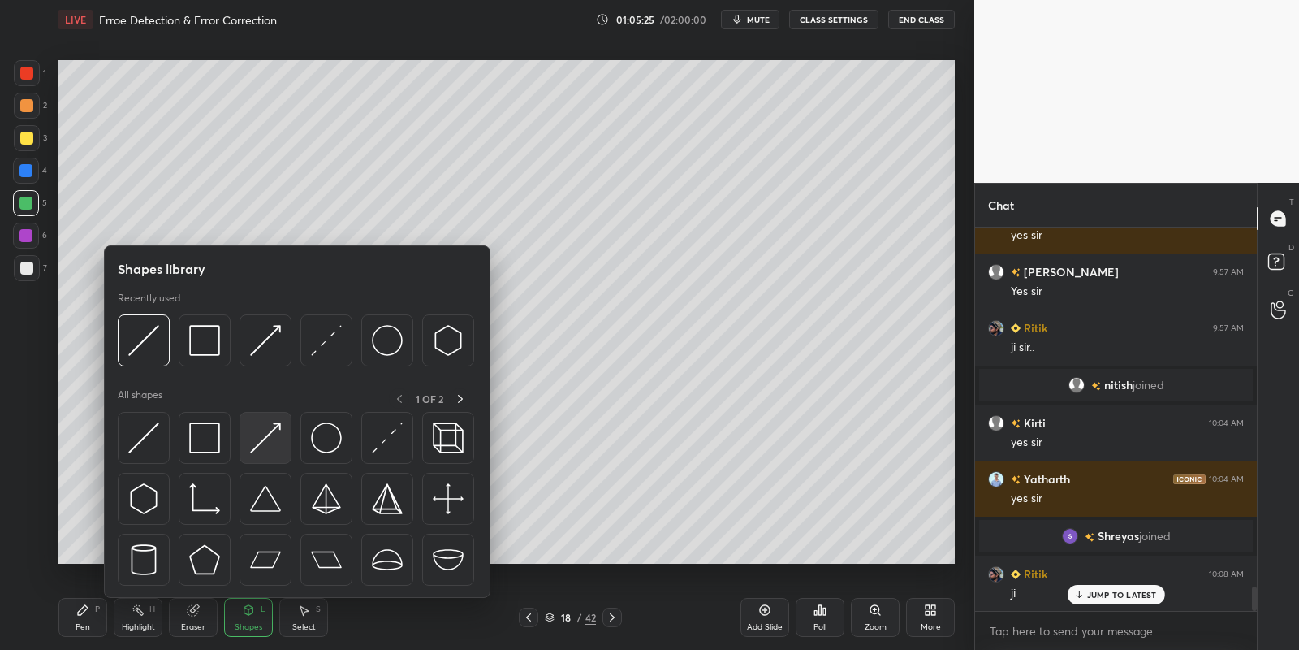
click at [261, 451] on img at bounding box center [265, 437] width 31 height 31
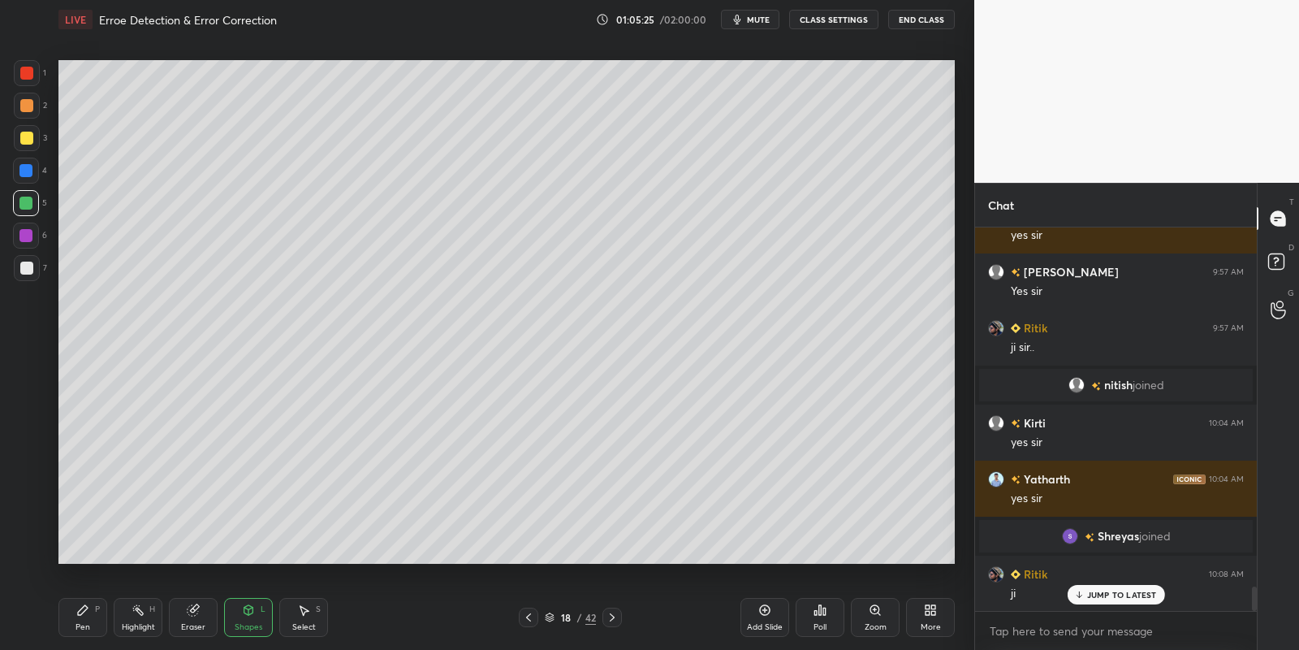
drag, startPoint x: 80, startPoint y: 619, endPoint x: 90, endPoint y: 568, distance: 52.1
click at [82, 619] on div "Pen P" at bounding box center [82, 617] width 49 height 39
click at [26, 270] on div at bounding box center [26, 267] width 13 height 13
click at [250, 619] on div "Shapes L" at bounding box center [248, 617] width 49 height 39
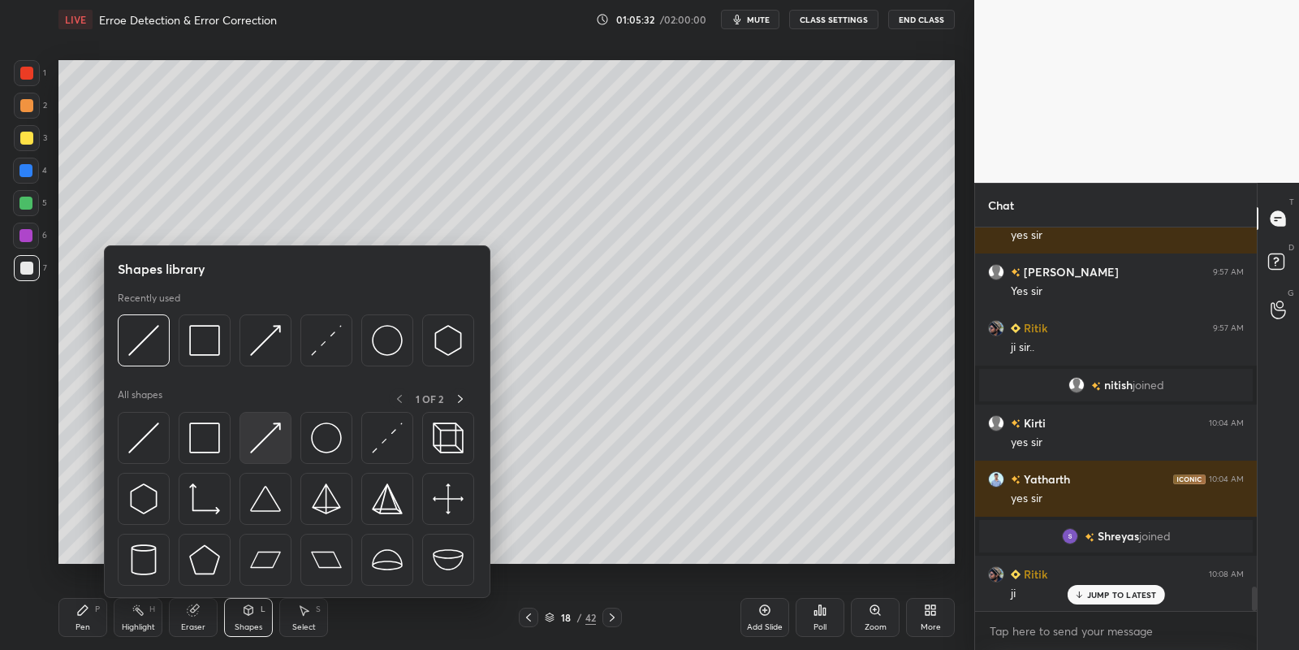
click at [261, 438] on img at bounding box center [265, 437] width 31 height 31
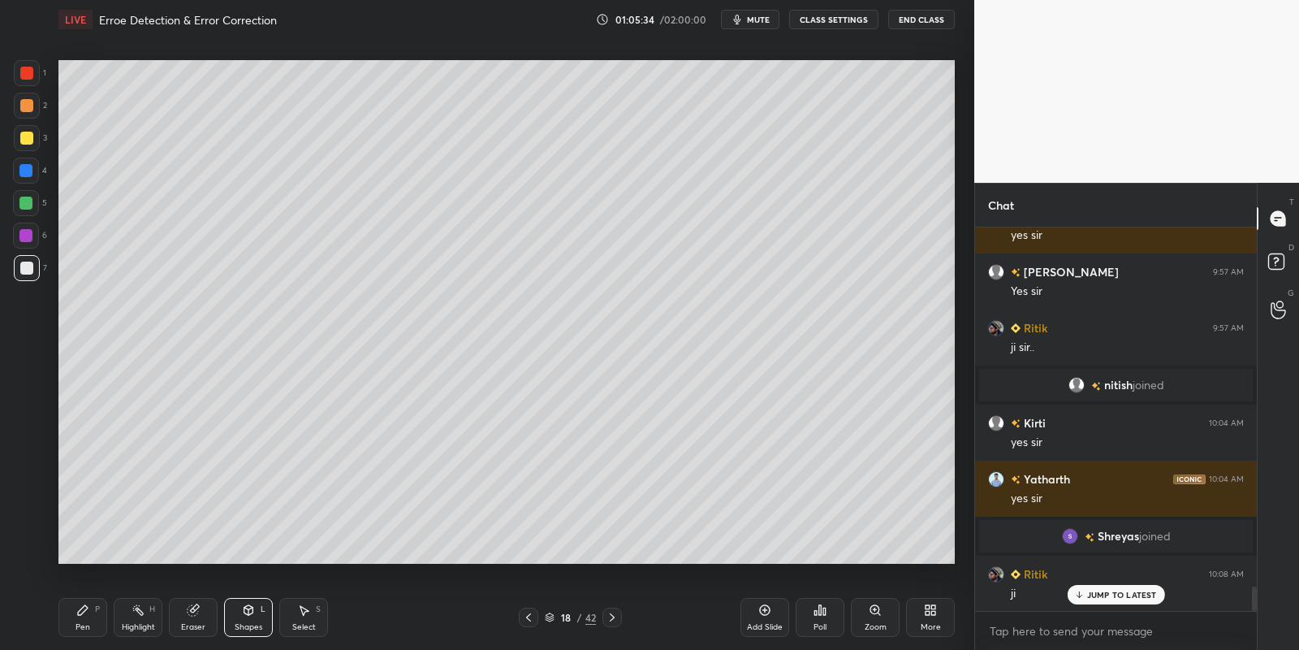
click at [81, 618] on div "Pen P" at bounding box center [82, 617] width 49 height 39
click at [136, 615] on icon at bounding box center [138, 609] width 13 height 13
click at [89, 620] on div "Pen P" at bounding box center [82, 617] width 49 height 39
click at [138, 609] on rect at bounding box center [140, 611] width 8 height 8
click at [96, 620] on div "Pen P" at bounding box center [82, 617] width 49 height 39
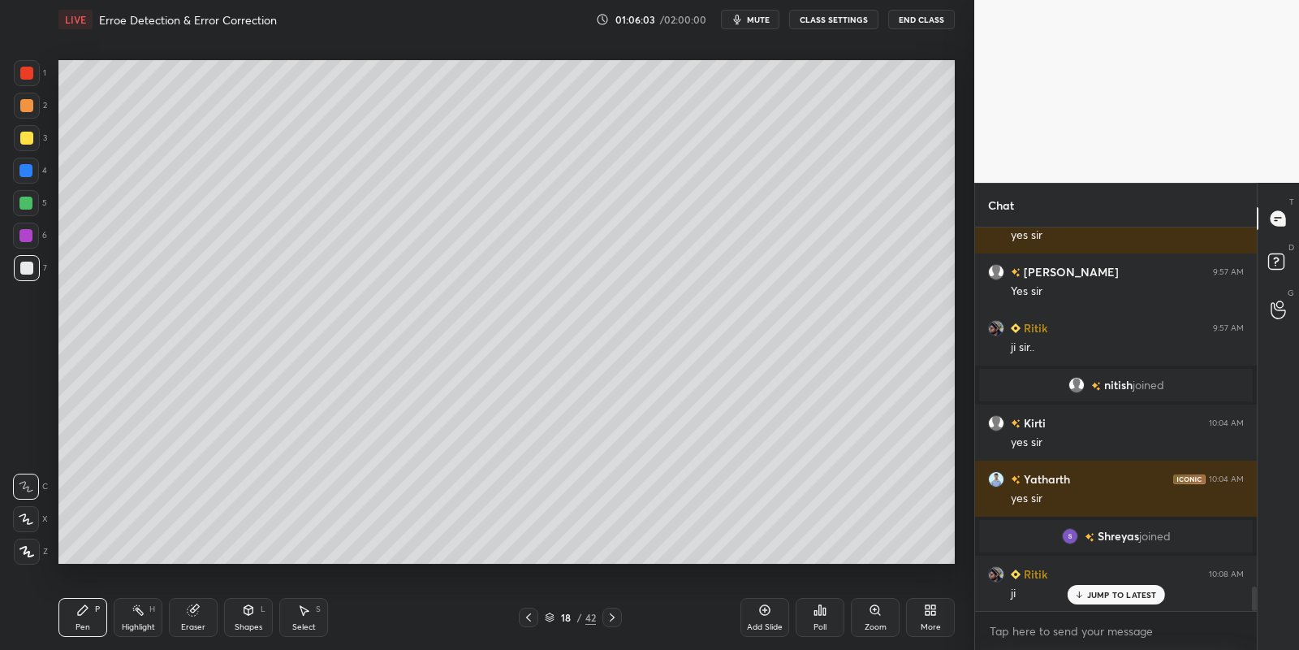
click at [20, 205] on div at bounding box center [25, 203] width 13 height 13
drag, startPoint x: 145, startPoint y: 623, endPoint x: 148, endPoint y: 611, distance: 12.6
click at [147, 619] on div "Highlight H" at bounding box center [138, 617] width 49 height 39
click at [136, 619] on div "Highlight H" at bounding box center [138, 617] width 49 height 39
click at [93, 620] on div "Pen P" at bounding box center [82, 617] width 49 height 39
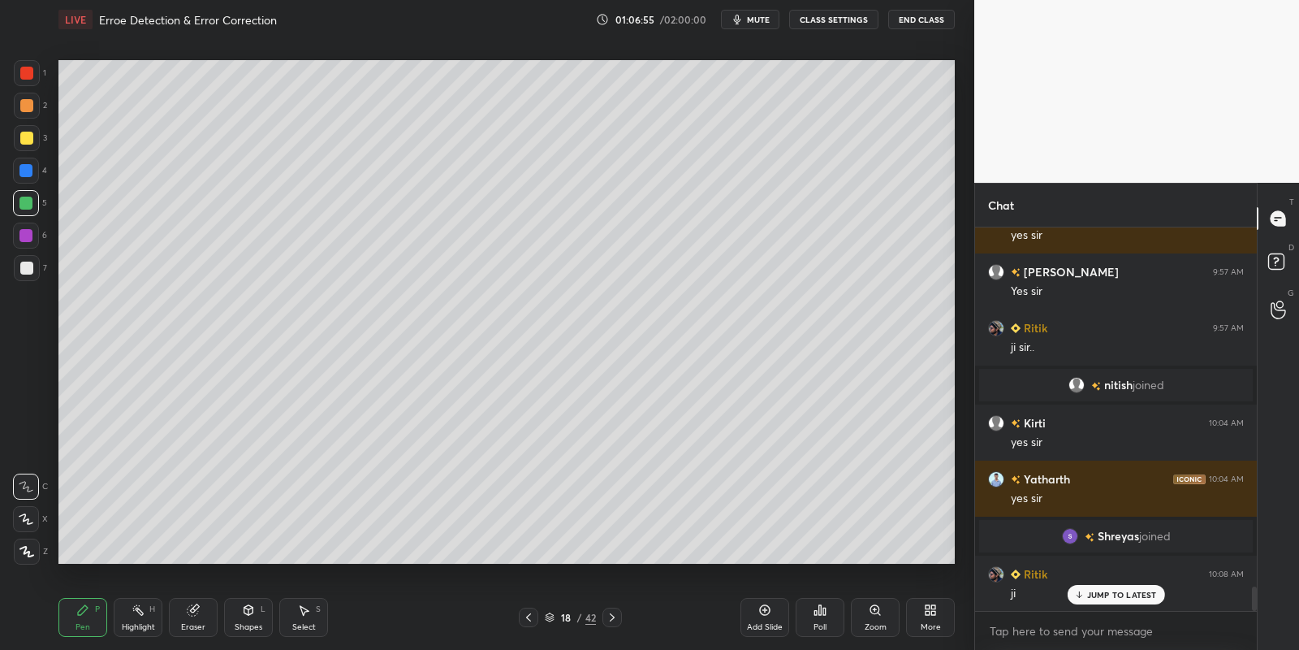
scroll to position [5634, 0]
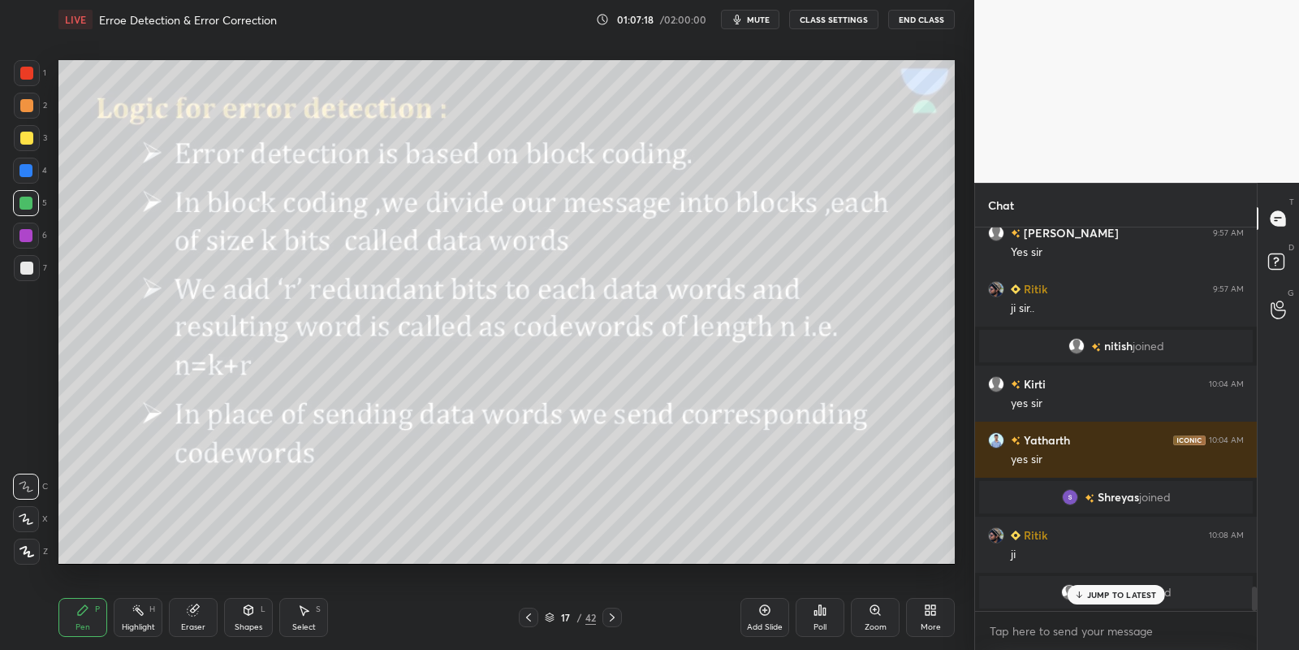
click at [132, 630] on div "Highlight" at bounding box center [138, 627] width 33 height 8
drag, startPoint x: 93, startPoint y: 620, endPoint x: 106, endPoint y: 615, distance: 14.6
click at [89, 618] on div "Pen P" at bounding box center [82, 617] width 49 height 39
click at [149, 624] on div "Highlight" at bounding box center [138, 627] width 33 height 8
click at [93, 607] on div "Pen P" at bounding box center [82, 617] width 49 height 39
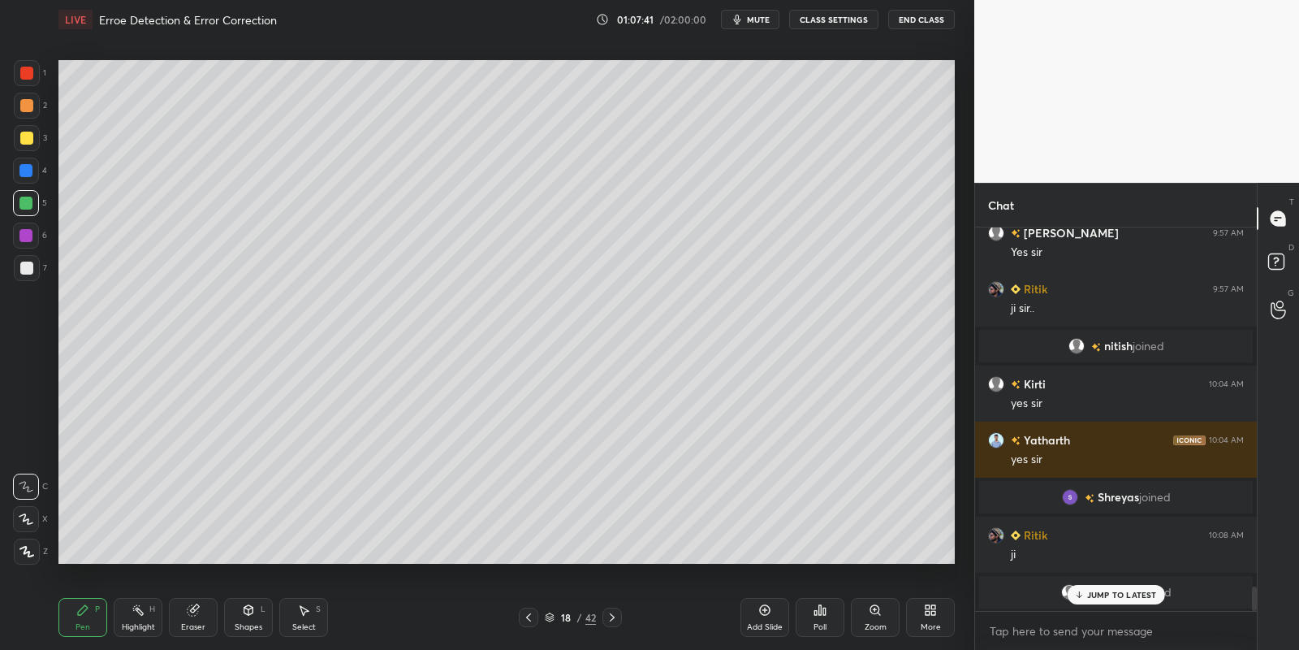
drag, startPoint x: 134, startPoint y: 615, endPoint x: 171, endPoint y: 602, distance: 38.8
click at [136, 611] on icon at bounding box center [138, 609] width 13 height 13
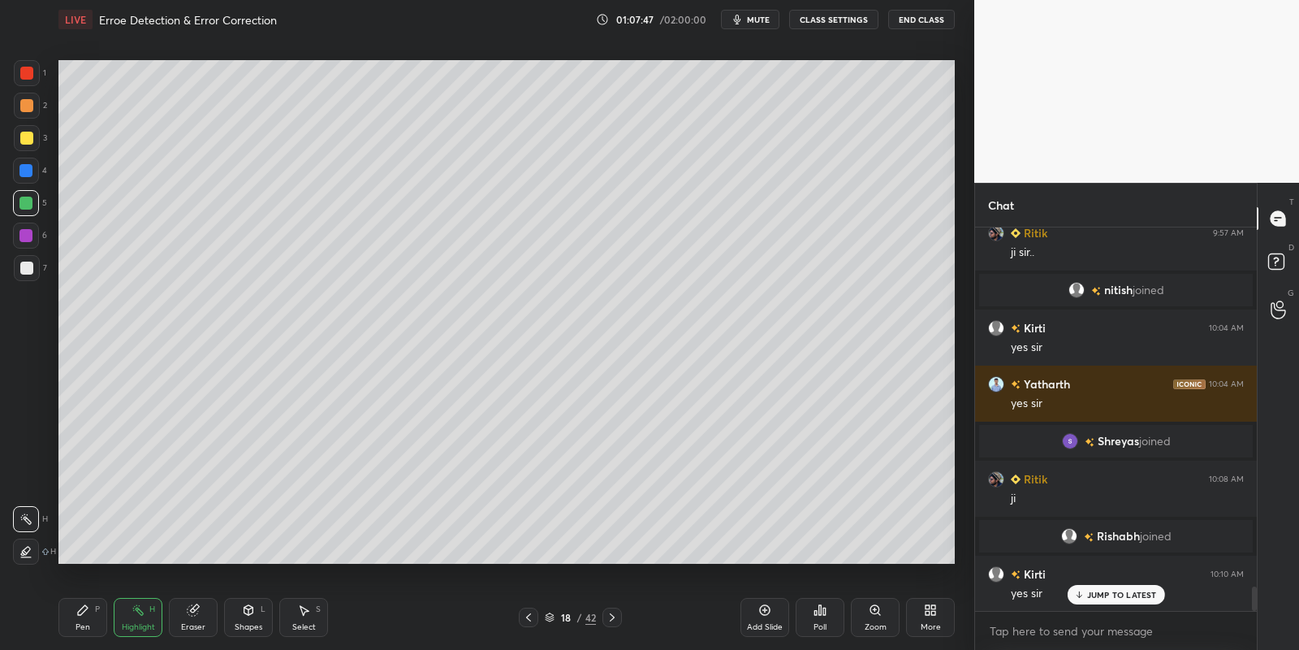
drag, startPoint x: 760, startPoint y: 617, endPoint x: 762, endPoint y: 609, distance: 8.3
click at [759, 616] on div "Add Slide" at bounding box center [765, 617] width 49 height 39
click at [84, 619] on div "Pen P" at bounding box center [82, 617] width 49 height 39
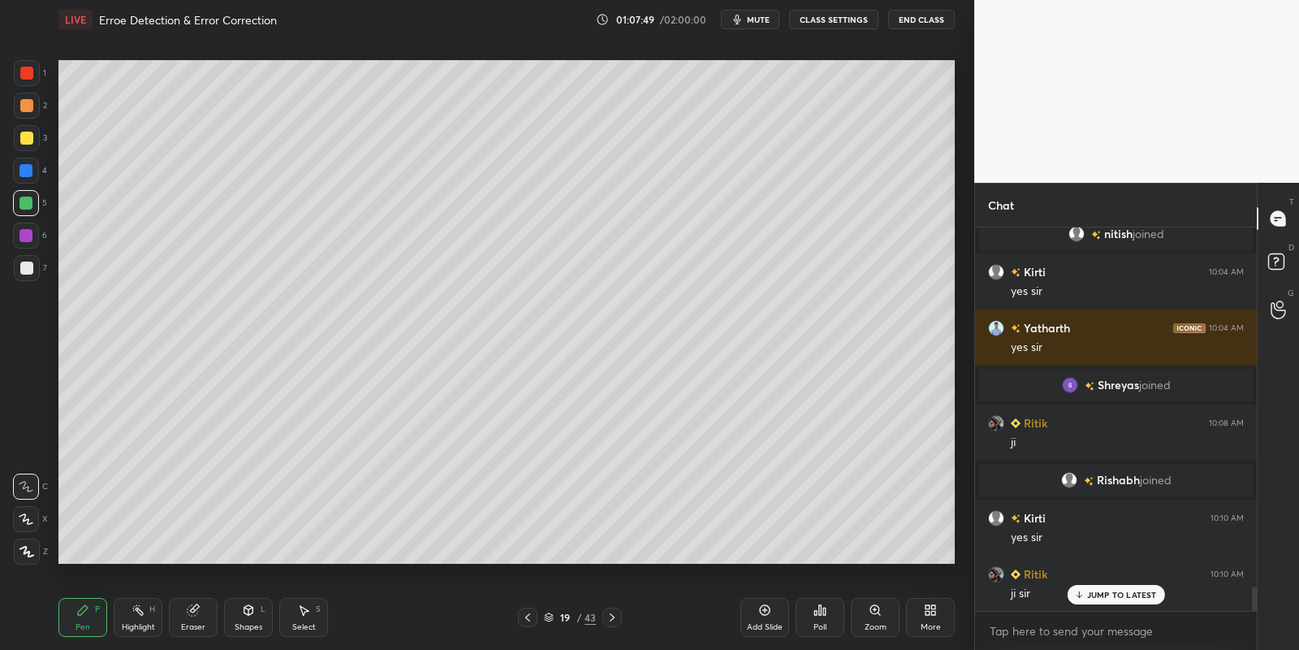
click at [19, 271] on div at bounding box center [27, 268] width 26 height 26
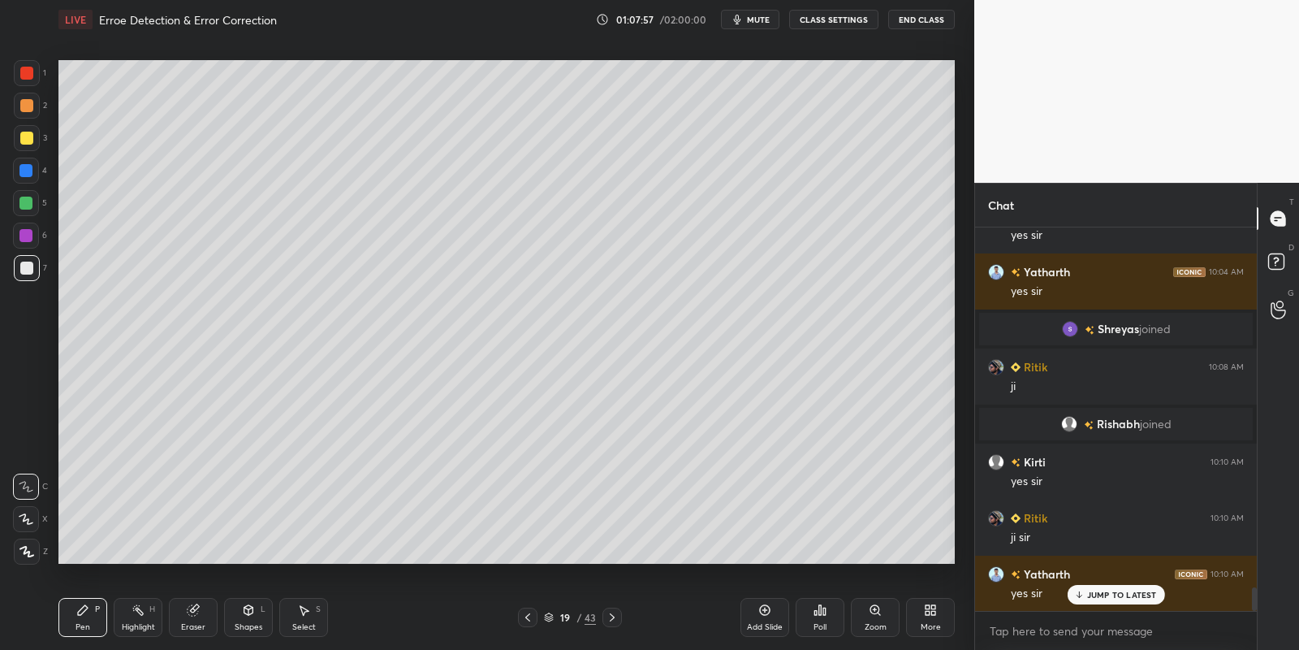
drag, startPoint x: 261, startPoint y: 621, endPoint x: 260, endPoint y: 608, distance: 13.1
click at [261, 618] on div "Shapes L" at bounding box center [248, 617] width 49 height 39
drag, startPoint x: 200, startPoint y: 628, endPoint x: 207, endPoint y: 581, distance: 48.5
click at [199, 620] on div "Eraser" at bounding box center [193, 617] width 49 height 39
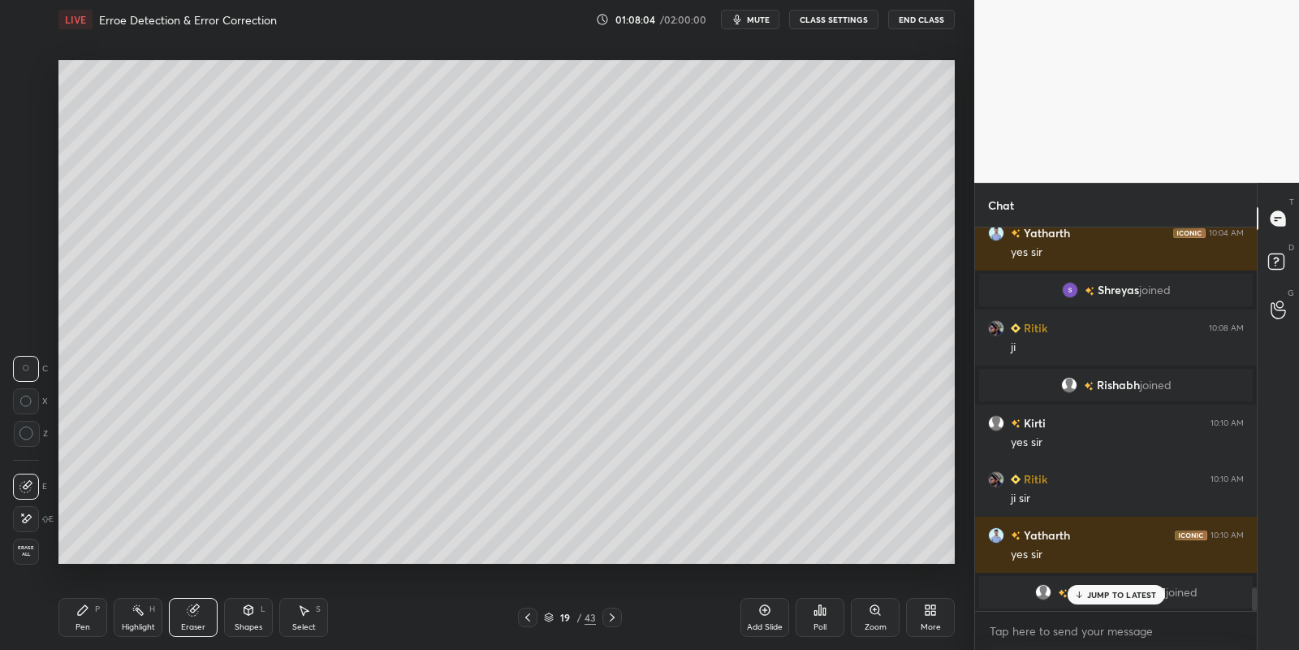
click at [249, 610] on icon at bounding box center [248, 609] width 13 height 13
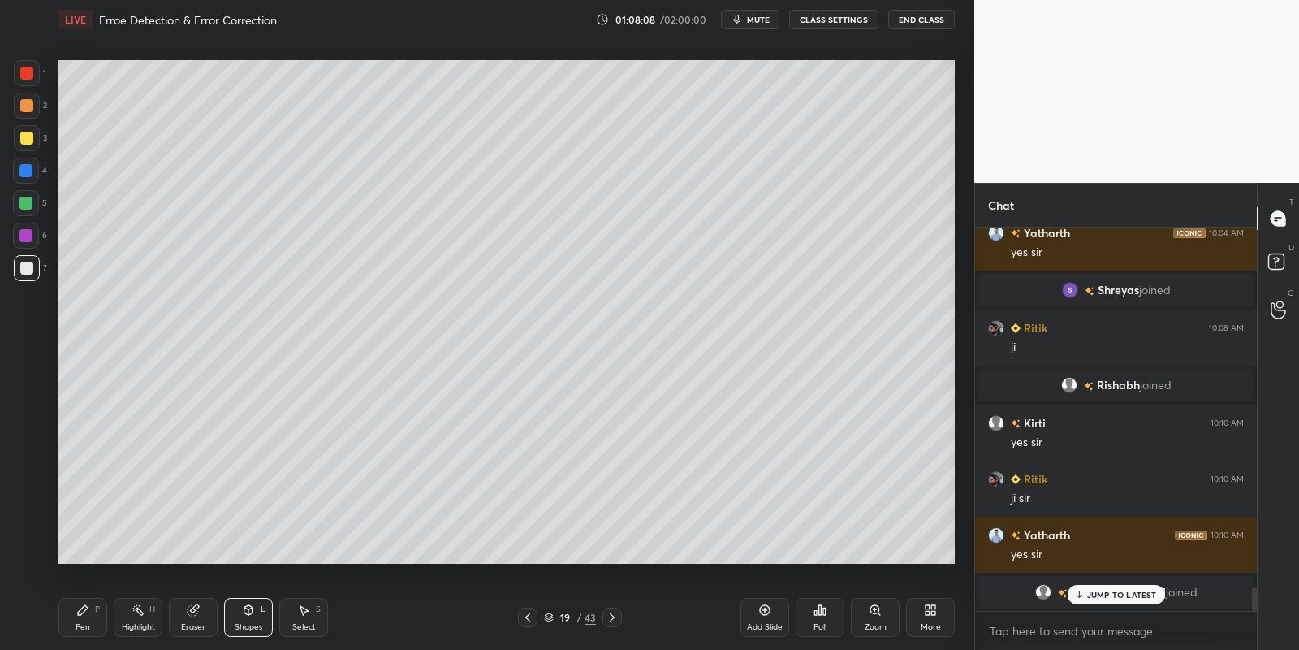
drag, startPoint x: 98, startPoint y: 632, endPoint x: 166, endPoint y: 615, distance: 69.5
click at [102, 633] on div "Pen P" at bounding box center [82, 617] width 49 height 39
drag, startPoint x: 184, startPoint y: 619, endPoint x: 205, endPoint y: 579, distance: 44.7
click at [187, 617] on div "Eraser" at bounding box center [193, 617] width 49 height 39
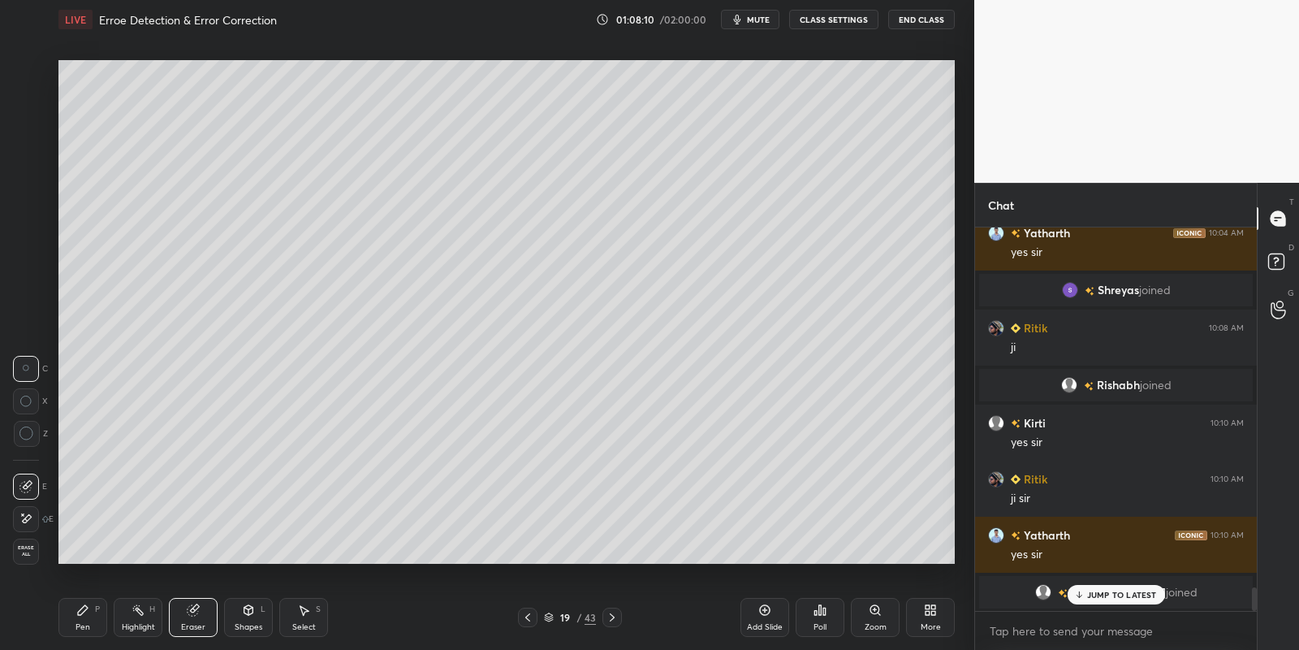
drag, startPoint x: 89, startPoint y: 618, endPoint x: 93, endPoint y: 606, distance: 12.8
click at [89, 619] on div "Pen P" at bounding box center [82, 617] width 49 height 39
click at [22, 199] on div at bounding box center [25, 203] width 13 height 13
click at [130, 620] on div "Highlight H" at bounding box center [138, 617] width 49 height 39
drag, startPoint x: 89, startPoint y: 623, endPoint x: 88, endPoint y: 572, distance: 50.4
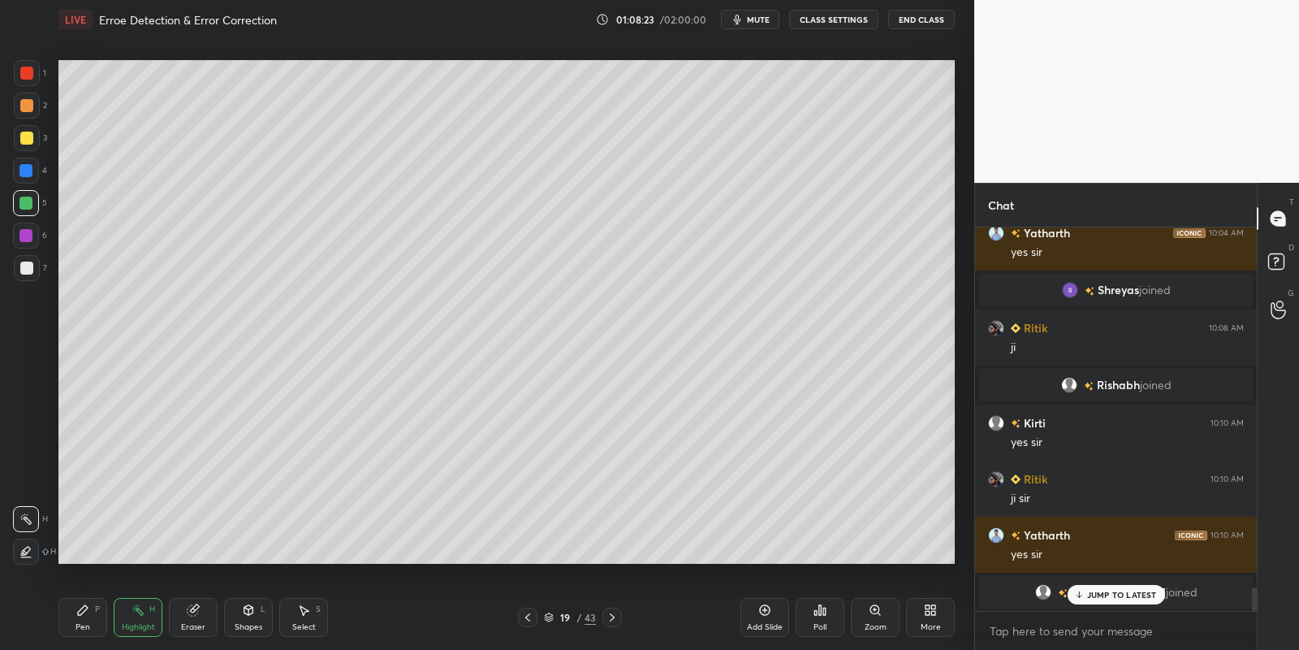
click at [85, 622] on div "Pen P" at bounding box center [82, 617] width 49 height 39
click at [27, 142] on div at bounding box center [26, 138] width 13 height 13
click at [145, 621] on div "Highlight H" at bounding box center [138, 617] width 49 height 39
drag, startPoint x: 82, startPoint y: 617, endPoint x: 132, endPoint y: 624, distance: 50.0
click at [86, 615] on div "Pen P" at bounding box center [82, 617] width 49 height 39
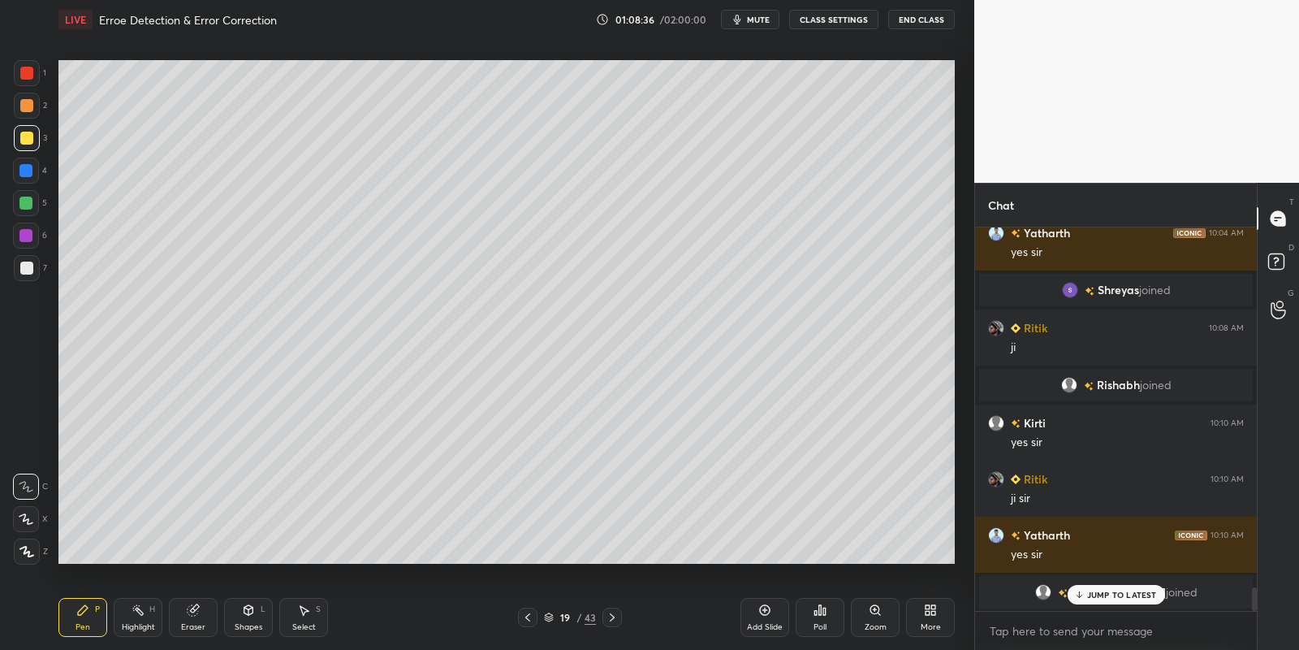
drag, startPoint x: 132, startPoint y: 624, endPoint x: 136, endPoint y: 579, distance: 44.8
click at [131, 623] on div "Highlight" at bounding box center [138, 627] width 33 height 8
click at [85, 620] on div "Pen P" at bounding box center [82, 617] width 49 height 39
click at [141, 613] on div "Highlight H" at bounding box center [138, 617] width 49 height 39
click at [98, 617] on div "Pen P" at bounding box center [82, 617] width 49 height 39
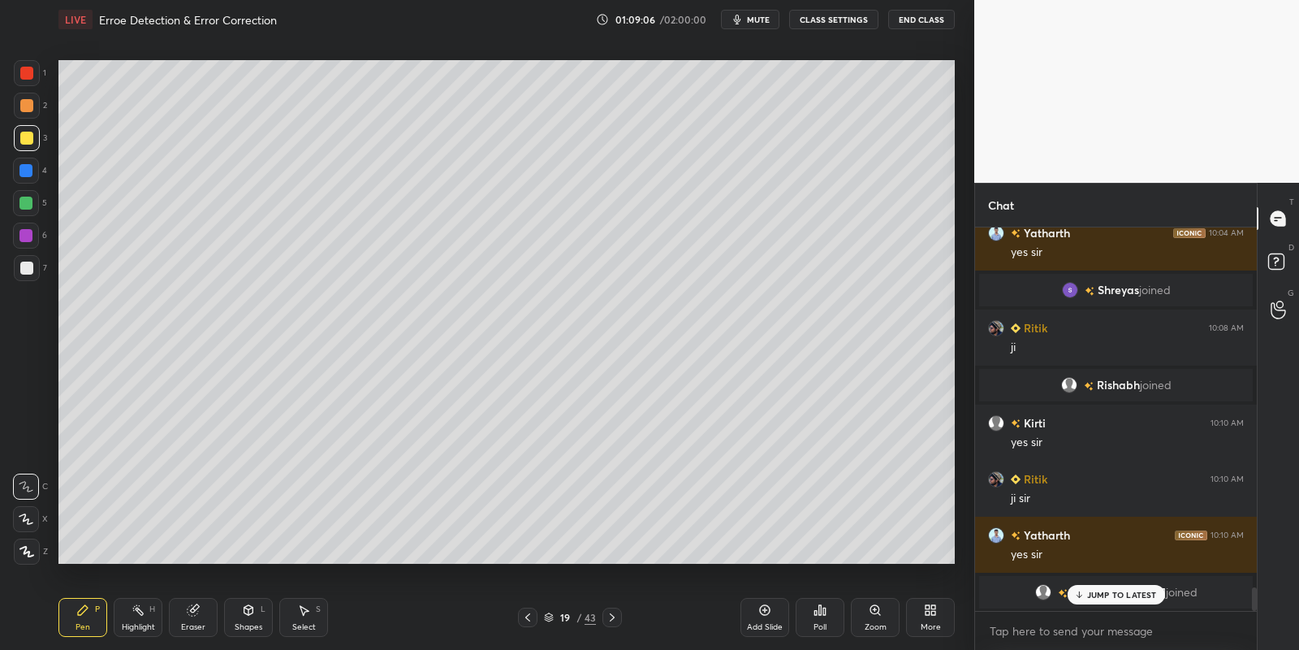
click at [24, 209] on div at bounding box center [26, 203] width 26 height 26
click at [139, 619] on div "Highlight H" at bounding box center [138, 617] width 49 height 39
drag, startPoint x: 86, startPoint y: 619, endPoint x: 101, endPoint y: 619, distance: 14.6
click at [90, 621] on div "Pen P" at bounding box center [82, 617] width 49 height 39
click at [136, 620] on div "Highlight H" at bounding box center [138, 617] width 49 height 39
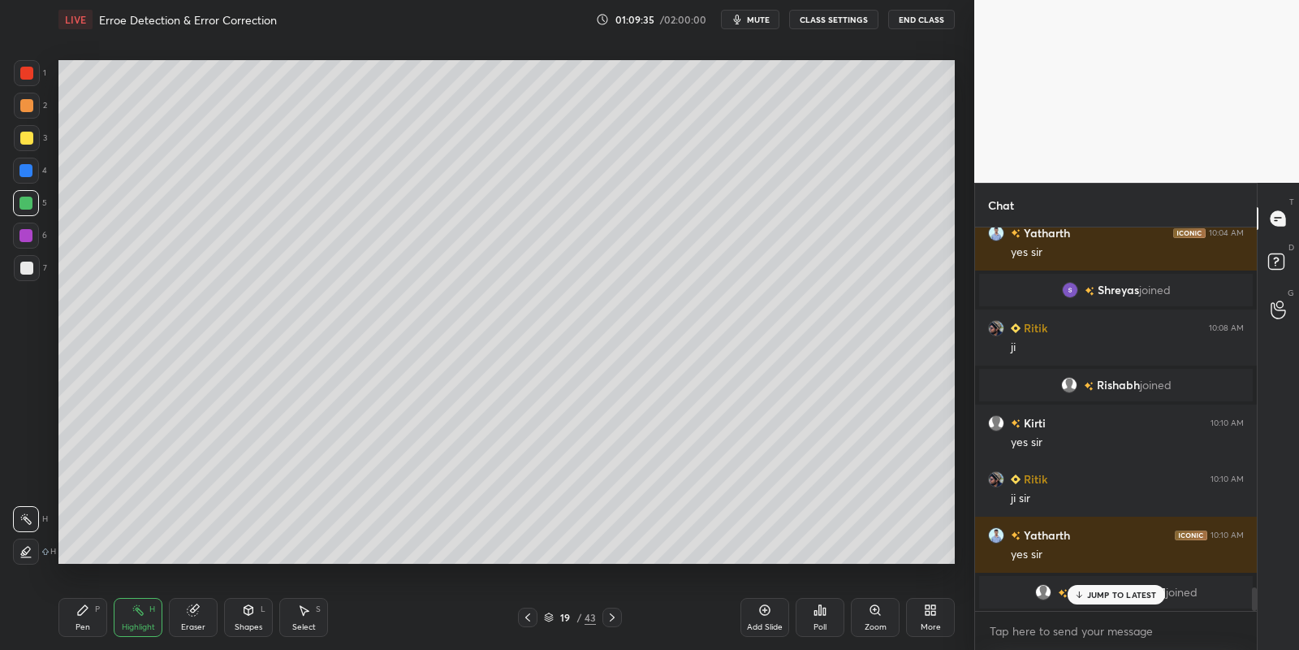
click at [99, 609] on div "P" at bounding box center [97, 609] width 5 height 8
drag, startPoint x: 127, startPoint y: 619, endPoint x: 141, endPoint y: 569, distance: 51.6
click at [127, 616] on div "Highlight H" at bounding box center [138, 617] width 49 height 39
click at [82, 630] on div "Pen" at bounding box center [83, 627] width 15 height 8
click at [28, 141] on div at bounding box center [26, 138] width 13 height 13
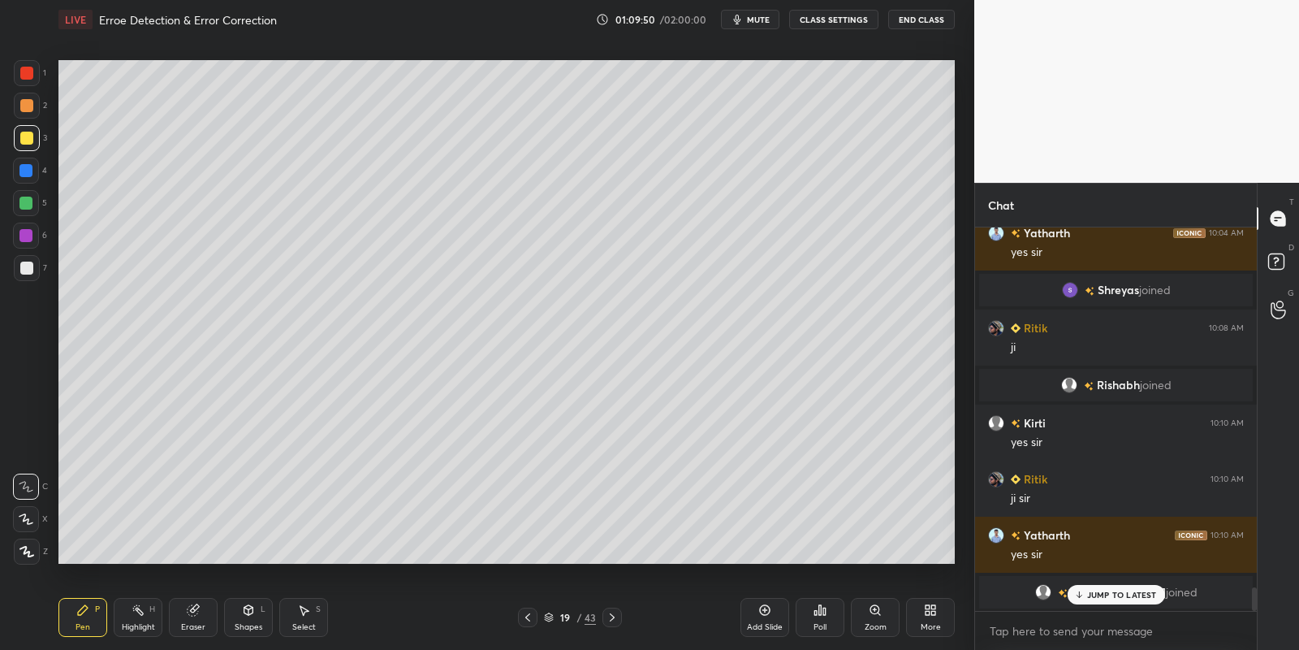
scroll to position [5897, 0]
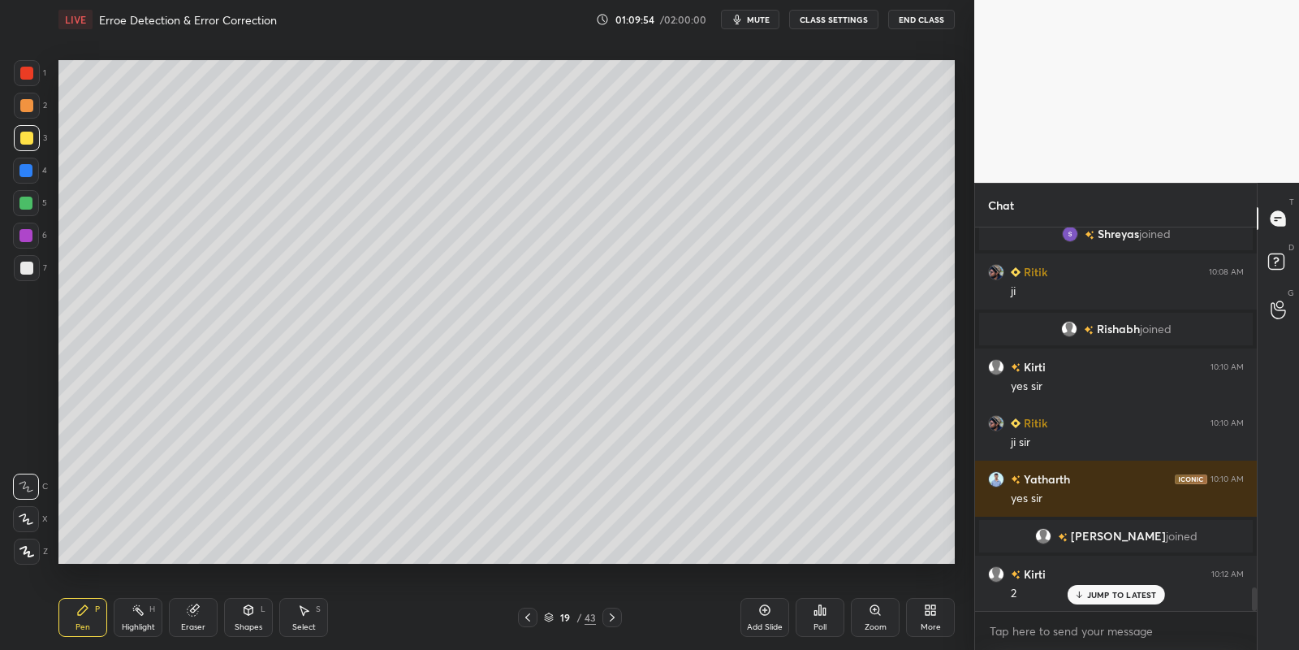
drag, startPoint x: 136, startPoint y: 620, endPoint x: 147, endPoint y: 610, distance: 14.9
click at [137, 618] on div "Highlight H" at bounding box center [138, 617] width 49 height 39
drag, startPoint x: 254, startPoint y: 616, endPoint x: 254, endPoint y: 603, distance: 13.8
click at [253, 614] on icon at bounding box center [248, 609] width 13 height 13
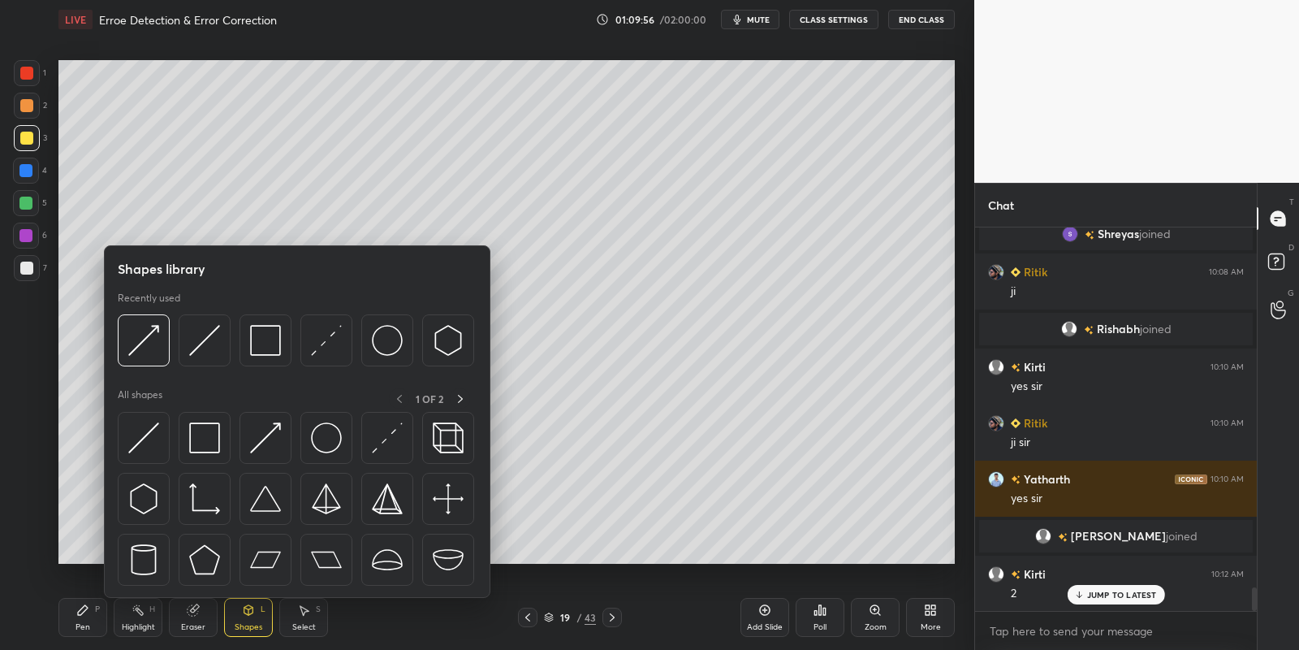
click at [270, 425] on img at bounding box center [265, 437] width 31 height 31
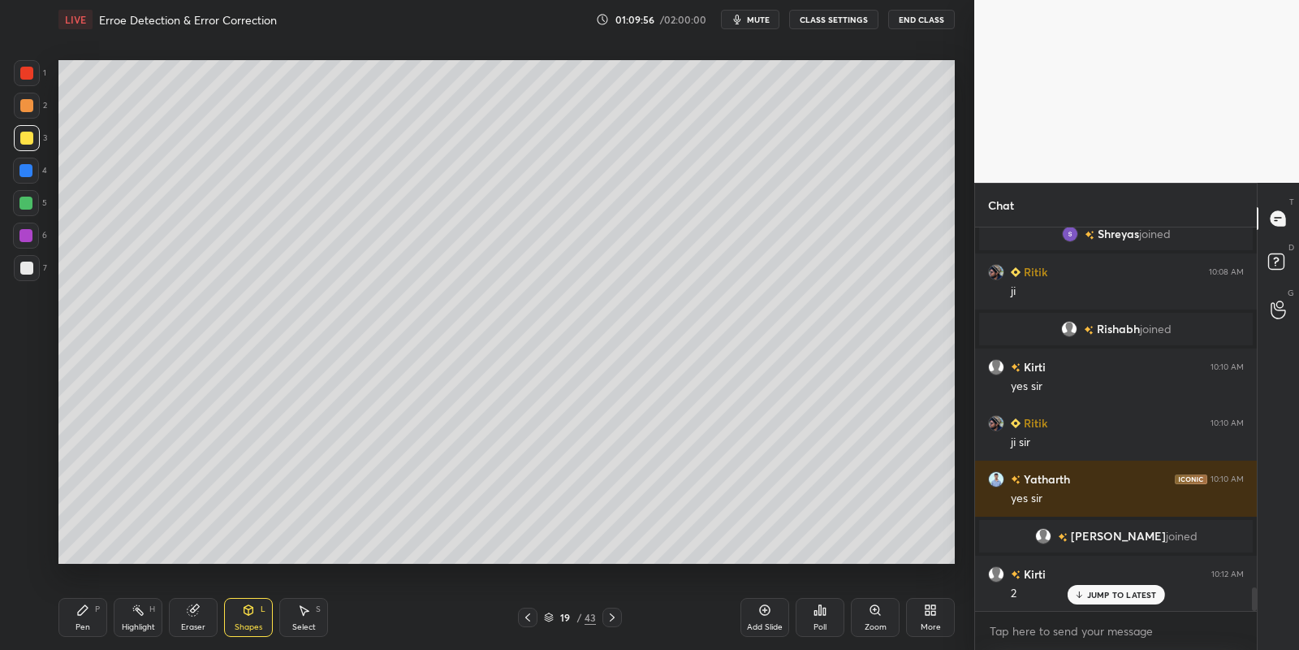
click at [30, 265] on div at bounding box center [26, 267] width 13 height 13
click at [28, 71] on div at bounding box center [26, 73] width 13 height 13
drag, startPoint x: 90, startPoint y: 621, endPoint x: 119, endPoint y: 616, distance: 29.6
click at [90, 621] on div "Pen P" at bounding box center [82, 617] width 49 height 39
click at [134, 620] on div "Highlight H" at bounding box center [138, 617] width 49 height 39
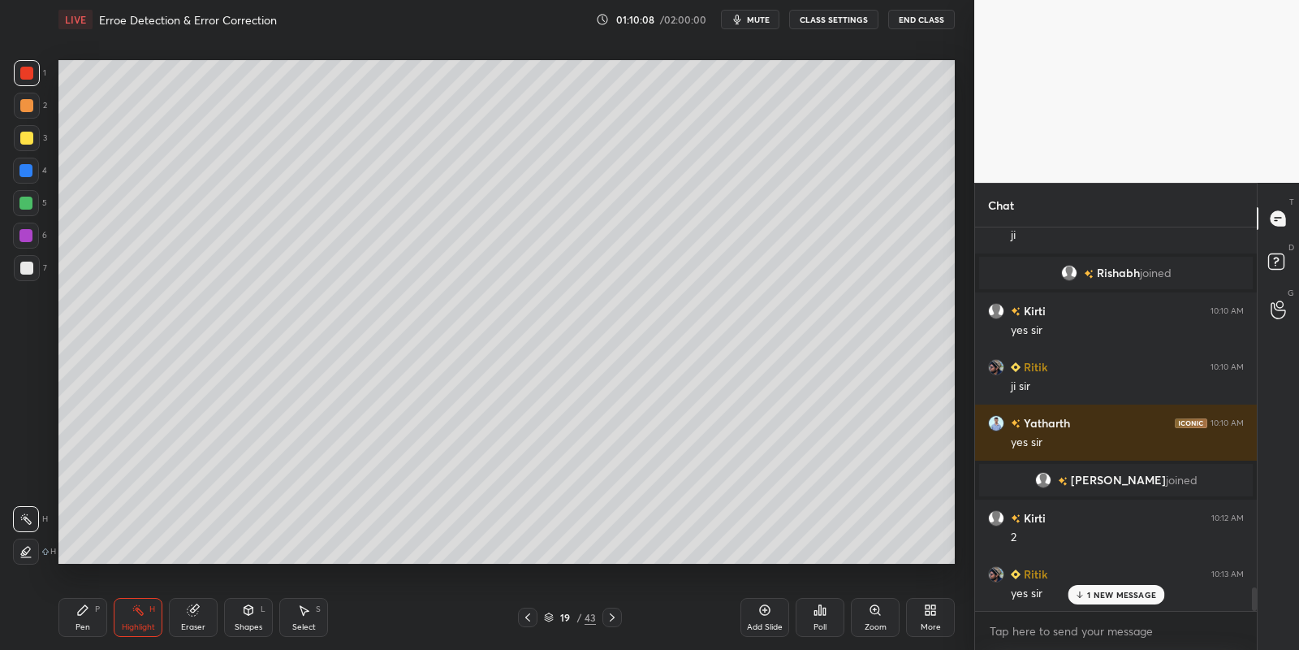
scroll to position [6009, 0]
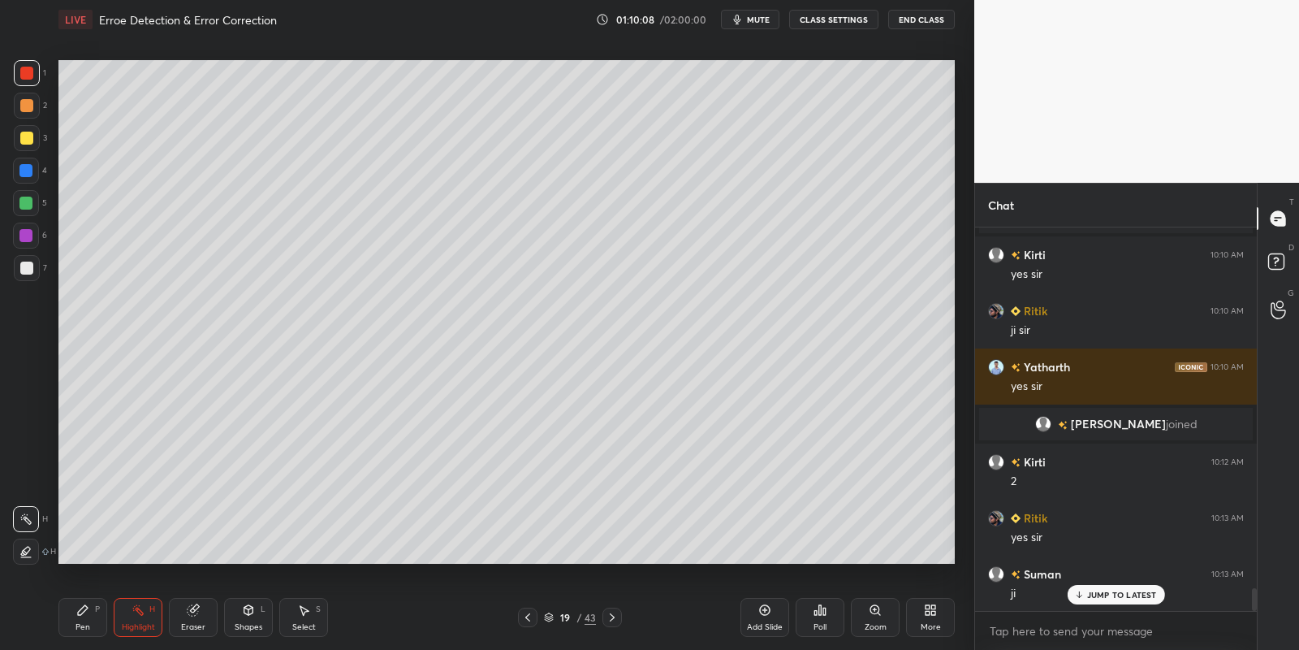
click at [93, 620] on div "Pen P" at bounding box center [82, 617] width 49 height 39
click at [301, 616] on div "Select S" at bounding box center [303, 617] width 49 height 39
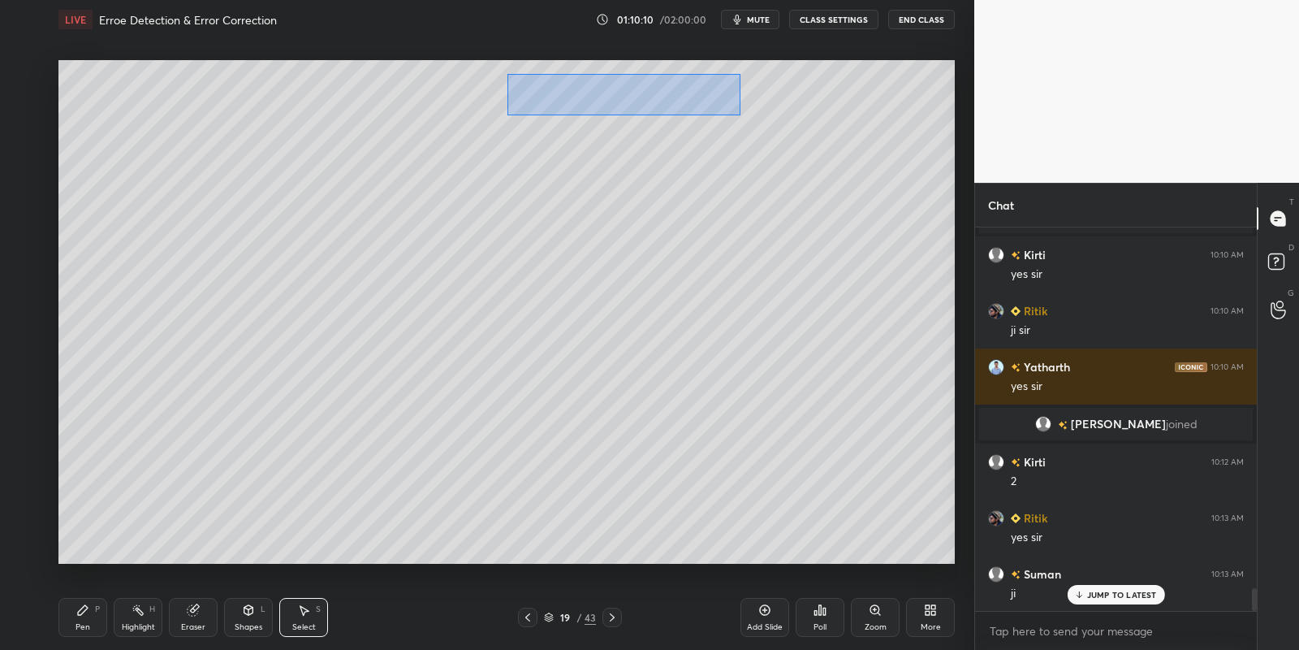
drag, startPoint x: 515, startPoint y: 71, endPoint x: 699, endPoint y: 98, distance: 186.4
click at [738, 114] on div "0 ° Undo Copy Paste here Duplicate Duplicate to new slide Delete" at bounding box center [506, 312] width 896 height 504
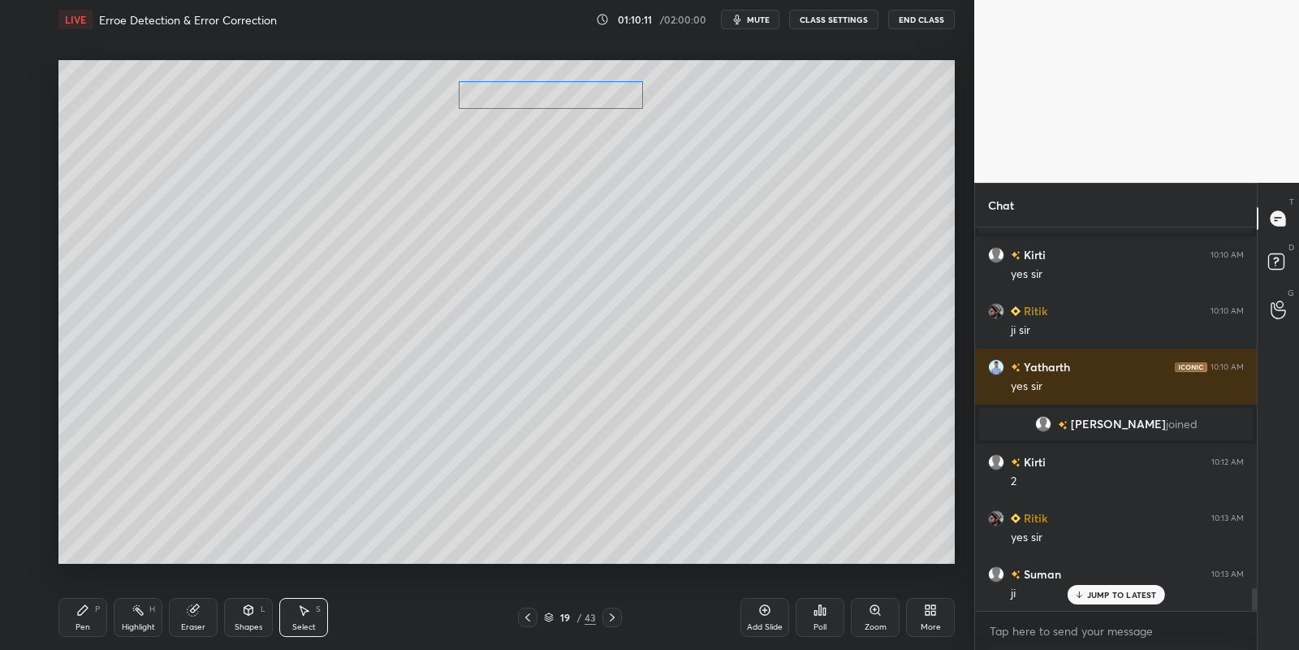
drag, startPoint x: 636, startPoint y: 89, endPoint x: 594, endPoint y: 96, distance: 42.9
click at [586, 103] on div "0 ° Undo Copy Paste here Duplicate Duplicate to new slide Delete" at bounding box center [506, 312] width 896 height 504
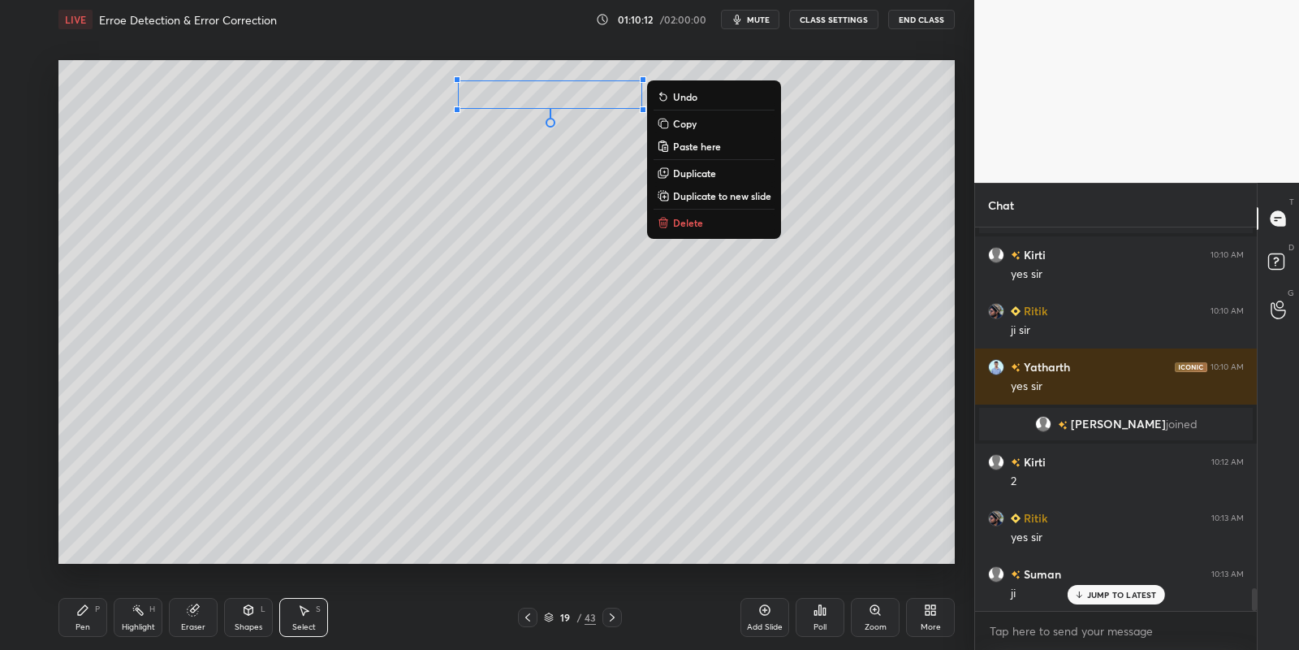
click at [95, 620] on div "Pen P" at bounding box center [82, 617] width 49 height 39
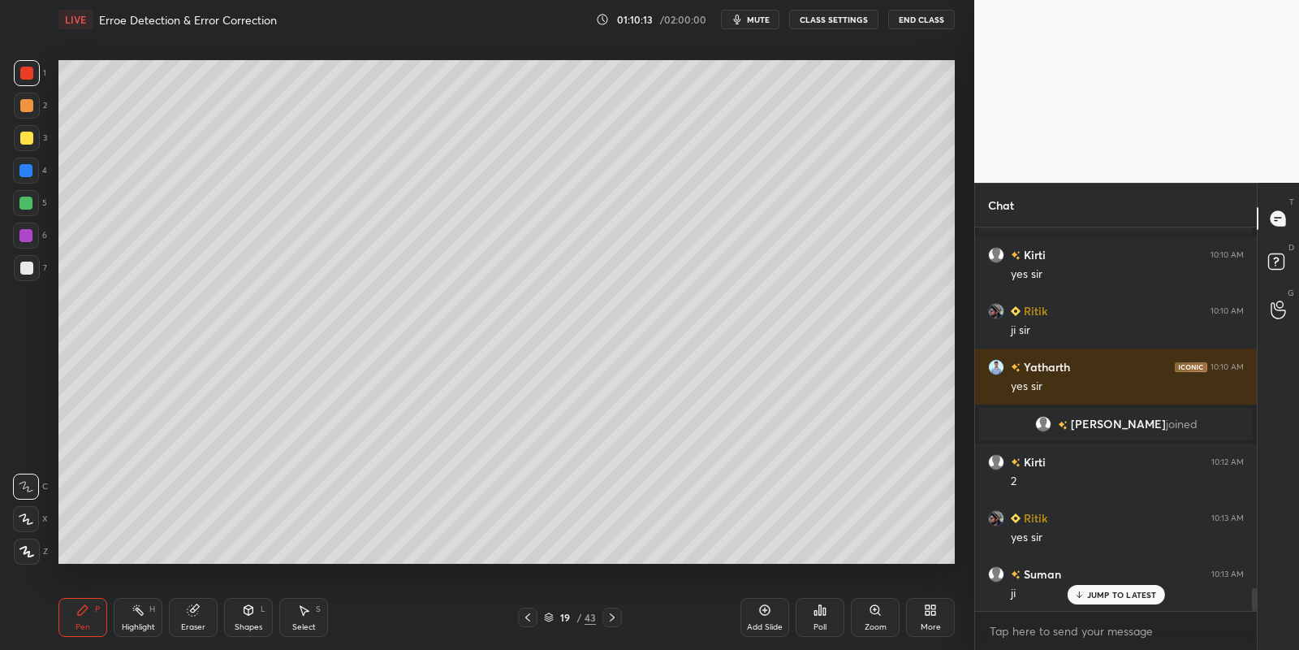
drag, startPoint x: 84, startPoint y: 620, endPoint x: 95, endPoint y: 608, distance: 16.1
click at [84, 620] on div "Pen P" at bounding box center [82, 617] width 49 height 39
click at [22, 149] on div "3" at bounding box center [30, 141] width 33 height 32
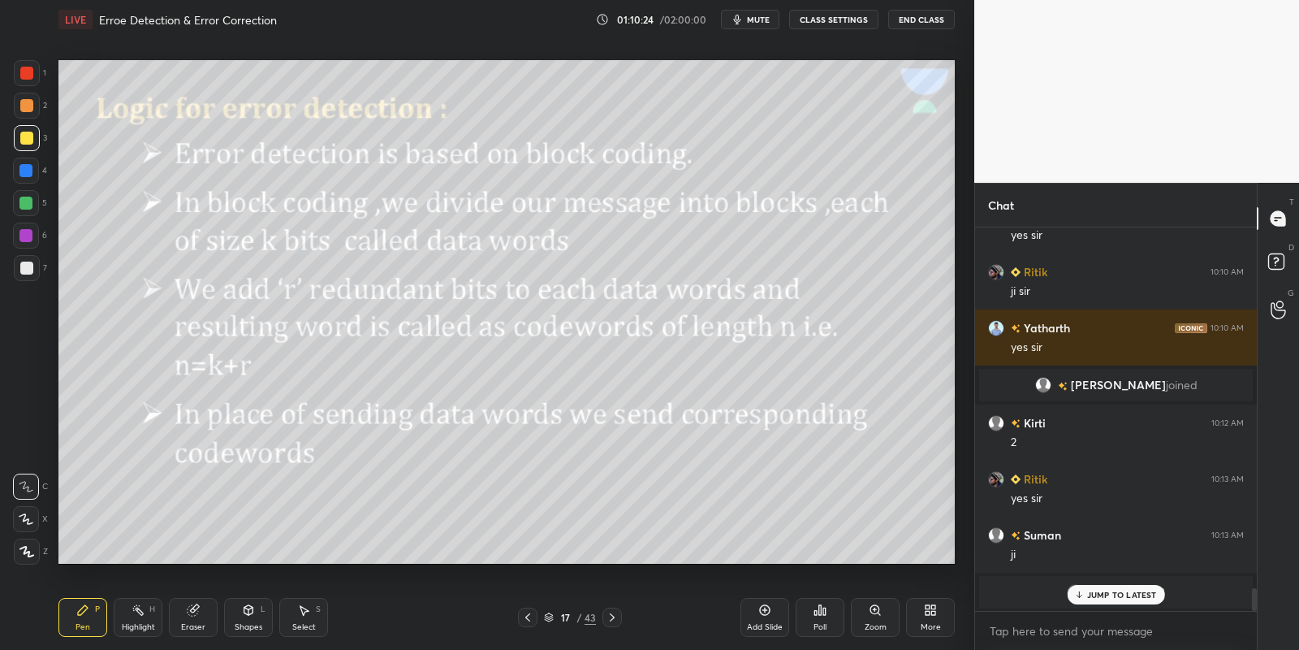
click at [139, 619] on div "Highlight H" at bounding box center [138, 617] width 49 height 39
drag, startPoint x: 88, startPoint y: 608, endPoint x: 93, endPoint y: 601, distance: 8.8
click at [89, 607] on icon at bounding box center [82, 609] width 13 height 13
drag, startPoint x: 249, startPoint y: 619, endPoint x: 253, endPoint y: 603, distance: 16.7
click at [249, 618] on div "Shapes L" at bounding box center [248, 617] width 49 height 39
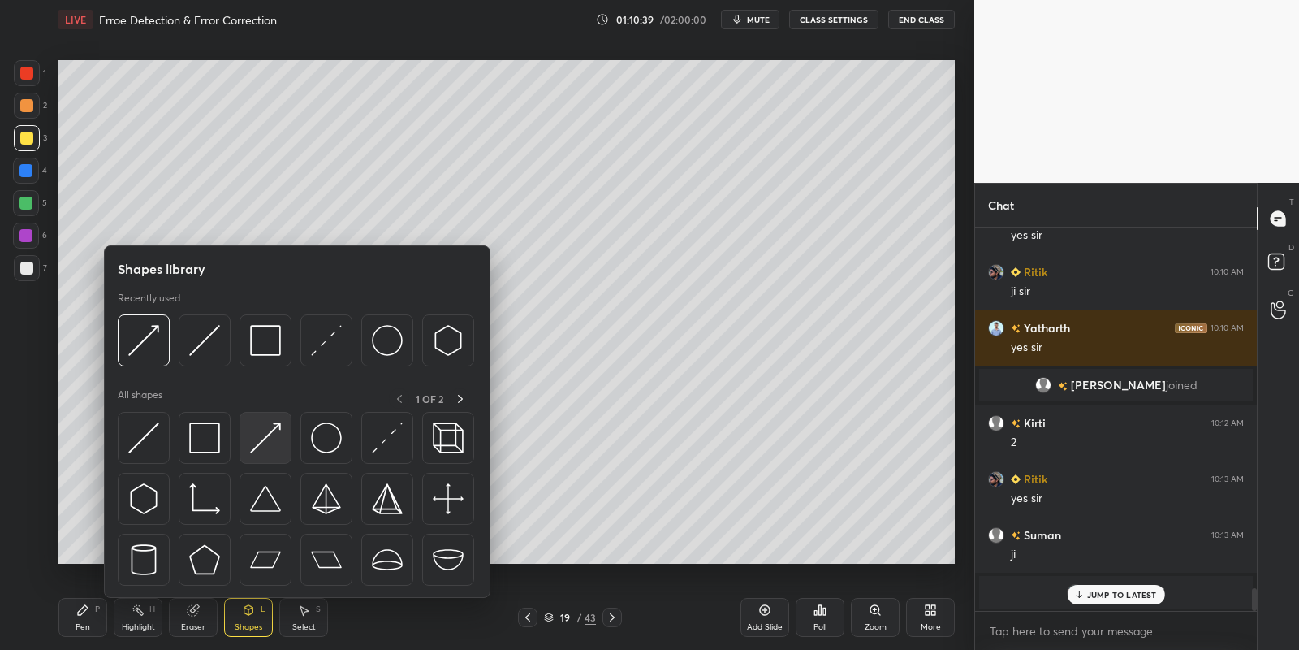
click at [270, 447] on img at bounding box center [265, 437] width 31 height 31
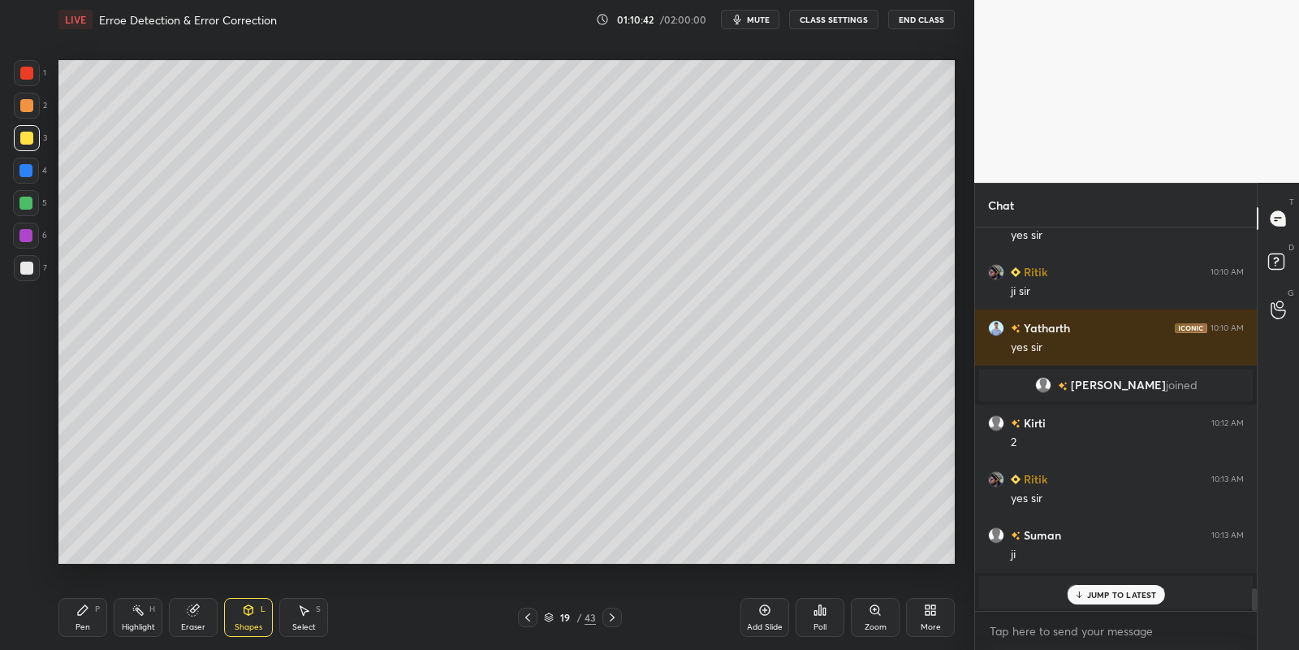
click at [85, 618] on div "Pen P" at bounding box center [82, 617] width 49 height 39
drag, startPoint x: 248, startPoint y: 627, endPoint x: 252, endPoint y: 598, distance: 29.5
click at [249, 623] on div "Shapes" at bounding box center [249, 627] width 28 height 8
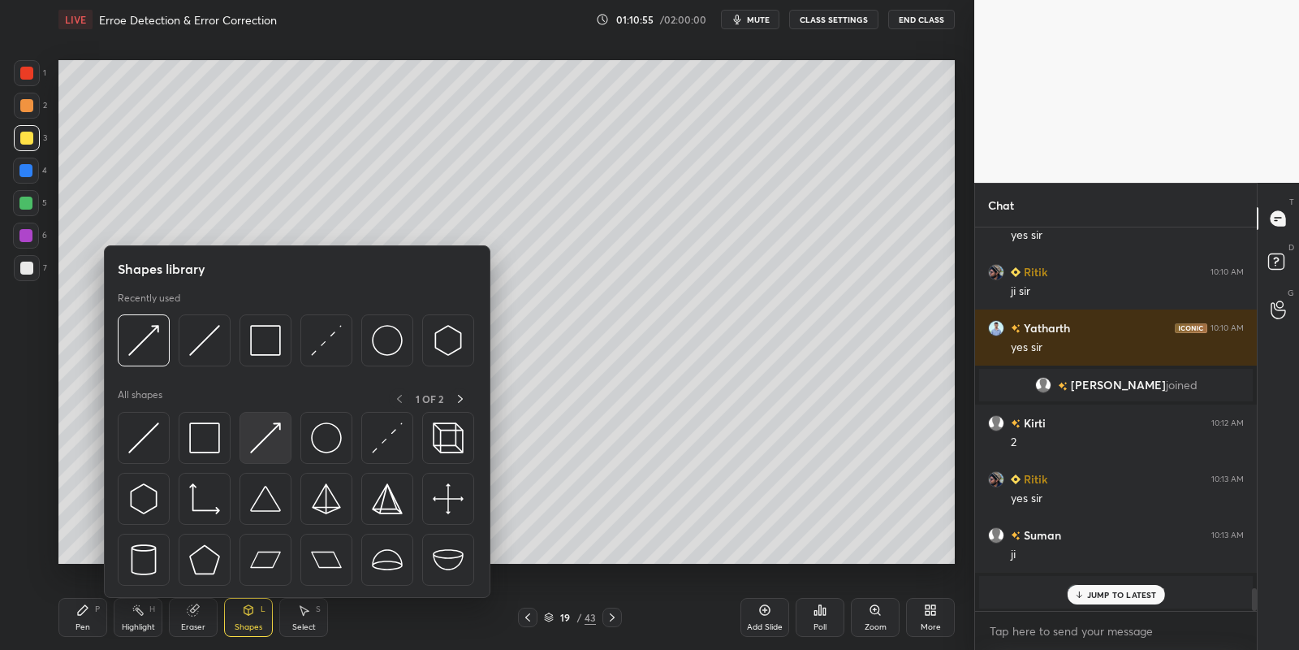
click at [266, 434] on img at bounding box center [265, 437] width 31 height 31
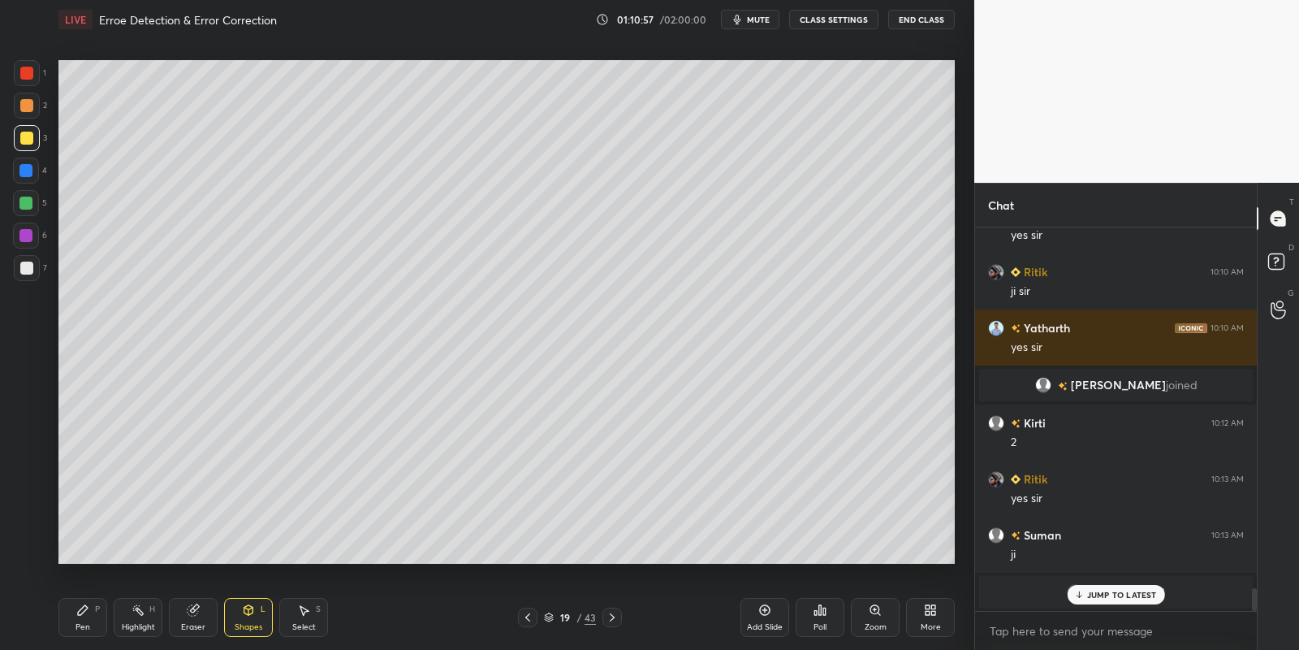
click at [93, 617] on div "Pen P" at bounding box center [82, 617] width 49 height 39
click at [1097, 591] on p "JUMP TO LATEST" at bounding box center [1122, 595] width 70 height 10
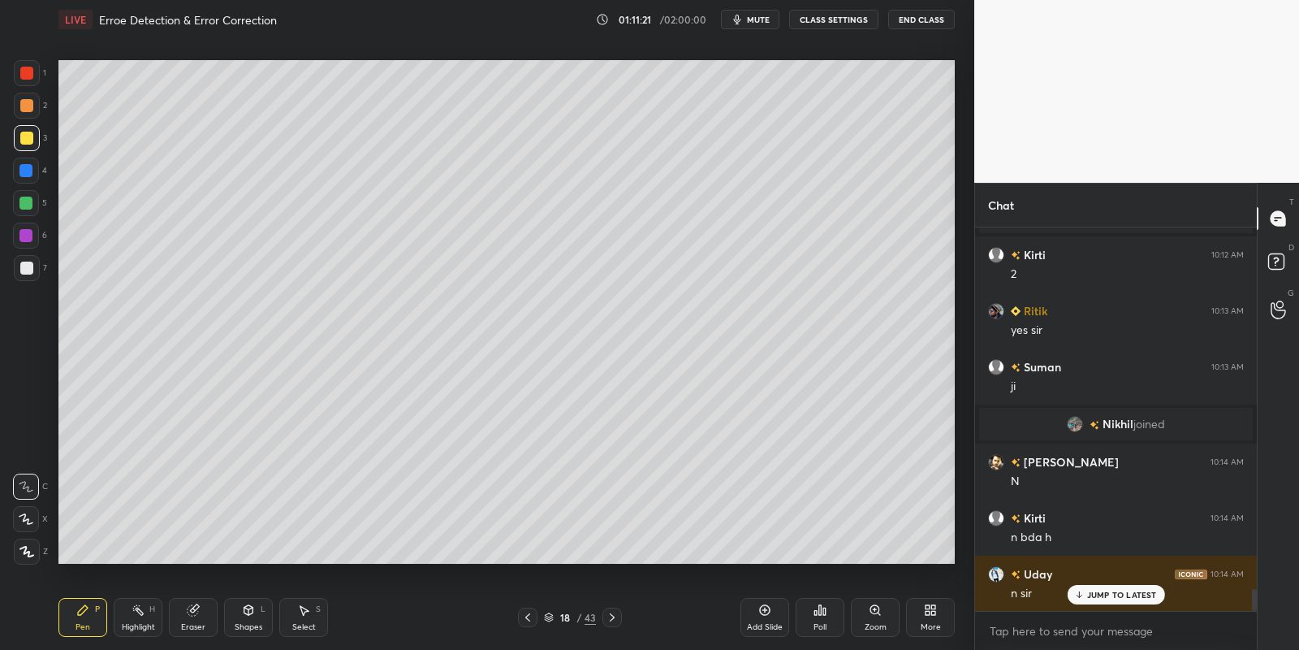
scroll to position [6273, 0]
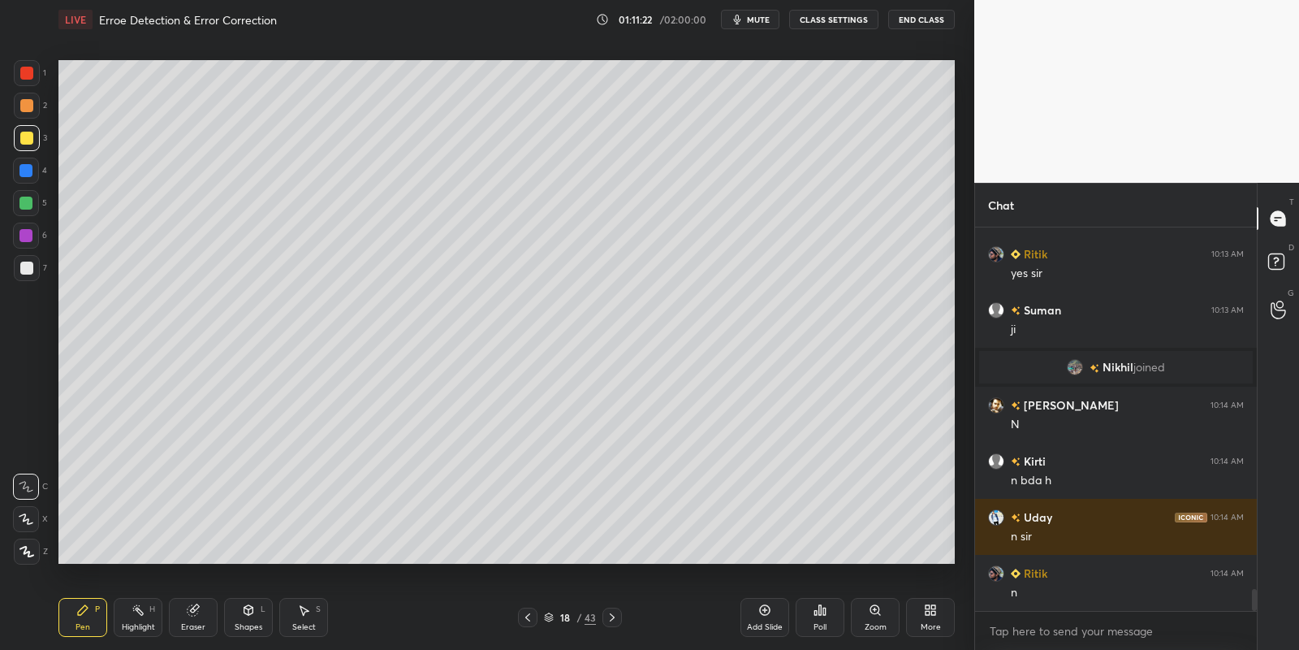
drag, startPoint x: 135, startPoint y: 620, endPoint x: 194, endPoint y: 585, distance: 69.2
click at [136, 620] on div "Highlight H" at bounding box center [138, 617] width 49 height 39
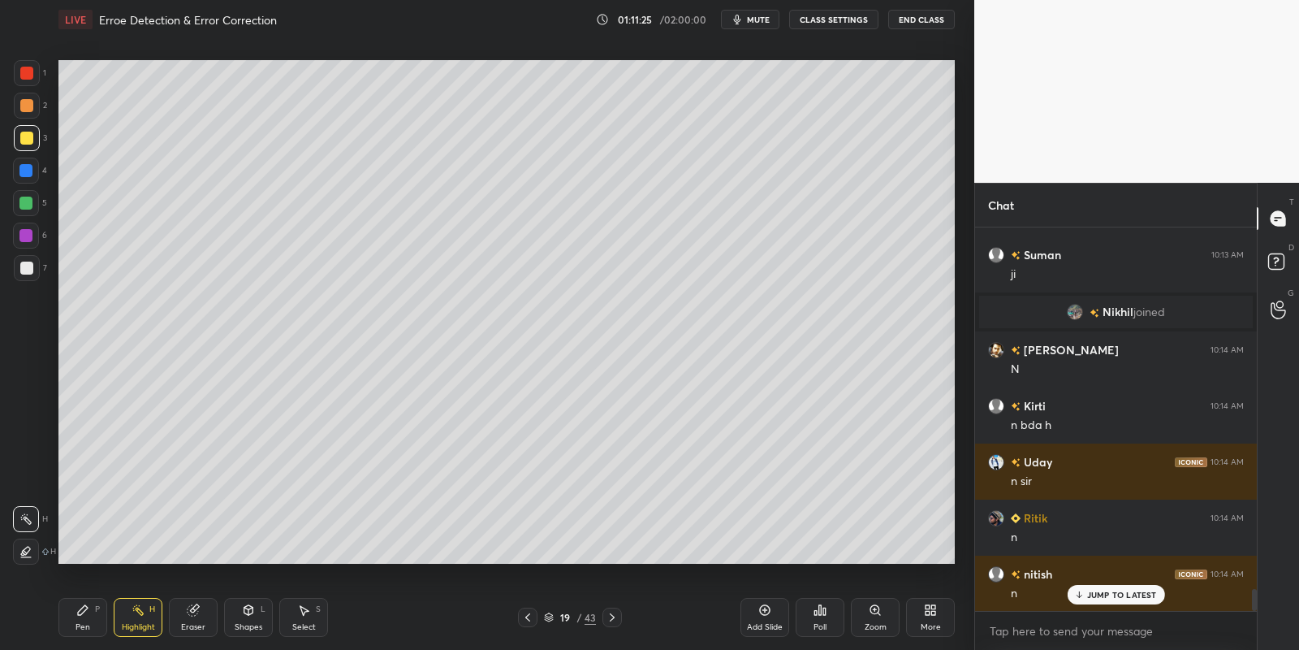
click at [84, 623] on div "Pen" at bounding box center [83, 627] width 15 height 8
drag, startPoint x: 141, startPoint y: 613, endPoint x: 174, endPoint y: 581, distance: 45.9
click at [144, 613] on icon at bounding box center [138, 609] width 13 height 13
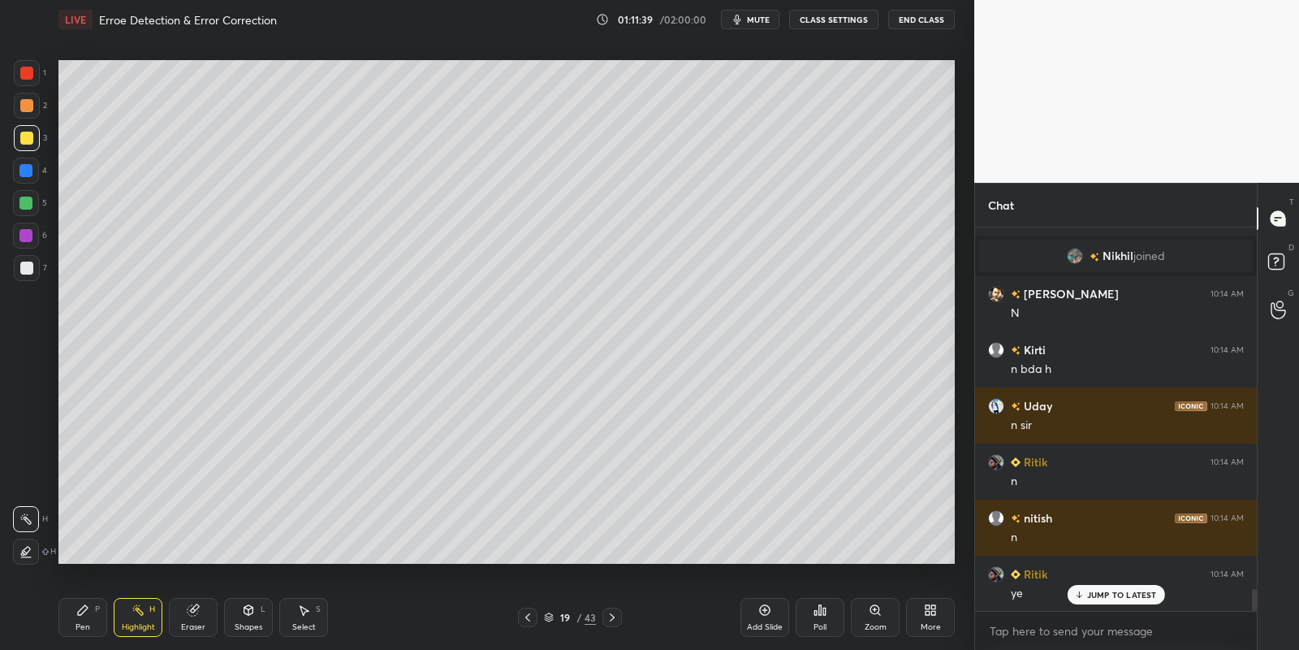
click at [89, 612] on icon at bounding box center [82, 609] width 13 height 13
drag, startPoint x: 132, startPoint y: 624, endPoint x: 162, endPoint y: 572, distance: 60.7
click at [132, 623] on div "Highlight" at bounding box center [138, 627] width 33 height 8
drag, startPoint x: 86, startPoint y: 615, endPoint x: 99, endPoint y: 608, distance: 14.5
click at [86, 615] on icon at bounding box center [82, 609] width 13 height 13
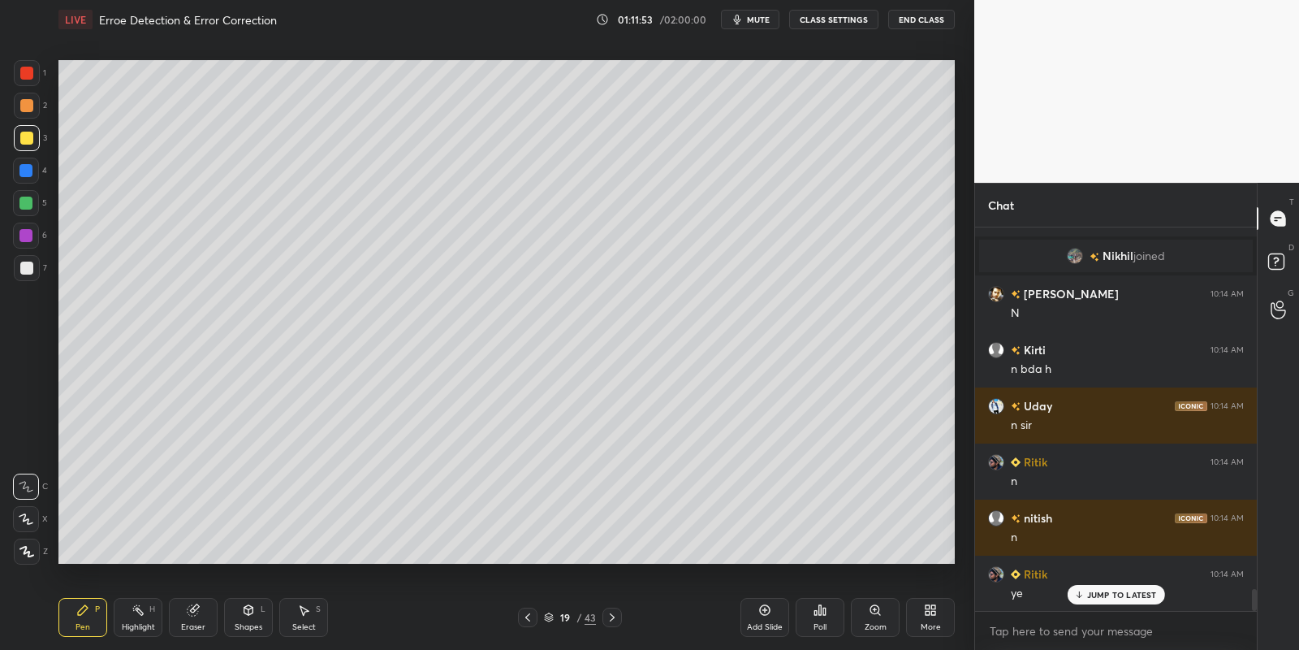
drag, startPoint x: 134, startPoint y: 621, endPoint x: 184, endPoint y: 586, distance: 61.3
click at [136, 620] on div "Highlight H" at bounding box center [138, 617] width 49 height 39
drag, startPoint x: 80, startPoint y: 623, endPoint x: 94, endPoint y: 608, distance: 20.1
click at [81, 623] on div "Pen" at bounding box center [83, 627] width 15 height 8
click at [256, 612] on div "Shapes L" at bounding box center [248, 617] width 49 height 39
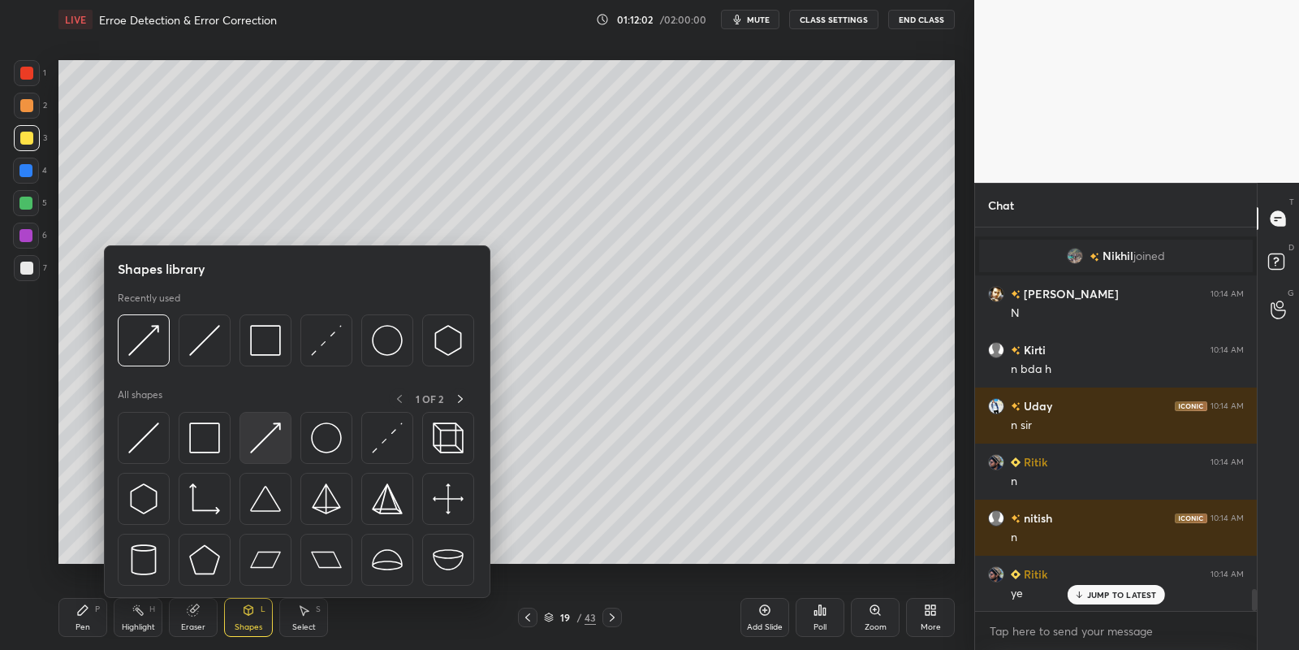
click at [266, 440] on img at bounding box center [265, 437] width 31 height 31
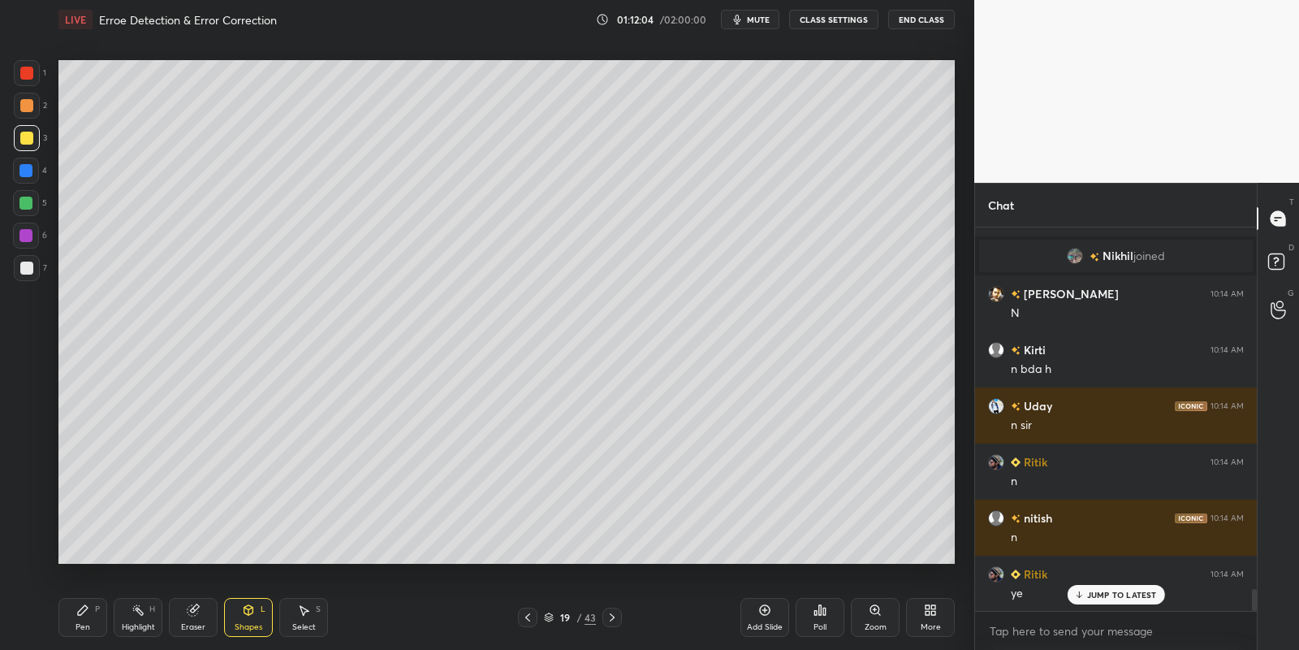
click at [93, 620] on div "Pen P" at bounding box center [82, 617] width 49 height 39
click at [140, 618] on div "Highlight H" at bounding box center [138, 617] width 49 height 39
click at [89, 622] on div "Pen P" at bounding box center [82, 617] width 49 height 39
click at [308, 620] on div "Select S" at bounding box center [303, 617] width 49 height 39
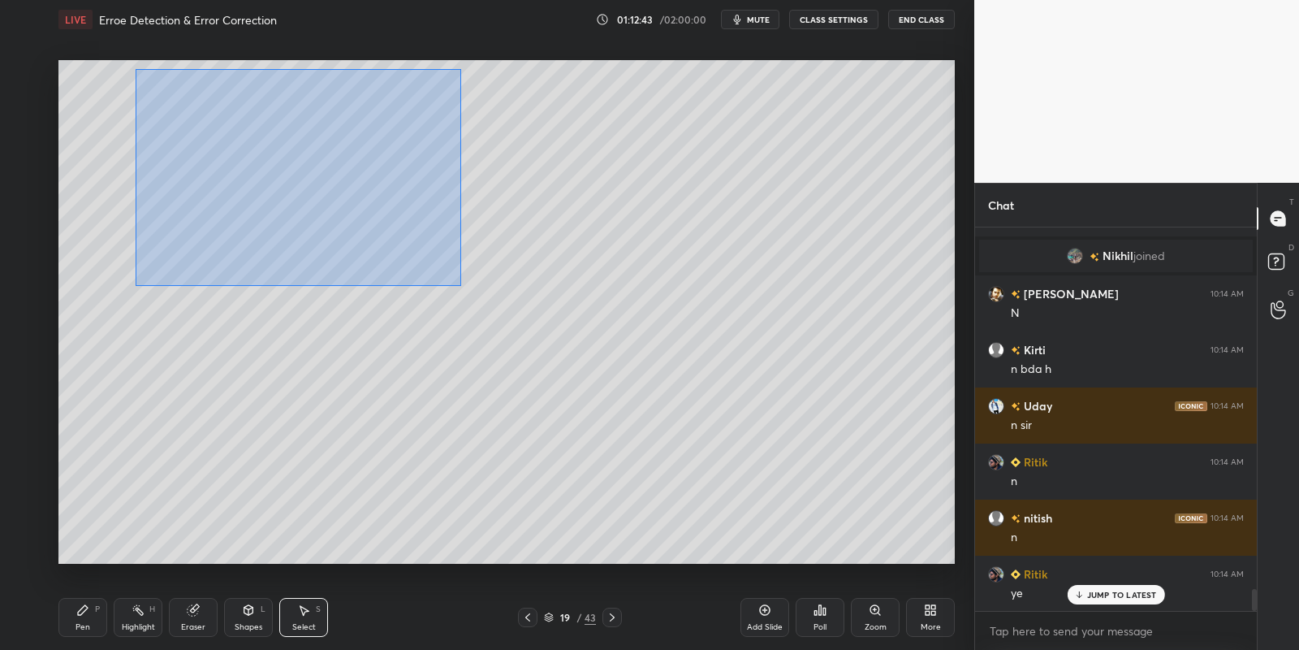
drag, startPoint x: 135, startPoint y: 68, endPoint x: 445, endPoint y: 262, distance: 365.9
click at [457, 283] on div "0 ° Undo Copy Paste here Duplicate Duplicate to new slide Delete" at bounding box center [506, 312] width 896 height 504
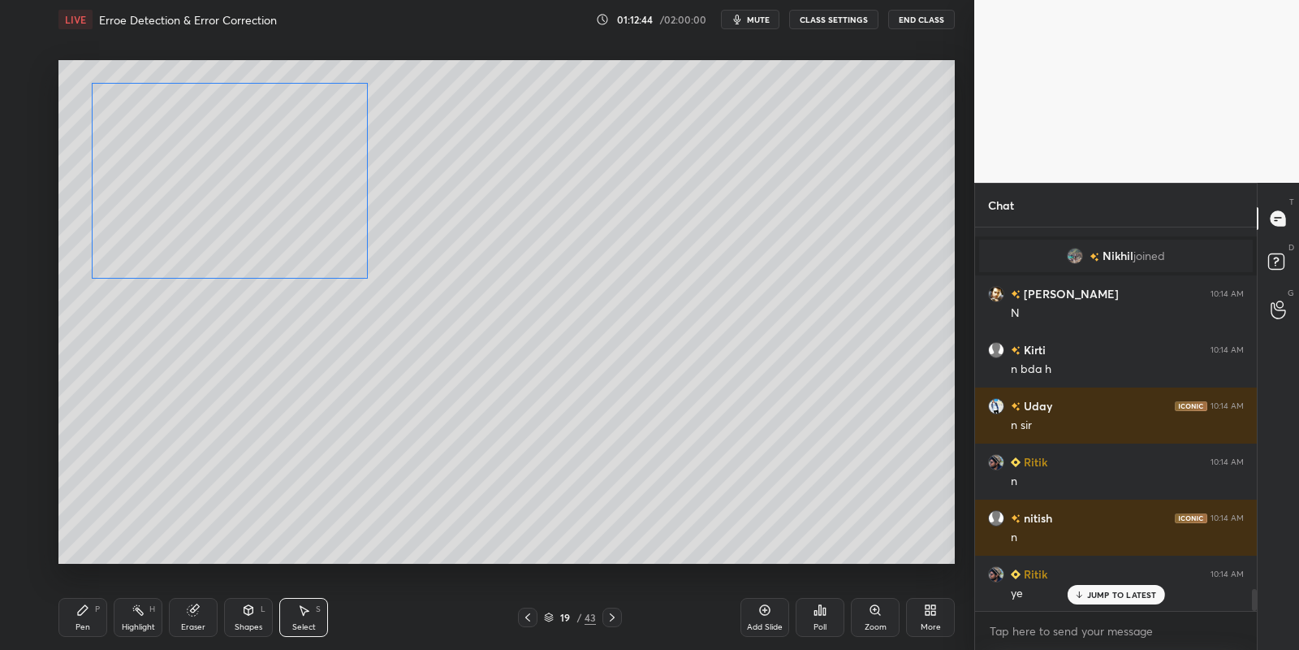
drag, startPoint x: 327, startPoint y: 182, endPoint x: 266, endPoint y: 197, distance: 62.6
click at [268, 196] on div "0 ° Undo Copy Paste here Duplicate Duplicate to new slide Delete" at bounding box center [506, 312] width 896 height 504
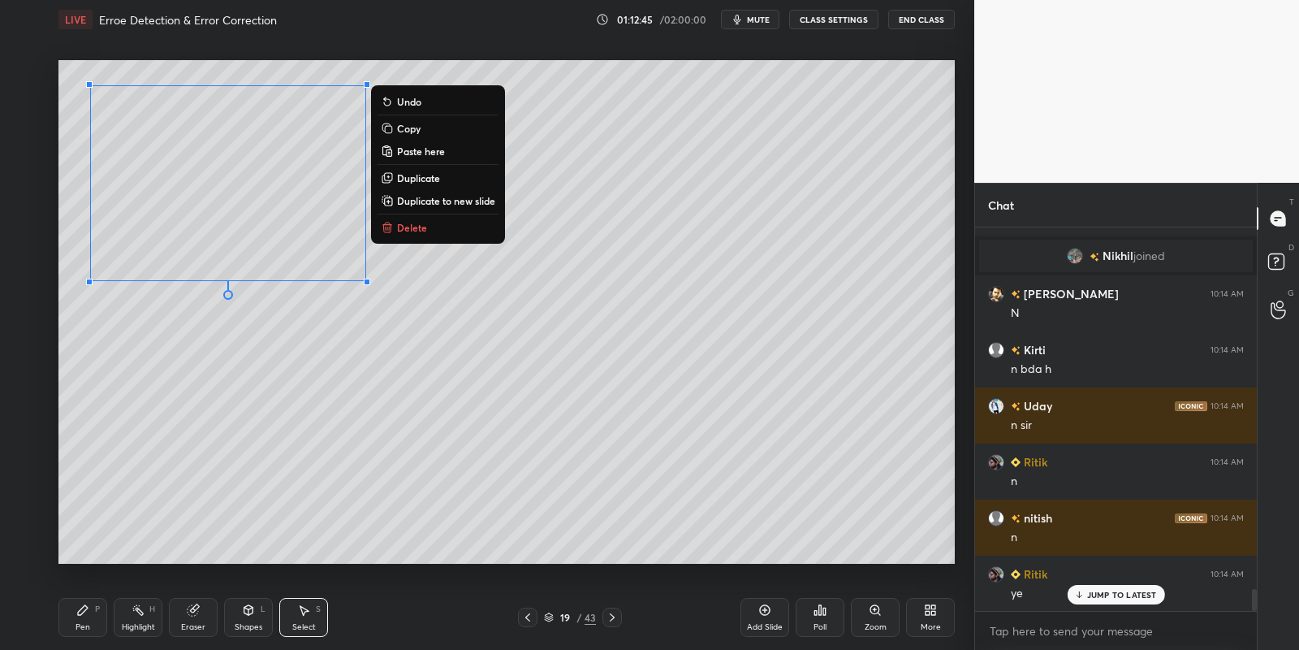
click at [91, 625] on div "Pen P" at bounding box center [82, 617] width 49 height 39
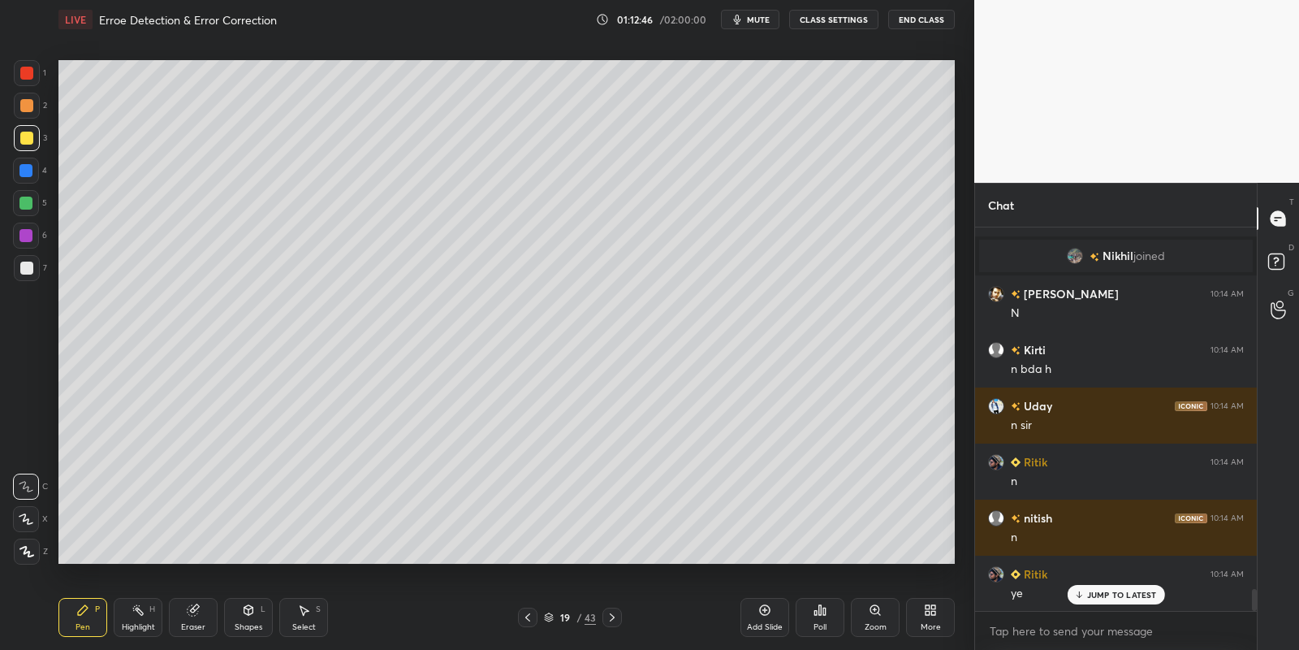
click at [18, 207] on div at bounding box center [26, 203] width 26 height 26
drag, startPoint x: 141, startPoint y: 616, endPoint x: 153, endPoint y: 568, distance: 49.2
click at [141, 615] on rect at bounding box center [140, 611] width 8 height 8
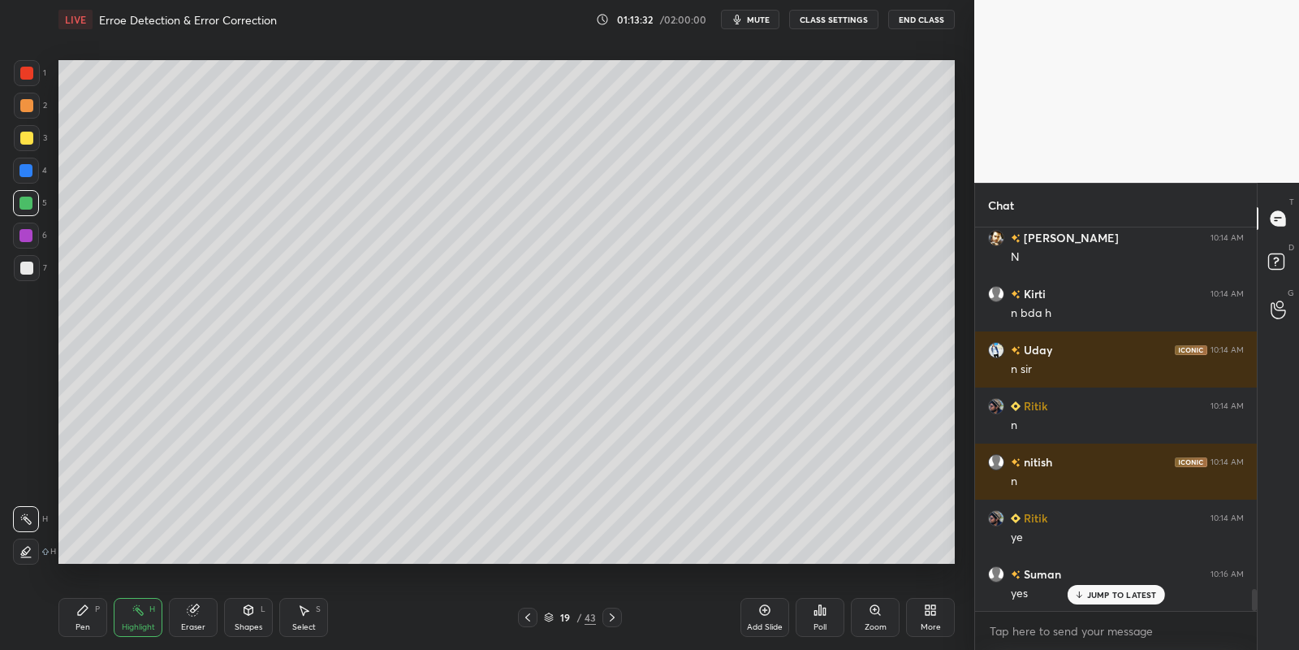
scroll to position [6511, 0]
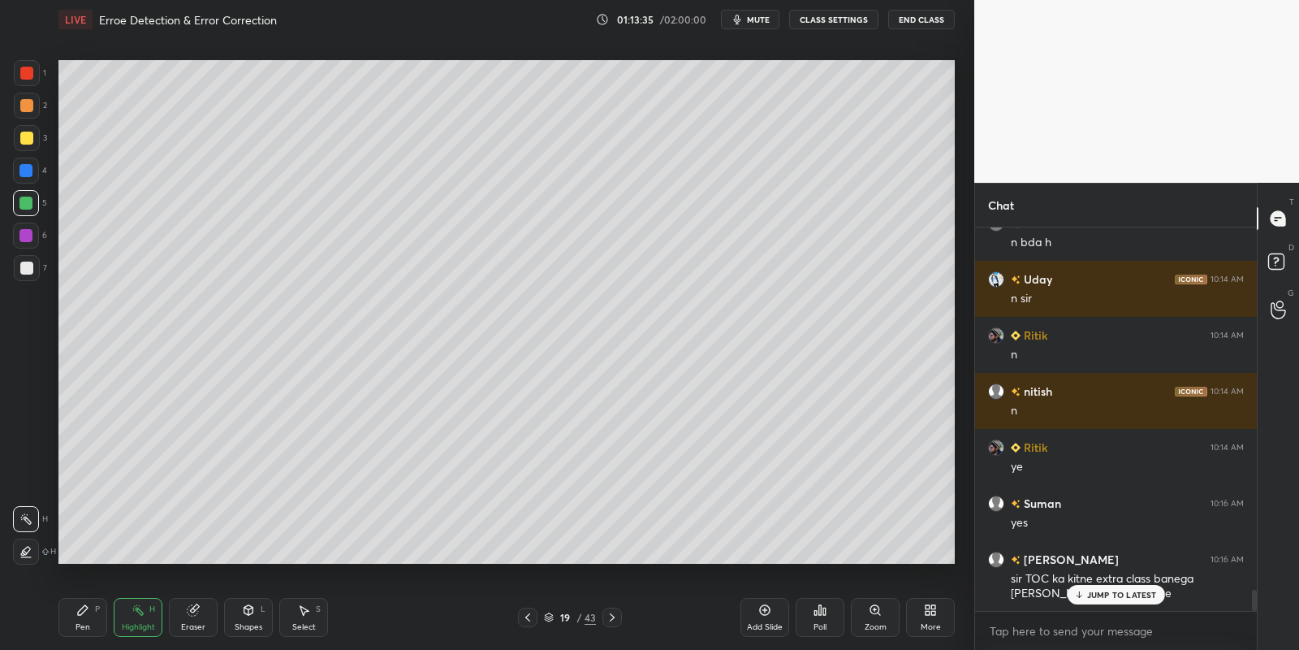
drag, startPoint x: 101, startPoint y: 616, endPoint x: 112, endPoint y: 620, distance: 12.1
click at [97, 620] on div "Pen P" at bounding box center [82, 617] width 49 height 39
click at [127, 616] on div "Highlight H" at bounding box center [138, 617] width 49 height 39
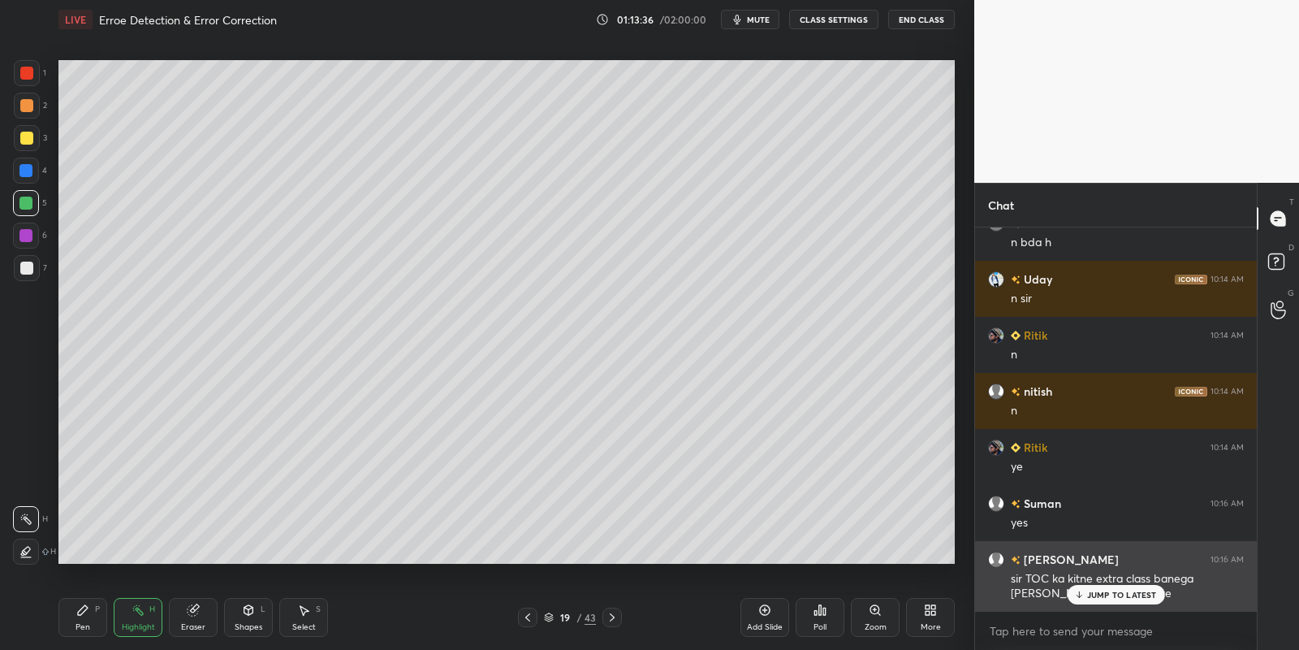
click at [1102, 593] on p "JUMP TO LATEST" at bounding box center [1122, 595] width 70 height 10
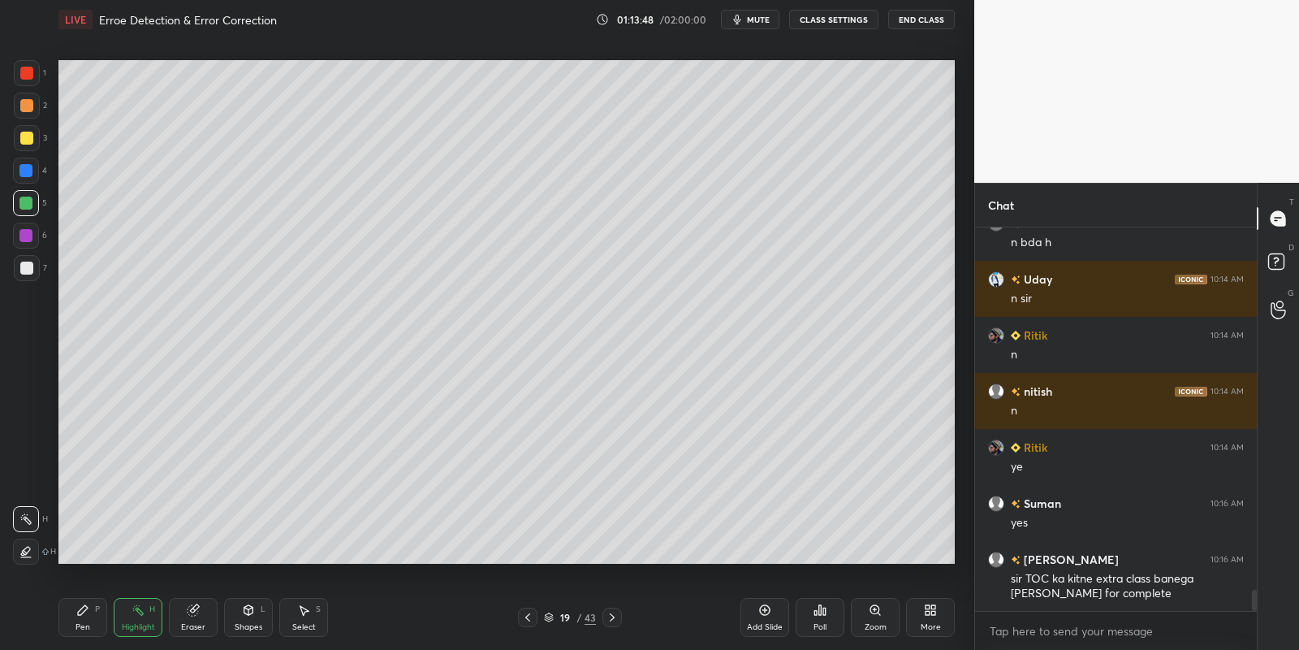
click at [758, 15] on span "mute" at bounding box center [758, 19] width 23 height 11
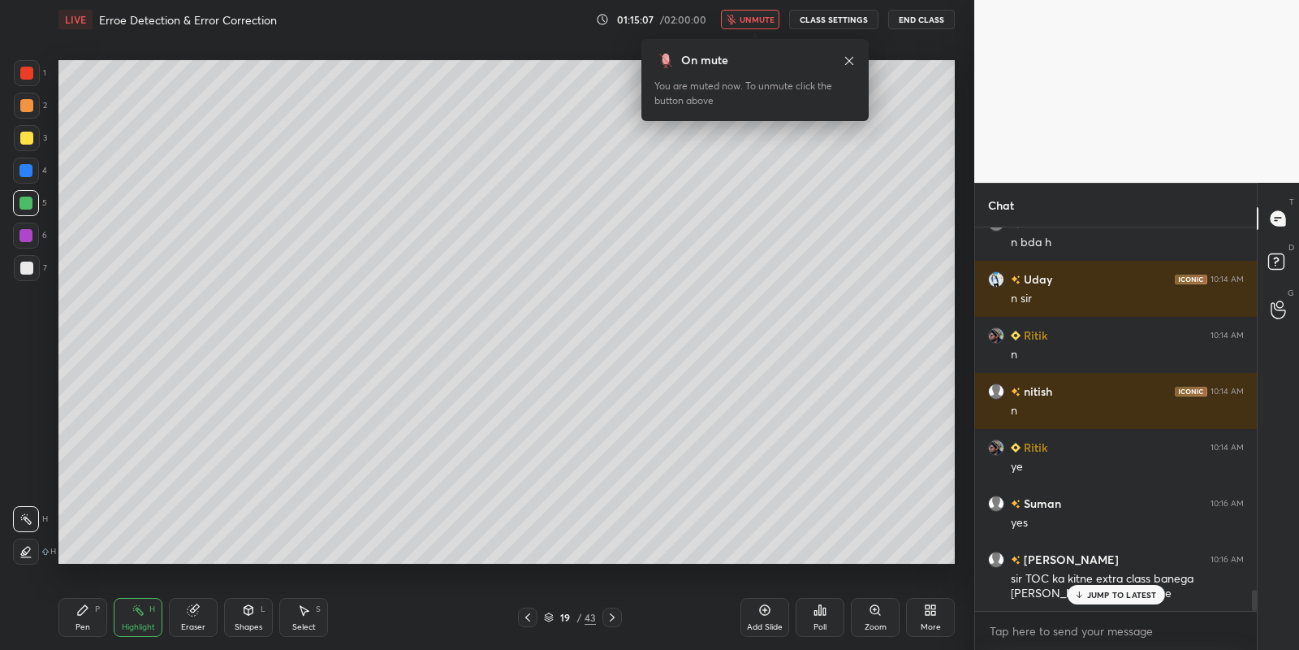
scroll to position [6581, 0]
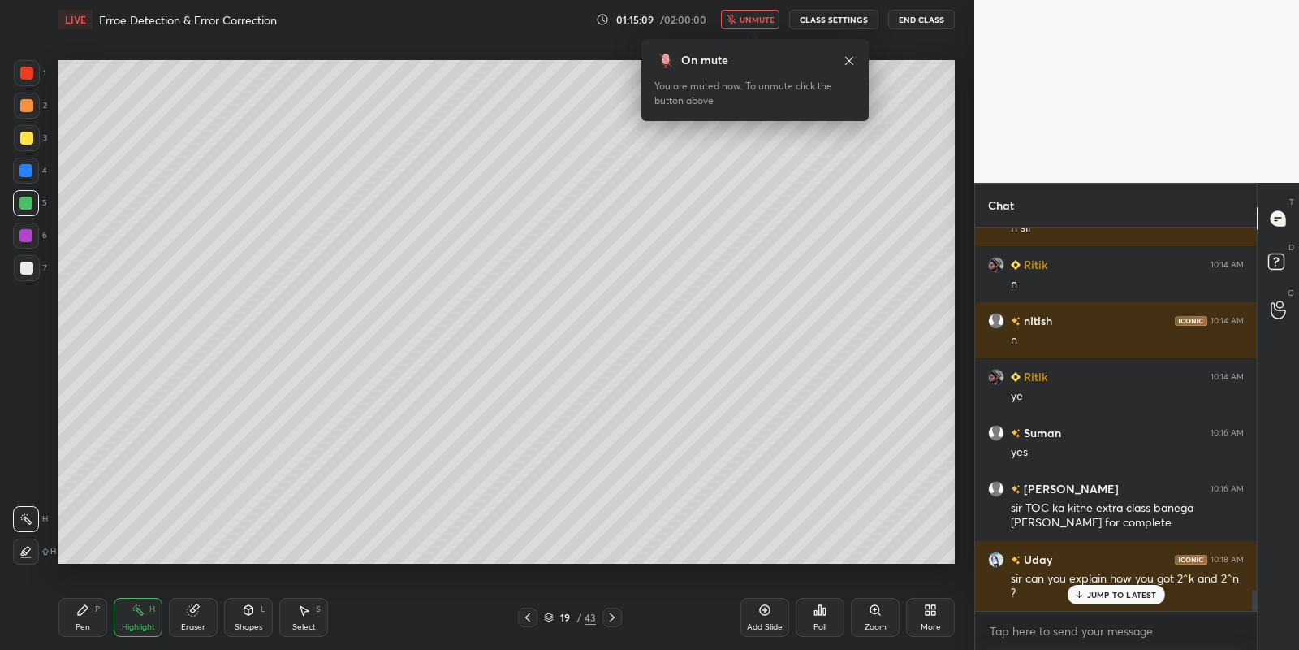
click at [759, 19] on span "unmute" at bounding box center [757, 19] width 35 height 11
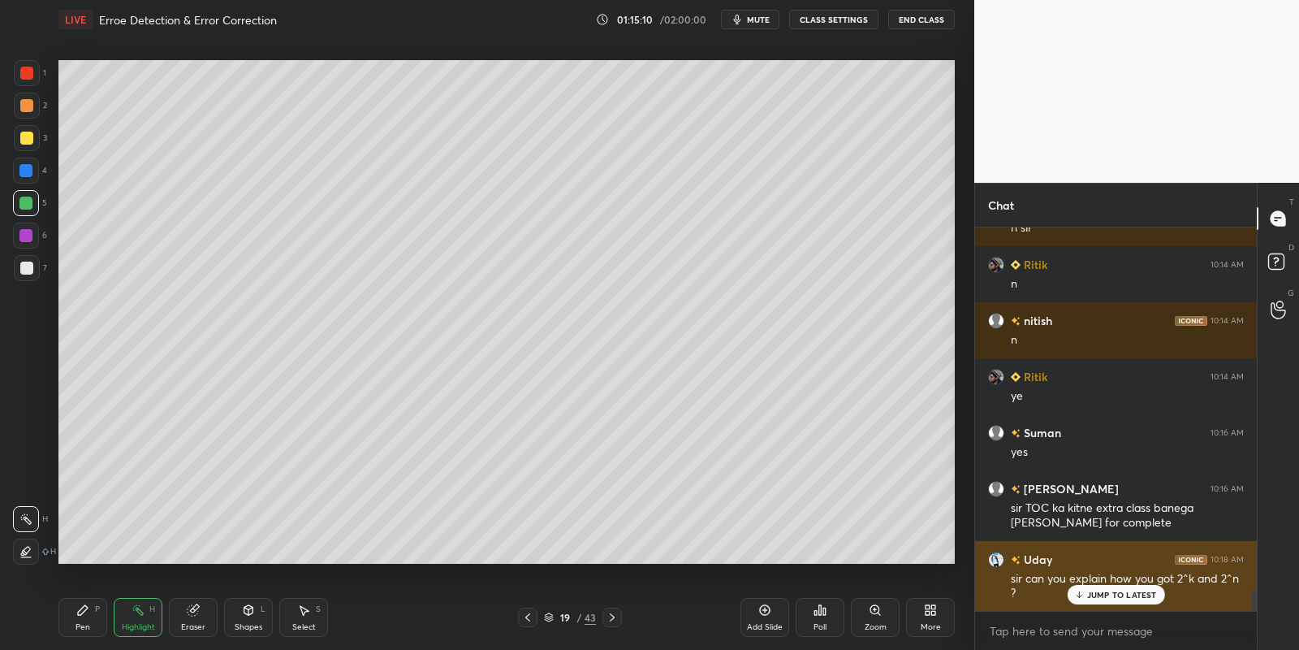
drag, startPoint x: 1097, startPoint y: 590, endPoint x: 1104, endPoint y: 598, distance: 10.4
click at [1096, 591] on p "JUMP TO LATEST" at bounding box center [1122, 595] width 70 height 10
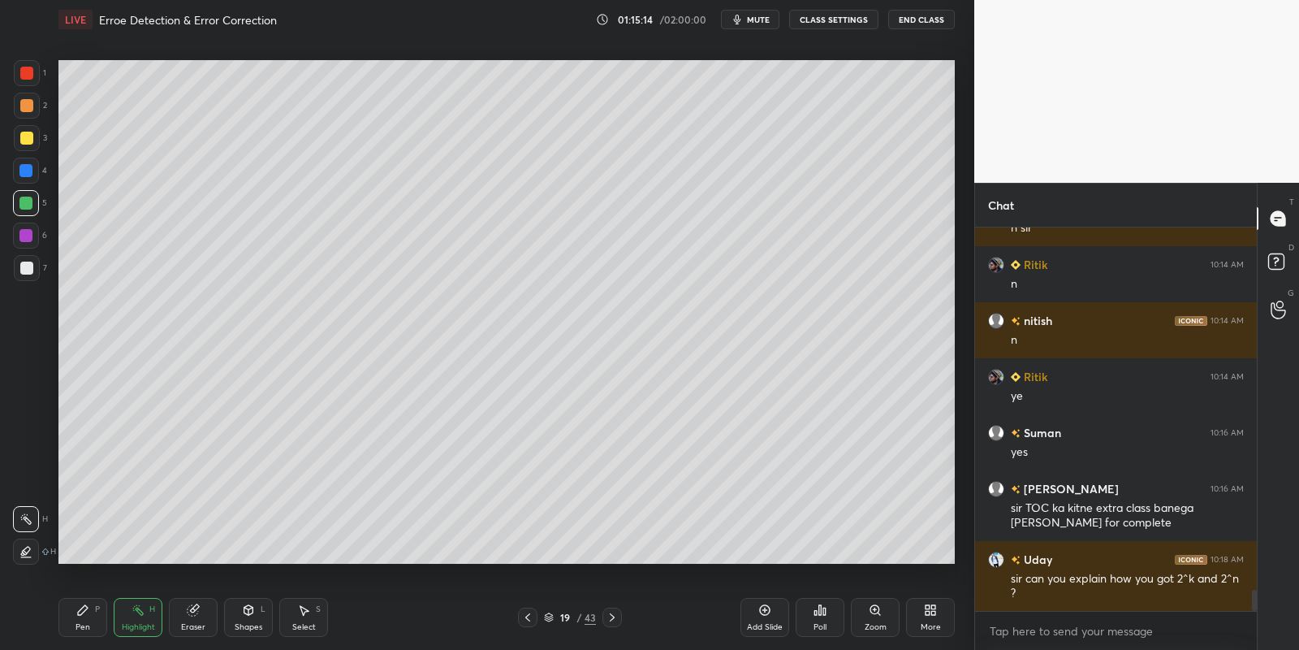
click at [95, 618] on div "Pen P" at bounding box center [82, 617] width 49 height 39
drag, startPoint x: 139, startPoint y: 615, endPoint x: 149, endPoint y: 607, distance: 12.7
click at [139, 613] on icon at bounding box center [138, 609] width 13 height 13
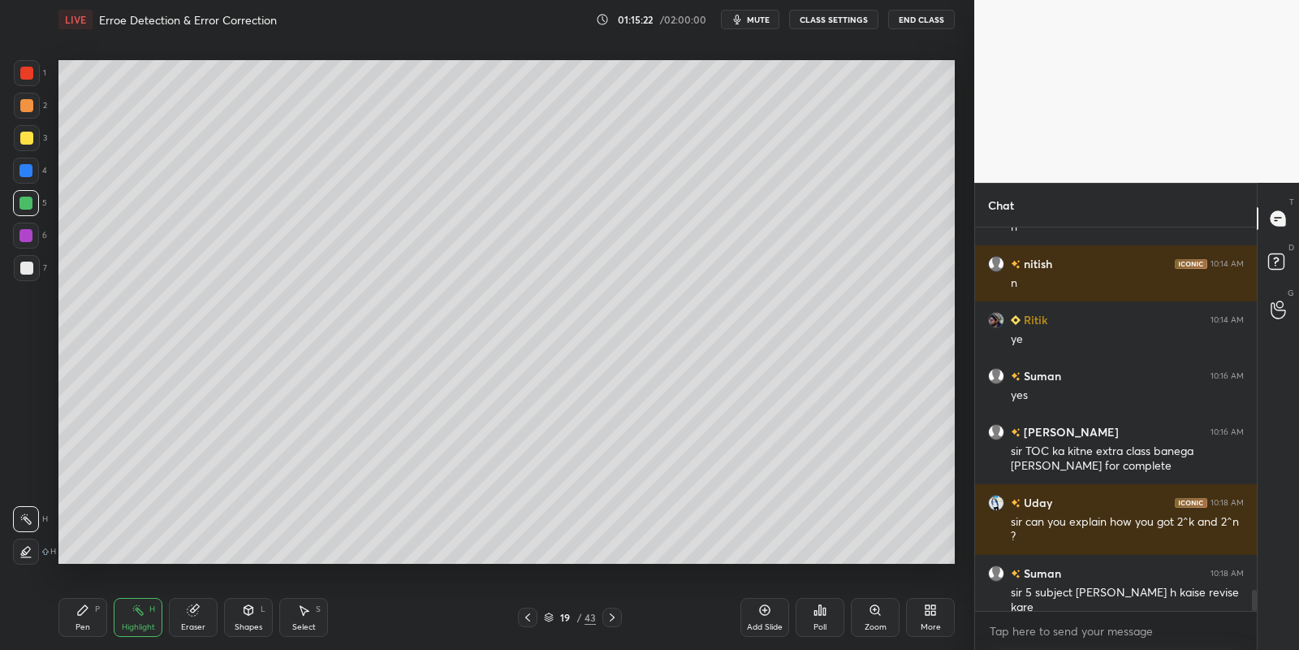
drag, startPoint x: 96, startPoint y: 625, endPoint x: 134, endPoint y: 614, distance: 39.8
click at [94, 625] on div "Pen P" at bounding box center [82, 617] width 49 height 39
click at [141, 614] on div "Highlight H" at bounding box center [138, 617] width 49 height 39
click at [89, 624] on div "Pen P" at bounding box center [82, 617] width 49 height 39
click at [613, 617] on icon at bounding box center [612, 617] width 13 height 13
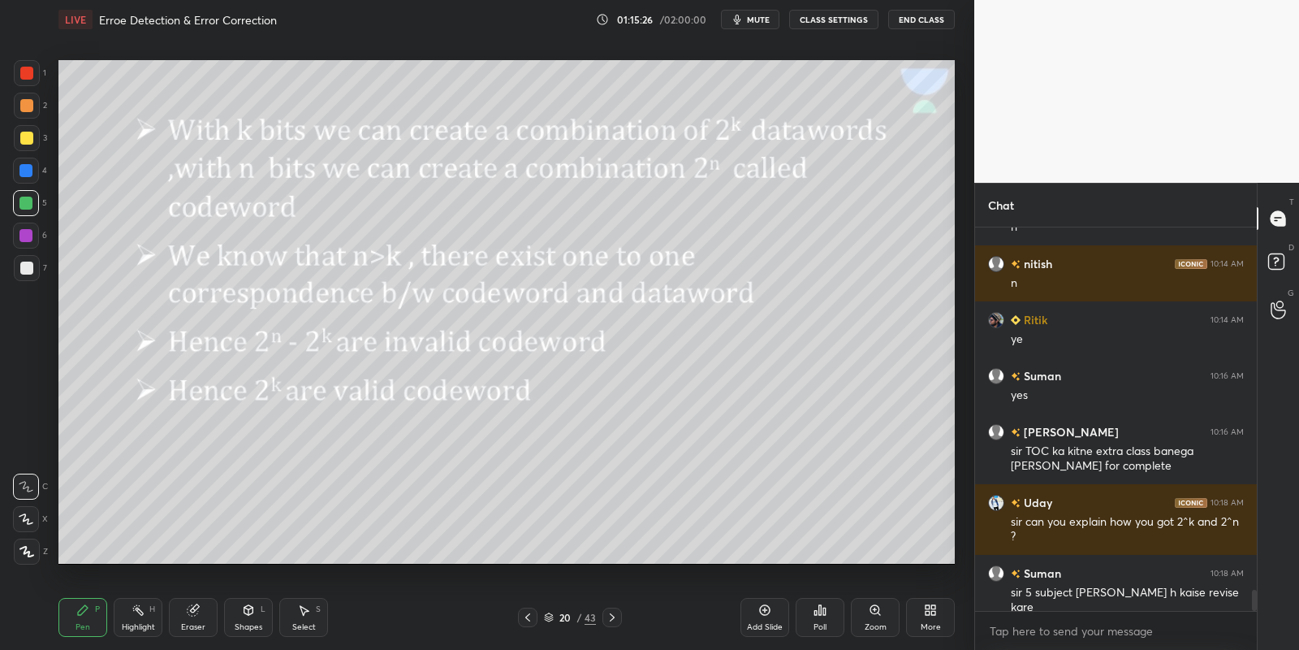
click at [529, 618] on icon at bounding box center [527, 617] width 13 height 13
click at [762, 607] on icon at bounding box center [764, 609] width 13 height 13
click at [71, 624] on div "Pen P" at bounding box center [82, 617] width 49 height 39
click at [23, 136] on div at bounding box center [26, 138] width 13 height 13
click at [93, 621] on div "Pen P" at bounding box center [82, 617] width 49 height 39
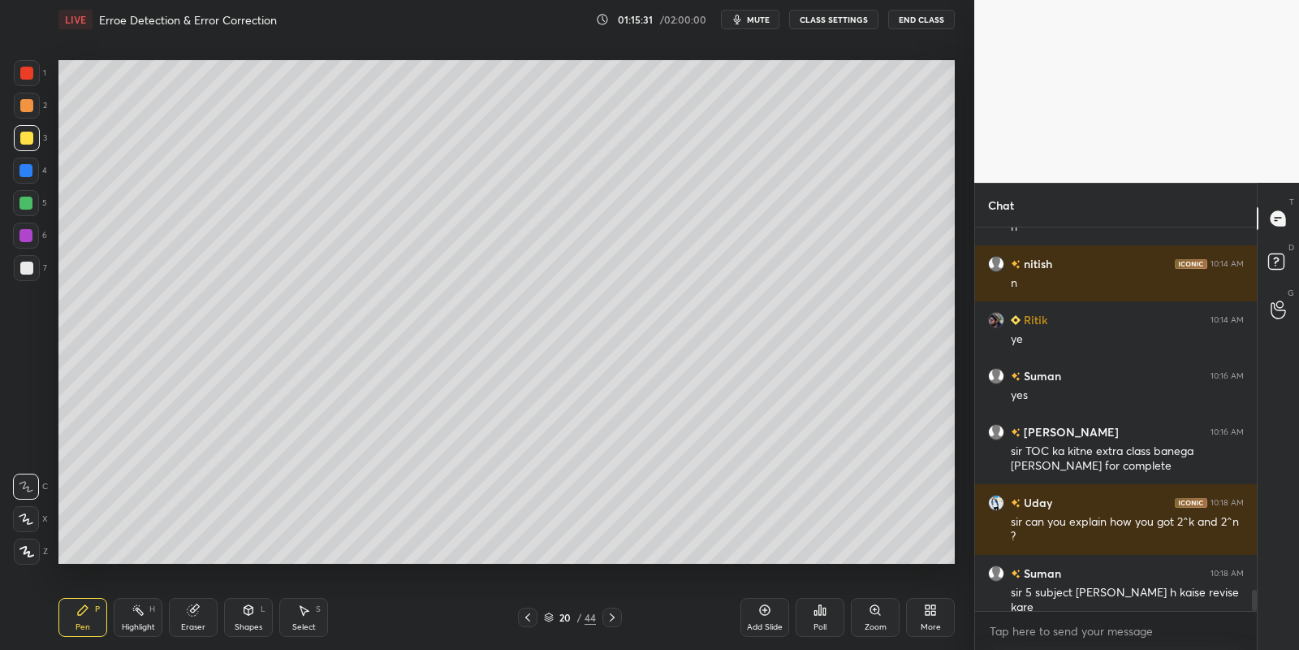
click at [131, 624] on div "Highlight" at bounding box center [138, 627] width 33 height 8
click at [87, 620] on div "Pen P" at bounding box center [82, 617] width 49 height 39
drag, startPoint x: 148, startPoint y: 612, endPoint x: 197, endPoint y: 569, distance: 65.0
click at [146, 610] on div "Highlight H" at bounding box center [138, 617] width 49 height 39
click at [92, 622] on div "Pen P" at bounding box center [82, 617] width 49 height 39
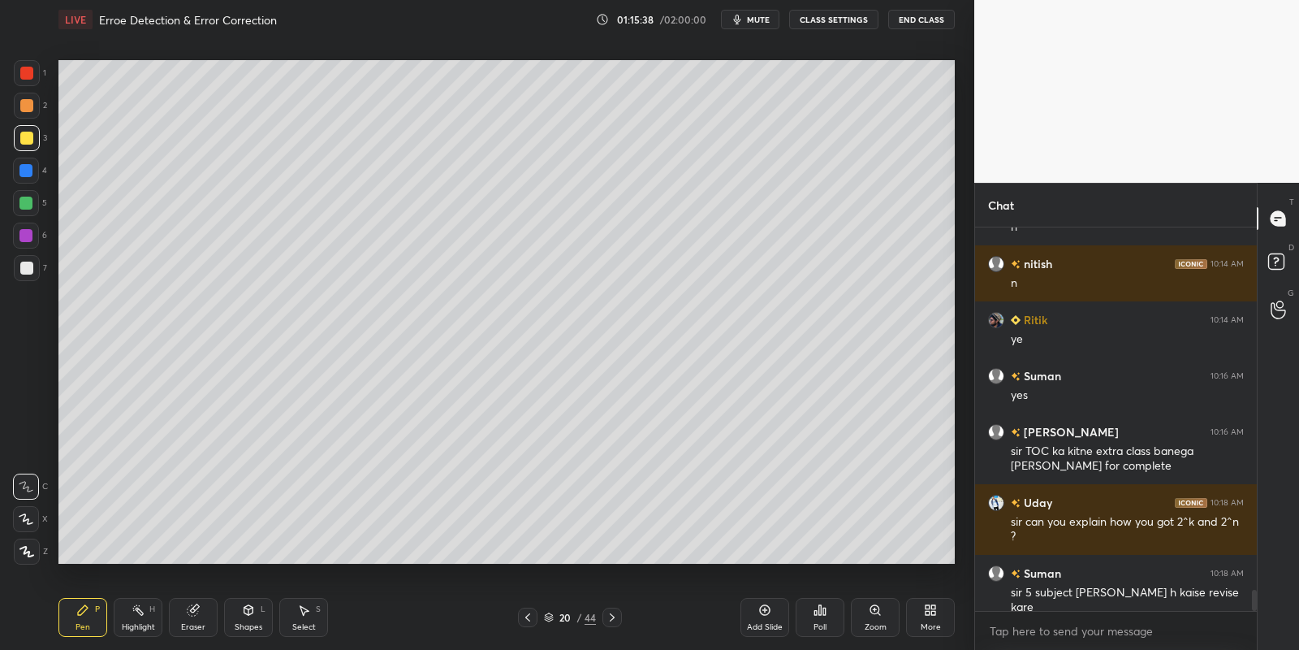
click at [24, 139] on div at bounding box center [26, 138] width 13 height 13
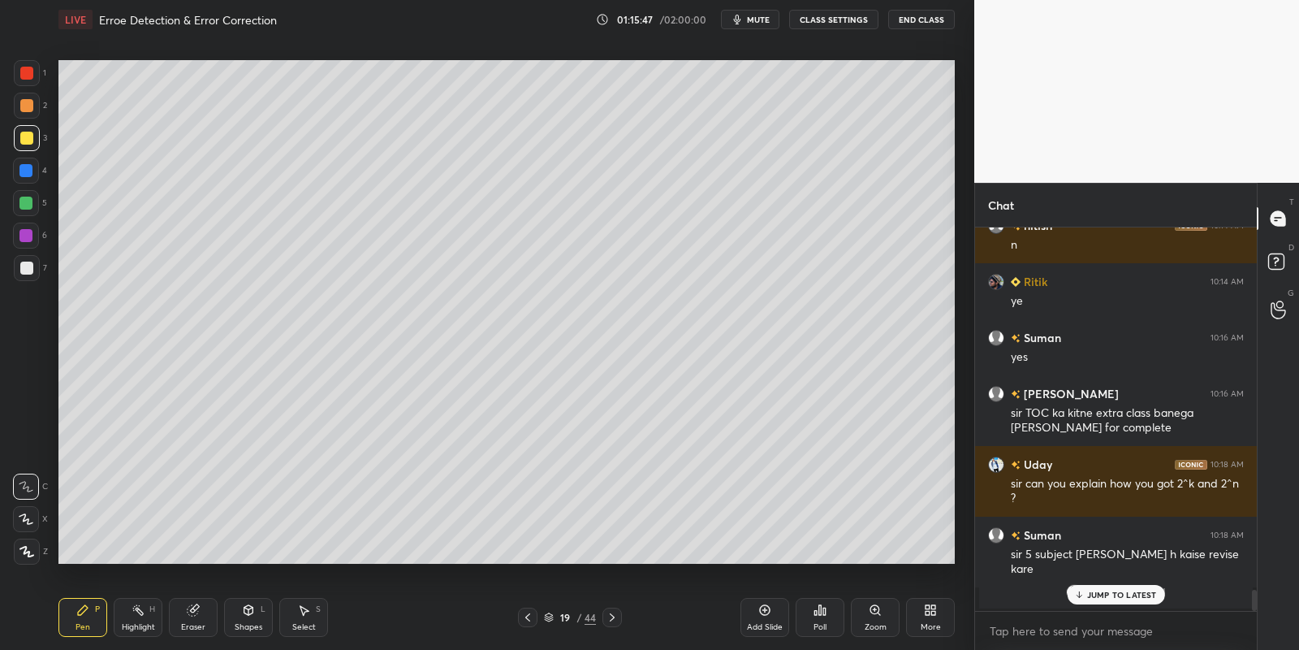
scroll to position [6002, 0]
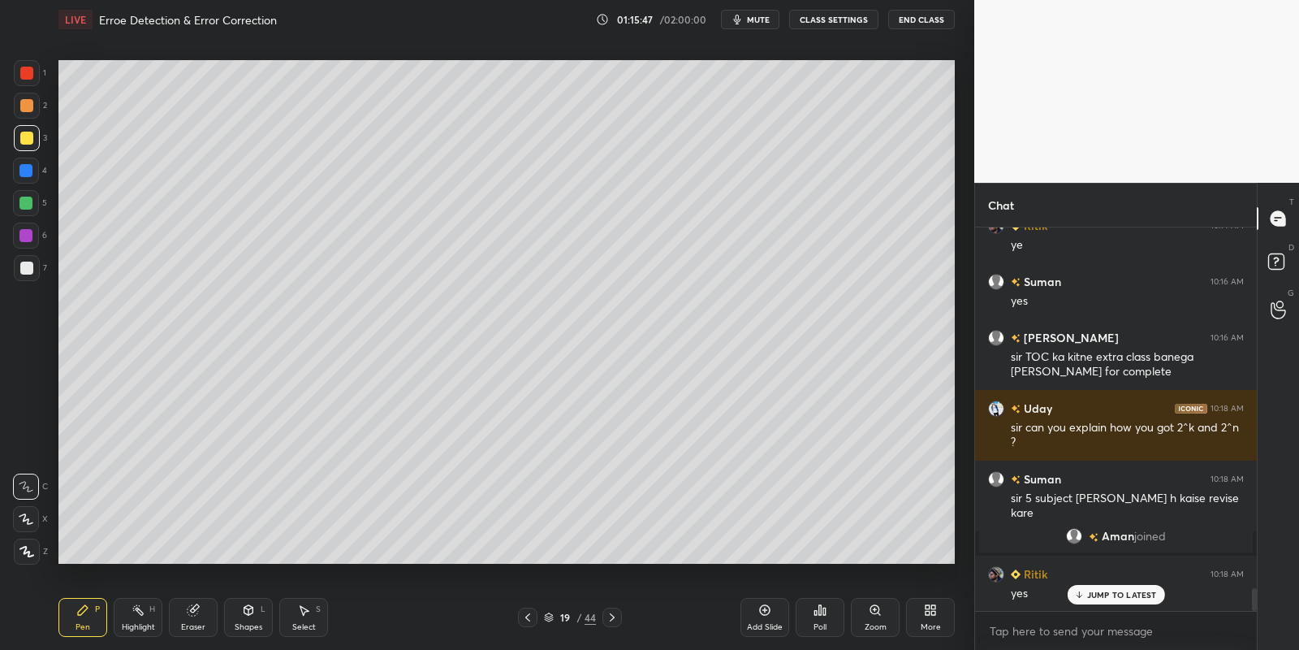
click at [137, 616] on div "Highlight H" at bounding box center [138, 617] width 49 height 39
click at [610, 620] on icon at bounding box center [612, 617] width 13 height 13
click at [95, 624] on div "Pen P" at bounding box center [82, 617] width 49 height 39
drag, startPoint x: 257, startPoint y: 624, endPoint x: 257, endPoint y: 600, distance: 23.6
click at [259, 623] on div "Shapes" at bounding box center [249, 627] width 28 height 8
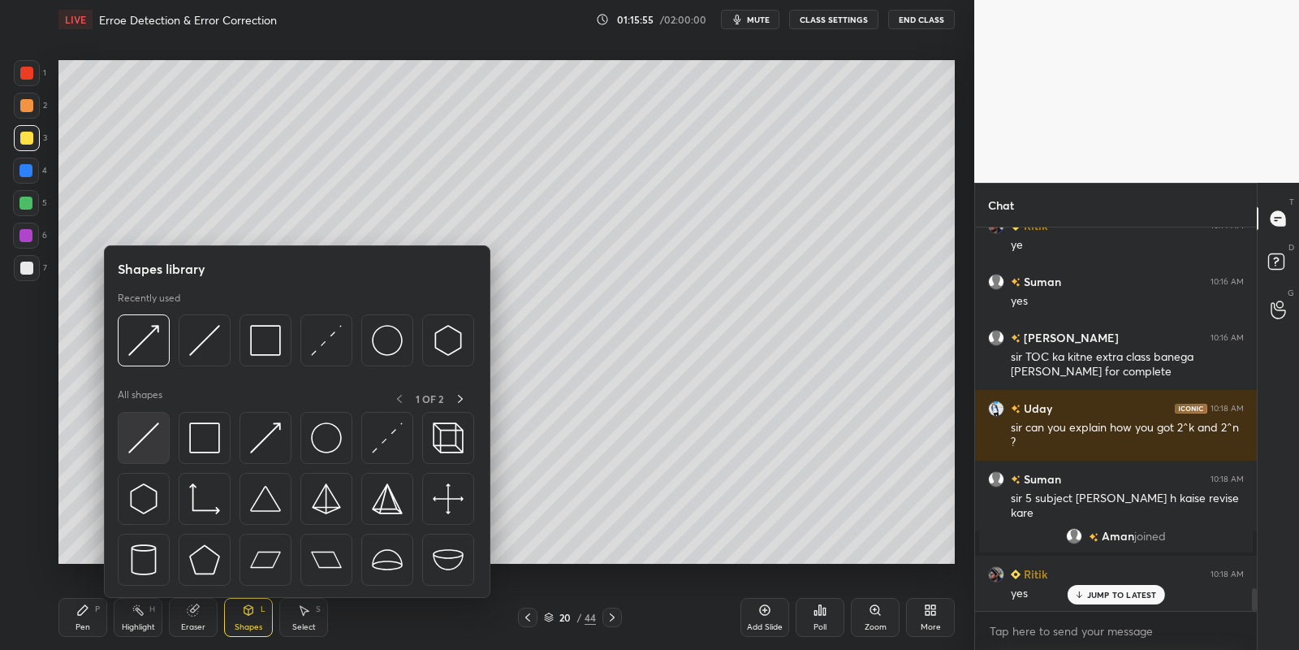
click at [147, 438] on img at bounding box center [143, 437] width 31 height 31
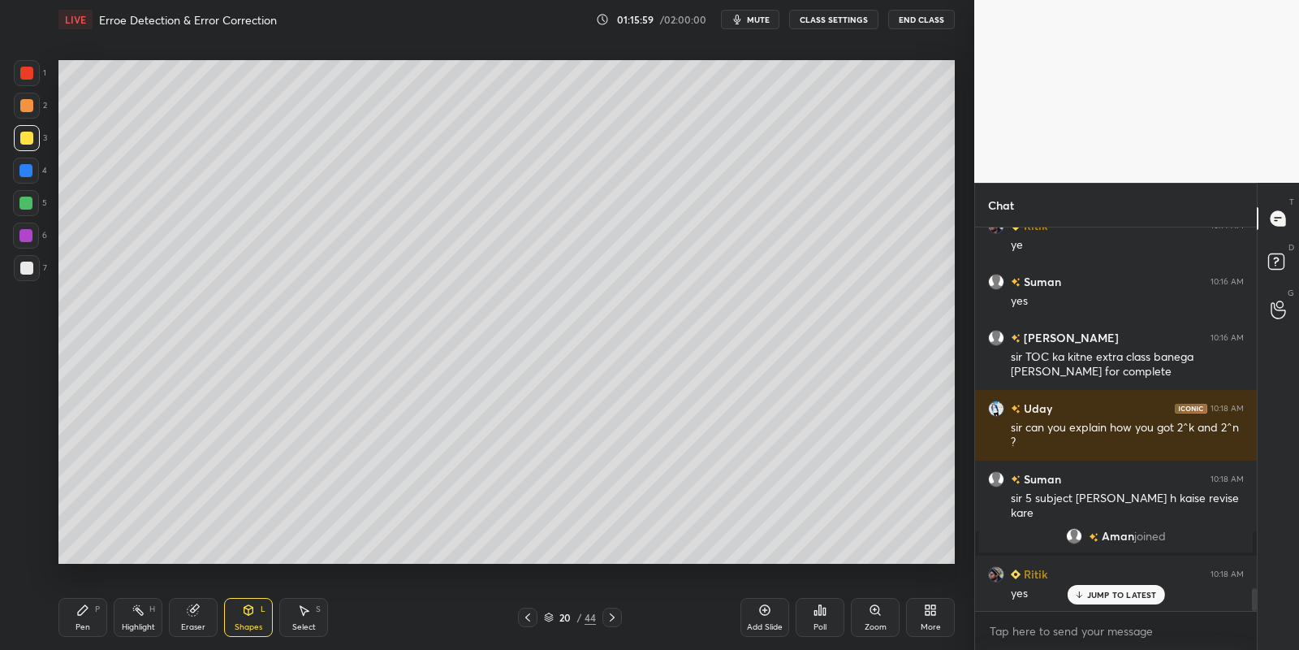
click at [87, 615] on icon at bounding box center [82, 609] width 13 height 13
click at [29, 137] on div at bounding box center [26, 138] width 13 height 13
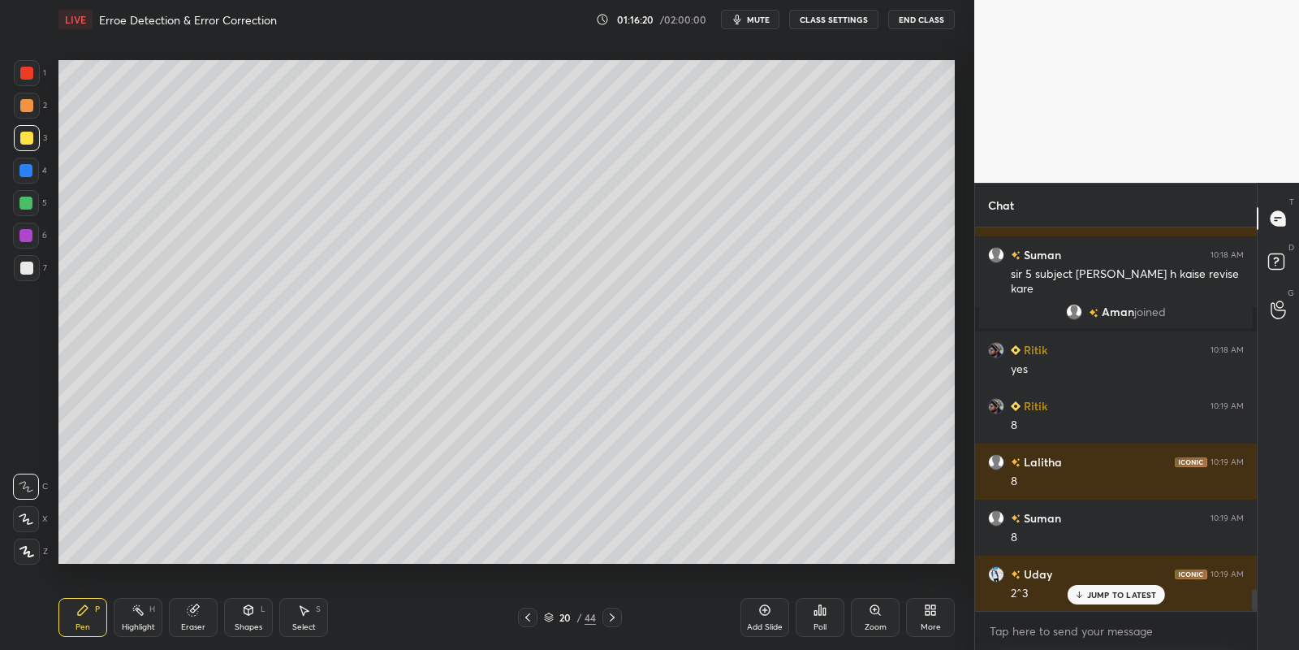
scroll to position [6283, 0]
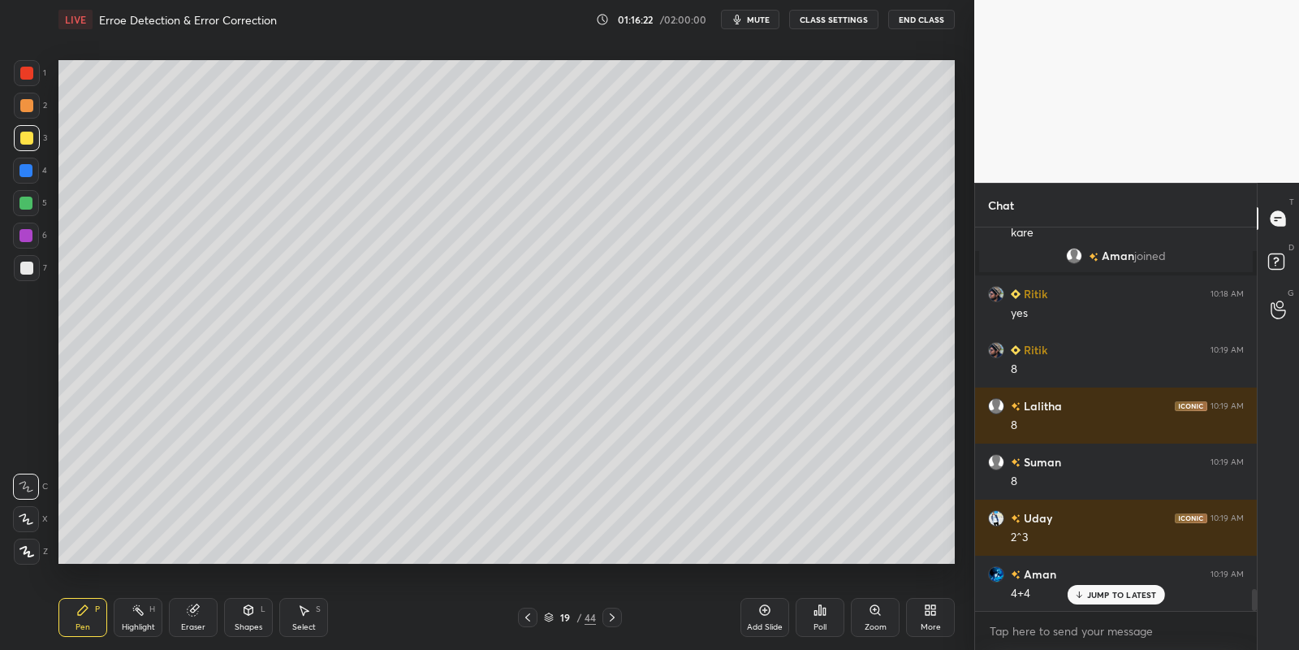
click at [142, 623] on div "Highlight" at bounding box center [138, 627] width 33 height 8
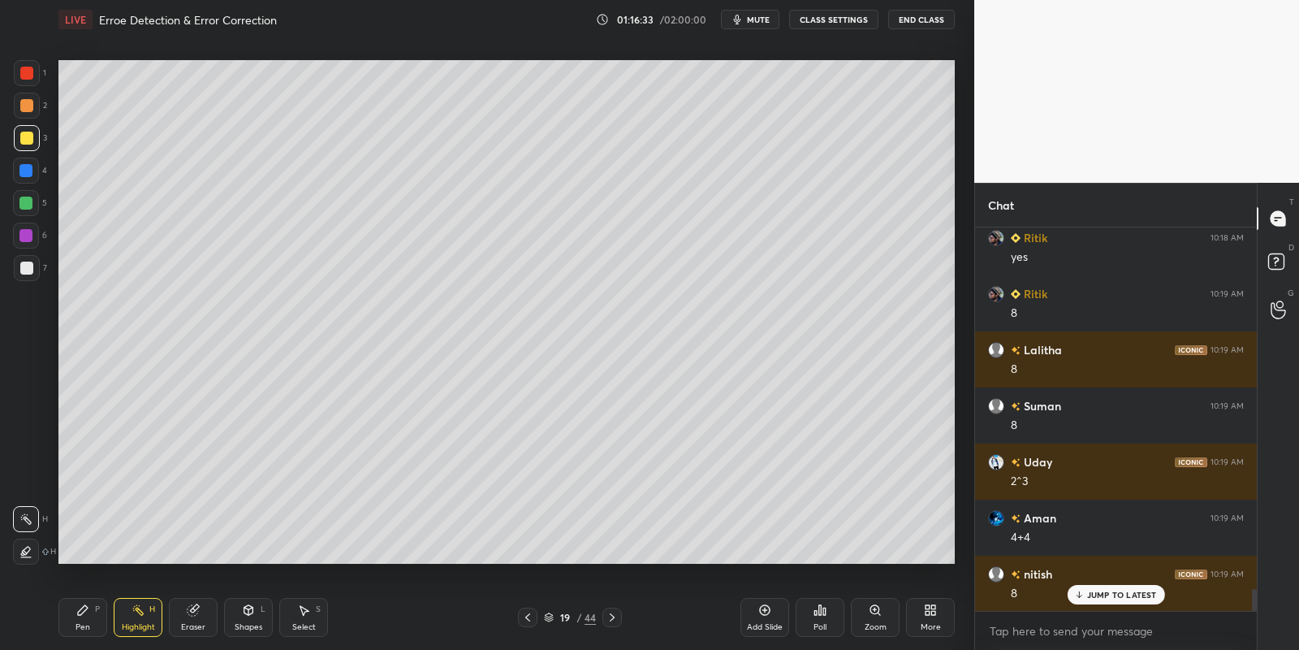
drag, startPoint x: 89, startPoint y: 617, endPoint x: 123, endPoint y: 616, distance: 34.1
click at [92, 618] on div "Pen P" at bounding box center [82, 617] width 49 height 39
click at [132, 620] on div "Highlight H" at bounding box center [138, 617] width 49 height 39
click at [85, 614] on icon at bounding box center [82, 609] width 13 height 13
drag, startPoint x: 135, startPoint y: 616, endPoint x: 140, endPoint y: 581, distance: 34.6
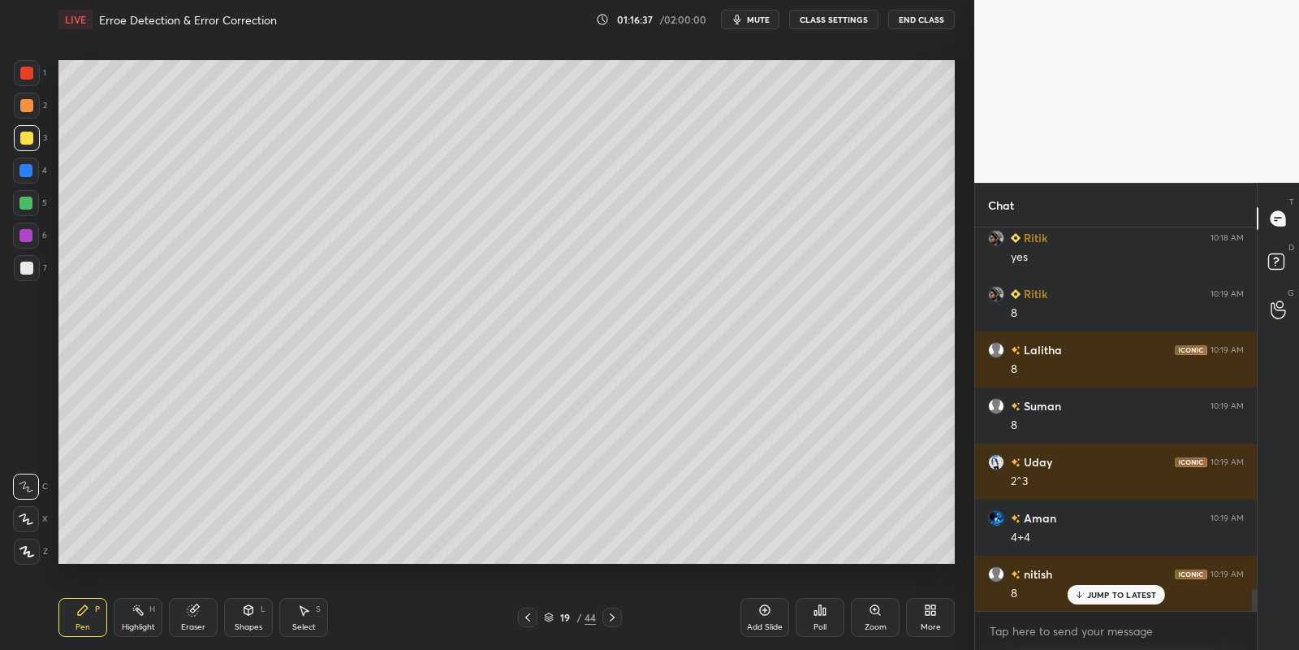
click at [134, 613] on icon at bounding box center [138, 609] width 13 height 13
click at [82, 611] on icon at bounding box center [83, 610] width 10 height 10
click at [26, 204] on div at bounding box center [25, 203] width 13 height 13
click at [140, 616] on div "Highlight H" at bounding box center [138, 617] width 49 height 39
drag, startPoint x: 91, startPoint y: 624, endPoint x: 93, endPoint y: 616, distance: 8.5
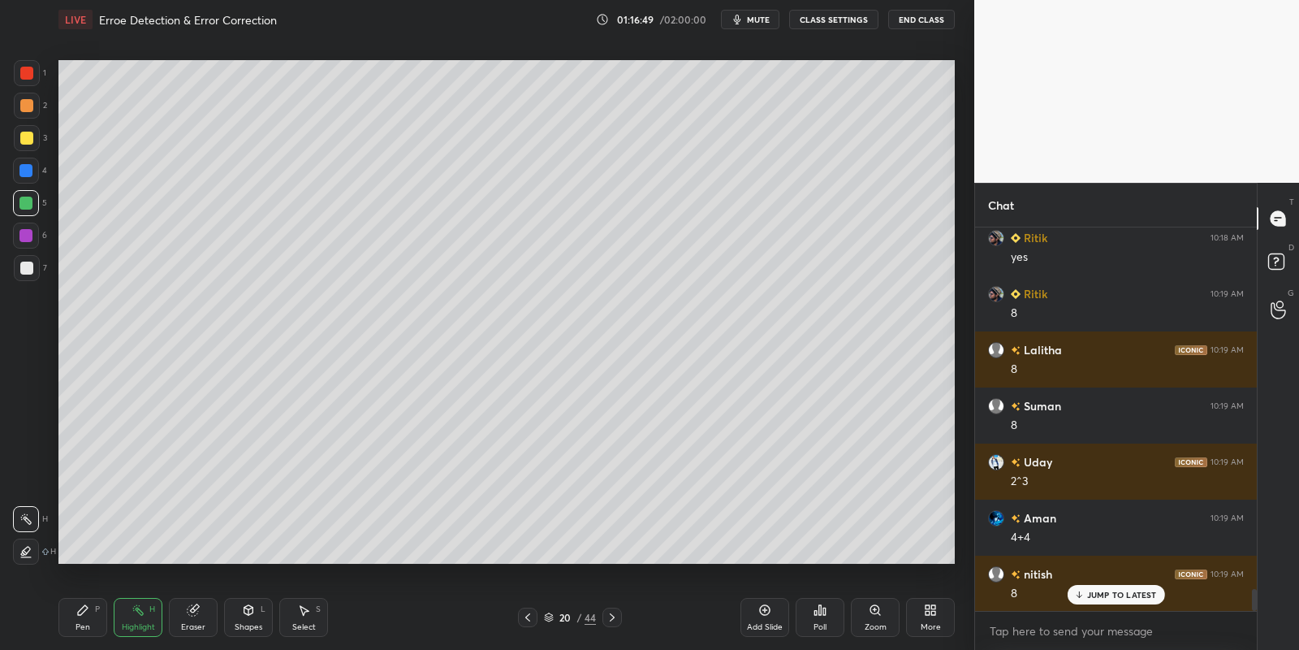
click at [89, 624] on div "Pen P" at bounding box center [82, 617] width 49 height 39
click at [136, 623] on div "Highlight" at bounding box center [138, 627] width 33 height 8
click at [85, 624] on div "Pen" at bounding box center [83, 627] width 15 height 8
drag, startPoint x: 137, startPoint y: 620, endPoint x: 144, endPoint y: 587, distance: 33.1
click at [137, 620] on div "Highlight H" at bounding box center [138, 617] width 49 height 39
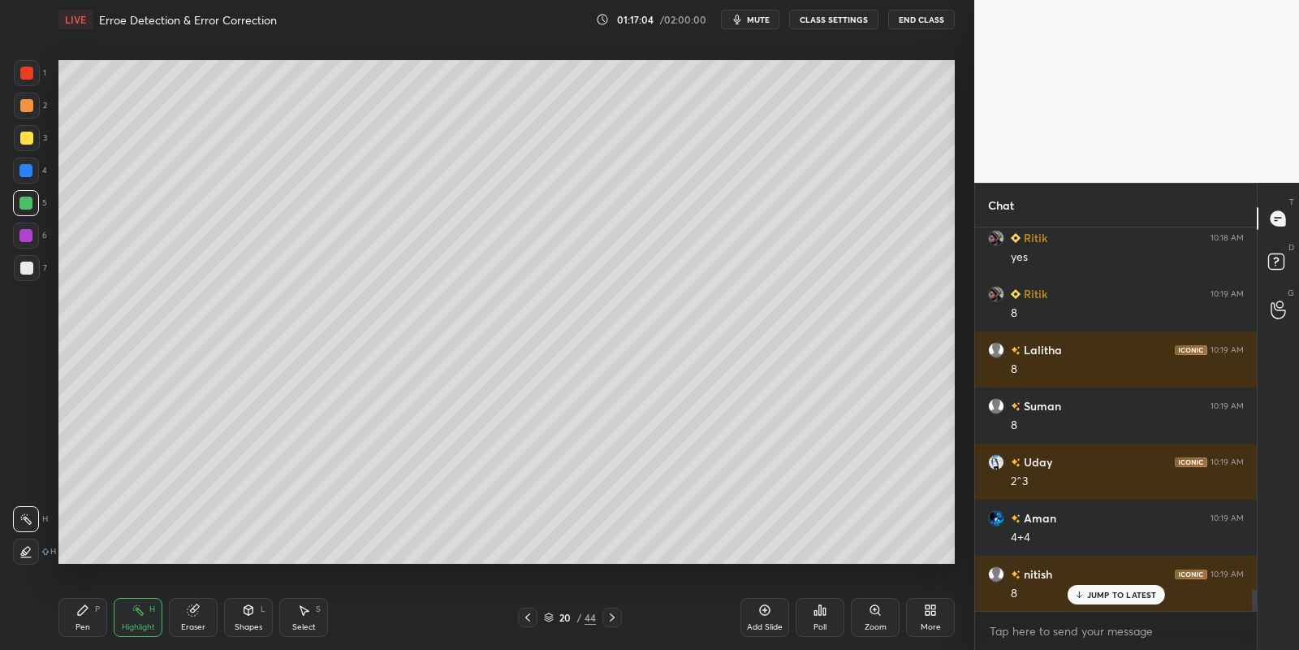
click at [76, 620] on div "Pen P" at bounding box center [82, 617] width 49 height 39
drag, startPoint x: 140, startPoint y: 621, endPoint x: 152, endPoint y: 568, distance: 54.0
click at [137, 619] on div "Highlight H" at bounding box center [138, 617] width 49 height 39
drag, startPoint x: 86, startPoint y: 620, endPoint x: 100, endPoint y: 597, distance: 26.6
click at [86, 620] on div "Pen P" at bounding box center [82, 617] width 49 height 39
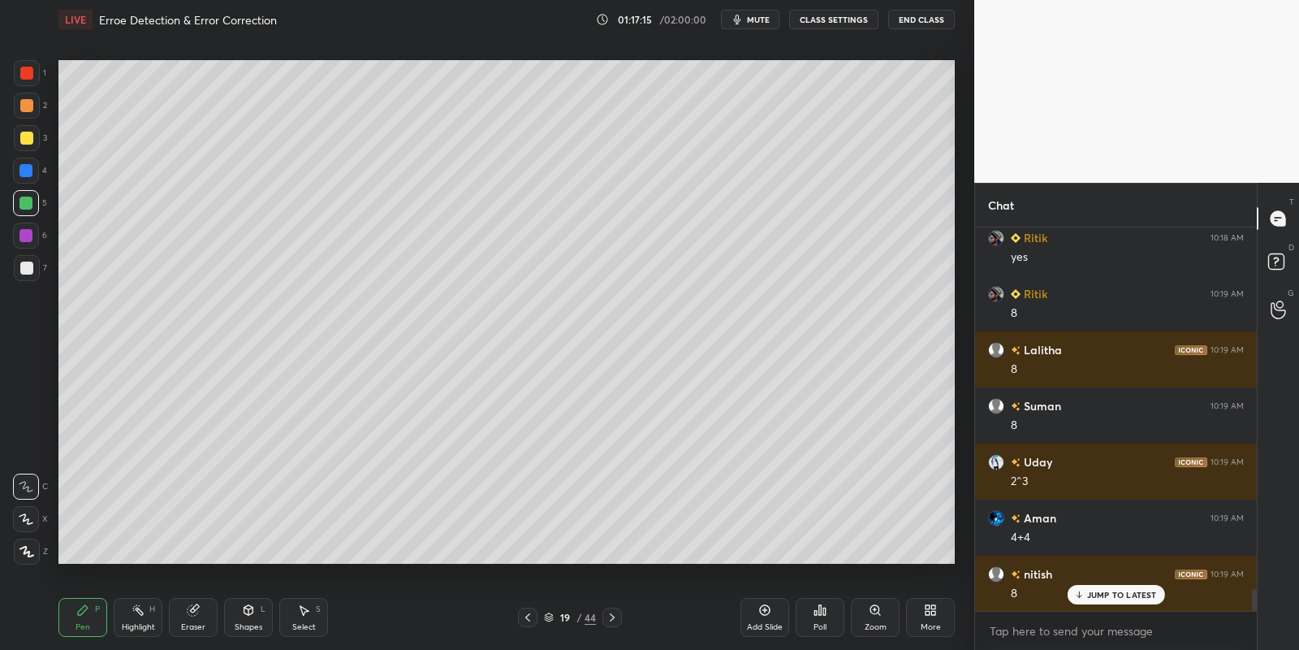
drag, startPoint x: 138, startPoint y: 620, endPoint x: 153, endPoint y: 575, distance: 47.8
click at [140, 620] on div "Highlight H" at bounding box center [138, 617] width 49 height 39
click at [78, 628] on div "Pen" at bounding box center [83, 627] width 15 height 8
drag, startPoint x: 140, startPoint y: 624, endPoint x: 157, endPoint y: 569, distance: 57.6
click at [140, 623] on div "Highlight" at bounding box center [138, 627] width 33 height 8
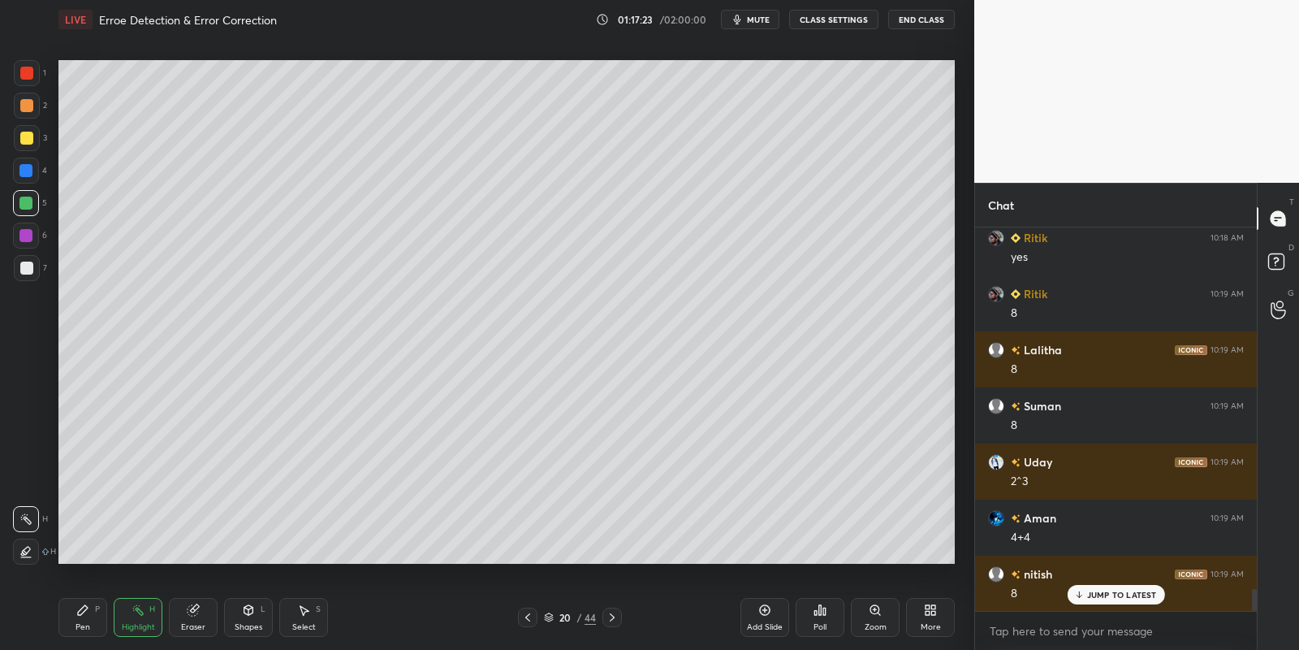
click at [85, 629] on div "Pen" at bounding box center [83, 627] width 15 height 8
drag, startPoint x: 137, startPoint y: 621, endPoint x: 145, endPoint y: 583, distance: 39.0
click at [137, 619] on div "Highlight H" at bounding box center [138, 617] width 49 height 39
click at [89, 629] on div "Pen P" at bounding box center [82, 617] width 49 height 39
drag, startPoint x: 253, startPoint y: 624, endPoint x: 250, endPoint y: 601, distance: 22.9
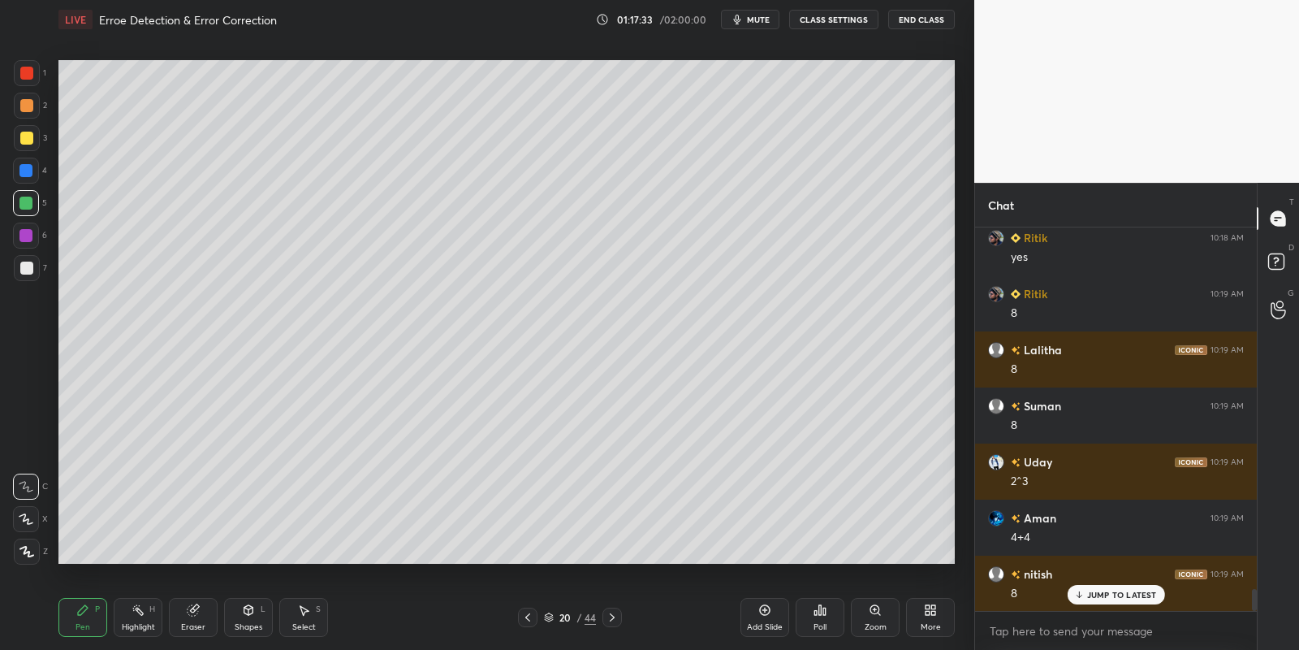
click at [252, 623] on div "Shapes" at bounding box center [249, 627] width 28 height 8
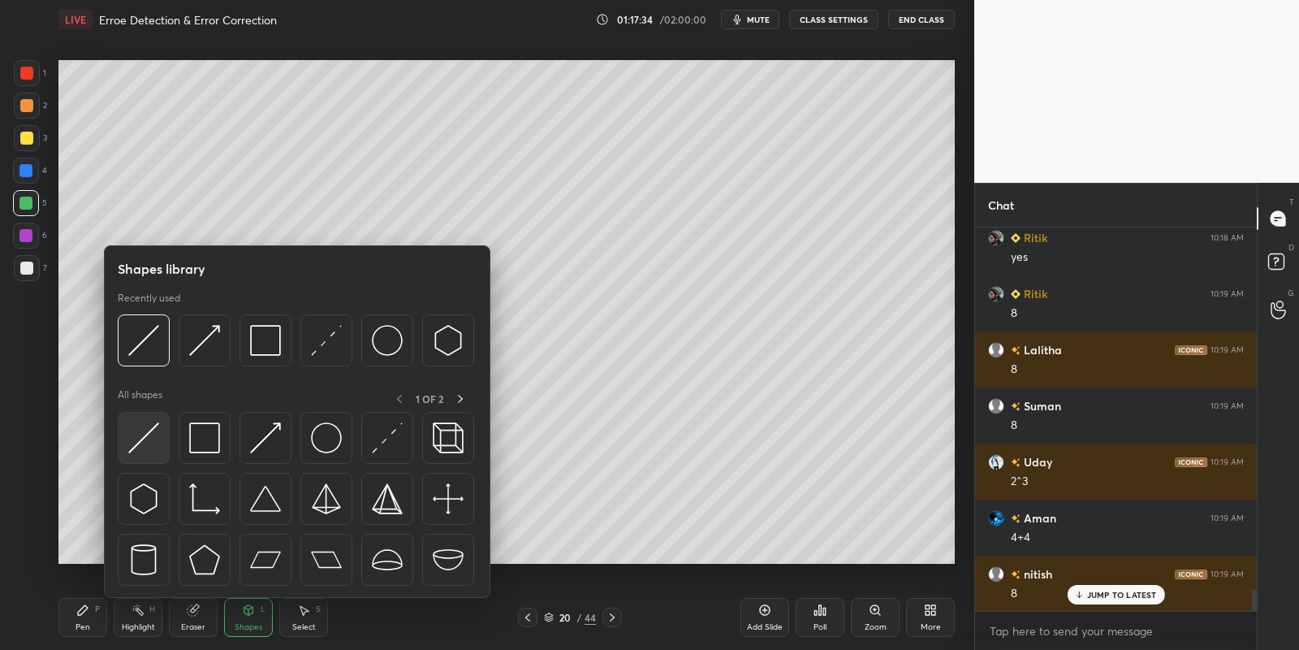
click at [145, 448] on img at bounding box center [143, 437] width 31 height 31
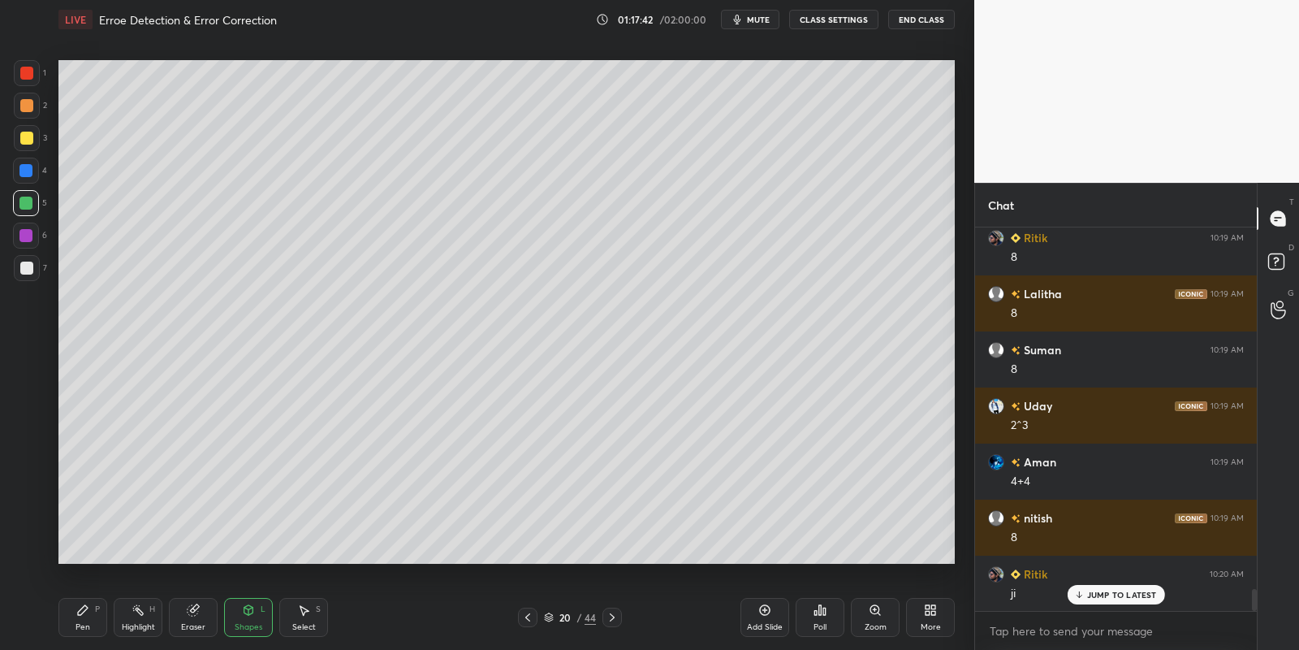
scroll to position [6451, 0]
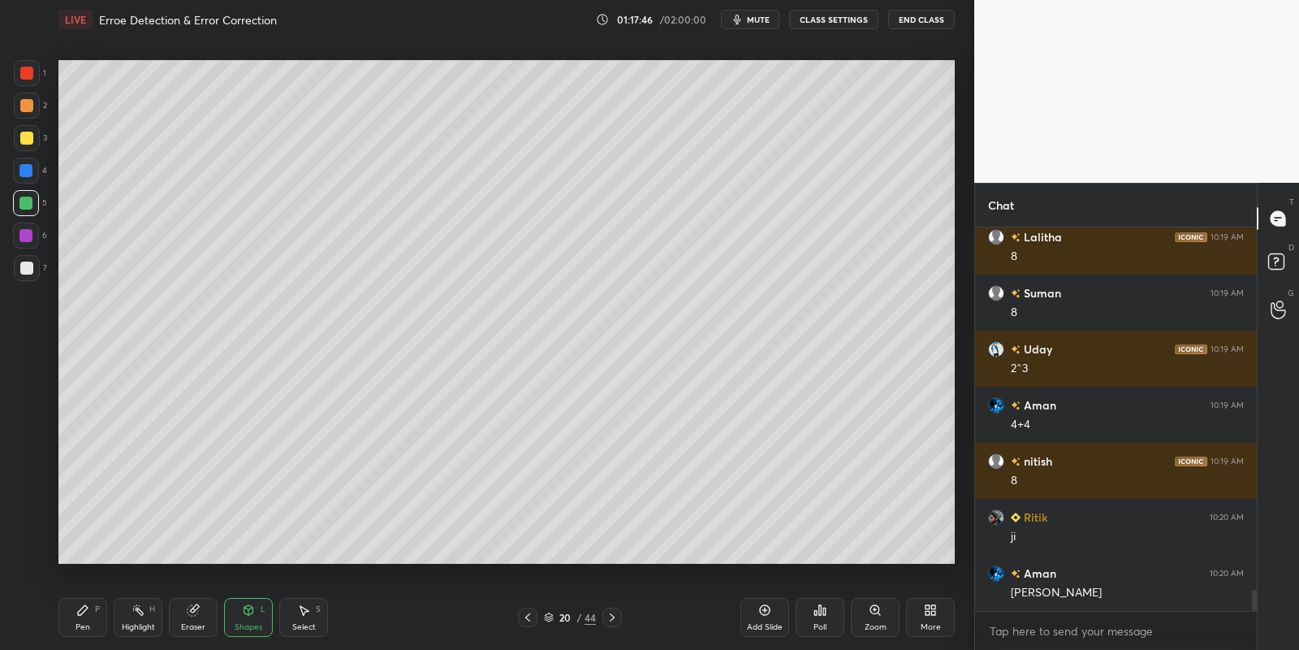
drag, startPoint x: 85, startPoint y: 616, endPoint x: 116, endPoint y: 577, distance: 49.1
click at [84, 615] on icon at bounding box center [82, 609] width 13 height 13
click at [134, 624] on div "Highlight H" at bounding box center [138, 617] width 49 height 39
drag, startPoint x: 89, startPoint y: 614, endPoint x: 114, endPoint y: 608, distance: 25.0
click at [95, 614] on div "Pen P" at bounding box center [82, 617] width 49 height 39
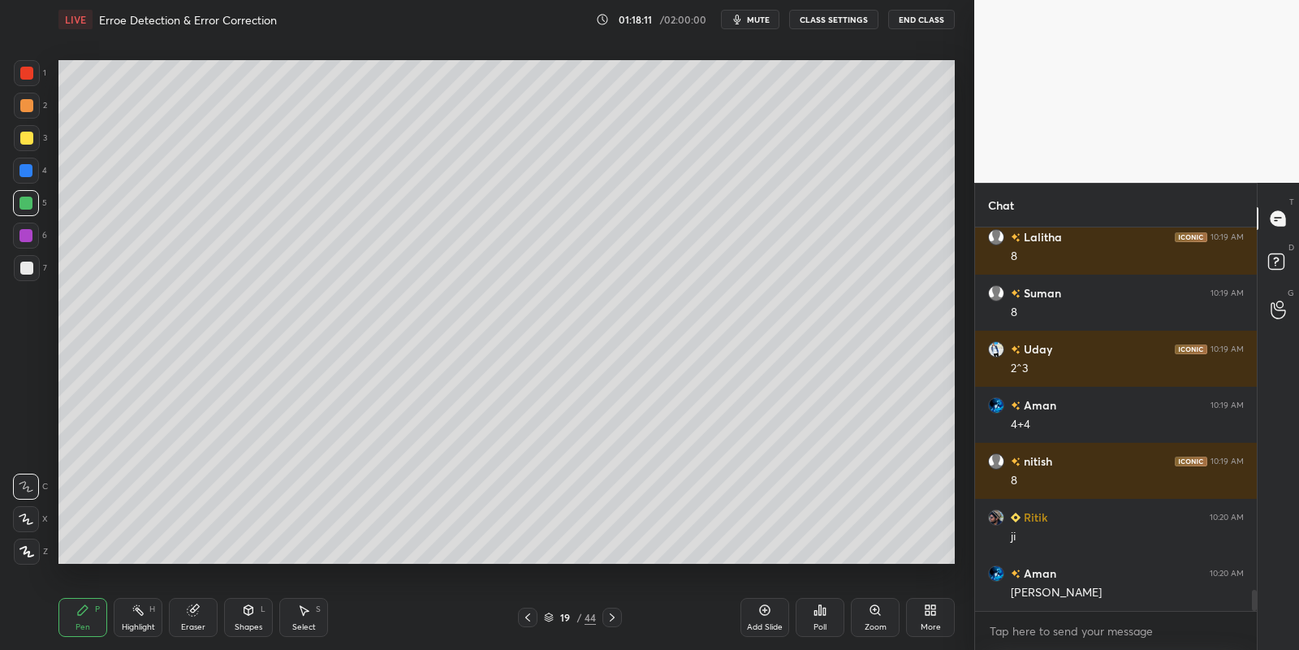
click at [133, 615] on icon at bounding box center [138, 609] width 13 height 13
click at [83, 623] on div "Pen" at bounding box center [83, 627] width 15 height 8
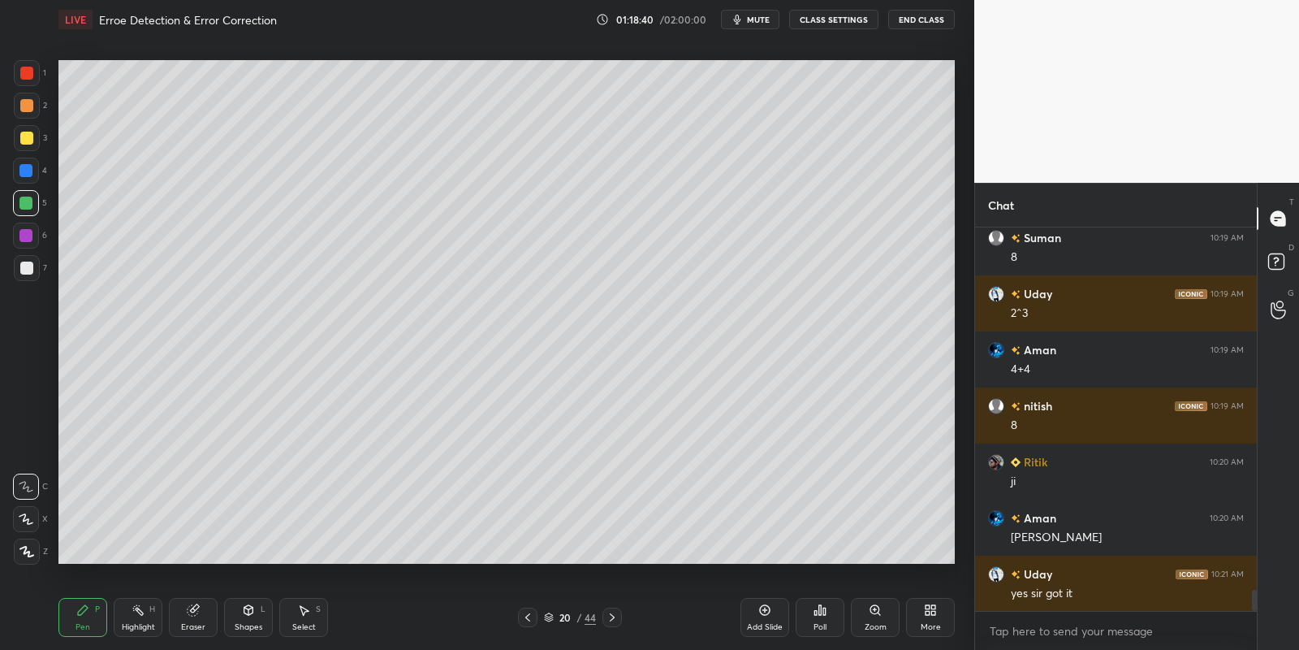
scroll to position [6563, 0]
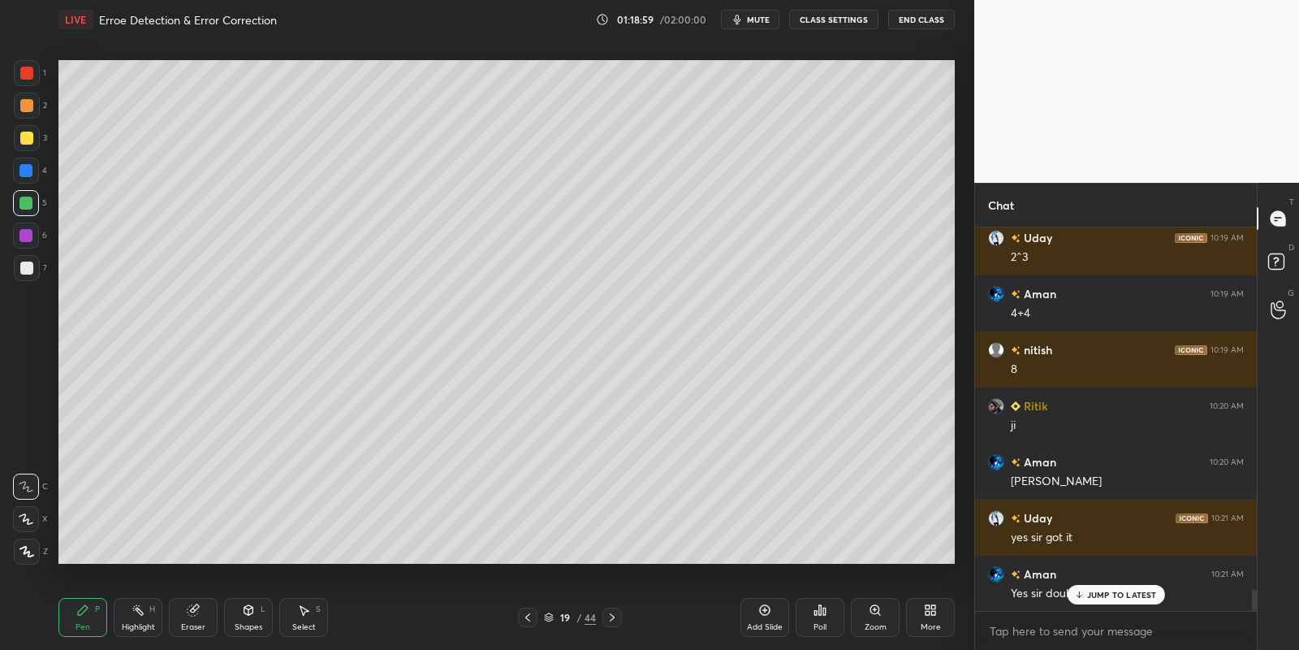
drag, startPoint x: 142, startPoint y: 609, endPoint x: 156, endPoint y: 595, distance: 19.5
click at [140, 608] on icon at bounding box center [138, 609] width 13 height 13
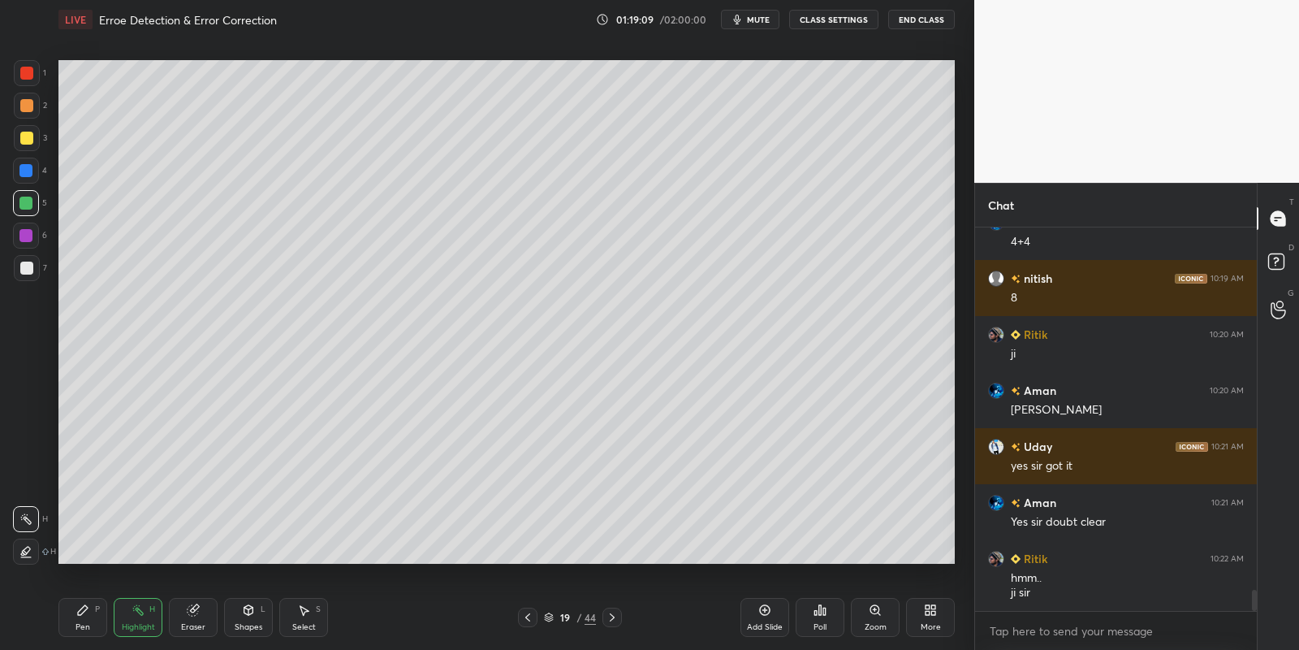
click at [94, 621] on div "Pen P" at bounding box center [82, 617] width 49 height 39
click at [140, 623] on div "Highlight" at bounding box center [138, 627] width 33 height 8
click at [759, 611] on icon at bounding box center [764, 609] width 13 height 13
click at [89, 623] on div "Pen" at bounding box center [83, 627] width 15 height 8
click at [24, 139] on div at bounding box center [26, 138] width 13 height 13
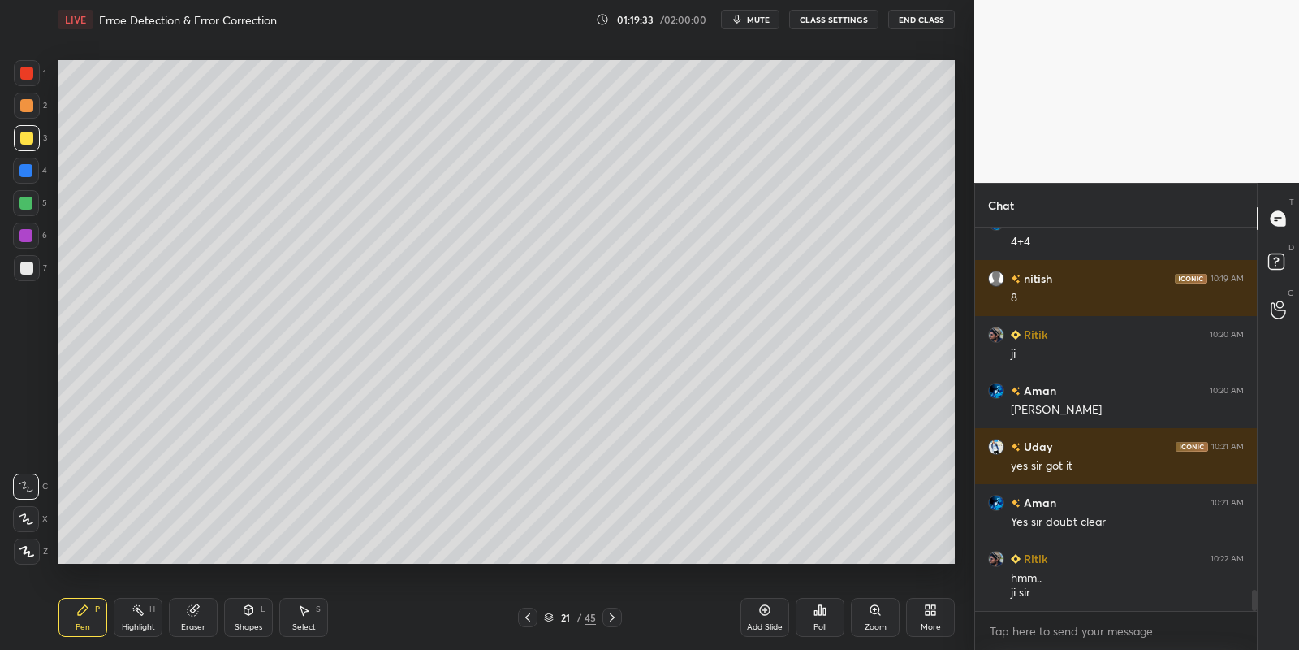
drag, startPoint x: 251, startPoint y: 629, endPoint x: 252, endPoint y: 603, distance: 26.8
click at [252, 623] on div "Shapes" at bounding box center [249, 627] width 28 height 8
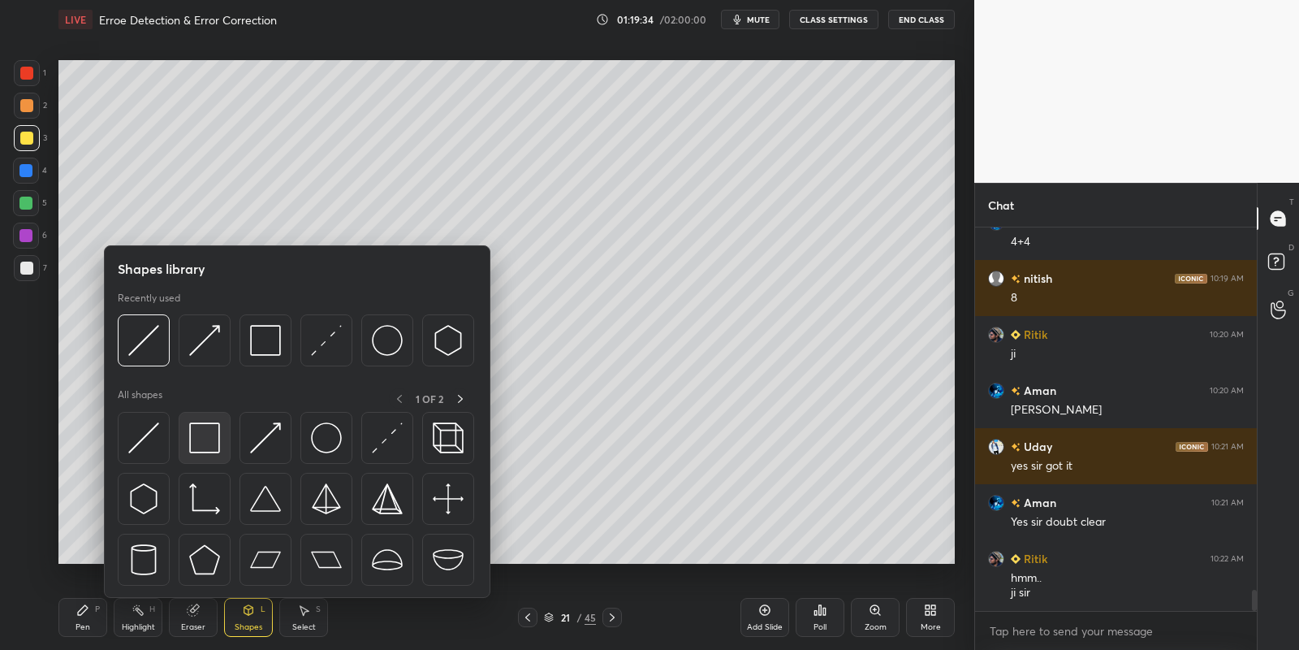
click at [214, 428] on img at bounding box center [204, 437] width 31 height 31
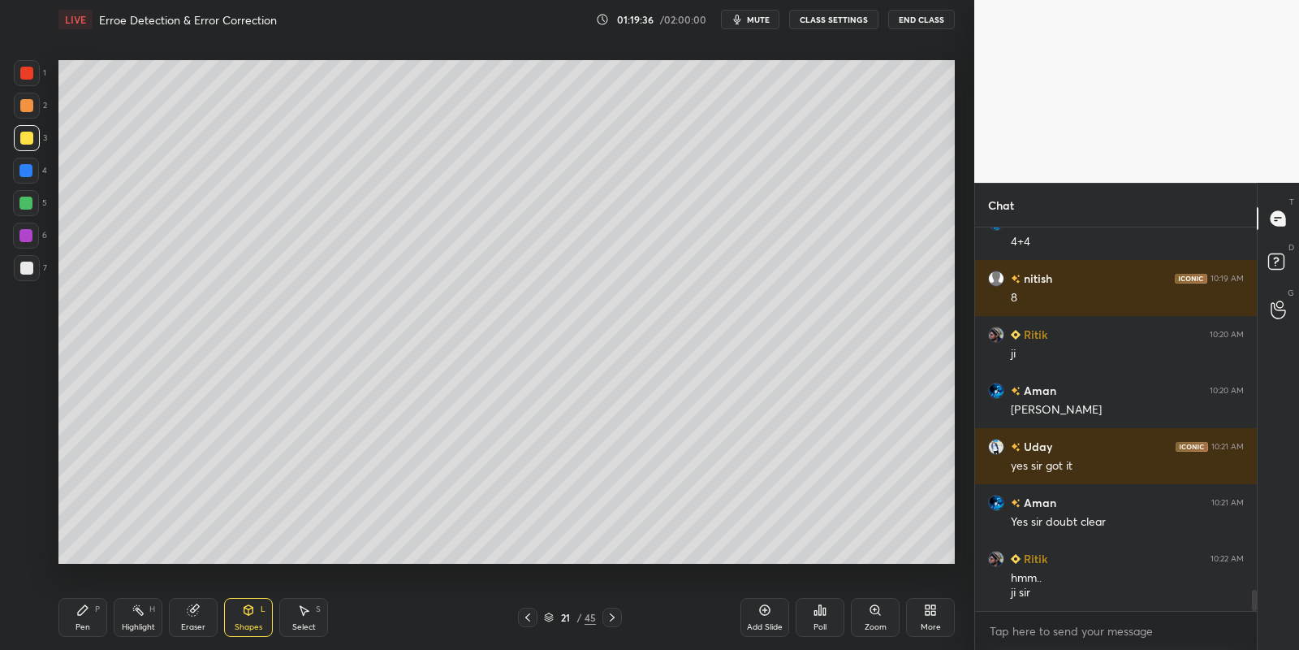
drag, startPoint x: 251, startPoint y: 620, endPoint x: 254, endPoint y: 601, distance: 19.8
click at [250, 619] on div "Shapes L" at bounding box center [248, 617] width 49 height 39
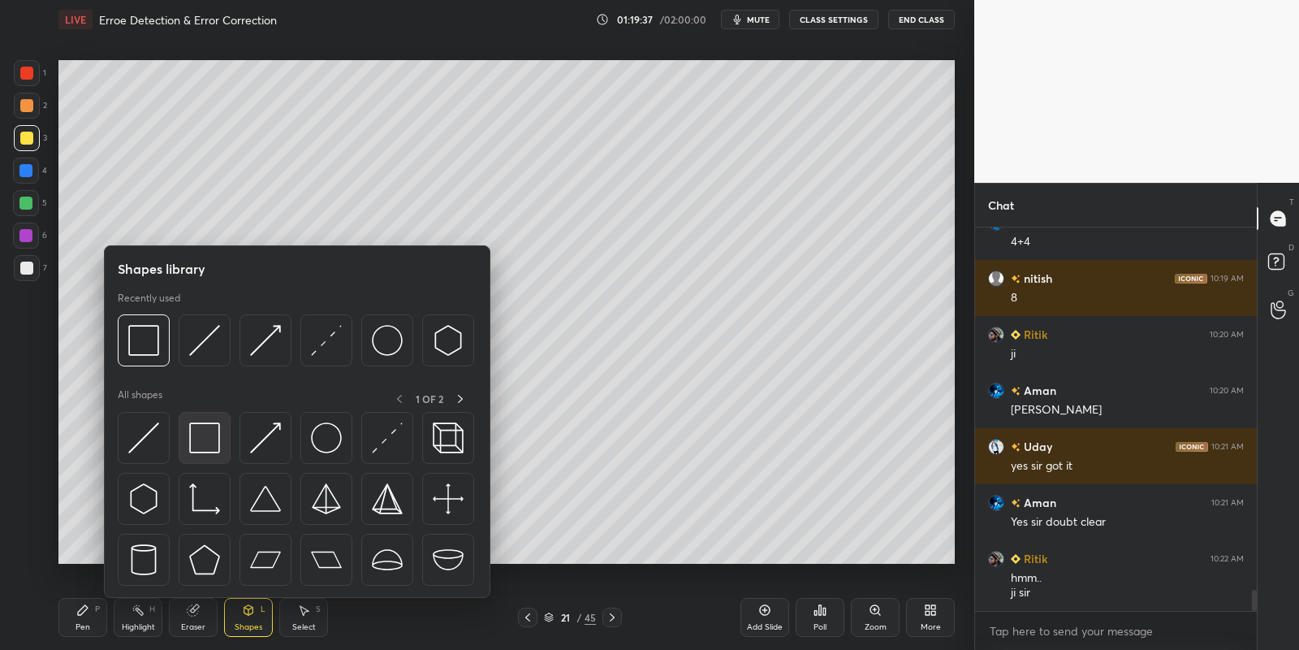
click at [218, 433] on div at bounding box center [205, 438] width 52 height 52
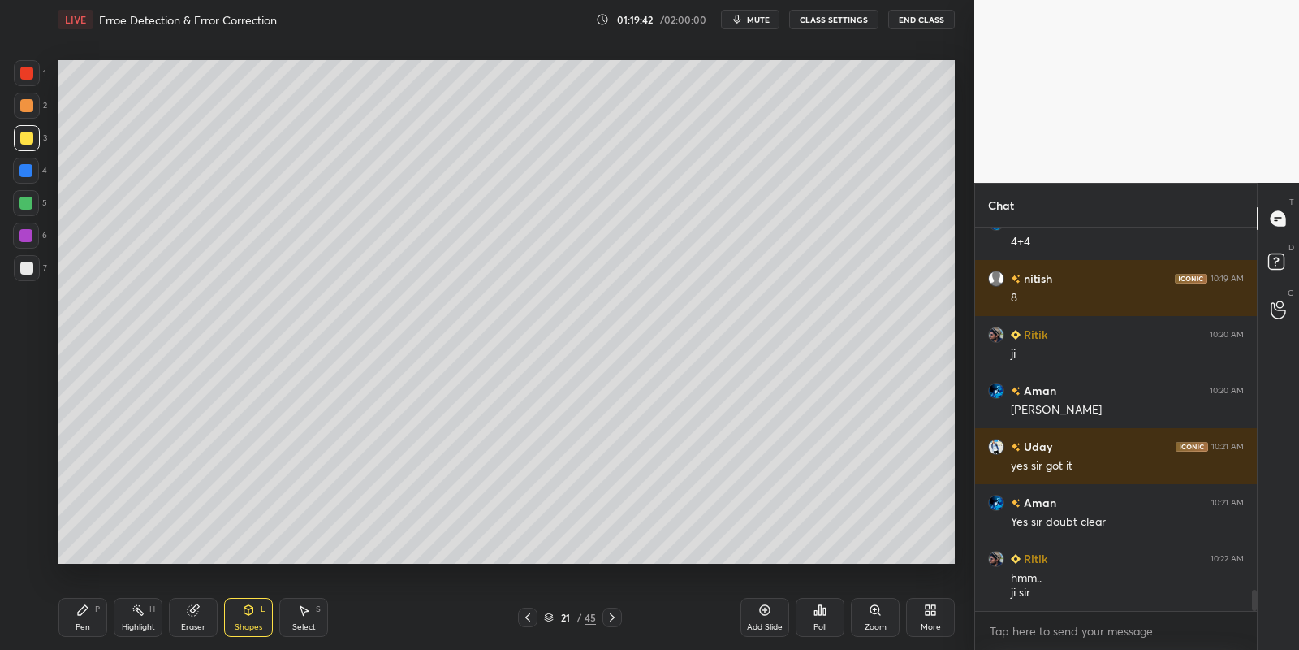
click at [252, 620] on div "Shapes L" at bounding box center [248, 617] width 49 height 39
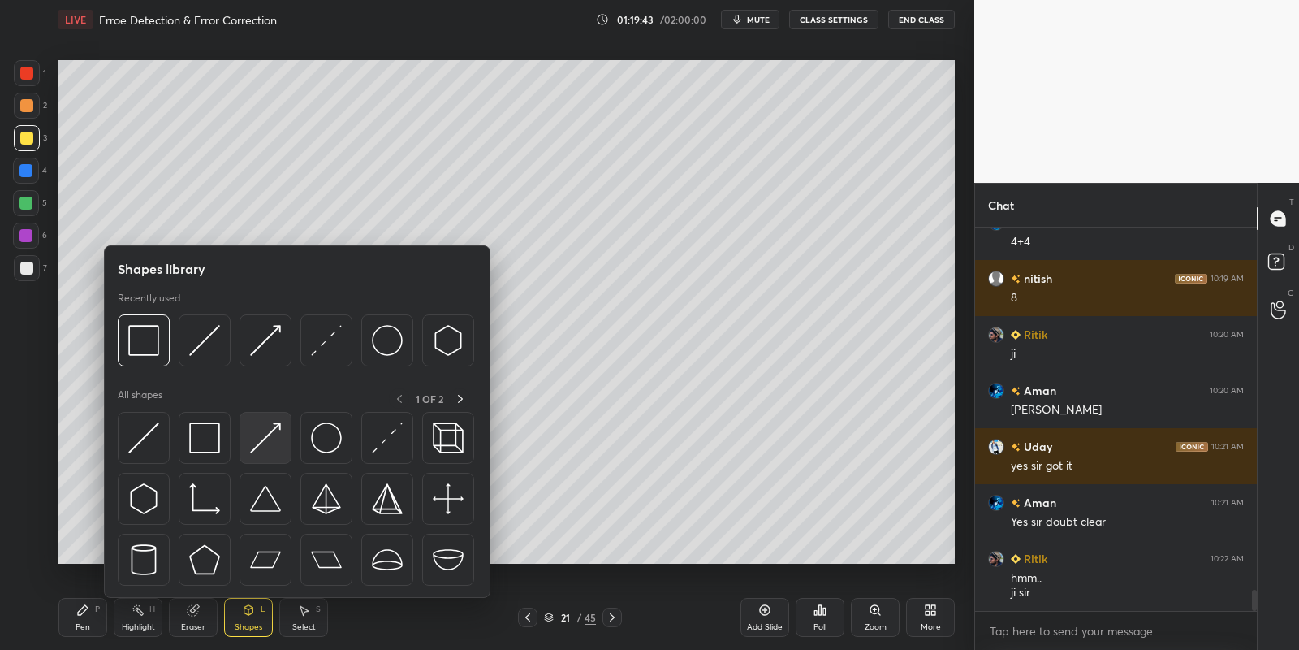
click at [266, 438] on img at bounding box center [265, 437] width 31 height 31
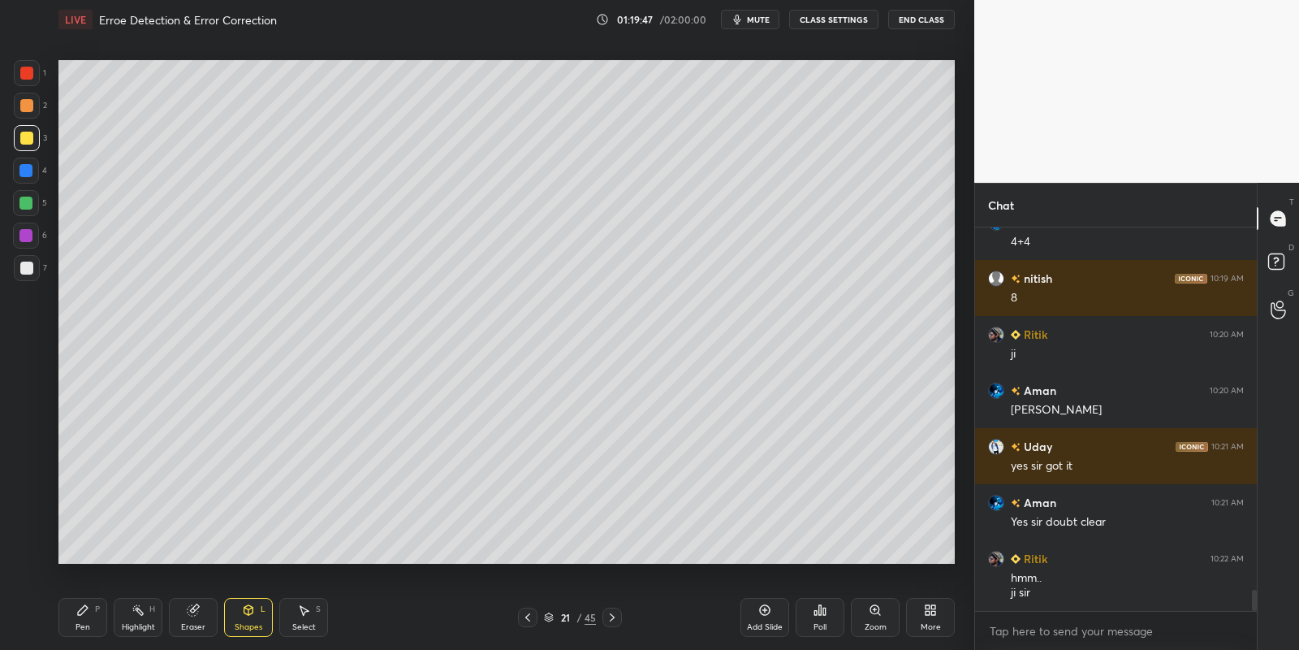
drag, startPoint x: 87, startPoint y: 622, endPoint x: 104, endPoint y: 569, distance: 55.5
click at [85, 623] on div "Pen" at bounding box center [83, 627] width 15 height 8
click at [249, 618] on div "Shapes L" at bounding box center [248, 617] width 49 height 39
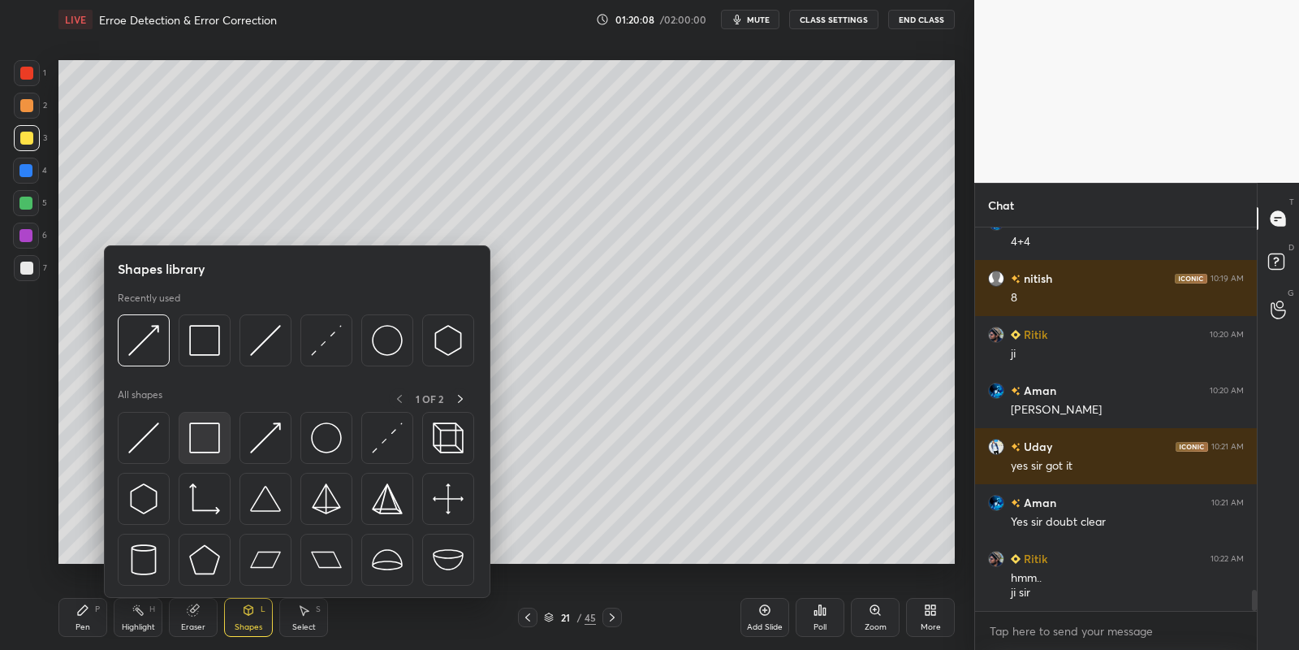
drag, startPoint x: 218, startPoint y: 432, endPoint x: 32, endPoint y: 147, distance: 340.8
click at [214, 434] on img at bounding box center [204, 437] width 31 height 31
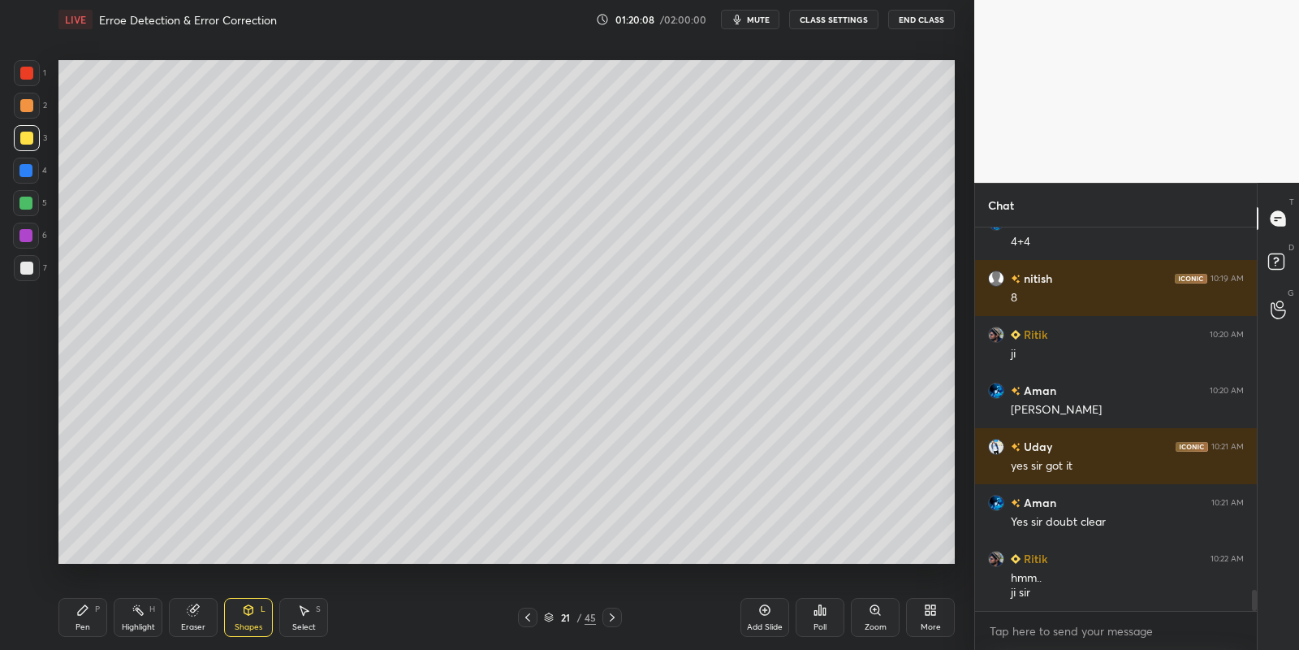
click at [28, 149] on div at bounding box center [27, 138] width 26 height 26
drag, startPoint x: 253, startPoint y: 617, endPoint x: 249, endPoint y: 600, distance: 17.5
click at [251, 616] on div "Shapes L" at bounding box center [248, 617] width 49 height 39
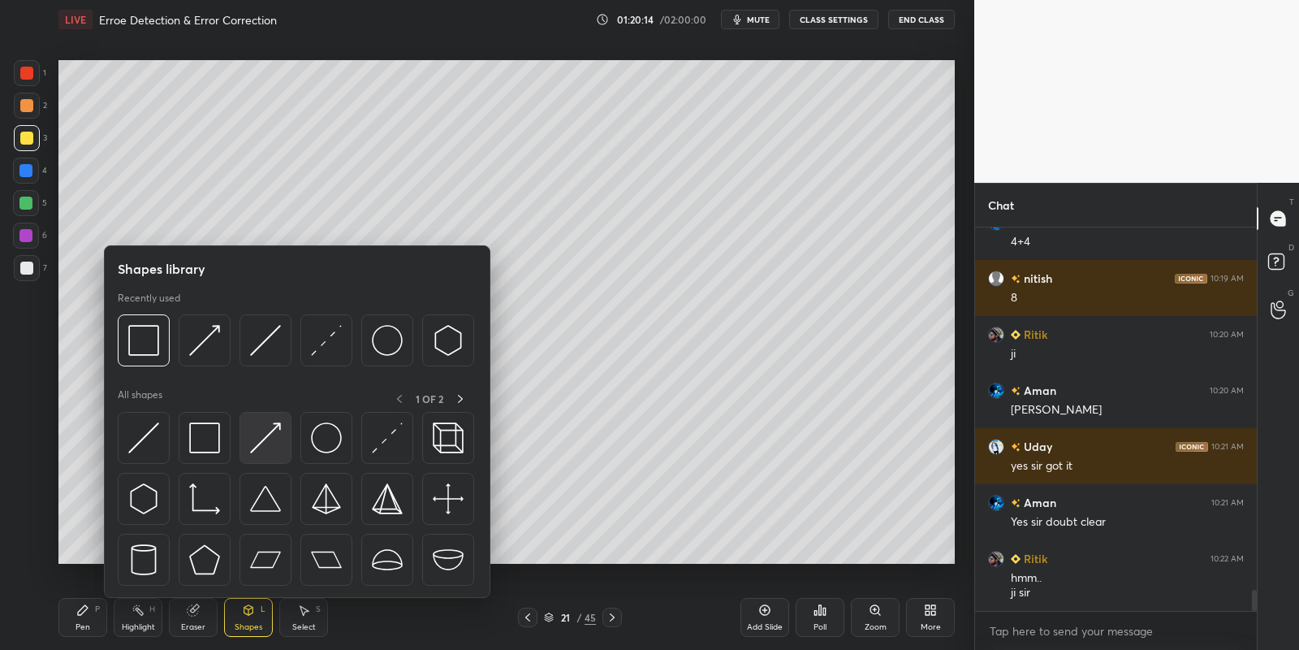
click at [272, 428] on img at bounding box center [265, 437] width 31 height 31
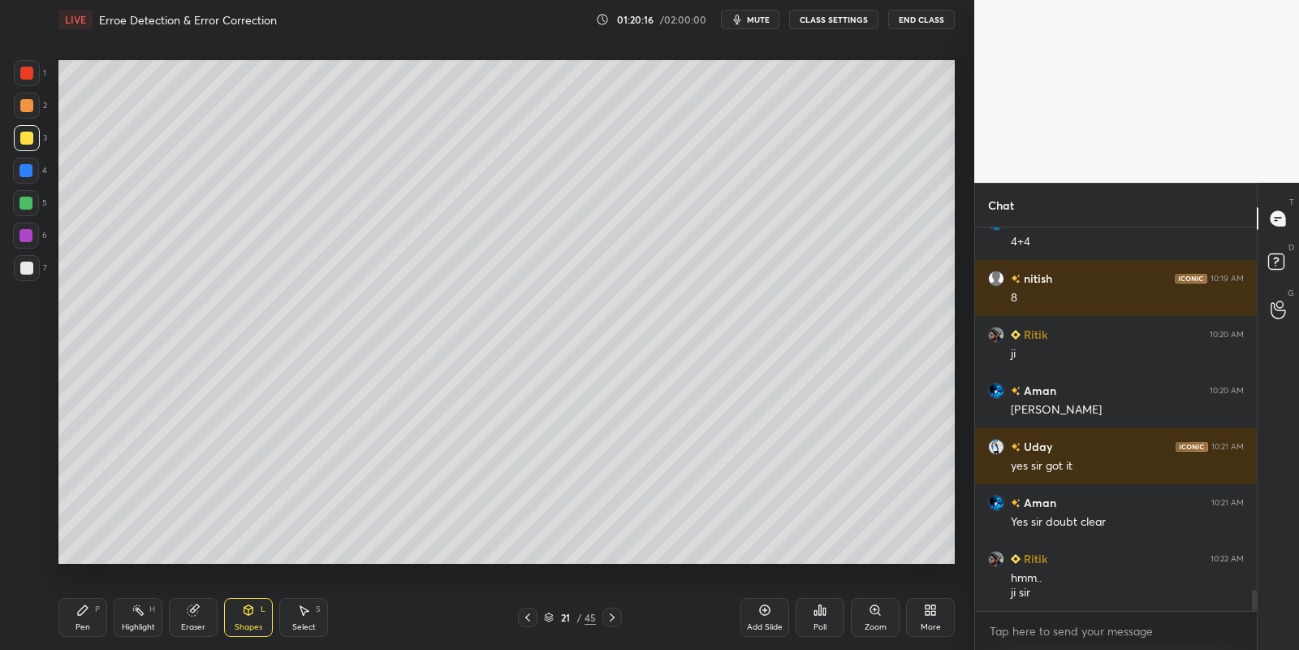
click at [93, 618] on div "Pen P" at bounding box center [82, 617] width 49 height 39
click at [140, 624] on div "Highlight" at bounding box center [138, 627] width 33 height 8
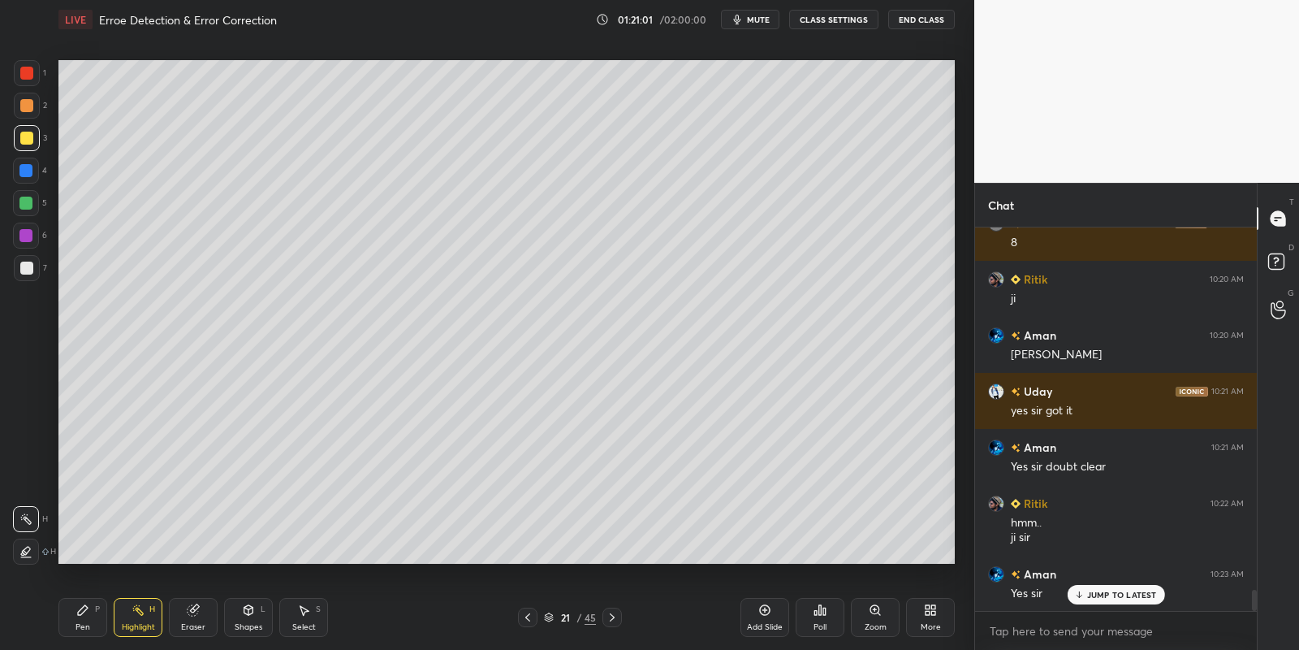
click at [80, 624] on div "Pen" at bounding box center [83, 627] width 15 height 8
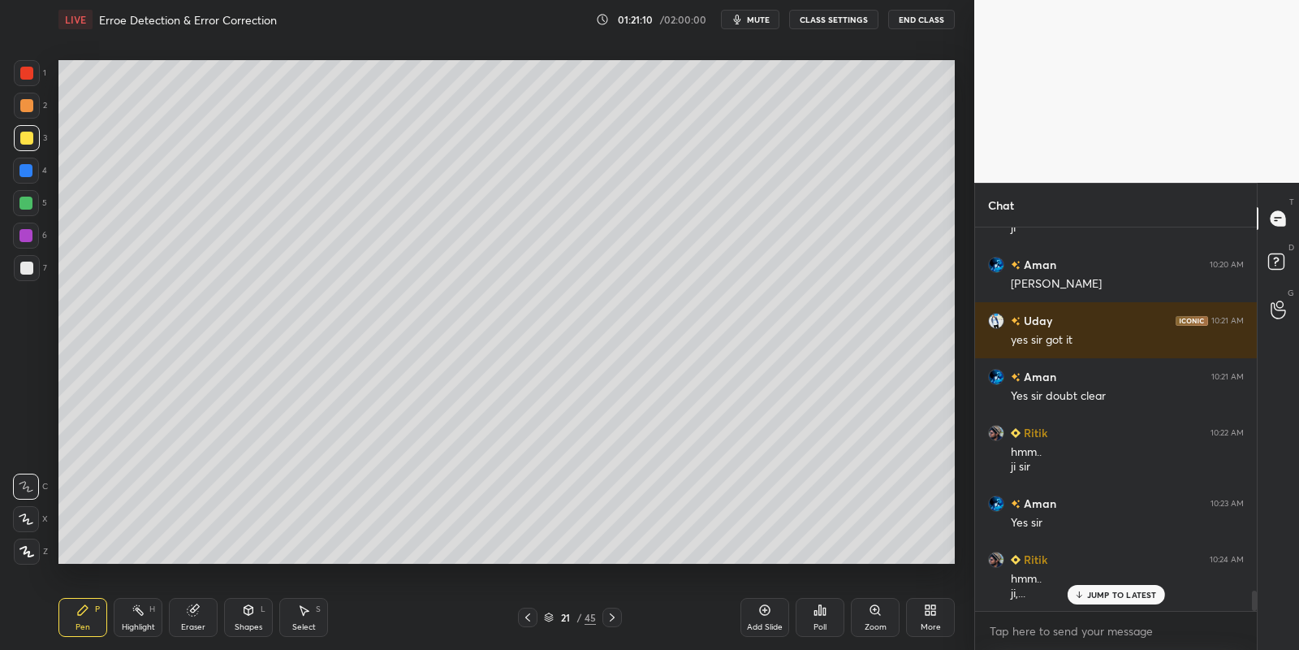
click at [250, 614] on icon at bounding box center [248, 609] width 13 height 13
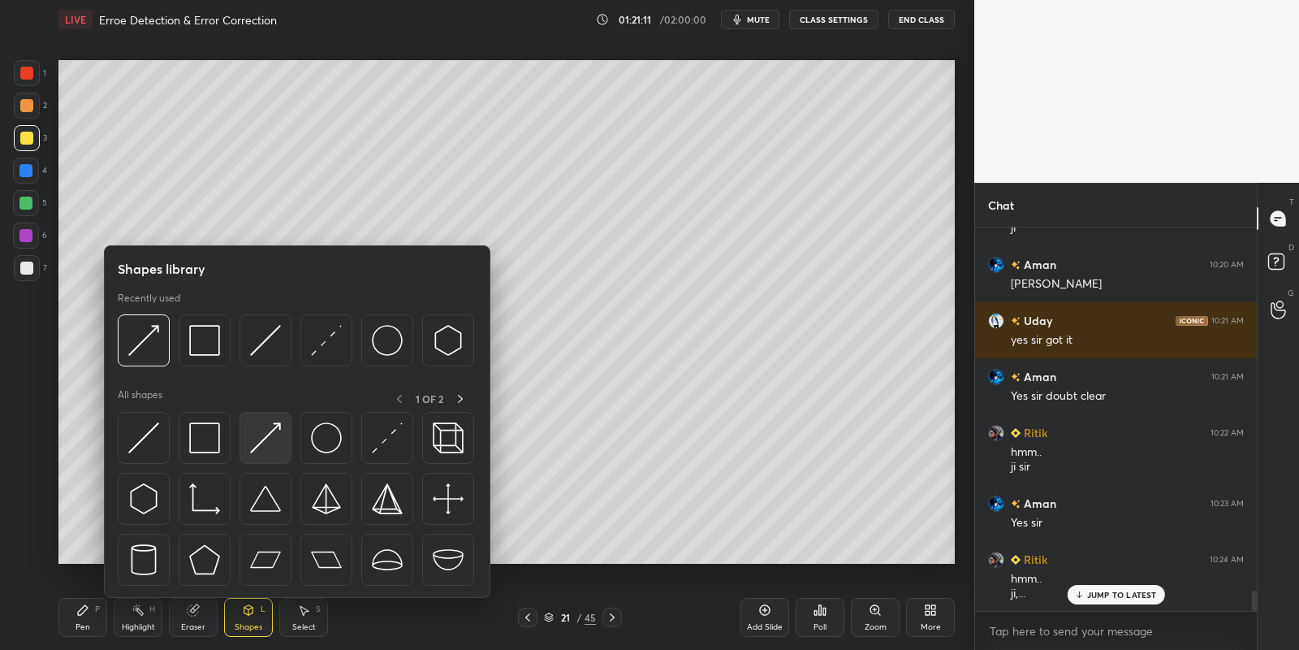
click at [276, 432] on img at bounding box center [265, 437] width 31 height 31
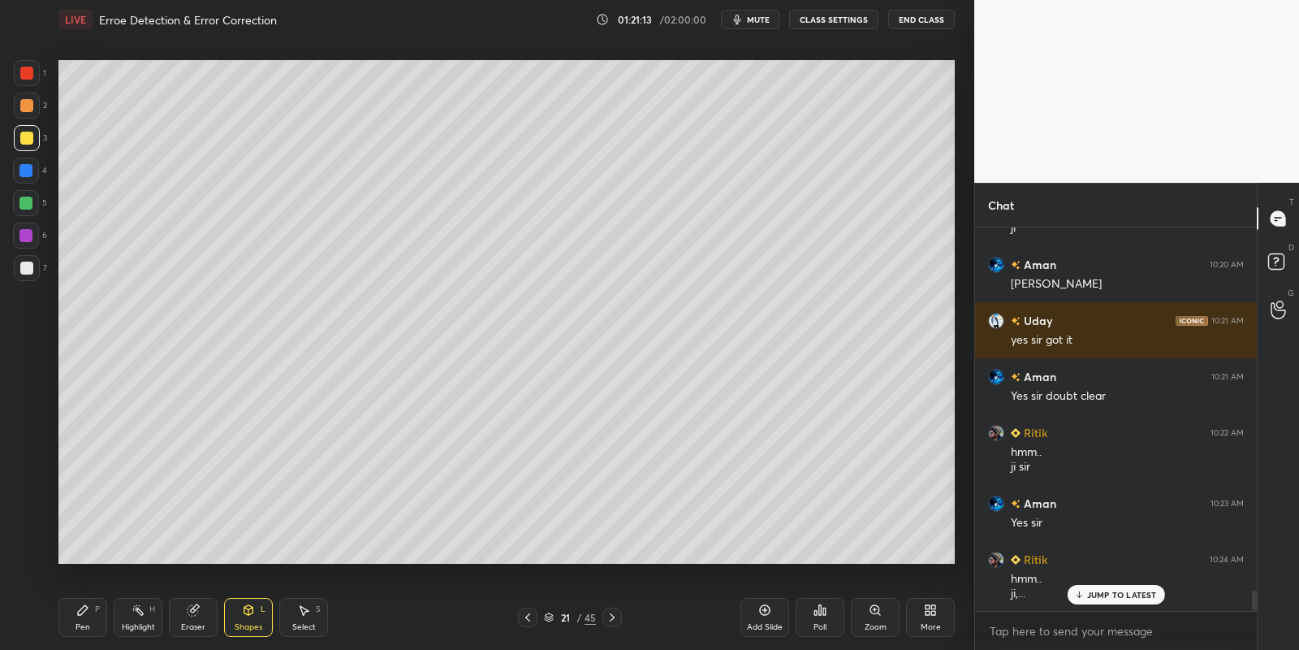
click at [93, 620] on div "Pen P" at bounding box center [82, 617] width 49 height 39
drag, startPoint x: 145, startPoint y: 625, endPoint x: 155, endPoint y: 583, distance: 43.5
click at [144, 618] on div "Highlight H" at bounding box center [138, 617] width 49 height 39
click at [143, 626] on div "Highlight" at bounding box center [138, 627] width 33 height 8
drag, startPoint x: 84, startPoint y: 615, endPoint x: 137, endPoint y: 618, distance: 53.7
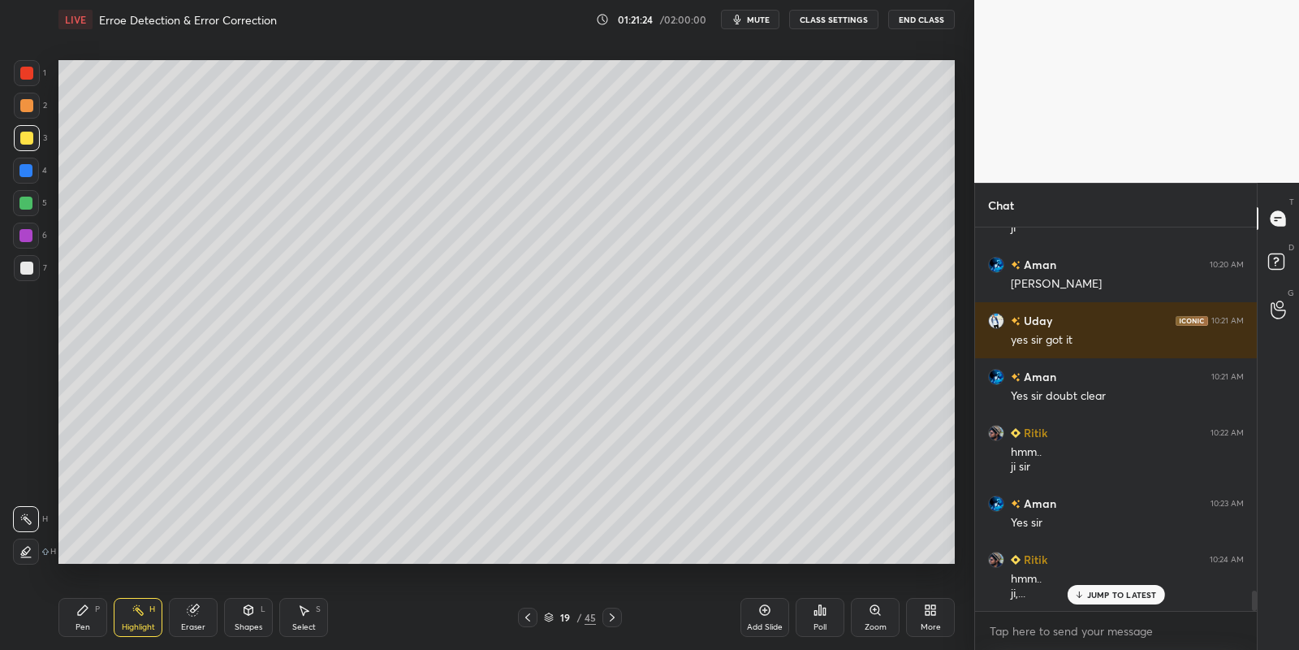
click at [92, 615] on div "Pen P" at bounding box center [82, 617] width 49 height 39
click at [138, 618] on div "Highlight H" at bounding box center [138, 617] width 49 height 39
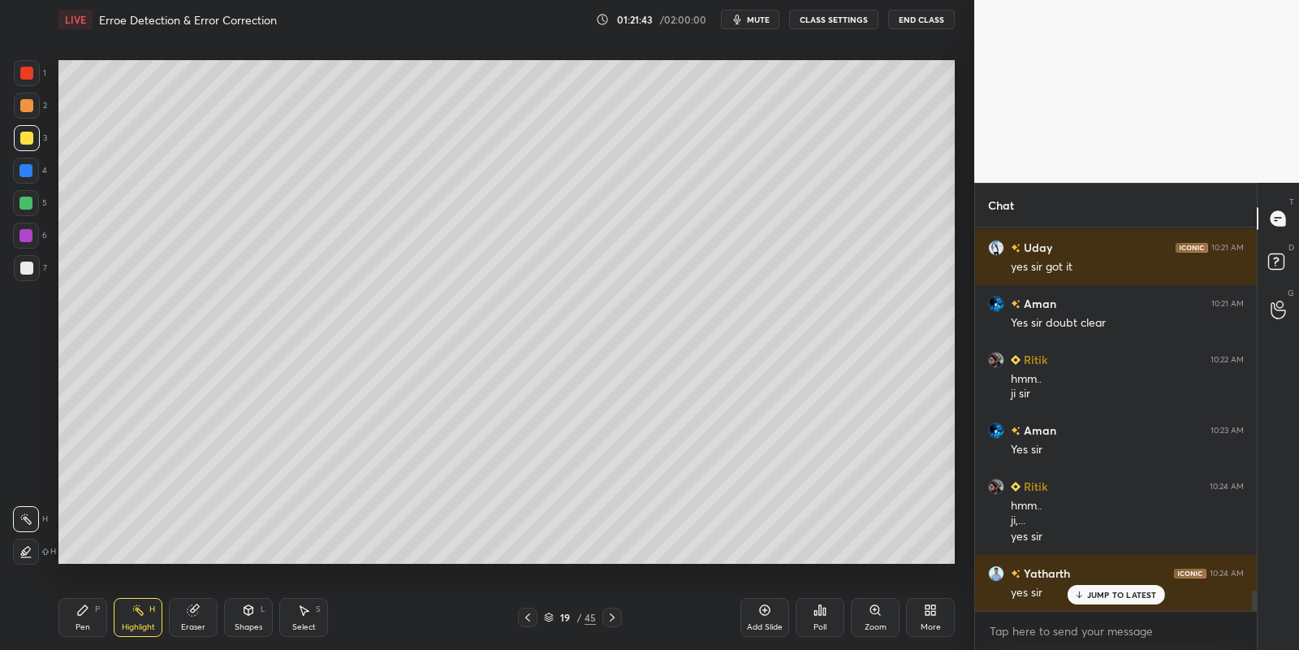
scroll to position [6888, 0]
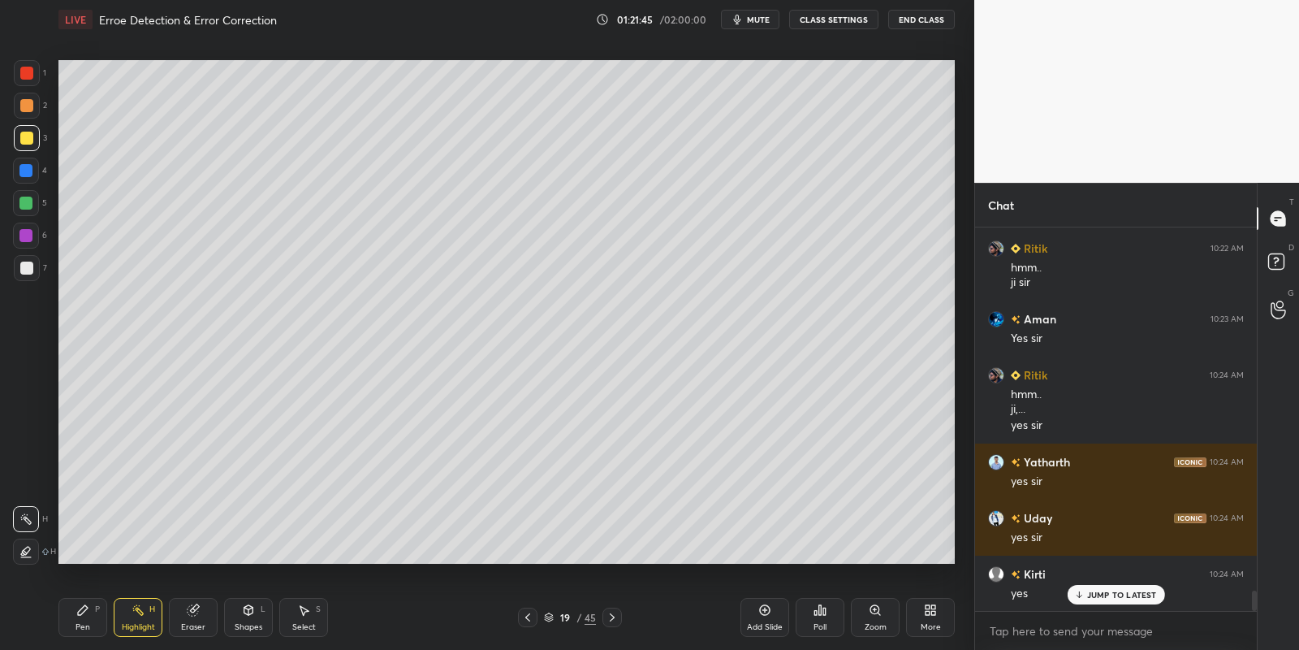
drag, startPoint x: 82, startPoint y: 615, endPoint x: 115, endPoint y: 615, distance: 33.3
click at [86, 615] on icon at bounding box center [82, 609] width 13 height 13
click at [133, 624] on div "Highlight" at bounding box center [138, 627] width 33 height 8
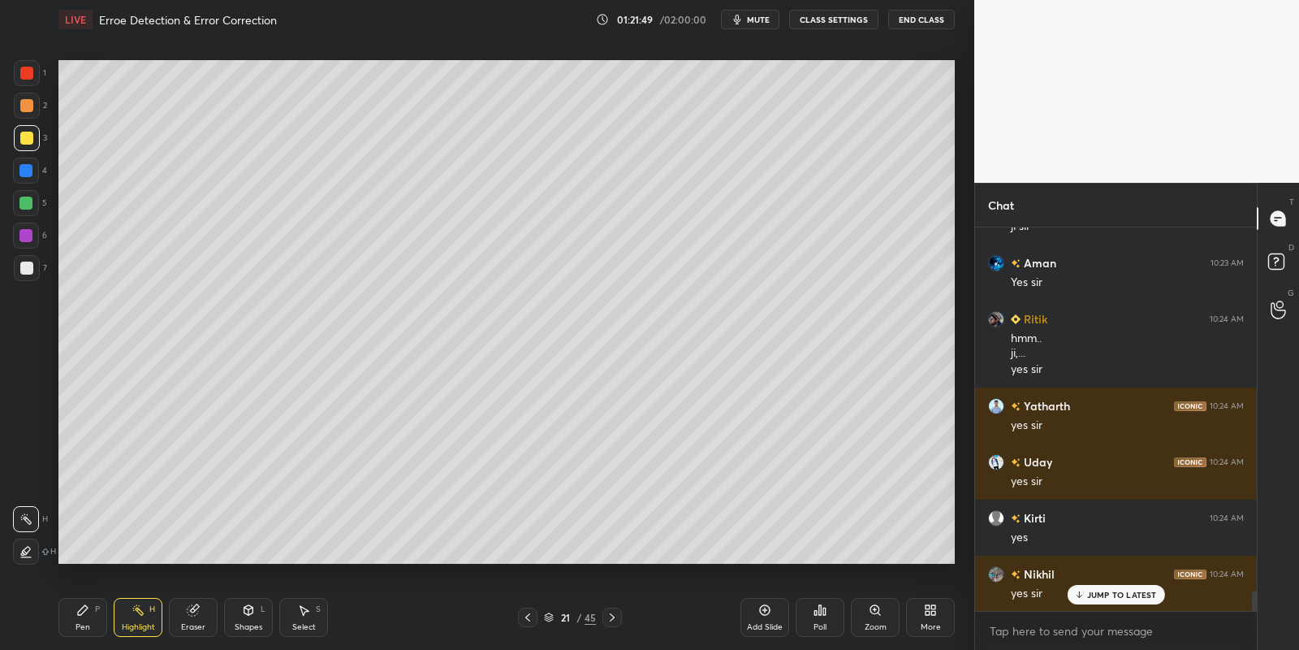
scroll to position [7056, 0]
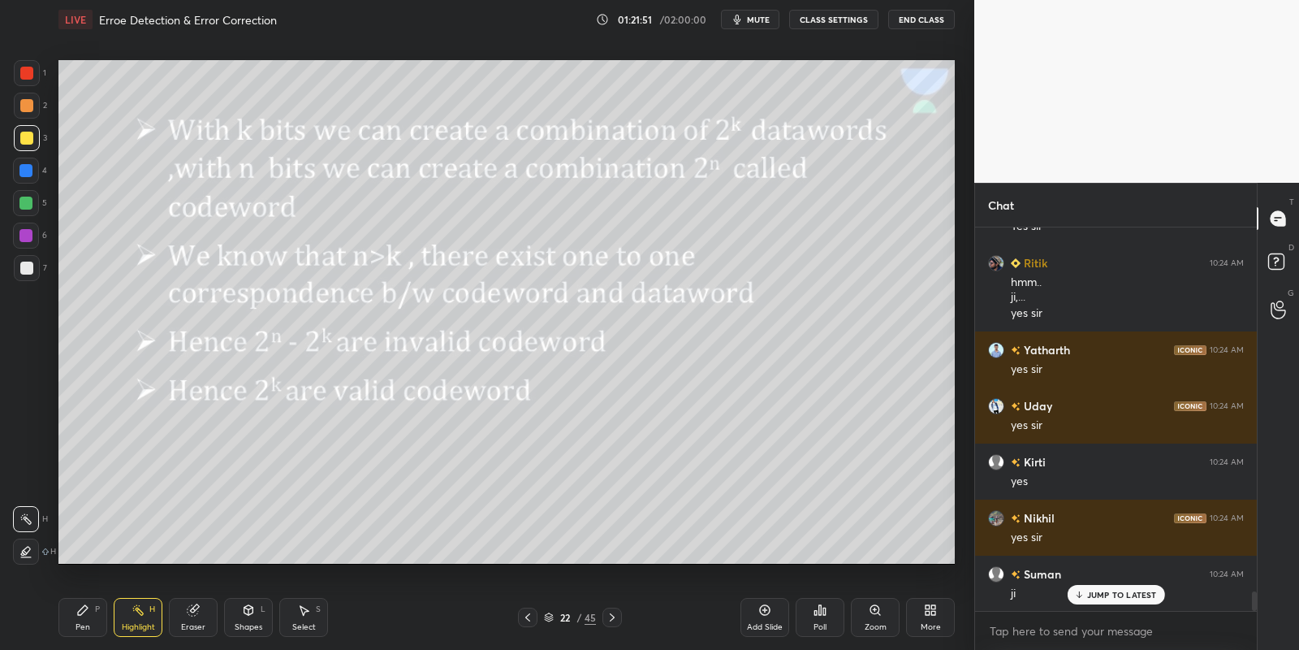
drag, startPoint x: 251, startPoint y: 621, endPoint x: 248, endPoint y: 609, distance: 12.4
click at [251, 619] on div "Shapes L" at bounding box center [248, 617] width 49 height 39
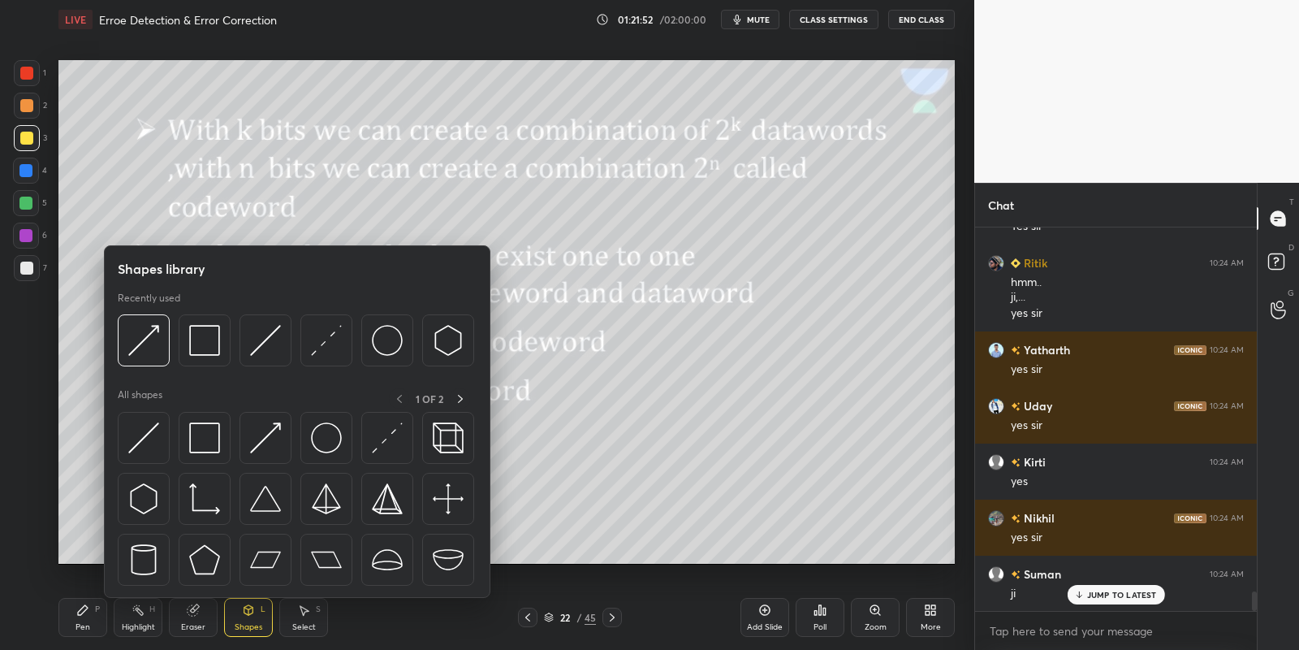
click at [140, 442] on img at bounding box center [143, 437] width 31 height 31
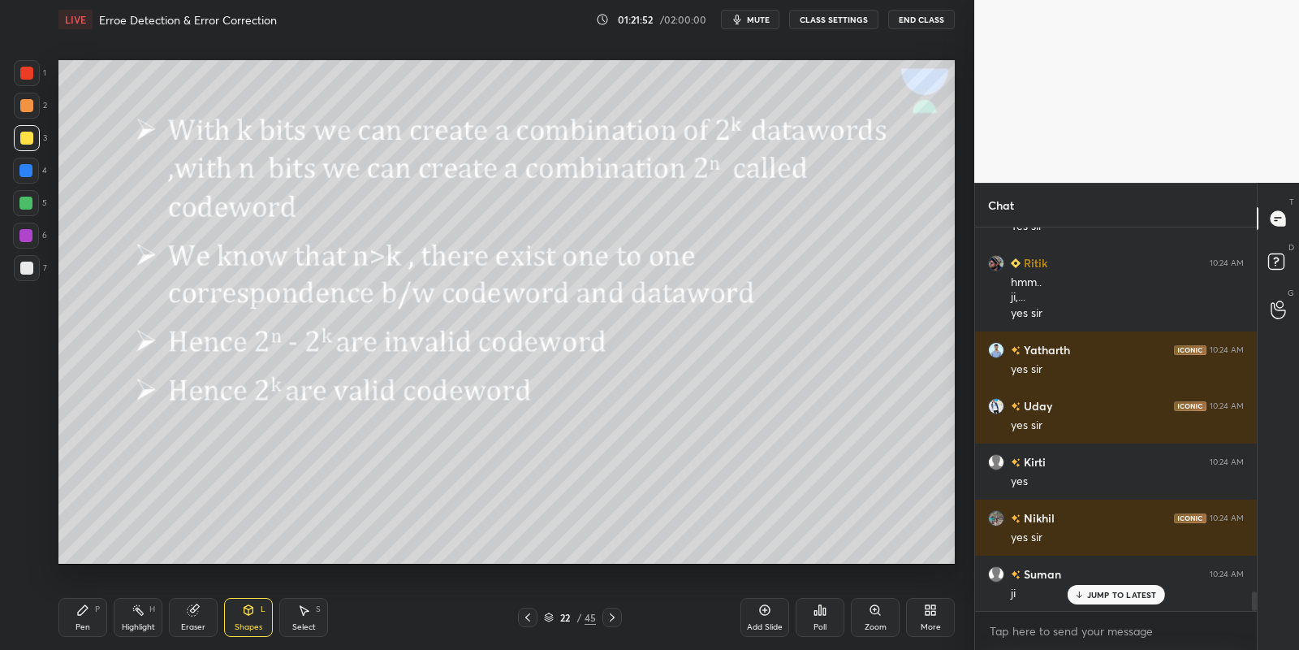
click at [19, 207] on div at bounding box center [26, 203] width 26 height 26
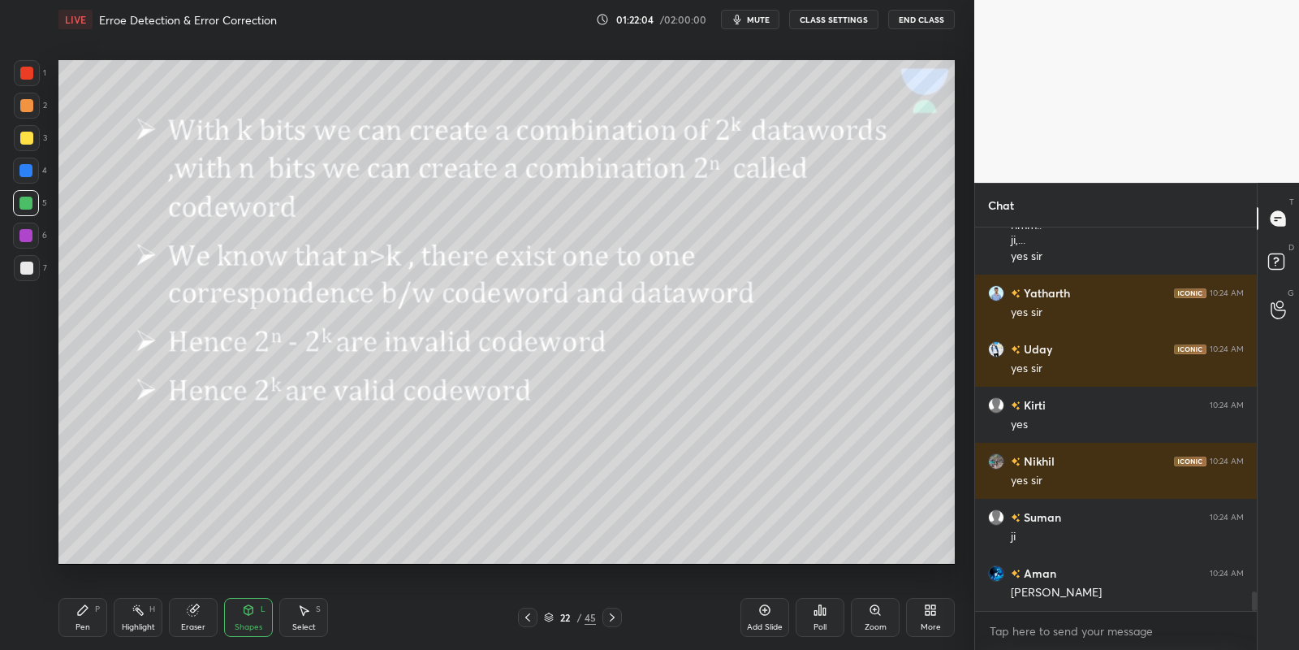
drag, startPoint x: 268, startPoint y: 624, endPoint x: 255, endPoint y: 603, distance: 24.1
click at [266, 621] on div "Shapes L" at bounding box center [248, 617] width 49 height 39
drag, startPoint x: 90, startPoint y: 620, endPoint x: 121, endPoint y: 615, distance: 31.2
click at [93, 620] on div "Pen P" at bounding box center [82, 617] width 49 height 39
click at [139, 616] on div "Highlight H" at bounding box center [138, 617] width 49 height 39
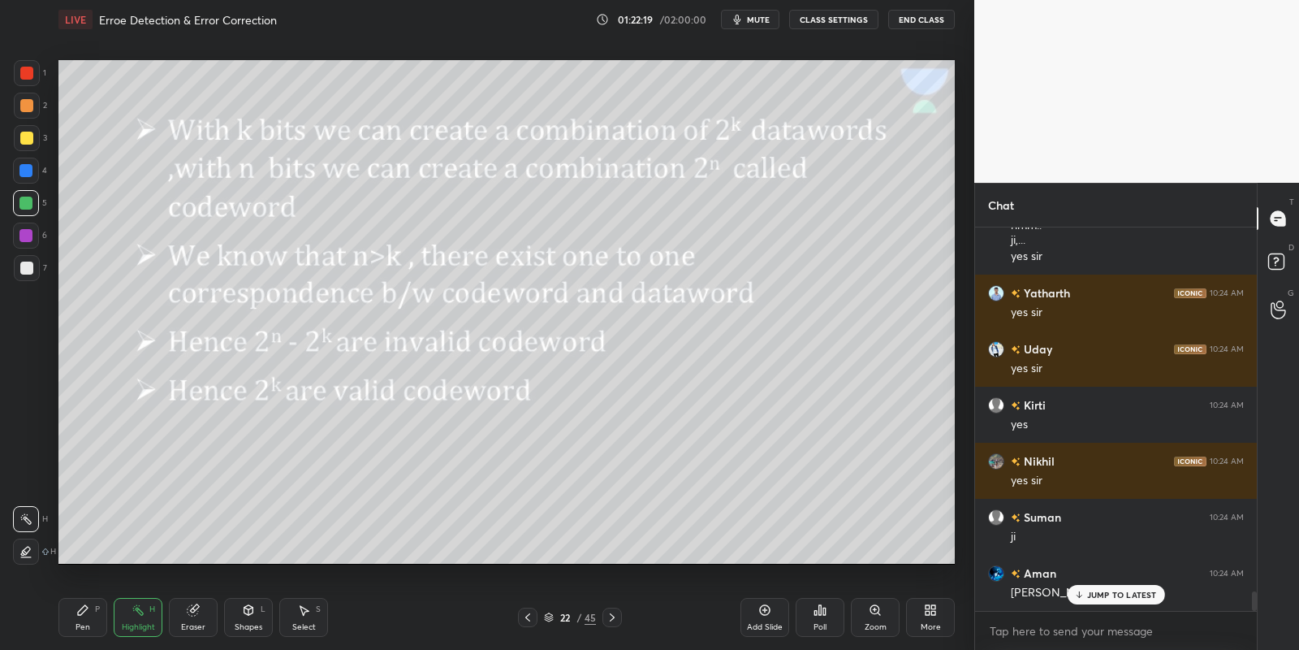
scroll to position [7151, 0]
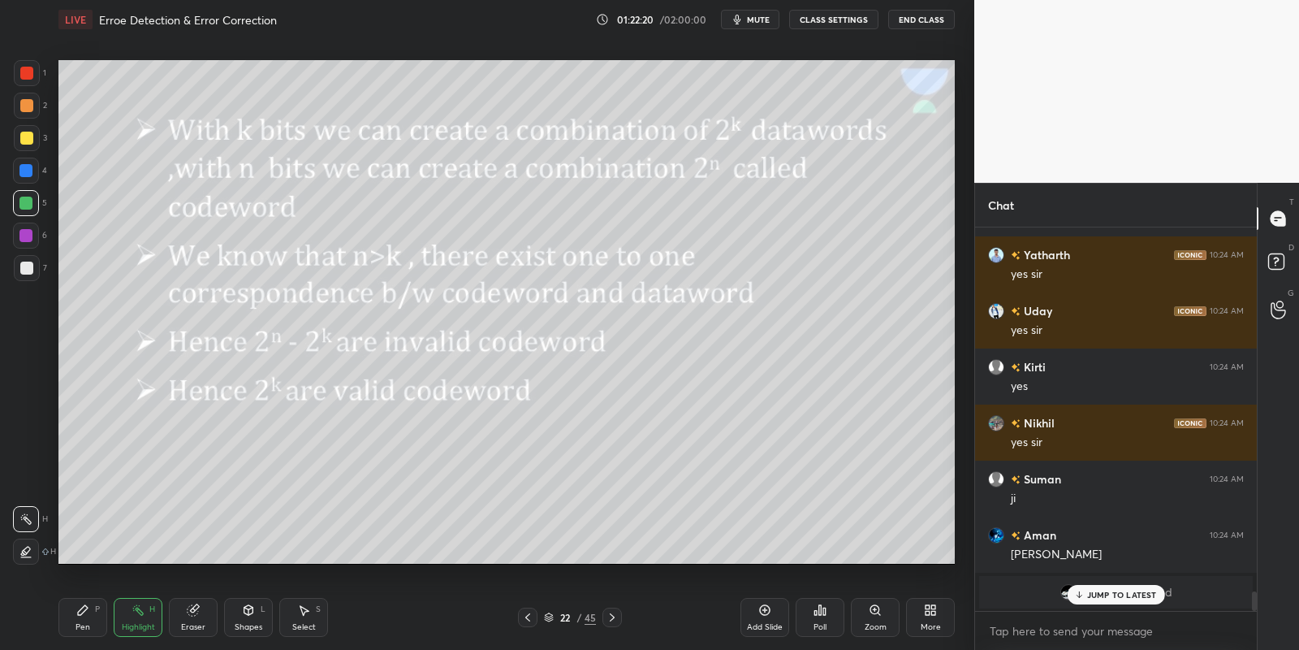
click at [250, 615] on icon at bounding box center [248, 609] width 13 height 13
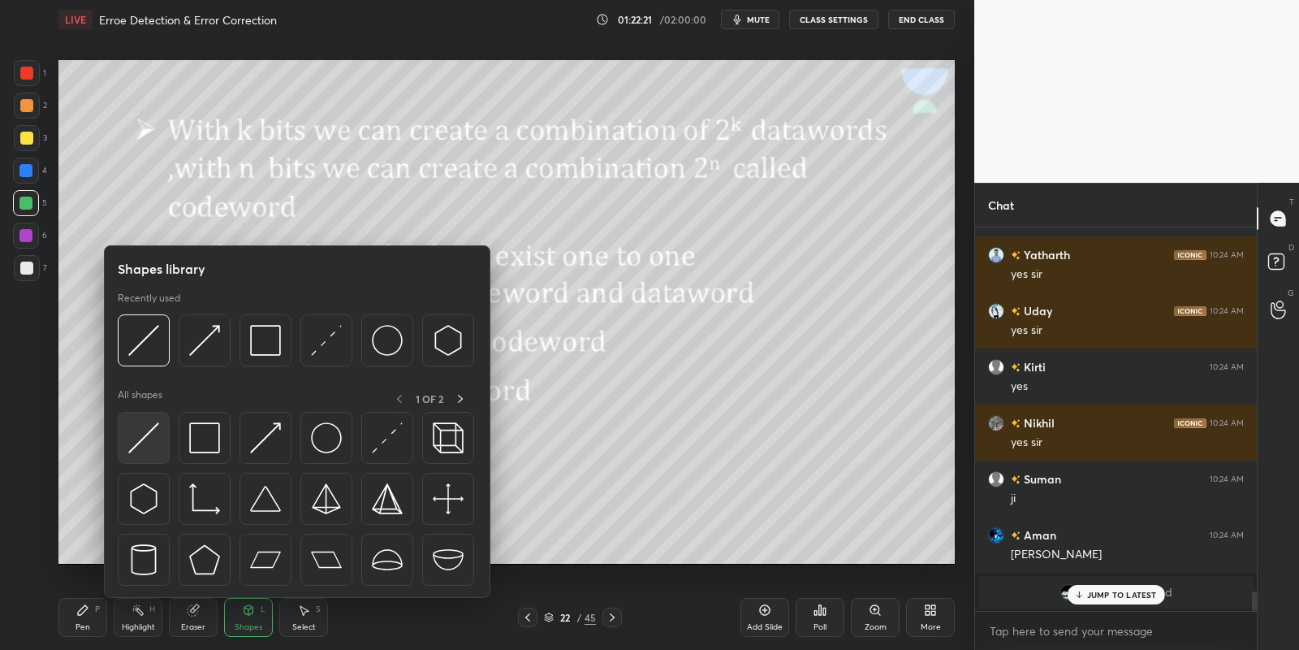
click at [149, 442] on img at bounding box center [143, 437] width 31 height 31
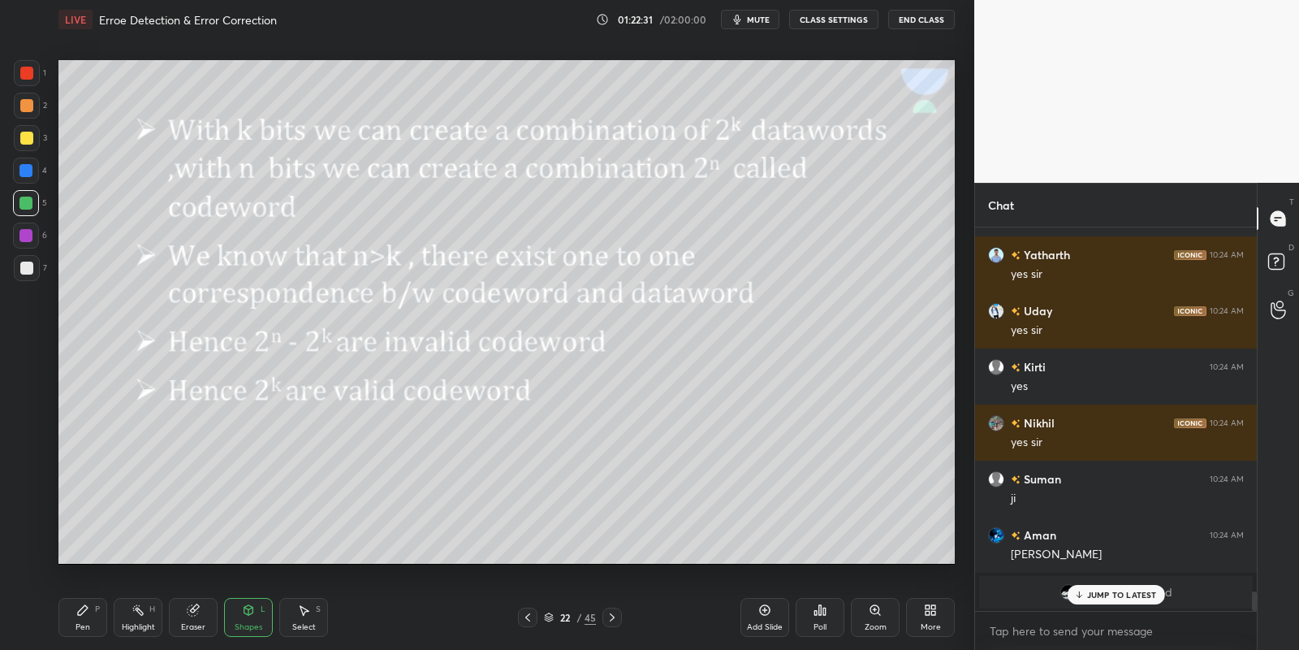
drag, startPoint x: 86, startPoint y: 627, endPoint x: 96, endPoint y: 626, distance: 9.8
click at [92, 627] on div "Pen P" at bounding box center [82, 617] width 49 height 39
click at [140, 624] on div "Highlight" at bounding box center [138, 627] width 33 height 8
click at [248, 630] on div "Shapes" at bounding box center [249, 627] width 28 height 8
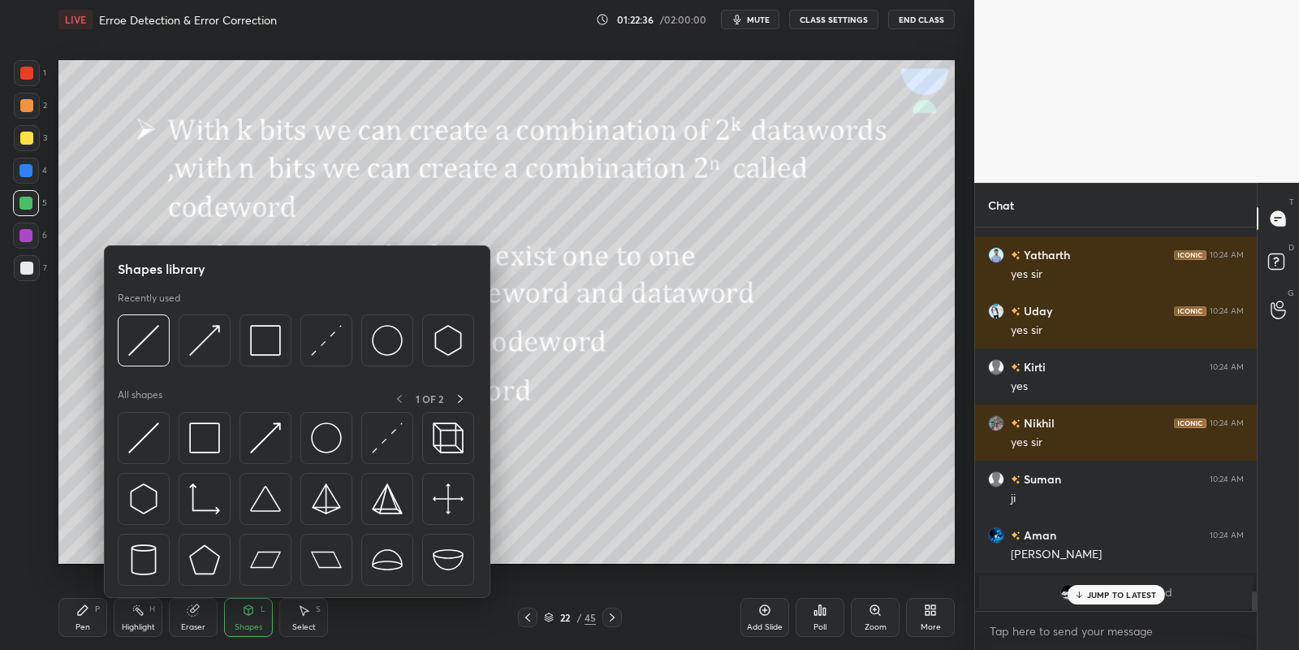
click at [209, 443] on img at bounding box center [204, 437] width 31 height 31
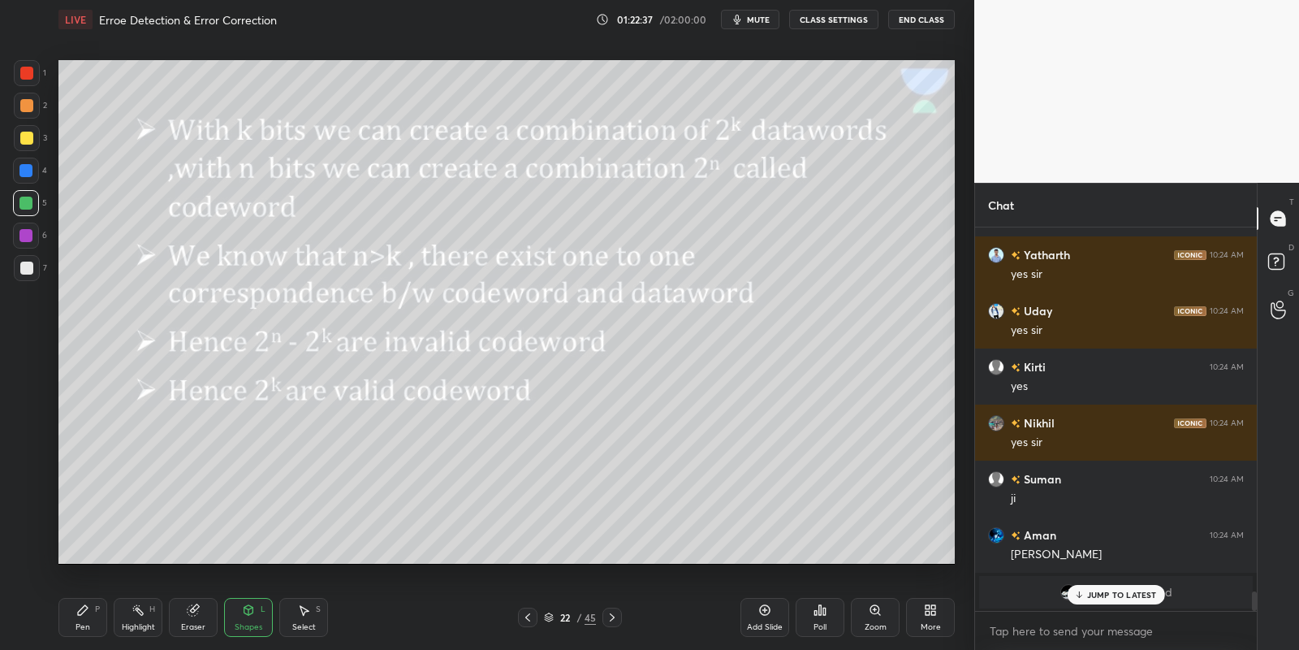
click at [32, 205] on div at bounding box center [26, 203] width 26 height 26
drag, startPoint x: 199, startPoint y: 609, endPoint x: 188, endPoint y: 585, distance: 26.9
click at [197, 608] on div "Eraser" at bounding box center [193, 617] width 49 height 39
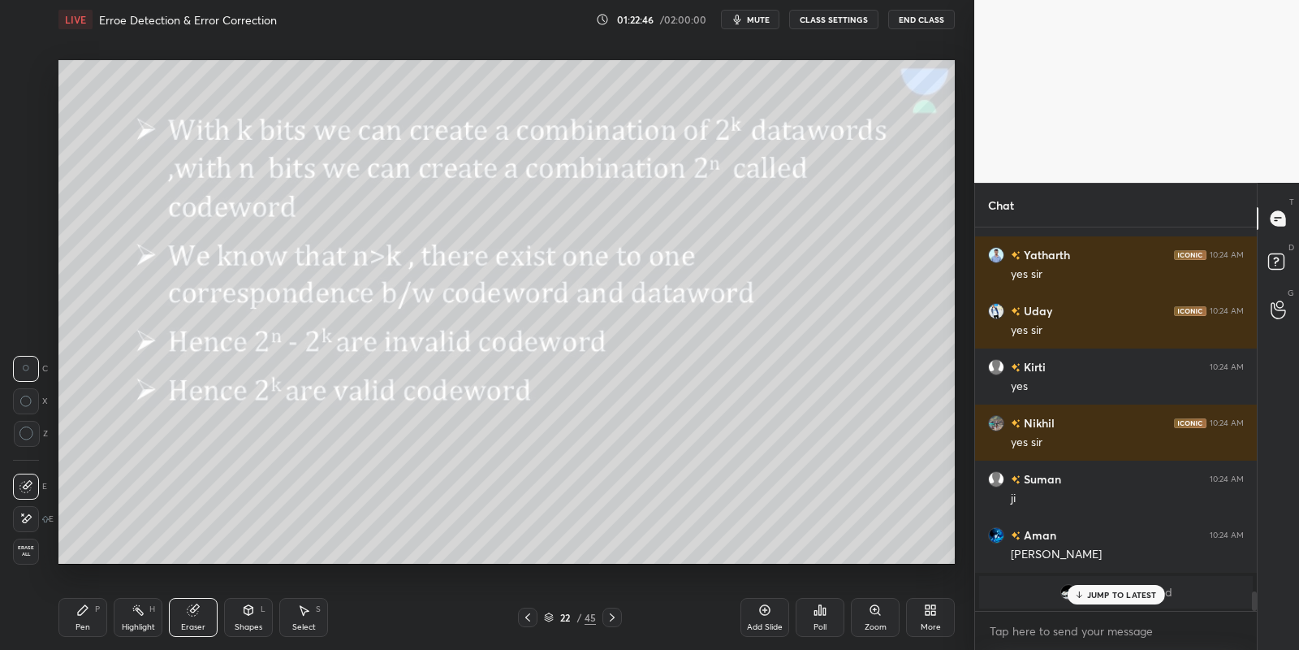
click at [246, 621] on div "Shapes L" at bounding box center [248, 617] width 49 height 39
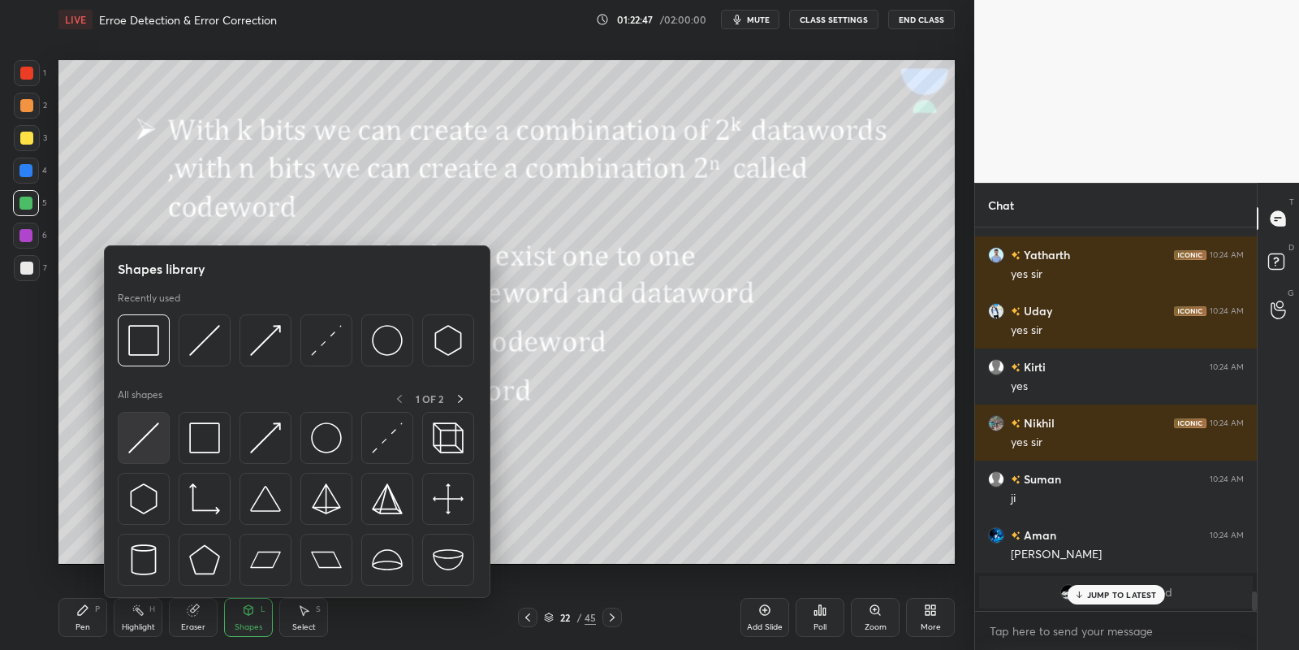
drag, startPoint x: 156, startPoint y: 432, endPoint x: 30, endPoint y: 193, distance: 269.9
click at [153, 434] on img at bounding box center [143, 437] width 31 height 31
click at [28, 197] on div at bounding box center [26, 203] width 26 height 26
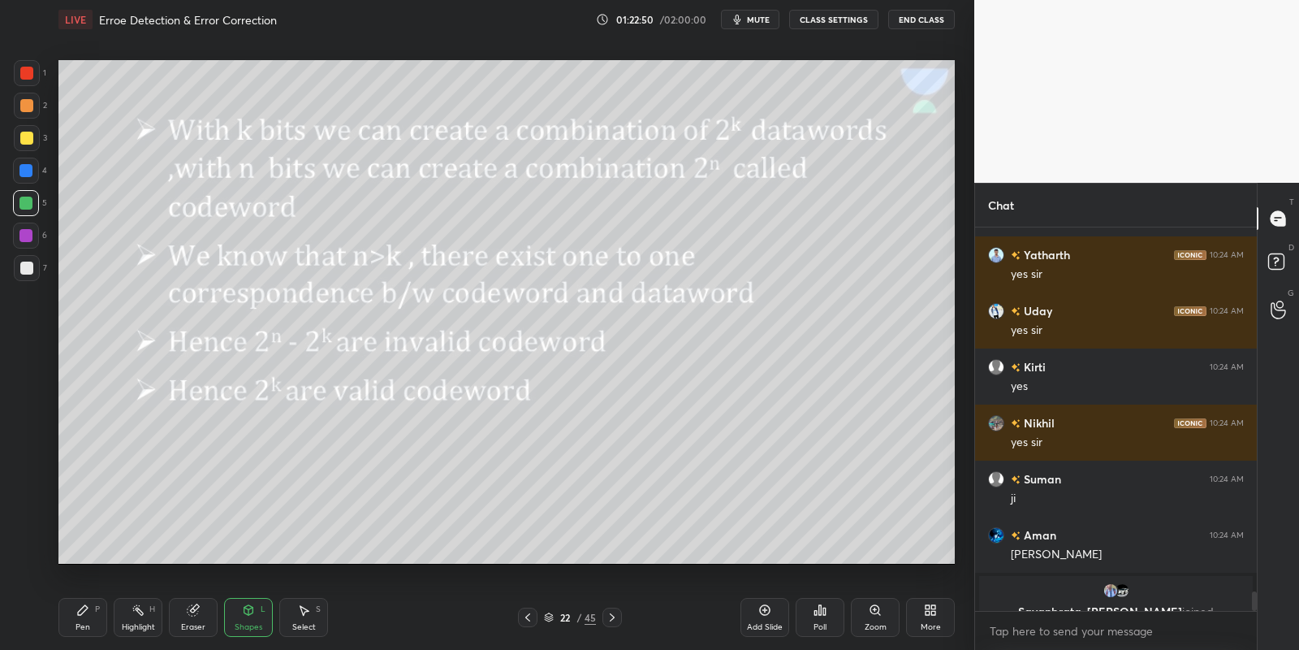
click at [241, 628] on div "Shapes" at bounding box center [249, 627] width 28 height 8
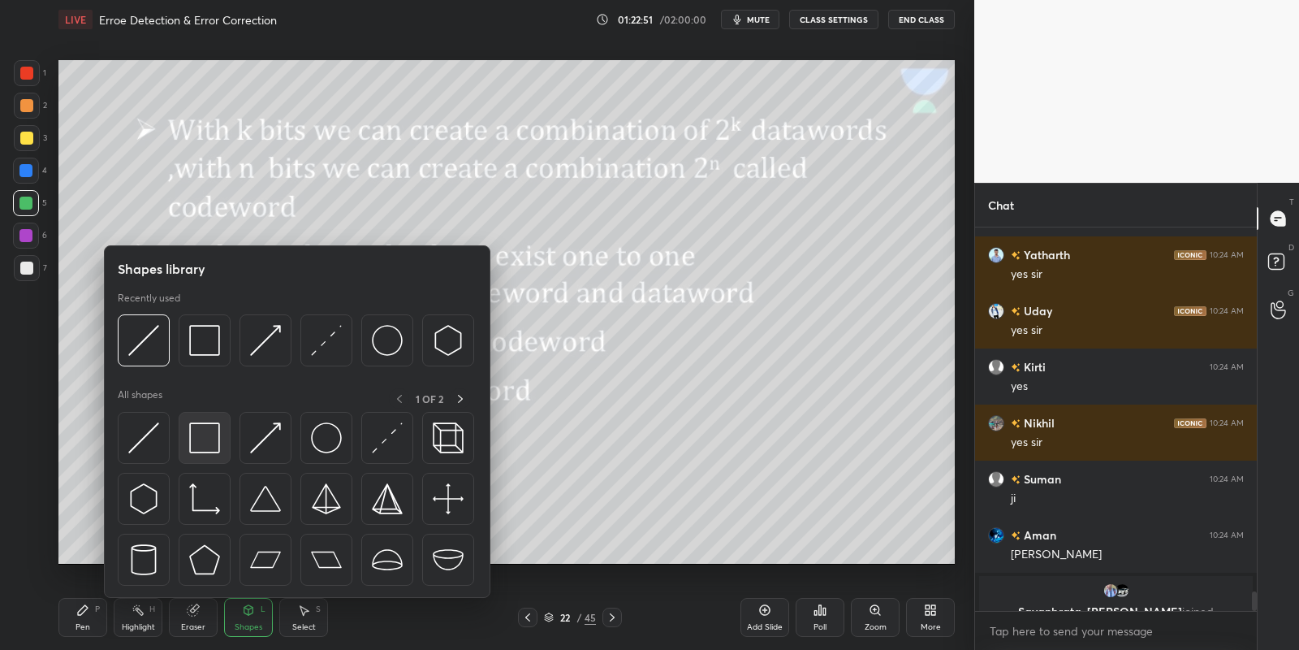
click at [209, 436] on img at bounding box center [204, 437] width 31 height 31
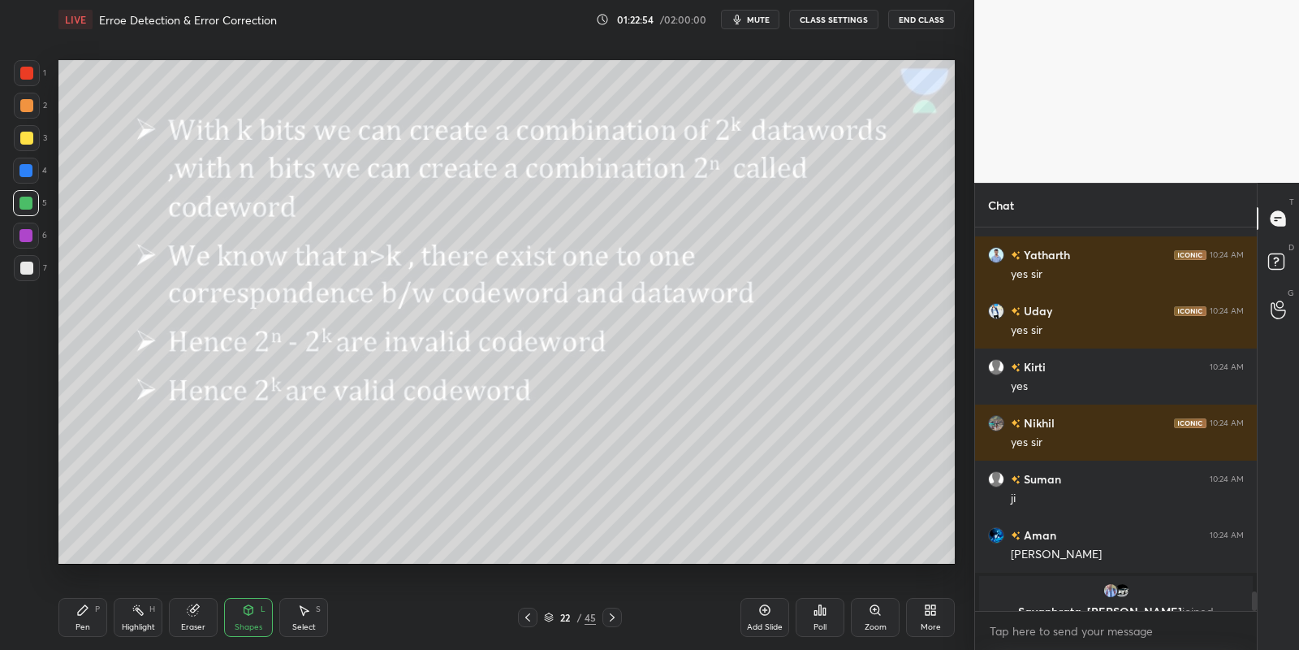
drag, startPoint x: 255, startPoint y: 625, endPoint x: 249, endPoint y: 602, distance: 24.2
click at [255, 624] on div "Shapes" at bounding box center [249, 627] width 28 height 8
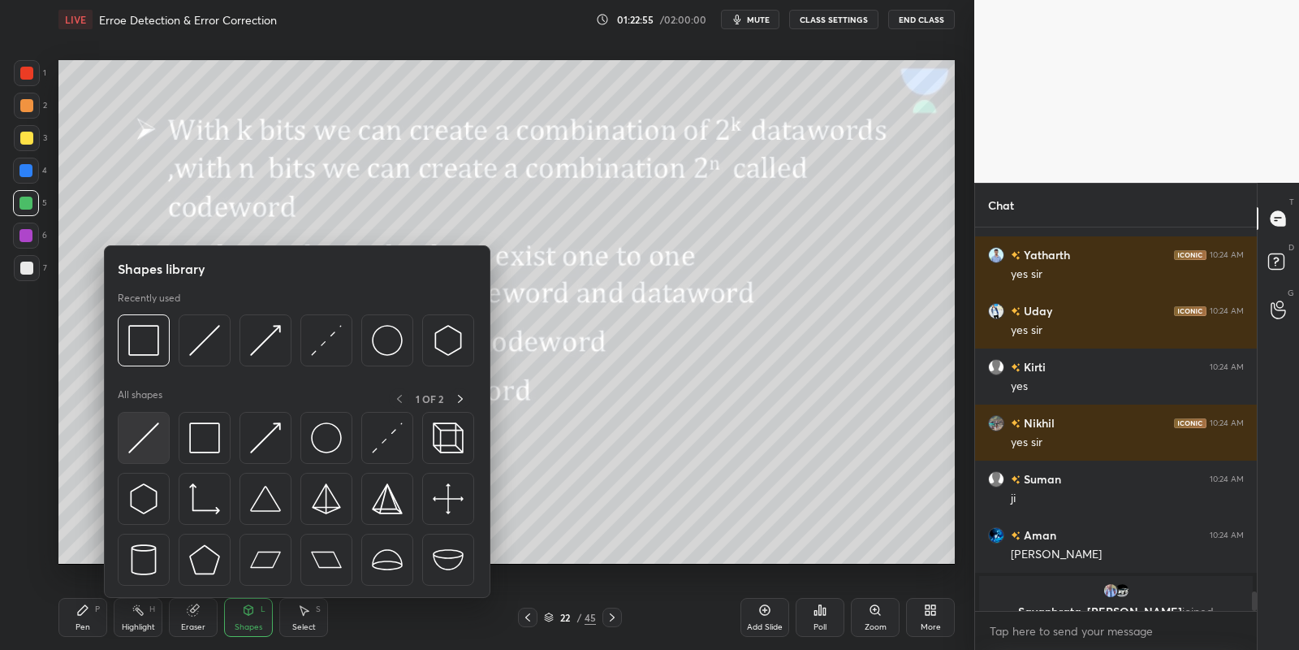
click at [147, 430] on img at bounding box center [143, 437] width 31 height 31
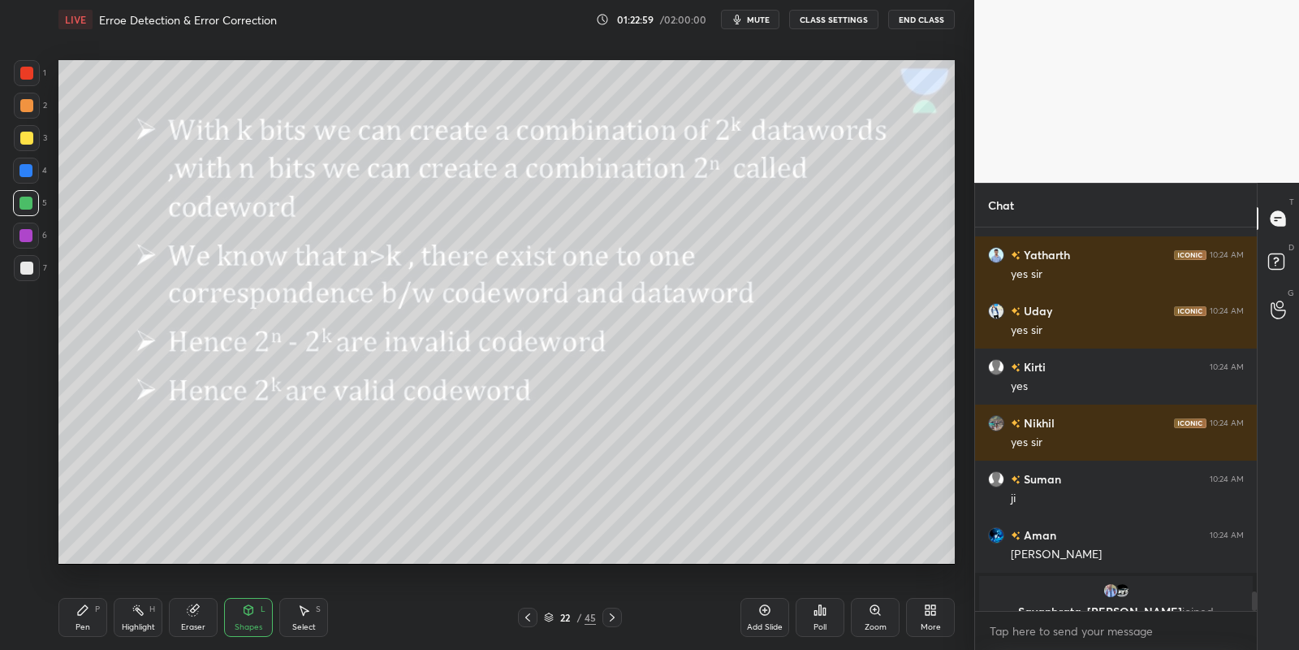
click at [100, 616] on div "Pen P" at bounding box center [82, 617] width 49 height 39
click at [140, 624] on div "Highlight" at bounding box center [138, 627] width 33 height 8
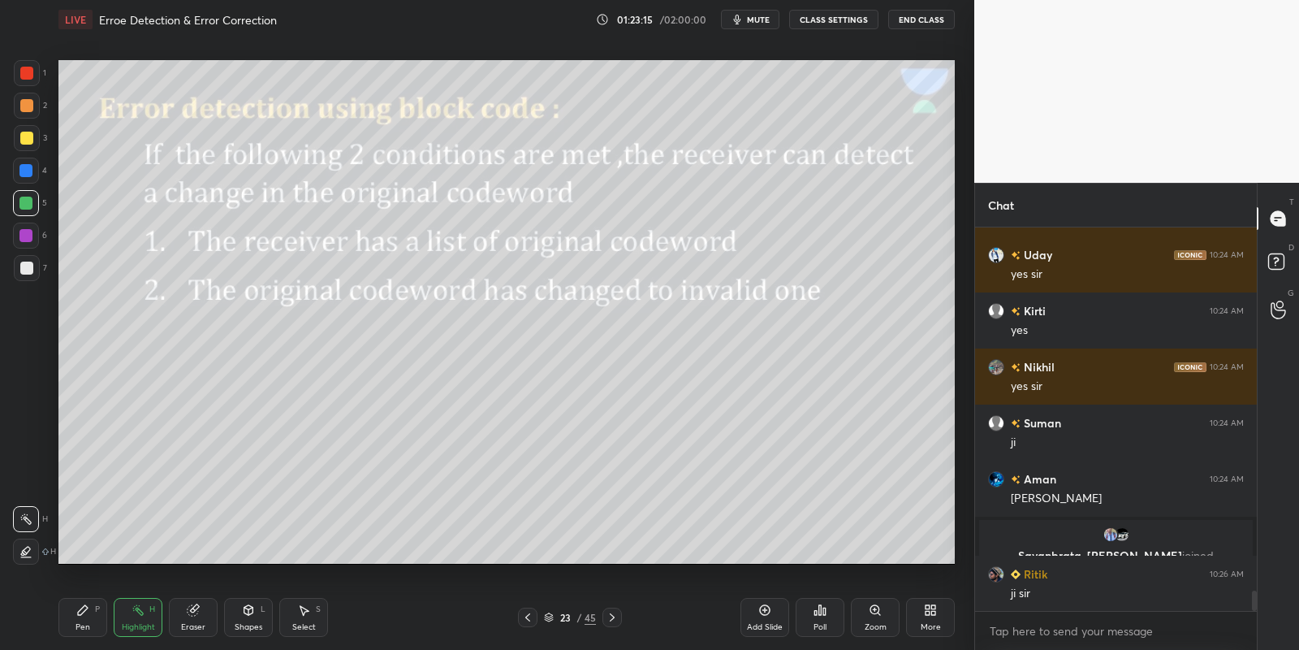
scroll to position [6977, 0]
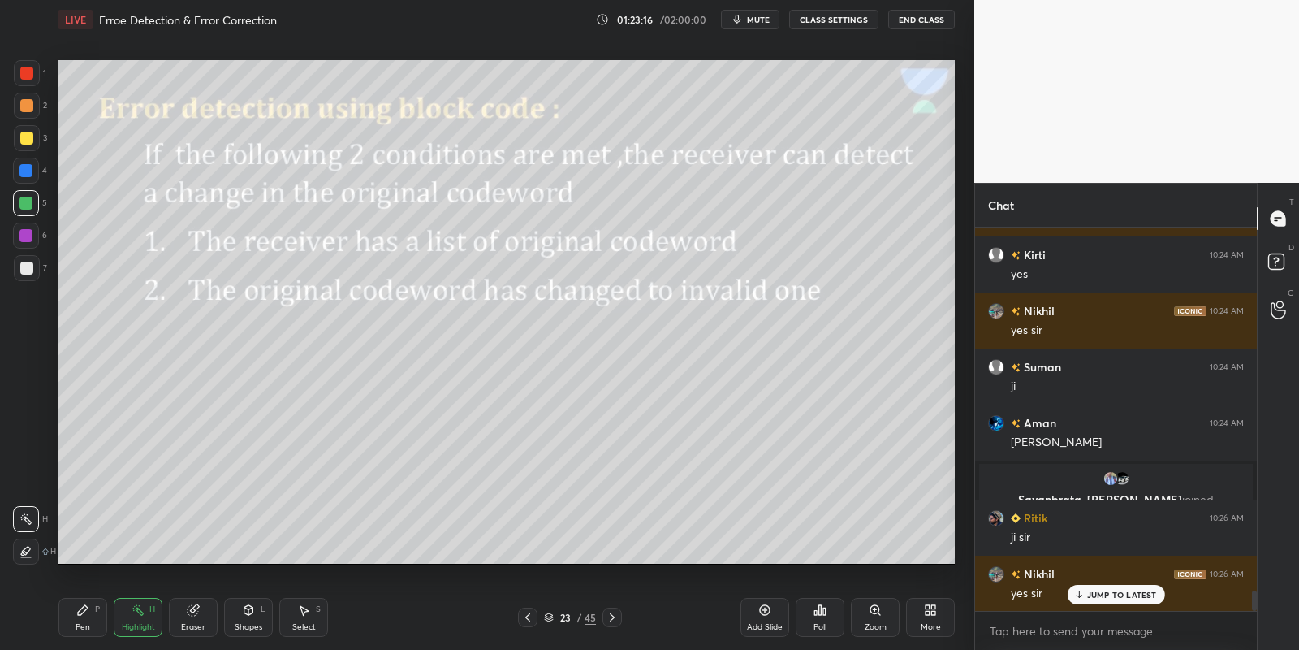
drag, startPoint x: 245, startPoint y: 617, endPoint x: 247, endPoint y: 599, distance: 17.9
click at [247, 619] on div "Shapes L" at bounding box center [248, 617] width 49 height 39
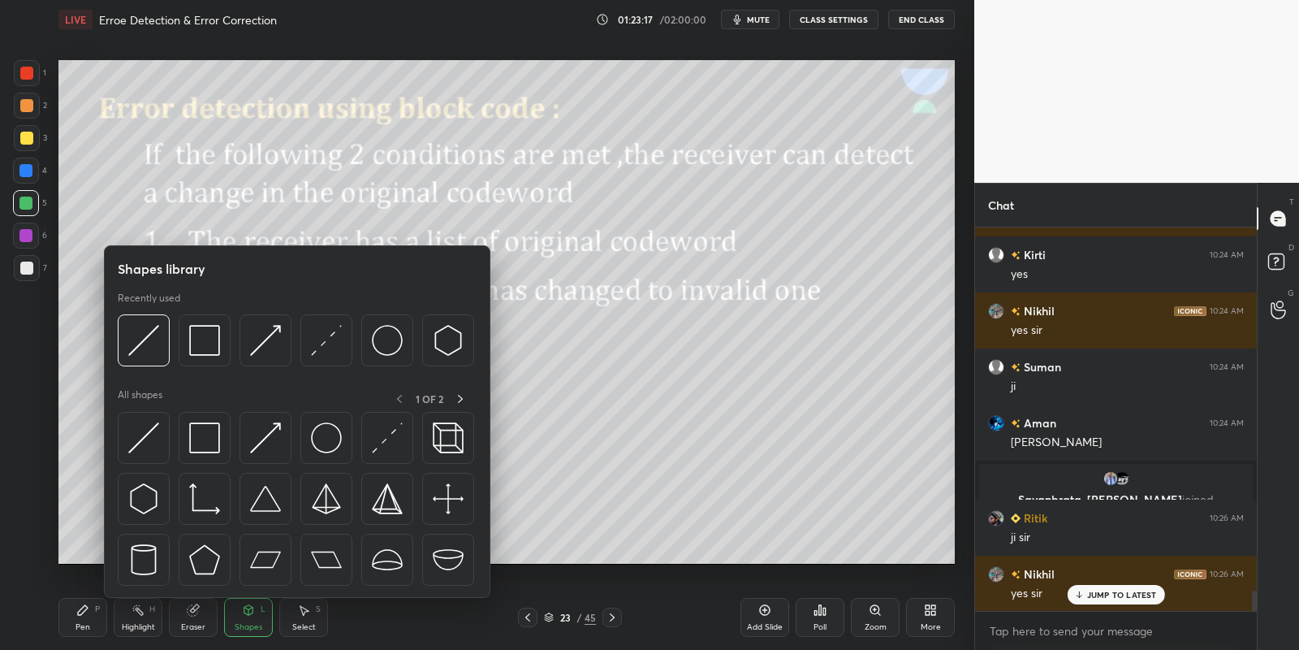
click at [208, 443] on img at bounding box center [204, 437] width 31 height 31
drag, startPoint x: 24, startPoint y: 209, endPoint x: 57, endPoint y: 174, distance: 48.2
click at [24, 208] on div at bounding box center [25, 203] width 13 height 13
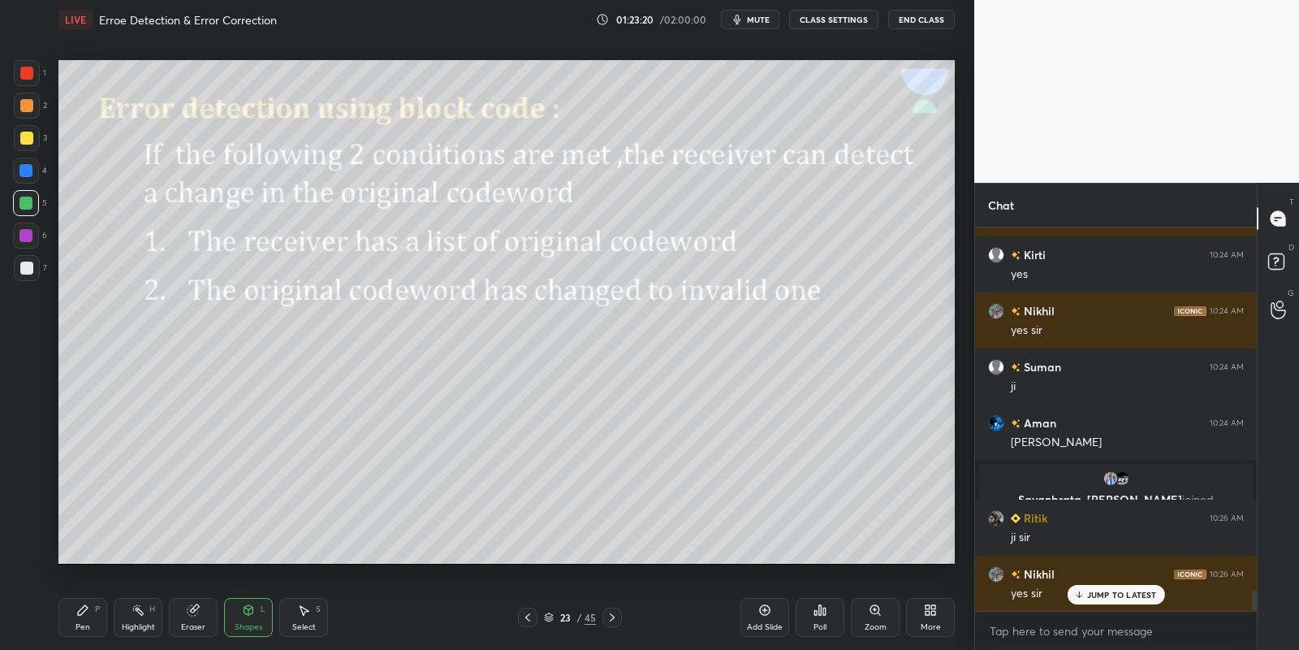
scroll to position [7033, 0]
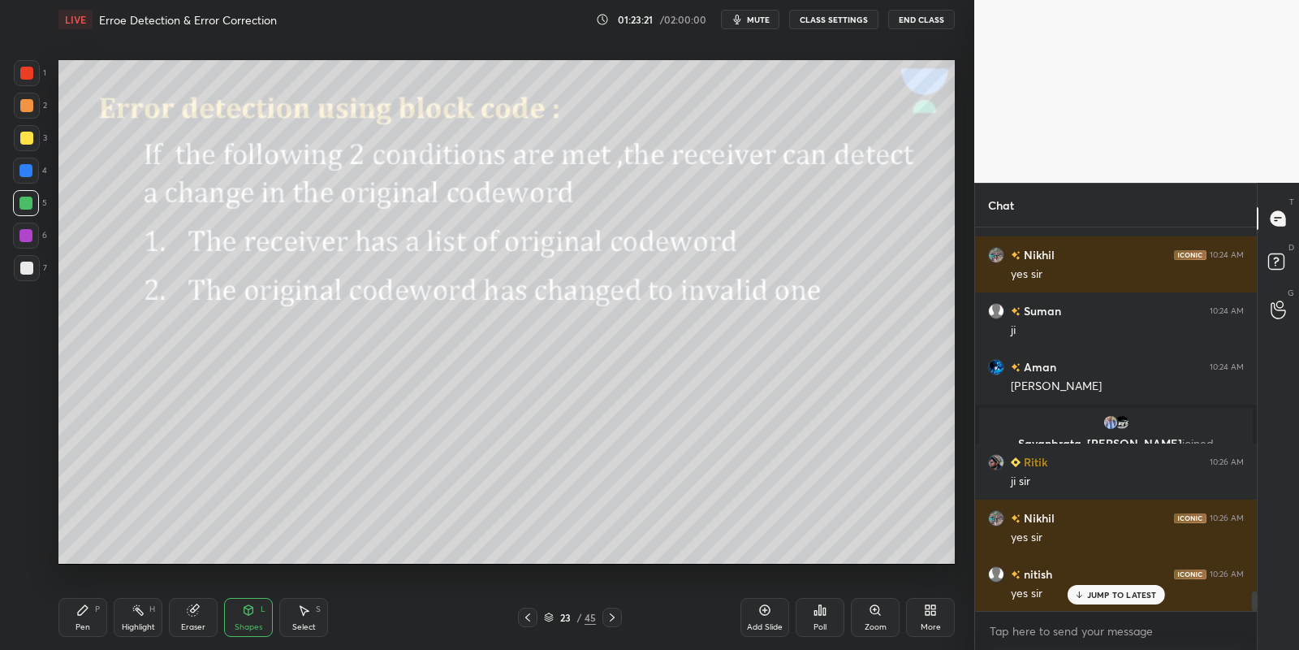
click at [93, 623] on div "Pen P" at bounding box center [82, 617] width 49 height 39
drag, startPoint x: 140, startPoint y: 628, endPoint x: 151, endPoint y: 602, distance: 28.4
click at [140, 627] on div "Highlight" at bounding box center [138, 627] width 33 height 8
drag, startPoint x: 84, startPoint y: 617, endPoint x: 130, endPoint y: 622, distance: 45.7
click at [87, 620] on div "Pen P" at bounding box center [82, 617] width 49 height 39
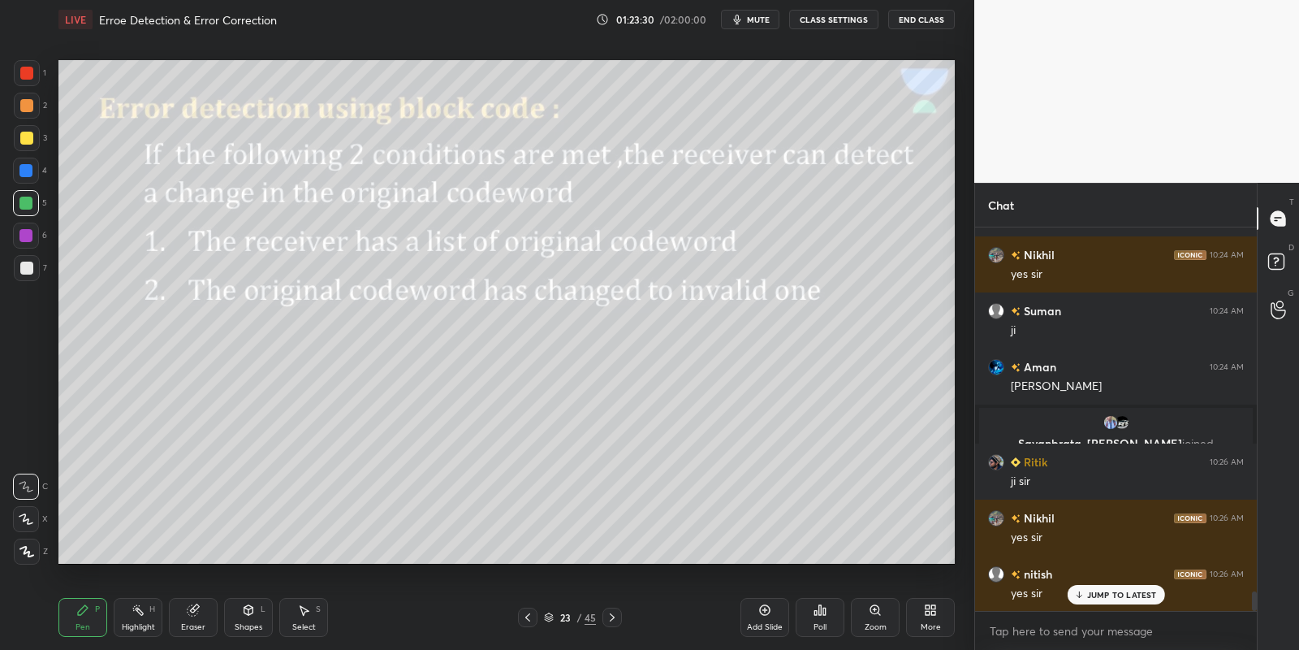
click at [129, 626] on div "Highlight" at bounding box center [138, 627] width 33 height 8
drag, startPoint x: 89, startPoint y: 615, endPoint x: 110, endPoint y: 616, distance: 21.1
click at [91, 615] on div "Pen P" at bounding box center [82, 617] width 49 height 39
drag, startPoint x: 123, startPoint y: 620, endPoint x: 118, endPoint y: 611, distance: 10.6
click at [122, 621] on div "Highlight H" at bounding box center [138, 617] width 49 height 39
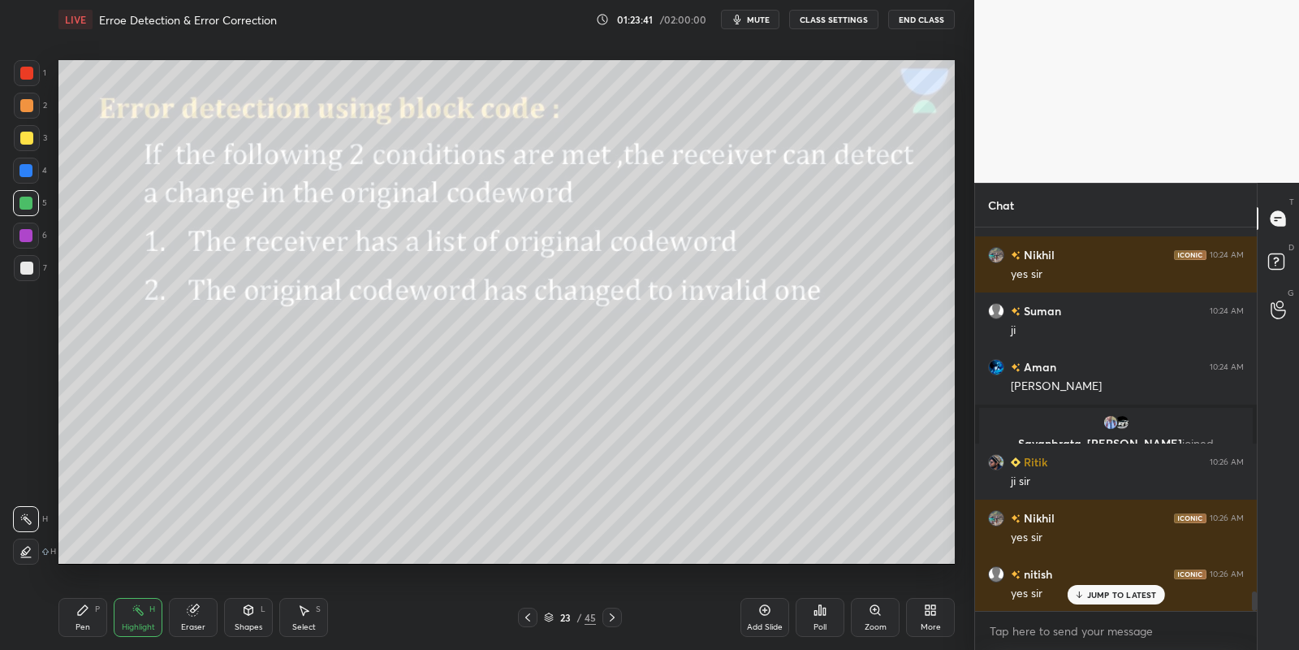
drag, startPoint x: 250, startPoint y: 624, endPoint x: 241, endPoint y: 598, distance: 27.5
click at [248, 623] on div "Shapes" at bounding box center [249, 627] width 28 height 8
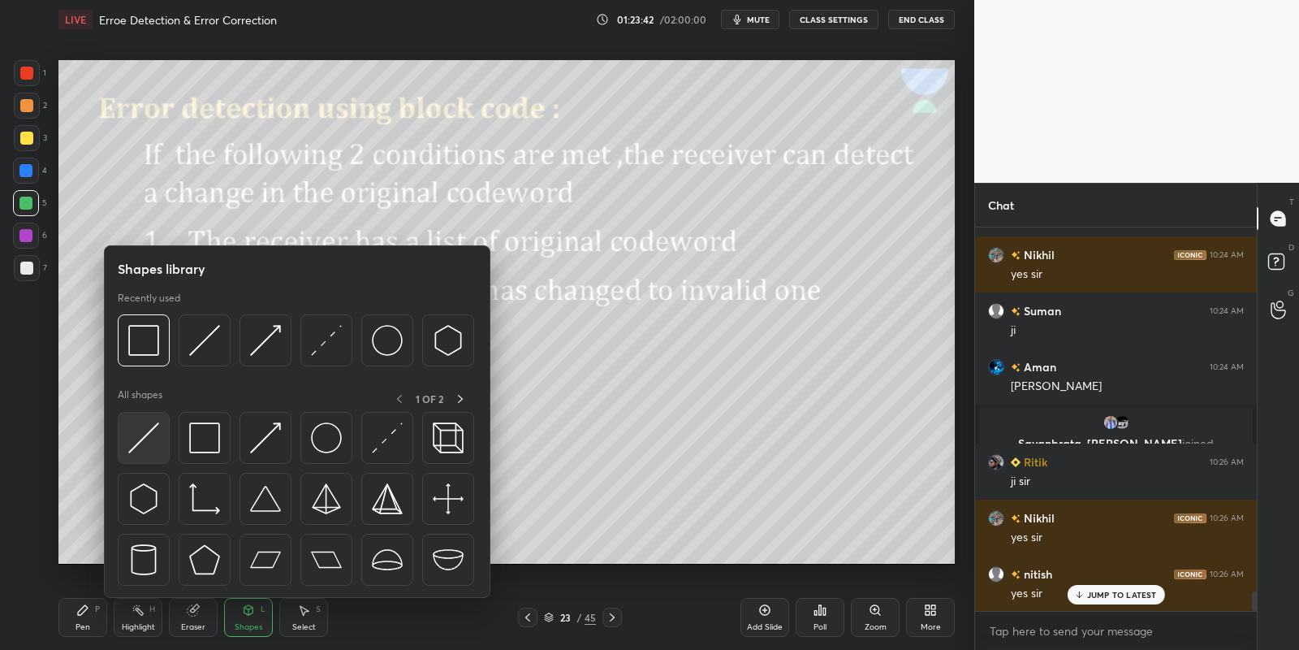
click at [138, 444] on img at bounding box center [143, 437] width 31 height 31
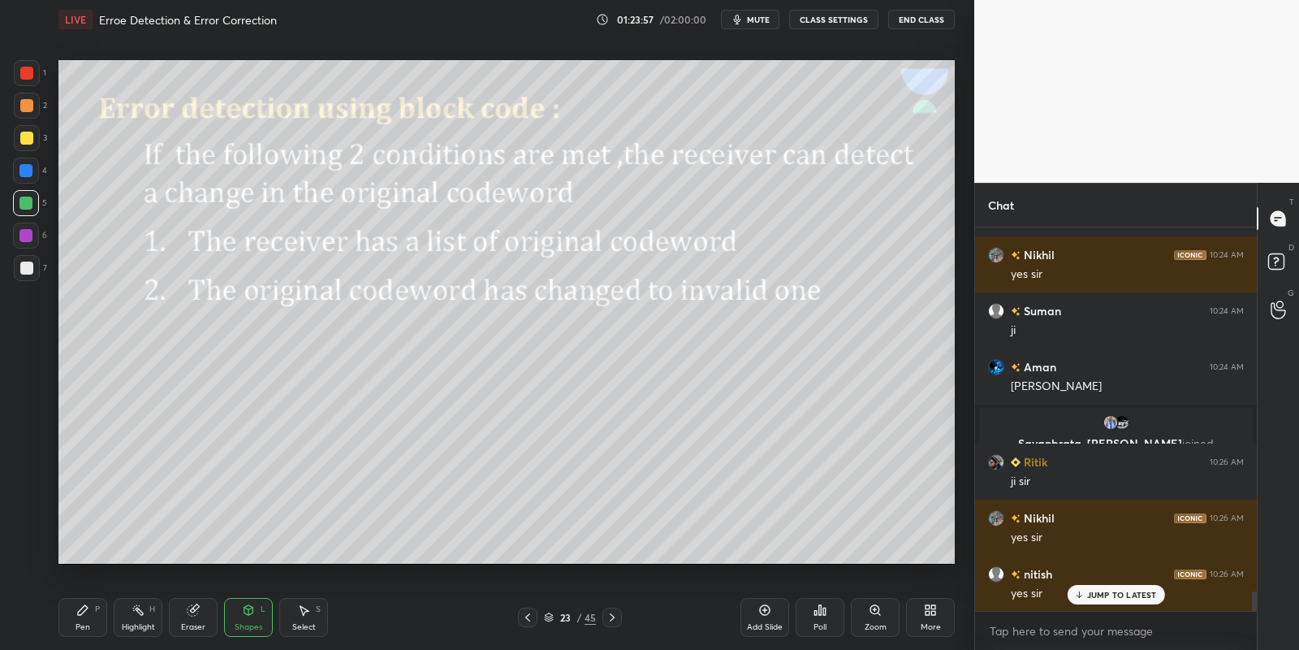
click at [92, 618] on div "Pen P" at bounding box center [82, 617] width 49 height 39
click at [141, 621] on div "Highlight H" at bounding box center [138, 617] width 49 height 39
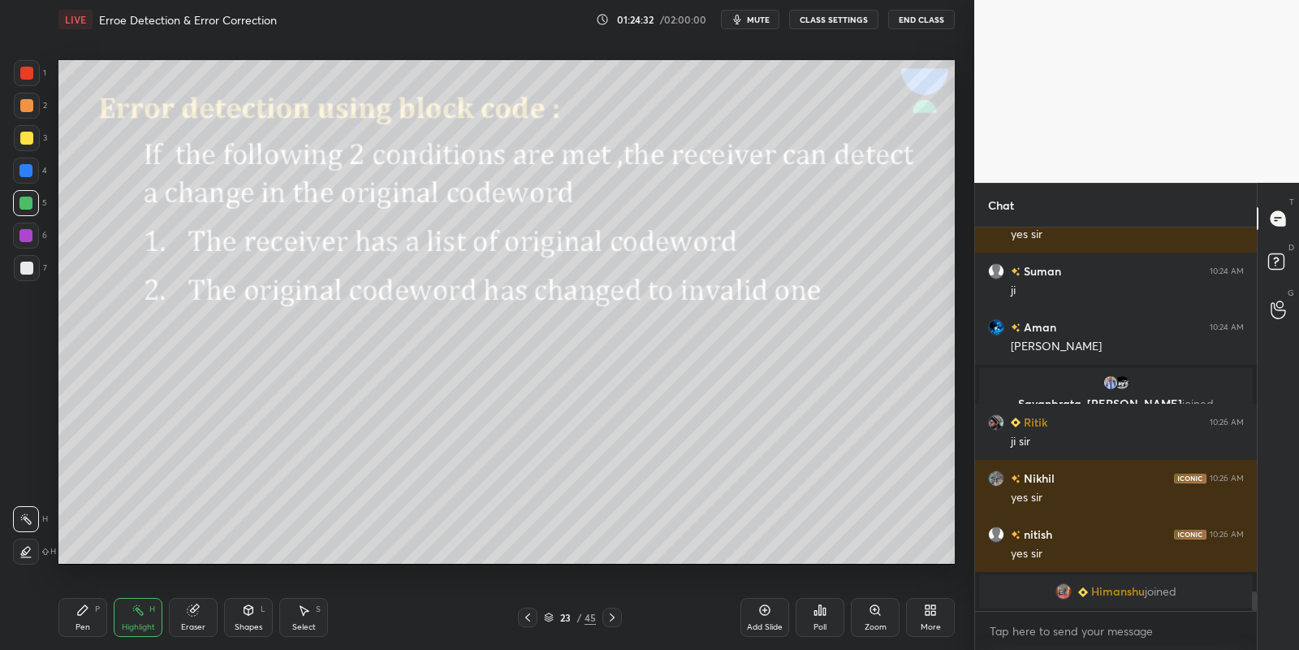
scroll to position [7113, 0]
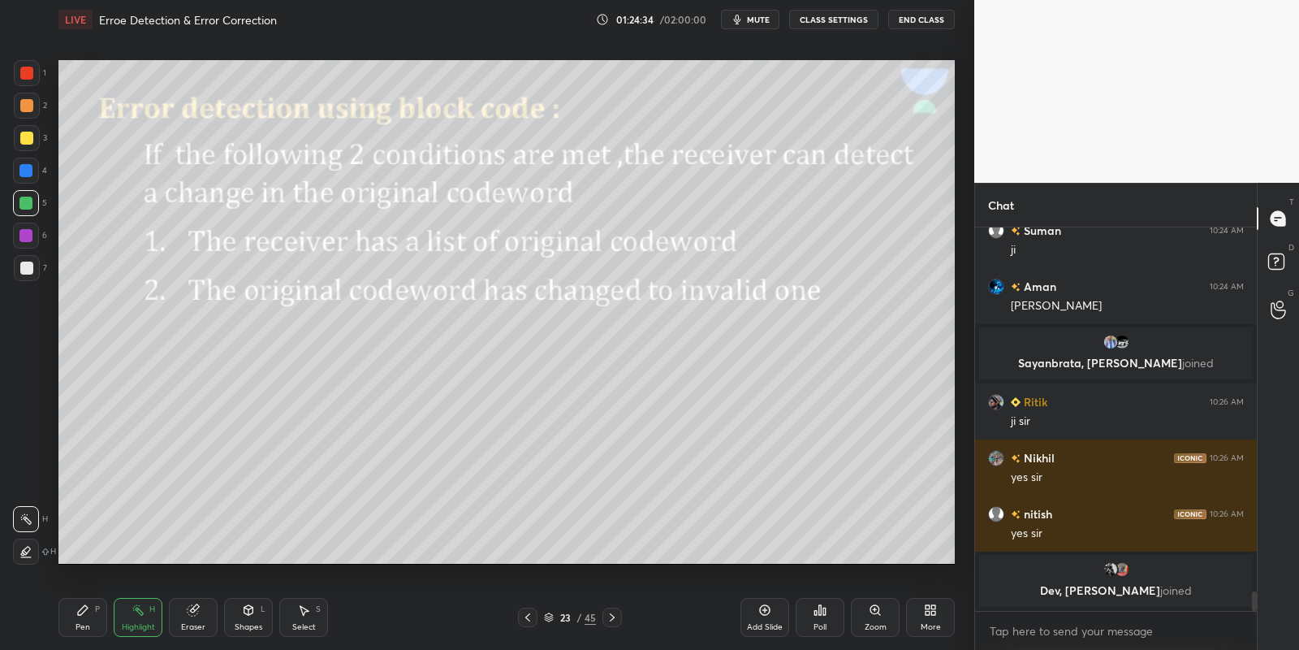
click at [86, 613] on icon at bounding box center [82, 609] width 13 height 13
drag, startPoint x: 248, startPoint y: 616, endPoint x: 246, endPoint y: 602, distance: 13.9
click at [248, 614] on icon at bounding box center [248, 609] width 13 height 13
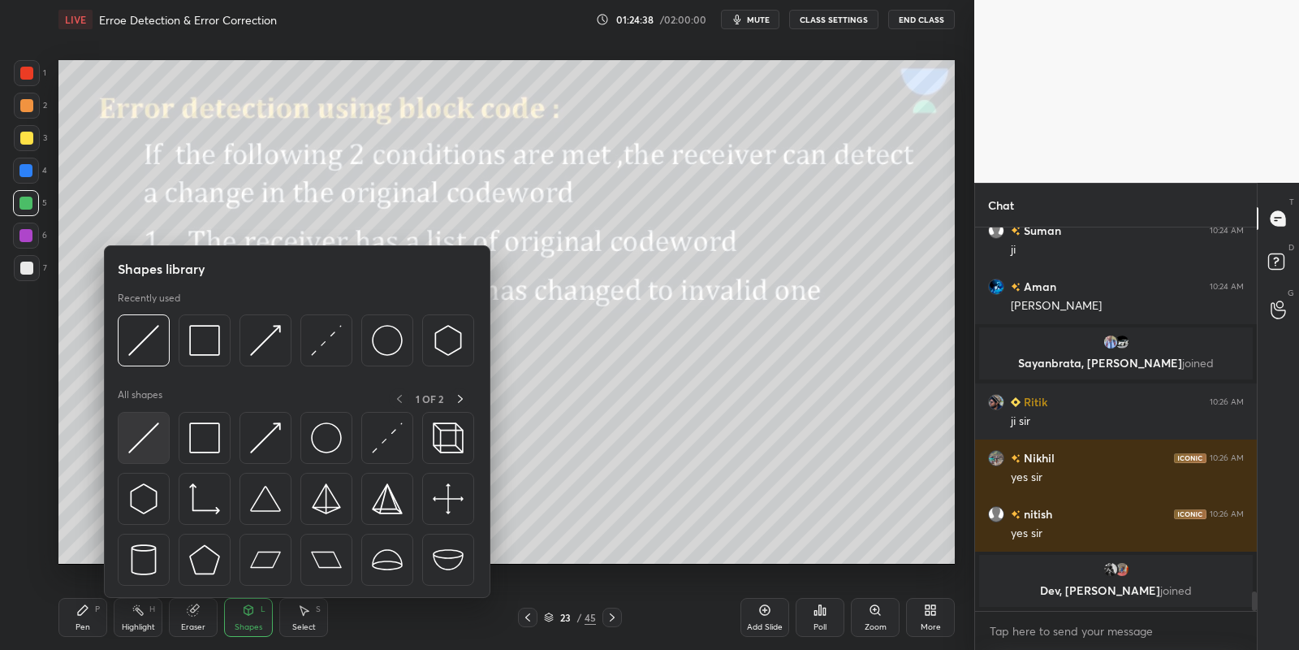
click at [144, 425] on img at bounding box center [143, 437] width 31 height 31
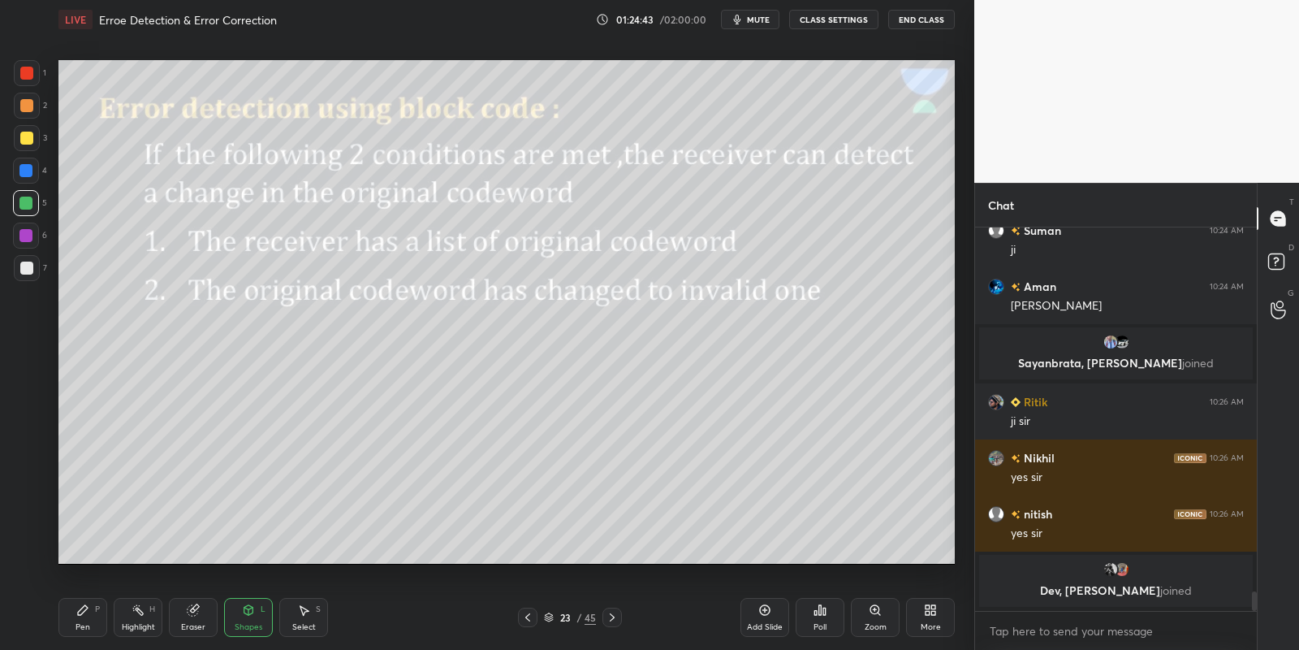
click at [97, 618] on div "Pen P" at bounding box center [82, 617] width 49 height 39
click at [141, 611] on icon at bounding box center [138, 609] width 13 height 13
drag, startPoint x: 83, startPoint y: 620, endPoint x: 90, endPoint y: 573, distance: 46.9
click at [81, 620] on div "Pen P" at bounding box center [82, 617] width 49 height 39
click at [248, 617] on div "Shapes L" at bounding box center [248, 617] width 49 height 39
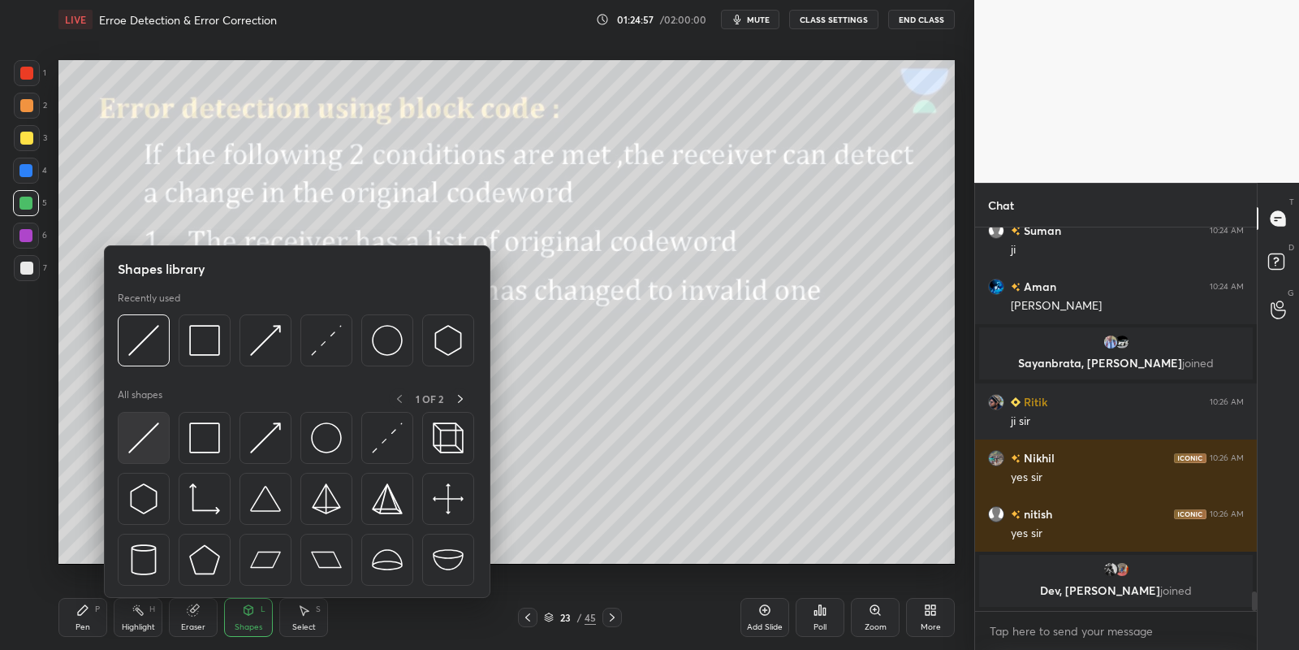
click at [141, 436] on img at bounding box center [143, 437] width 31 height 31
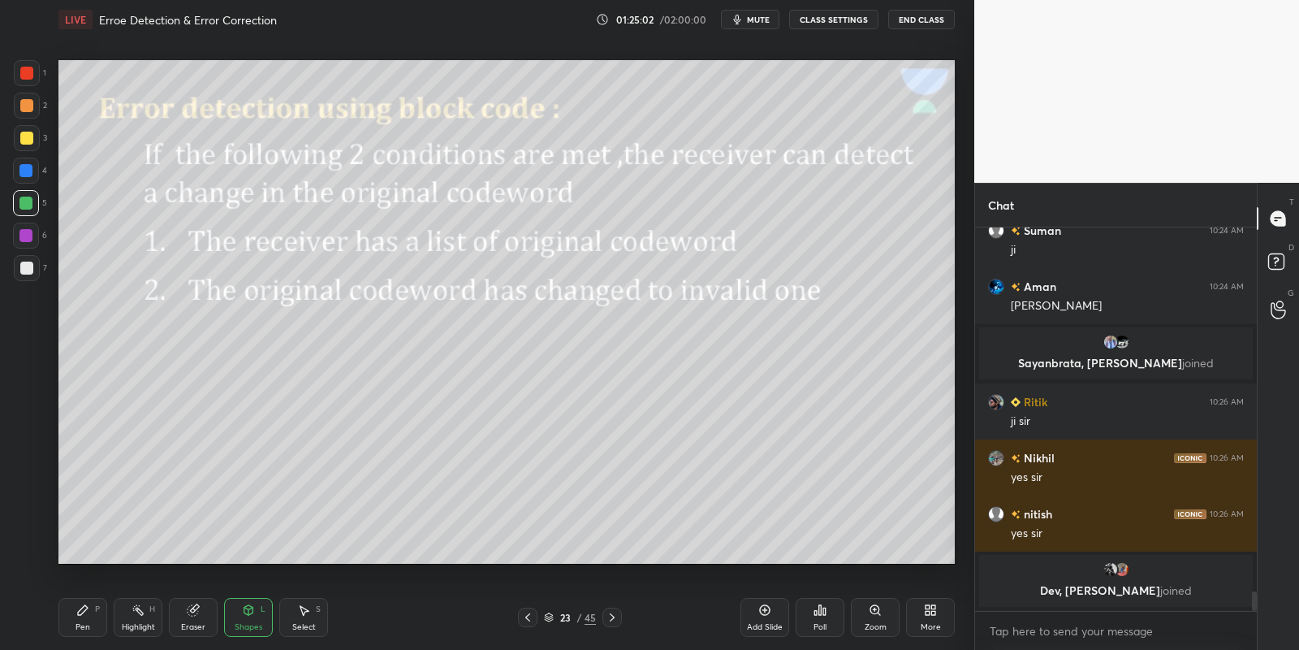
drag, startPoint x: 97, startPoint y: 622, endPoint x: 136, endPoint y: 619, distance: 38.3
click at [102, 624] on div "Pen P" at bounding box center [82, 617] width 49 height 39
drag, startPoint x: 137, startPoint y: 621, endPoint x: 136, endPoint y: 613, distance: 8.2
click at [136, 618] on div "Highlight H" at bounding box center [138, 617] width 49 height 39
click at [184, 615] on div "Eraser" at bounding box center [193, 617] width 49 height 39
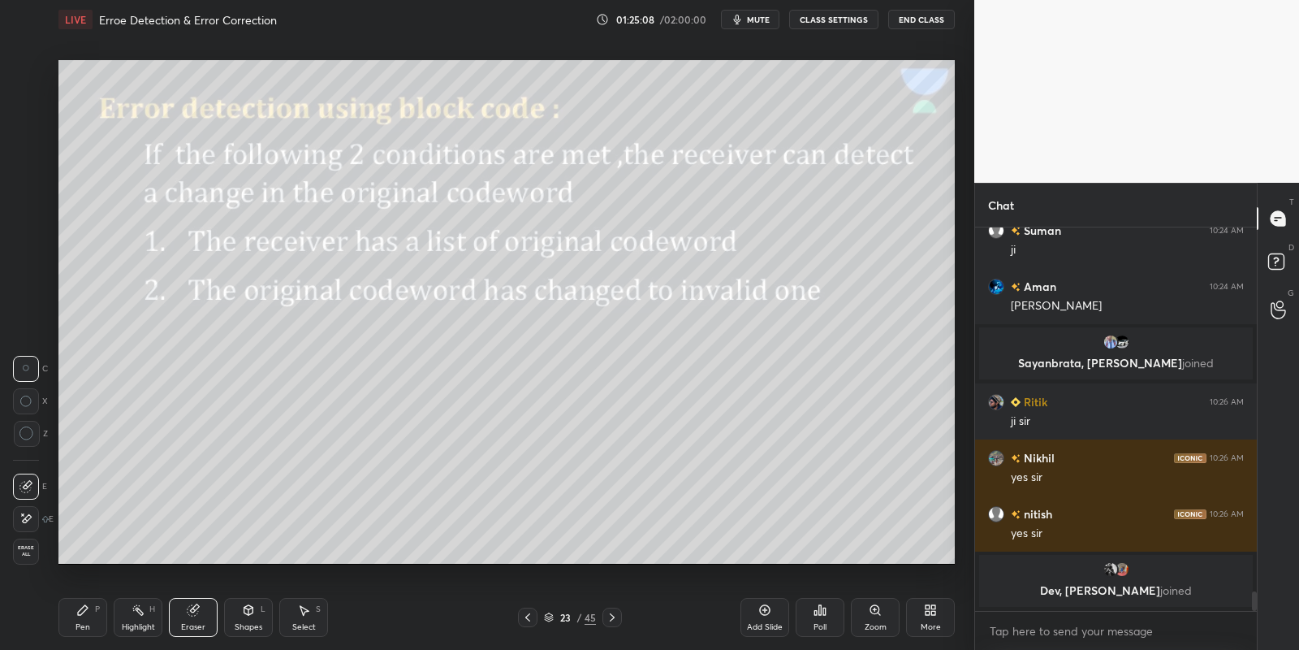
drag, startPoint x: 260, startPoint y: 609, endPoint x: 256, endPoint y: 600, distance: 9.8
click at [259, 609] on div "Shapes L" at bounding box center [248, 617] width 49 height 39
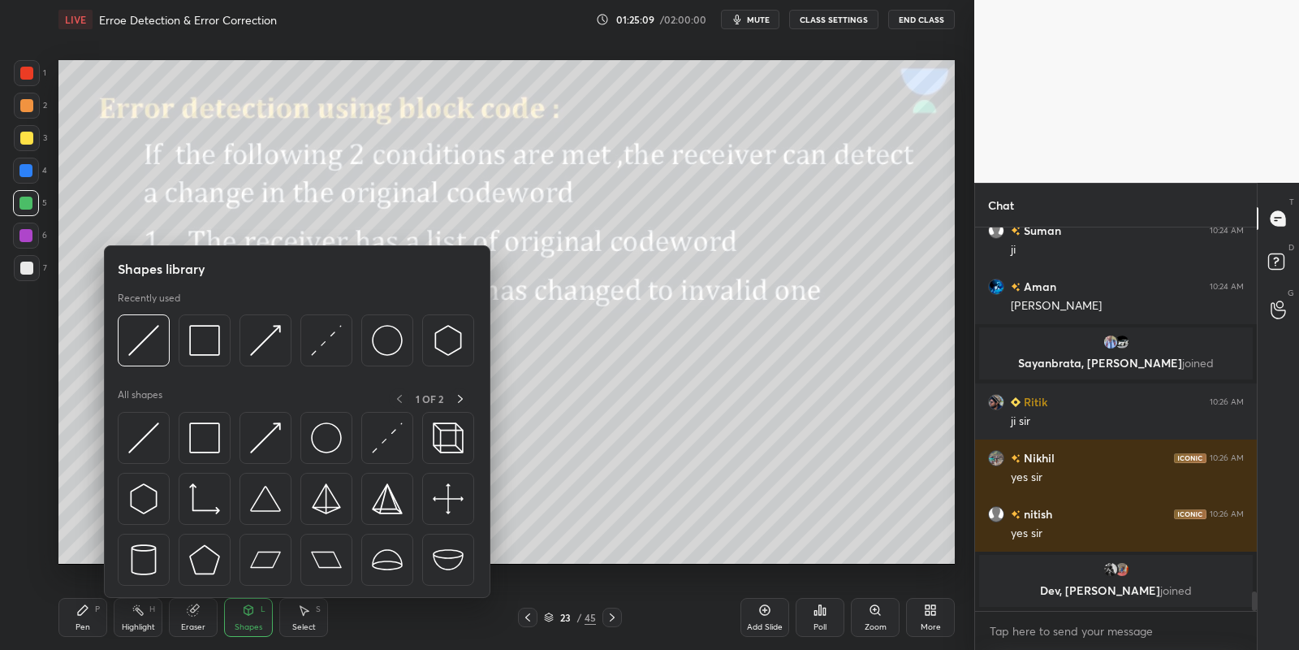
click at [146, 434] on img at bounding box center [143, 437] width 31 height 31
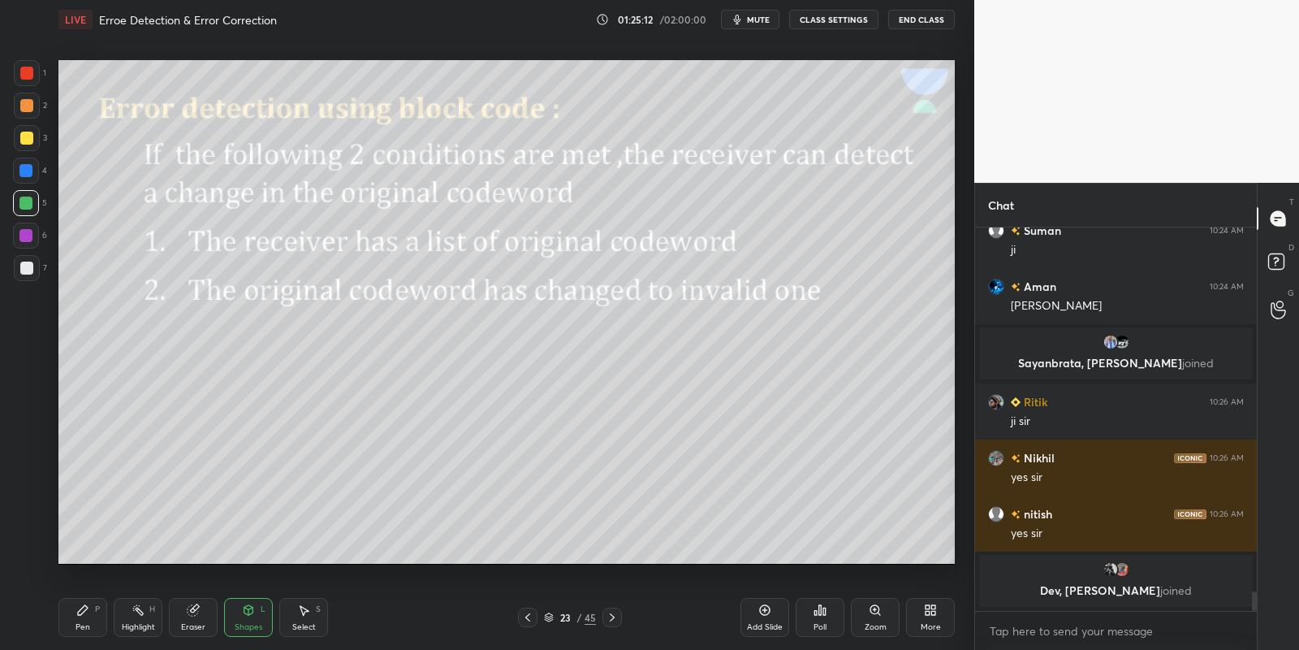
click at [199, 611] on div "Eraser" at bounding box center [193, 617] width 49 height 39
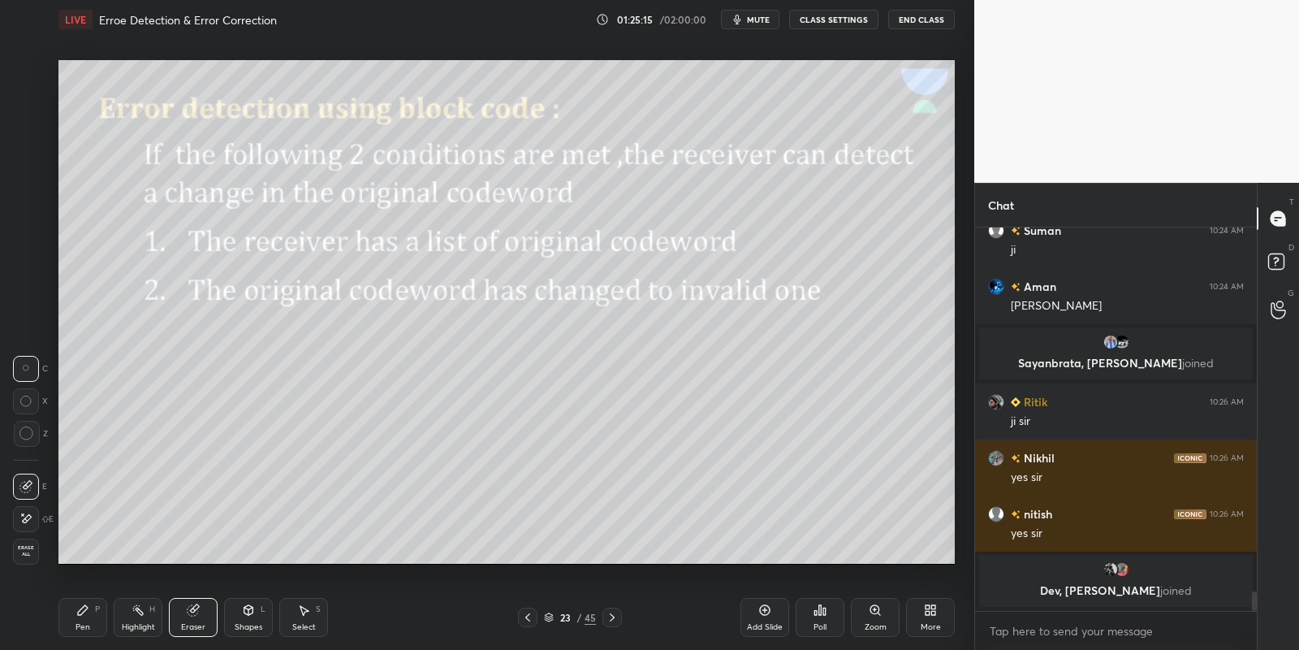
drag, startPoint x: 257, startPoint y: 615, endPoint x: 245, endPoint y: 598, distance: 19.8
click at [255, 613] on div "Shapes L" at bounding box center [248, 617] width 49 height 39
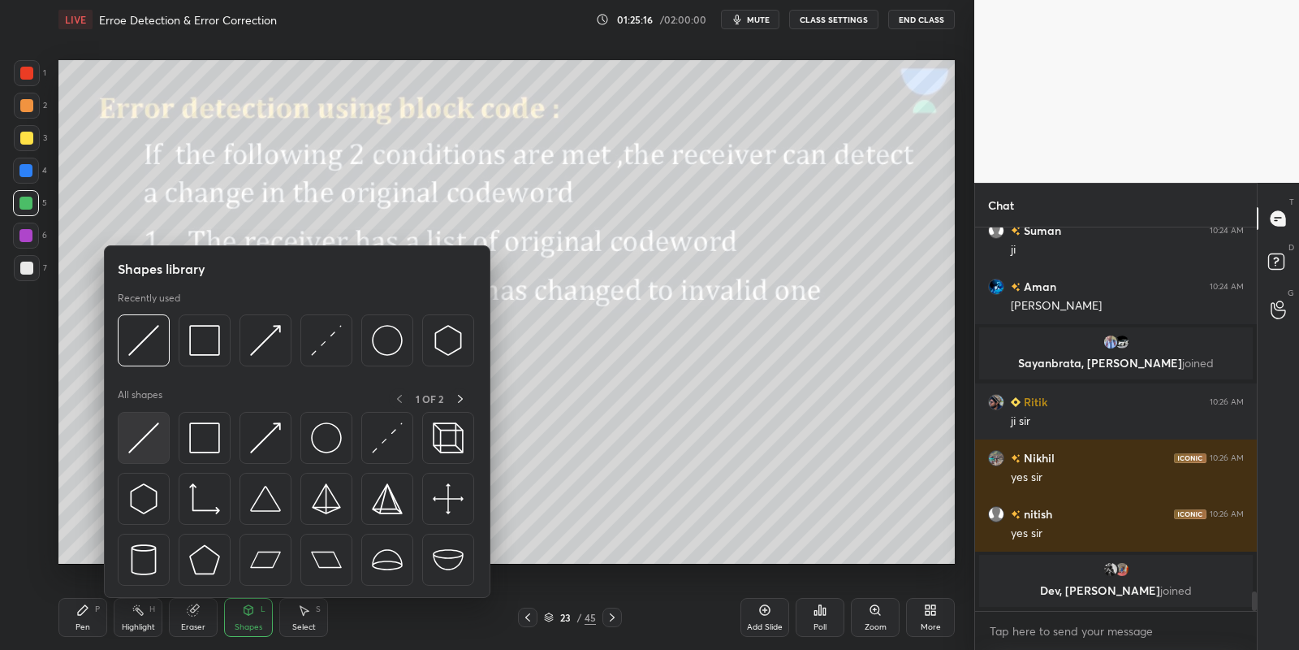
click at [166, 429] on div at bounding box center [144, 438] width 52 height 52
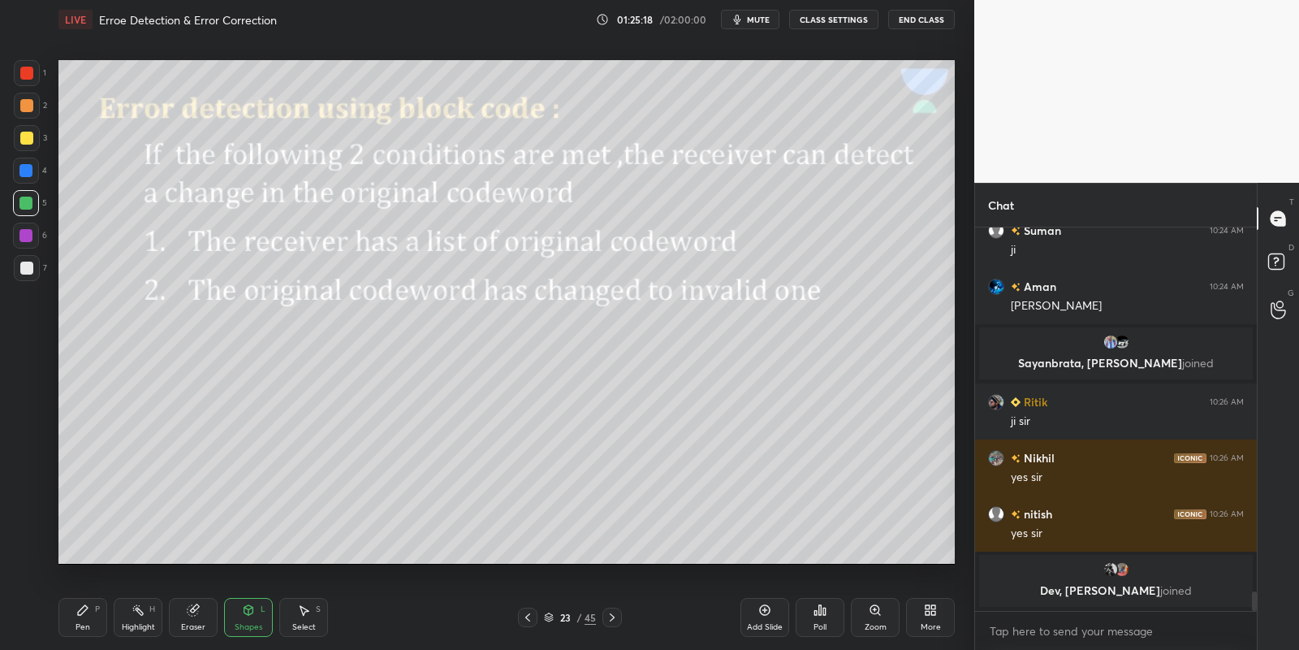
click at [97, 620] on div "Pen P" at bounding box center [82, 617] width 49 height 39
drag, startPoint x: 136, startPoint y: 627, endPoint x: 144, endPoint y: 579, distance: 48.5
click at [136, 624] on div "Highlight" at bounding box center [138, 627] width 33 height 8
click at [100, 634] on div "Pen P" at bounding box center [82, 617] width 49 height 39
click at [525, 616] on icon at bounding box center [527, 617] width 13 height 13
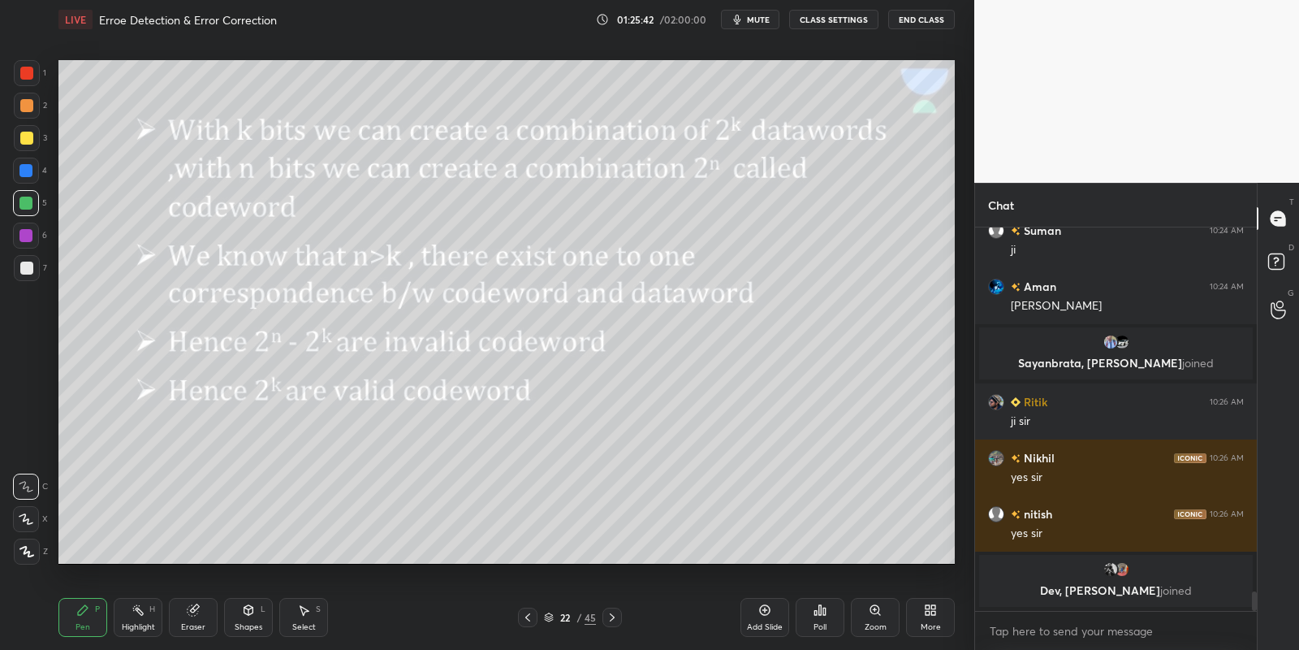
click at [527, 618] on icon at bounding box center [527, 617] width 13 height 13
click at [531, 616] on icon at bounding box center [527, 617] width 13 height 13
click at [534, 618] on div at bounding box center [527, 616] width 19 height 19
click at [305, 615] on icon at bounding box center [303, 609] width 13 height 13
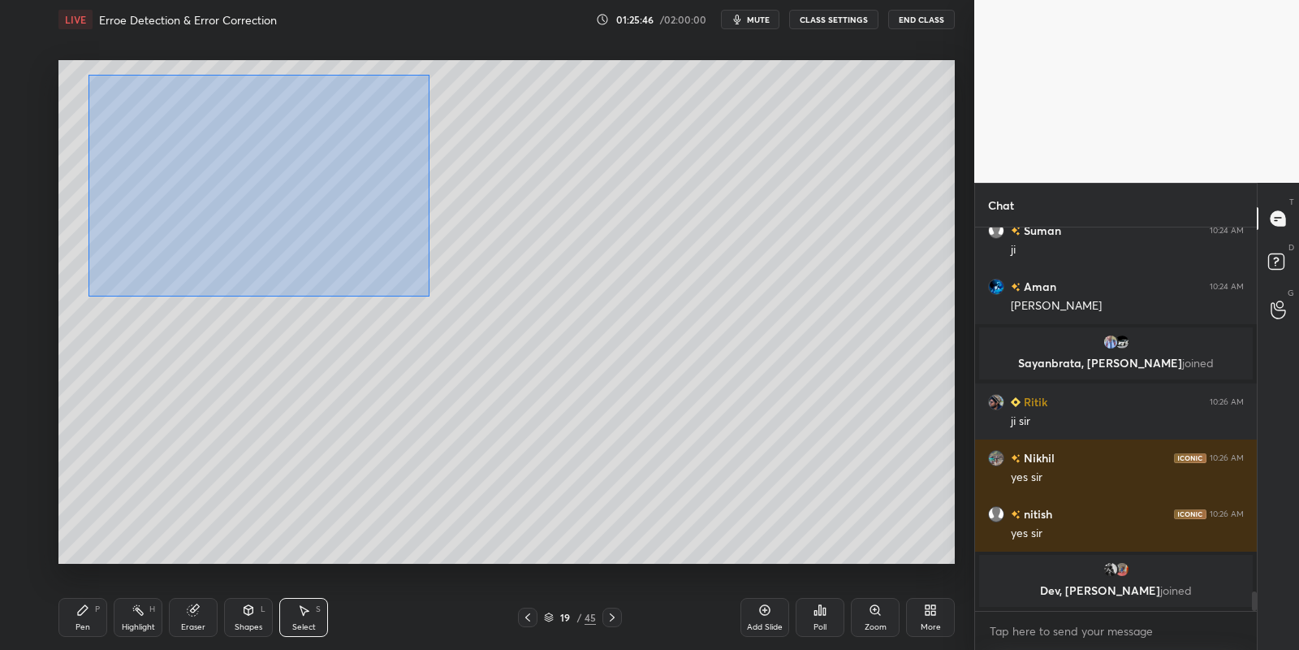
drag, startPoint x: 93, startPoint y: 72, endPoint x: 429, endPoint y: 292, distance: 400.7
click at [429, 293] on div "0 ° Undo Copy Paste here Duplicate Duplicate to new slide Delete" at bounding box center [506, 312] width 896 height 504
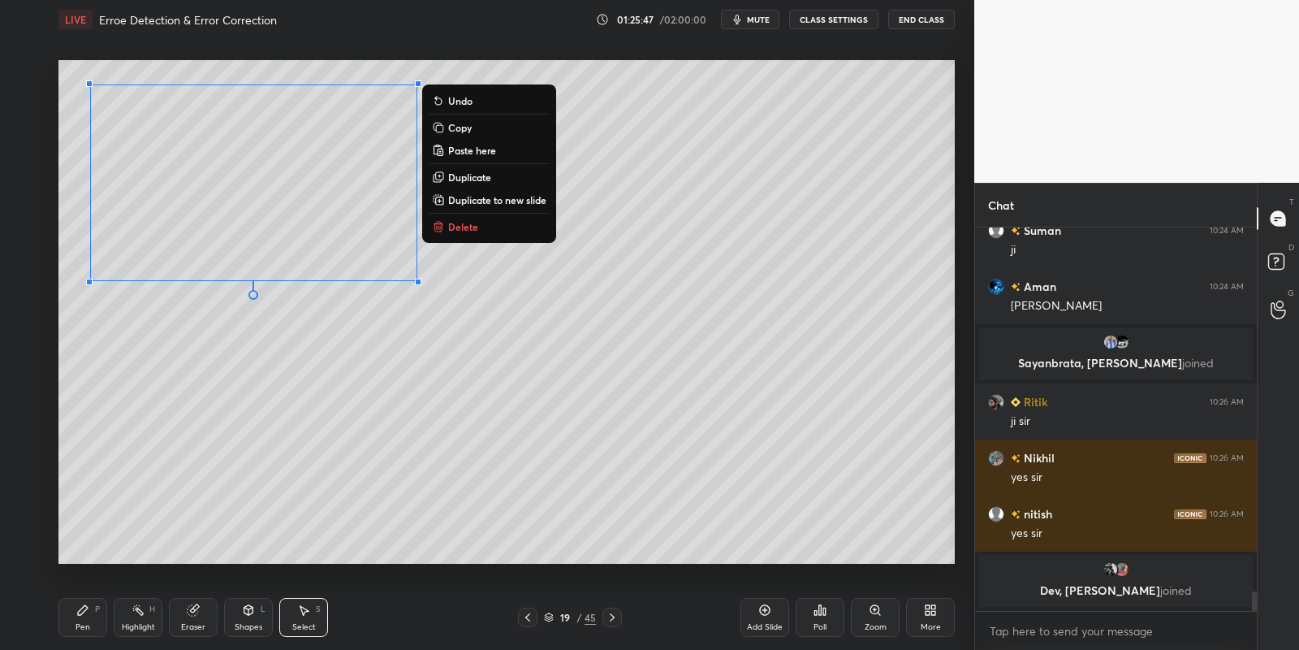
click at [468, 128] on p "Copy" at bounding box center [460, 127] width 24 height 13
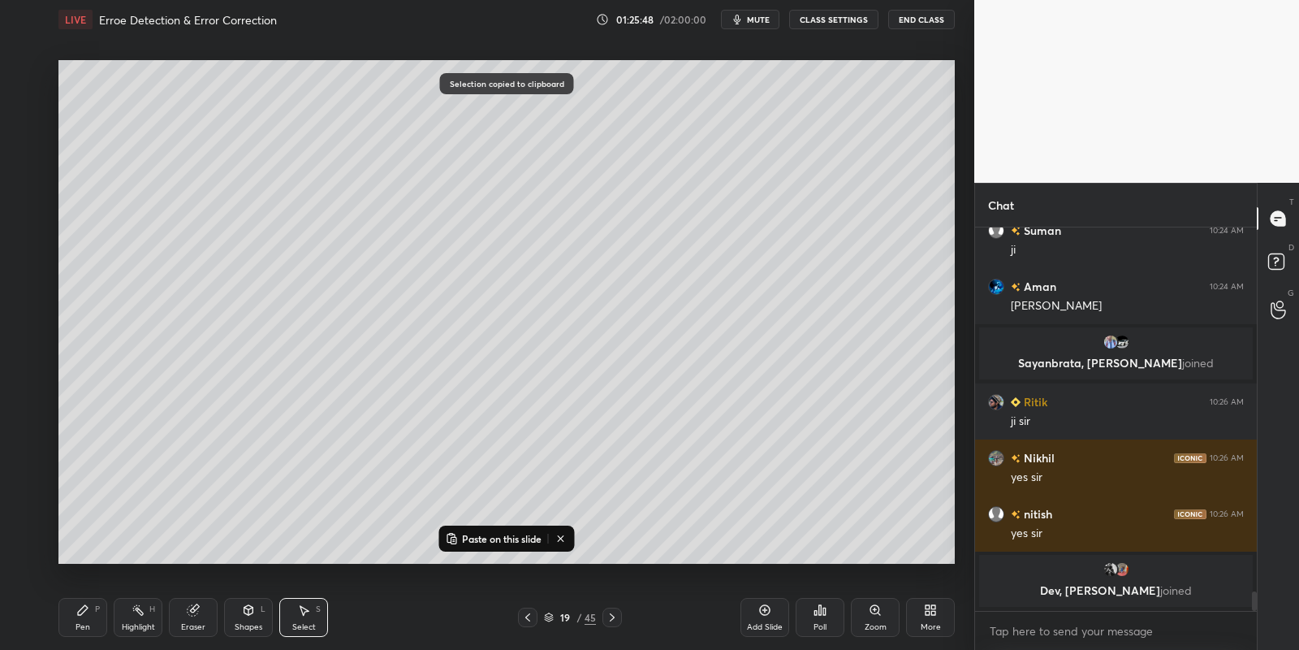
click at [610, 619] on icon at bounding box center [612, 617] width 13 height 13
click at [610, 617] on icon at bounding box center [612, 617] width 13 height 13
click at [612, 612] on icon at bounding box center [612, 617] width 13 height 13
click at [611, 614] on icon at bounding box center [612, 617] width 13 height 13
click at [486, 537] on p "Paste on this slide" at bounding box center [502, 538] width 80 height 13
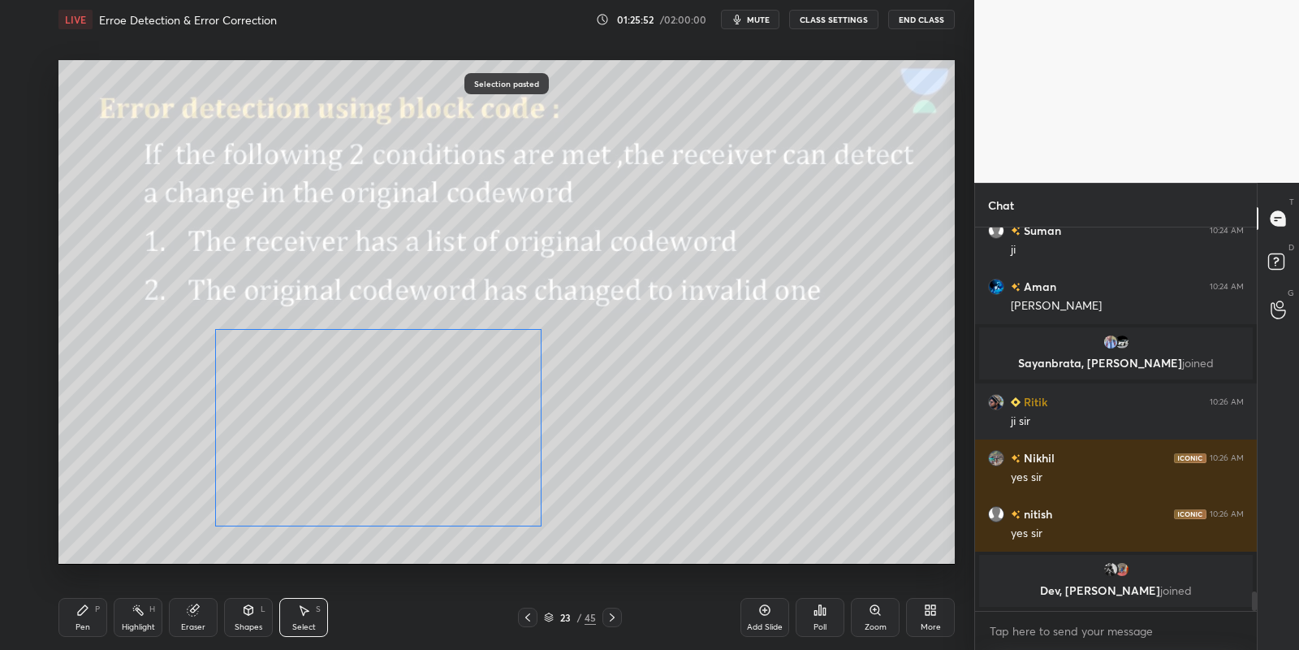
drag, startPoint x: 311, startPoint y: 203, endPoint x: 427, endPoint y: 431, distance: 256.0
click at [428, 433] on div "0 ° Undo Copy Paste here Duplicate Duplicate to new slide Delete" at bounding box center [506, 312] width 896 height 504
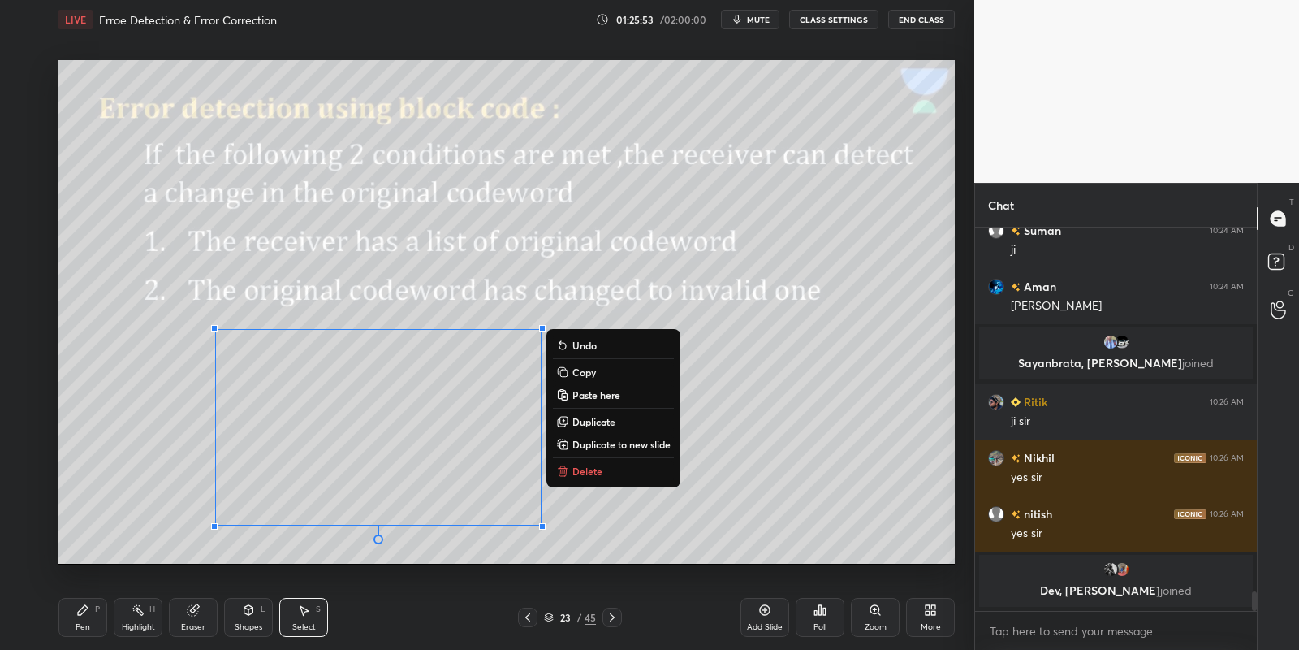
click at [110, 606] on div "Pen P Highlight H Eraser Shapes L Select S" at bounding box center [228, 617] width 341 height 39
drag, startPoint x: 139, startPoint y: 621, endPoint x: 147, endPoint y: 625, distance: 9.1
click at [138, 623] on div "Highlight" at bounding box center [138, 627] width 33 height 8
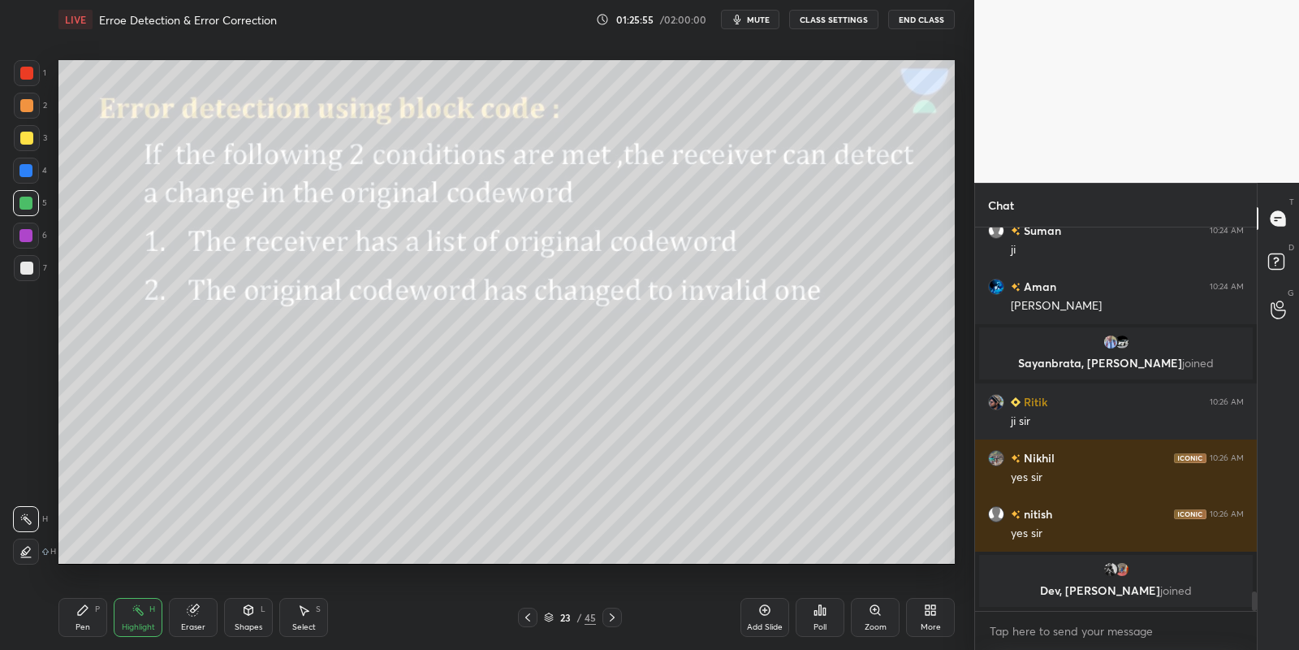
click at [88, 624] on div "Pen" at bounding box center [83, 627] width 15 height 8
click at [145, 615] on div "Highlight H" at bounding box center [138, 617] width 49 height 39
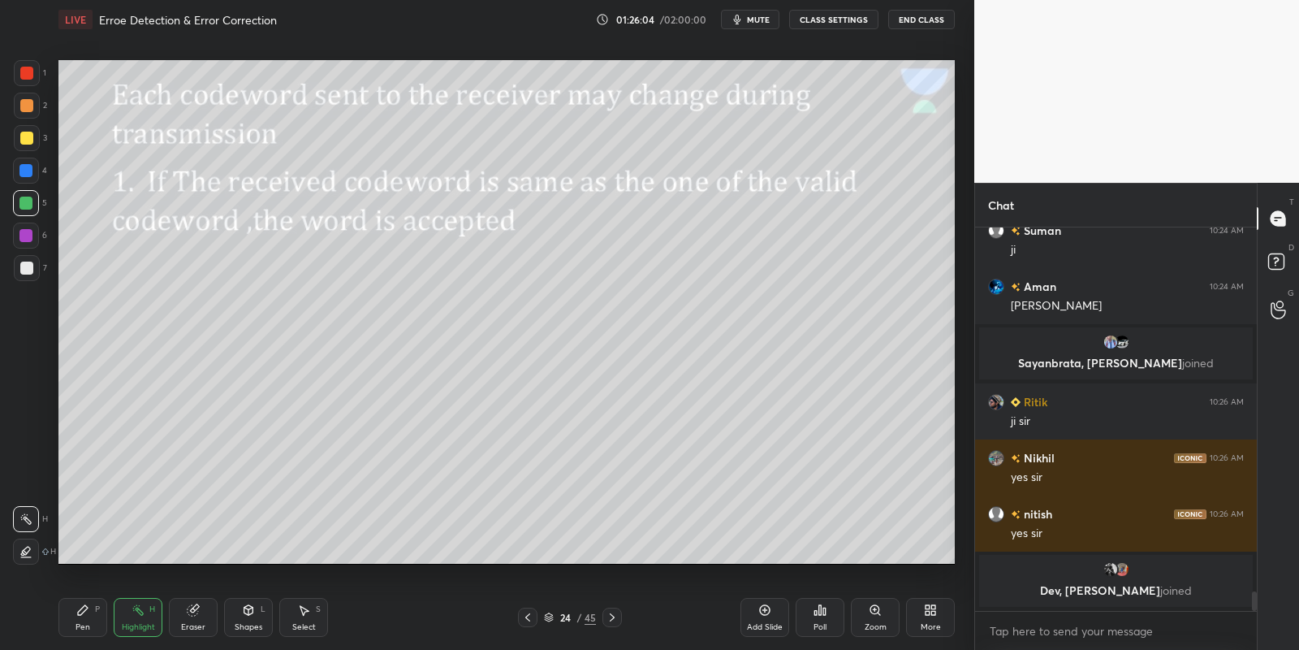
click at [250, 617] on div "Shapes L" at bounding box center [248, 617] width 49 height 39
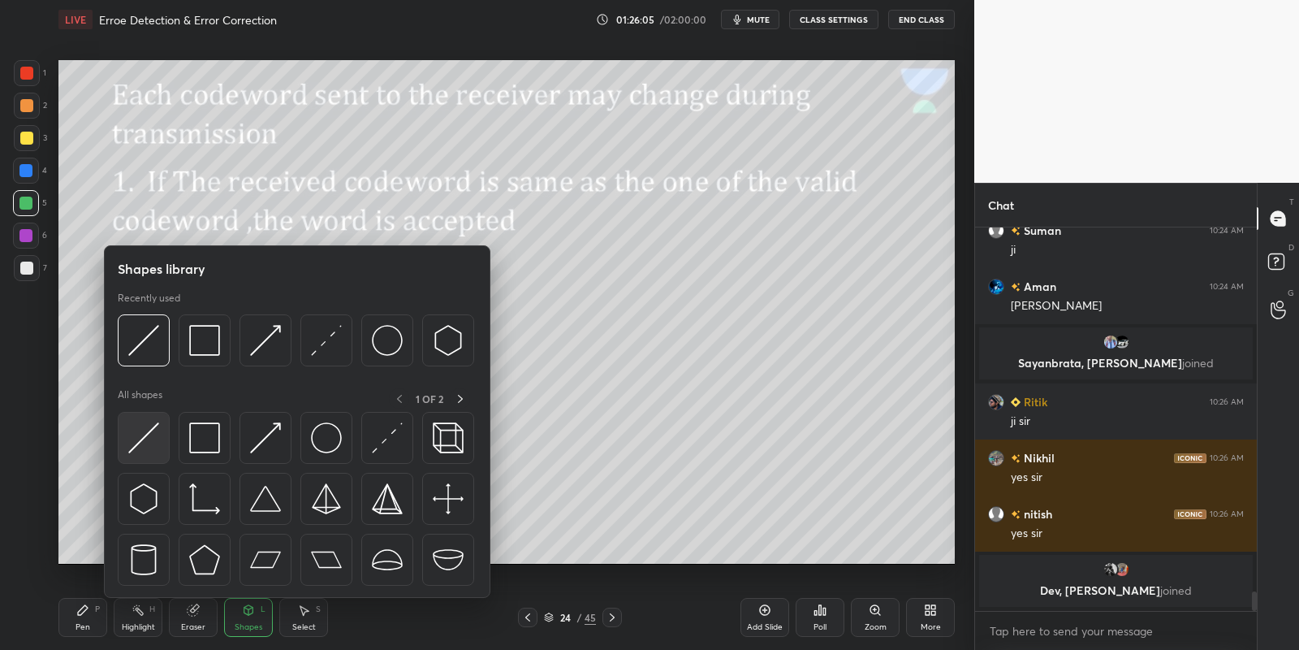
drag, startPoint x: 152, startPoint y: 452, endPoint x: 40, endPoint y: 192, distance: 283.7
click at [150, 453] on div at bounding box center [144, 438] width 52 height 52
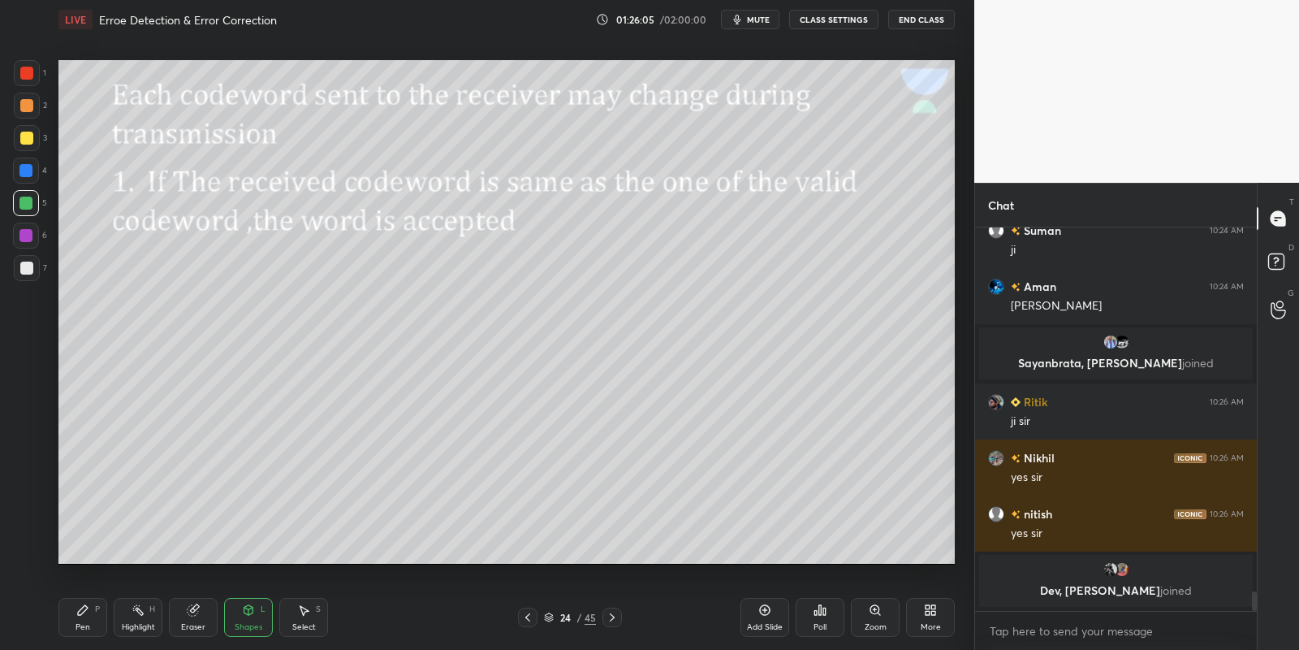
click at [37, 198] on div "5" at bounding box center [30, 203] width 34 height 26
drag, startPoint x: 108, startPoint y: 616, endPoint x: 118, endPoint y: 615, distance: 9.8
click at [110, 617] on div "Pen P Highlight H Eraser Shapes L Select S" at bounding box center [228, 617] width 341 height 39
click at [144, 617] on div "Highlight H" at bounding box center [138, 617] width 49 height 39
drag, startPoint x: 92, startPoint y: 628, endPoint x: 126, endPoint y: 621, distance: 34.9
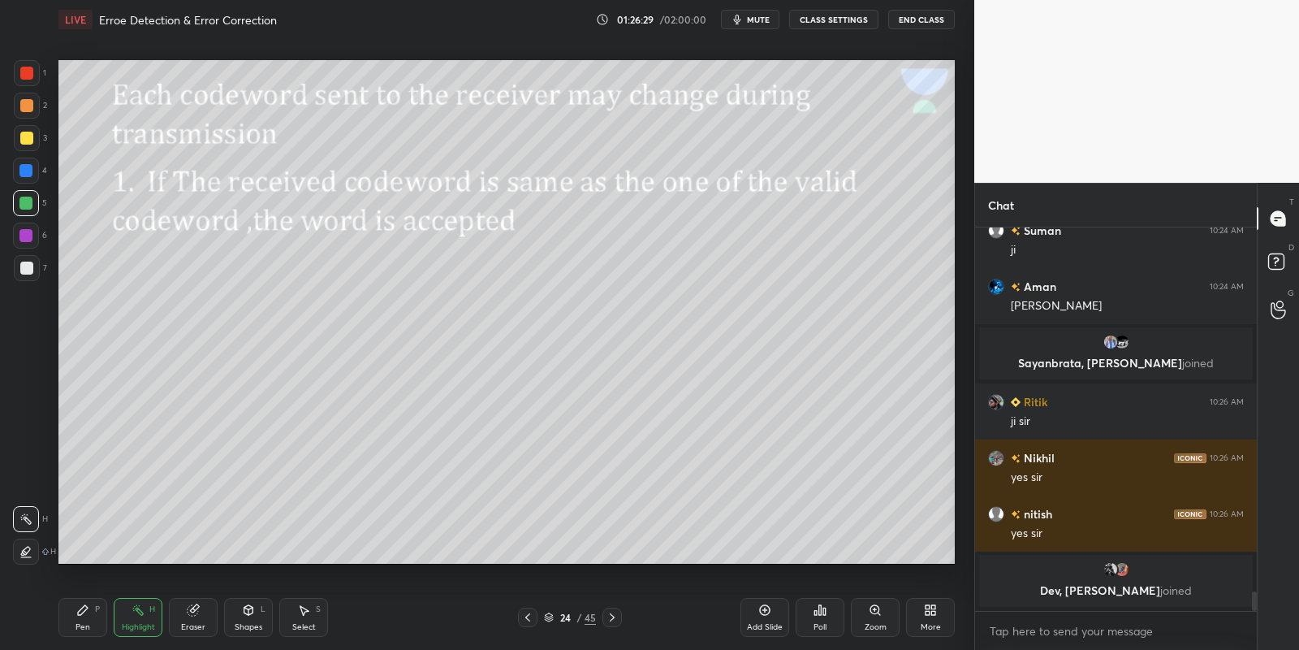
click at [97, 626] on div "Pen P" at bounding box center [82, 617] width 49 height 39
click at [127, 620] on div "Highlight H" at bounding box center [138, 617] width 49 height 39
drag, startPoint x: 250, startPoint y: 616, endPoint x: 243, endPoint y: 599, distance: 18.6
click at [248, 616] on div "Shapes L" at bounding box center [248, 617] width 49 height 39
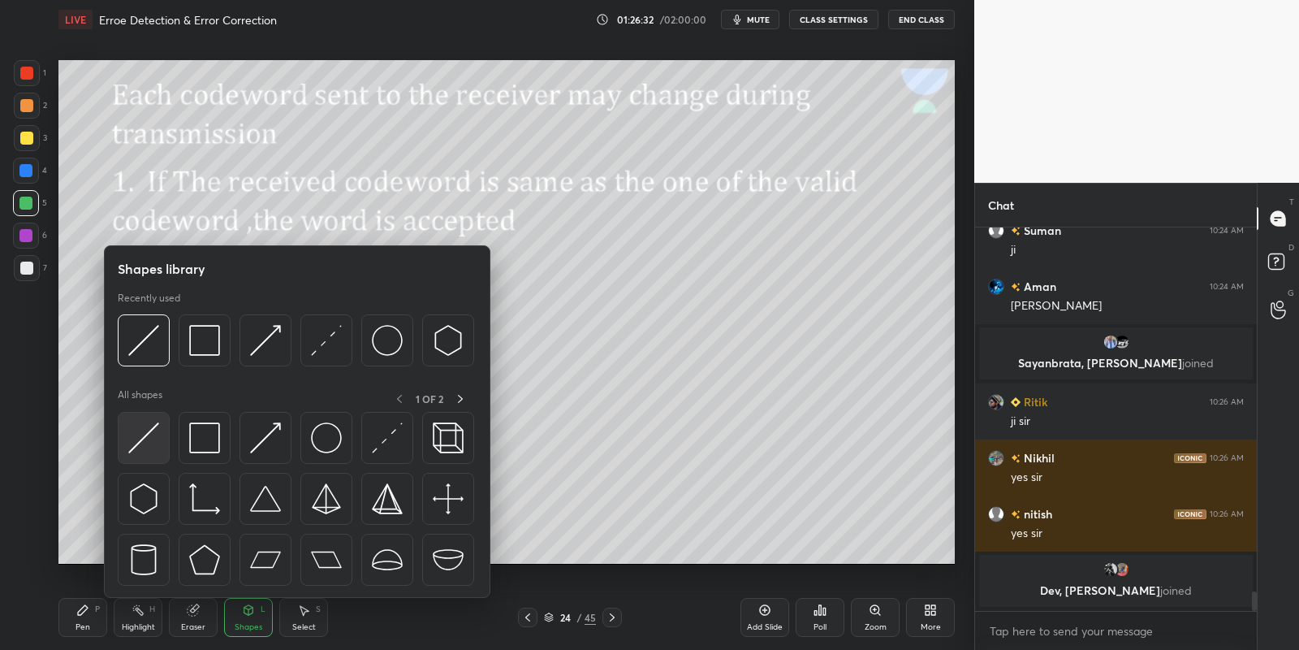
click at [142, 434] on img at bounding box center [143, 437] width 31 height 31
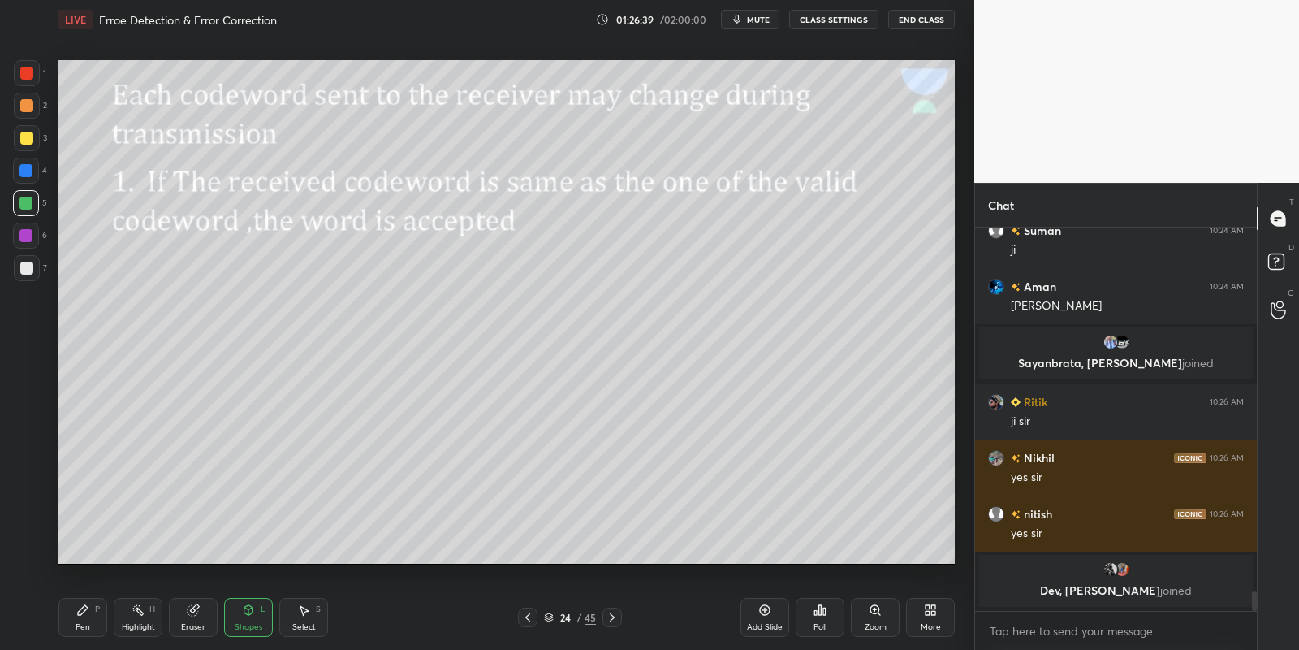
click at [113, 622] on div "Pen P Highlight H Eraser Shapes L Select S" at bounding box center [228, 617] width 341 height 39
click at [142, 609] on div "Highlight H" at bounding box center [138, 617] width 49 height 39
drag, startPoint x: 249, startPoint y: 614, endPoint x: 244, endPoint y: 603, distance: 12.7
click at [246, 610] on icon at bounding box center [248, 610] width 9 height 10
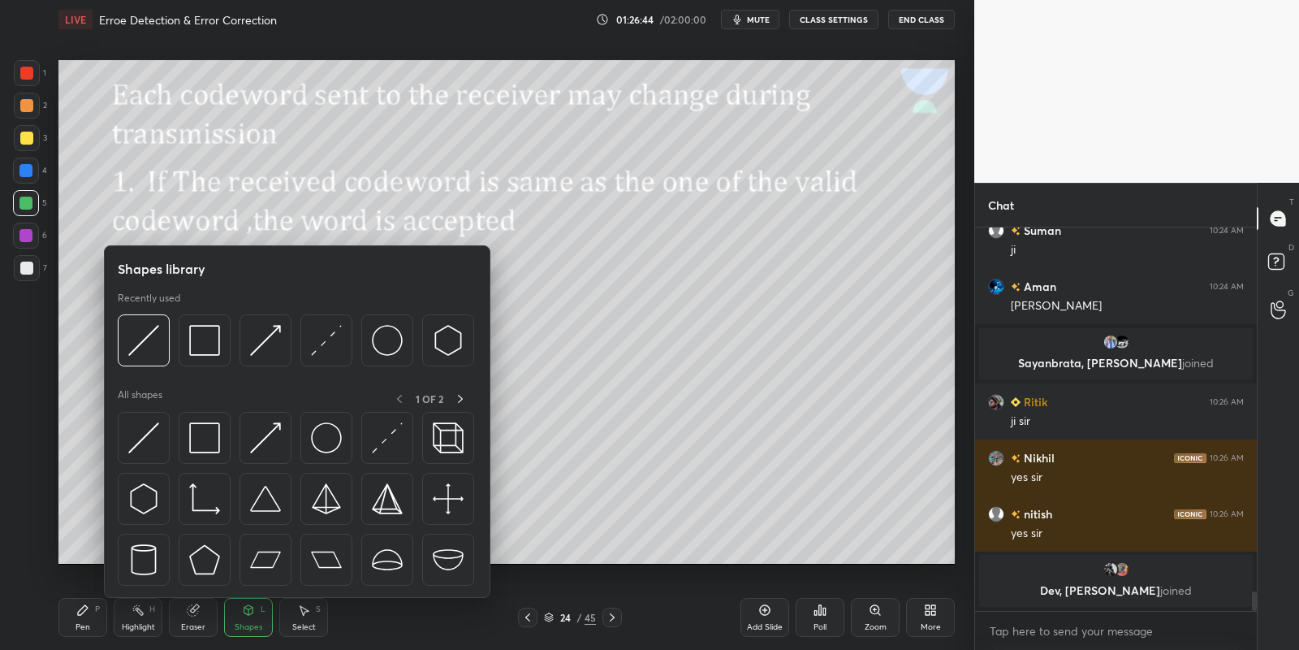
click at [151, 430] on img at bounding box center [143, 437] width 31 height 31
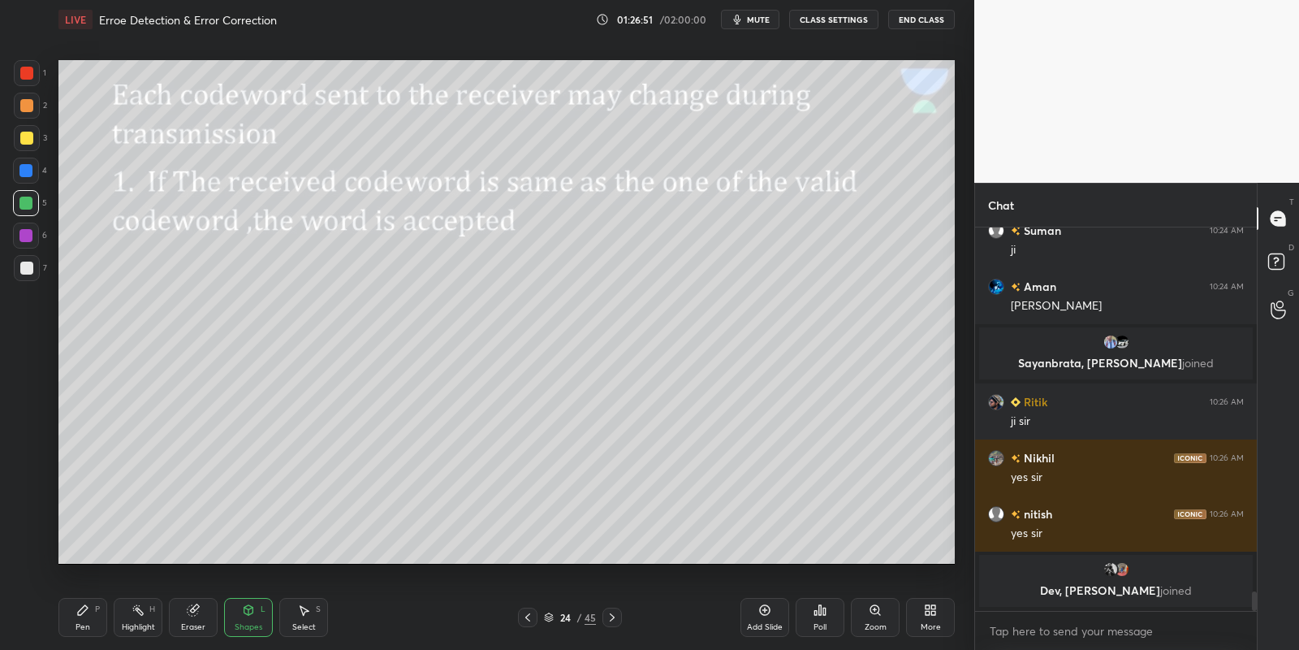
click at [105, 623] on div "Pen P" at bounding box center [82, 617] width 49 height 39
click at [151, 615] on div "Highlight H" at bounding box center [138, 617] width 49 height 39
drag, startPoint x: 102, startPoint y: 623, endPoint x: 136, endPoint y: 620, distance: 34.3
click at [104, 620] on div "Pen P" at bounding box center [82, 617] width 49 height 39
drag, startPoint x: 136, startPoint y: 620, endPoint x: 158, endPoint y: 565, distance: 59.0
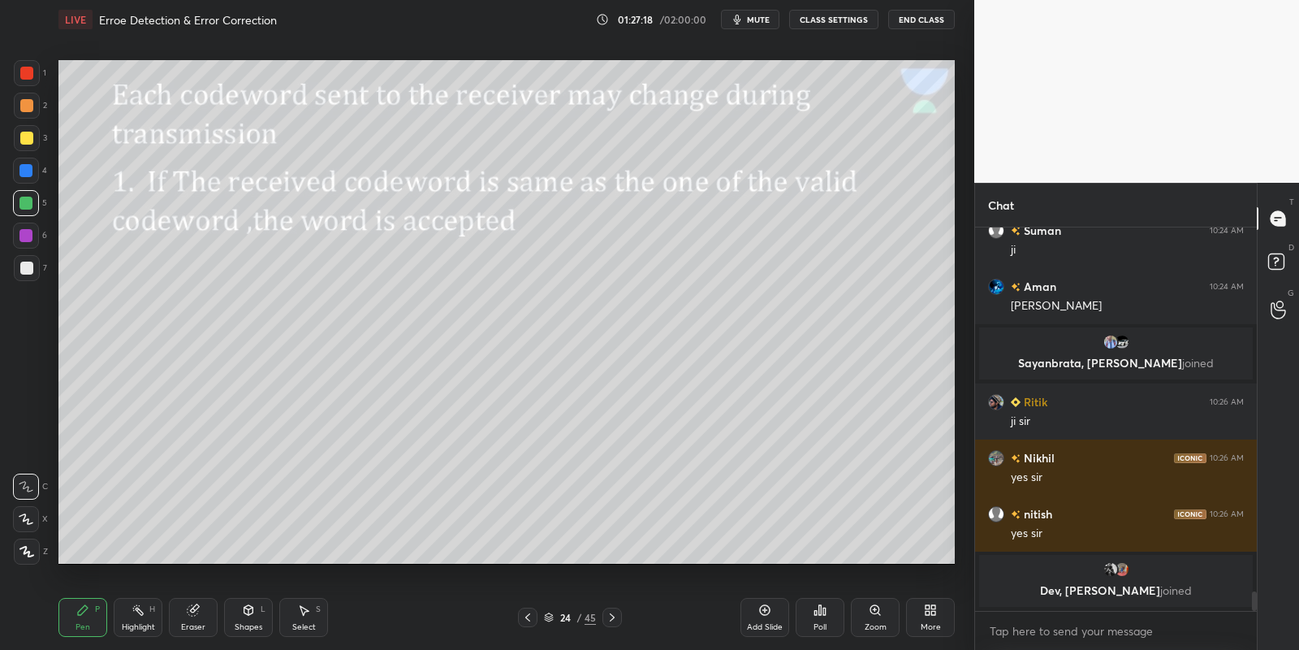
click at [134, 622] on div "Highlight H" at bounding box center [138, 617] width 49 height 39
drag, startPoint x: 97, startPoint y: 625, endPoint x: 103, endPoint y: 617, distance: 9.9
click at [96, 627] on div "Pen P" at bounding box center [82, 617] width 49 height 39
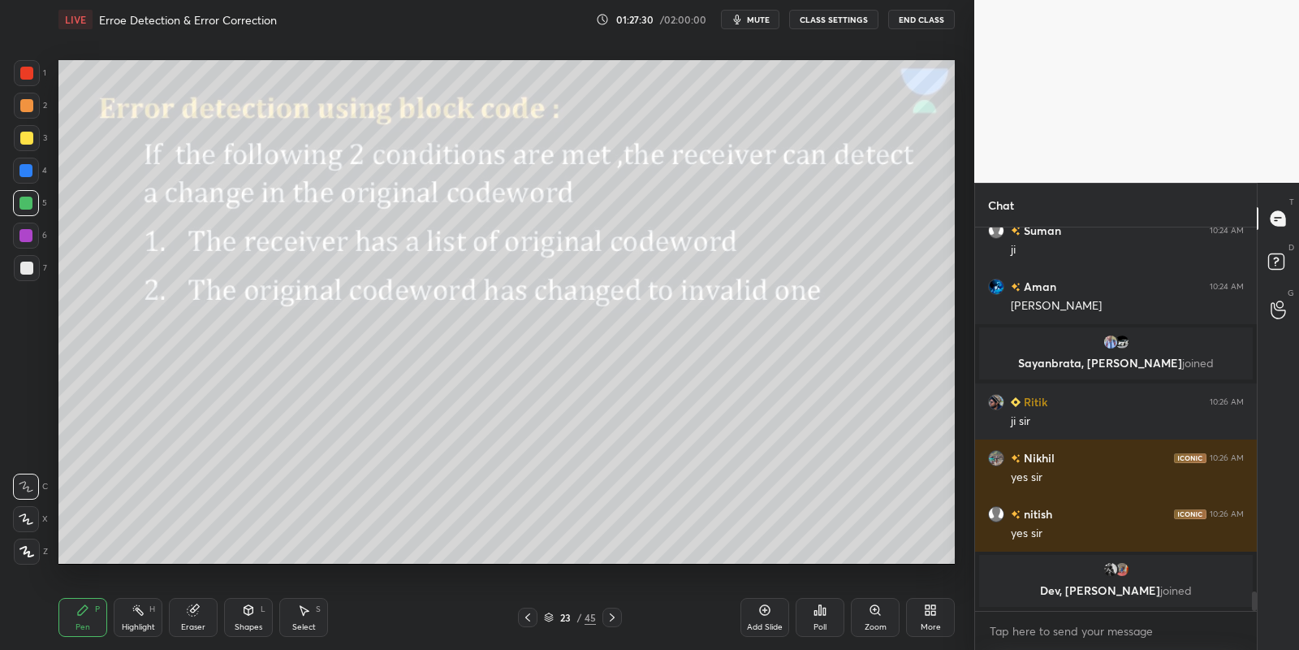
click at [133, 615] on icon at bounding box center [138, 609] width 13 height 13
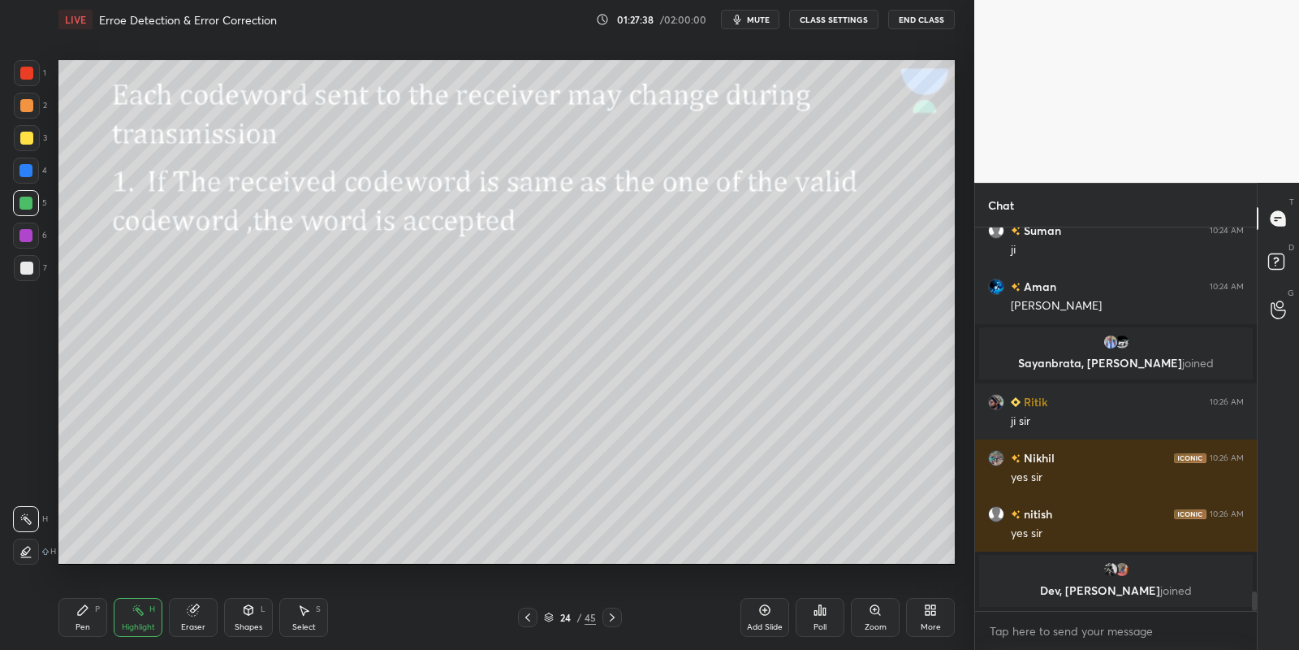
drag, startPoint x: 252, startPoint y: 616, endPoint x: 257, endPoint y: 601, distance: 16.2
click at [251, 616] on icon at bounding box center [248, 609] width 13 height 13
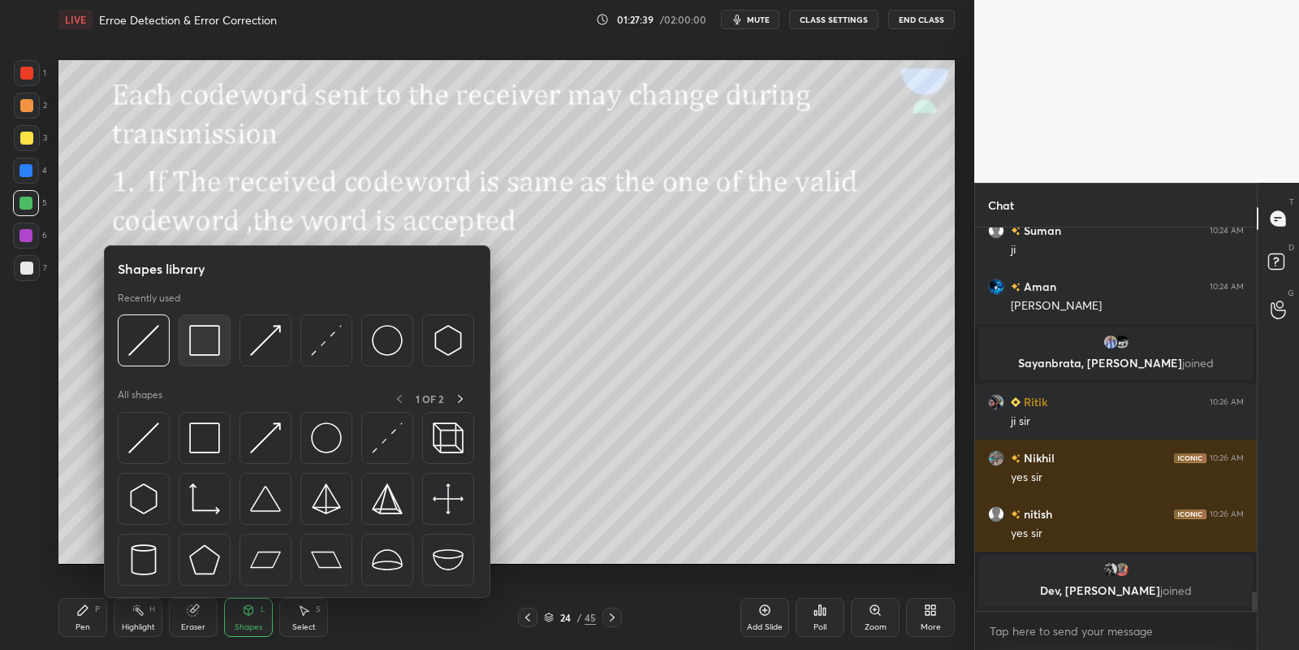
click at [205, 336] on img at bounding box center [204, 340] width 31 height 31
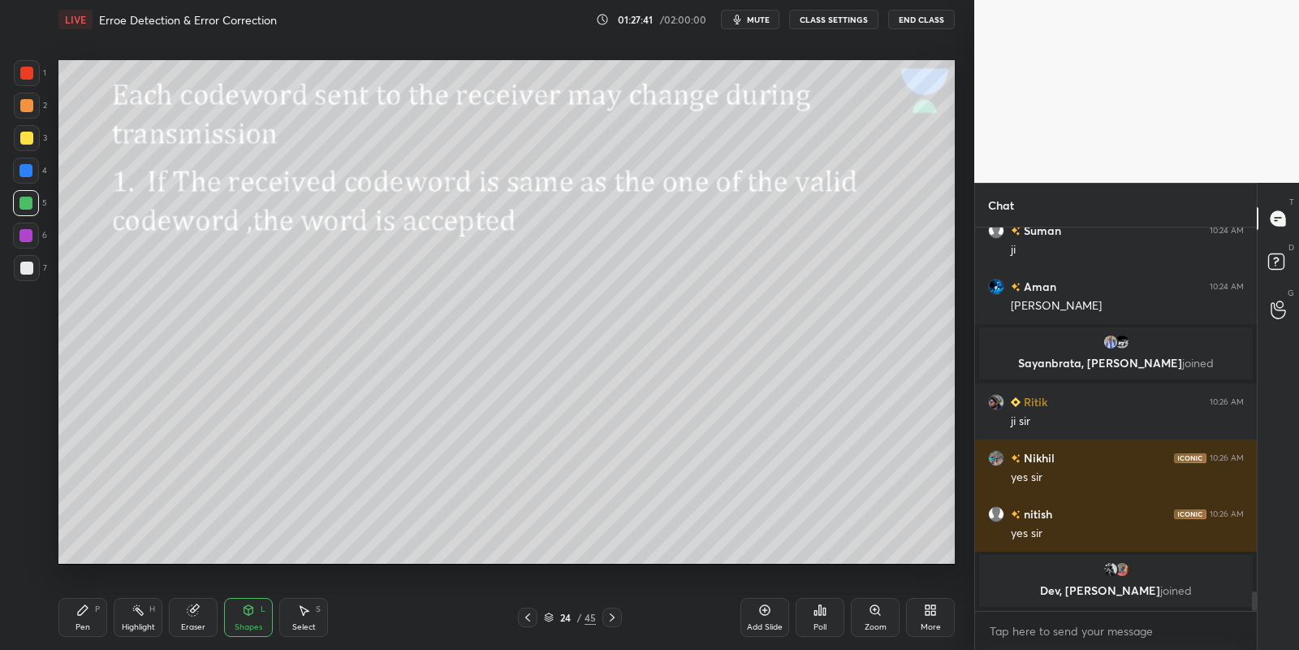
click at [85, 623] on div "Pen" at bounding box center [83, 627] width 15 height 8
click at [20, 143] on div at bounding box center [27, 138] width 26 height 26
drag, startPoint x: 250, startPoint y: 617, endPoint x: 250, endPoint y: 598, distance: 19.5
click at [252, 614] on div "Shapes L" at bounding box center [248, 617] width 49 height 39
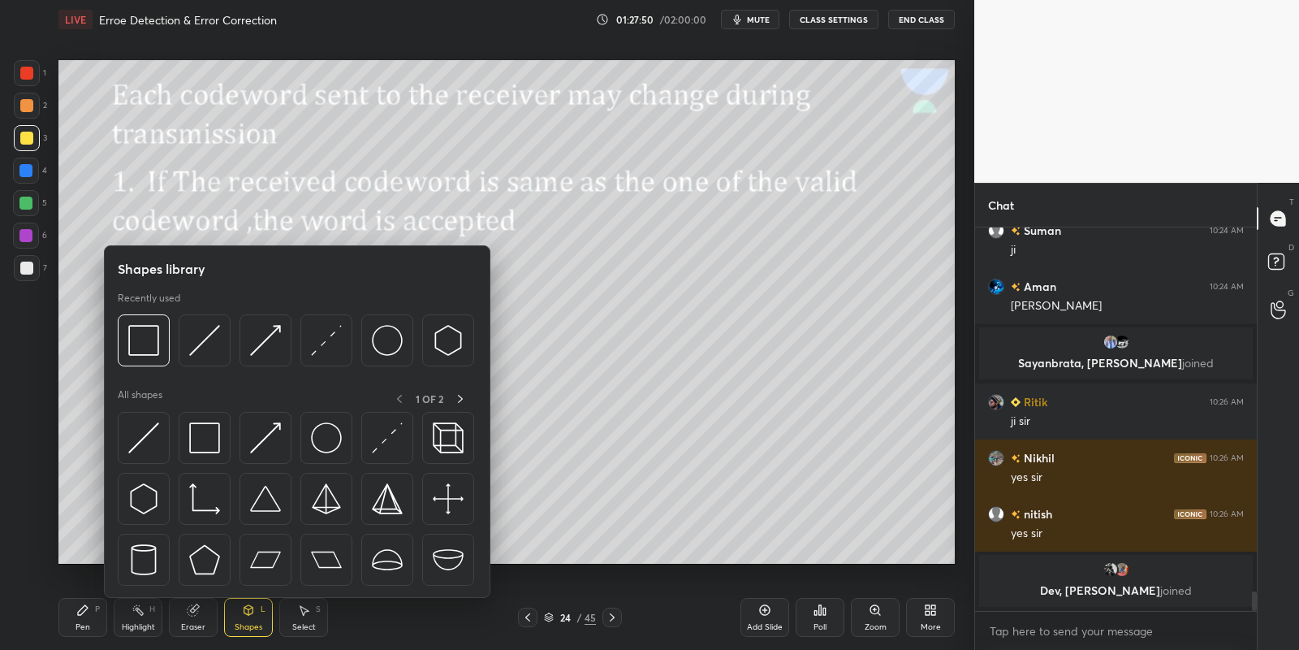
click at [204, 433] on img at bounding box center [204, 437] width 31 height 31
click at [38, 147] on div "3" at bounding box center [30, 138] width 33 height 26
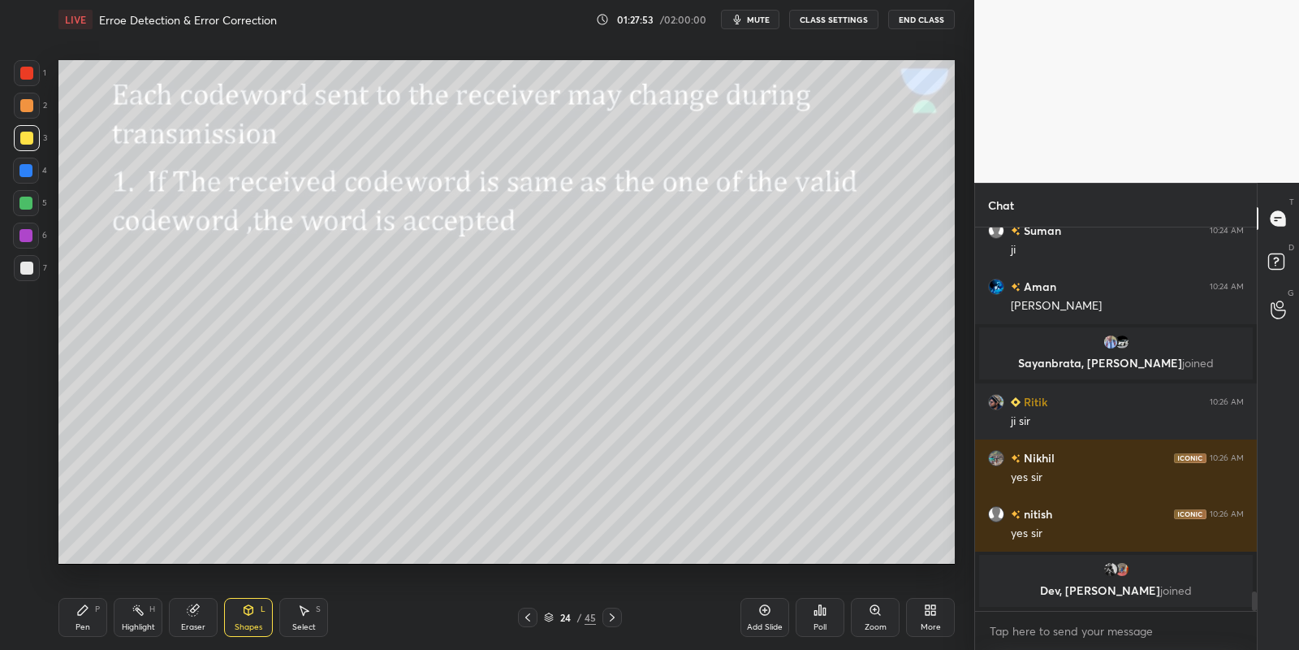
drag, startPoint x: 10, startPoint y: 195, endPoint x: 24, endPoint y: 205, distance: 18.0
click at [14, 197] on div "1 2 3 4 5 6 7 C X Z C X Z E E Erase all H H" at bounding box center [26, 312] width 52 height 504
click at [27, 205] on div at bounding box center [25, 203] width 13 height 13
drag, startPoint x: 240, startPoint y: 618, endPoint x: 239, endPoint y: 598, distance: 20.4
click at [240, 616] on div "Shapes L" at bounding box center [248, 617] width 49 height 39
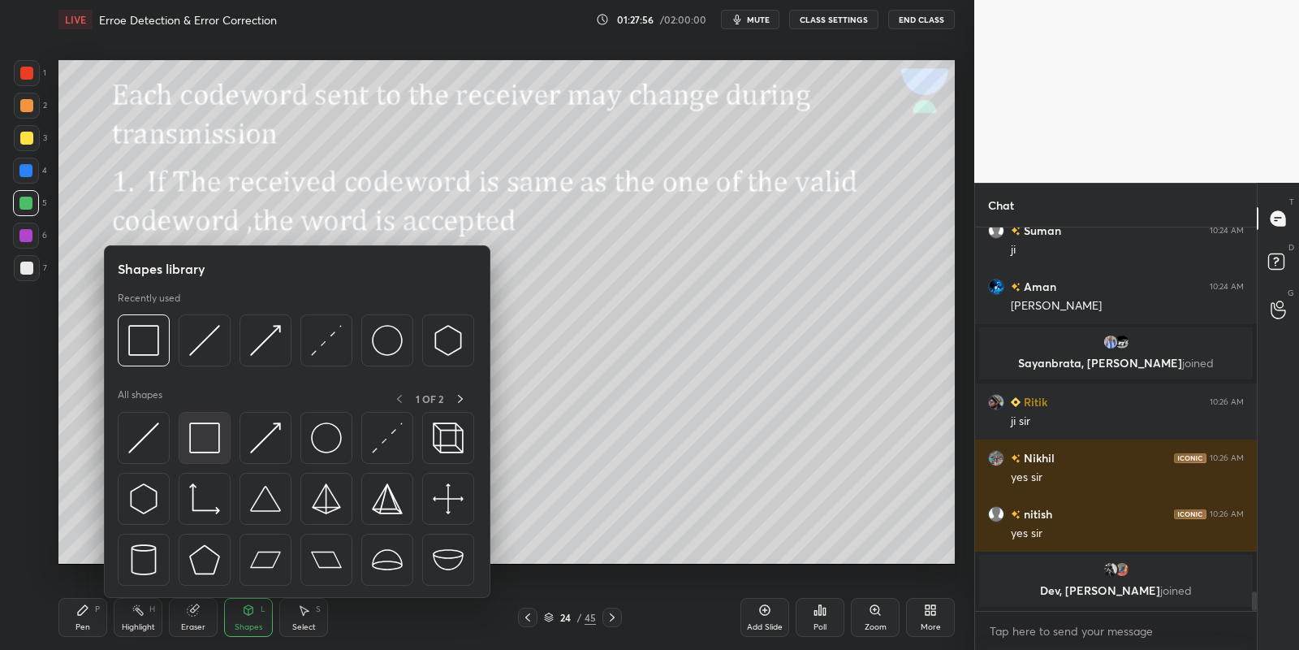
click at [203, 435] on img at bounding box center [204, 437] width 31 height 31
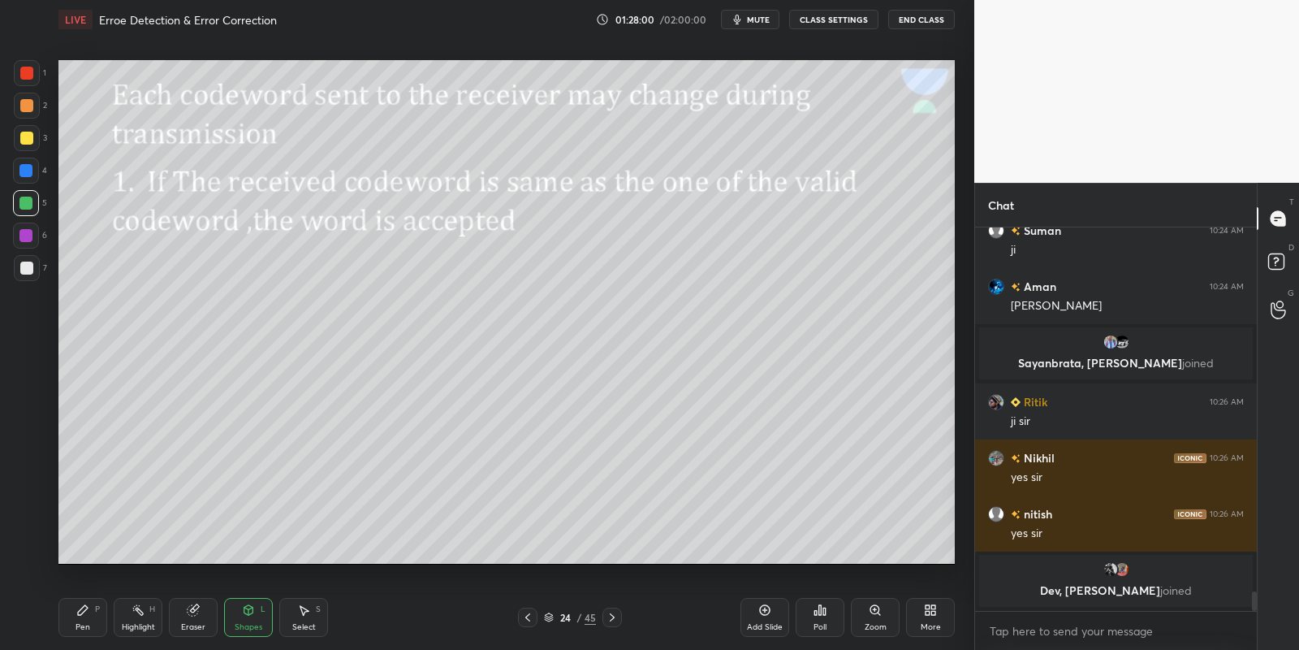
click at [91, 623] on div "Pen P" at bounding box center [82, 617] width 49 height 39
click at [26, 135] on div at bounding box center [26, 138] width 13 height 13
drag, startPoint x: 248, startPoint y: 621, endPoint x: 245, endPoint y: 602, distance: 19.8
click at [248, 619] on div "Shapes L" at bounding box center [248, 617] width 49 height 39
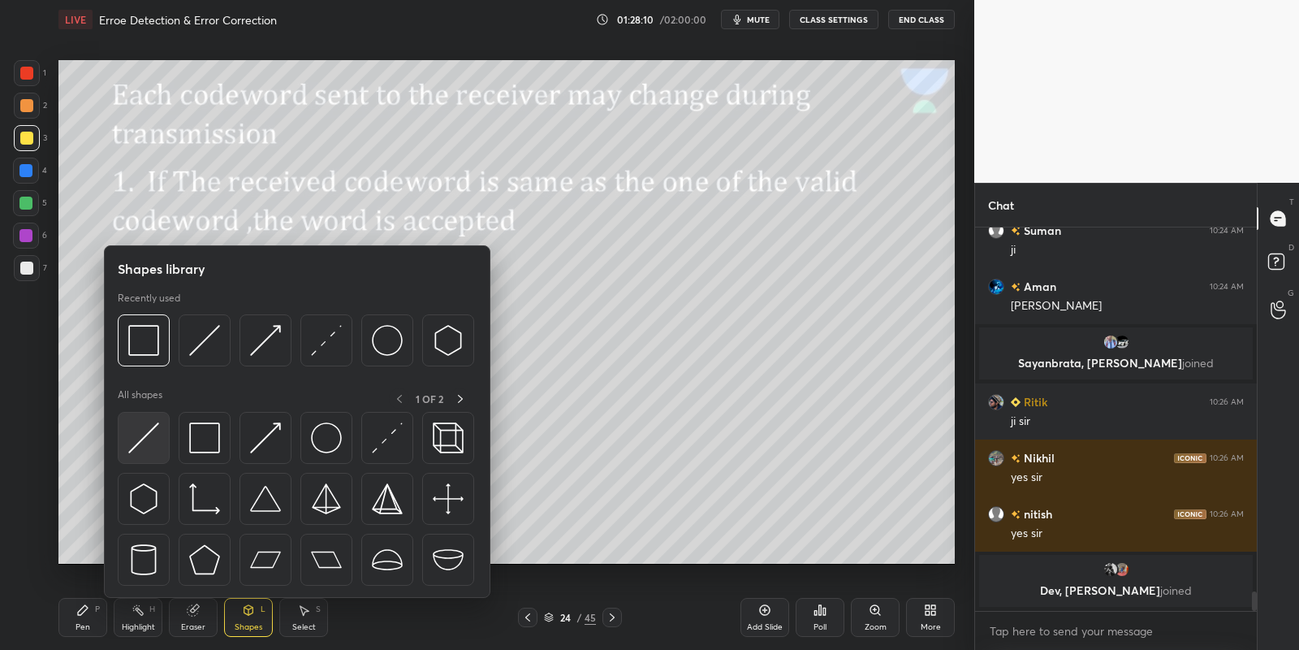
drag, startPoint x: 160, startPoint y: 440, endPoint x: 45, endPoint y: 149, distance: 313.5
click at [158, 441] on div at bounding box center [144, 438] width 52 height 52
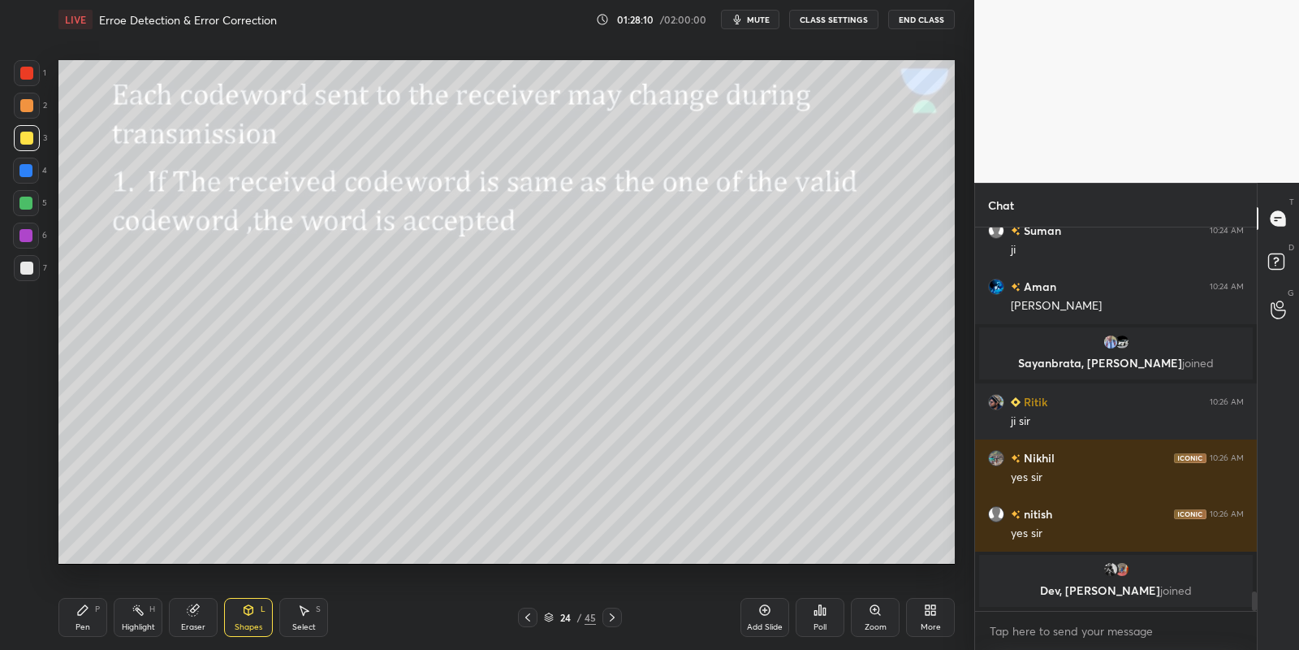
click at [40, 143] on div "3" at bounding box center [30, 138] width 33 height 26
drag, startPoint x: 86, startPoint y: 611, endPoint x: 91, endPoint y: 576, distance: 35.3
click at [87, 613] on icon at bounding box center [82, 609] width 13 height 13
click at [29, 204] on div at bounding box center [25, 203] width 13 height 13
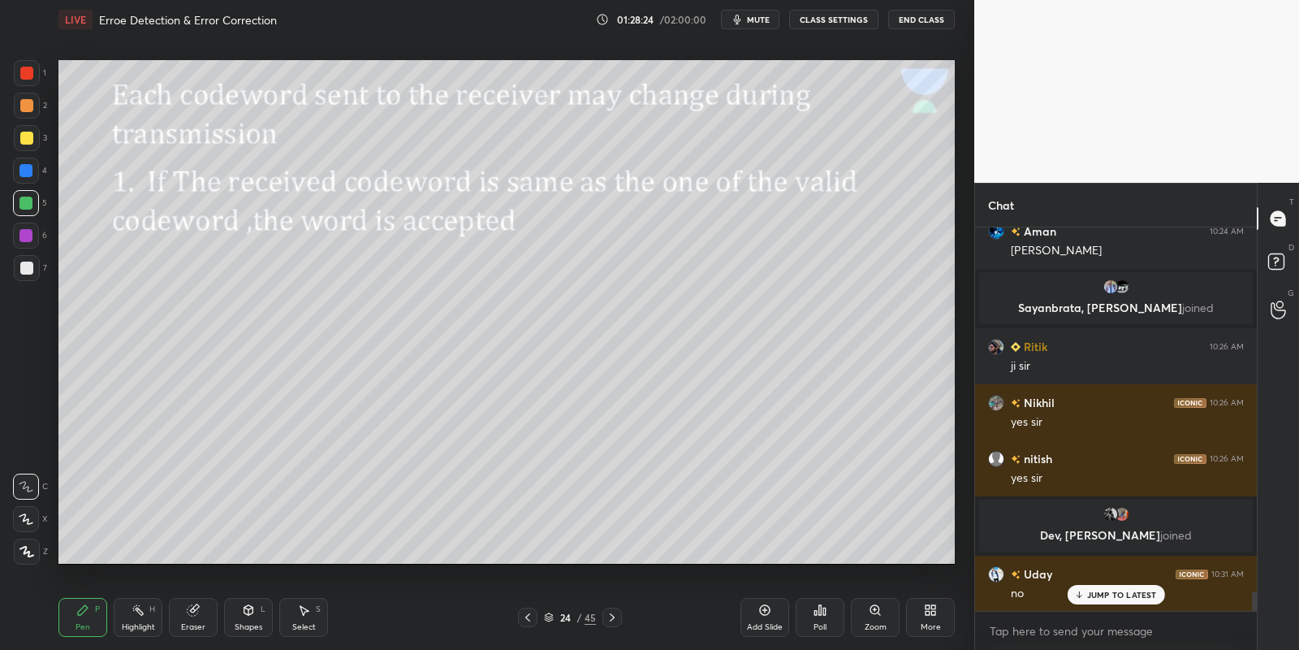
click at [135, 623] on div "Highlight" at bounding box center [138, 627] width 33 height 8
click at [84, 615] on div "Pen P" at bounding box center [82, 617] width 49 height 39
drag, startPoint x: 130, startPoint y: 617, endPoint x: 135, endPoint y: 609, distance: 9.5
click at [130, 616] on div "Highlight H" at bounding box center [138, 617] width 49 height 39
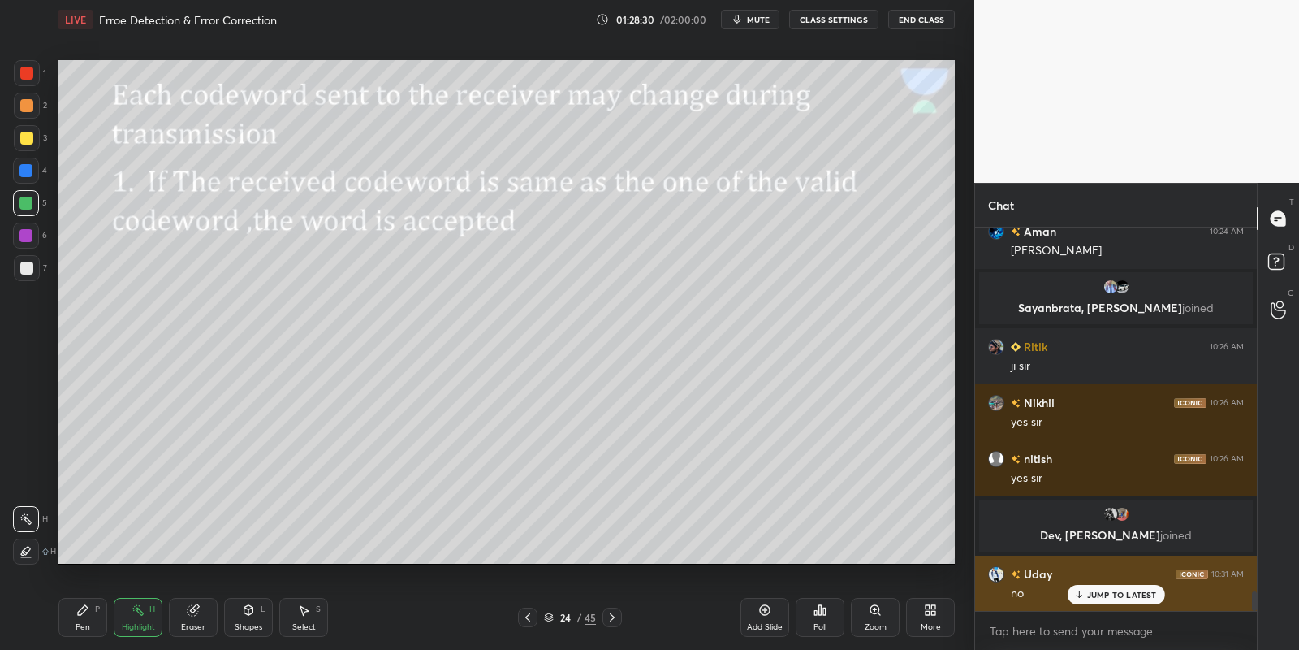
click at [1103, 592] on p "JUMP TO LATEST" at bounding box center [1122, 595] width 70 height 10
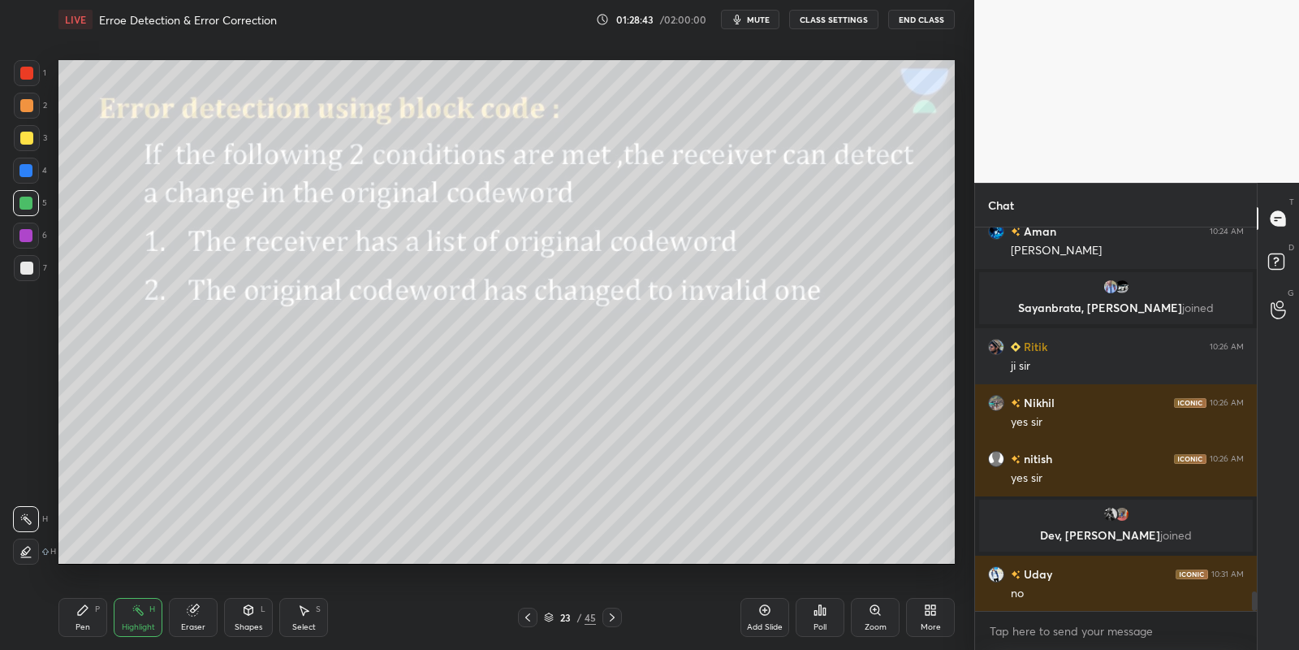
click at [85, 612] on icon at bounding box center [82, 609] width 13 height 13
click at [118, 627] on div "Highlight H" at bounding box center [138, 617] width 49 height 39
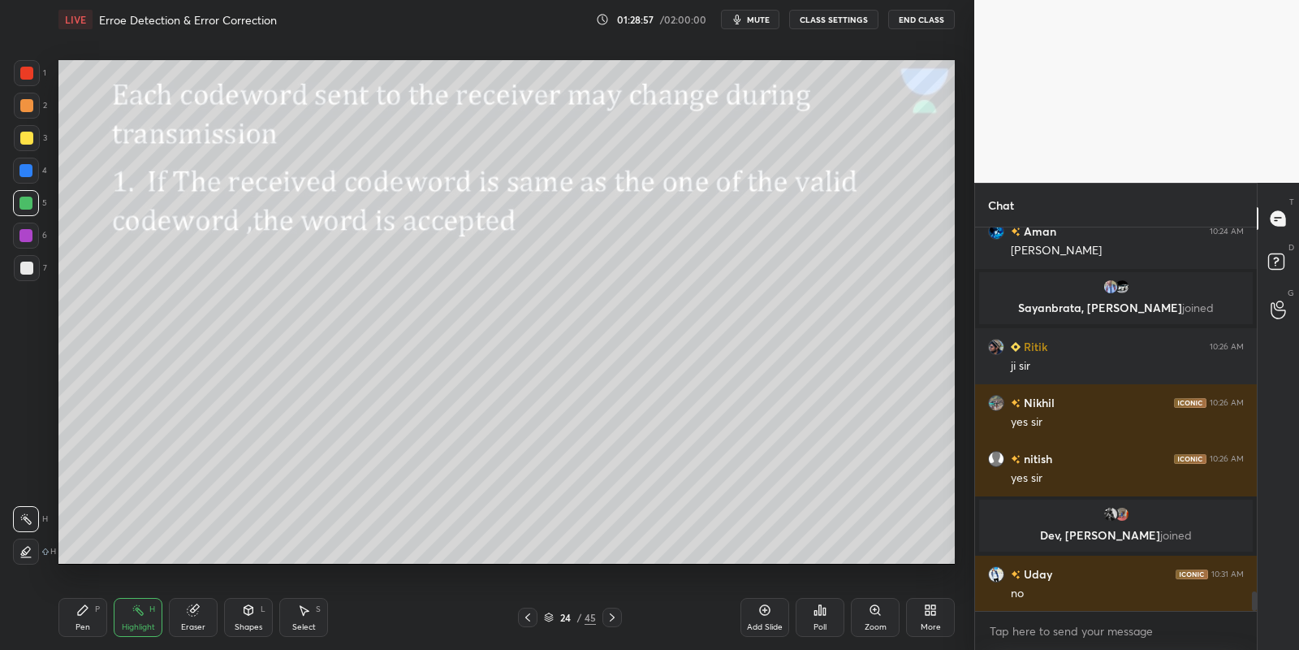
click at [89, 604] on div "Pen P" at bounding box center [82, 617] width 49 height 39
click at [126, 616] on div "Highlight H" at bounding box center [138, 617] width 49 height 39
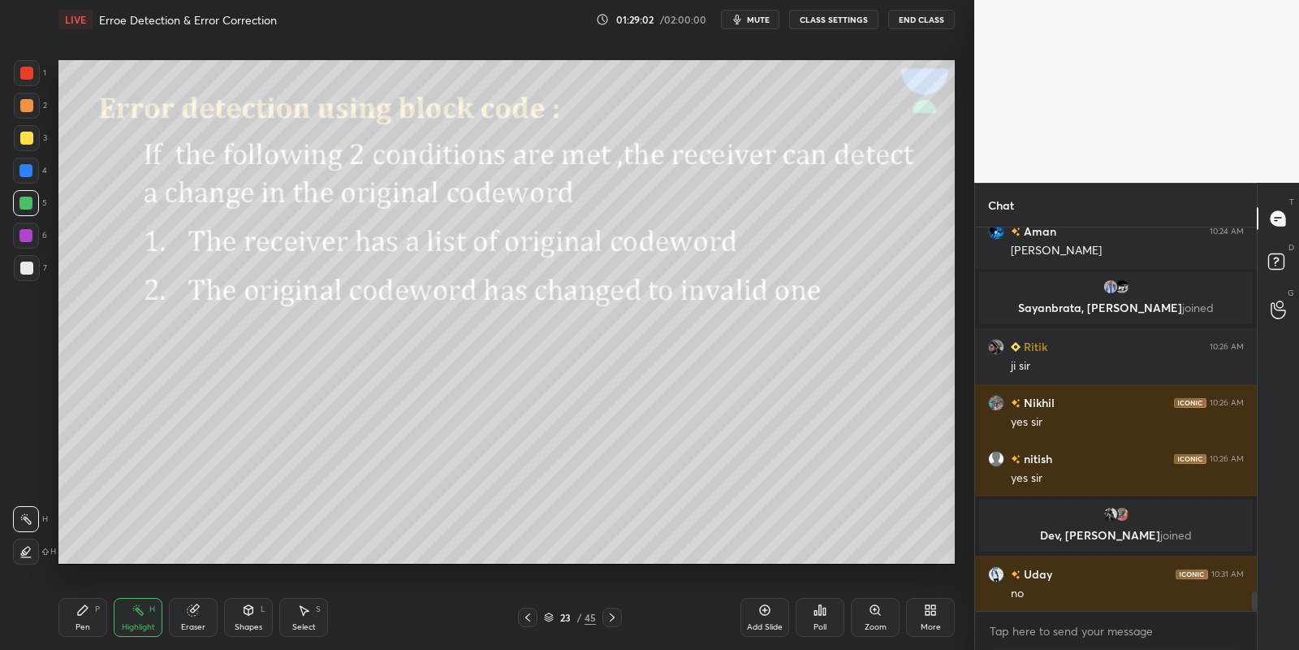
drag, startPoint x: 81, startPoint y: 631, endPoint x: 132, endPoint y: 621, distance: 51.3
click at [84, 629] on div "Pen" at bounding box center [83, 627] width 15 height 8
drag, startPoint x: 132, startPoint y: 621, endPoint x: 166, endPoint y: 588, distance: 48.2
click at [129, 621] on div "Highlight H" at bounding box center [138, 617] width 49 height 39
drag, startPoint x: 70, startPoint y: 620, endPoint x: 95, endPoint y: 617, distance: 25.3
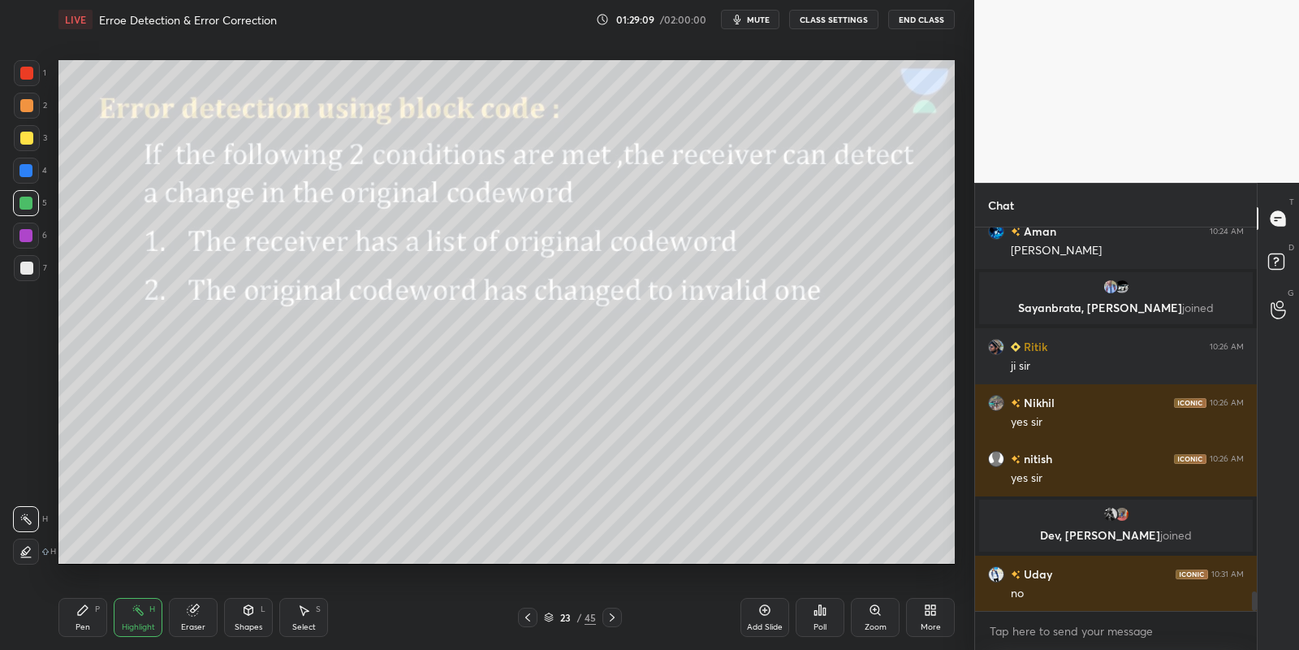
click at [77, 620] on div "Pen P" at bounding box center [82, 617] width 49 height 39
click at [132, 623] on div "Highlight" at bounding box center [138, 627] width 33 height 8
click at [616, 616] on icon at bounding box center [612, 617] width 13 height 13
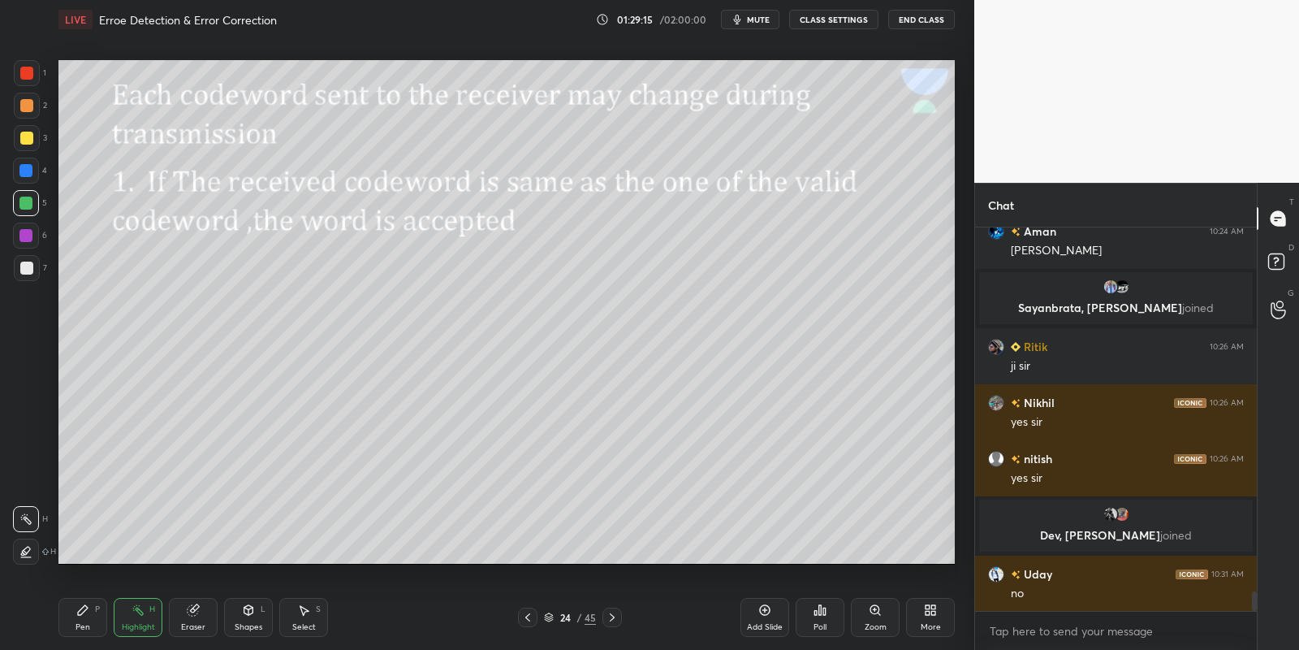
click at [83, 624] on div "Pen" at bounding box center [83, 627] width 15 height 8
click at [27, 144] on div at bounding box center [27, 138] width 26 height 26
click at [256, 616] on div "Shapes L" at bounding box center [248, 617] width 49 height 39
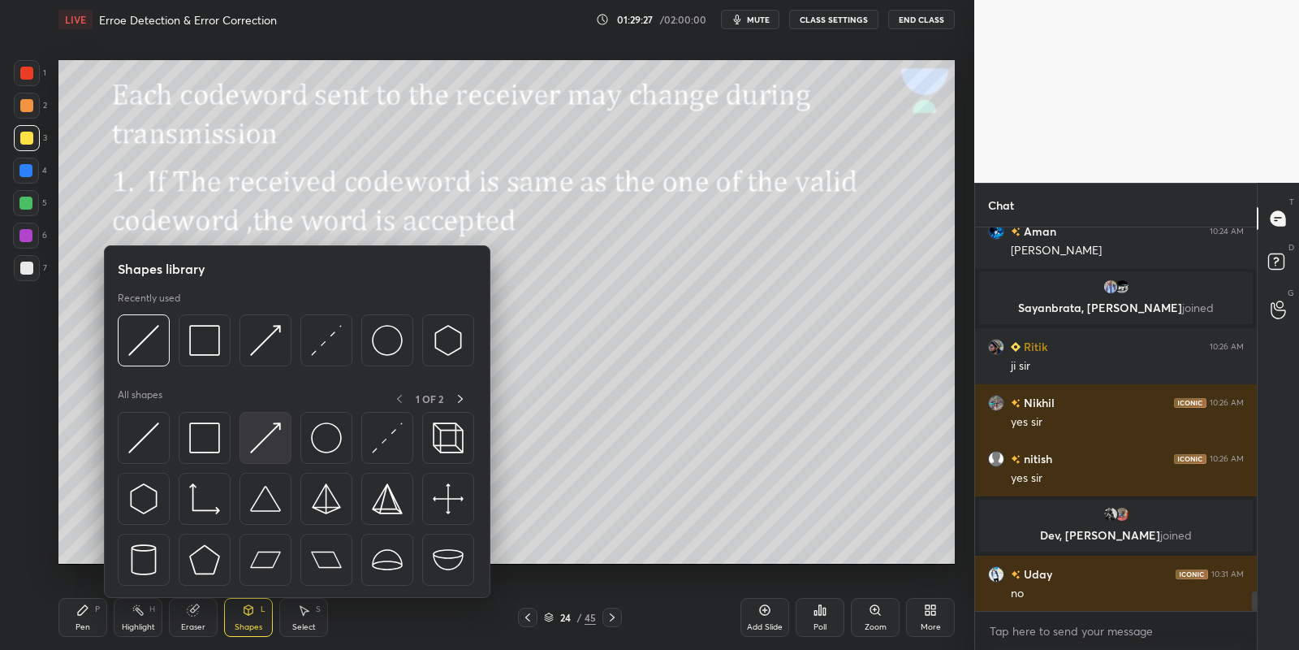
click at [274, 438] on img at bounding box center [265, 437] width 31 height 31
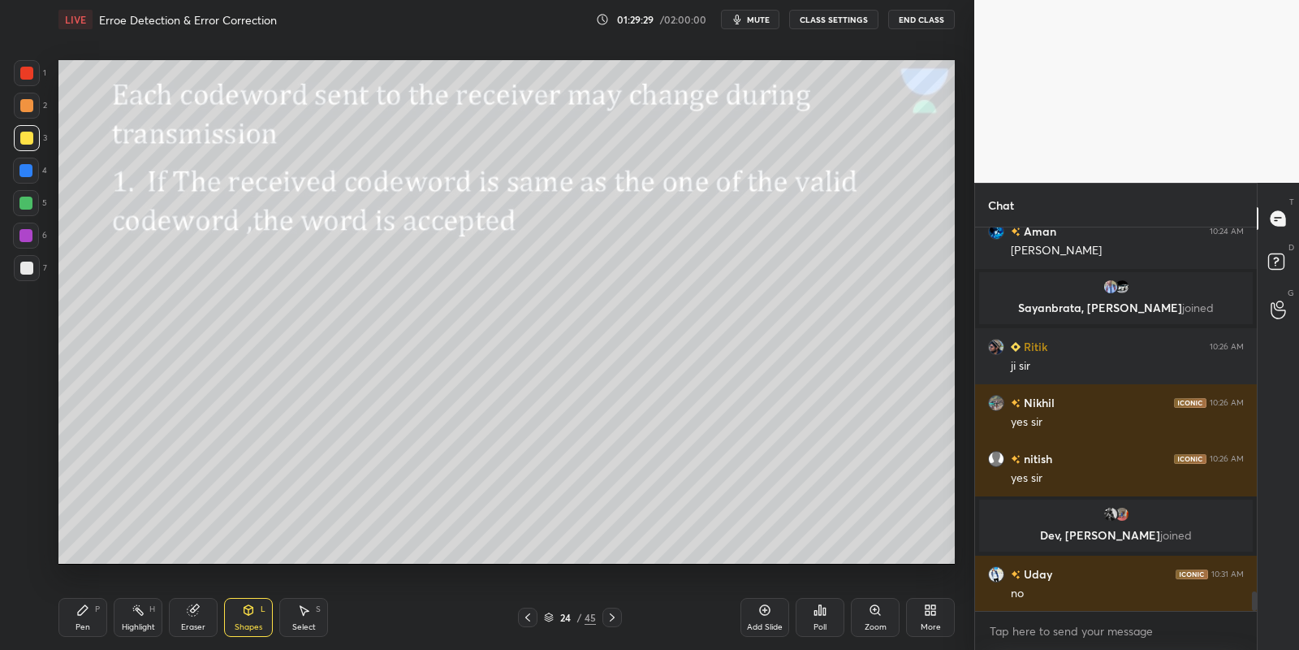
click at [97, 629] on div "Pen P" at bounding box center [82, 617] width 49 height 39
drag, startPoint x: 146, startPoint y: 619, endPoint x: 166, endPoint y: 607, distance: 23.7
click at [146, 617] on div "Highlight H" at bounding box center [138, 617] width 49 height 39
drag, startPoint x: 76, startPoint y: 611, endPoint x: 111, endPoint y: 621, distance: 36.5
click at [78, 616] on icon at bounding box center [82, 609] width 13 height 13
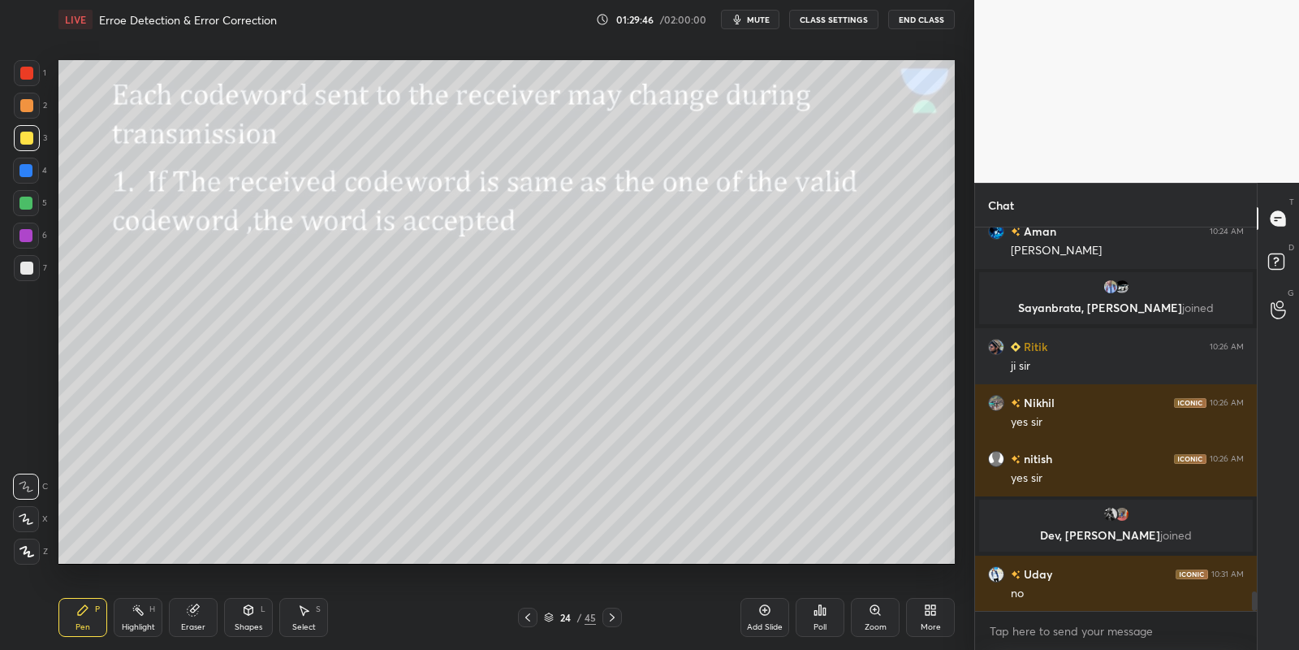
click at [120, 624] on div "Highlight H" at bounding box center [138, 617] width 49 height 39
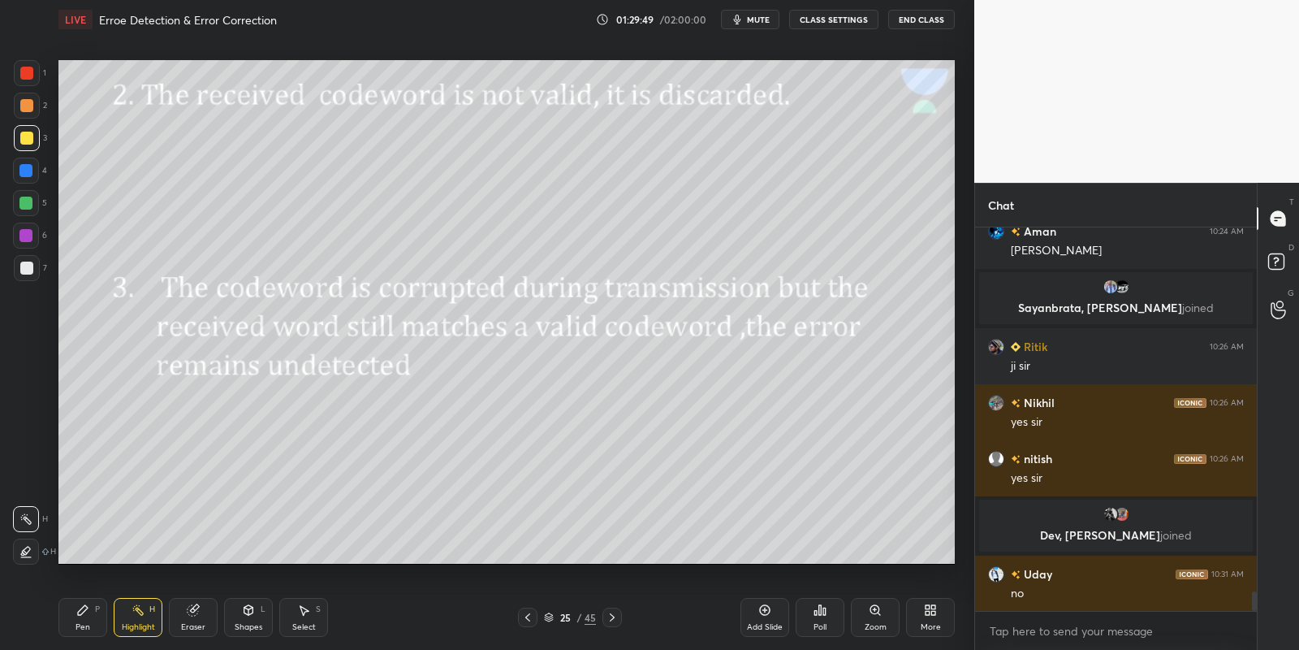
click at [255, 620] on div "Shapes L" at bounding box center [248, 617] width 49 height 39
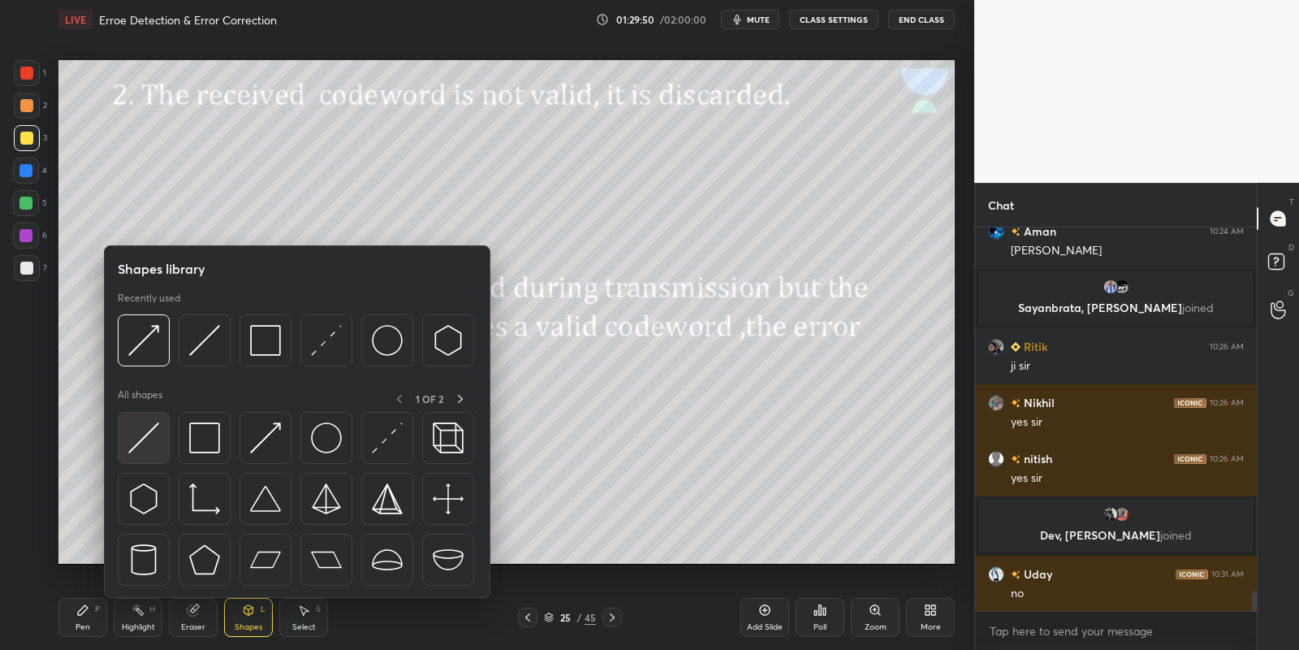
click at [137, 467] on div at bounding box center [297, 503] width 359 height 183
drag, startPoint x: 148, startPoint y: 464, endPoint x: 149, endPoint y: 446, distance: 18.7
click at [147, 460] on div at bounding box center [297, 503] width 359 height 183
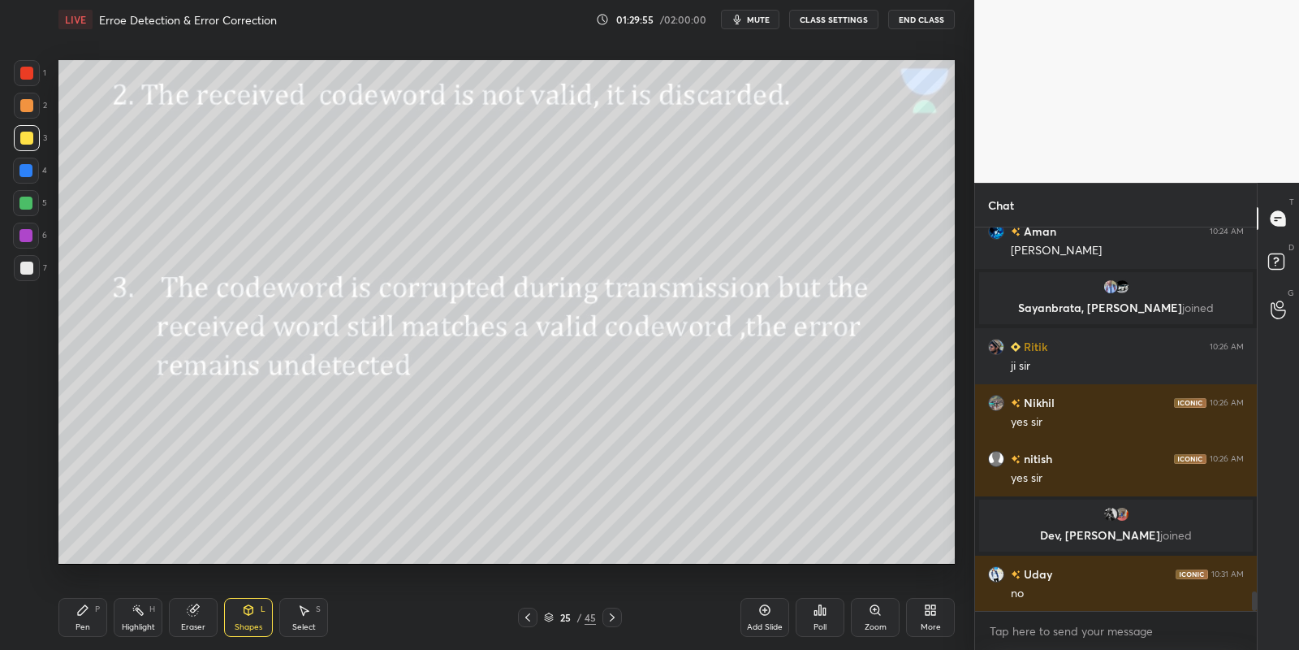
click at [253, 623] on div "Shapes" at bounding box center [249, 627] width 28 height 8
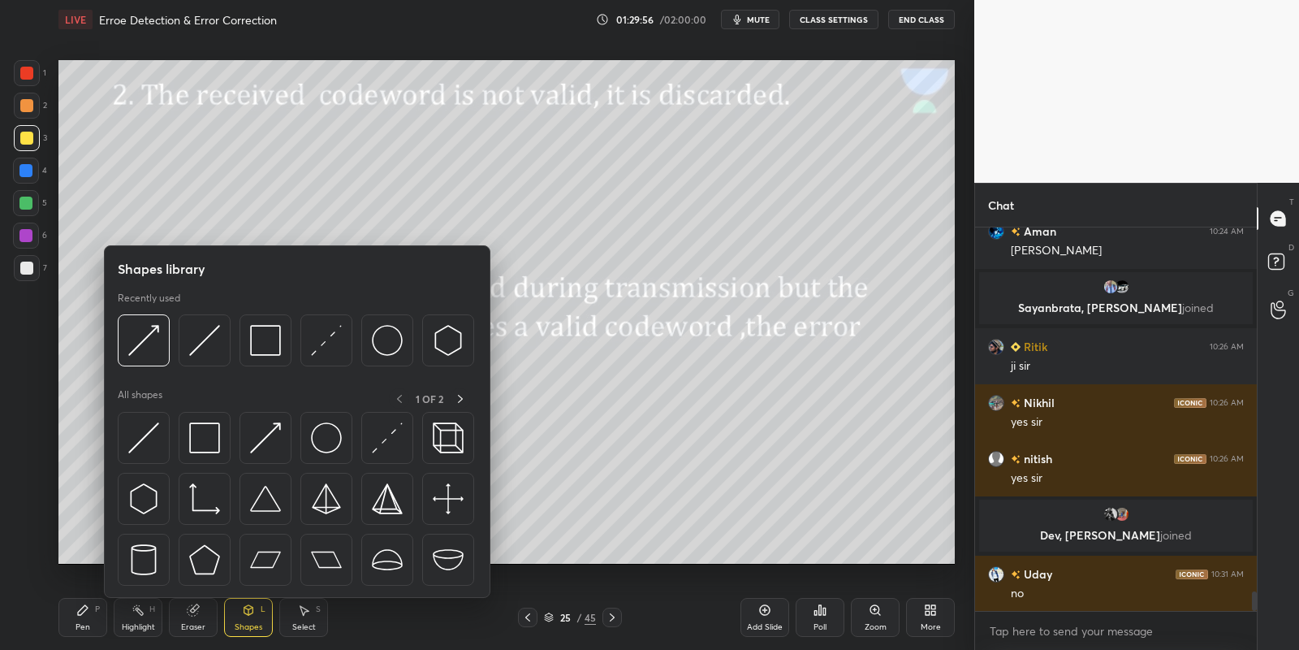
click at [158, 425] on div at bounding box center [144, 438] width 52 height 52
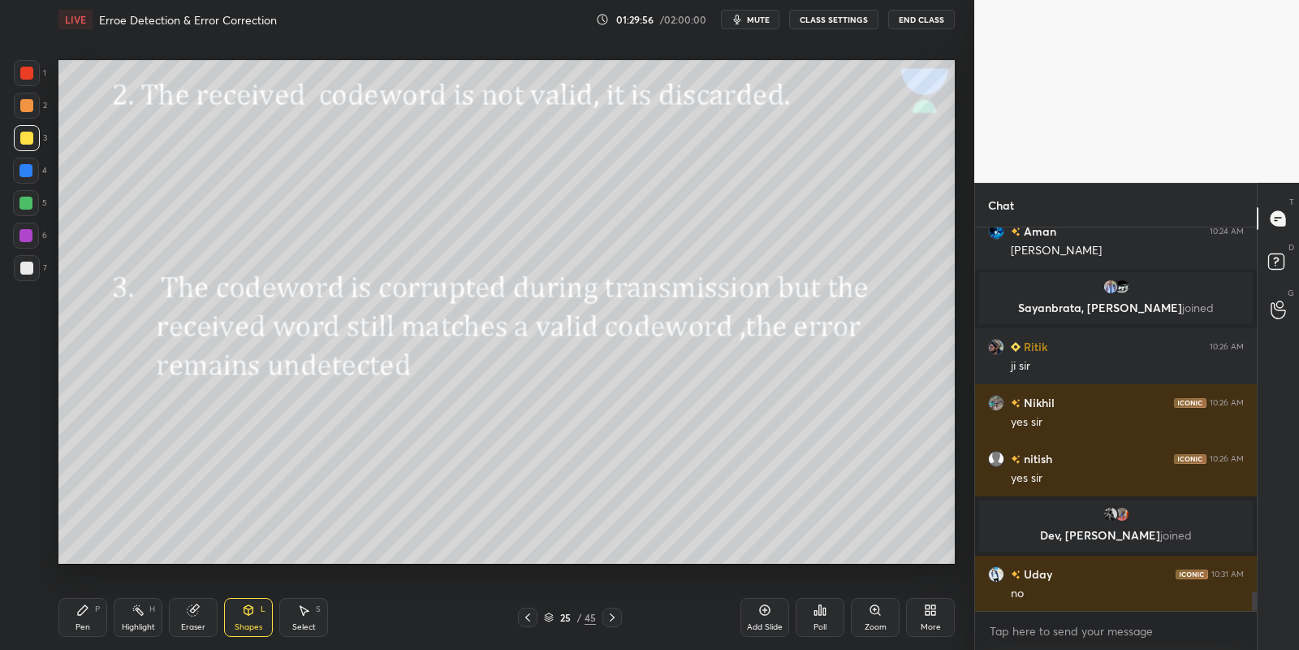
click at [27, 199] on div at bounding box center [25, 203] width 13 height 13
click at [87, 623] on div "Pen" at bounding box center [83, 627] width 15 height 8
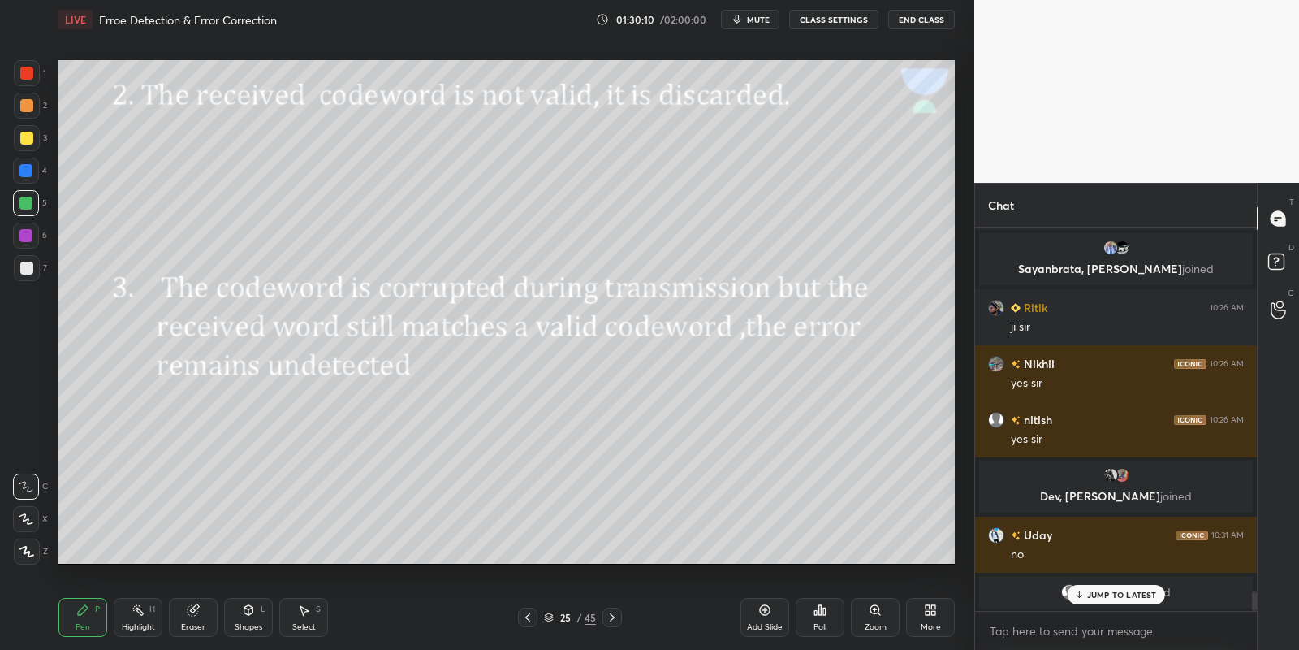
click at [1092, 594] on p "JUMP TO LATEST" at bounding box center [1122, 595] width 70 height 10
click at [525, 622] on icon at bounding box center [527, 617] width 13 height 13
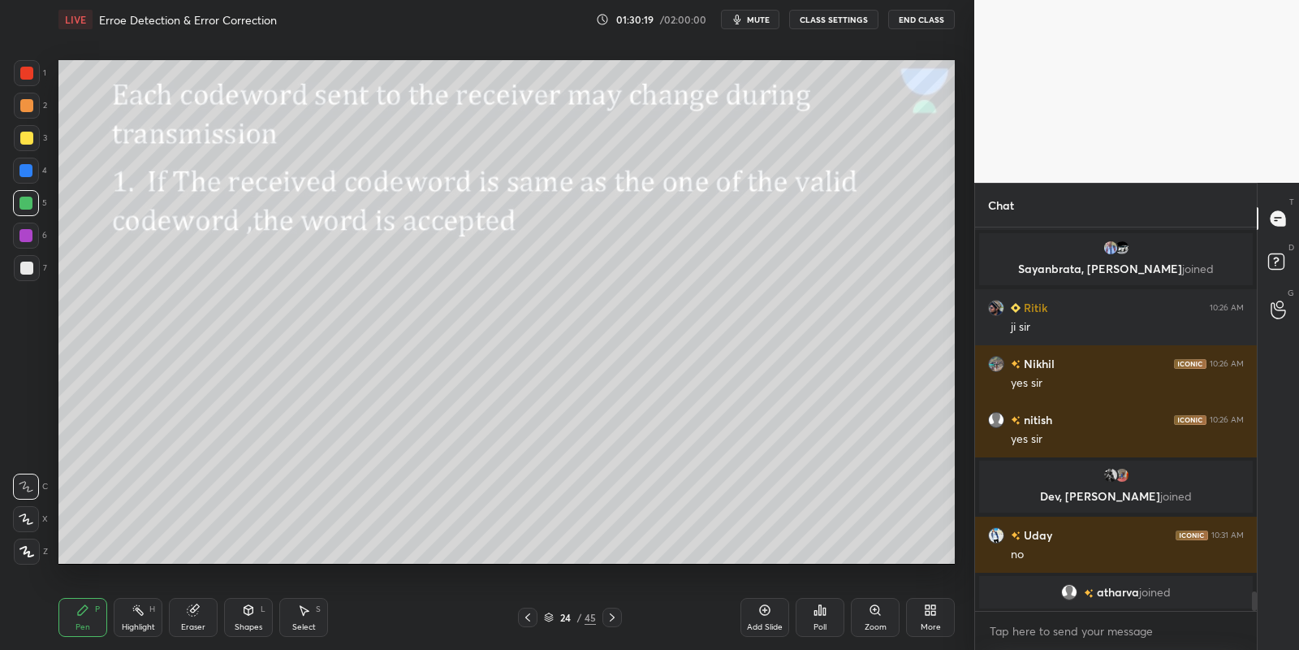
click at [610, 617] on icon at bounding box center [612, 617] width 13 height 13
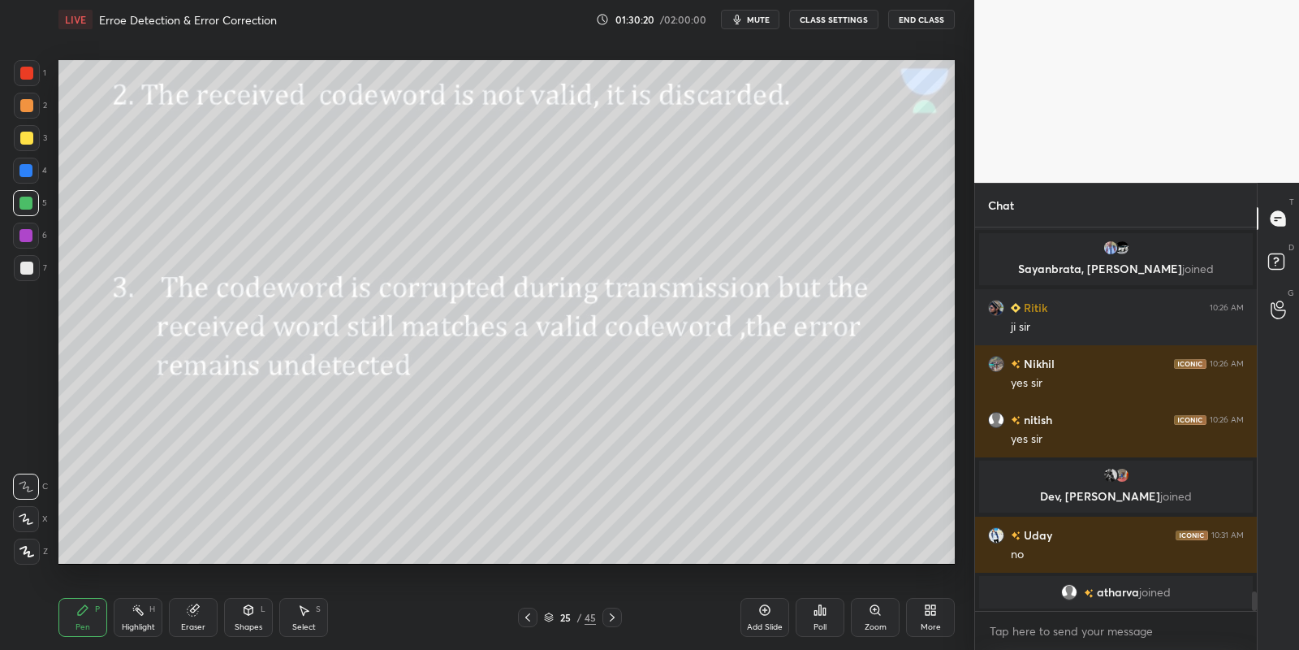
click at [244, 612] on icon at bounding box center [248, 609] width 13 height 13
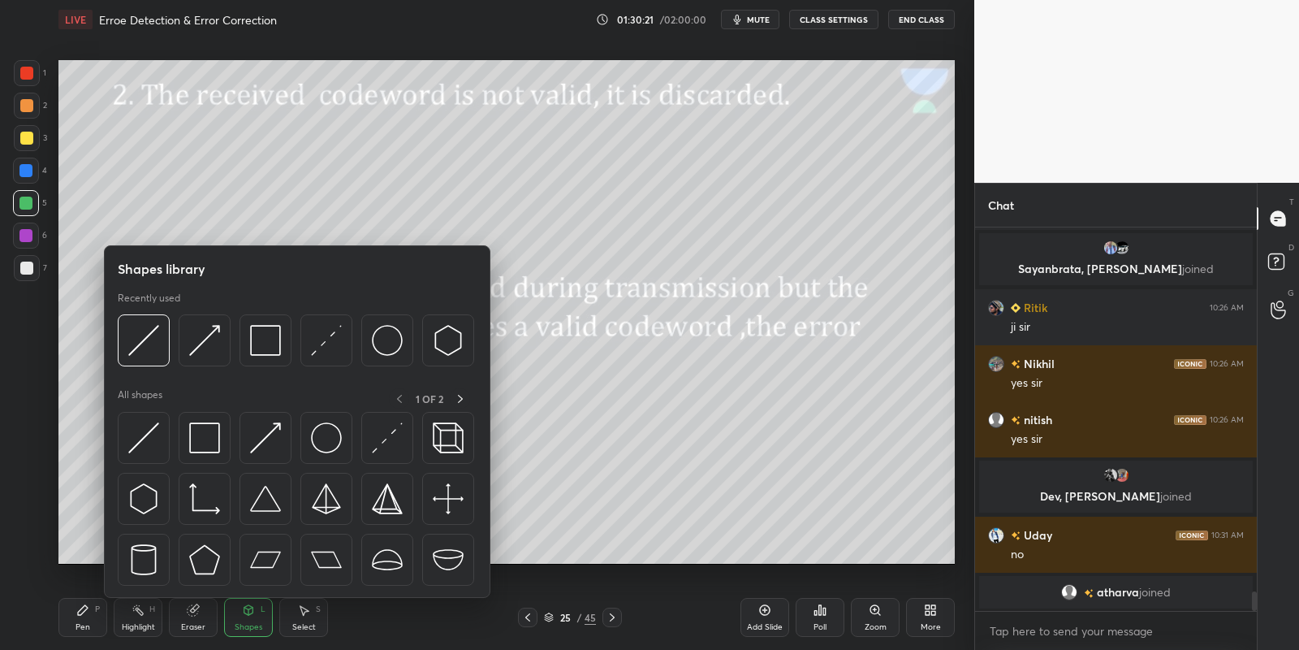
click at [207, 434] on img at bounding box center [204, 437] width 31 height 31
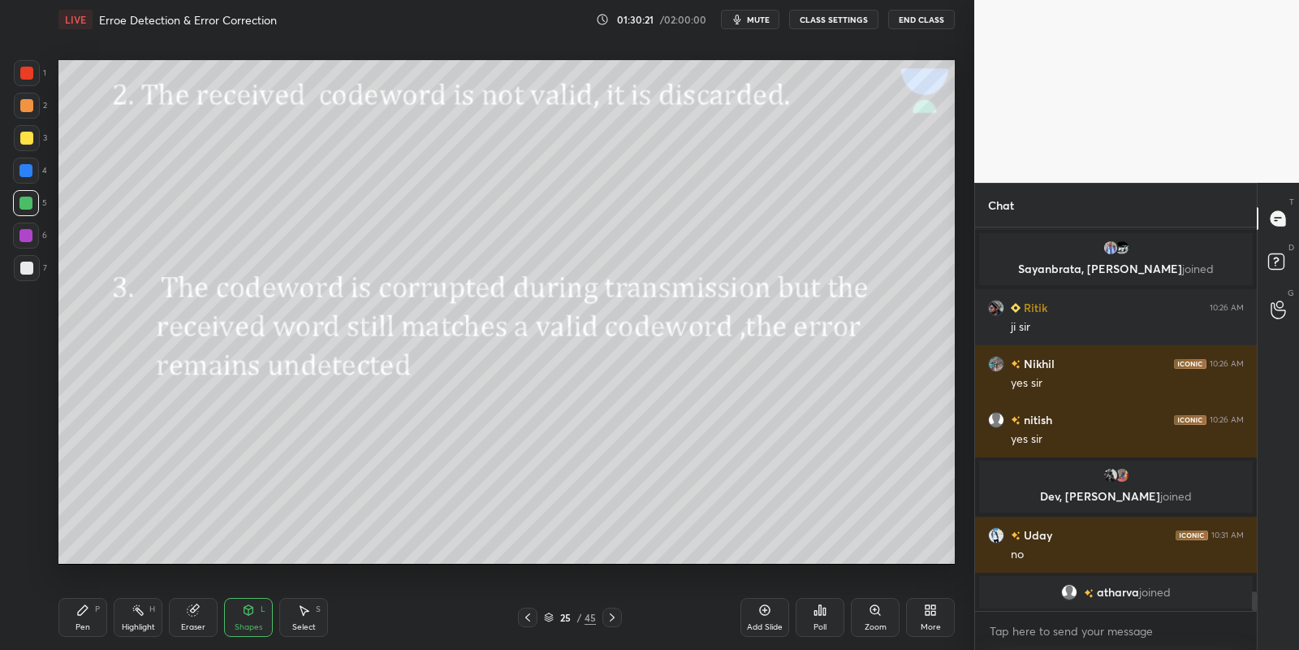
drag, startPoint x: 26, startPoint y: 138, endPoint x: 41, endPoint y: 137, distance: 15.4
click at [27, 137] on div at bounding box center [26, 138] width 13 height 13
click at [83, 621] on div "Pen P" at bounding box center [82, 617] width 49 height 39
drag, startPoint x: 25, startPoint y: 209, endPoint x: 34, endPoint y: 201, distance: 11.5
click at [24, 208] on div at bounding box center [25, 203] width 13 height 13
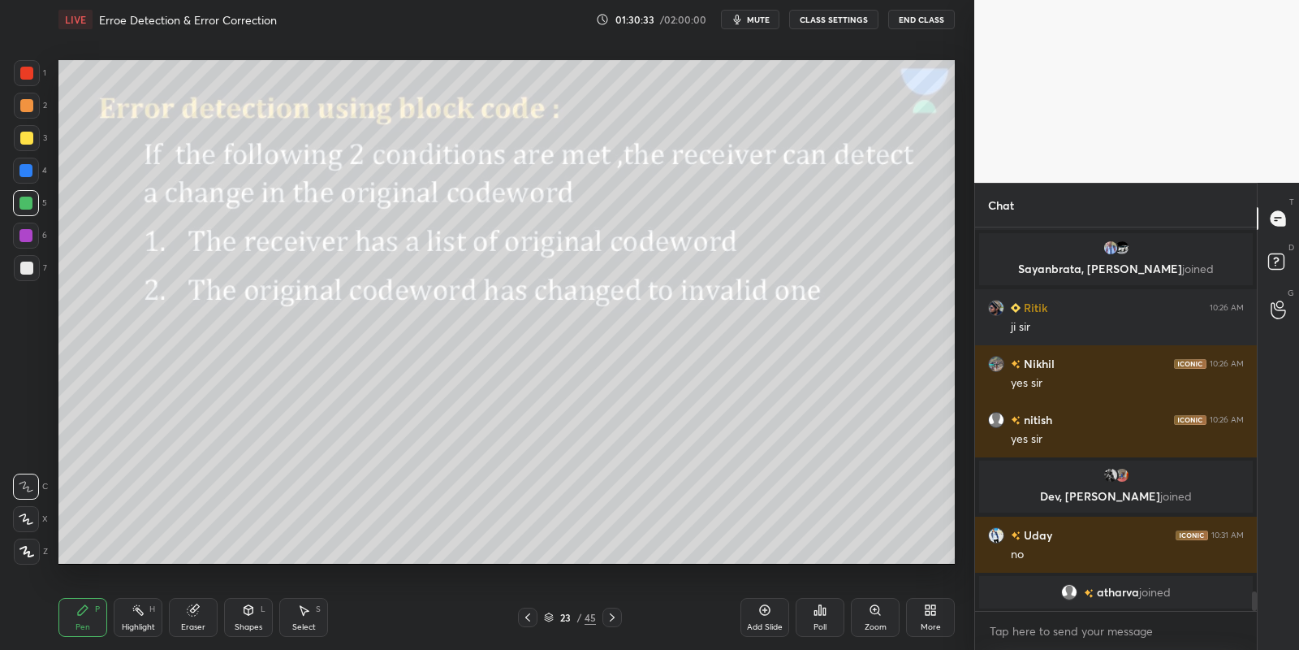
drag, startPoint x: 128, startPoint y: 620, endPoint x: 188, endPoint y: 573, distance: 75.8
click at [132, 614] on div "Highlight H" at bounding box center [138, 617] width 49 height 39
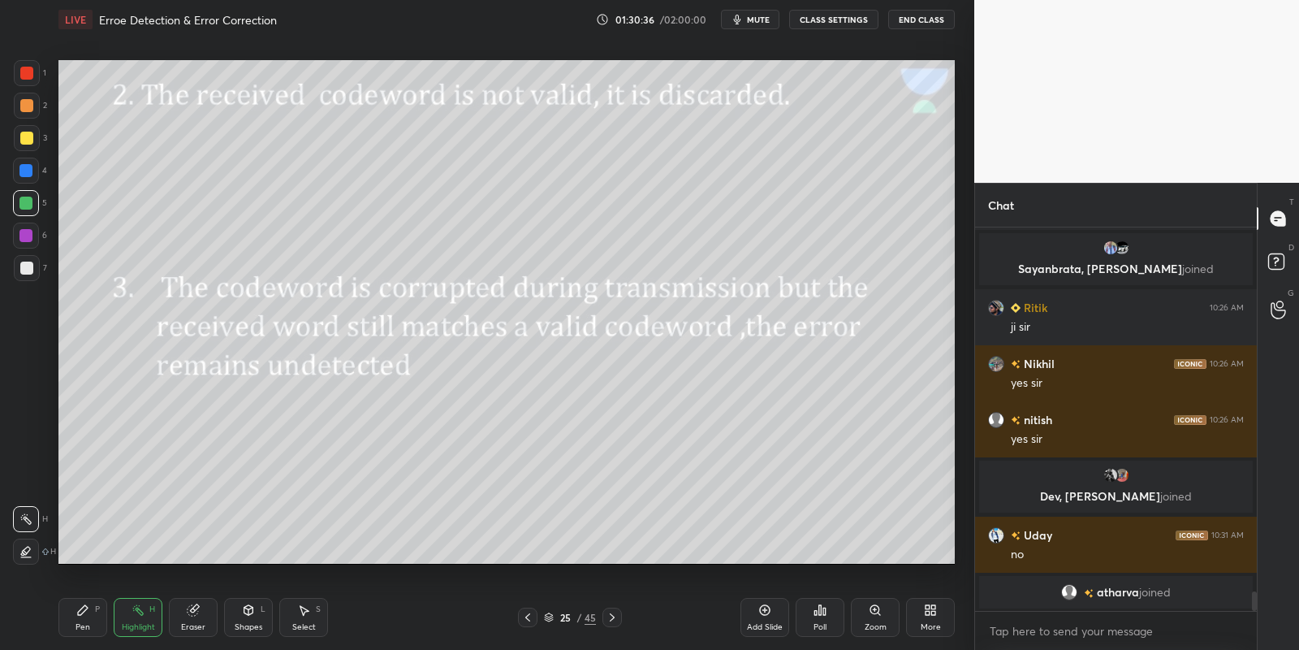
drag, startPoint x: 246, startPoint y: 628, endPoint x: 250, endPoint y: 602, distance: 27.1
click at [247, 627] on div "Shapes" at bounding box center [249, 627] width 28 height 8
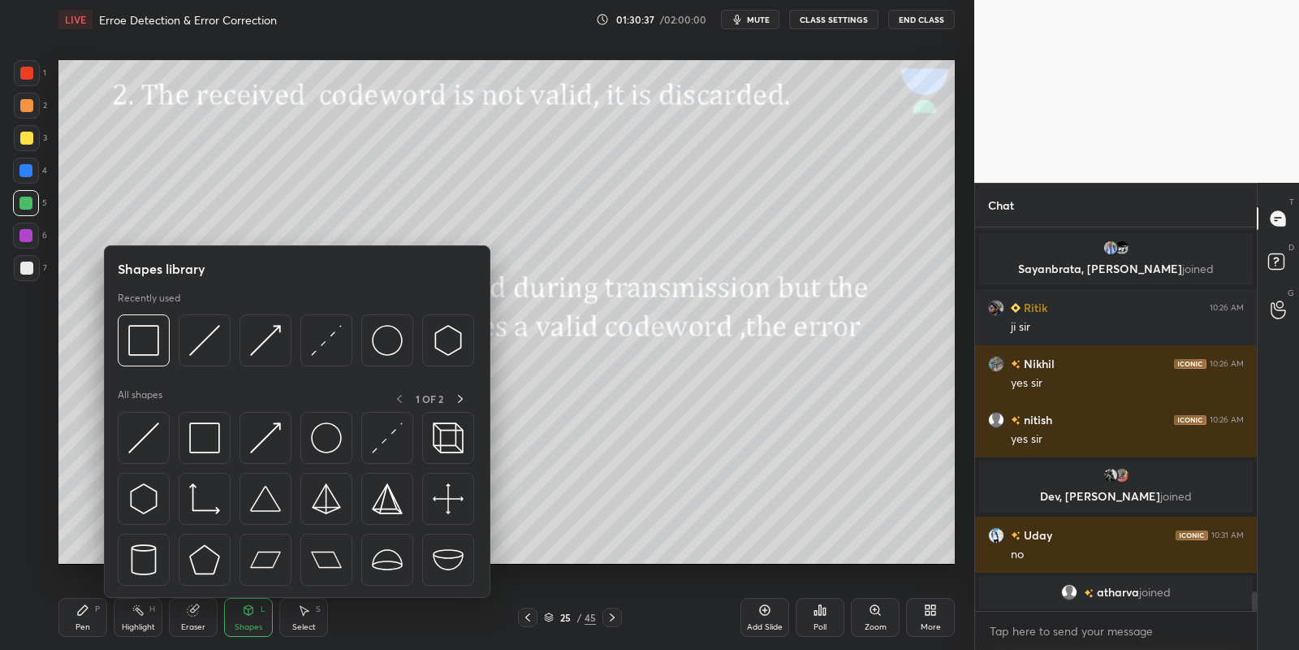
click at [216, 438] on img at bounding box center [204, 437] width 31 height 31
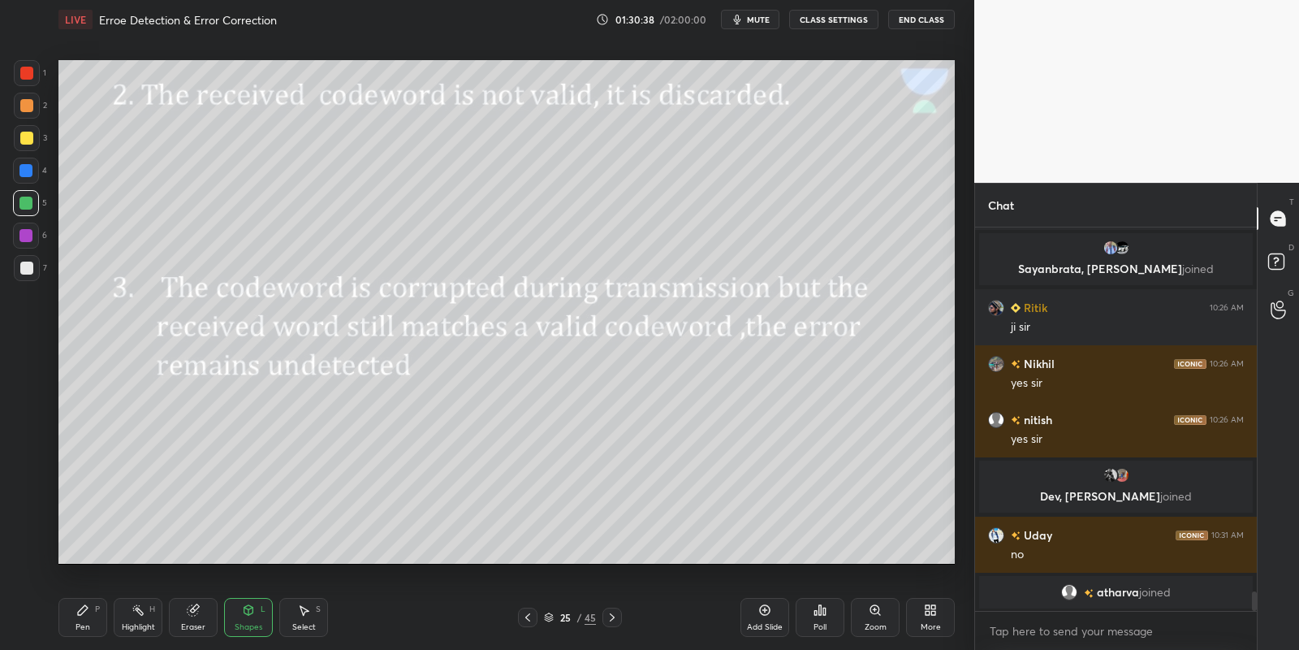
click at [26, 134] on div at bounding box center [26, 138] width 13 height 13
click at [89, 620] on div "Pen P" at bounding box center [82, 617] width 49 height 39
click at [27, 197] on div at bounding box center [25, 203] width 13 height 13
click at [253, 617] on div "Shapes L" at bounding box center [248, 617] width 49 height 39
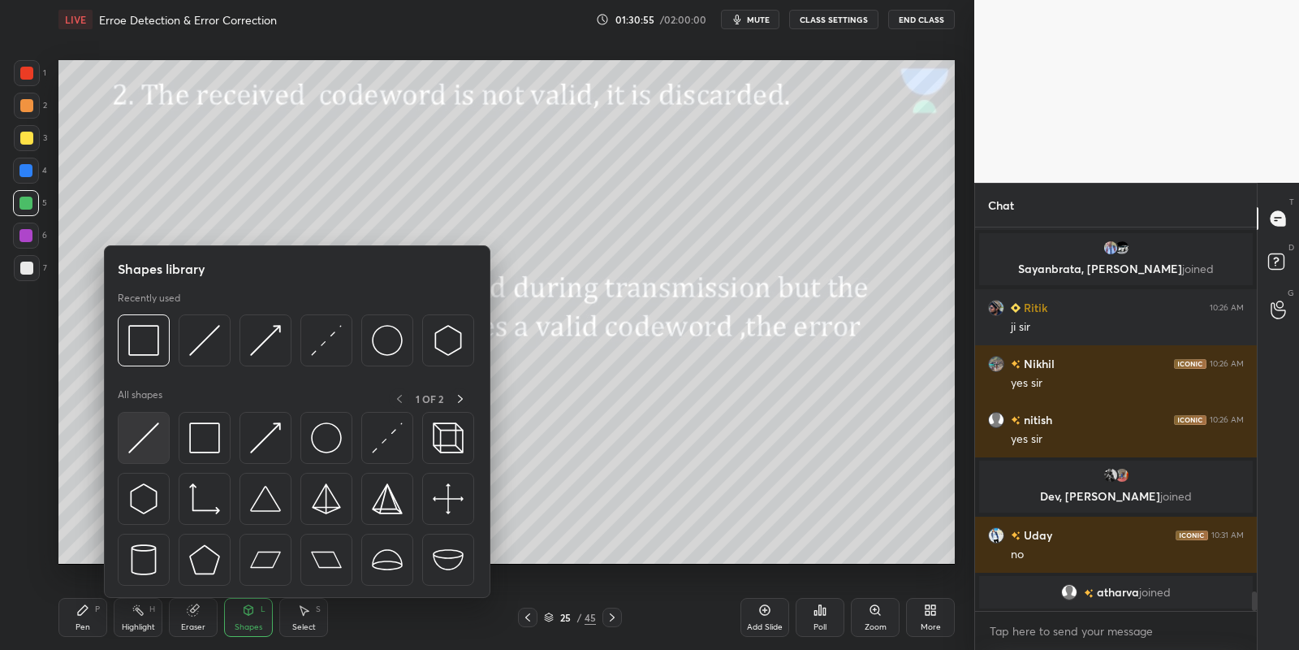
click at [143, 448] on img at bounding box center [143, 437] width 31 height 31
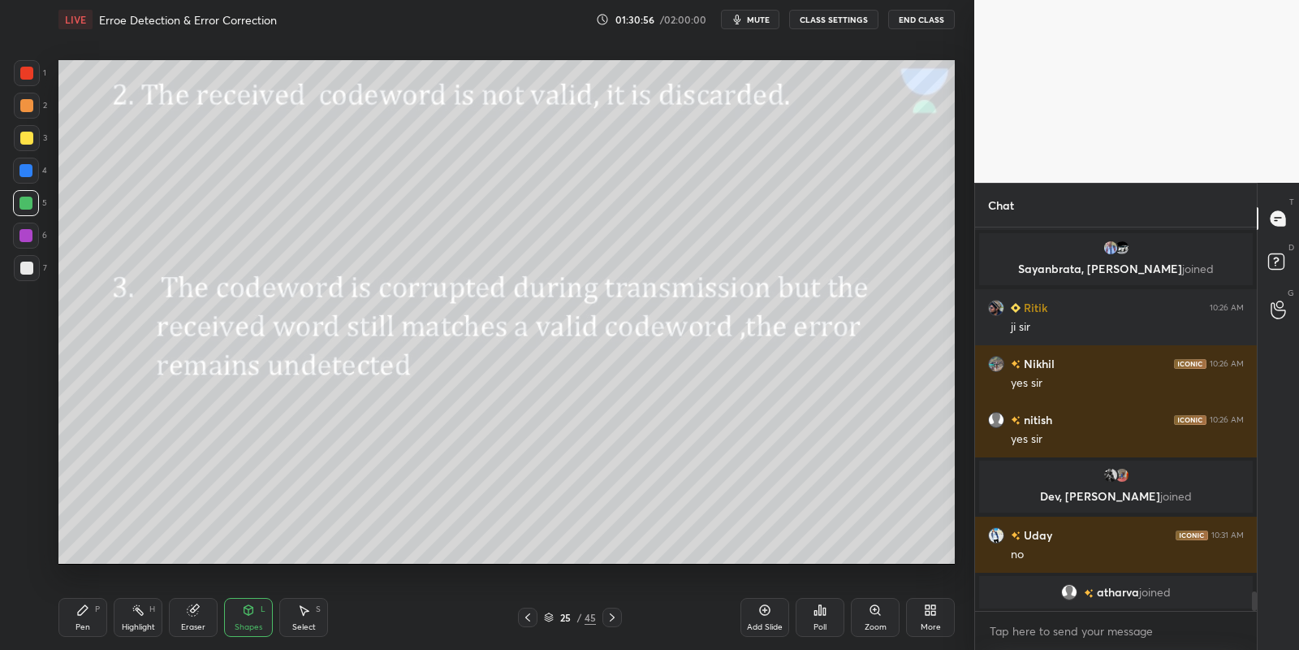
click at [24, 265] on div at bounding box center [26, 267] width 13 height 13
drag, startPoint x: 80, startPoint y: 620, endPoint x: 90, endPoint y: 577, distance: 45.1
click at [79, 616] on div "Pen P" at bounding box center [82, 617] width 49 height 39
drag, startPoint x: 139, startPoint y: 619, endPoint x: 134, endPoint y: 570, distance: 49.0
click at [139, 617] on div "Highlight H" at bounding box center [138, 617] width 49 height 39
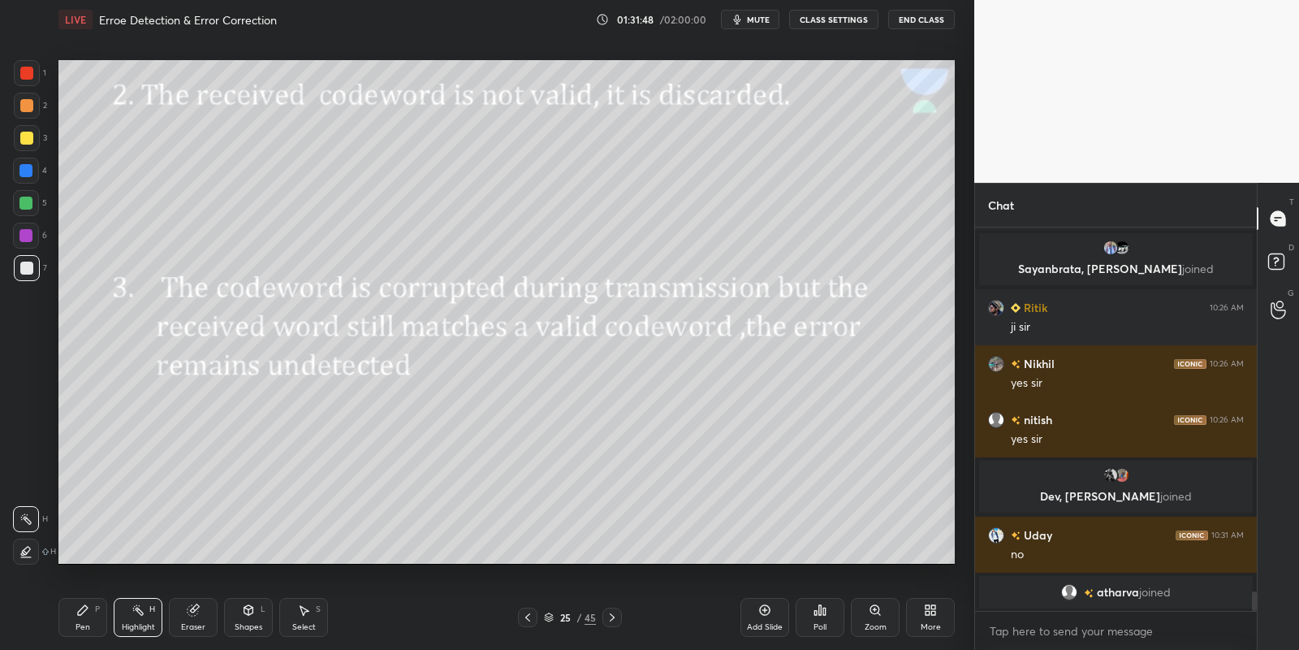
drag, startPoint x: 84, startPoint y: 622, endPoint x: 84, endPoint y: 611, distance: 10.6
click at [81, 623] on div "Pen" at bounding box center [83, 627] width 15 height 8
click at [28, 136] on div at bounding box center [26, 138] width 13 height 13
drag, startPoint x: 252, startPoint y: 622, endPoint x: 257, endPoint y: 603, distance: 19.5
click at [253, 620] on div "Shapes L" at bounding box center [248, 617] width 49 height 39
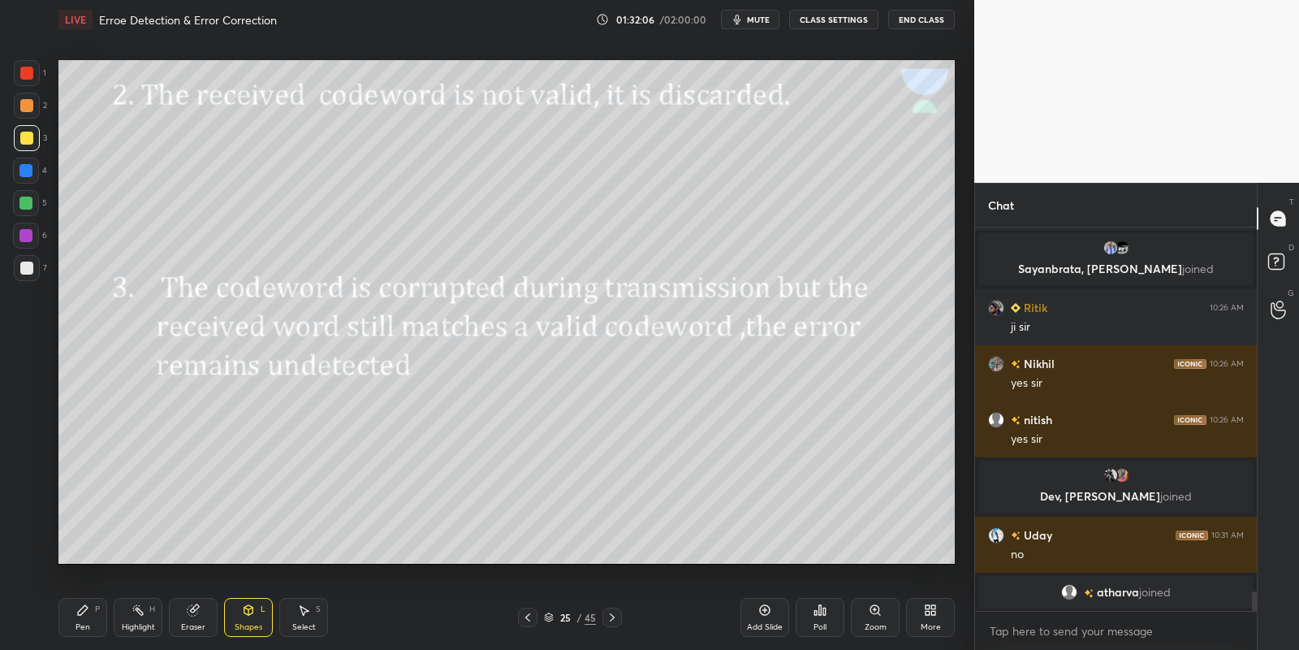
click at [82, 620] on div "Pen P" at bounding box center [82, 617] width 49 height 39
click at [136, 626] on div "Highlight" at bounding box center [138, 627] width 33 height 8
click at [92, 619] on div "Pen P" at bounding box center [82, 617] width 49 height 39
click at [27, 275] on div at bounding box center [27, 268] width 26 height 26
click at [136, 623] on div "Highlight" at bounding box center [138, 627] width 33 height 8
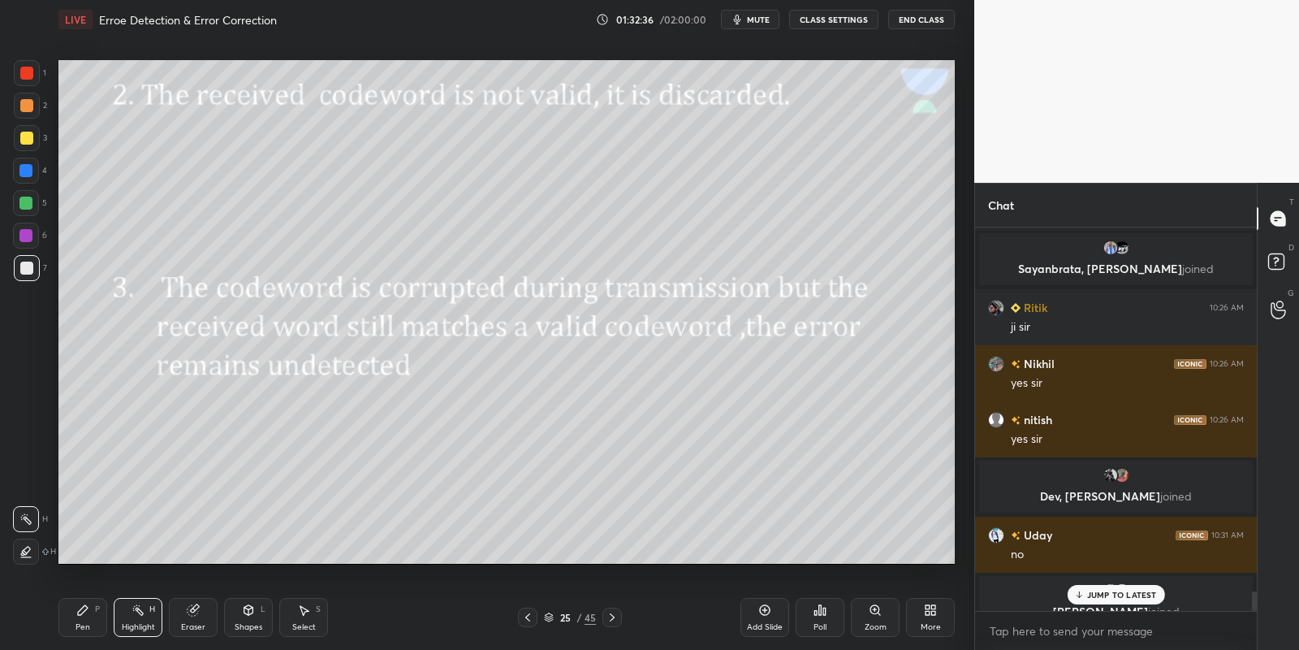
scroll to position [7197, 0]
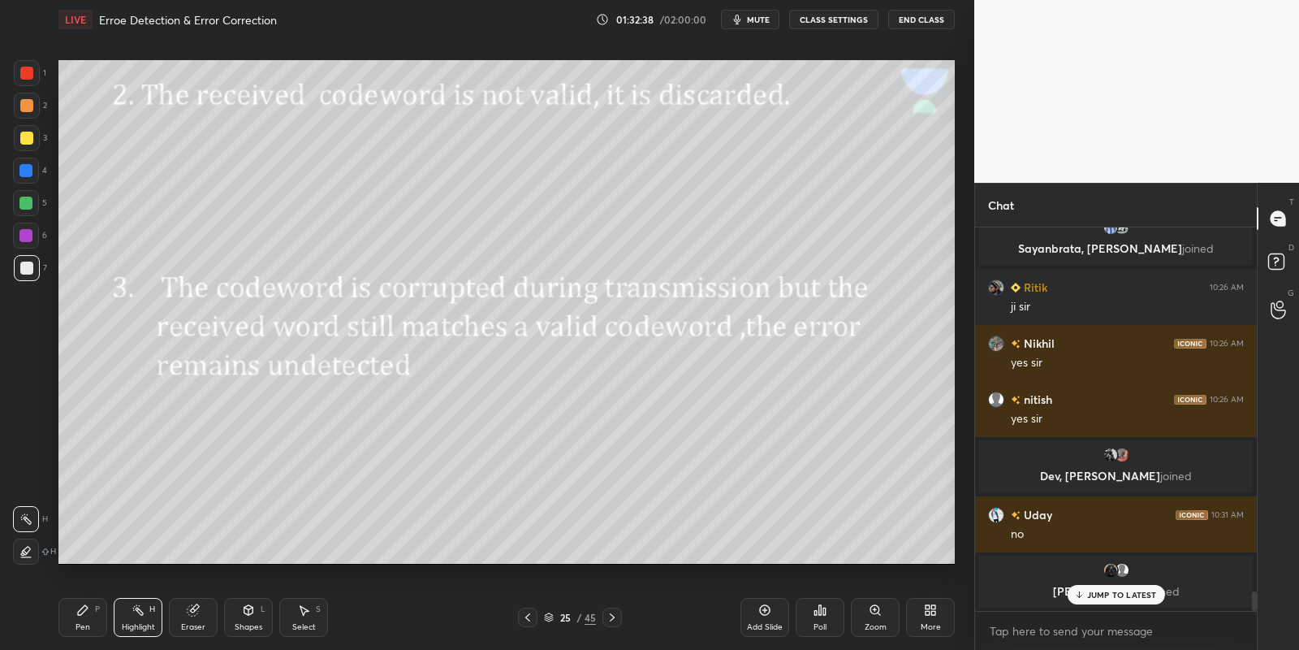
click at [1097, 597] on p "JUMP TO LATEST" at bounding box center [1122, 595] width 70 height 10
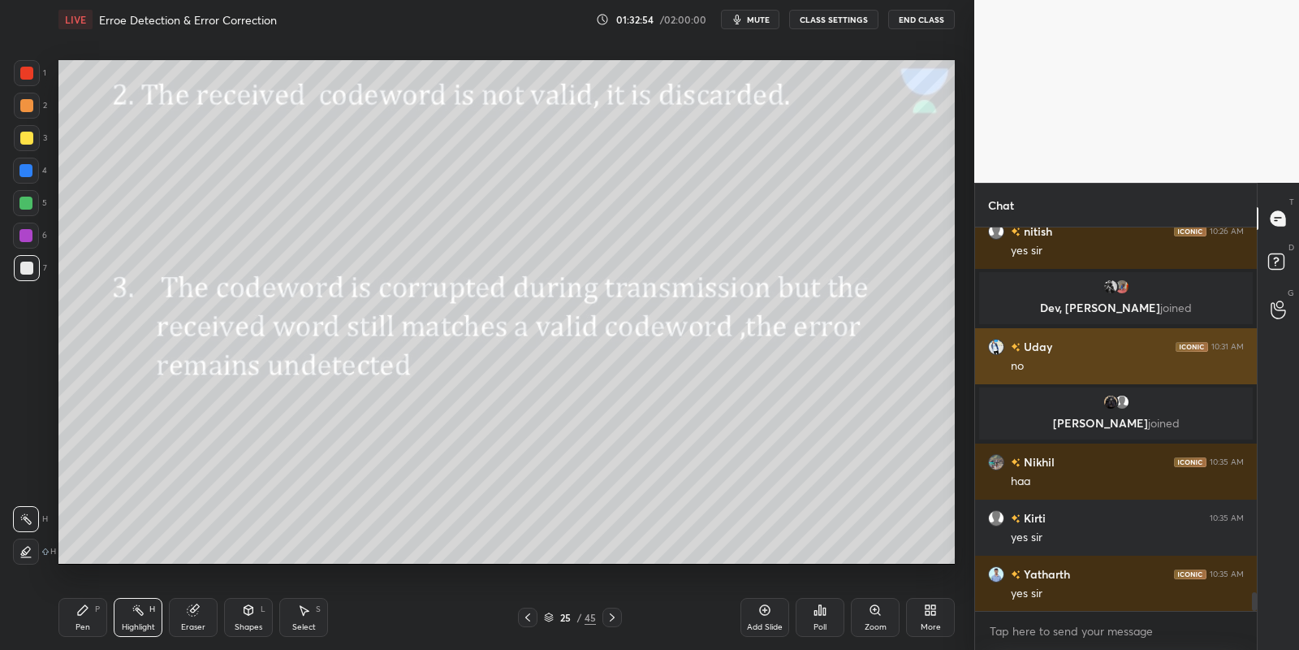
scroll to position [7345, 0]
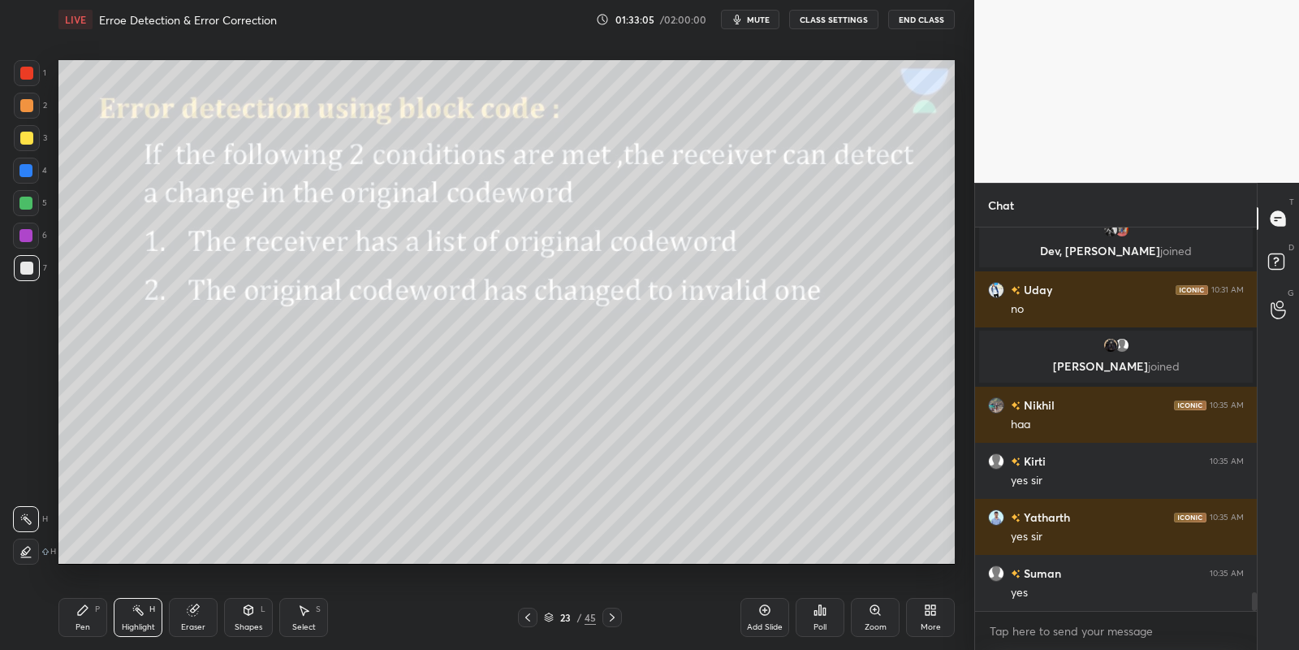
click at [85, 612] on icon at bounding box center [82, 609] width 13 height 13
click at [133, 614] on icon at bounding box center [138, 609] width 13 height 13
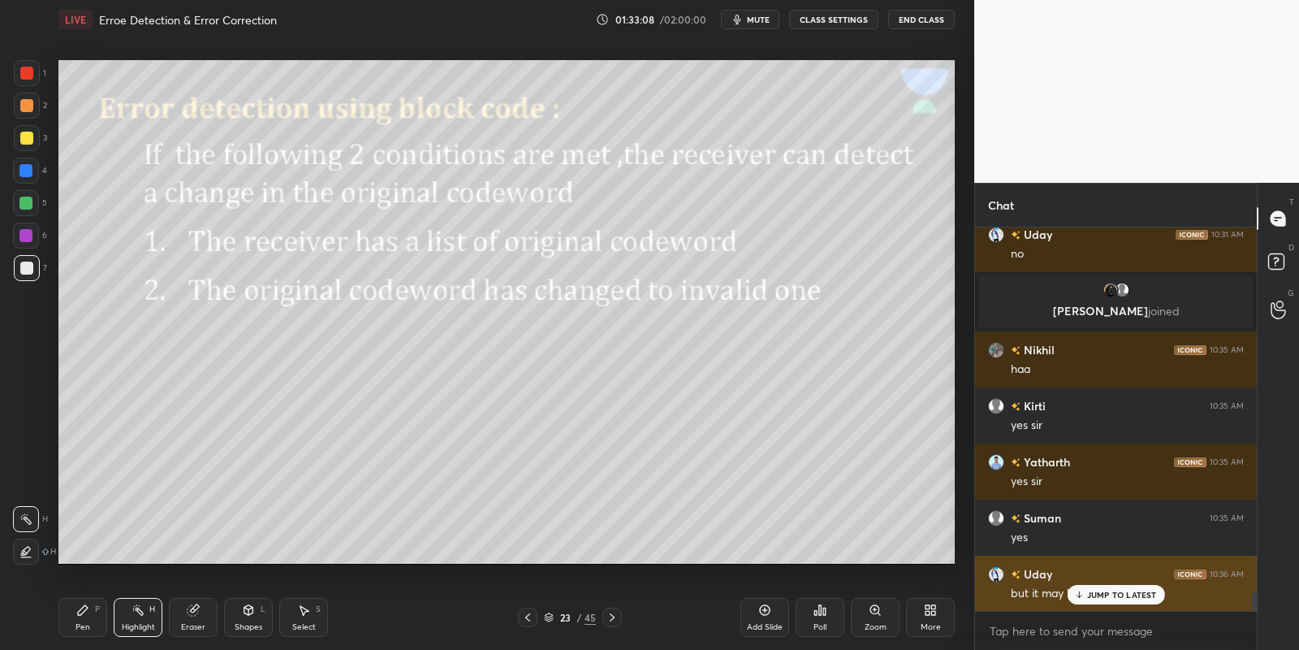
click at [1100, 600] on div "JUMP TO LATEST" at bounding box center [1115, 594] width 97 height 19
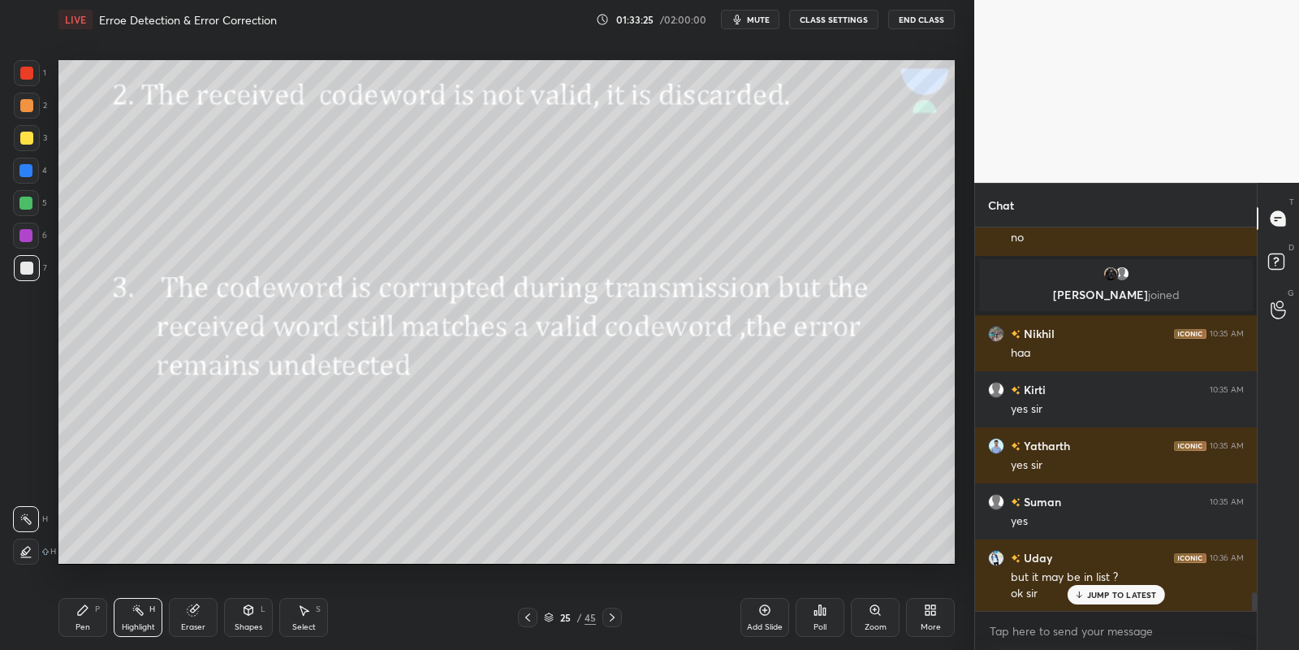
drag, startPoint x: 88, startPoint y: 609, endPoint x: 96, endPoint y: 611, distance: 8.5
click at [90, 612] on div "Pen P" at bounding box center [82, 617] width 49 height 39
drag, startPoint x: 134, startPoint y: 618, endPoint x: 159, endPoint y: 592, distance: 36.2
click at [132, 617] on div "Highlight H" at bounding box center [138, 617] width 49 height 39
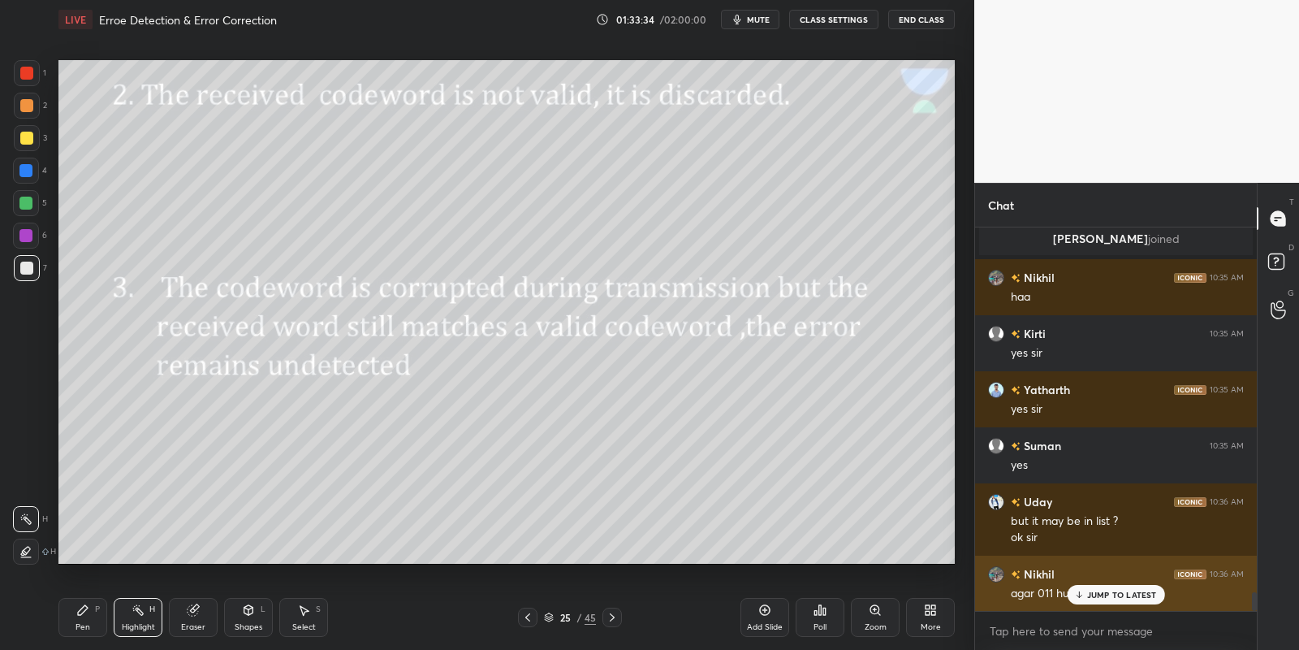
click at [1081, 588] on div "JUMP TO LATEST" at bounding box center [1115, 594] width 97 height 19
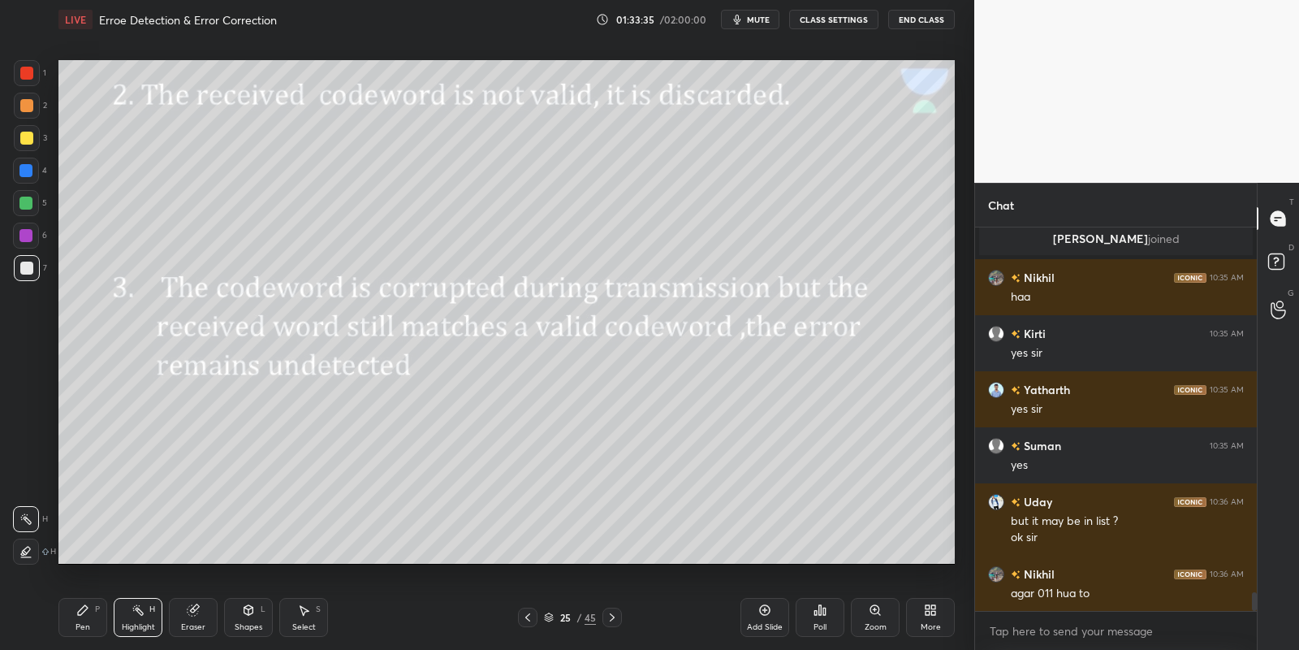
click at [80, 624] on div "Pen" at bounding box center [83, 627] width 15 height 8
click at [22, 208] on div at bounding box center [25, 203] width 13 height 13
click at [250, 613] on icon at bounding box center [248, 609] width 13 height 13
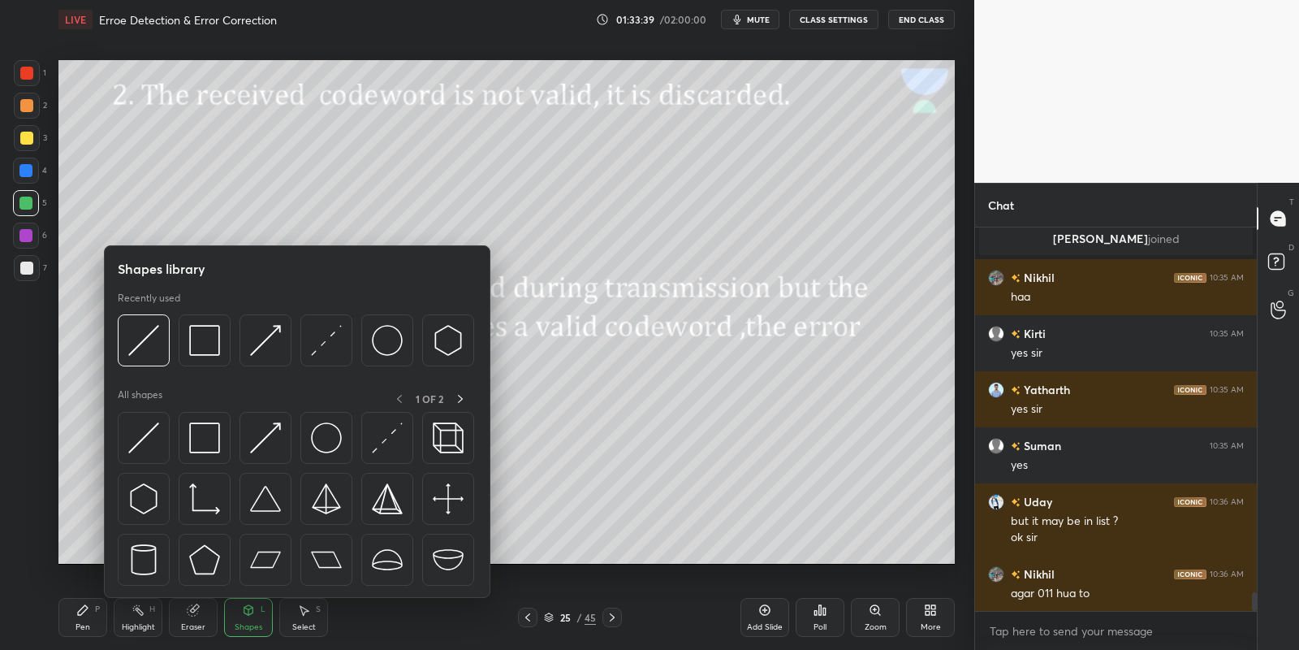
click at [140, 429] on img at bounding box center [143, 437] width 31 height 31
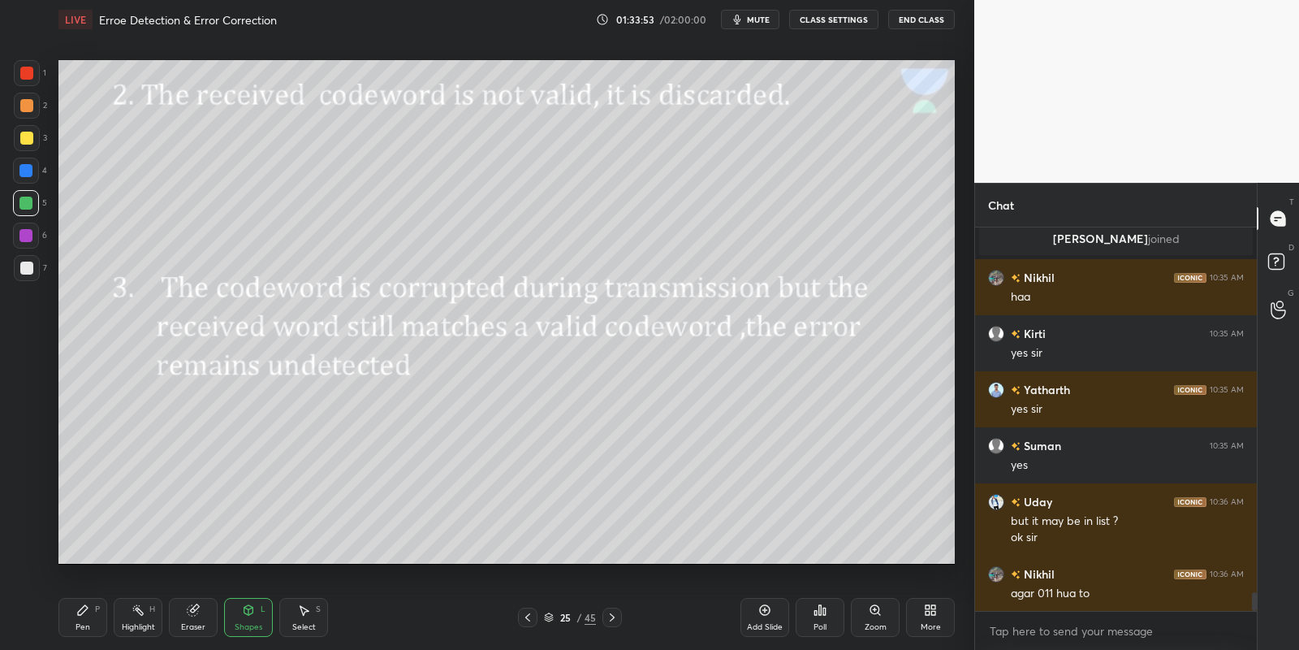
drag, startPoint x: 96, startPoint y: 615, endPoint x: 131, endPoint y: 618, distance: 35.1
click at [99, 615] on div "Pen P" at bounding box center [82, 617] width 49 height 39
click at [136, 617] on div "Highlight H" at bounding box center [138, 617] width 49 height 39
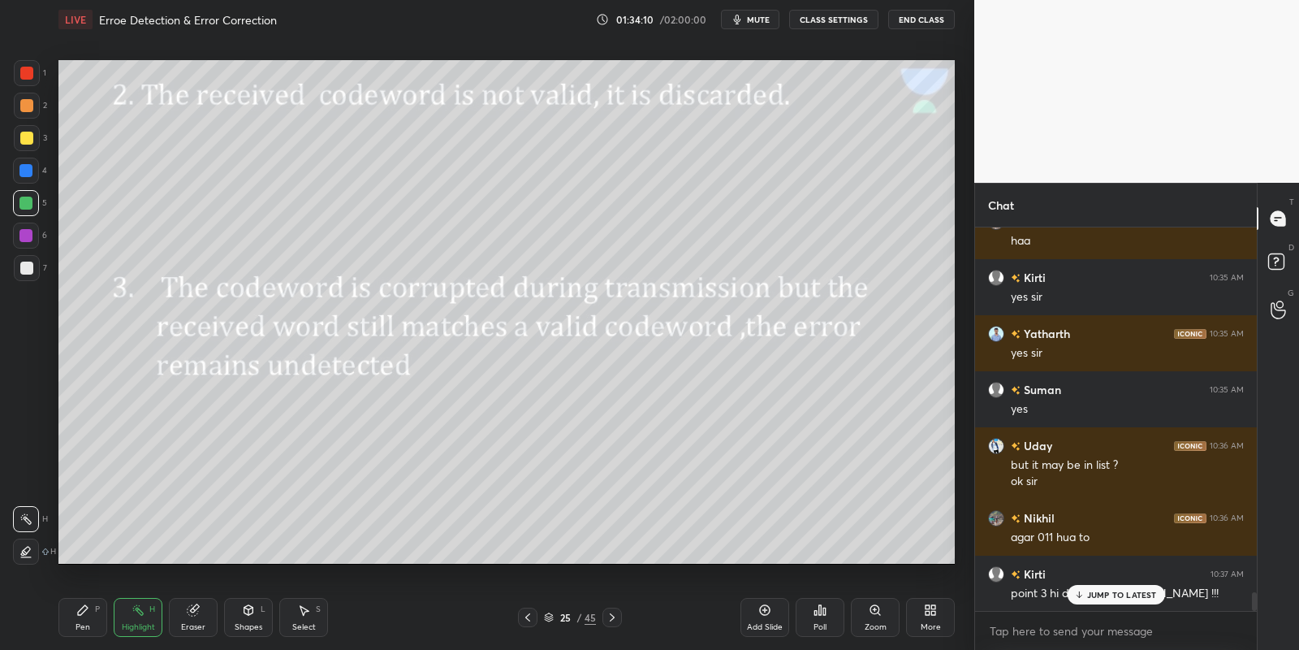
scroll to position [7584, 0]
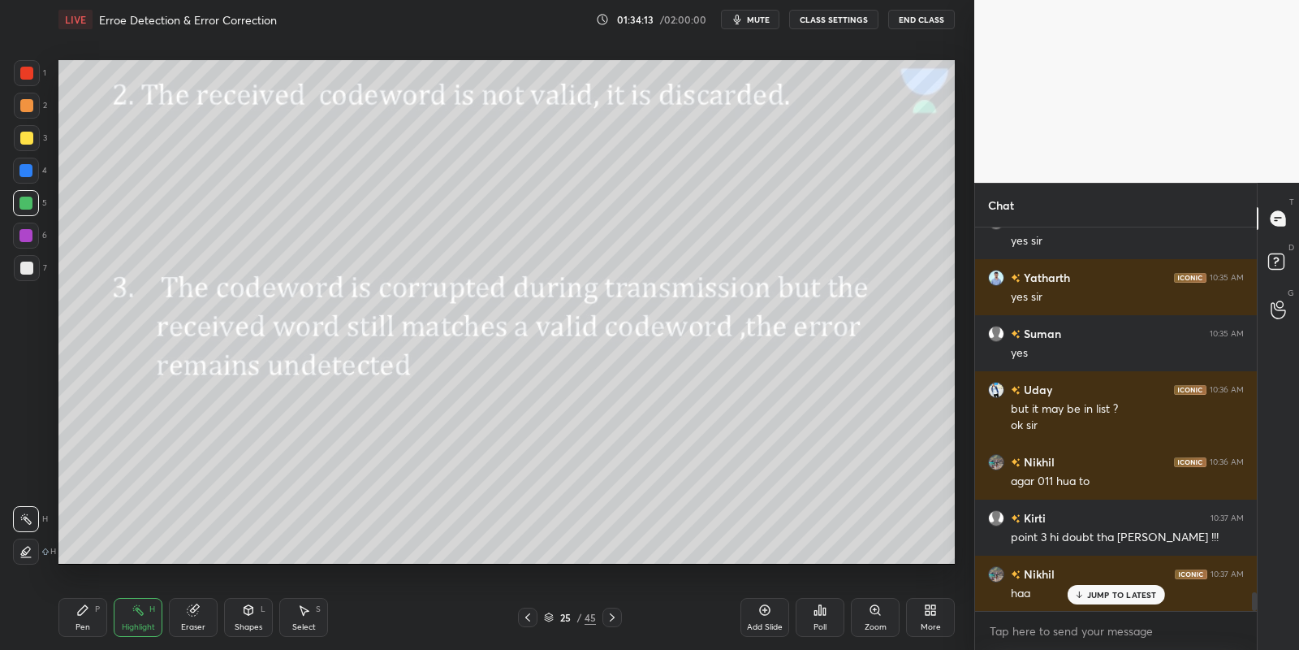
drag, startPoint x: 84, startPoint y: 614, endPoint x: 127, endPoint y: 616, distance: 42.3
click at [90, 617] on div "Pen P" at bounding box center [82, 617] width 49 height 39
click at [129, 618] on div "Highlight H" at bounding box center [138, 617] width 49 height 39
drag, startPoint x: 253, startPoint y: 627, endPoint x: 251, endPoint y: 619, distance: 8.3
click at [252, 623] on div "Shapes" at bounding box center [249, 627] width 28 height 8
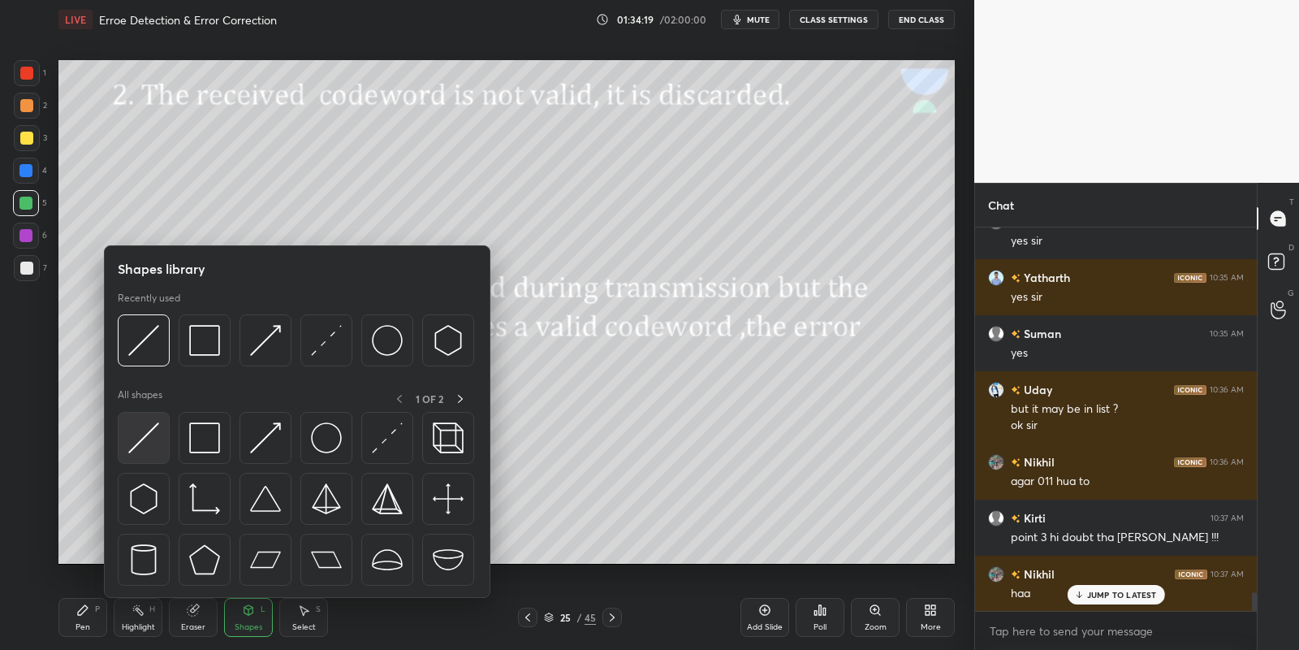
click at [161, 447] on div at bounding box center [144, 438] width 52 height 52
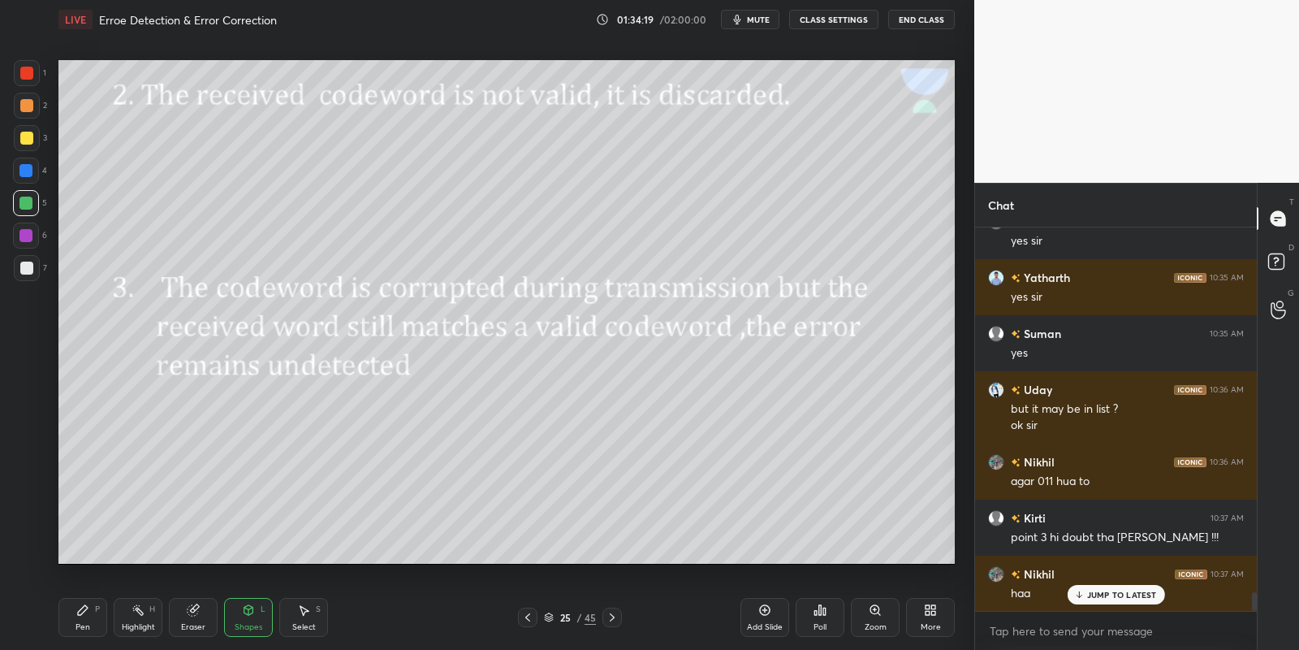
scroll to position [7641, 0]
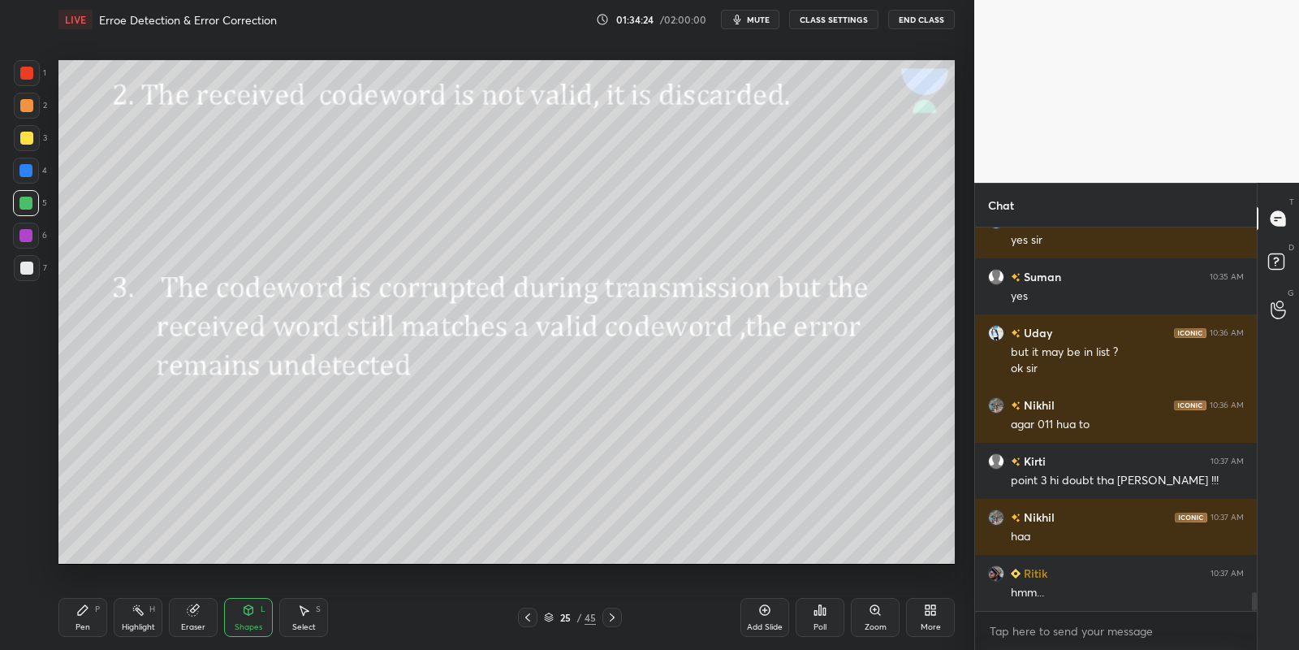
click at [99, 616] on div "Pen P" at bounding box center [82, 617] width 49 height 39
drag, startPoint x: 254, startPoint y: 626, endPoint x: 257, endPoint y: 598, distance: 28.6
click at [253, 624] on div "Shapes" at bounding box center [249, 627] width 28 height 8
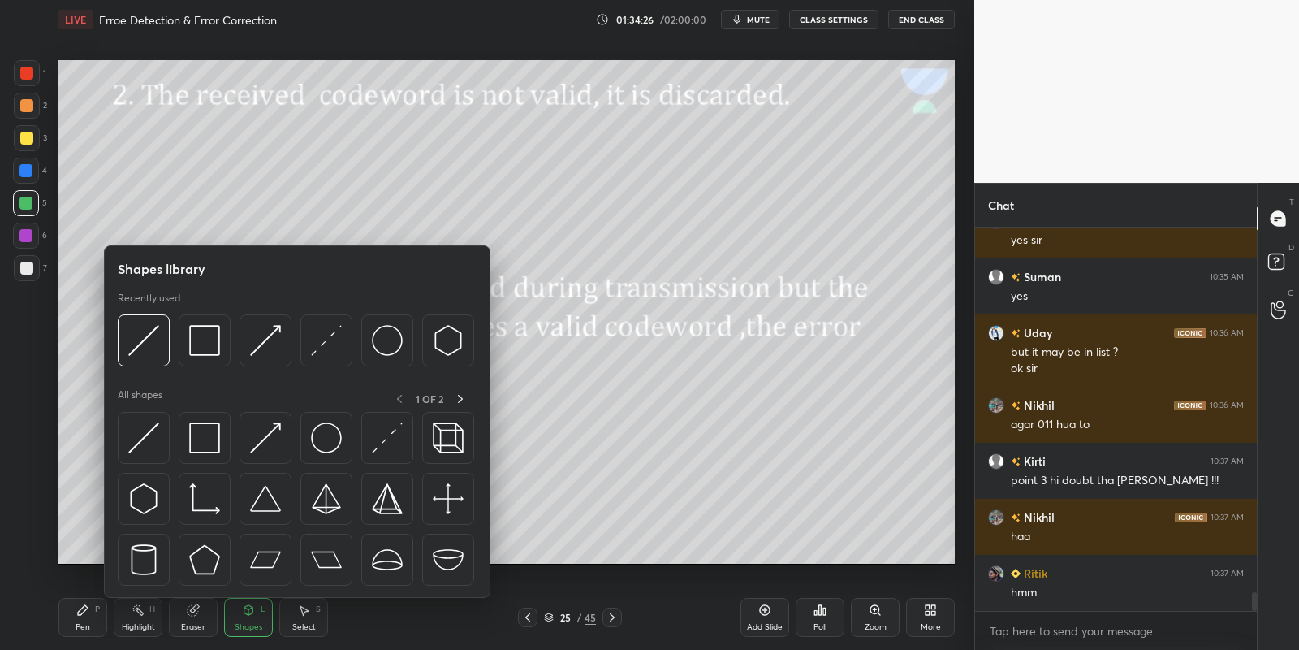
click at [209, 338] on img at bounding box center [204, 340] width 31 height 31
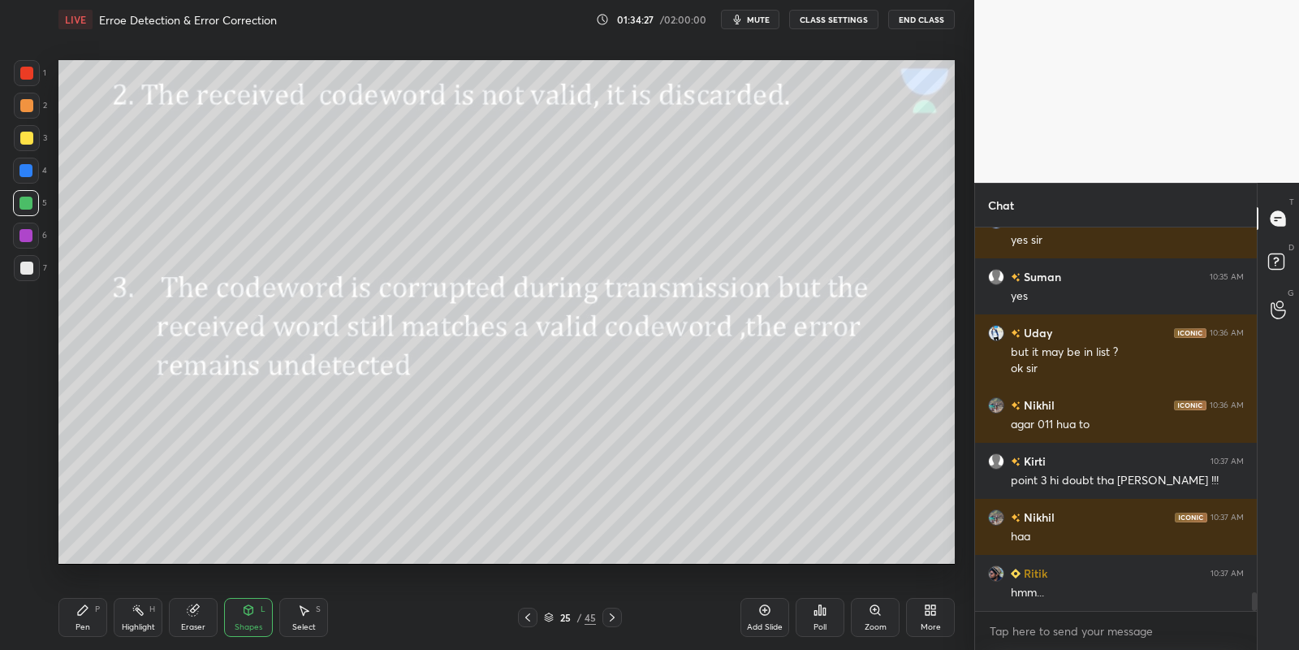
click at [31, 142] on div at bounding box center [27, 138] width 26 height 26
drag, startPoint x: 88, startPoint y: 610, endPoint x: 86, endPoint y: 580, distance: 30.1
click at [85, 609] on icon at bounding box center [82, 609] width 13 height 13
click at [30, 205] on div at bounding box center [25, 203] width 13 height 13
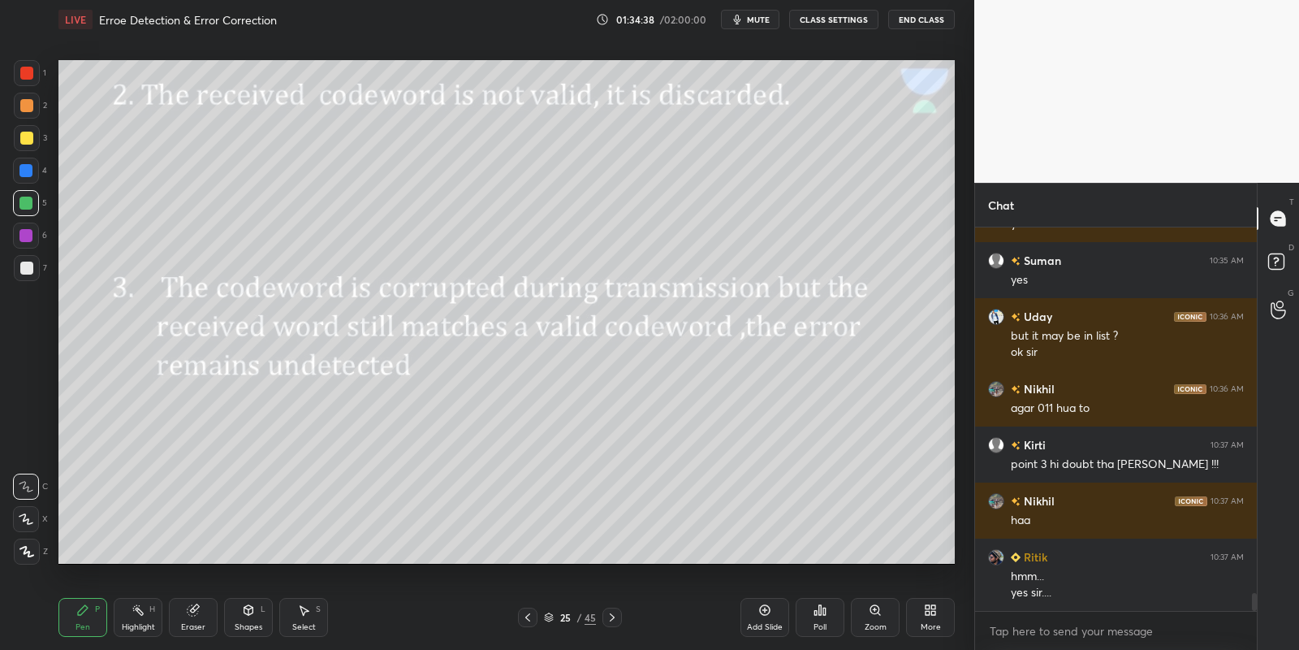
click at [251, 629] on div "Shapes L" at bounding box center [248, 617] width 49 height 39
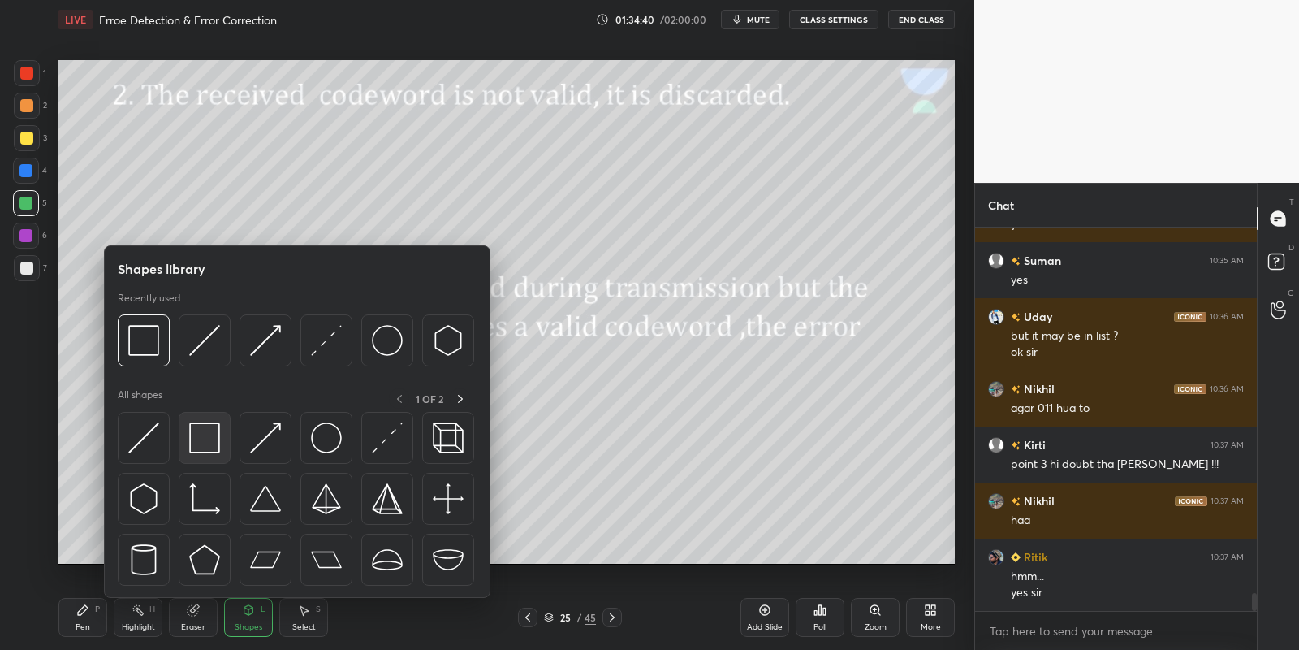
drag, startPoint x: 201, startPoint y: 439, endPoint x: 27, endPoint y: 135, distance: 351.0
click at [211, 438] on img at bounding box center [204, 437] width 31 height 31
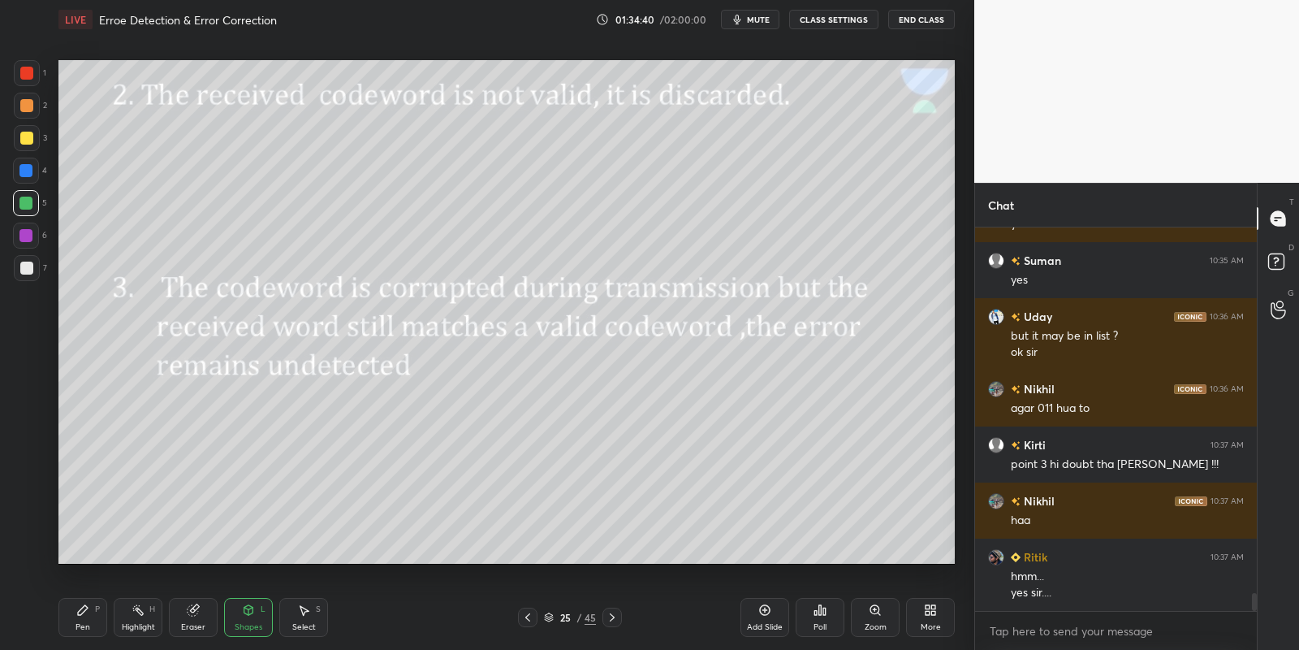
click at [28, 141] on div at bounding box center [26, 138] width 13 height 13
drag, startPoint x: 90, startPoint y: 613, endPoint x: 90, endPoint y: 594, distance: 18.7
click at [88, 614] on div "Pen P" at bounding box center [82, 617] width 49 height 39
drag, startPoint x: 30, startPoint y: 137, endPoint x: 58, endPoint y: 152, distance: 31.2
click at [30, 137] on div at bounding box center [26, 138] width 13 height 13
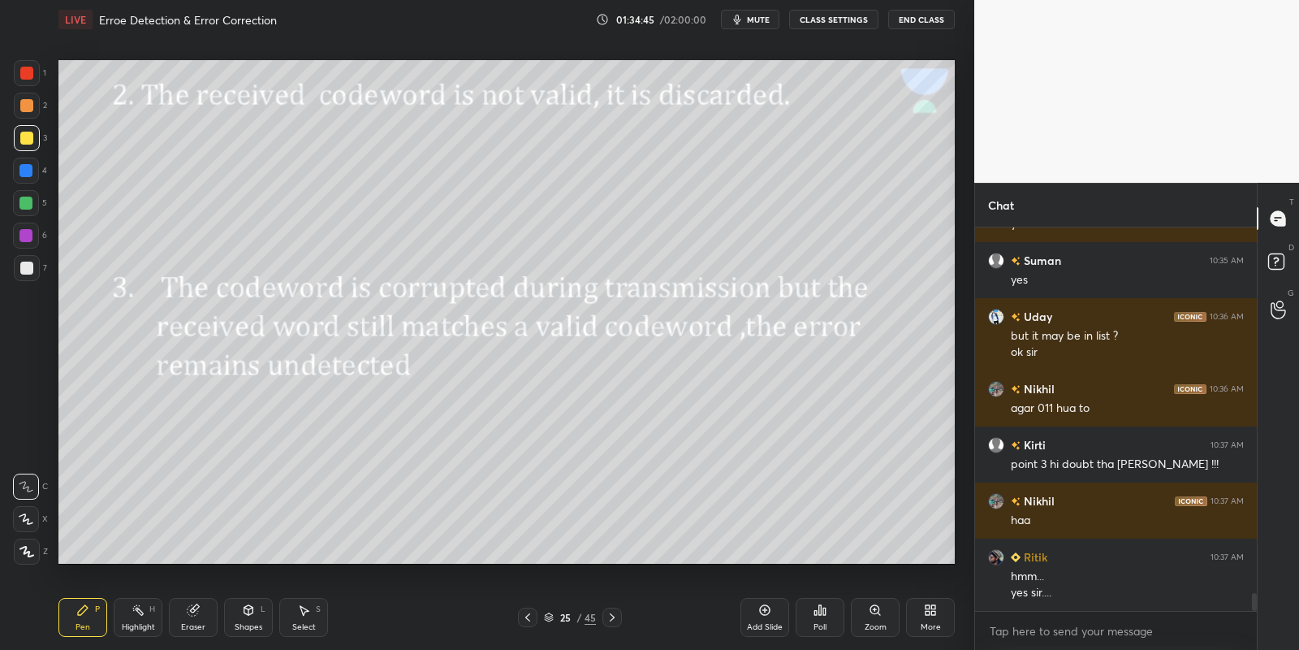
click at [23, 201] on div at bounding box center [25, 203] width 13 height 13
click at [254, 623] on div "Shapes" at bounding box center [249, 627] width 28 height 8
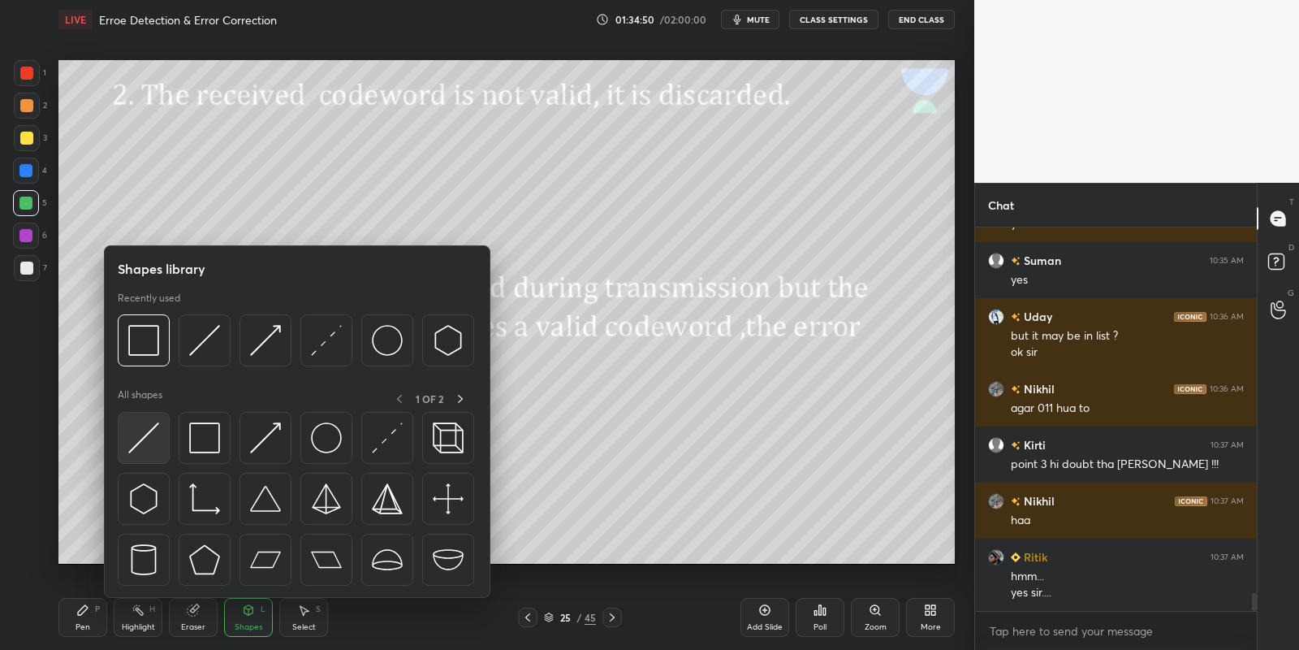
drag, startPoint x: 149, startPoint y: 430, endPoint x: 28, endPoint y: 270, distance: 200.1
click at [145, 430] on img at bounding box center [143, 437] width 31 height 31
click at [27, 270] on div at bounding box center [26, 267] width 13 height 13
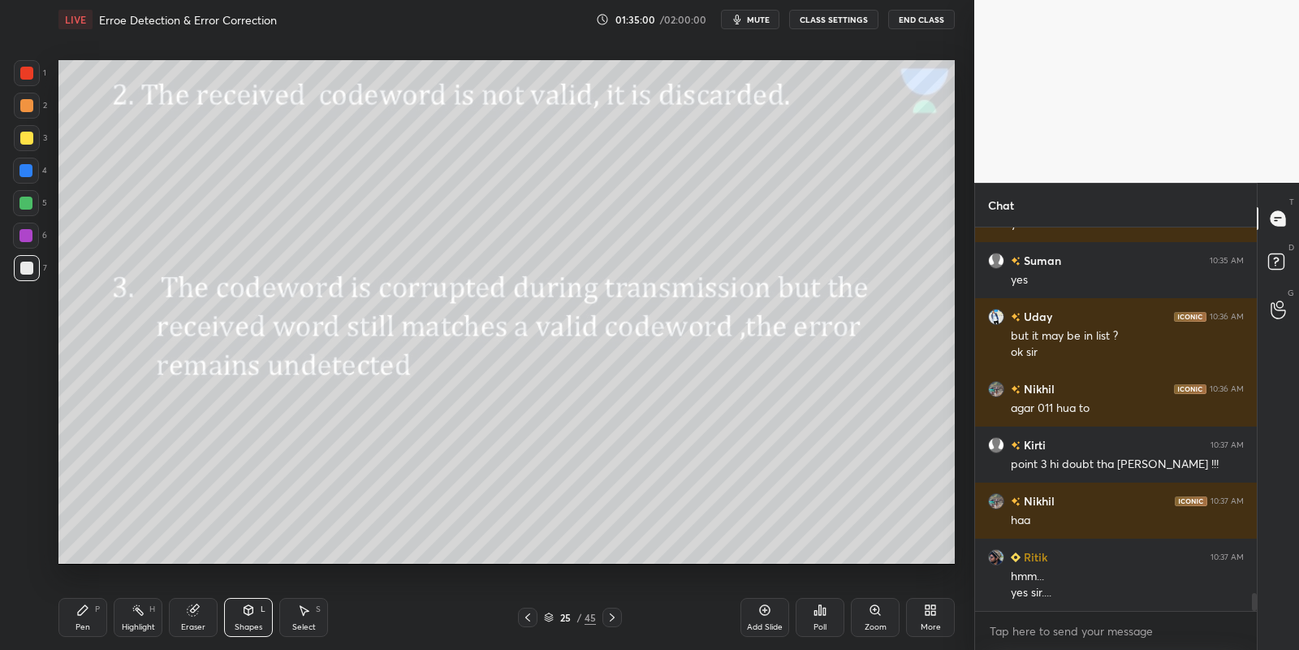
click at [82, 620] on div "Pen P" at bounding box center [82, 617] width 49 height 39
click at [28, 205] on div at bounding box center [25, 203] width 13 height 13
click at [140, 615] on div "Highlight H" at bounding box center [138, 617] width 49 height 39
drag, startPoint x: 76, startPoint y: 621, endPoint x: 111, endPoint y: 623, distance: 35.0
click at [80, 627] on div "Pen P" at bounding box center [82, 617] width 49 height 39
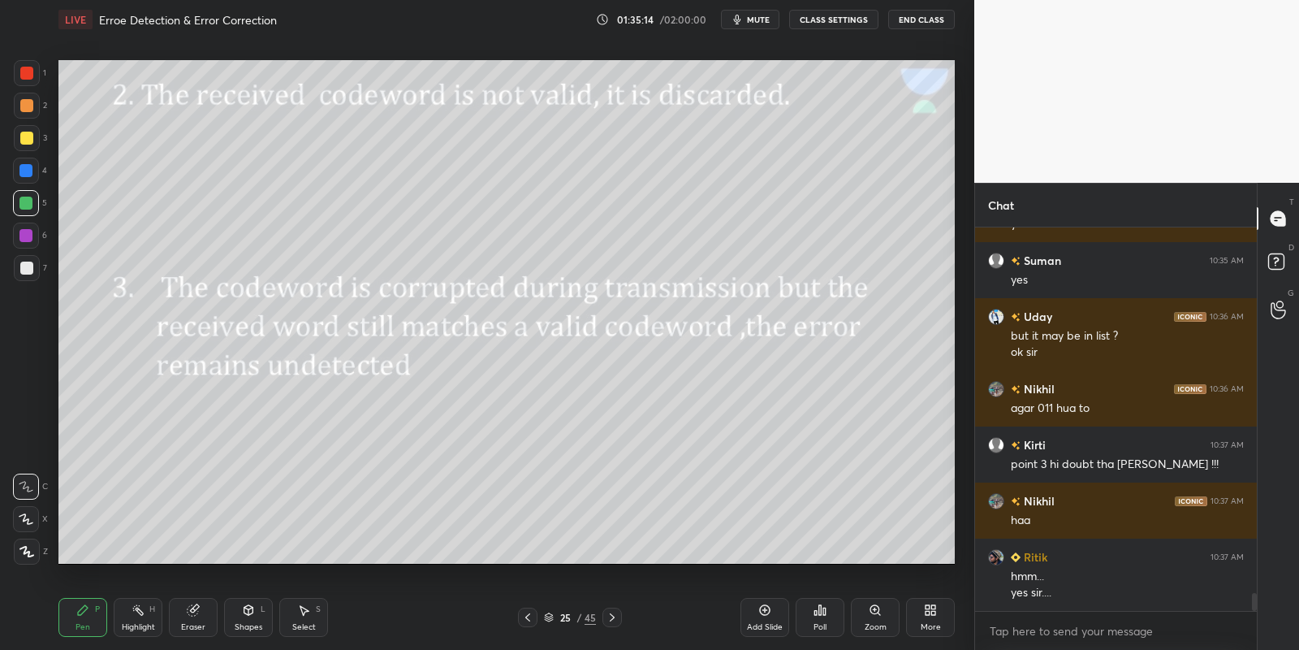
click at [127, 628] on div "Highlight" at bounding box center [138, 627] width 33 height 8
drag, startPoint x: 77, startPoint y: 633, endPoint x: 86, endPoint y: 623, distance: 13.2
click at [78, 631] on div "Pen" at bounding box center [83, 627] width 15 height 8
drag, startPoint x: 139, startPoint y: 618, endPoint x: 171, endPoint y: 601, distance: 36.7
click at [140, 616] on div "Highlight H" at bounding box center [138, 617] width 49 height 39
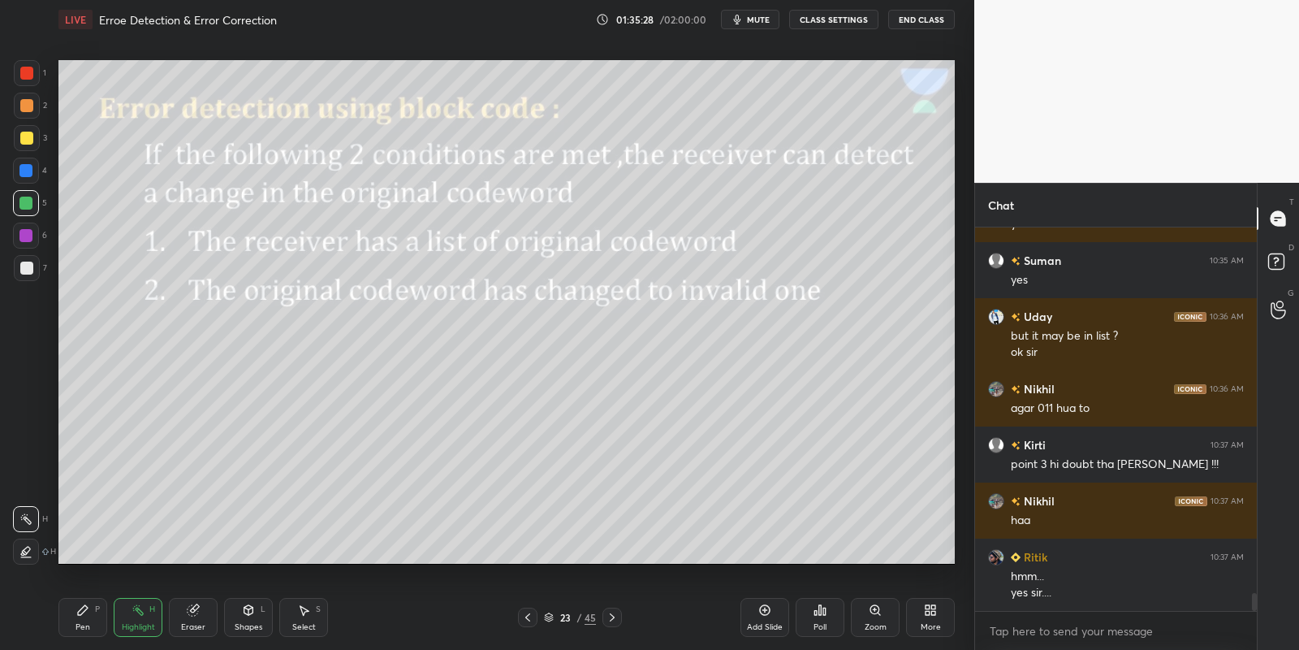
click at [92, 623] on div "Pen P" at bounding box center [82, 617] width 49 height 39
drag, startPoint x: 136, startPoint y: 616, endPoint x: 213, endPoint y: 571, distance: 89.1
click at [136, 616] on div "Highlight H" at bounding box center [138, 617] width 49 height 39
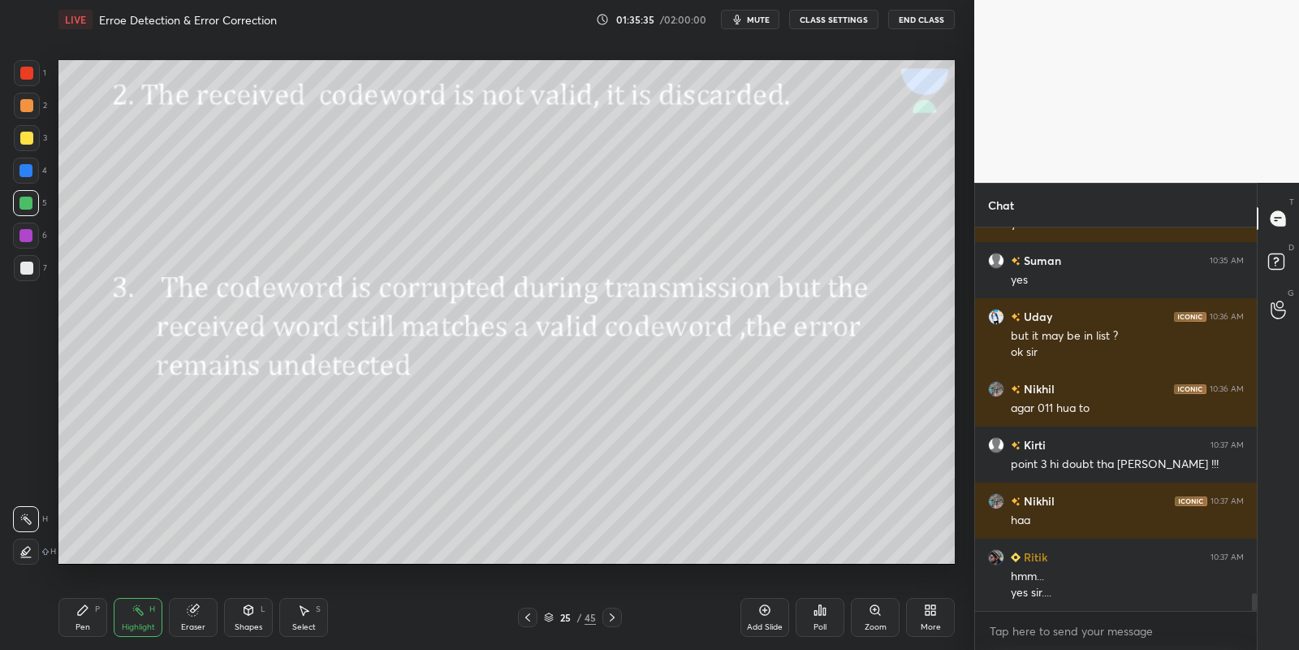
click at [97, 622] on div "Pen P" at bounding box center [82, 617] width 49 height 39
click at [30, 138] on div at bounding box center [26, 138] width 13 height 13
click at [141, 624] on div "Highlight" at bounding box center [138, 627] width 33 height 8
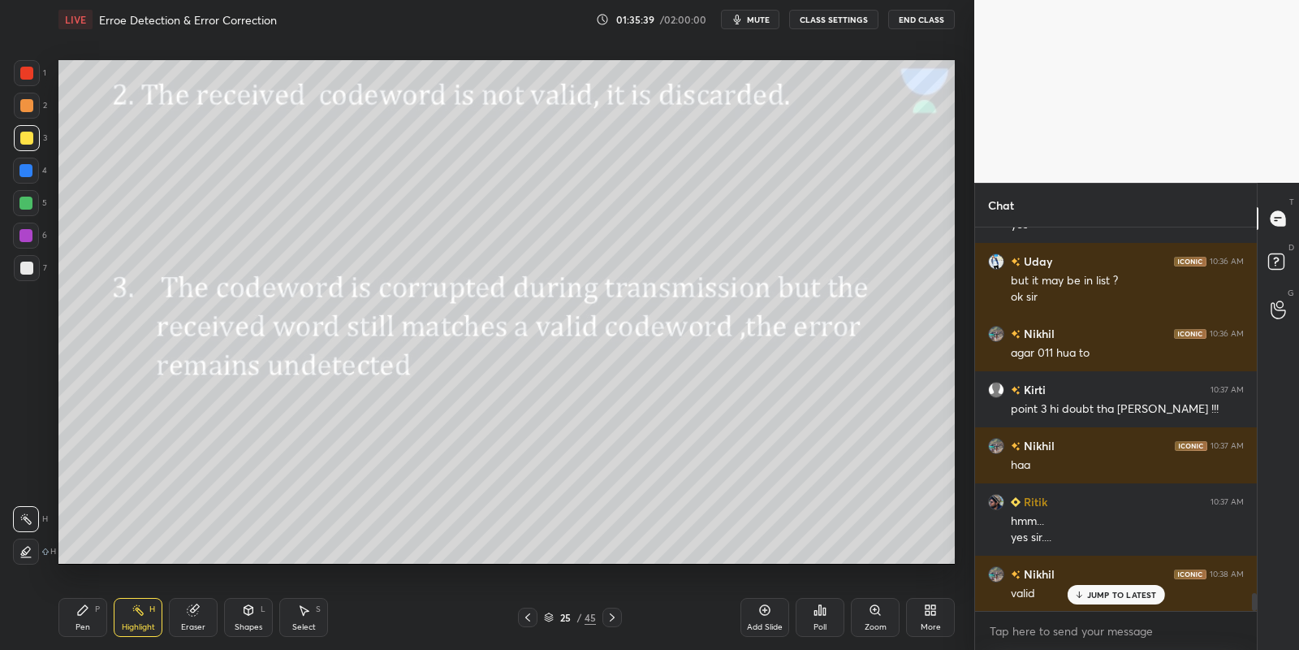
click at [84, 623] on div "Pen" at bounding box center [83, 627] width 15 height 8
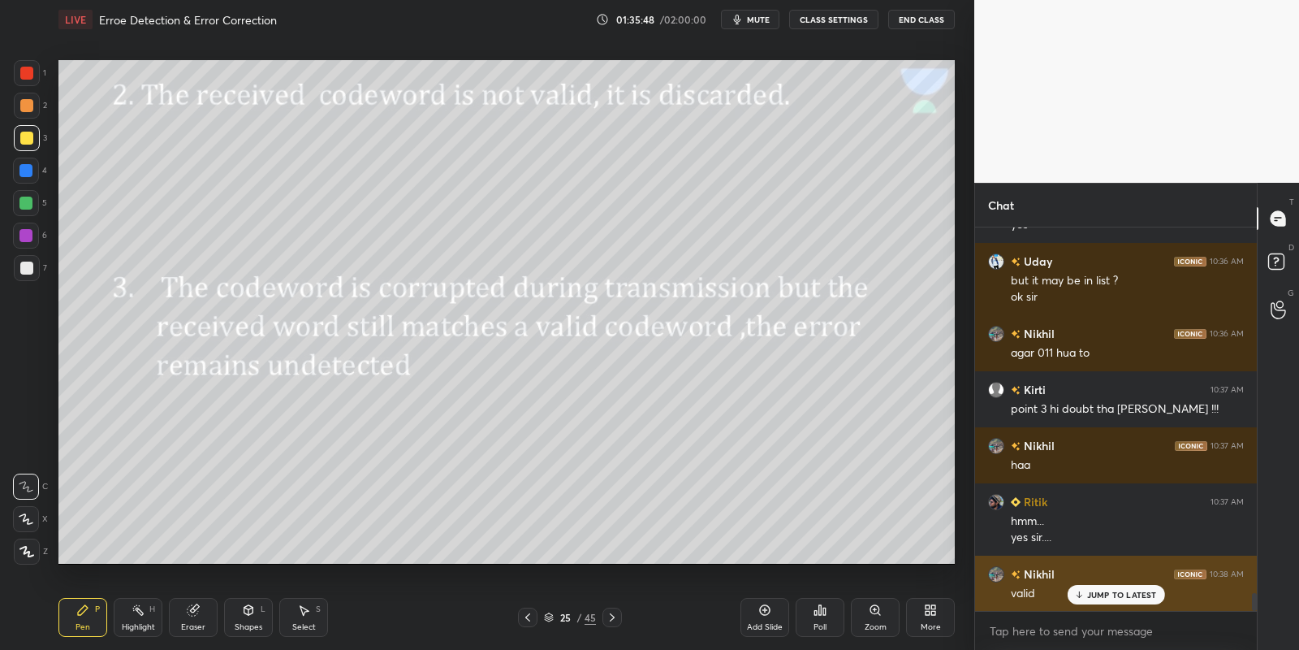
click at [1102, 594] on p "JUMP TO LATEST" at bounding box center [1122, 595] width 70 height 10
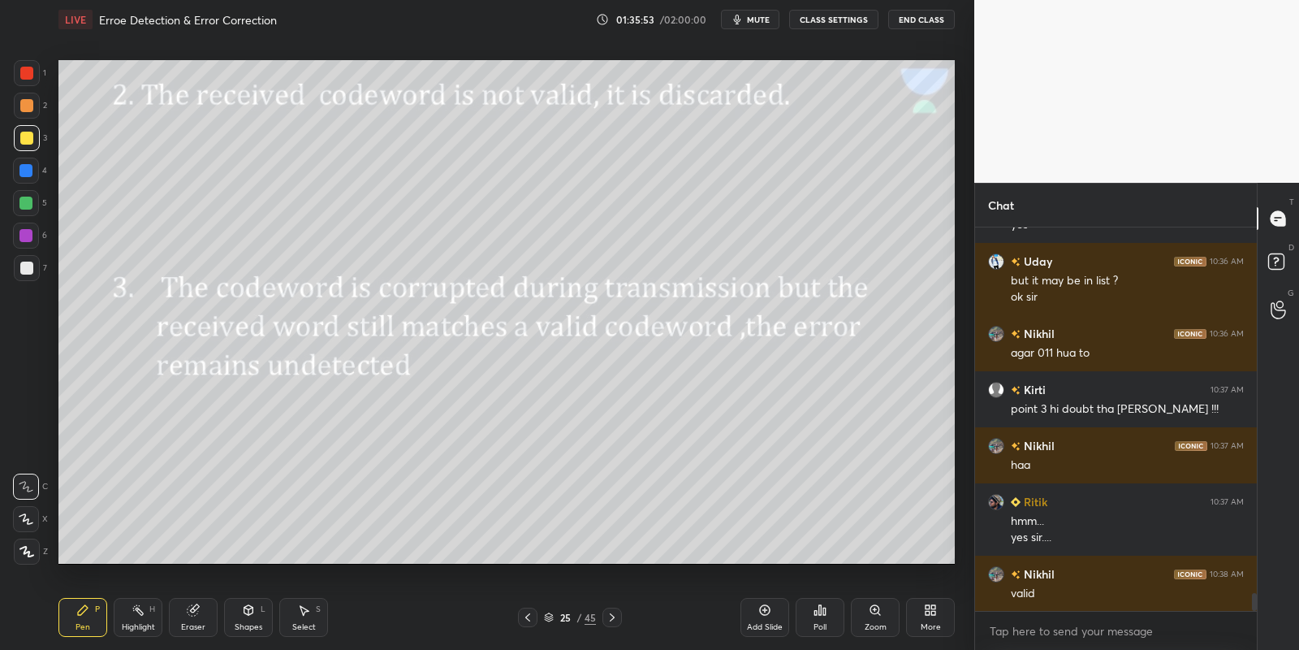
click at [79, 628] on div "Pen" at bounding box center [83, 627] width 15 height 8
click at [132, 620] on div "Highlight H" at bounding box center [138, 617] width 49 height 39
click at [83, 614] on icon at bounding box center [82, 609] width 13 height 13
drag, startPoint x: 135, startPoint y: 622, endPoint x: 153, endPoint y: 580, distance: 45.8
click at [136, 619] on div "Highlight H" at bounding box center [138, 617] width 49 height 39
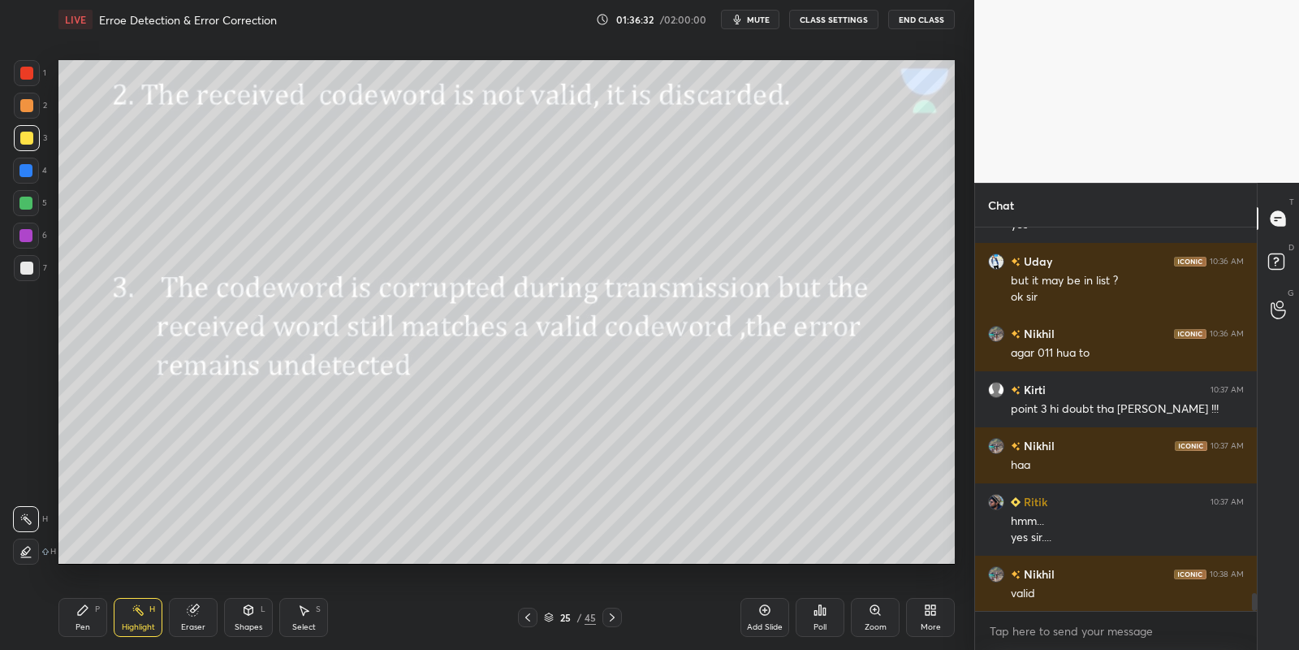
click at [140, 615] on div "Highlight H" at bounding box center [138, 617] width 49 height 39
click at [245, 616] on icon at bounding box center [248, 609] width 13 height 13
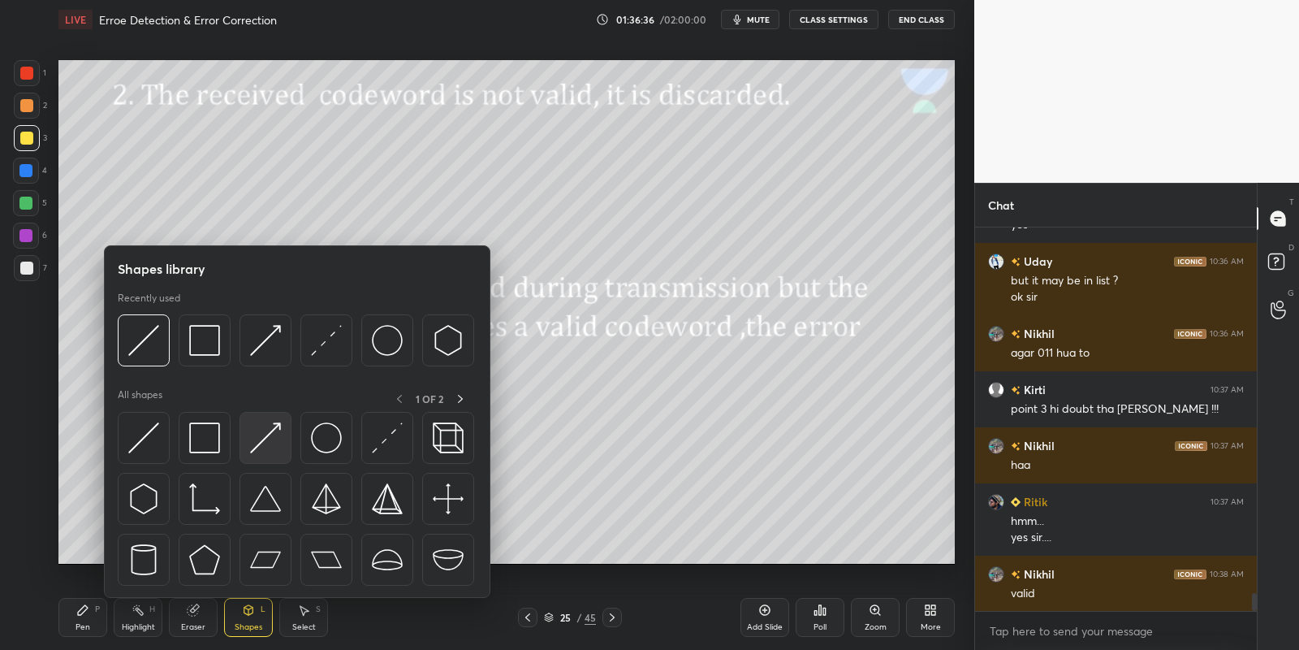
click at [278, 429] on img at bounding box center [265, 437] width 31 height 31
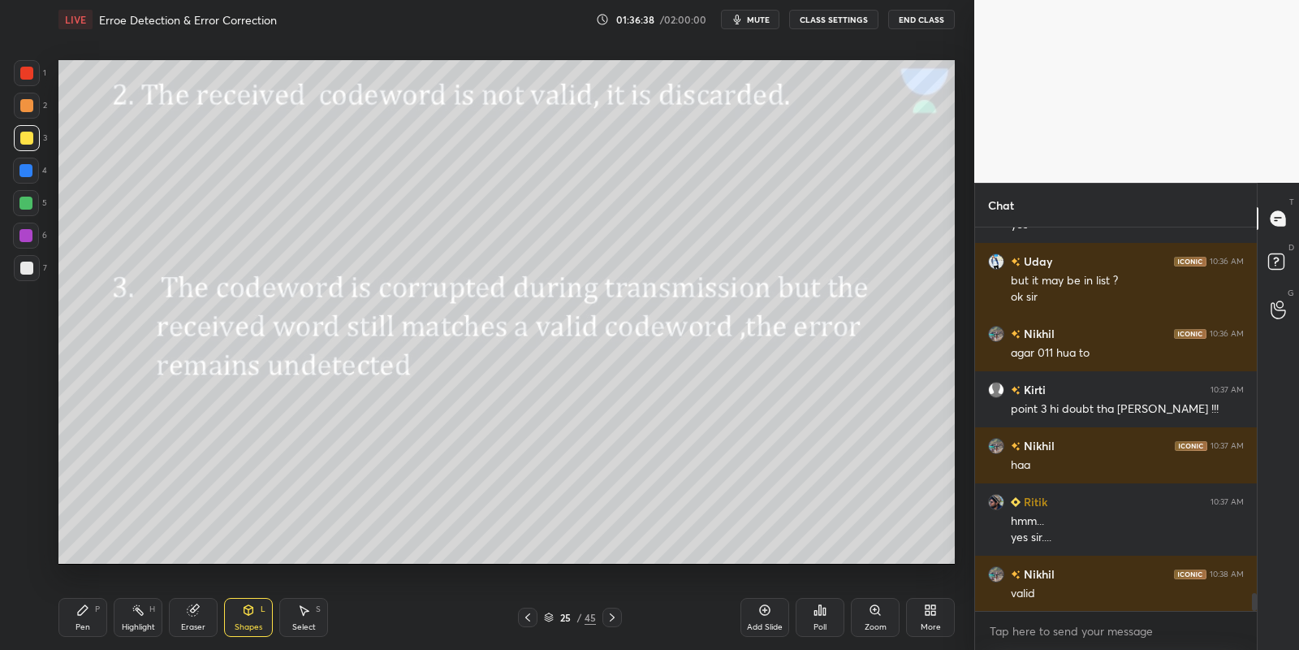
click at [85, 618] on div "Pen P" at bounding box center [82, 617] width 49 height 39
click at [149, 617] on div "Highlight H" at bounding box center [138, 617] width 49 height 39
drag, startPoint x: 250, startPoint y: 622, endPoint x: 256, endPoint y: 598, distance: 25.0
click at [252, 619] on div "Shapes L" at bounding box center [248, 617] width 49 height 39
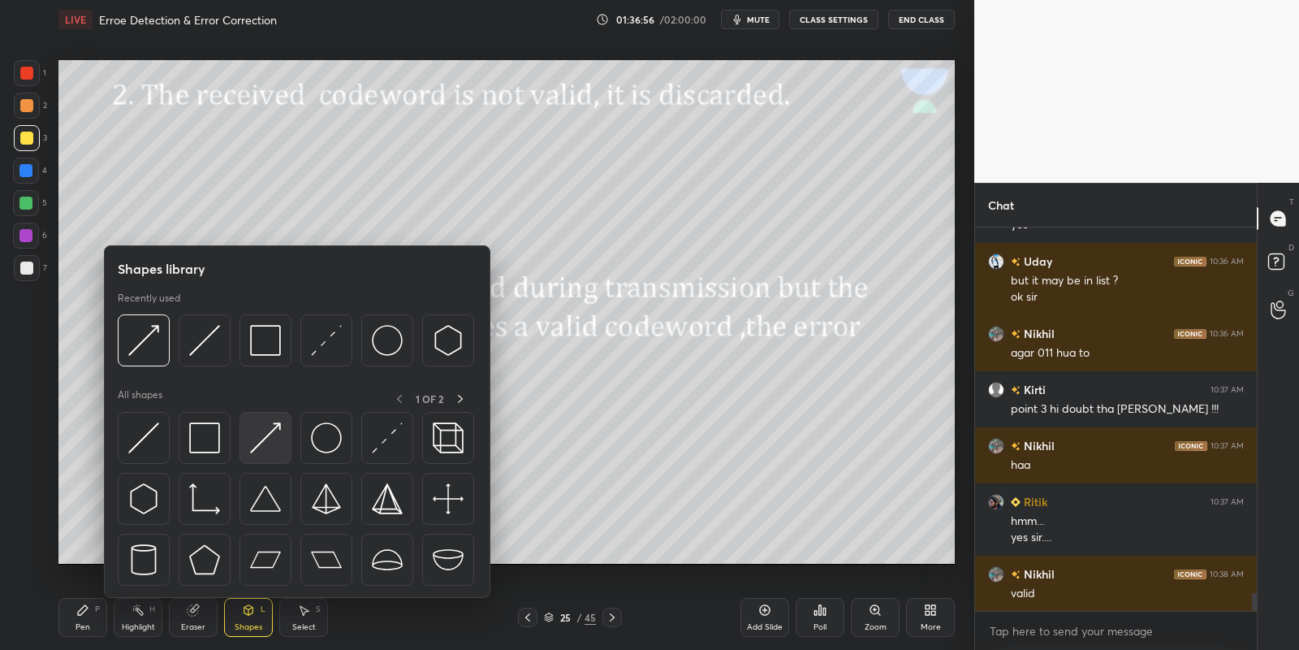
scroll to position [7769, 0]
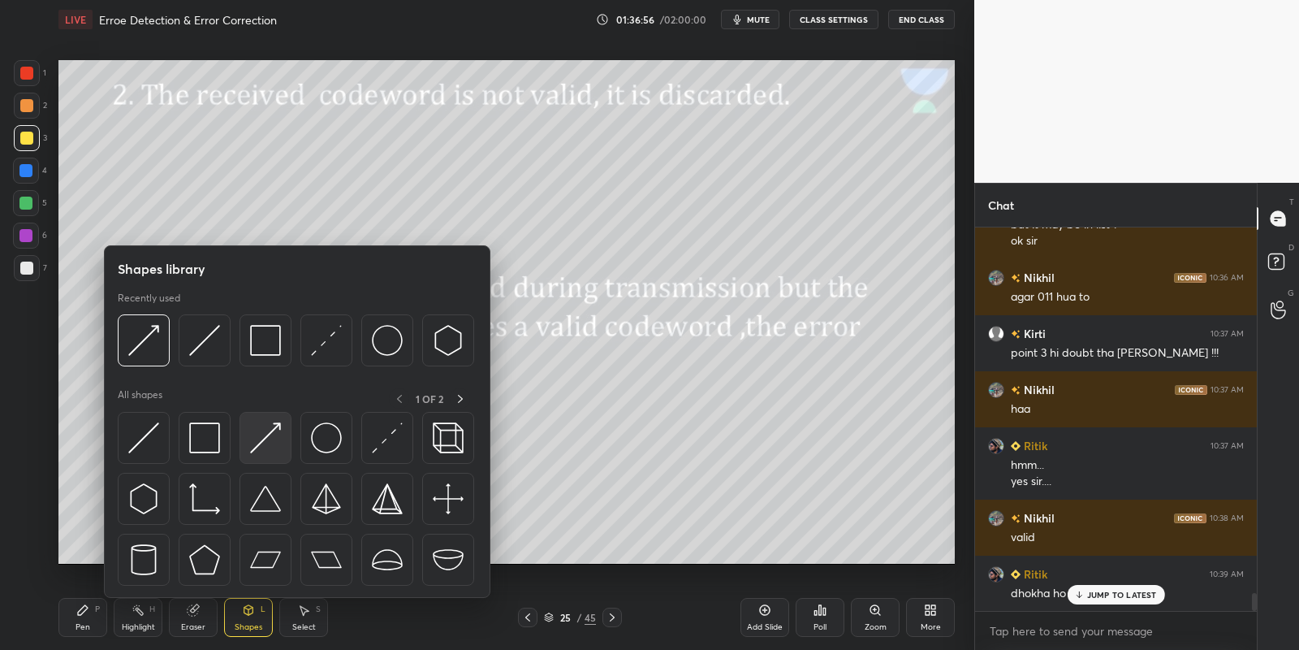
click at [273, 436] on img at bounding box center [265, 437] width 31 height 31
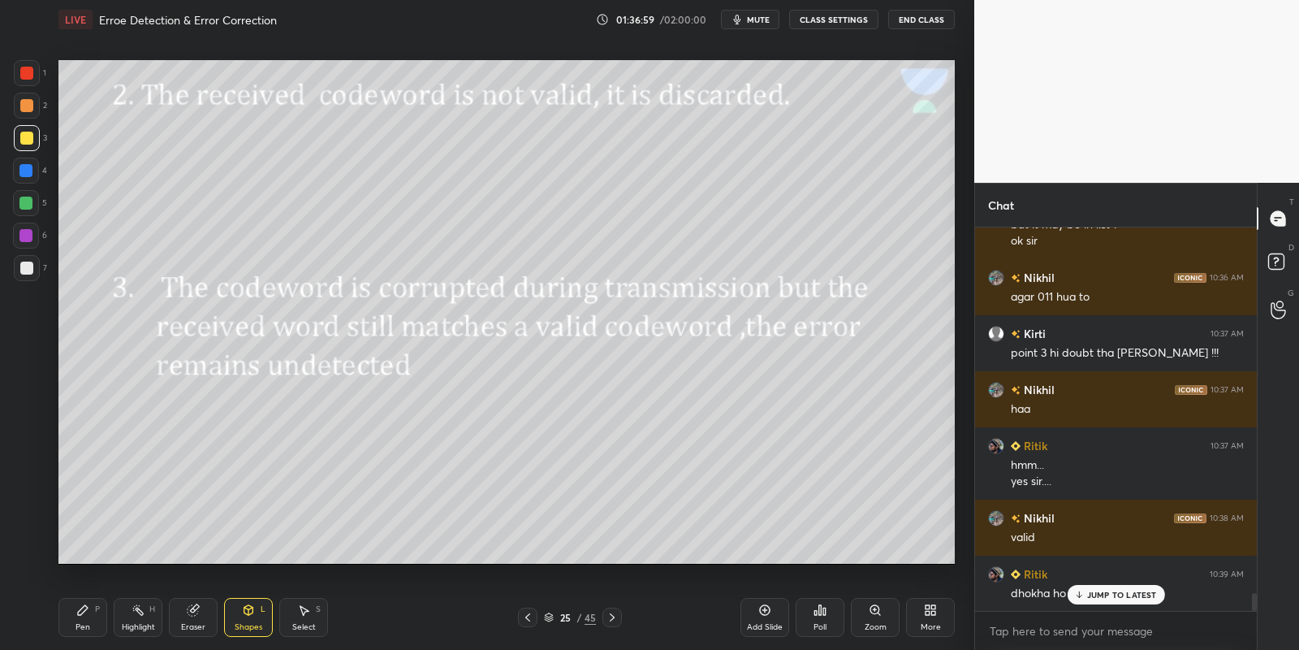
click at [96, 622] on div "Pen P" at bounding box center [82, 617] width 49 height 39
click at [138, 610] on rect at bounding box center [140, 611] width 8 height 8
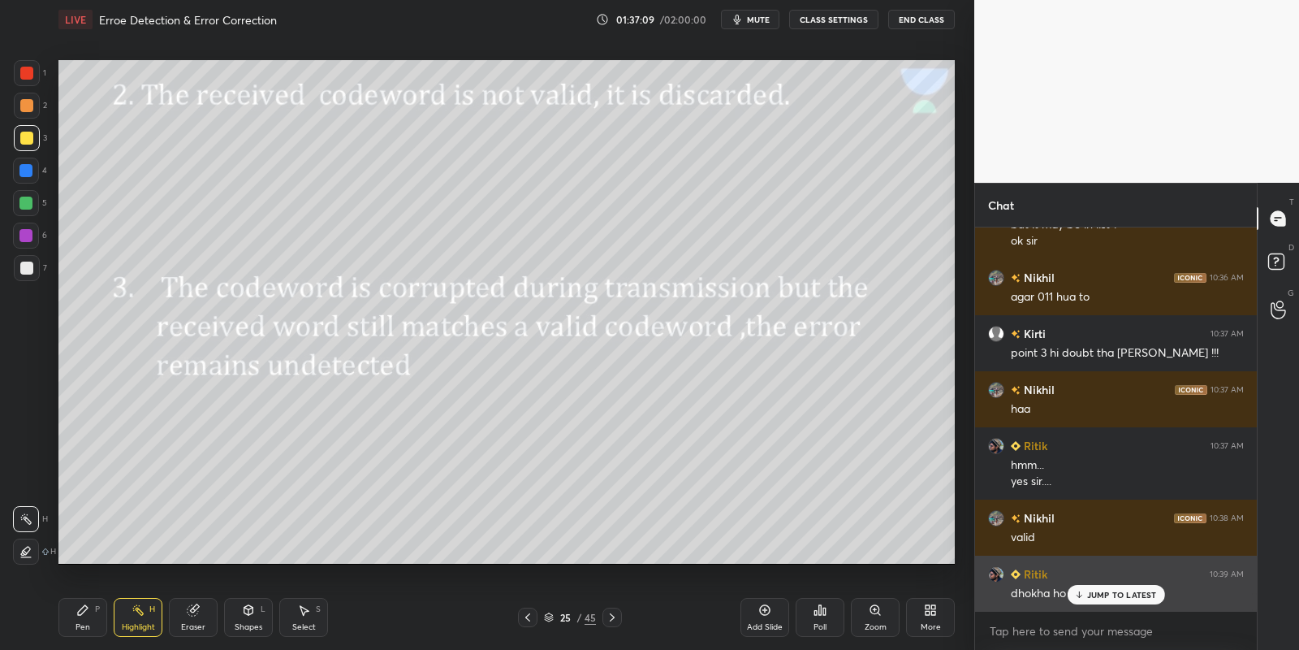
click at [1096, 594] on p "JUMP TO LATEST" at bounding box center [1122, 595] width 70 height 10
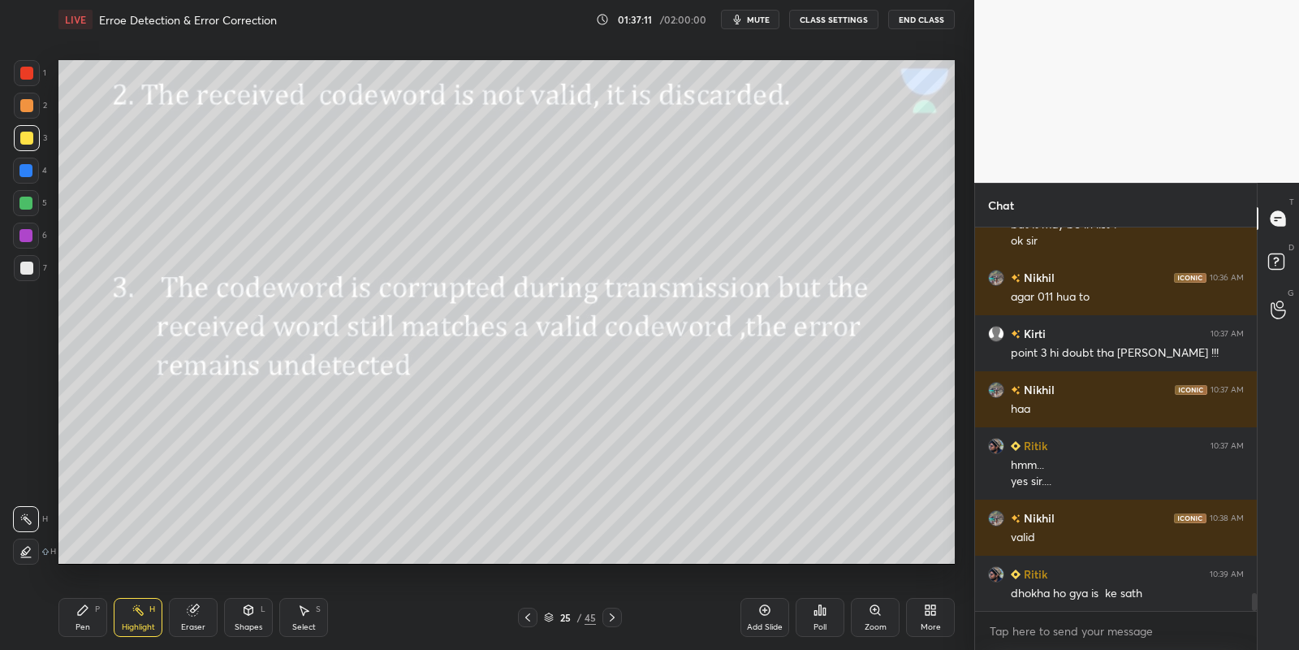
click at [81, 620] on div "Pen P" at bounding box center [82, 617] width 49 height 39
drag, startPoint x: 130, startPoint y: 628, endPoint x: 216, endPoint y: 585, distance: 96.2
click at [132, 626] on div "Highlight" at bounding box center [138, 627] width 33 height 8
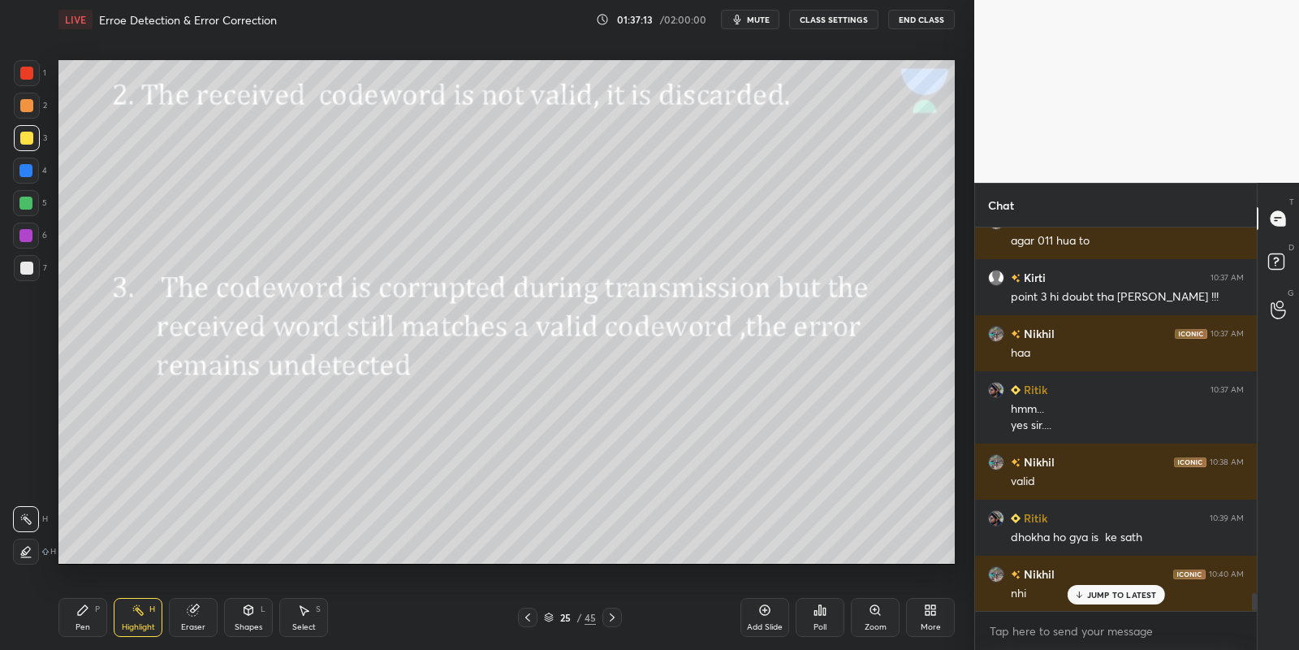
scroll to position [7881, 0]
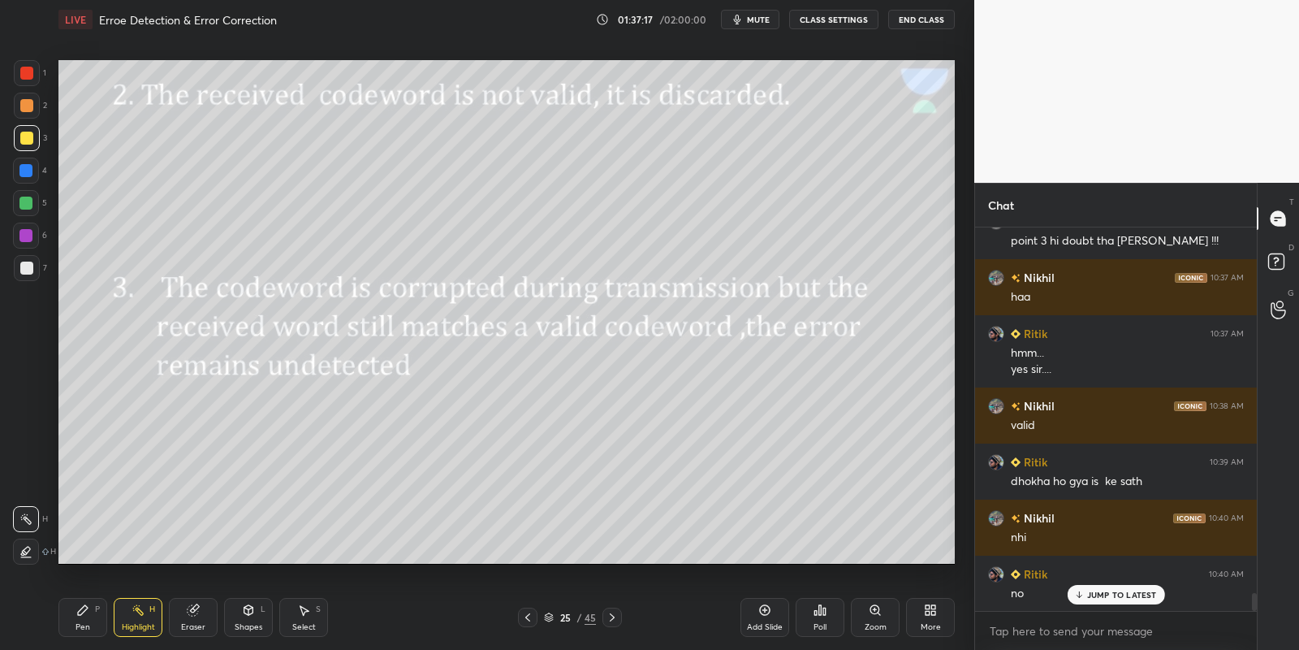
click at [248, 619] on div "Shapes L" at bounding box center [248, 617] width 49 height 39
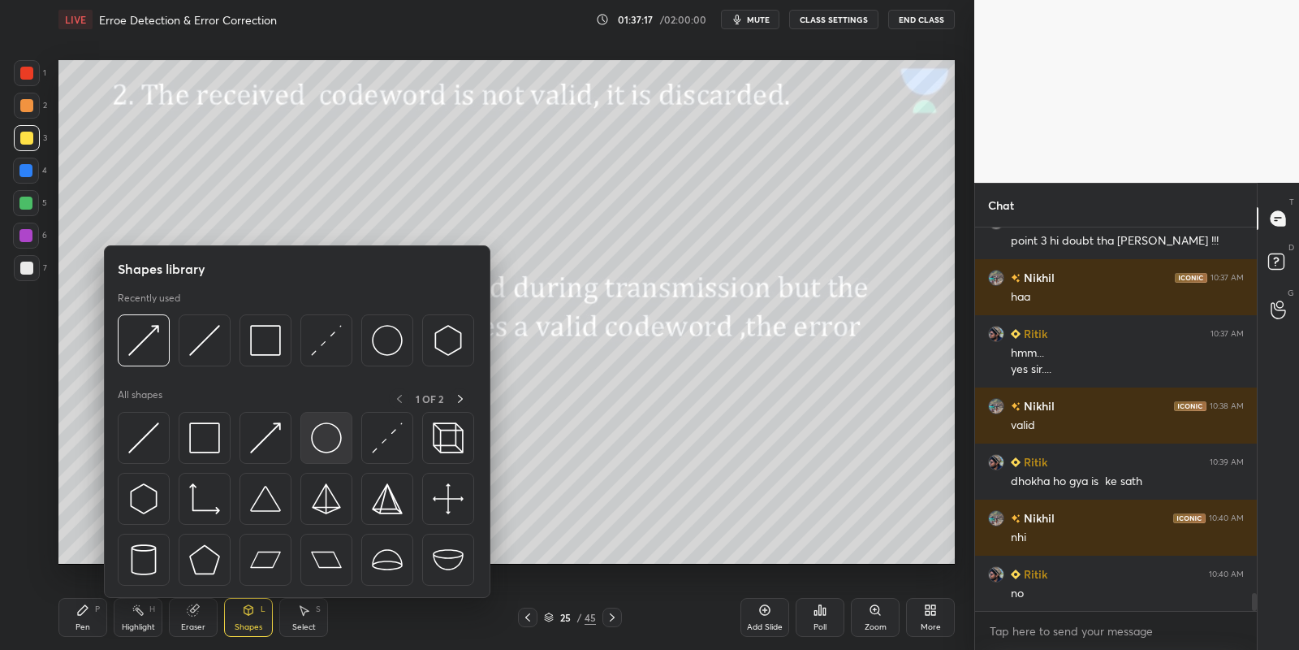
scroll to position [7937, 0]
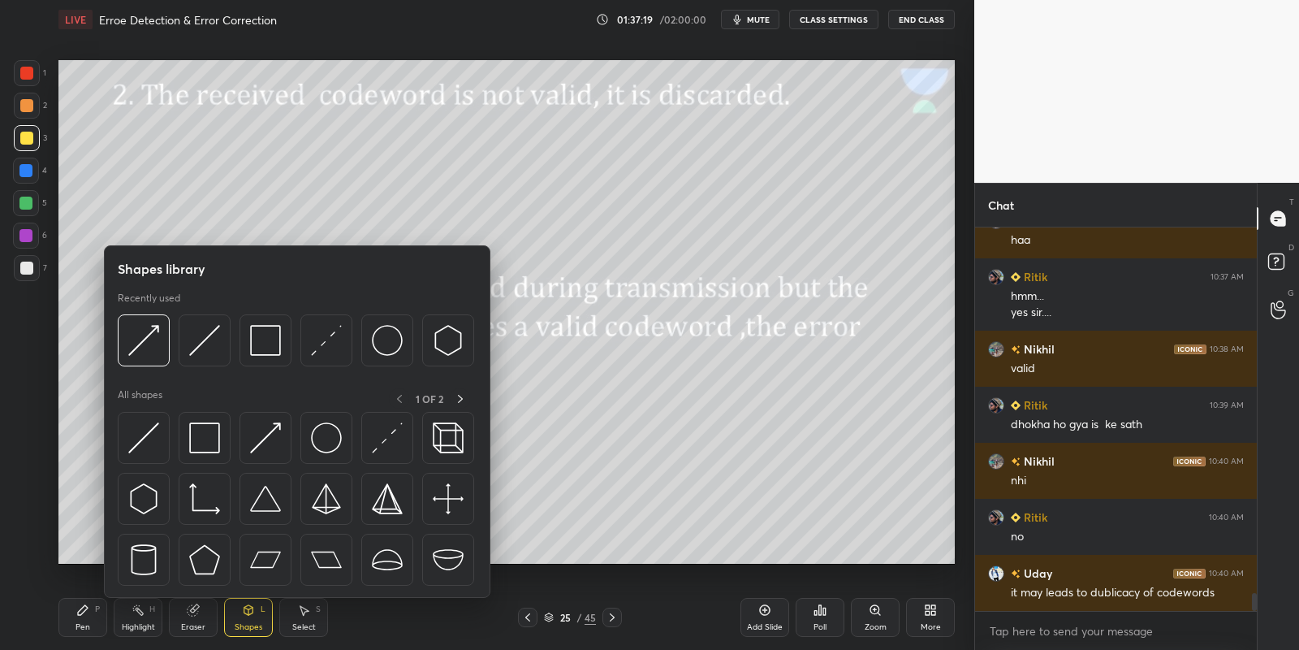
click at [89, 622] on div "Pen P" at bounding box center [82, 617] width 49 height 39
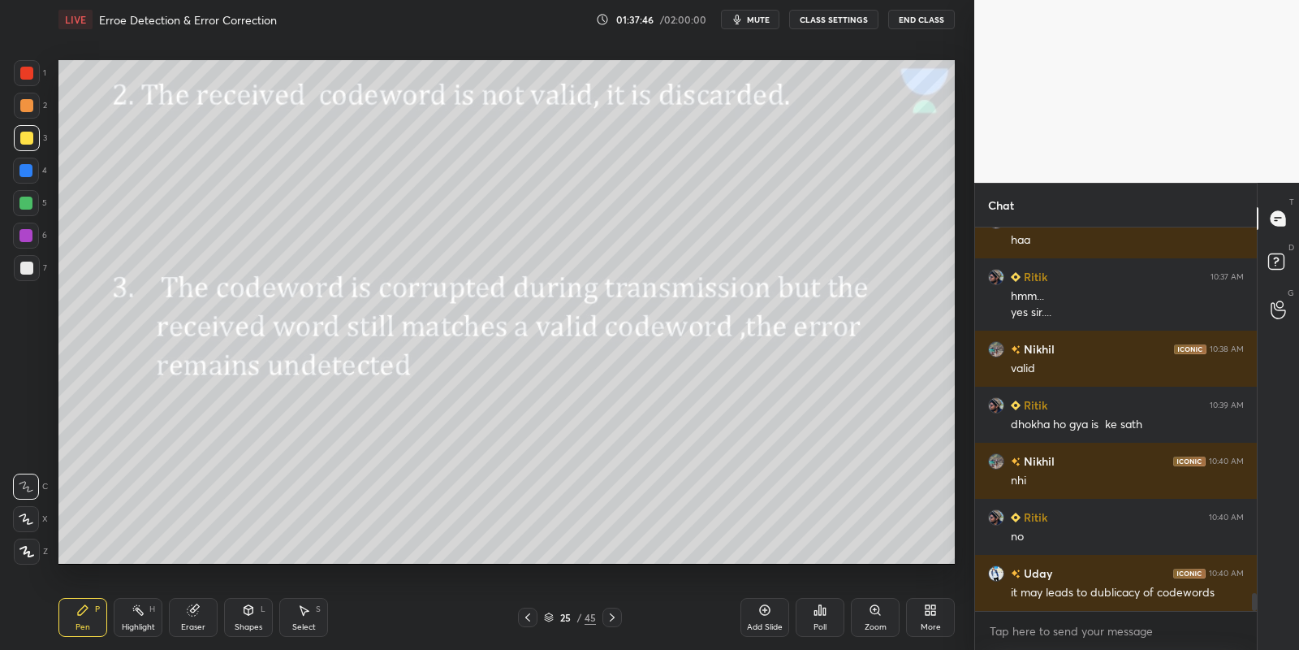
click at [140, 623] on div "Highlight" at bounding box center [138, 627] width 33 height 8
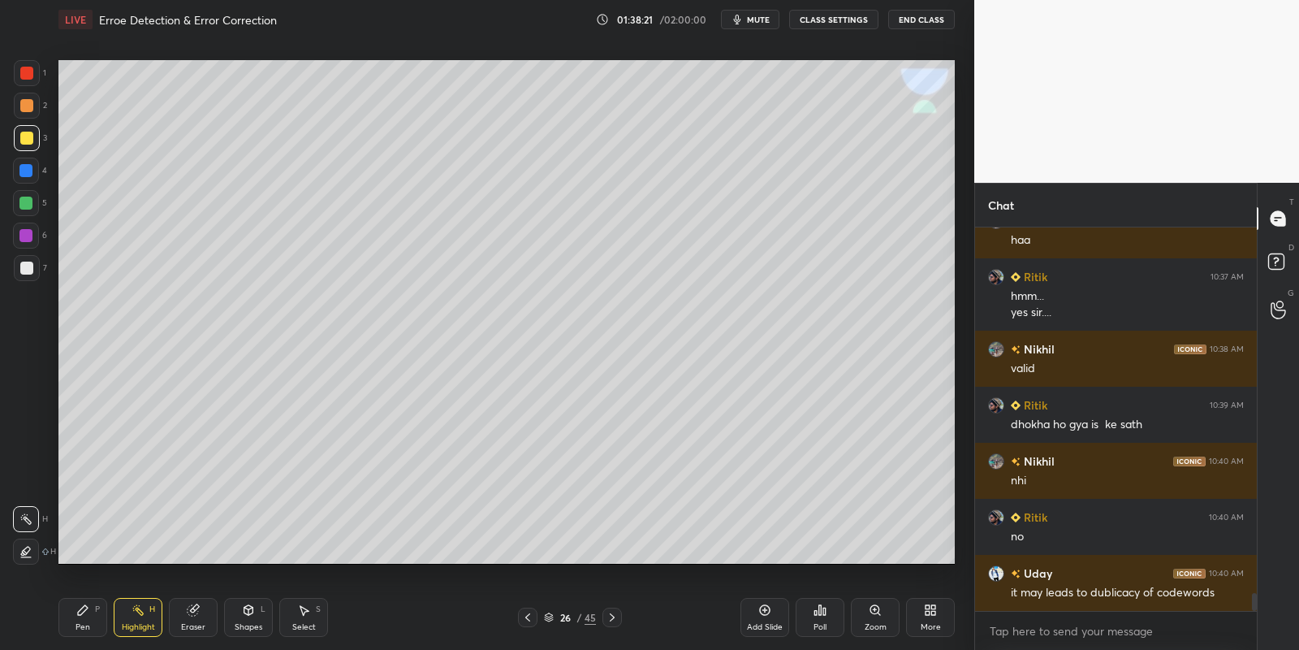
click at [83, 627] on div "Pen" at bounding box center [83, 627] width 15 height 8
drag, startPoint x: 25, startPoint y: 139, endPoint x: 57, endPoint y: 149, distance: 33.1
click at [27, 140] on div at bounding box center [26, 138] width 13 height 13
drag, startPoint x: 86, startPoint y: 624, endPoint x: 87, endPoint y: 580, distance: 43.9
click at [85, 623] on div "Pen" at bounding box center [83, 627] width 15 height 8
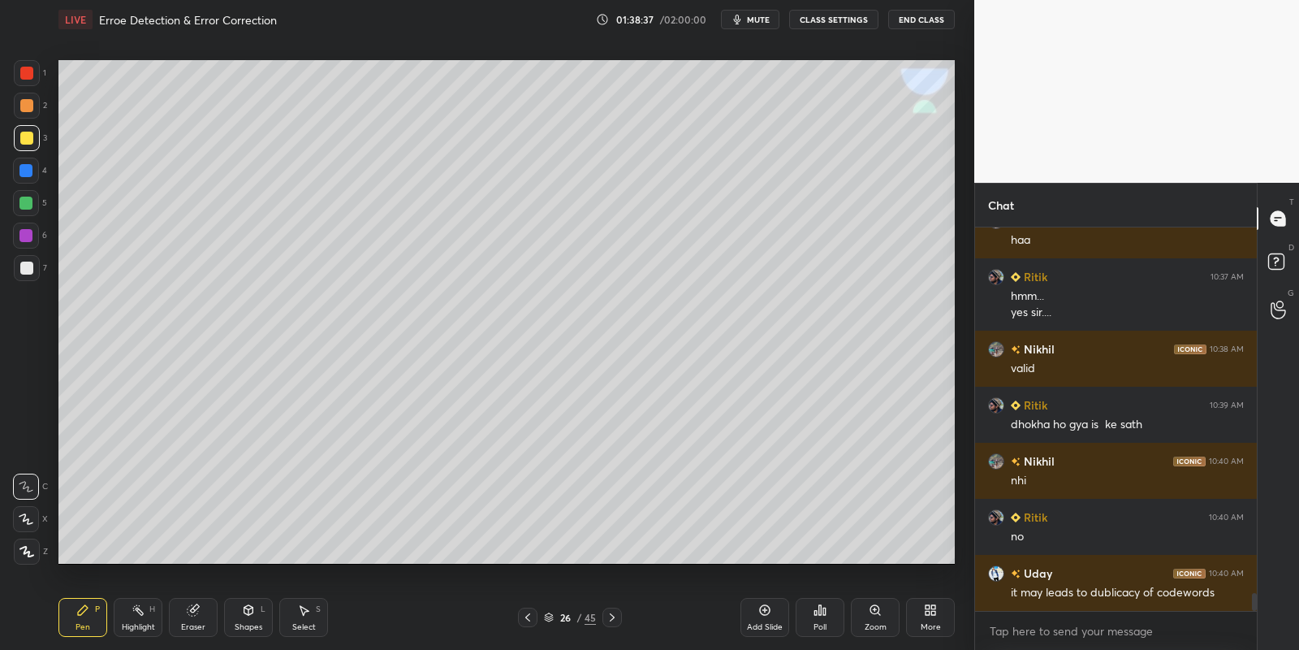
click at [28, 134] on div at bounding box center [26, 138] width 13 height 13
click at [85, 623] on div "Pen" at bounding box center [83, 627] width 15 height 8
drag, startPoint x: 138, startPoint y: 620, endPoint x: 140, endPoint y: 607, distance: 13.1
click at [139, 619] on div "Highlight H" at bounding box center [138, 617] width 49 height 39
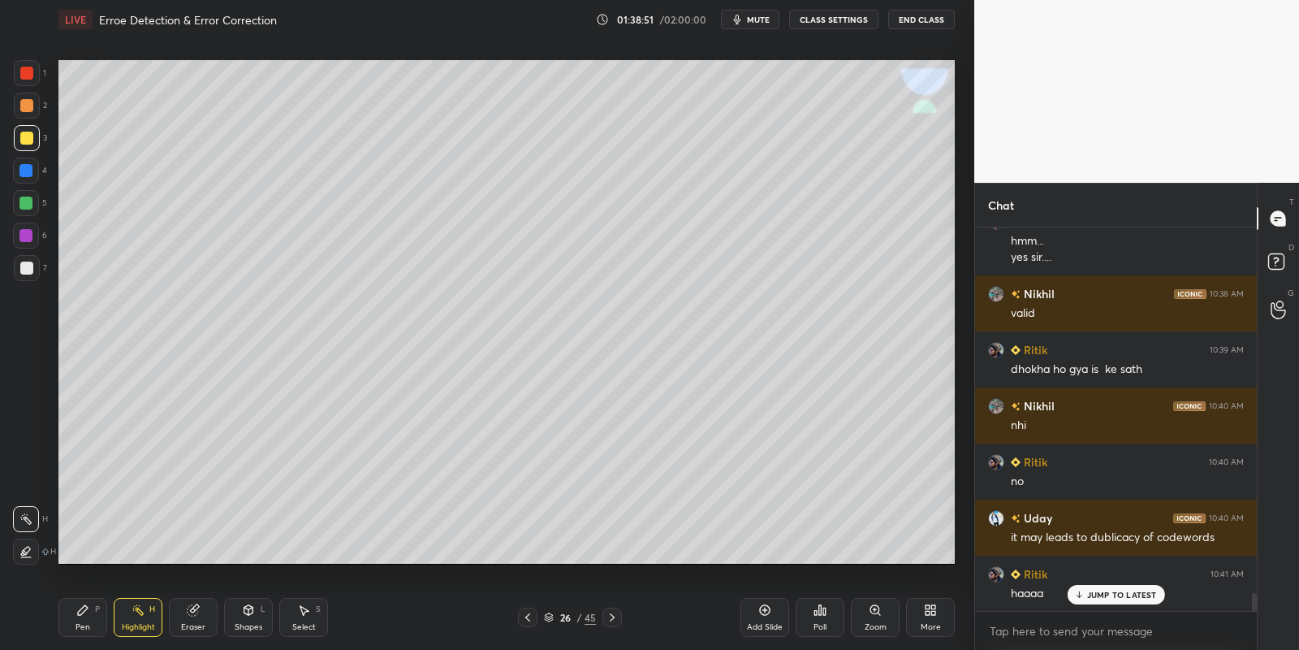
click at [80, 628] on div "Pen" at bounding box center [83, 627] width 15 height 8
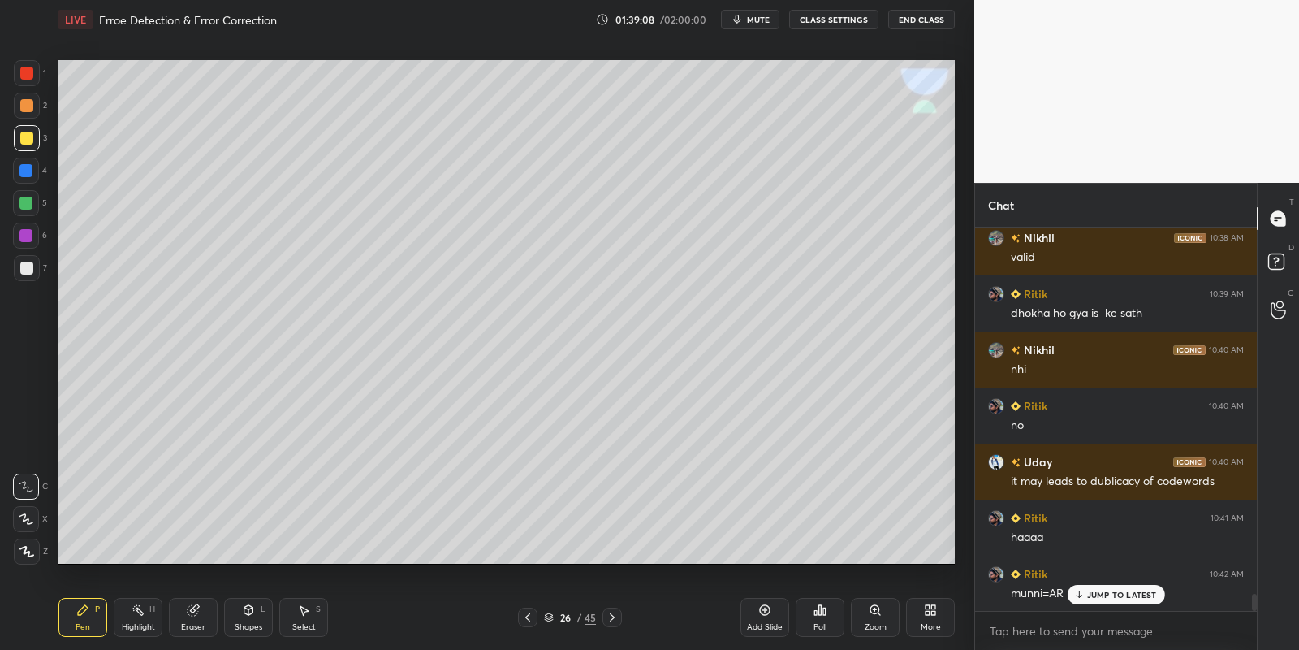
drag, startPoint x: 146, startPoint y: 618, endPoint x: 183, endPoint y: 569, distance: 60.9
click at [146, 613] on div "Highlight H" at bounding box center [138, 617] width 49 height 39
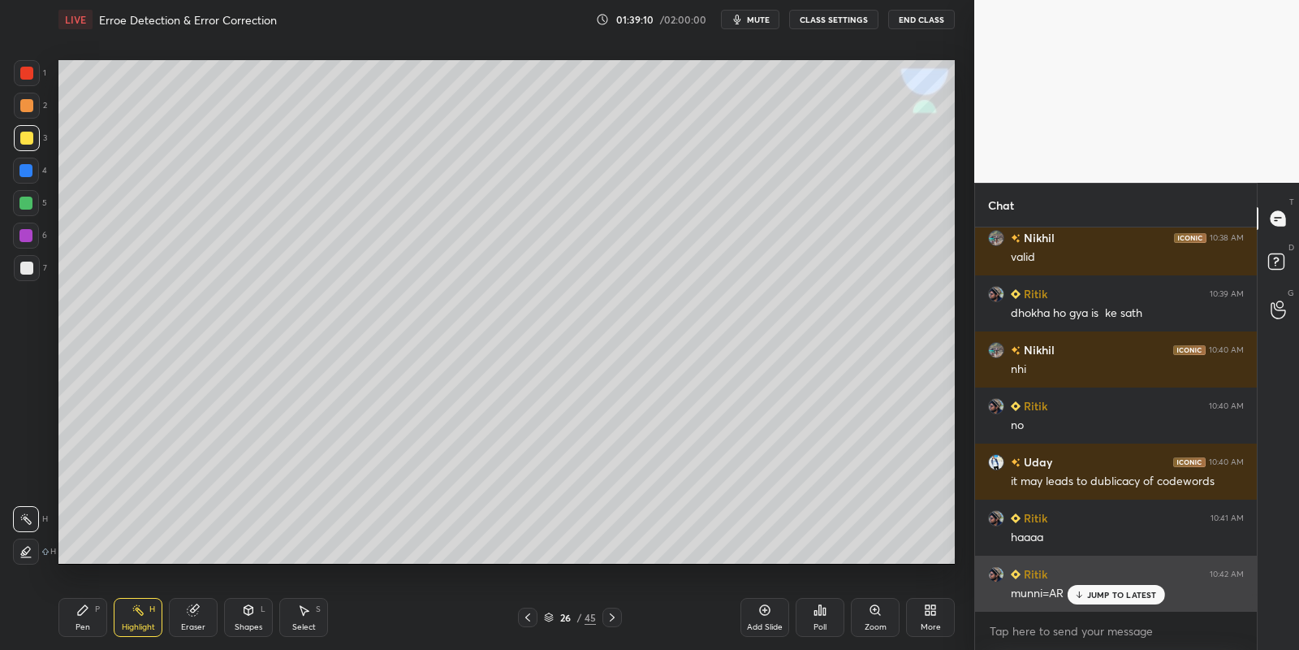
drag, startPoint x: 1099, startPoint y: 596, endPoint x: 1099, endPoint y: 587, distance: 9.0
click at [1099, 594] on p "JUMP TO LATEST" at bounding box center [1122, 595] width 70 height 10
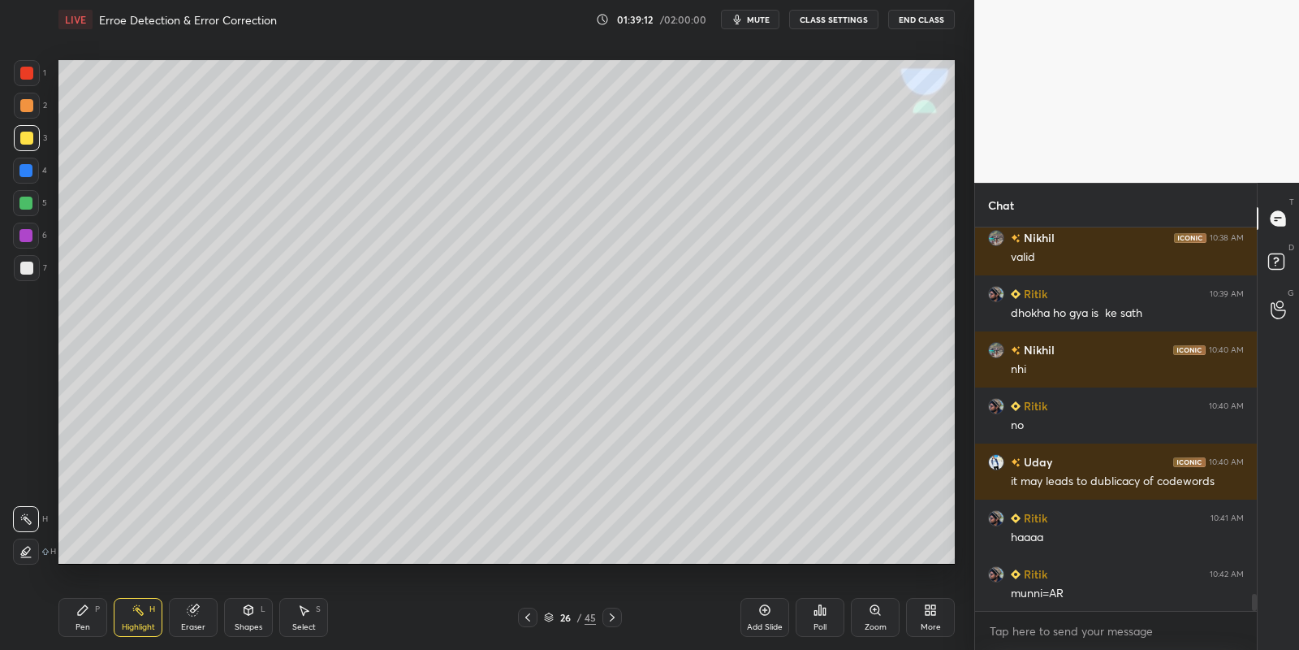
click at [84, 625] on div "Pen" at bounding box center [83, 627] width 15 height 8
click at [126, 623] on div "Highlight" at bounding box center [138, 627] width 33 height 8
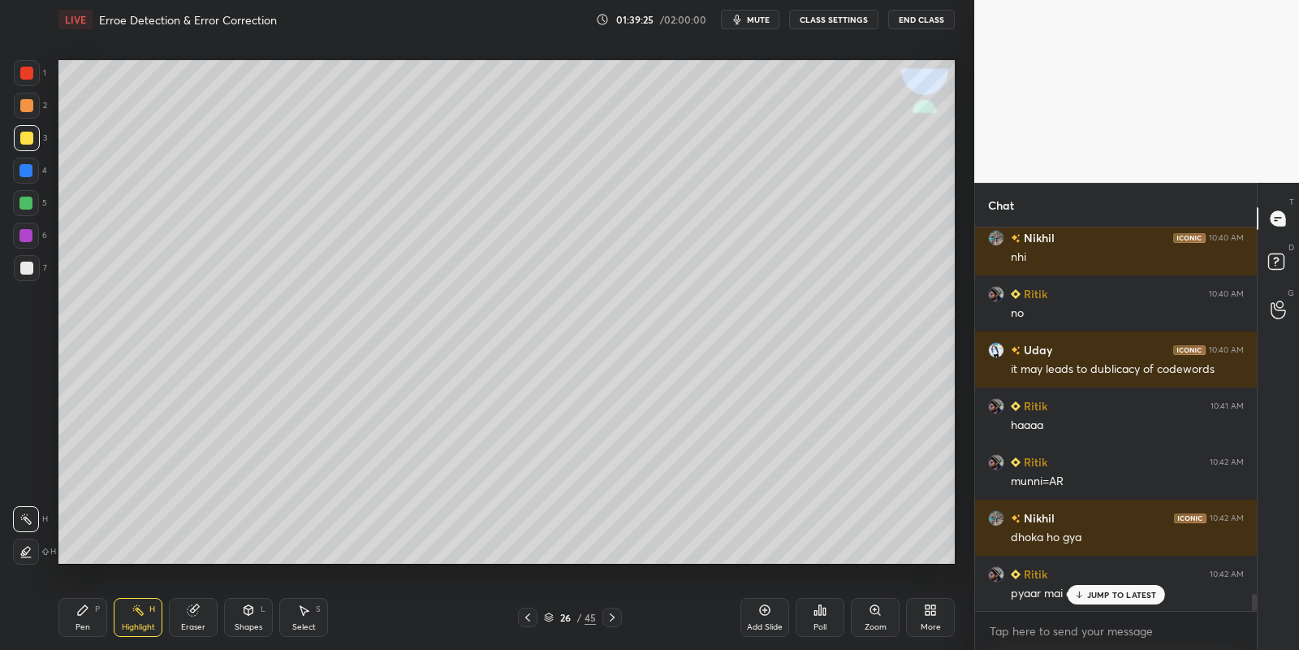
scroll to position [8200, 0]
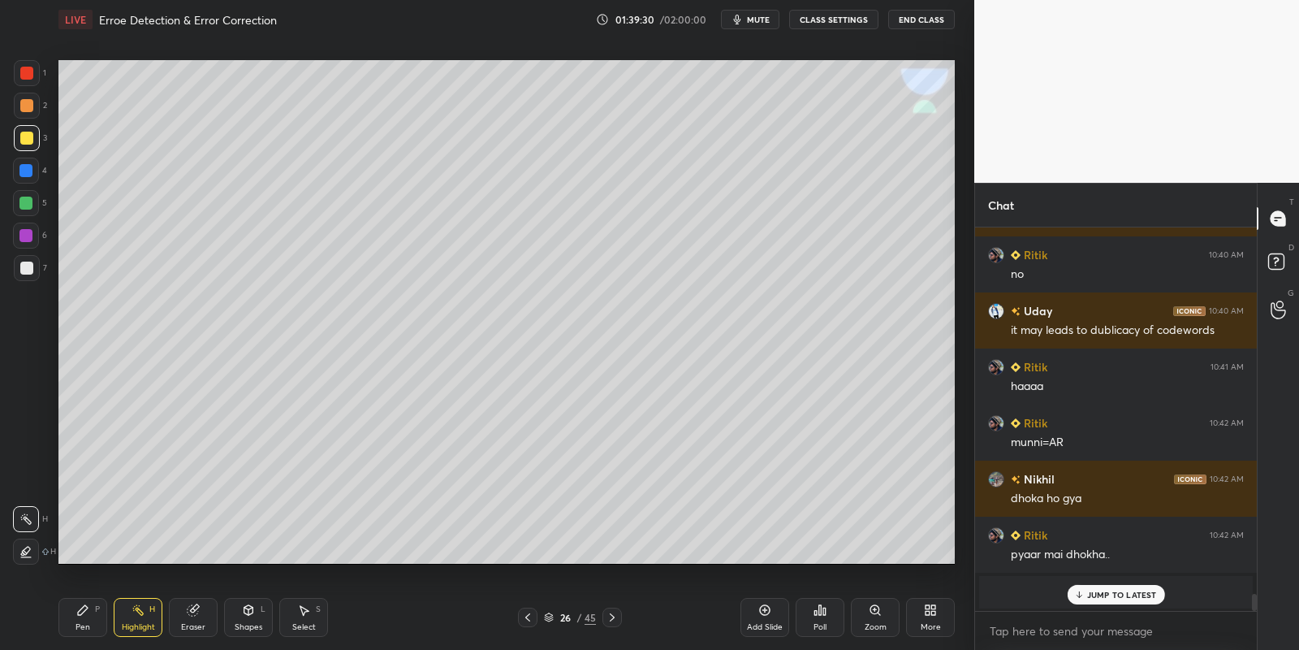
drag, startPoint x: 1087, startPoint y: 589, endPoint x: 1093, endPoint y: 595, distance: 8.6
click at [1089, 590] on p "JUMP TO LATEST" at bounding box center [1122, 595] width 70 height 10
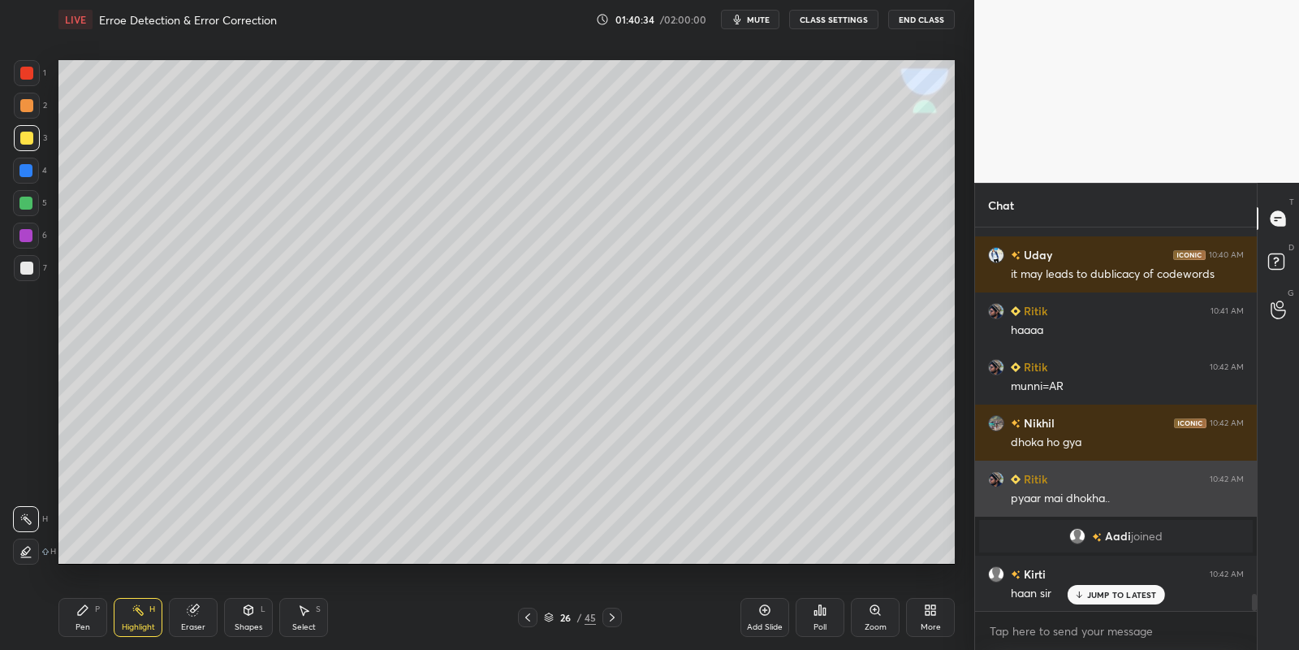
scroll to position [8312, 0]
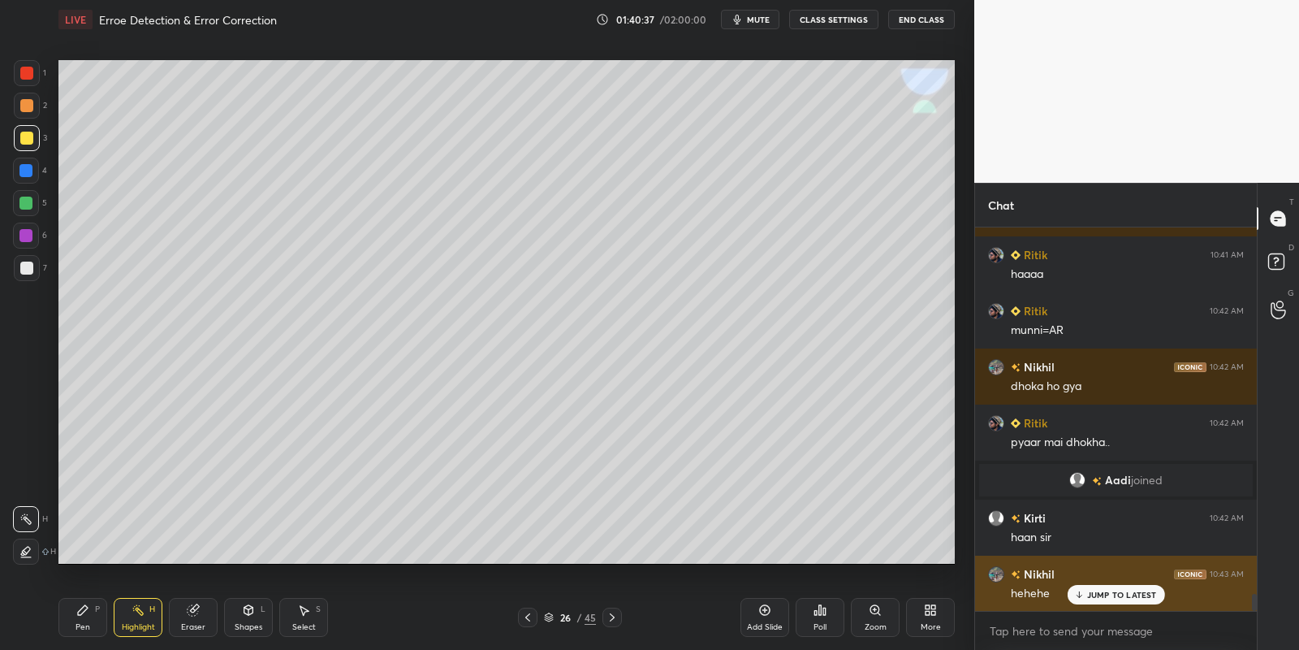
click at [1090, 598] on p "JUMP TO LATEST" at bounding box center [1122, 595] width 70 height 10
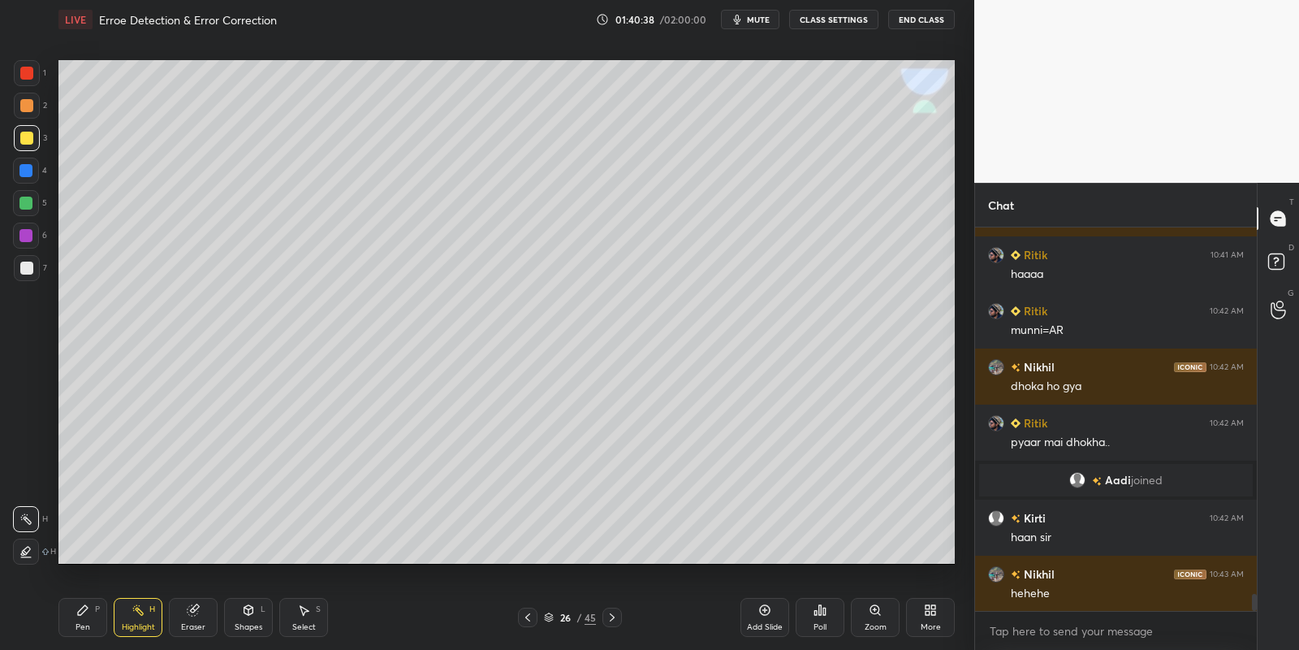
click at [91, 620] on div "Pen P" at bounding box center [82, 617] width 49 height 39
drag, startPoint x: 310, startPoint y: 625, endPoint x: 310, endPoint y: 577, distance: 48.7
click at [308, 624] on div "Select" at bounding box center [304, 627] width 24 height 8
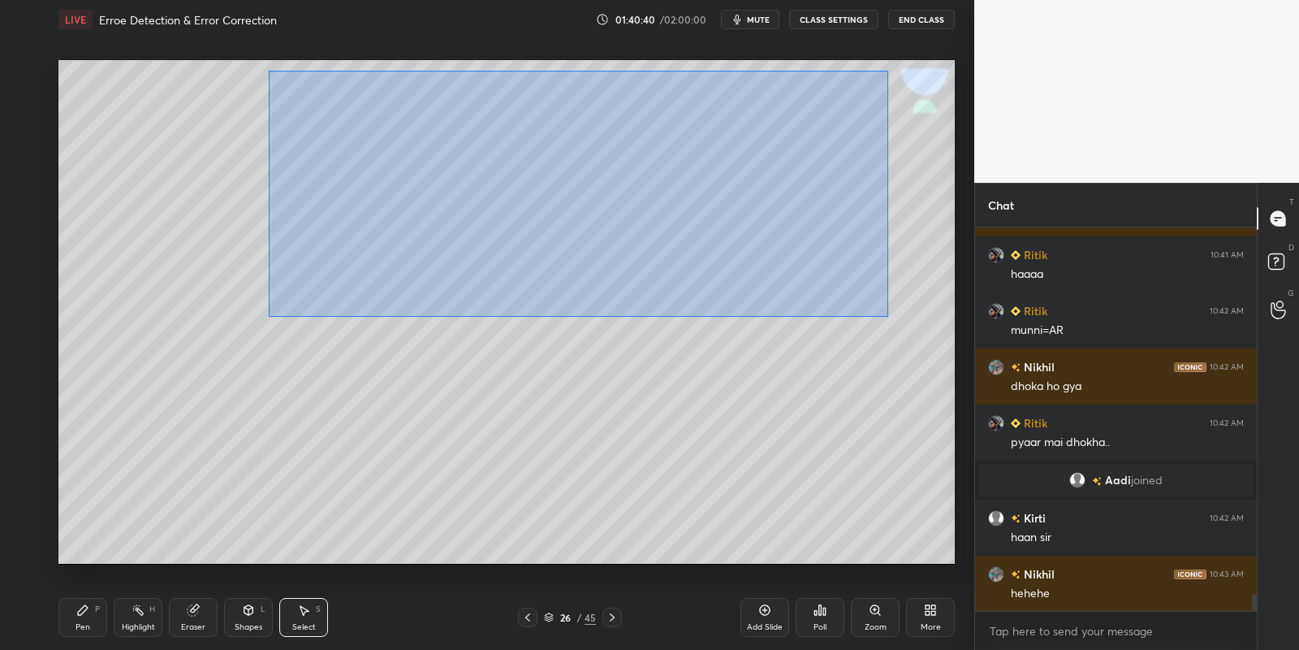
drag, startPoint x: 292, startPoint y: 70, endPoint x: 863, endPoint y: 303, distance: 617.3
click at [884, 316] on div "0 ° Undo Copy Paste here Duplicate Duplicate to new slide Delete" at bounding box center [506, 312] width 896 height 504
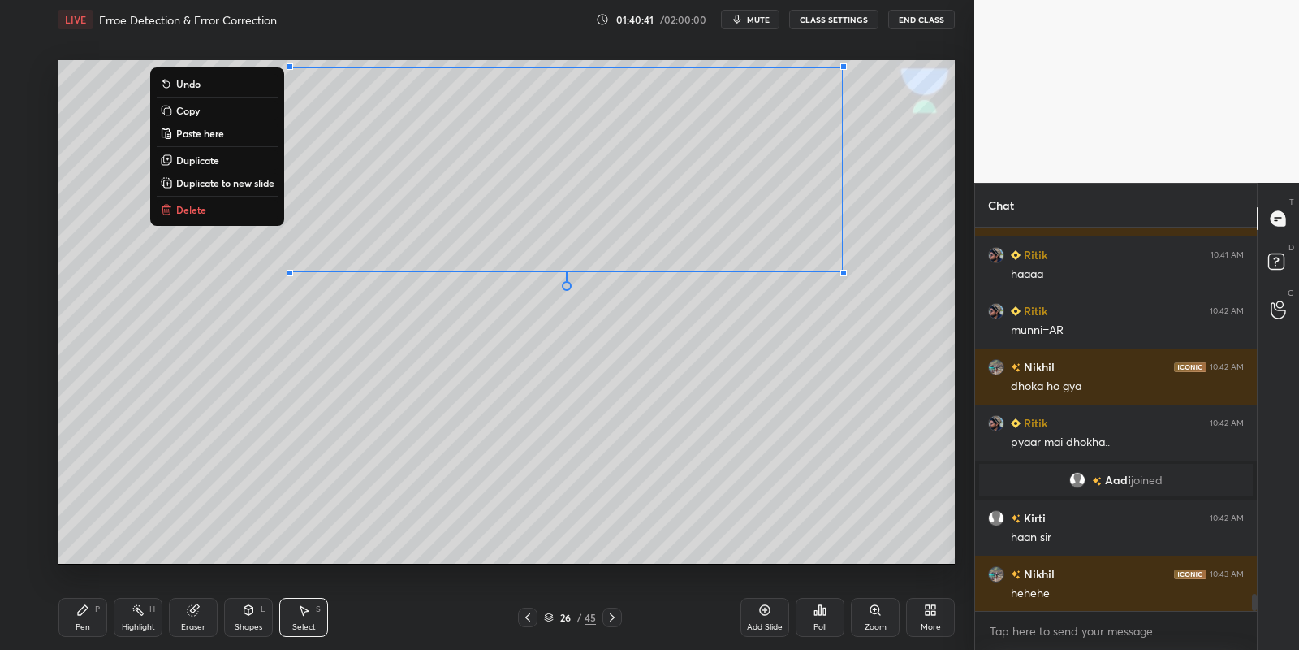
click at [218, 205] on button "Delete" at bounding box center [217, 209] width 121 height 19
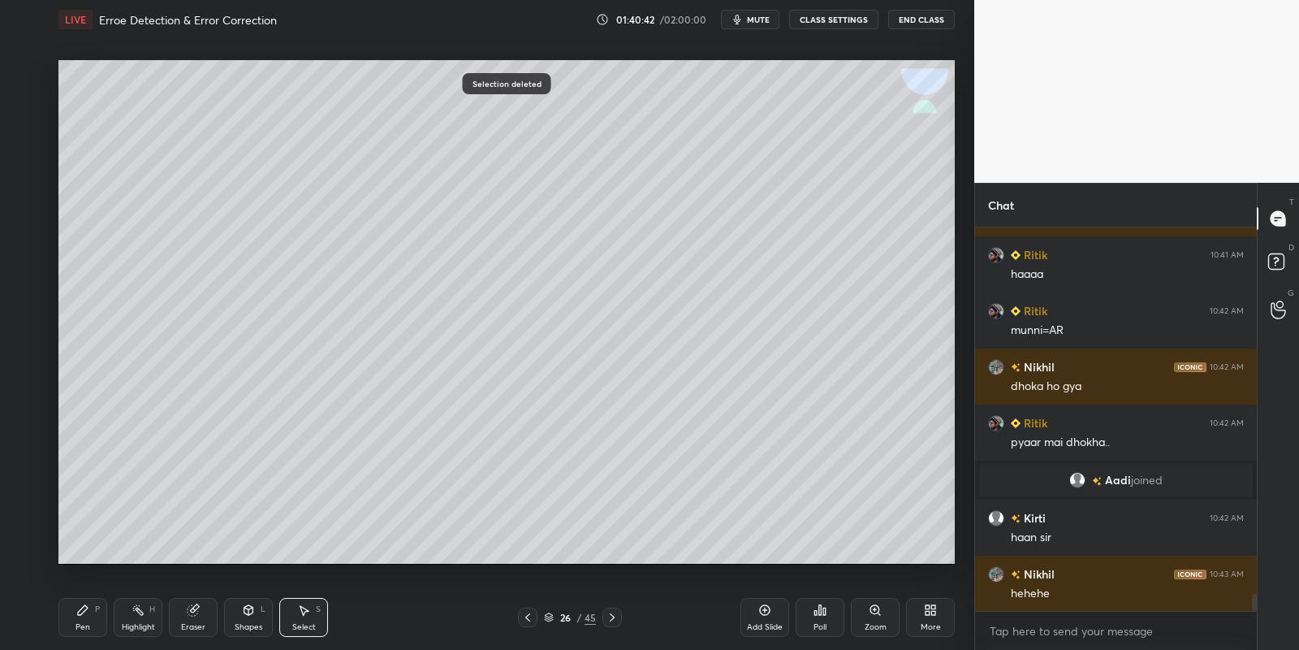
click at [86, 623] on div "Pen" at bounding box center [83, 627] width 15 height 8
click at [140, 614] on icon at bounding box center [138, 609] width 13 height 13
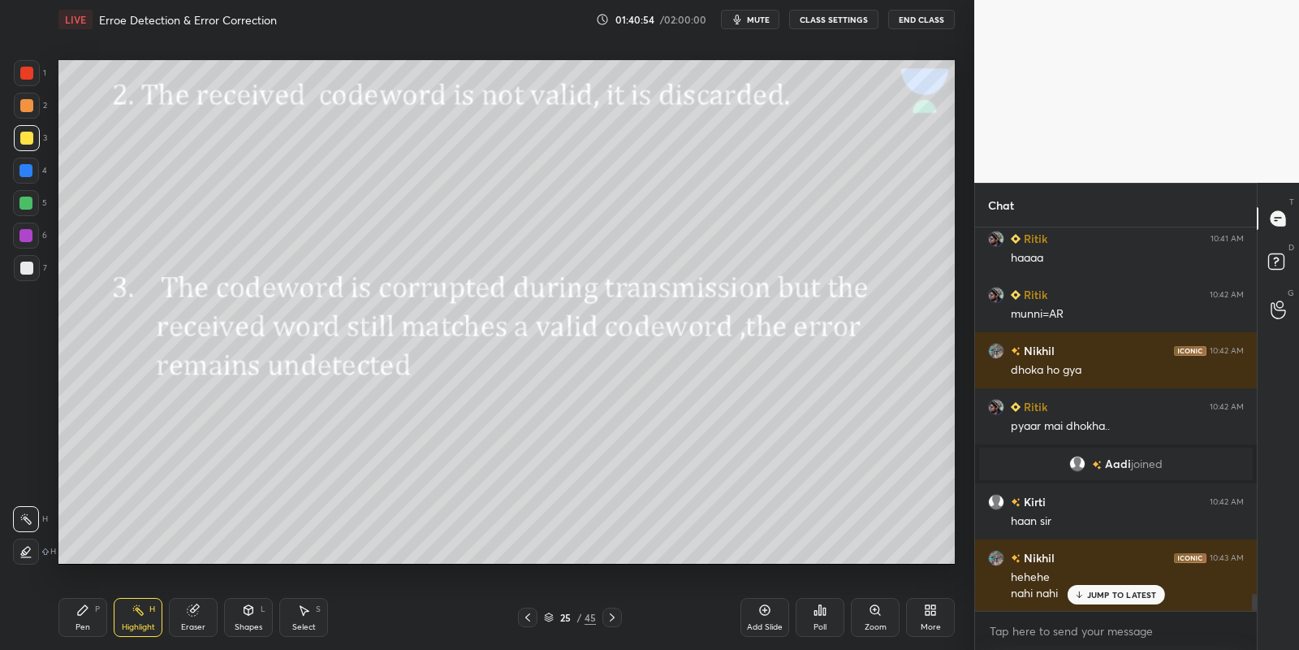
scroll to position [8384, 0]
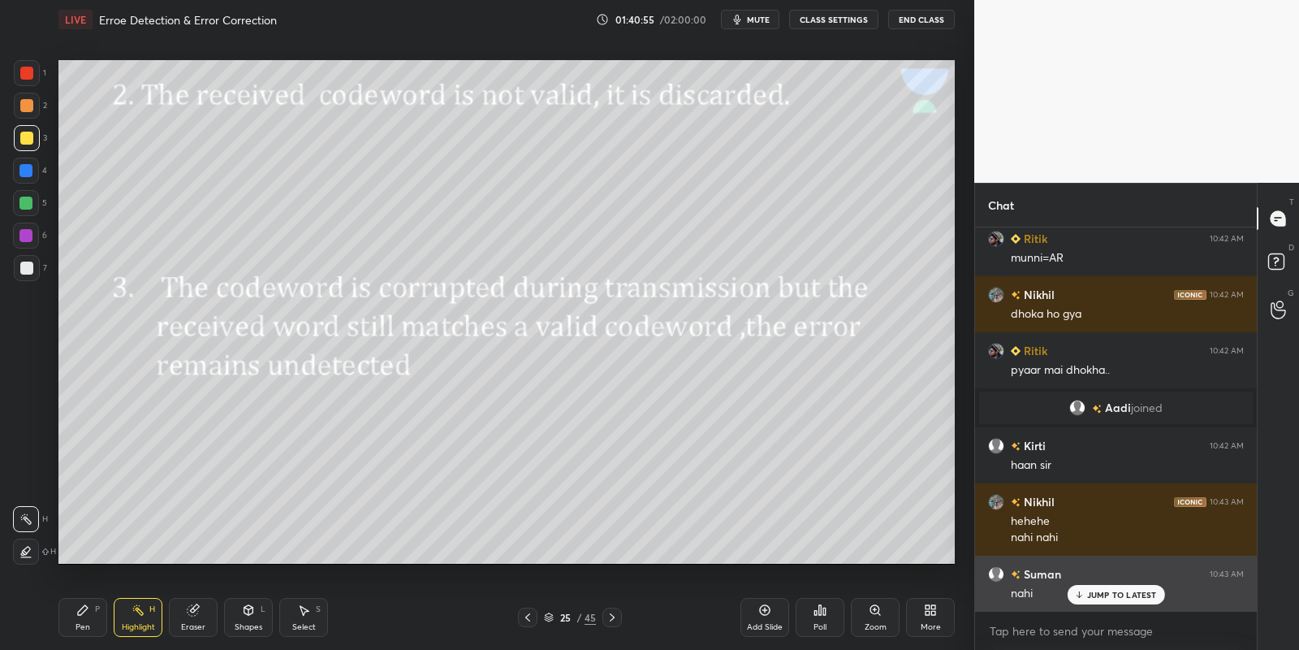
click at [1095, 593] on p "JUMP TO LATEST" at bounding box center [1122, 595] width 70 height 10
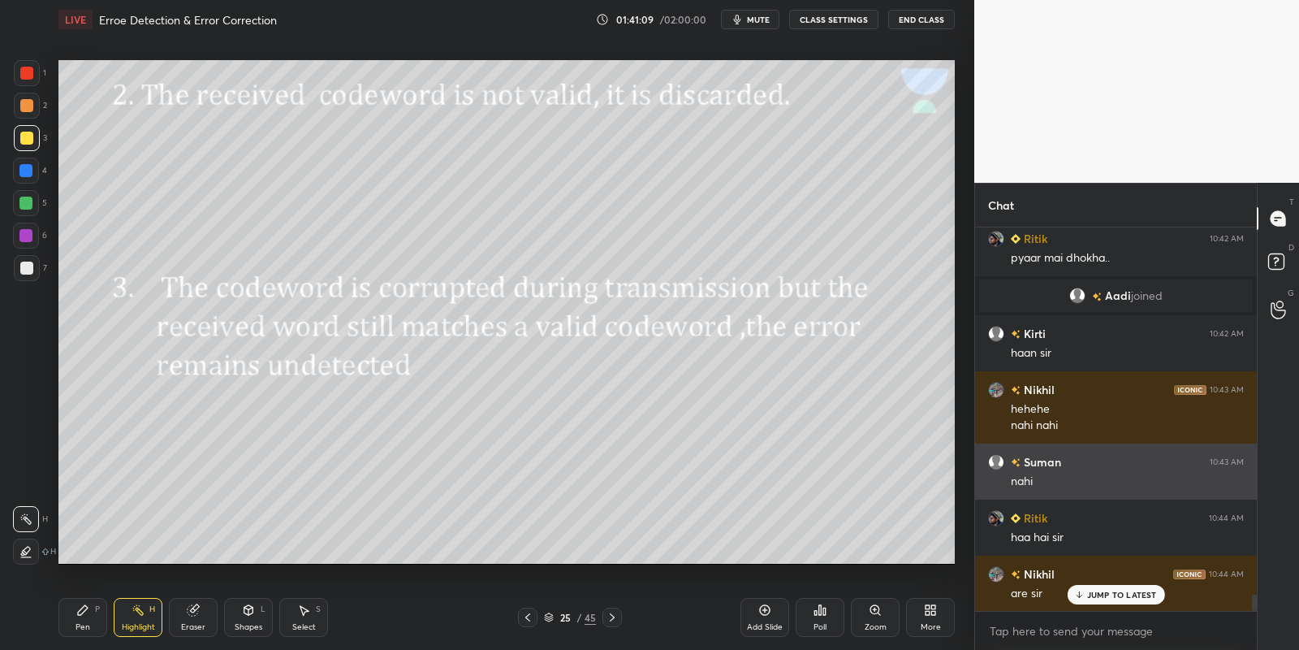
scroll to position [8552, 0]
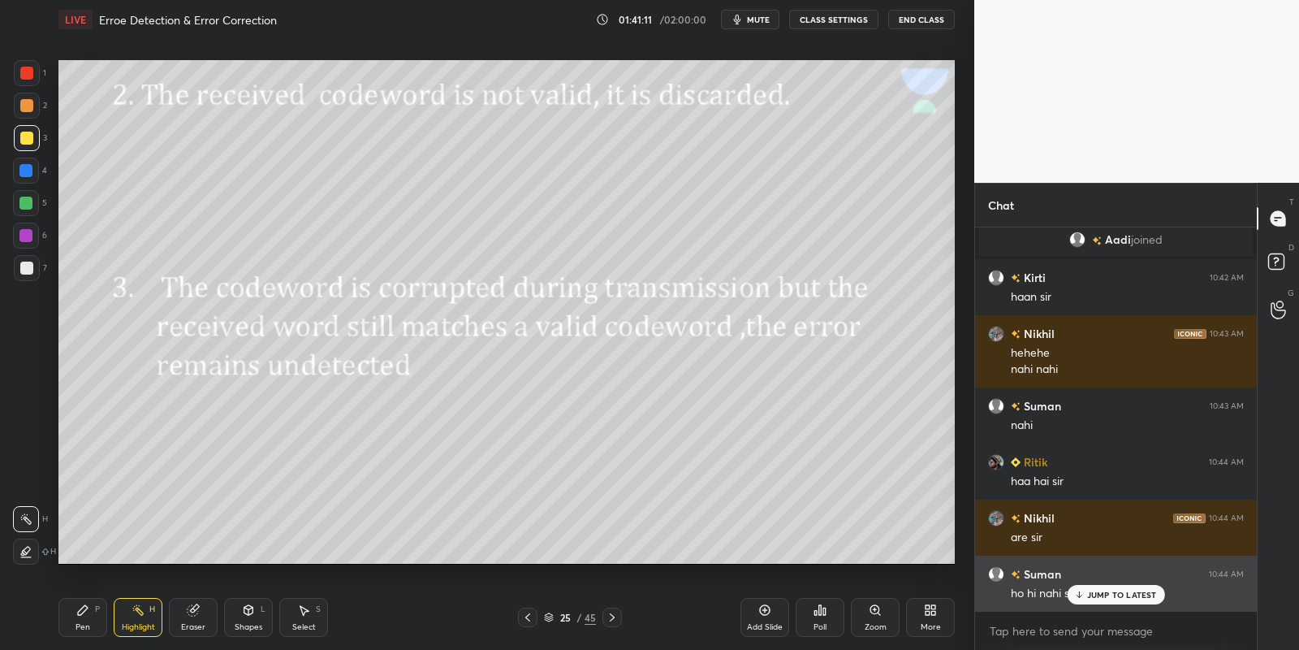
click at [1091, 593] on p "JUMP TO LATEST" at bounding box center [1122, 595] width 70 height 10
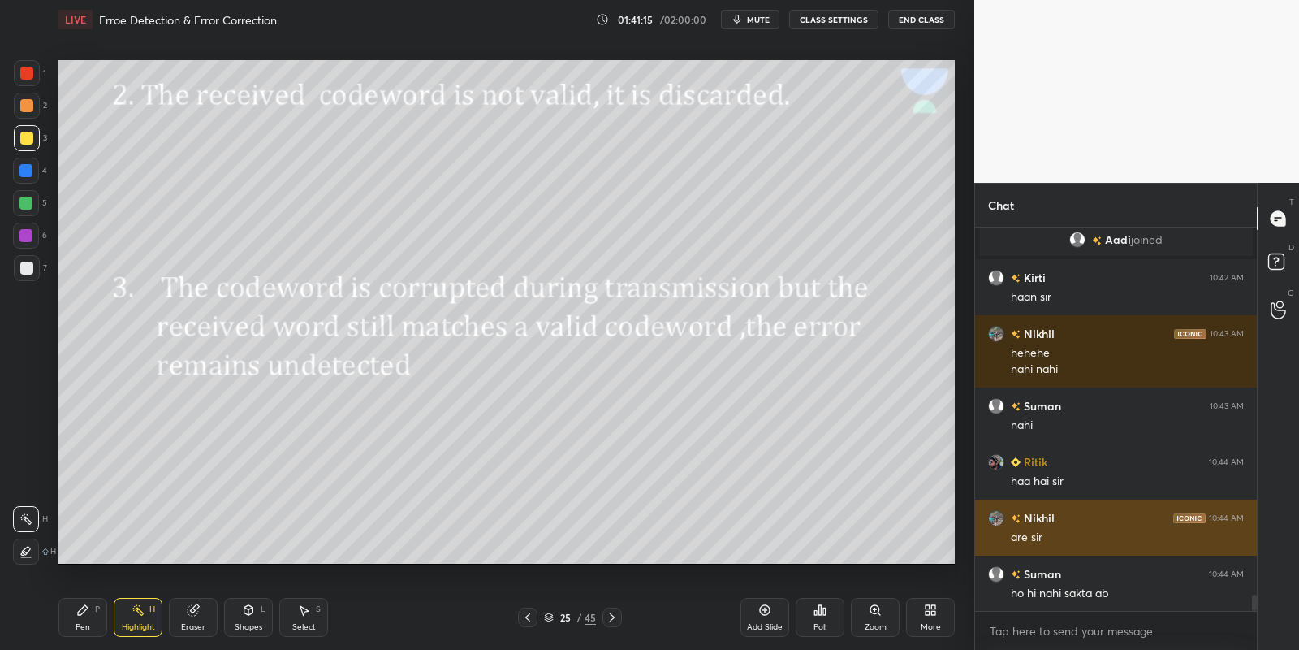
scroll to position [8608, 0]
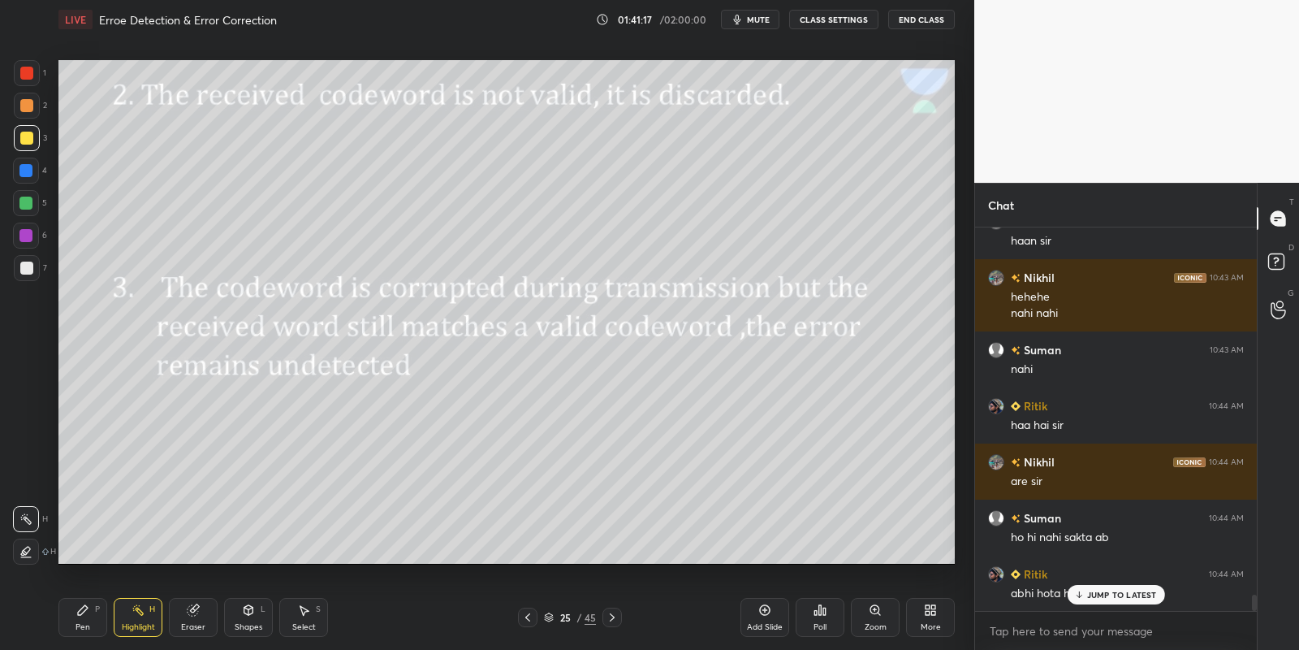
click at [1097, 585] on div "Nikhil 10:38 AM valid [PERSON_NAME] 10:39 AM dhokha ho gya is ke sath Nikhil 10…" at bounding box center [1116, 418] width 282 height 383
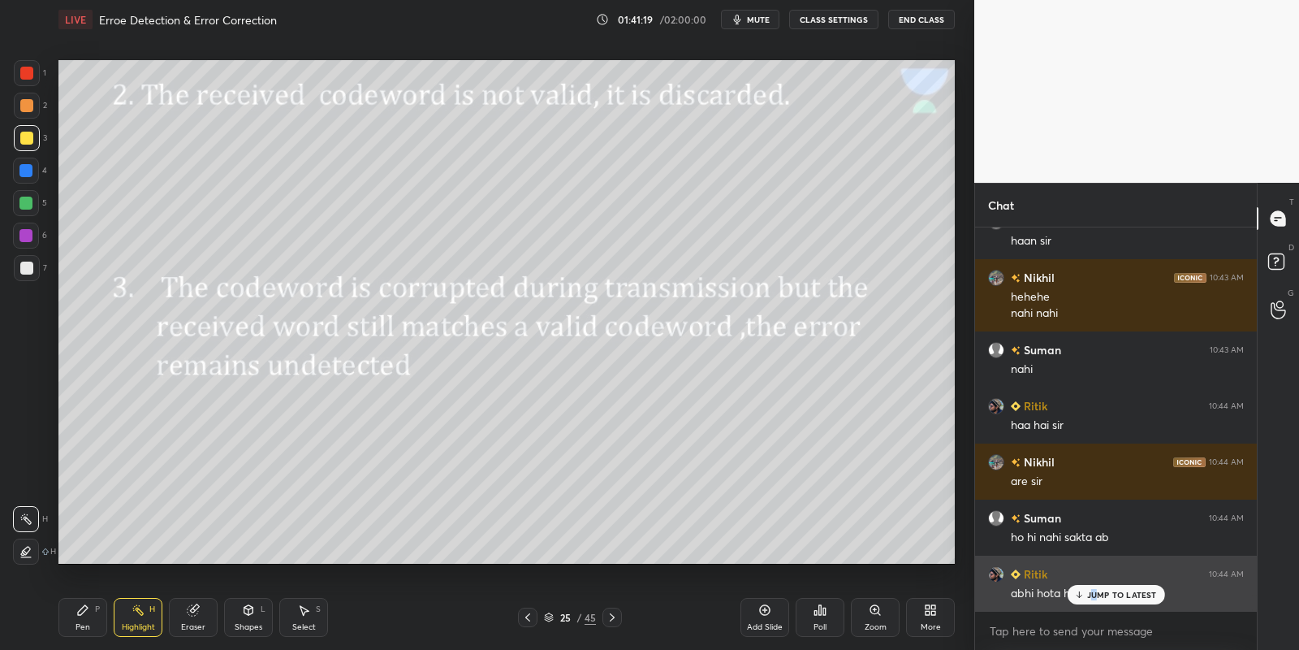
click at [1094, 596] on p "JUMP TO LATEST" at bounding box center [1122, 595] width 70 height 10
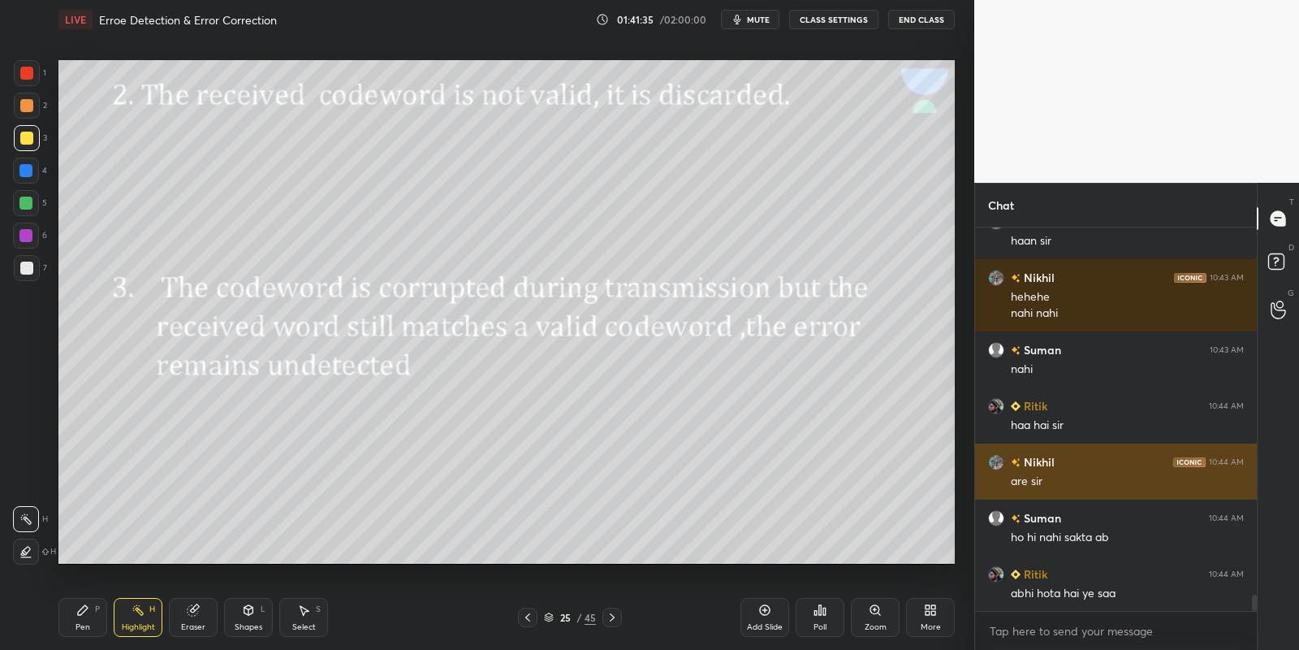
scroll to position [8664, 0]
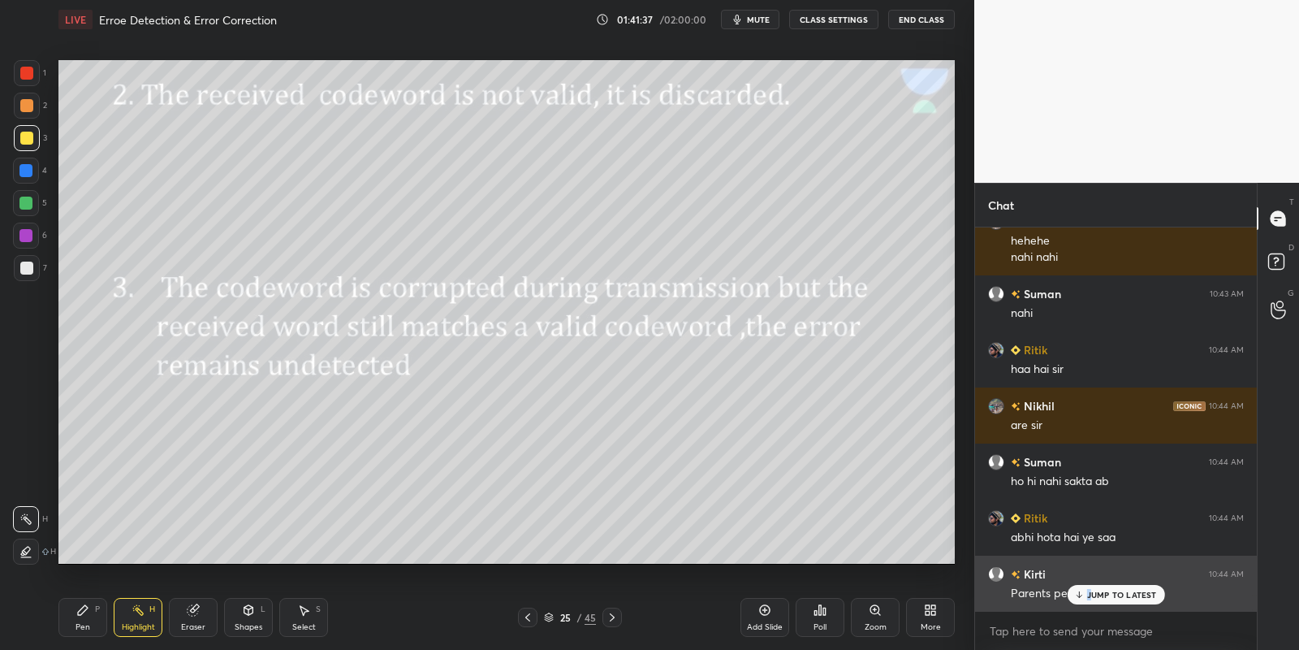
click at [1093, 589] on div "JUMP TO LATEST" at bounding box center [1115, 594] width 97 height 19
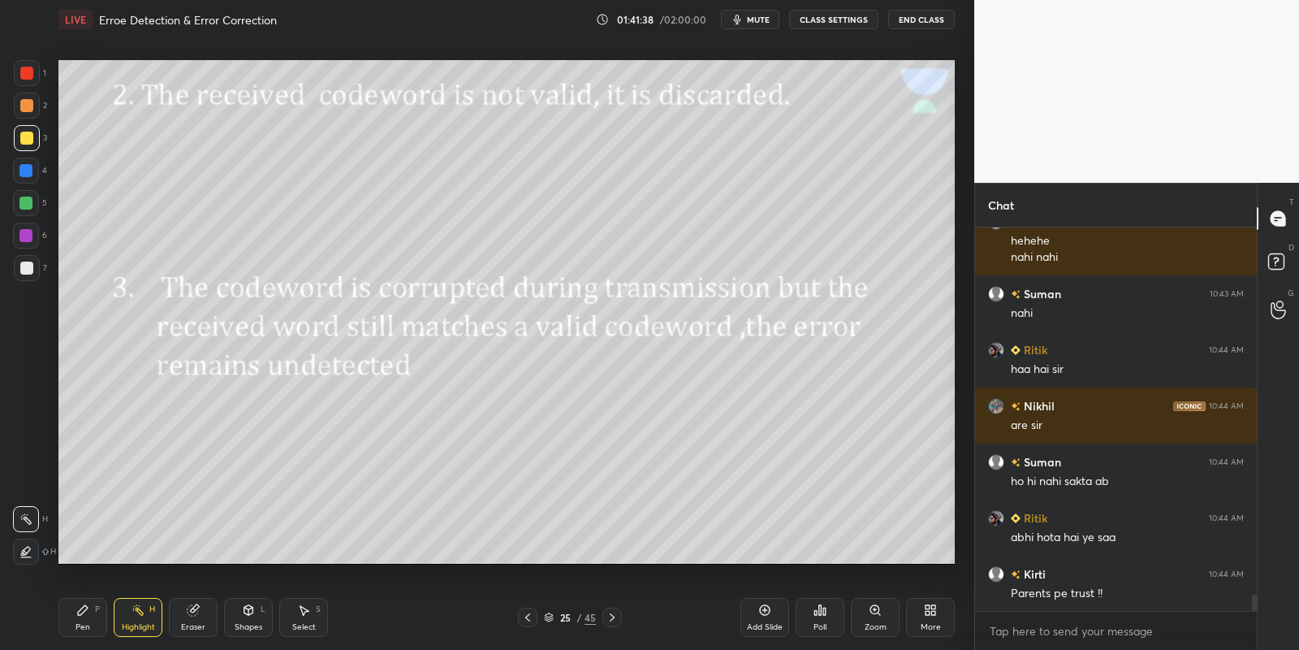
scroll to position [8721, 0]
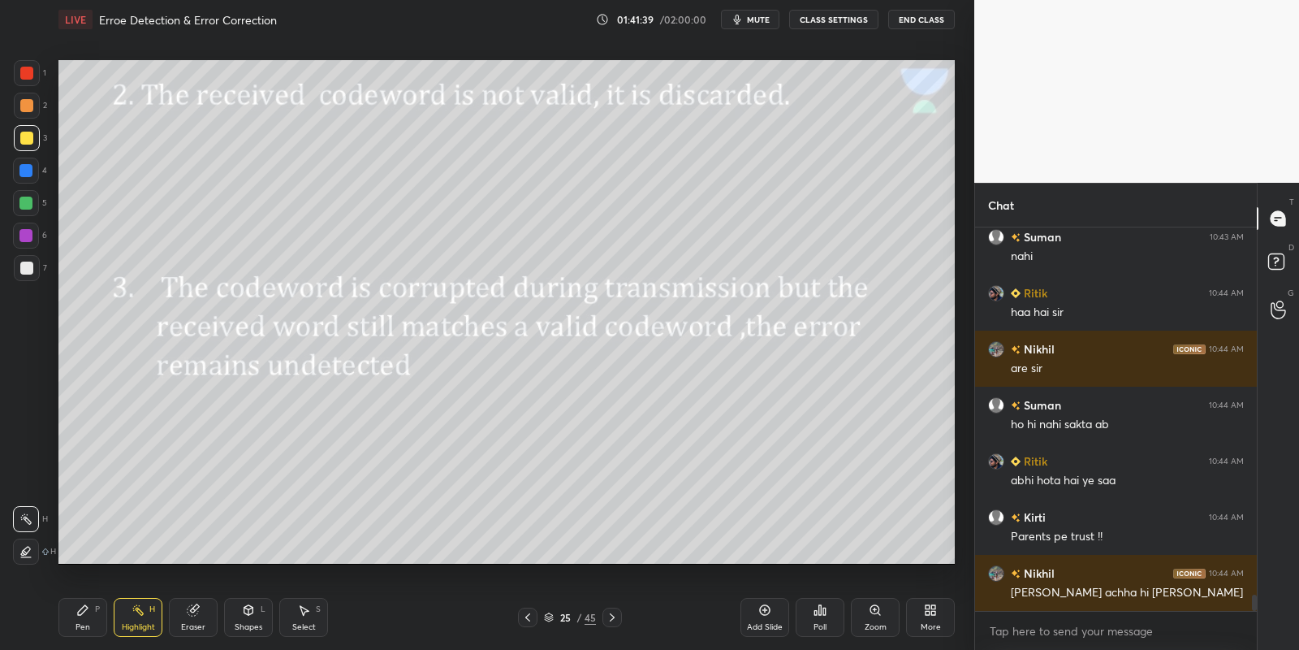
drag, startPoint x: 99, startPoint y: 616, endPoint x: 135, endPoint y: 622, distance: 36.2
click at [102, 618] on div "Pen P" at bounding box center [82, 617] width 49 height 39
click at [132, 623] on div "Highlight" at bounding box center [138, 627] width 33 height 8
drag, startPoint x: 94, startPoint y: 620, endPoint x: 114, endPoint y: 617, distance: 19.6
click at [93, 620] on div "Pen P" at bounding box center [82, 617] width 49 height 39
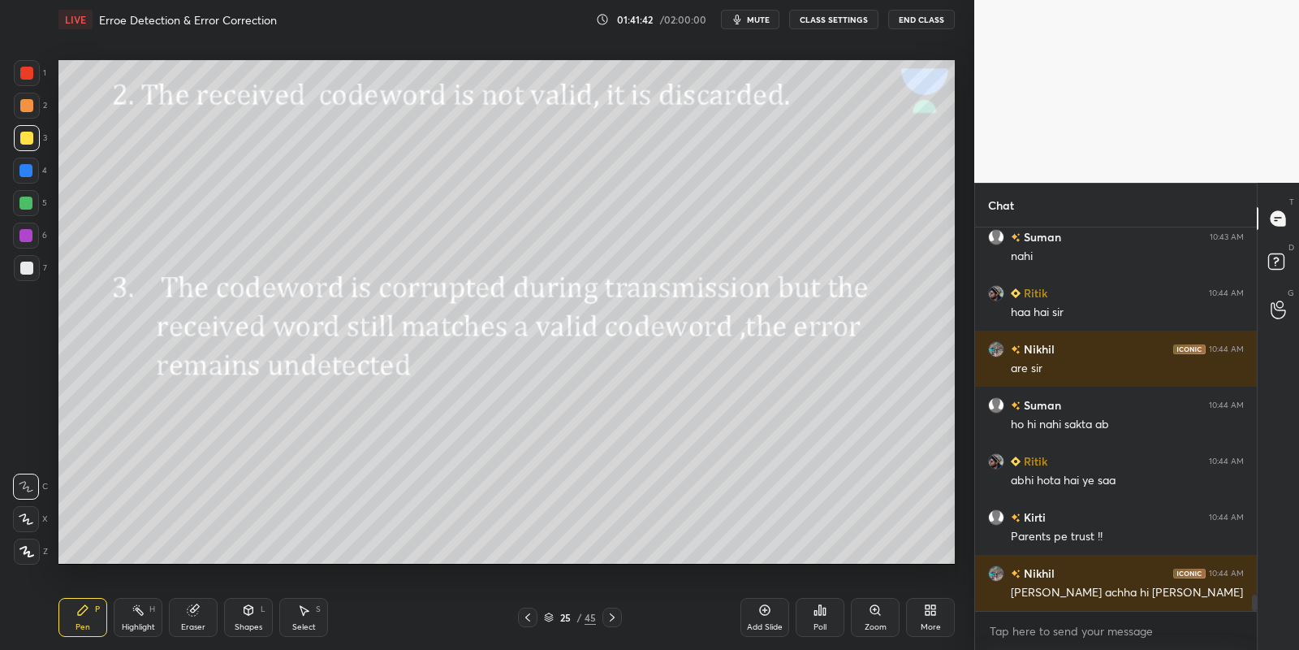
click at [113, 619] on div "Pen P Highlight H Eraser Shapes L Select S" at bounding box center [228, 617] width 341 height 39
click at [137, 623] on div "Highlight" at bounding box center [138, 627] width 33 height 8
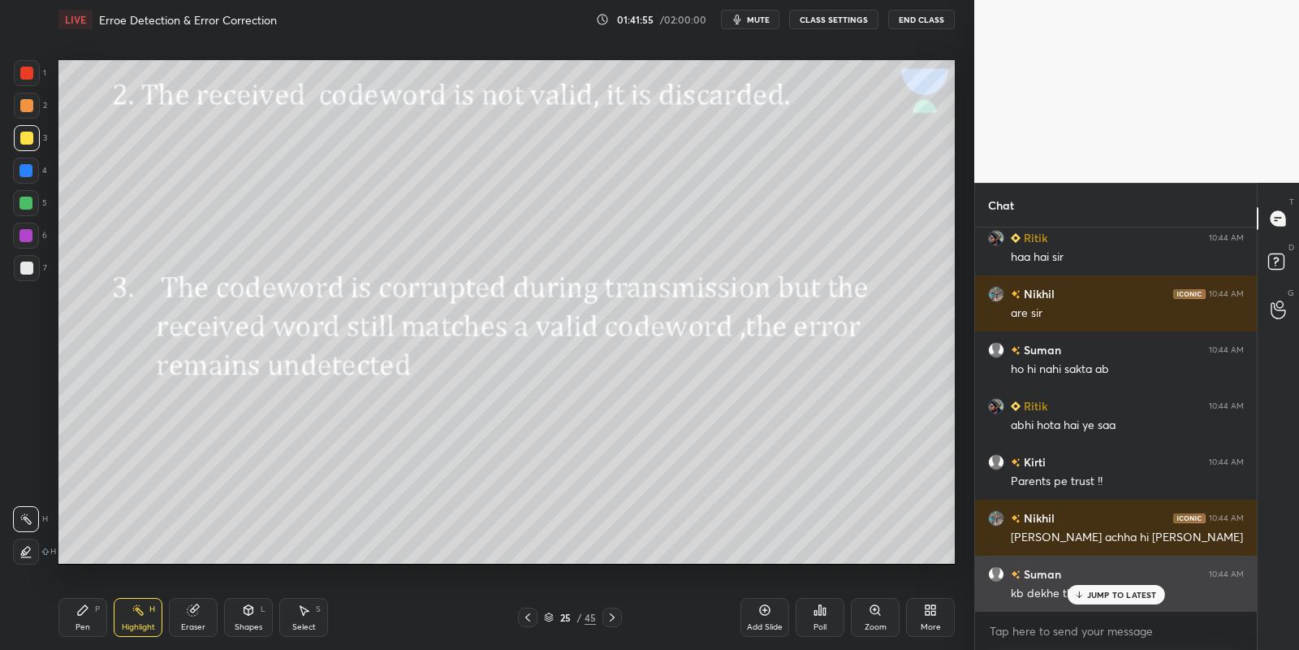
click at [1099, 594] on p "JUMP TO LATEST" at bounding box center [1122, 595] width 70 height 10
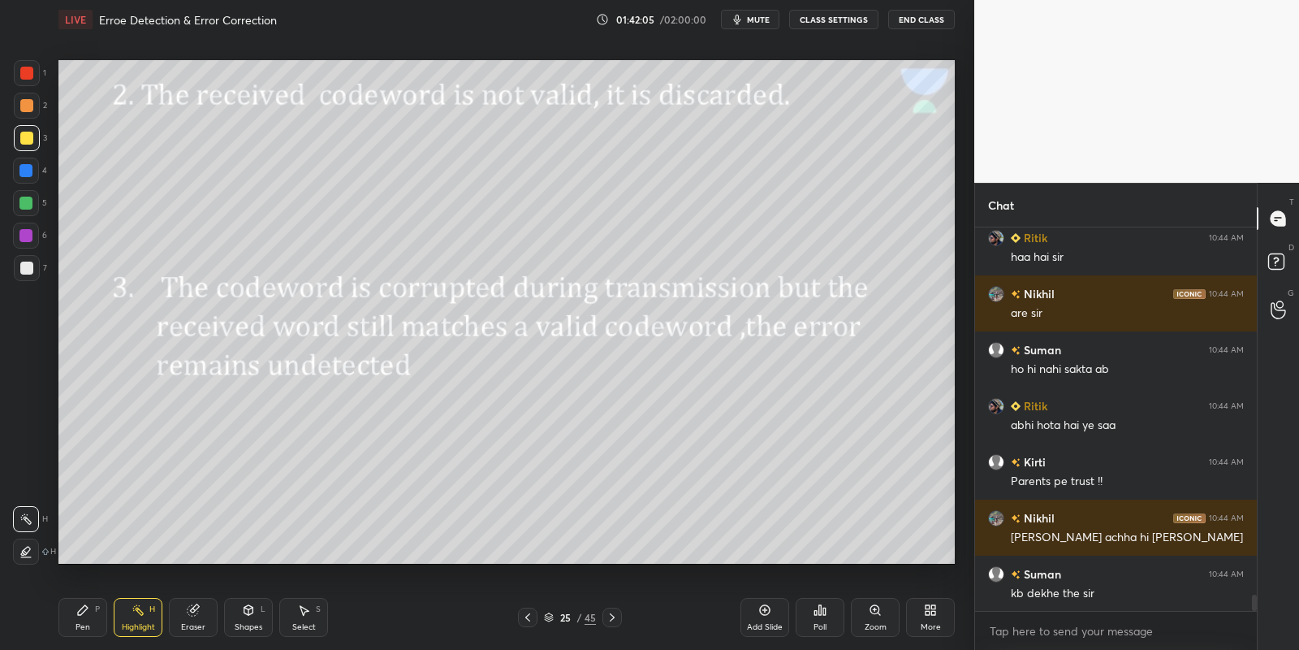
drag, startPoint x: 89, startPoint y: 612, endPoint x: 120, endPoint y: 616, distance: 31.1
click at [91, 614] on div "Pen P" at bounding box center [82, 617] width 49 height 39
click at [139, 617] on div "Highlight H" at bounding box center [138, 617] width 49 height 39
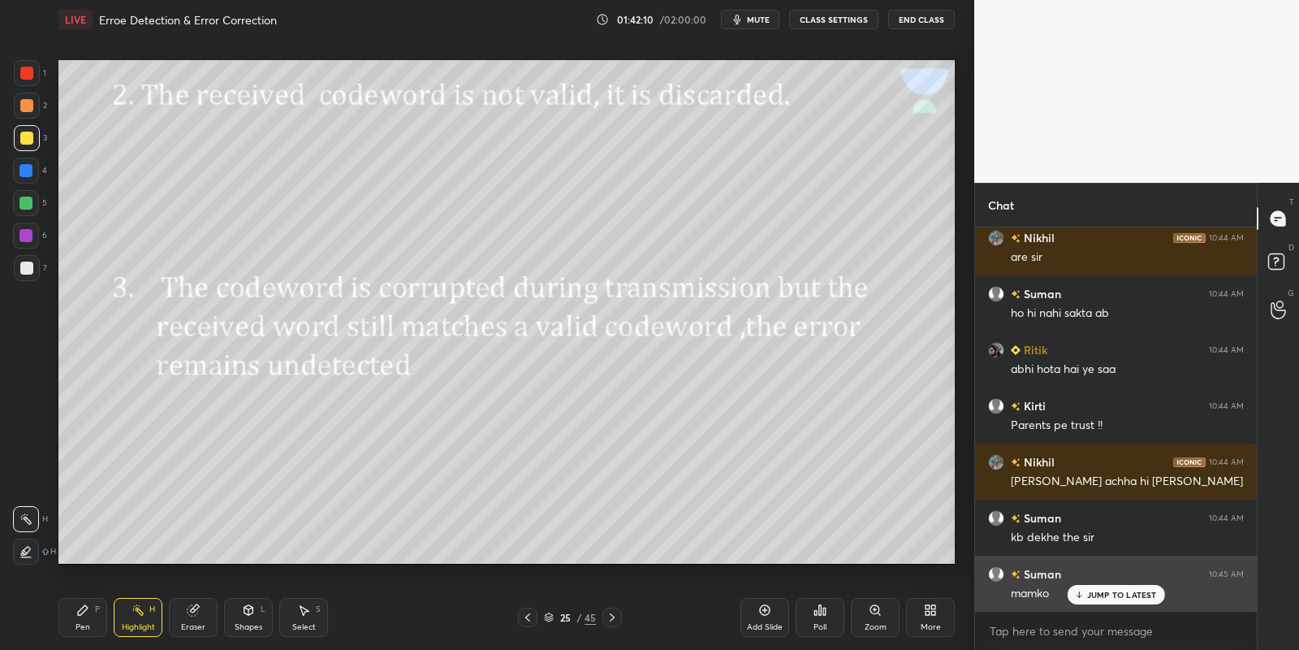
click at [1082, 593] on icon at bounding box center [1078, 595] width 11 height 10
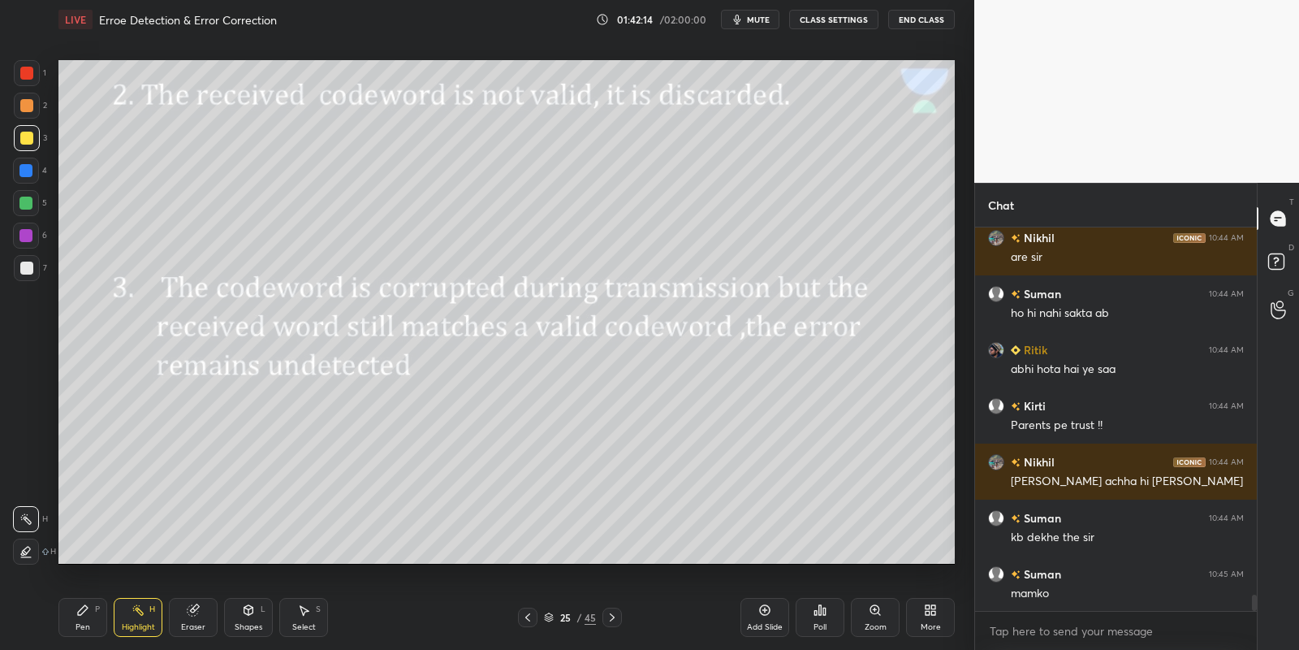
click at [97, 616] on div "Pen P" at bounding box center [82, 617] width 49 height 39
drag, startPoint x: 134, startPoint y: 620, endPoint x: 147, endPoint y: 595, distance: 28.3
click at [134, 620] on div "Highlight H" at bounding box center [138, 617] width 49 height 39
drag, startPoint x: 93, startPoint y: 603, endPoint x: 141, endPoint y: 611, distance: 49.4
click at [93, 606] on div "Pen P" at bounding box center [82, 617] width 49 height 39
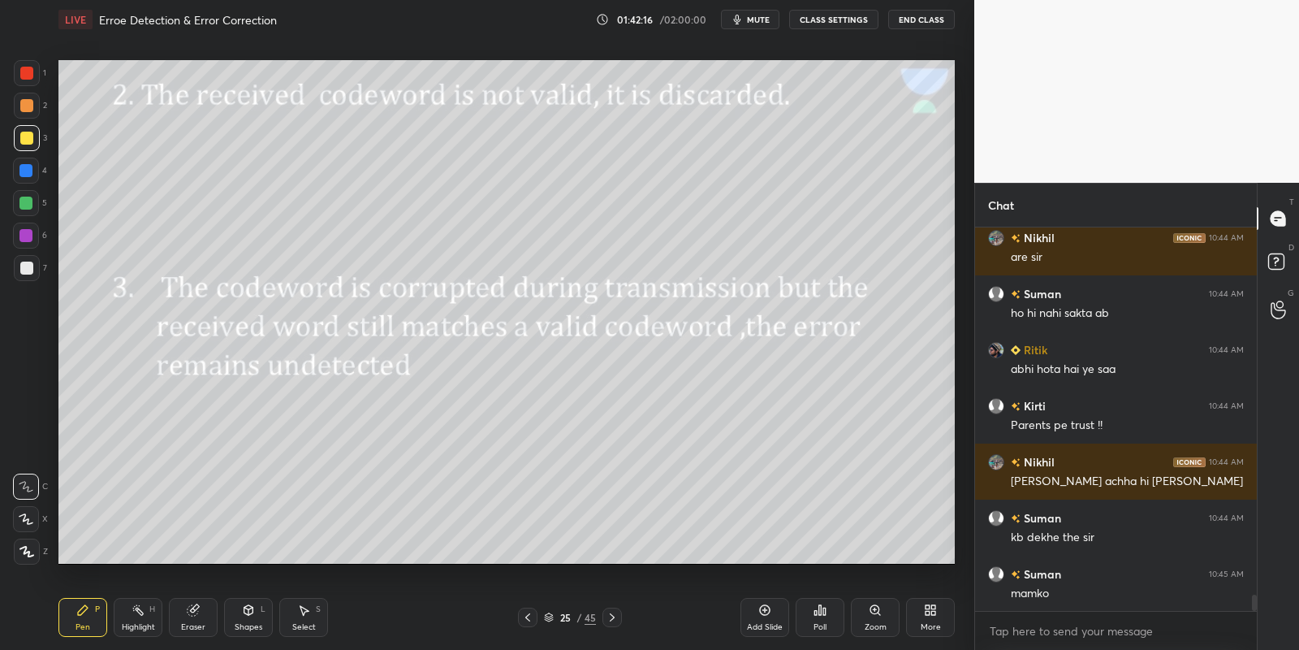
click at [140, 620] on div "Highlight H" at bounding box center [138, 617] width 49 height 39
click at [77, 618] on div "Pen P" at bounding box center [82, 617] width 49 height 39
click at [134, 619] on div "Highlight H" at bounding box center [138, 617] width 49 height 39
click at [89, 614] on icon at bounding box center [82, 609] width 13 height 13
drag, startPoint x: 141, startPoint y: 622, endPoint x: 163, endPoint y: 593, distance: 36.5
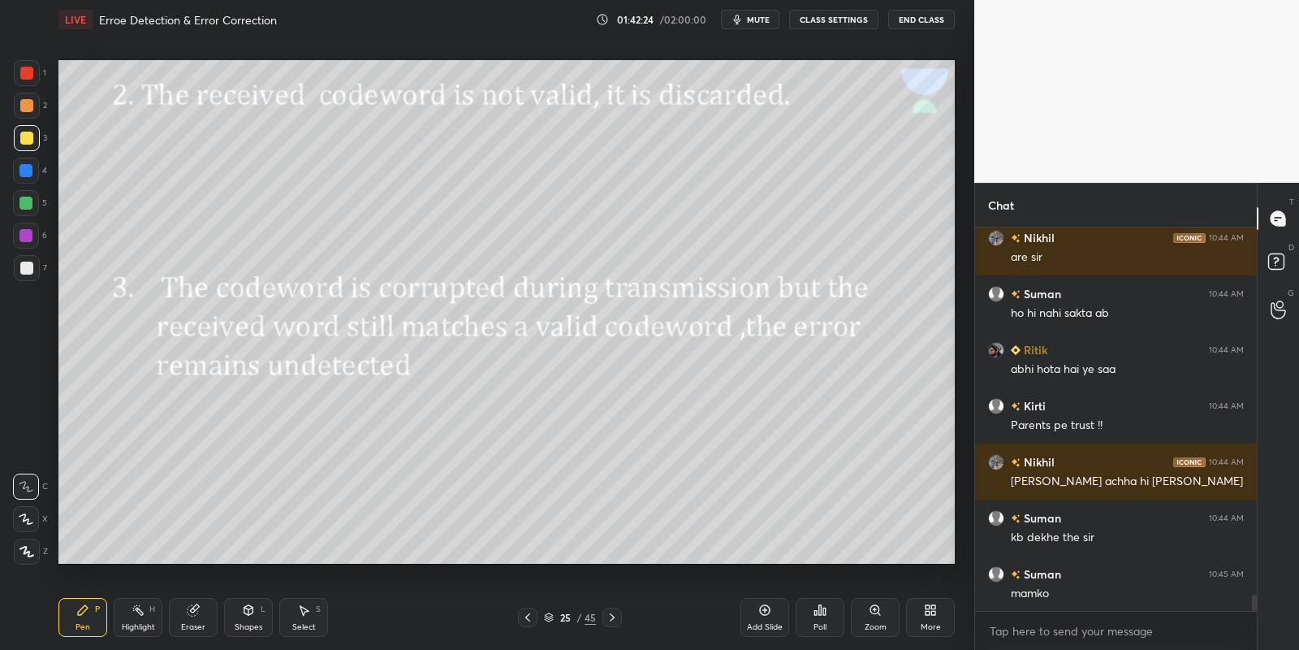
click at [140, 623] on div "Highlight" at bounding box center [138, 627] width 33 height 8
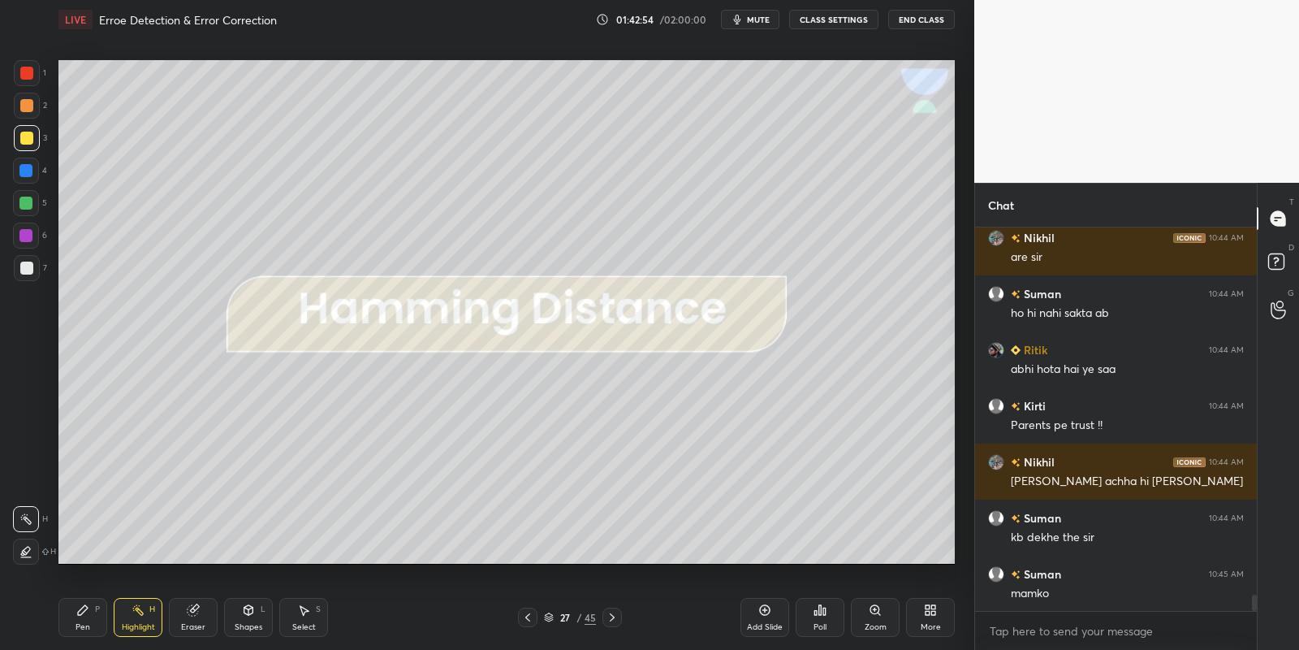
scroll to position [8888, 0]
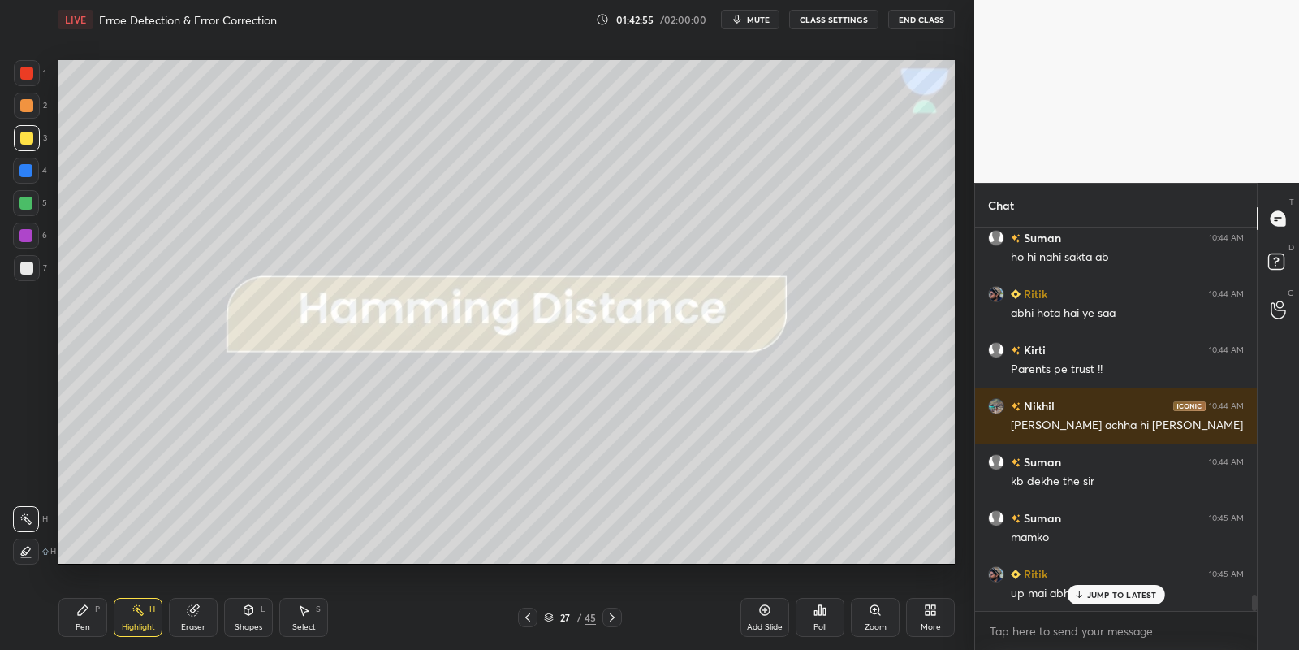
click at [251, 619] on div "Shapes L" at bounding box center [248, 617] width 49 height 39
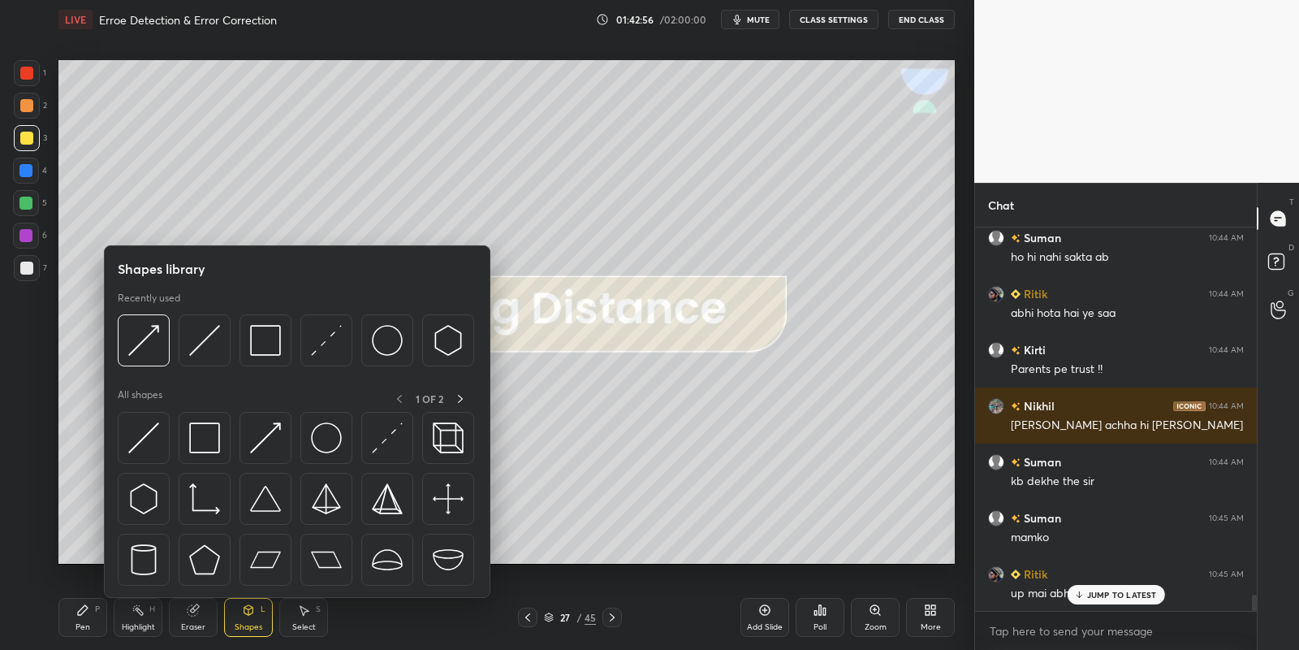
click at [205, 440] on img at bounding box center [204, 437] width 31 height 31
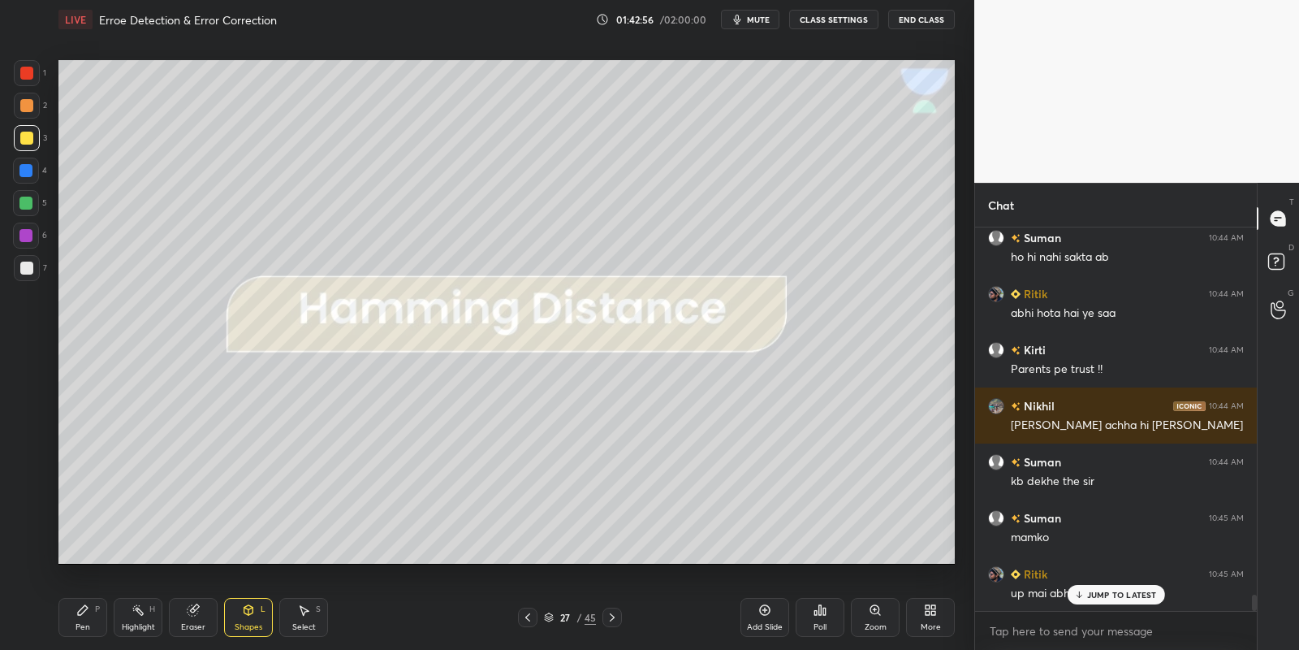
drag, startPoint x: 27, startPoint y: 205, endPoint x: 52, endPoint y: 207, distance: 25.3
click at [27, 204] on div at bounding box center [25, 203] width 13 height 13
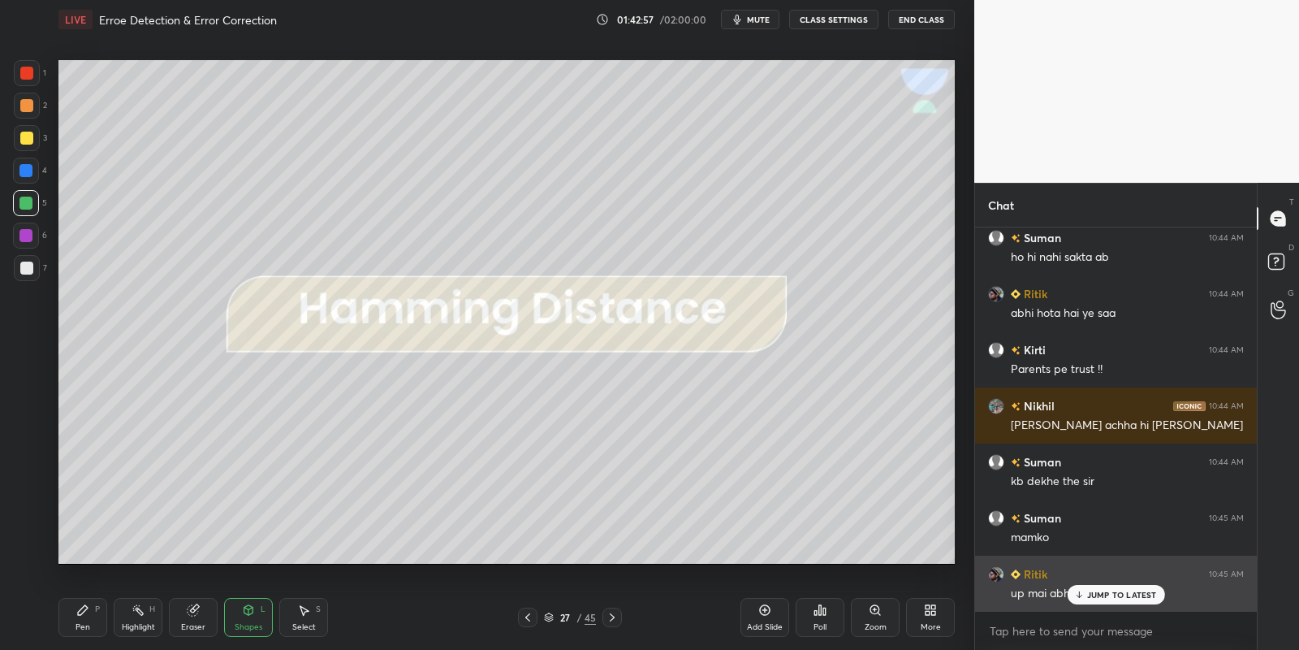
click at [1110, 593] on p "JUMP TO LATEST" at bounding box center [1122, 595] width 70 height 10
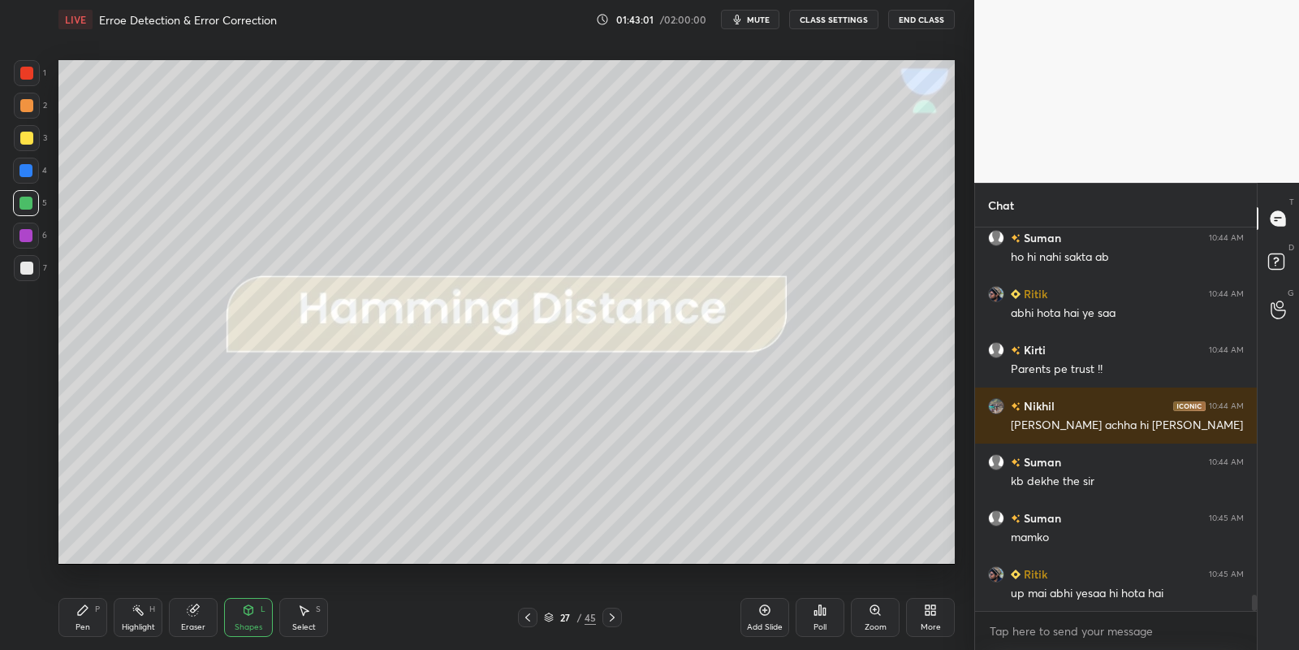
drag, startPoint x: 85, startPoint y: 608, endPoint x: 119, endPoint y: 613, distance: 33.6
click at [86, 612] on icon at bounding box center [82, 609] width 13 height 13
click at [123, 616] on div "Highlight H" at bounding box center [138, 617] width 49 height 39
drag, startPoint x: 88, startPoint y: 618, endPoint x: 126, endPoint y: 608, distance: 39.4
click at [88, 618] on div "Pen P" at bounding box center [82, 617] width 49 height 39
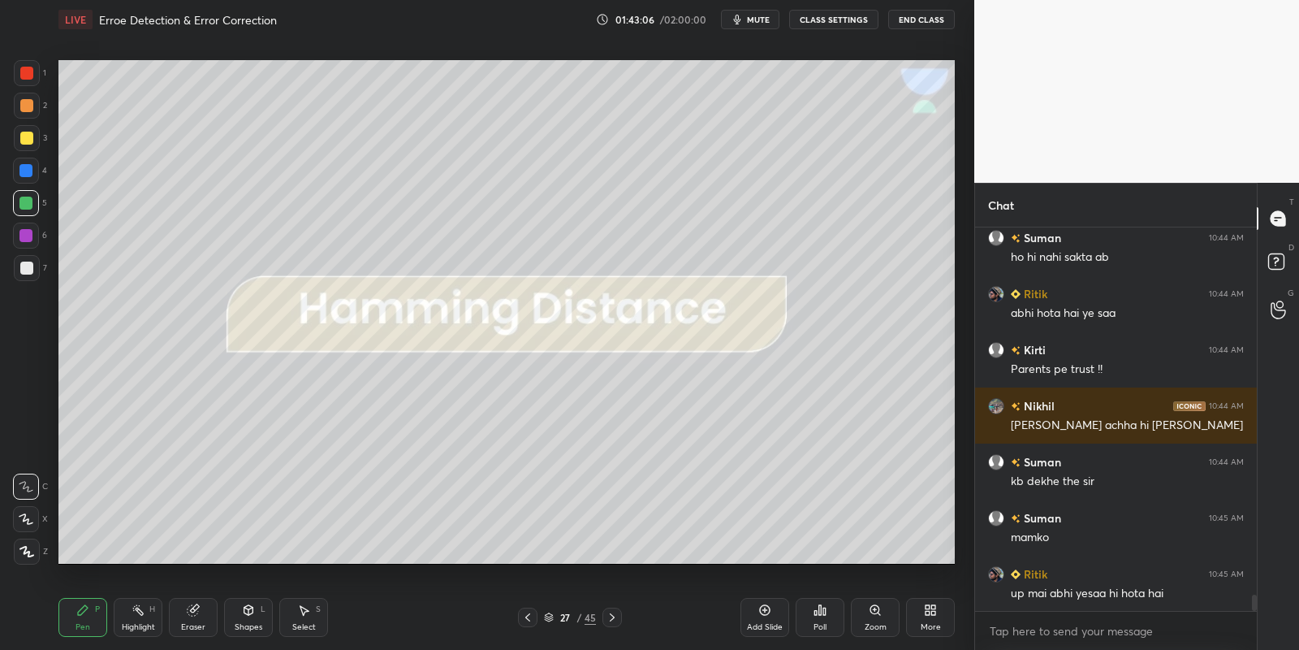
drag, startPoint x: 132, startPoint y: 611, endPoint x: 133, endPoint y: 603, distance: 8.3
click at [132, 611] on icon at bounding box center [138, 609] width 13 height 13
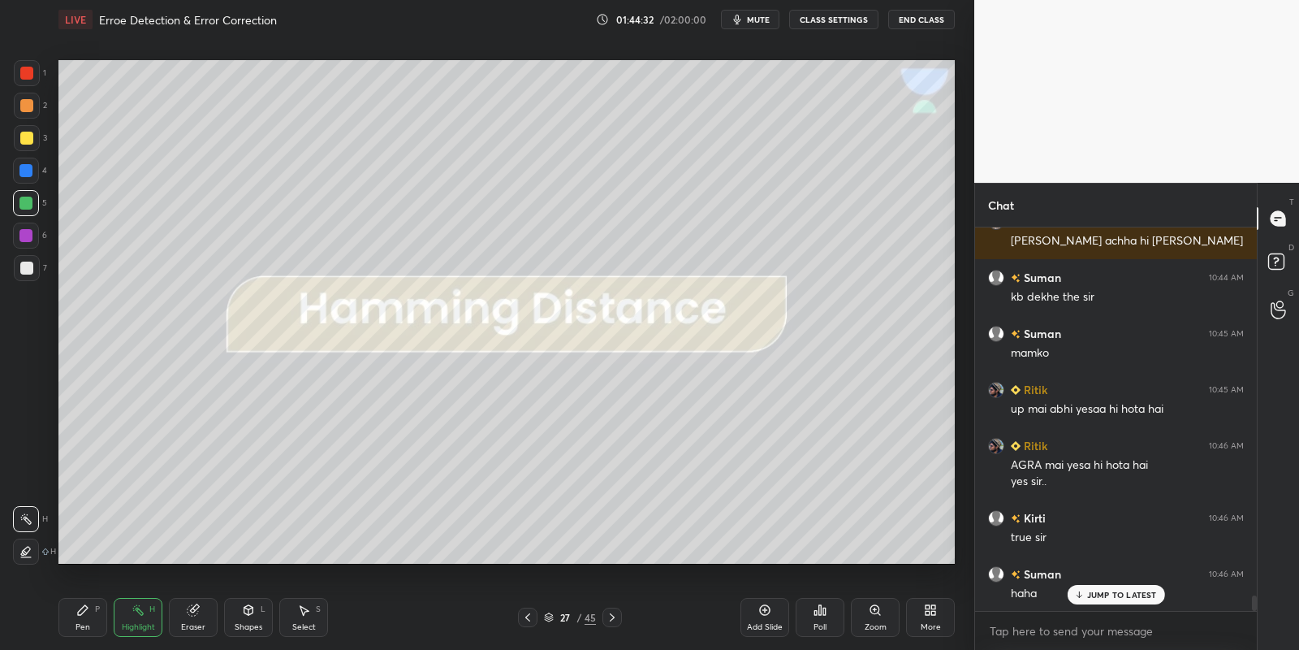
scroll to position [9143, 0]
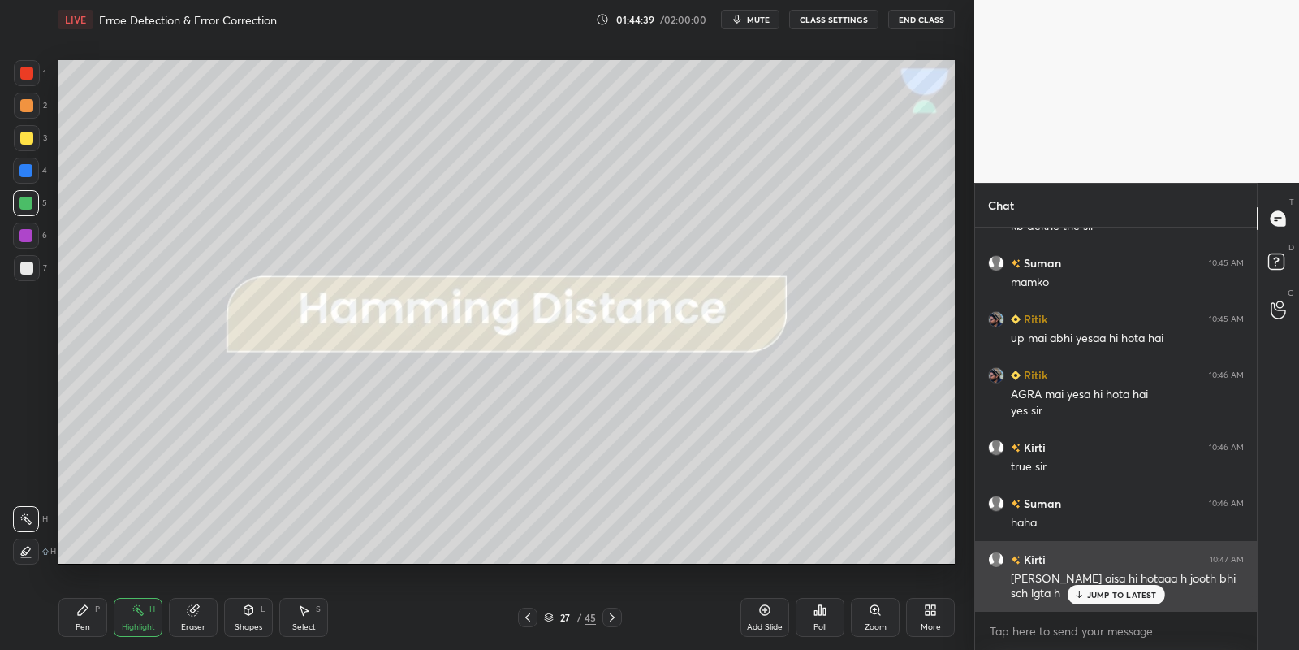
click at [1104, 590] on p "JUMP TO LATEST" at bounding box center [1122, 595] width 70 height 10
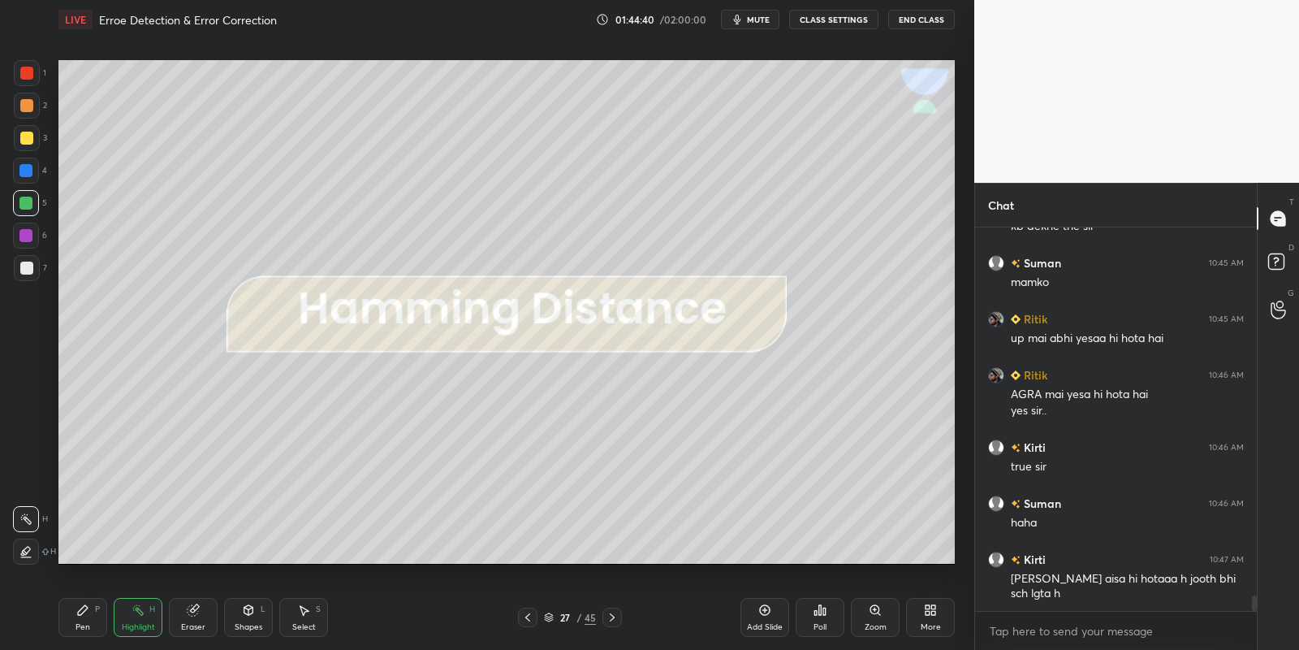
click at [90, 613] on div "Pen P" at bounding box center [82, 617] width 49 height 39
click at [125, 619] on div "Highlight H" at bounding box center [138, 617] width 49 height 39
click at [89, 620] on div "Pen P" at bounding box center [82, 617] width 49 height 39
click at [137, 623] on div "Highlight" at bounding box center [138, 627] width 33 height 8
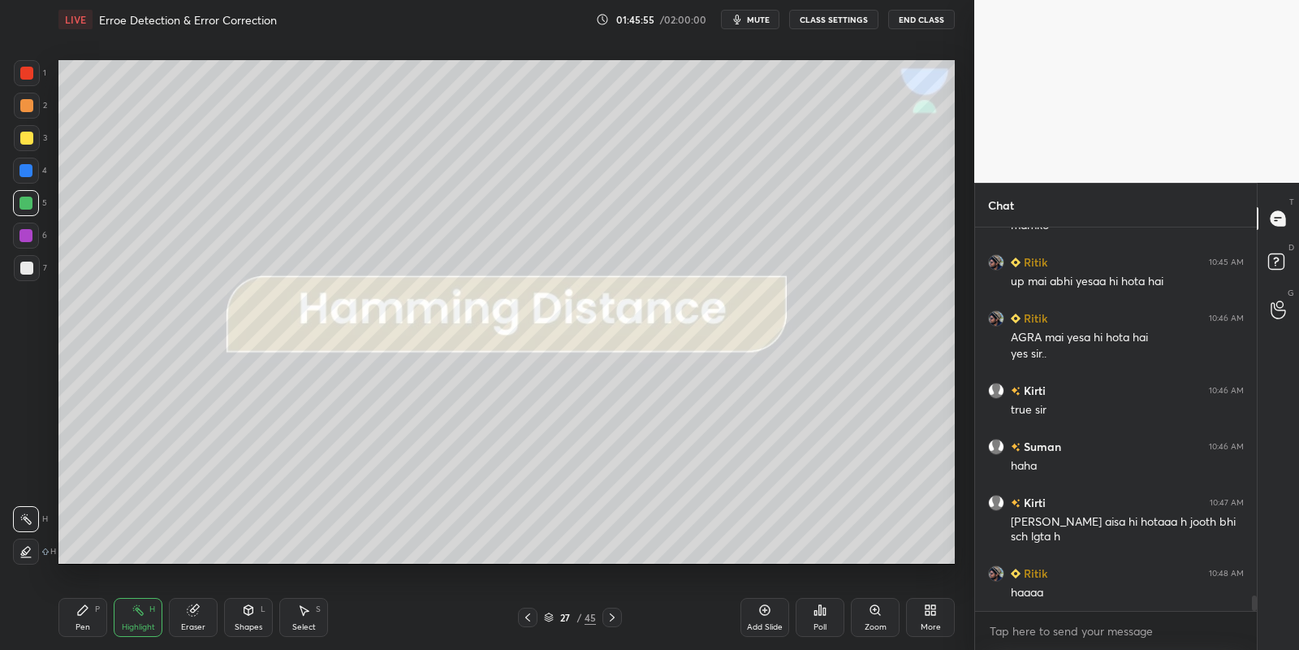
drag, startPoint x: 100, startPoint y: 621, endPoint x: 127, endPoint y: 613, distance: 28.8
click at [108, 619] on div "Pen P Highlight H Eraser Shapes L Select S" at bounding box center [228, 617] width 341 height 39
click at [137, 611] on icon at bounding box center [138, 609] width 13 height 13
click at [98, 624] on div "Pen P" at bounding box center [82, 617] width 49 height 39
click at [141, 619] on div "Highlight H" at bounding box center [138, 617] width 49 height 39
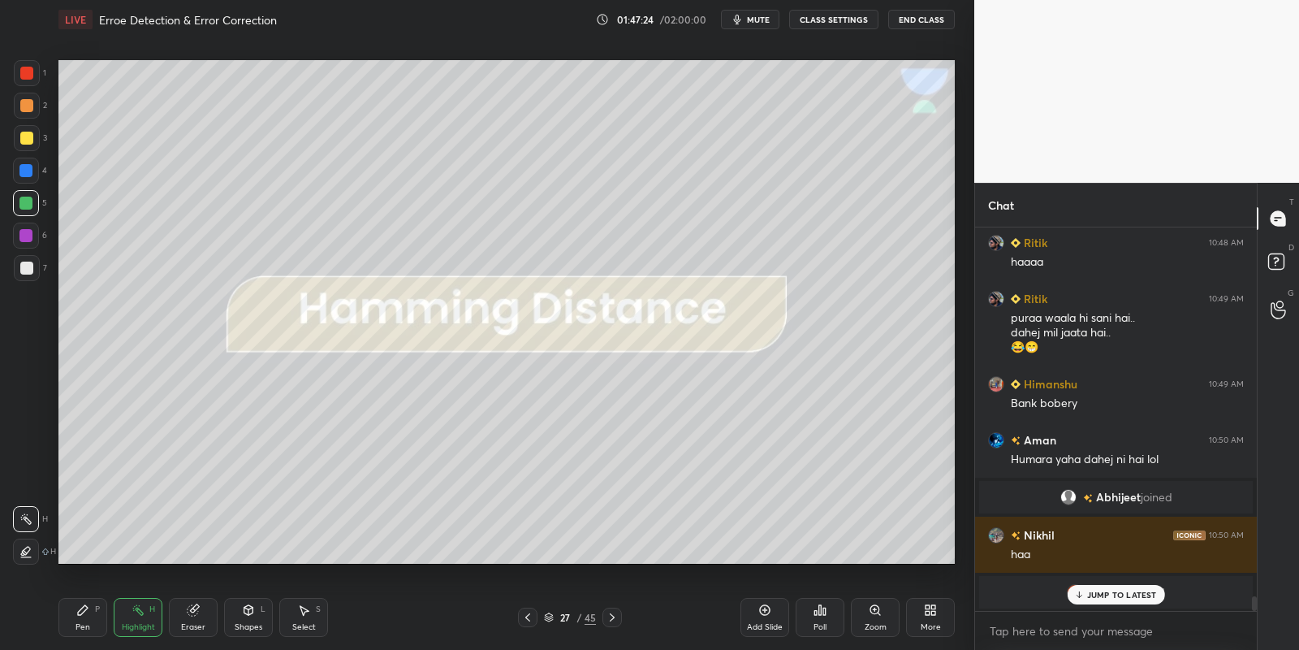
scroll to position [8852, 0]
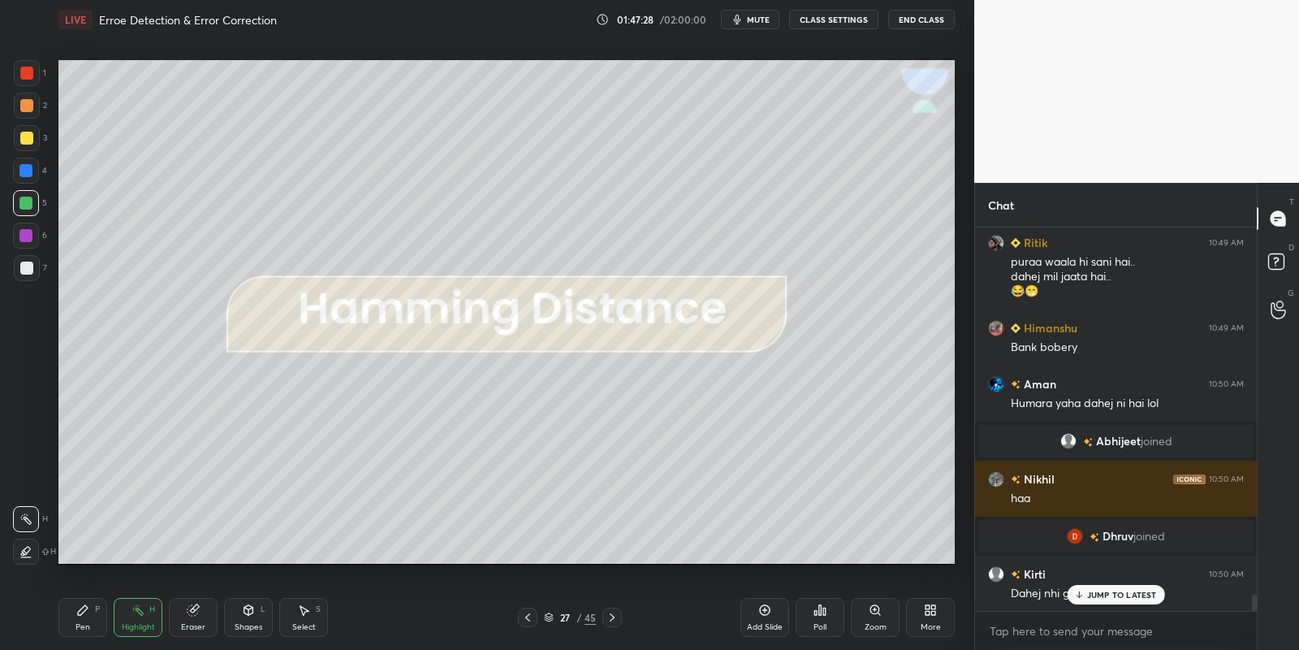
drag, startPoint x: 92, startPoint y: 605, endPoint x: 125, endPoint y: 606, distance: 33.3
click at [96, 607] on div "Pen P" at bounding box center [82, 617] width 49 height 39
drag, startPoint x: 133, startPoint y: 620, endPoint x: 153, endPoint y: 613, distance: 20.8
click at [135, 619] on div "Highlight H" at bounding box center [138, 617] width 49 height 39
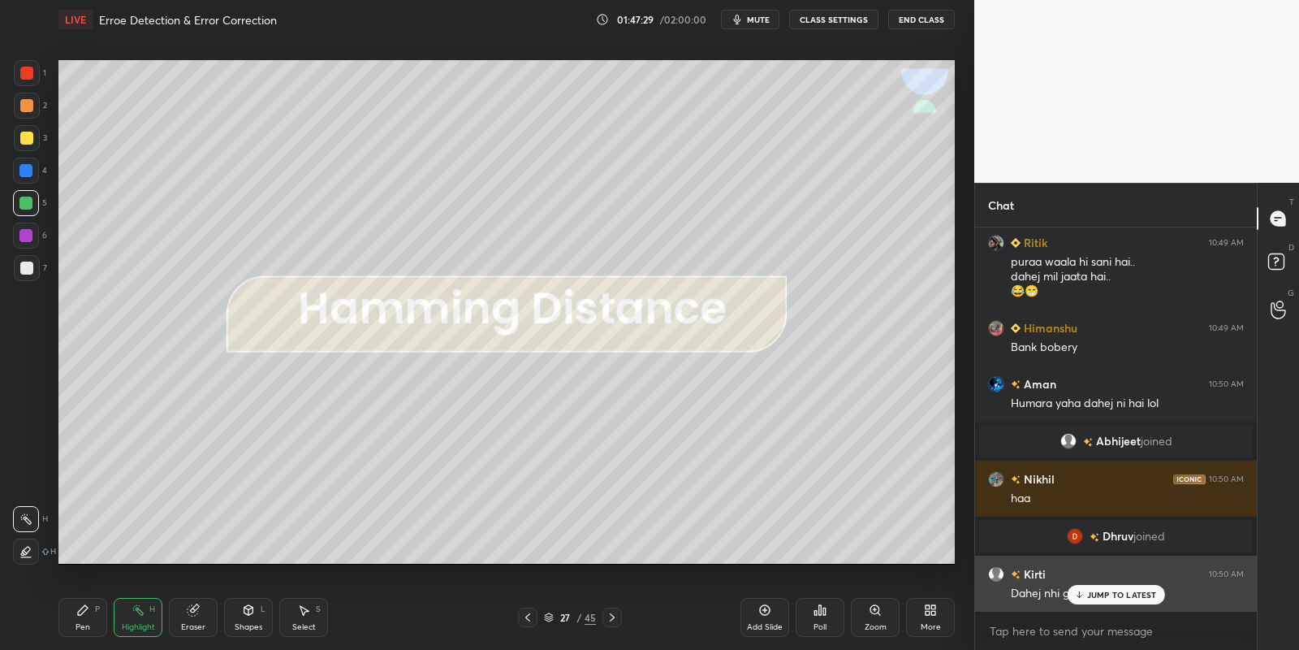
click at [1098, 597] on p "JUMP TO LATEST" at bounding box center [1122, 595] width 70 height 10
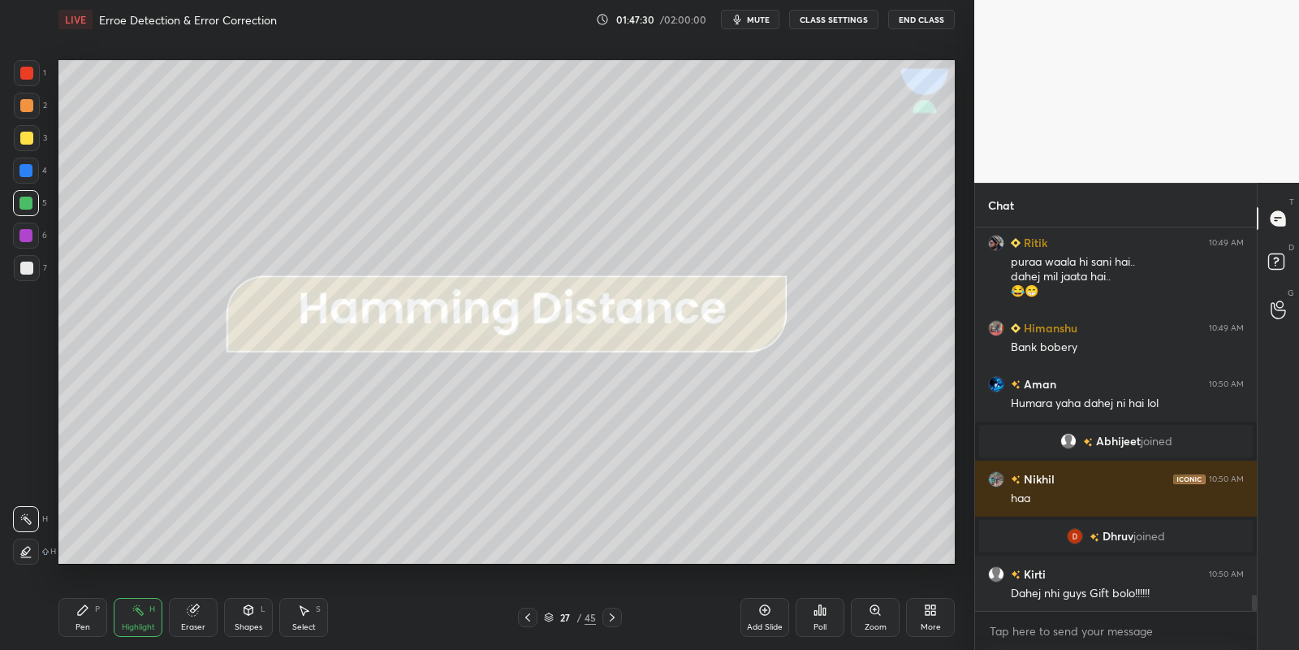
click at [607, 621] on icon at bounding box center [612, 617] width 13 height 13
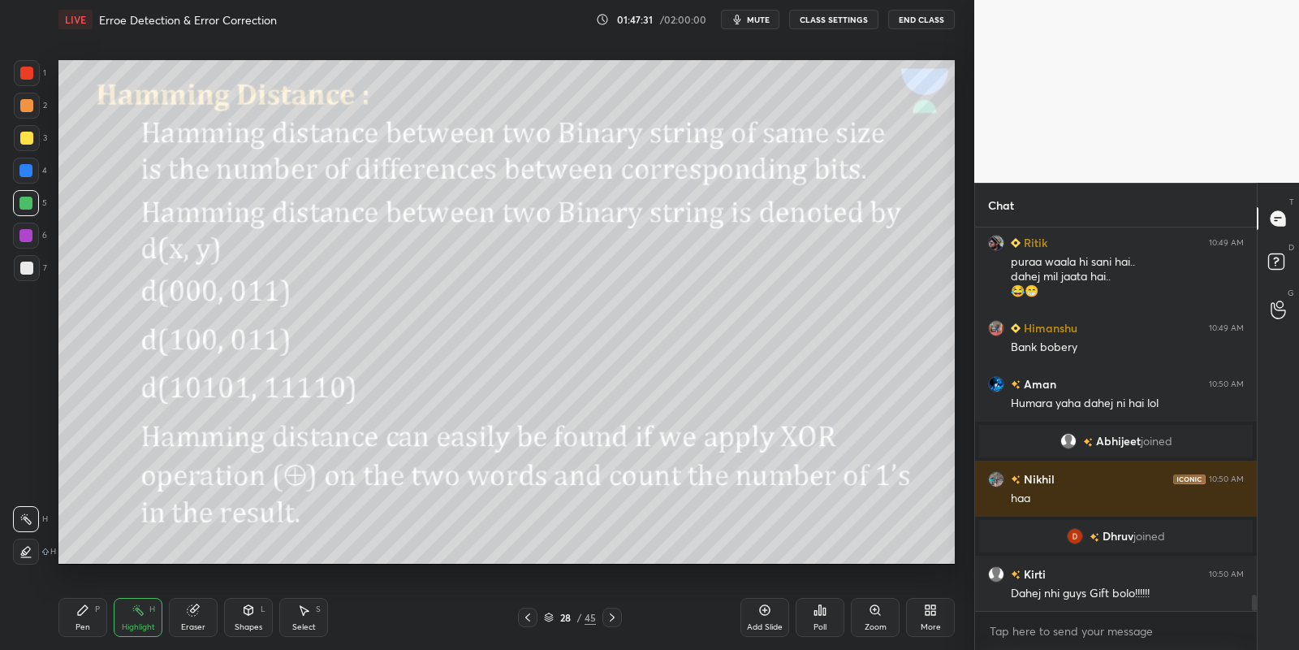
drag, startPoint x: 91, startPoint y: 612, endPoint x: 103, endPoint y: 616, distance: 12.8
click at [95, 619] on div "Pen P" at bounding box center [82, 617] width 49 height 39
click at [128, 618] on div "Highlight H" at bounding box center [138, 617] width 49 height 39
click at [254, 619] on div "Shapes L" at bounding box center [248, 617] width 49 height 39
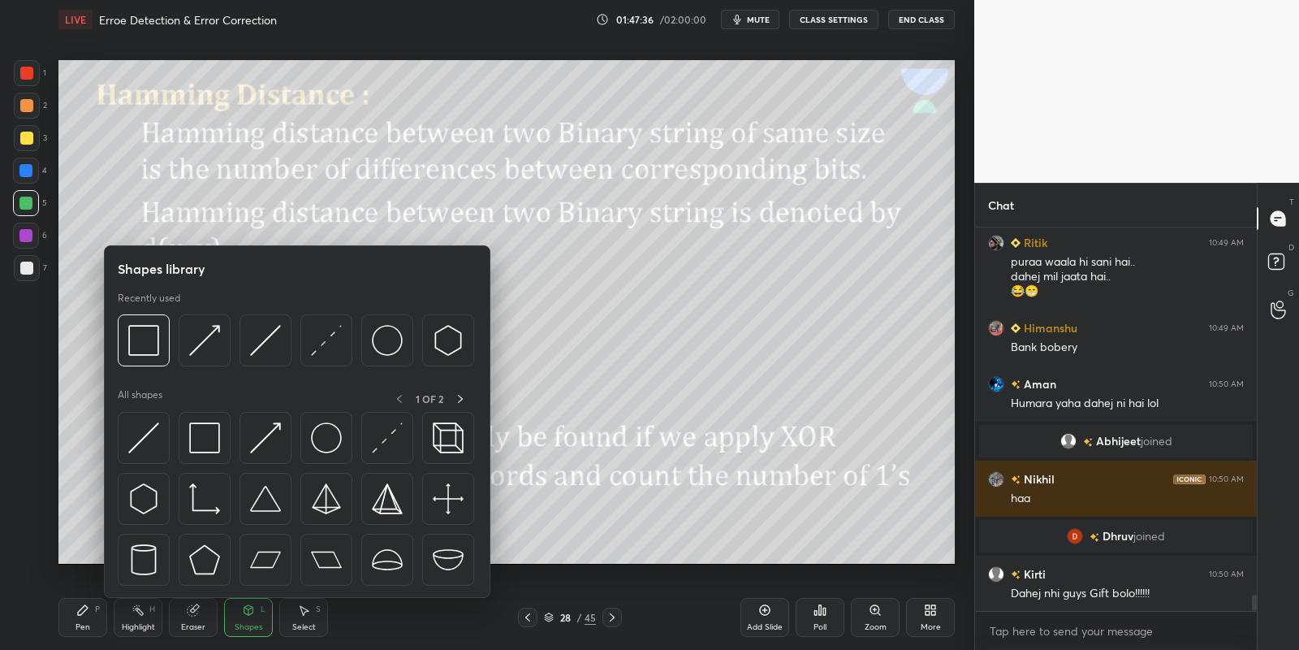
click at [219, 443] on div at bounding box center [205, 438] width 52 height 52
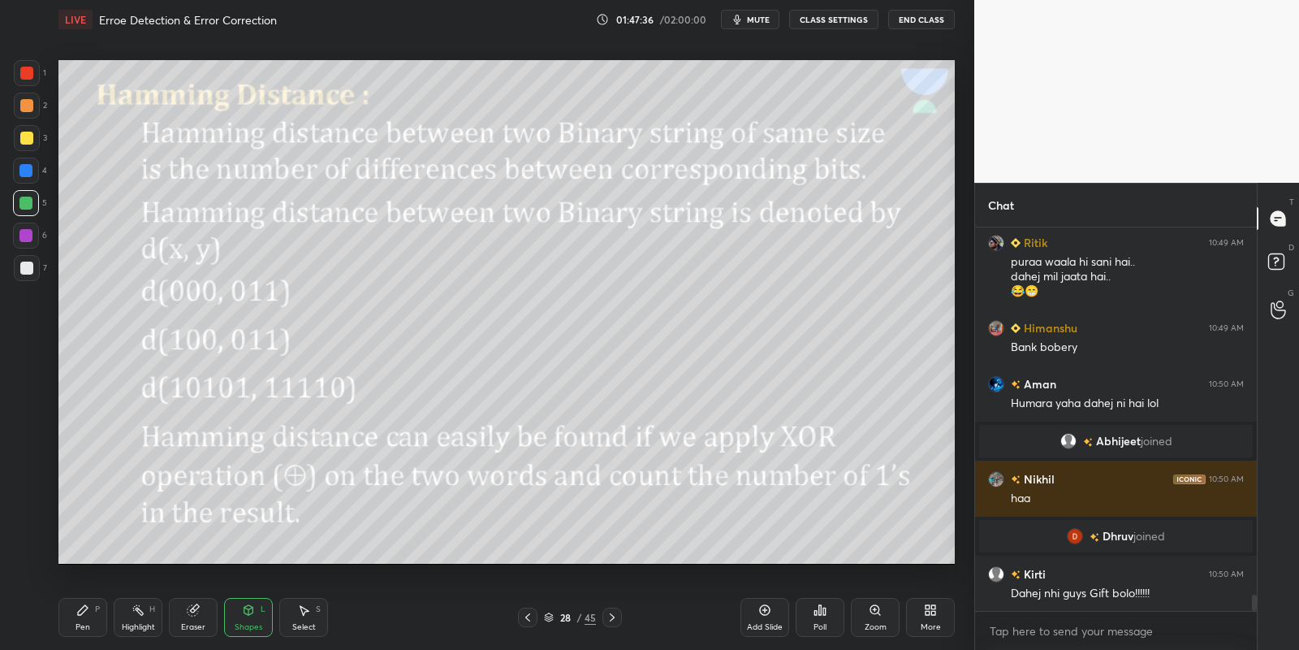
drag, startPoint x: 33, startPoint y: 209, endPoint x: 56, endPoint y: 208, distance: 22.8
click at [35, 210] on div at bounding box center [26, 203] width 26 height 26
click at [251, 620] on div "Shapes L" at bounding box center [248, 617] width 49 height 39
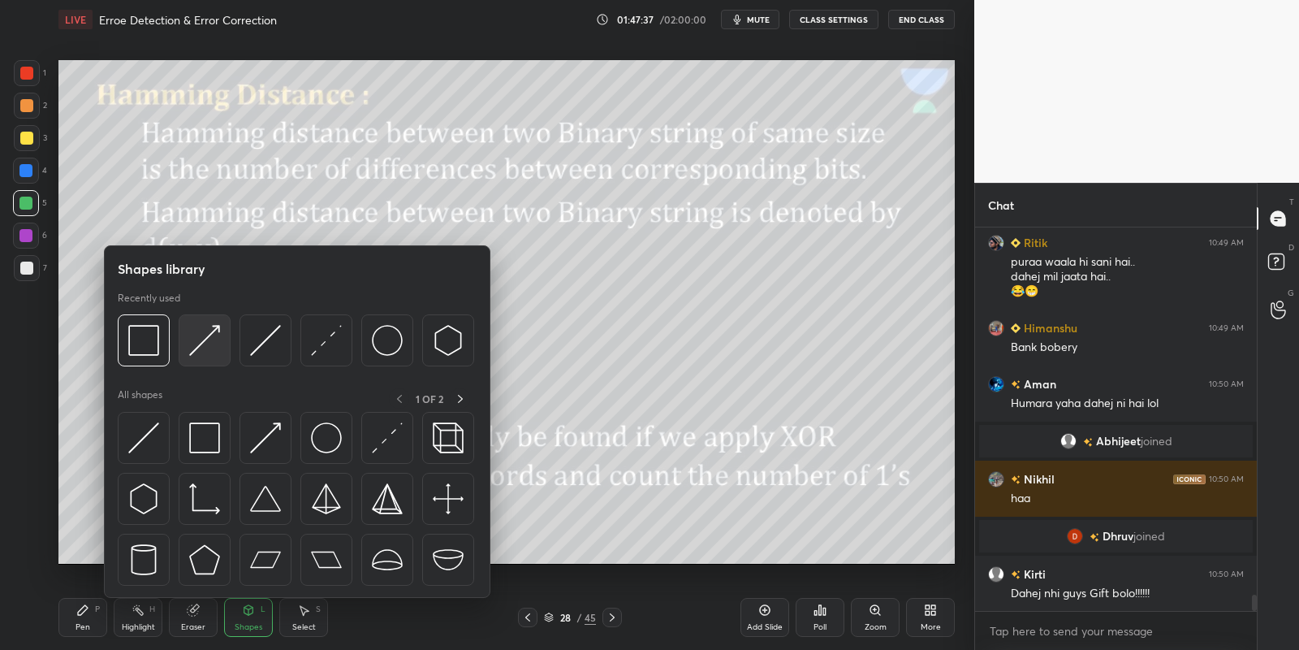
scroll to position [8908, 0]
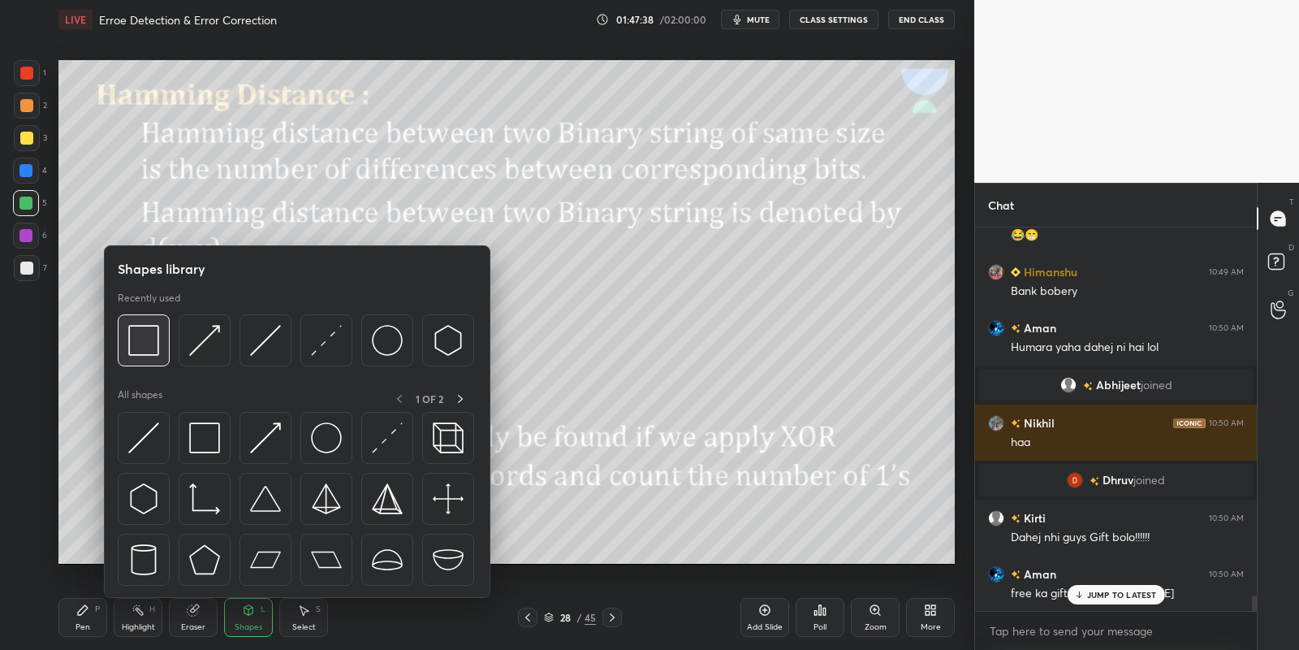
drag, startPoint x: 149, startPoint y: 345, endPoint x: 988, endPoint y: 533, distance: 859.5
click at [144, 350] on img at bounding box center [143, 340] width 31 height 31
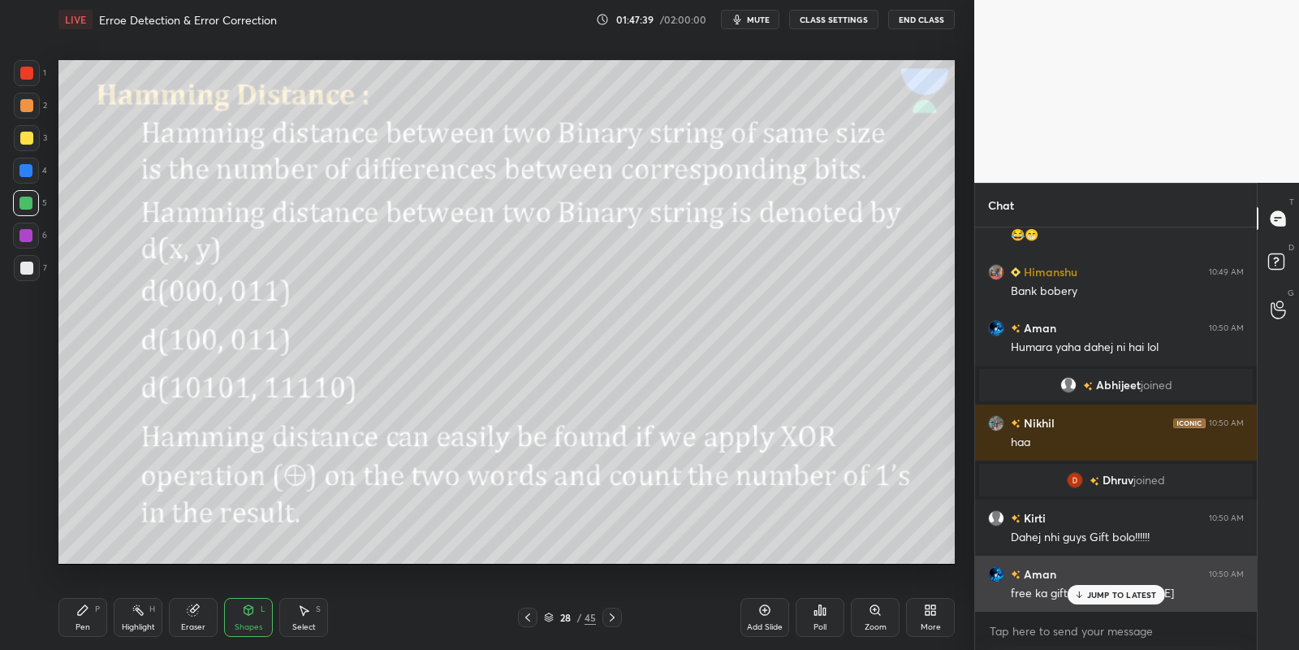
click at [1090, 593] on p "JUMP TO LATEST" at bounding box center [1122, 595] width 70 height 10
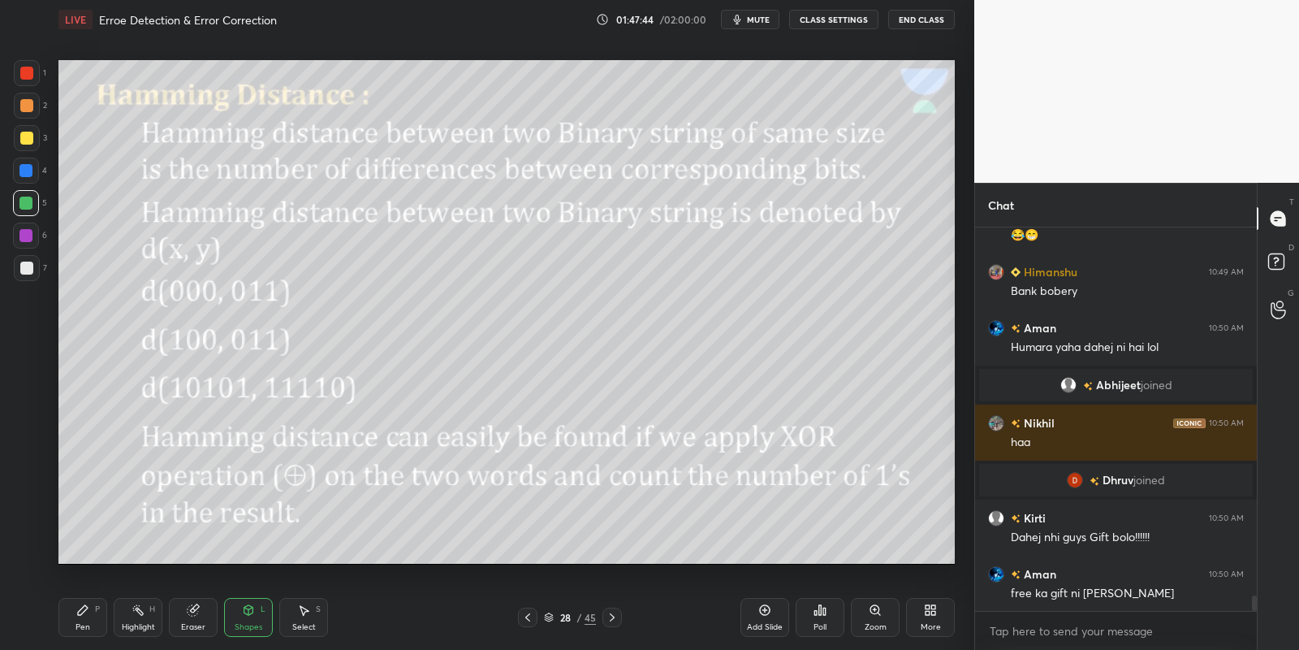
click at [253, 624] on div "Shapes" at bounding box center [249, 627] width 28 height 8
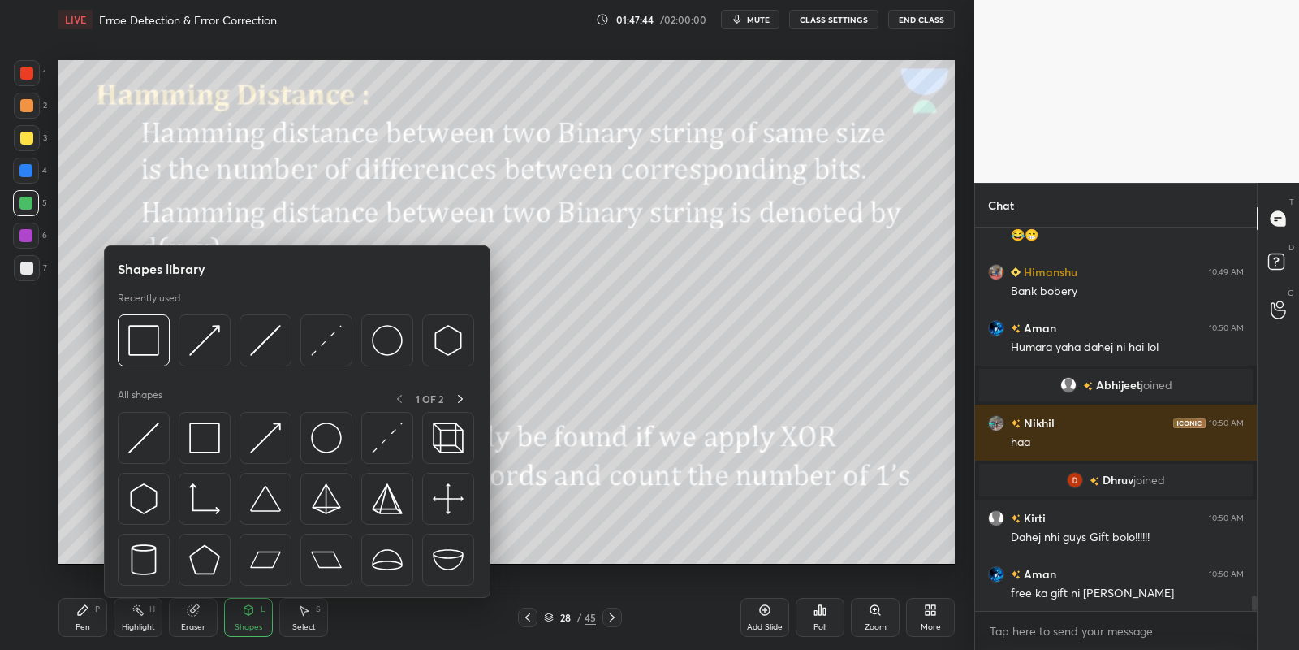
scroll to position [8978, 0]
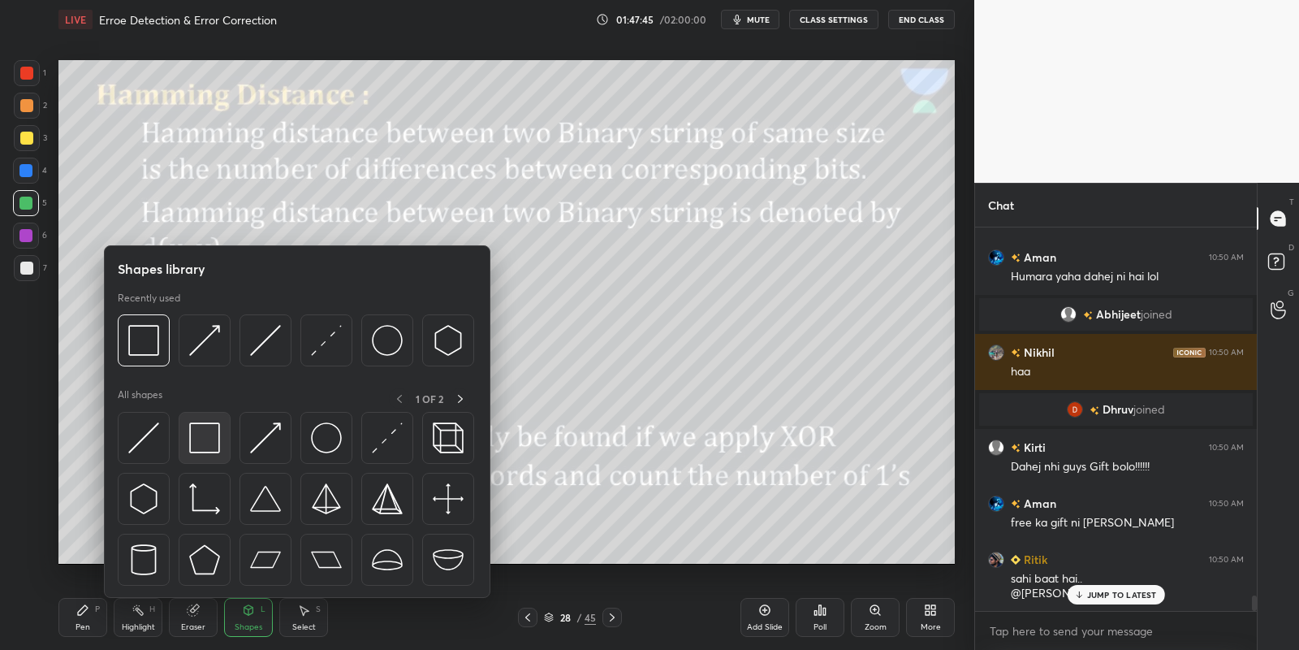
click at [208, 447] on img at bounding box center [204, 437] width 31 height 31
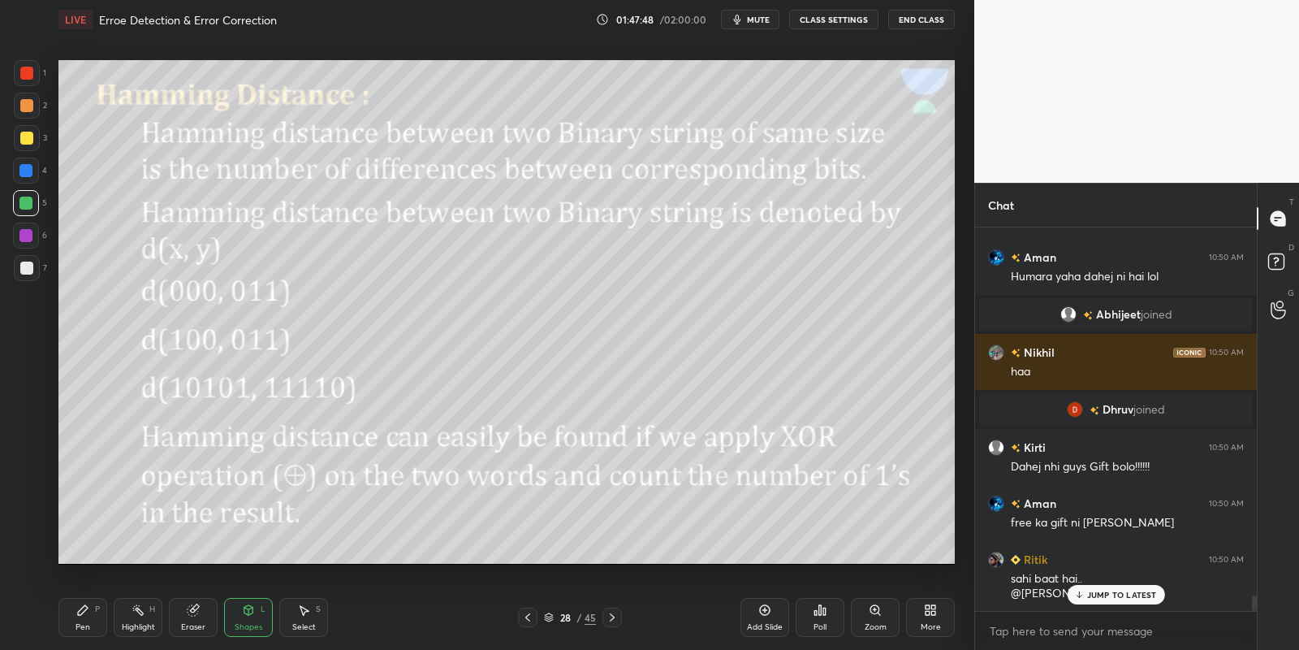
scroll to position [9050, 0]
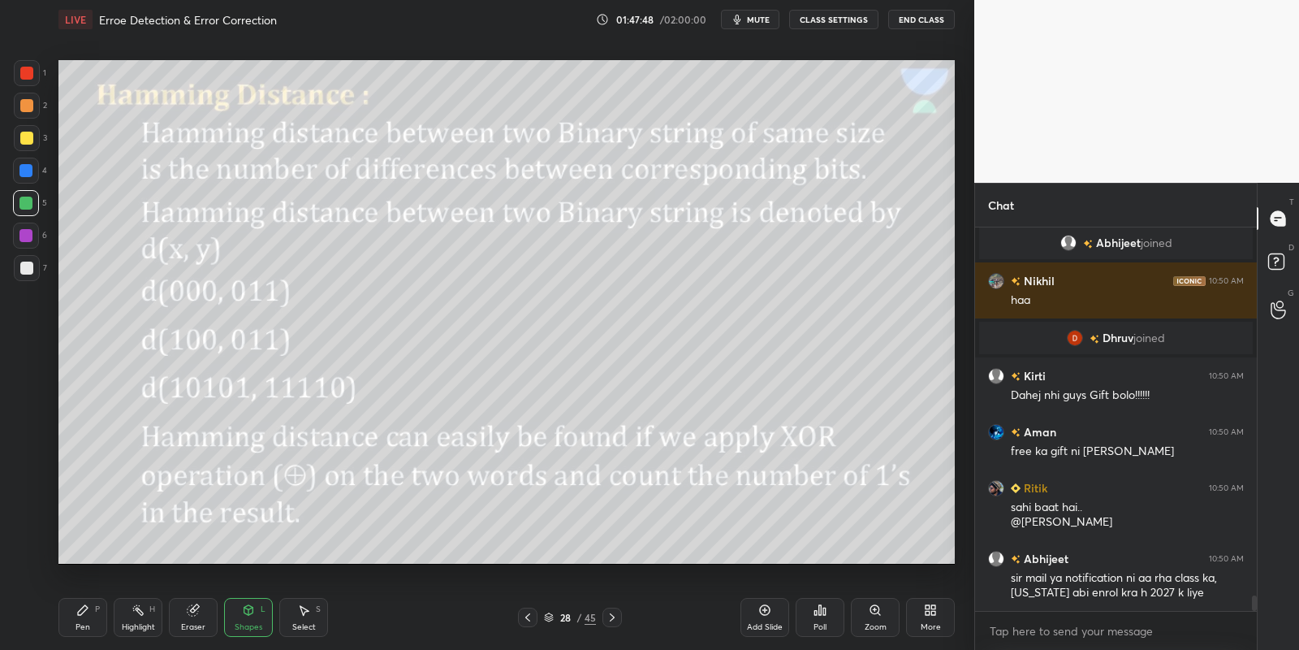
drag, startPoint x: 100, startPoint y: 620, endPoint x: 124, endPoint y: 616, distance: 24.6
click at [106, 623] on div "Pen P" at bounding box center [82, 617] width 49 height 39
click at [142, 622] on div "Highlight H" at bounding box center [138, 617] width 49 height 39
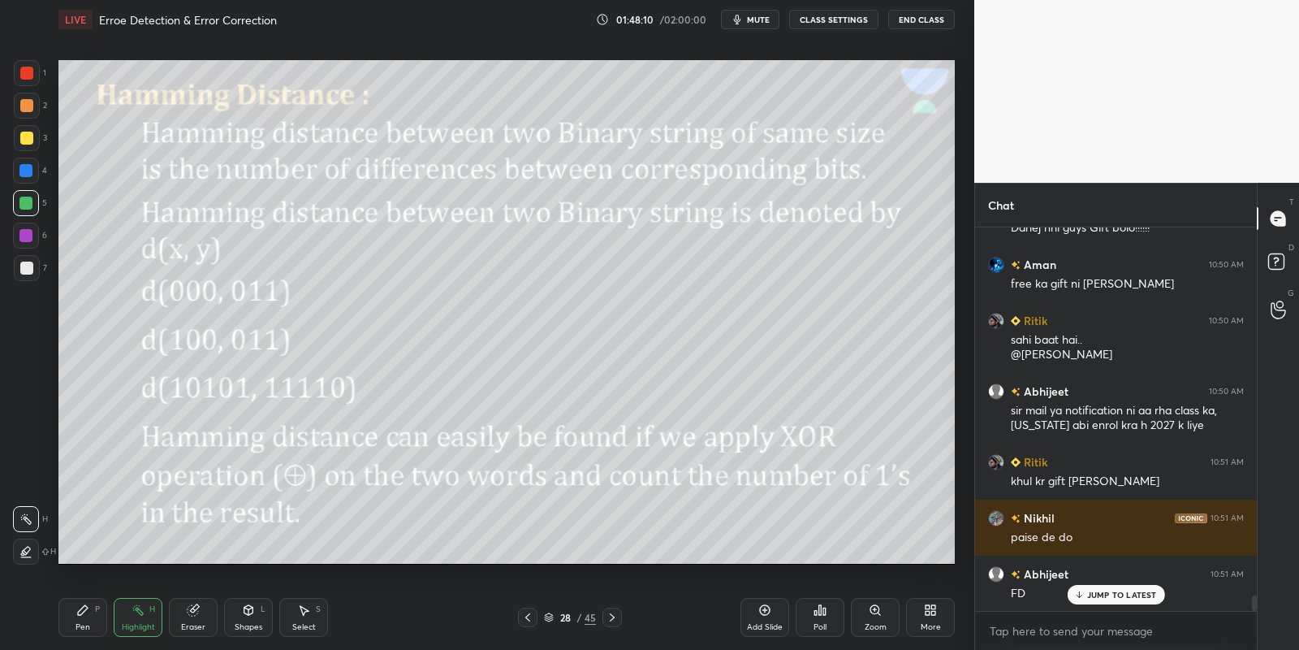
scroll to position [9273, 0]
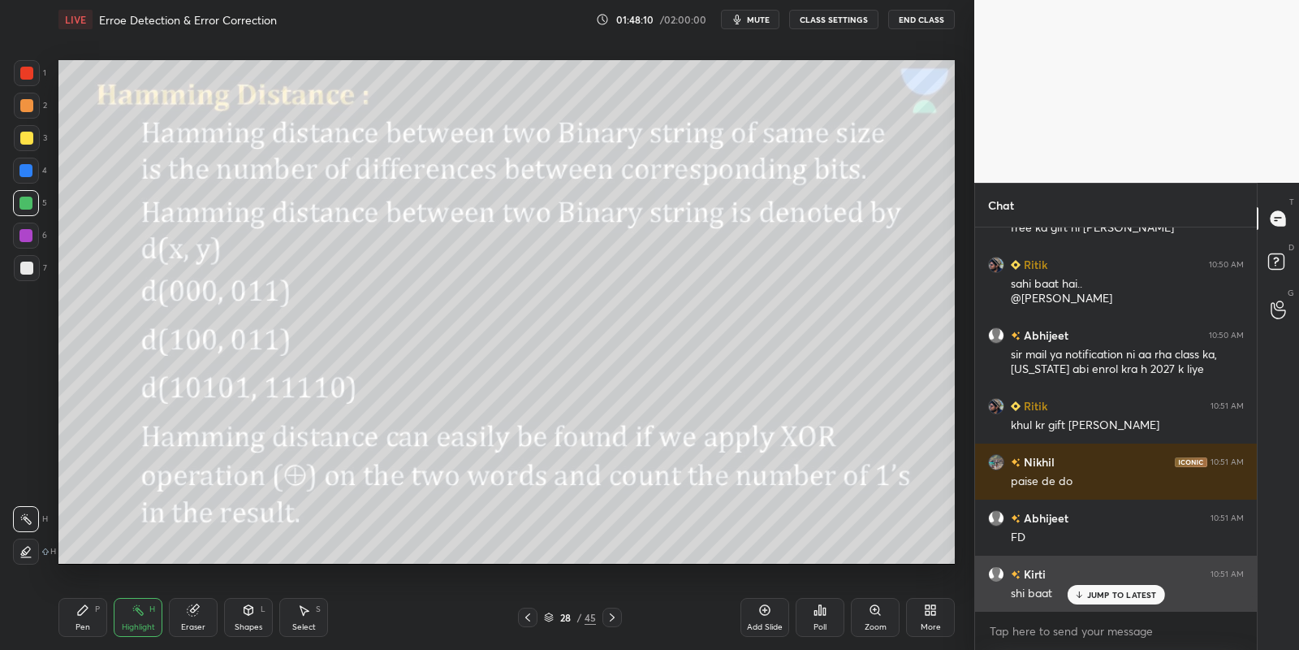
click at [1095, 593] on p "JUMP TO LATEST" at bounding box center [1122, 595] width 70 height 10
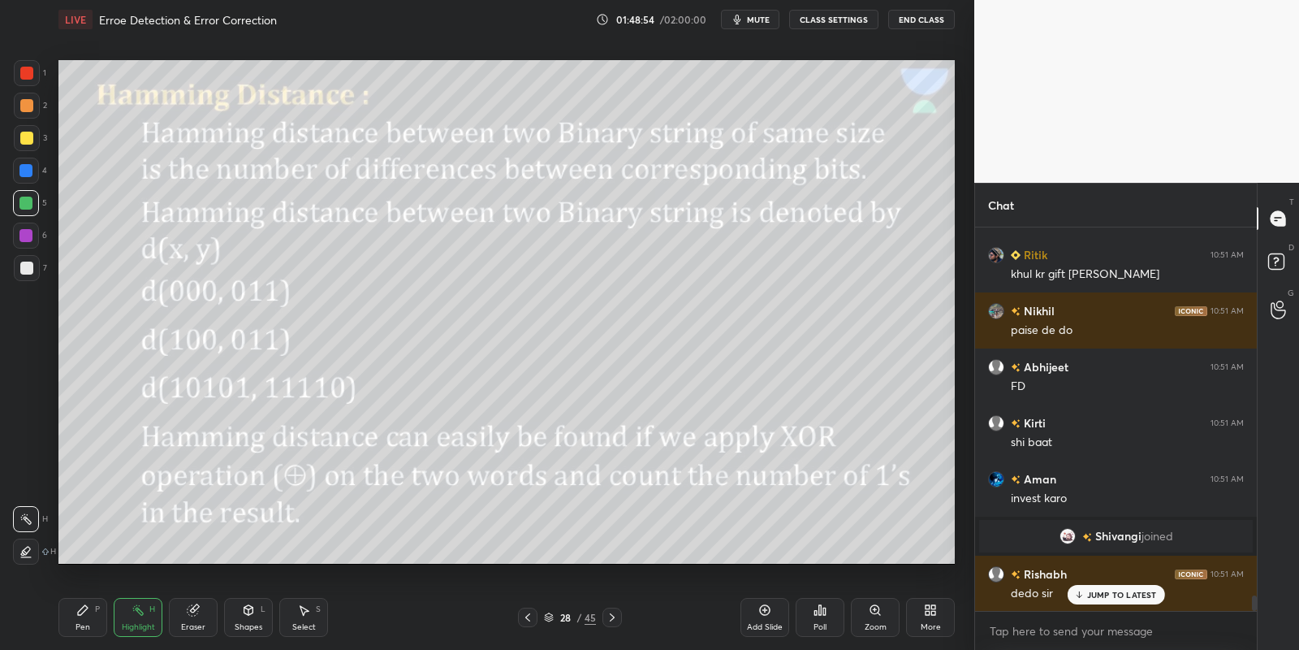
scroll to position [9295, 0]
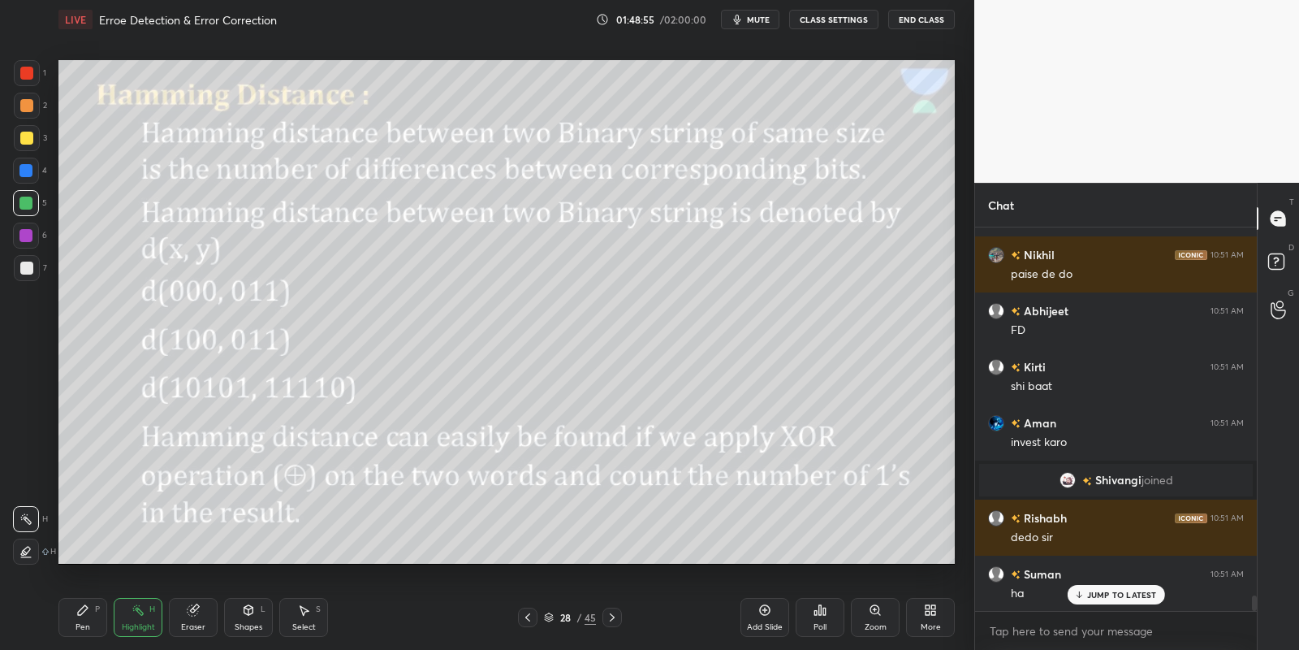
click at [1095, 595] on p "JUMP TO LATEST" at bounding box center [1122, 595] width 70 height 10
click at [85, 619] on div "Pen P" at bounding box center [82, 617] width 49 height 39
click at [123, 624] on div "Highlight" at bounding box center [138, 627] width 33 height 8
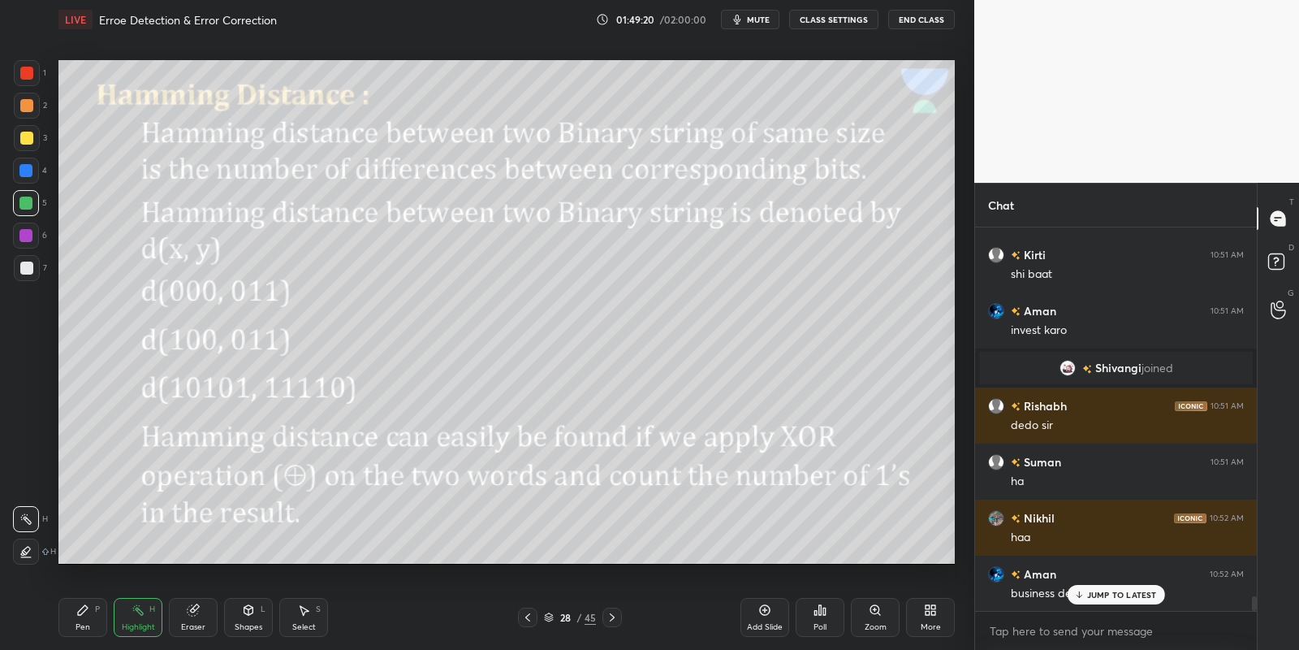
scroll to position [9478, 0]
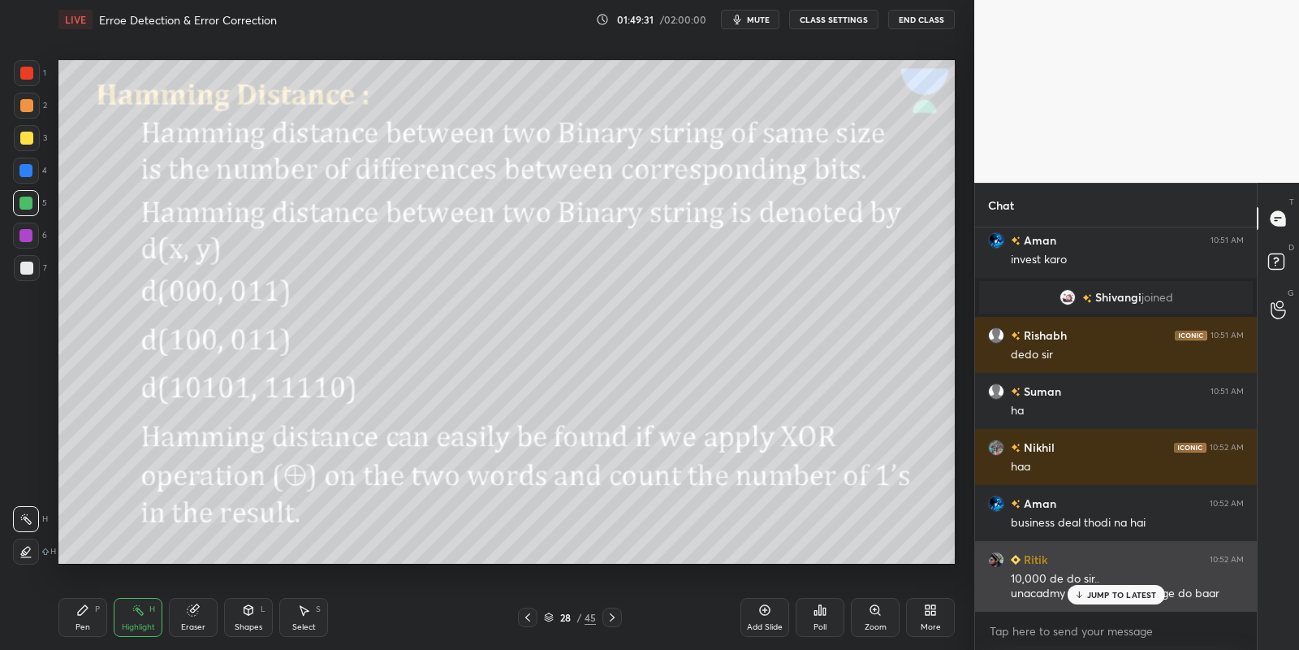
click at [1086, 596] on div "JUMP TO LATEST" at bounding box center [1115, 594] width 97 height 19
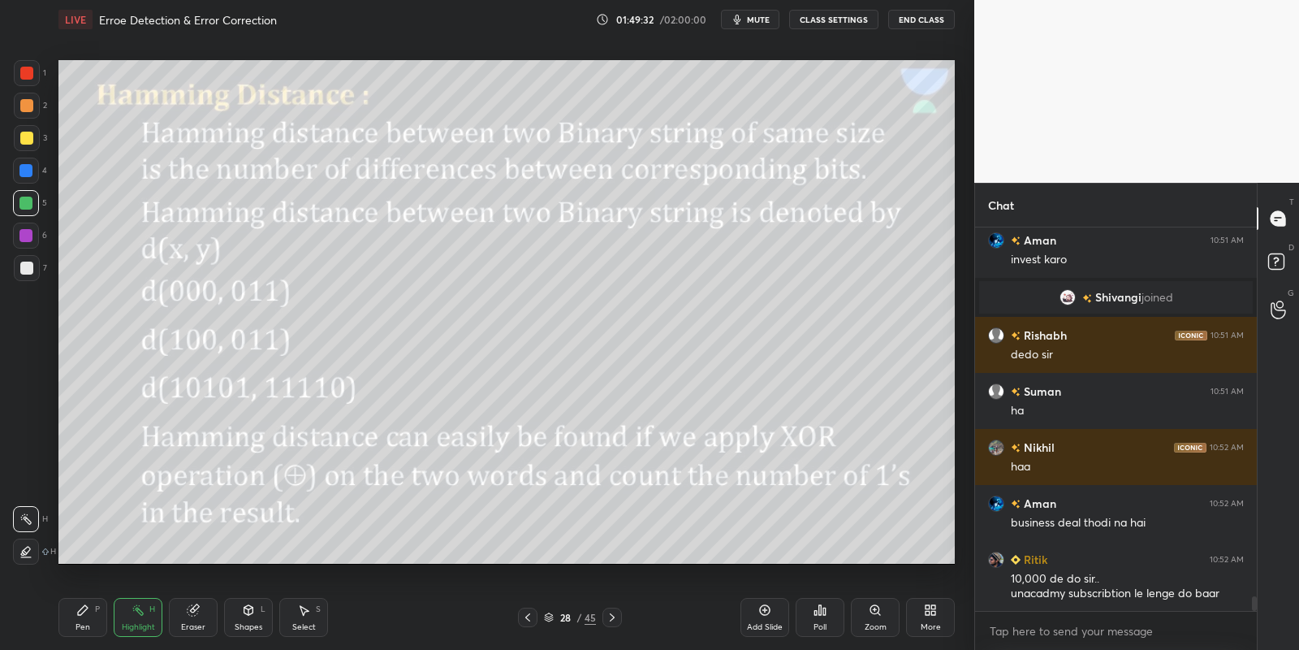
drag, startPoint x: 106, startPoint y: 617, endPoint x: 123, endPoint y: 613, distance: 16.7
click at [105, 620] on div "Pen P Highlight H Eraser Shapes L Select S" at bounding box center [228, 617] width 341 height 39
click at [131, 626] on div "Highlight" at bounding box center [138, 627] width 33 height 8
drag, startPoint x: 78, startPoint y: 611, endPoint x: 93, endPoint y: 603, distance: 17.1
click at [83, 608] on icon at bounding box center [82, 609] width 13 height 13
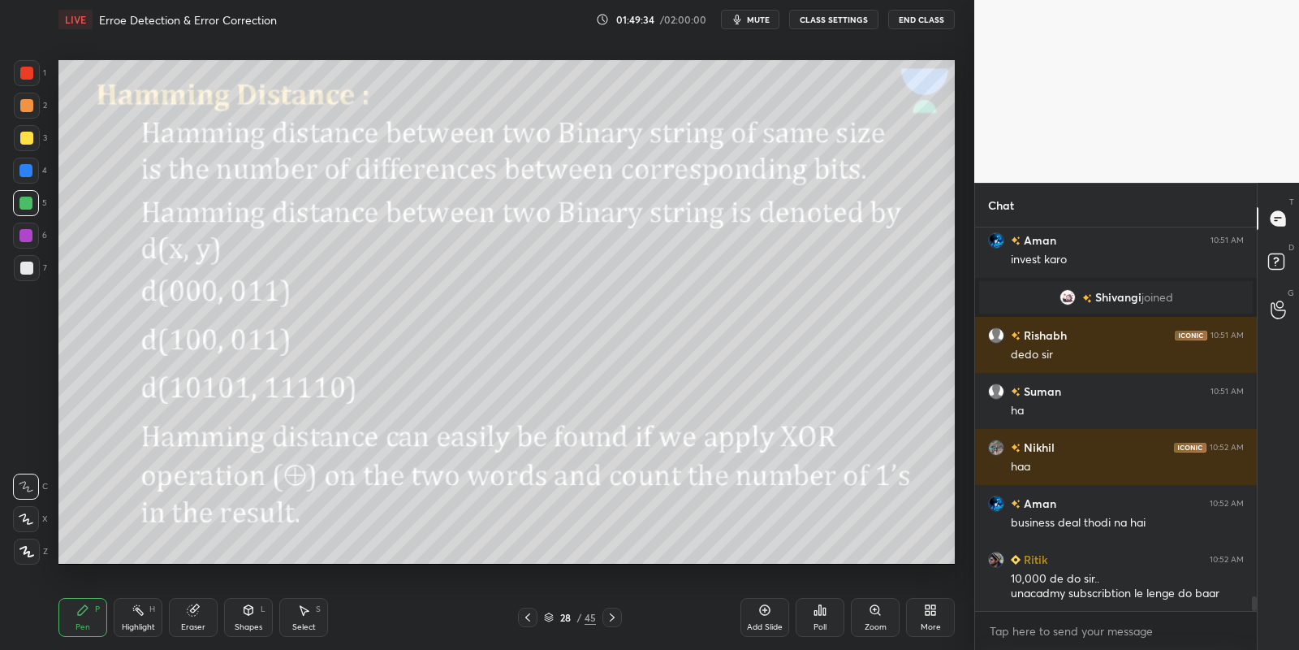
click at [250, 622] on div "Shapes L" at bounding box center [248, 617] width 49 height 39
drag, startPoint x: 70, startPoint y: 618, endPoint x: 93, endPoint y: 606, distance: 26.5
click at [71, 620] on div "Pen P" at bounding box center [82, 617] width 49 height 39
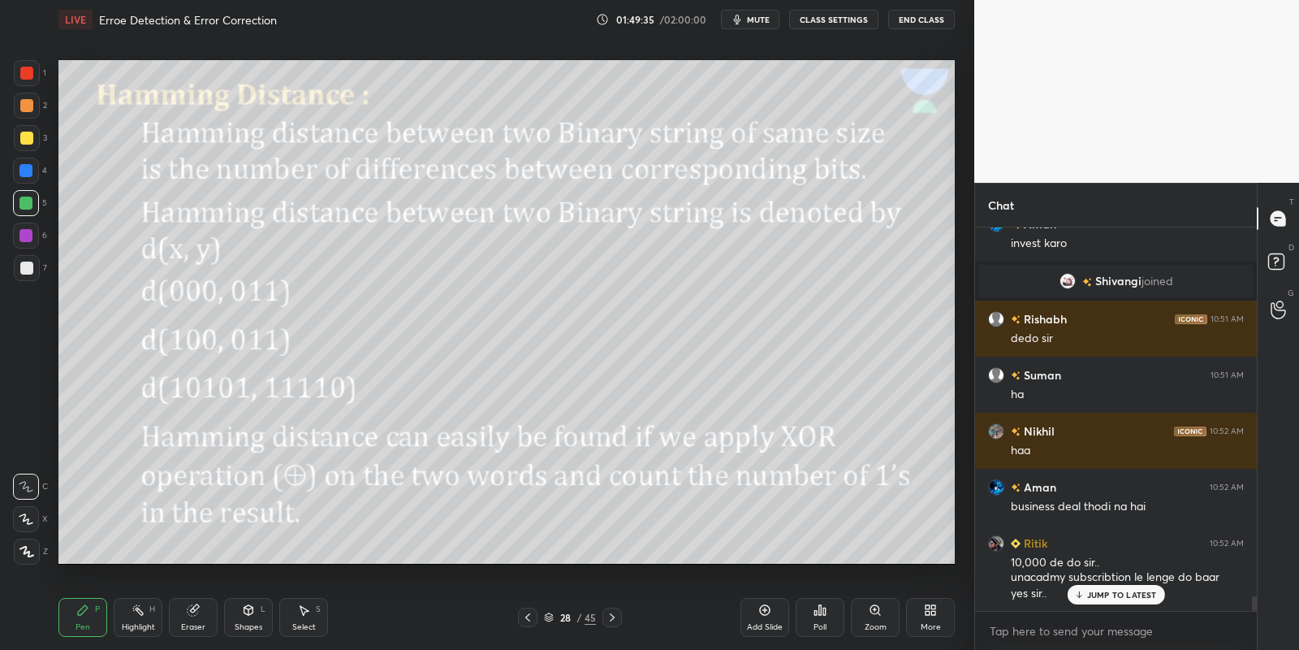
click at [149, 612] on div "H" at bounding box center [152, 609] width 6 height 8
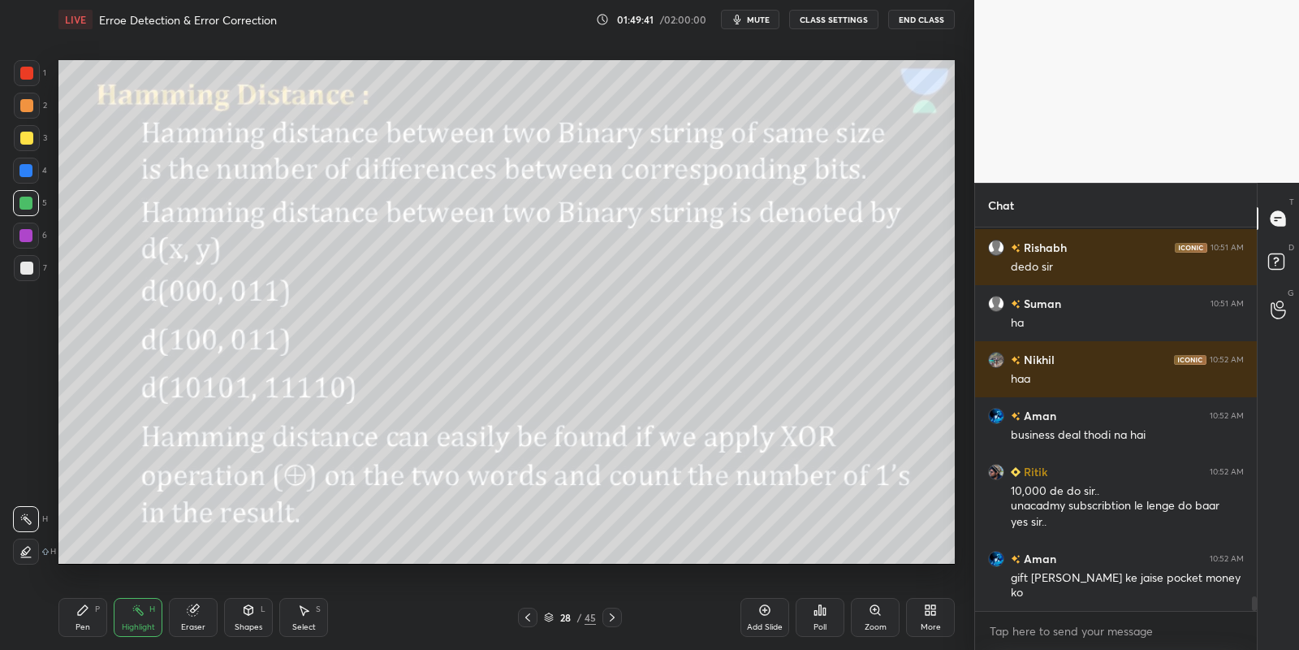
click at [93, 620] on div "Pen P" at bounding box center [82, 617] width 49 height 39
click at [133, 629] on div "Highlight" at bounding box center [138, 627] width 33 height 8
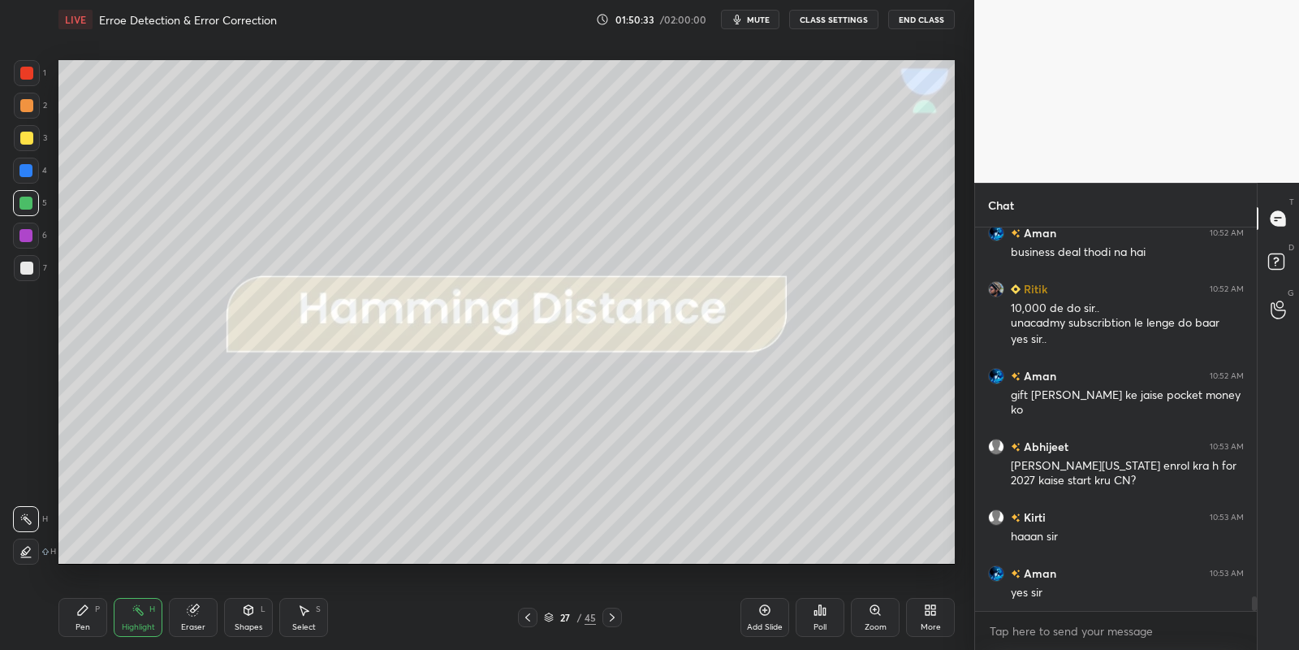
scroll to position [9818, 0]
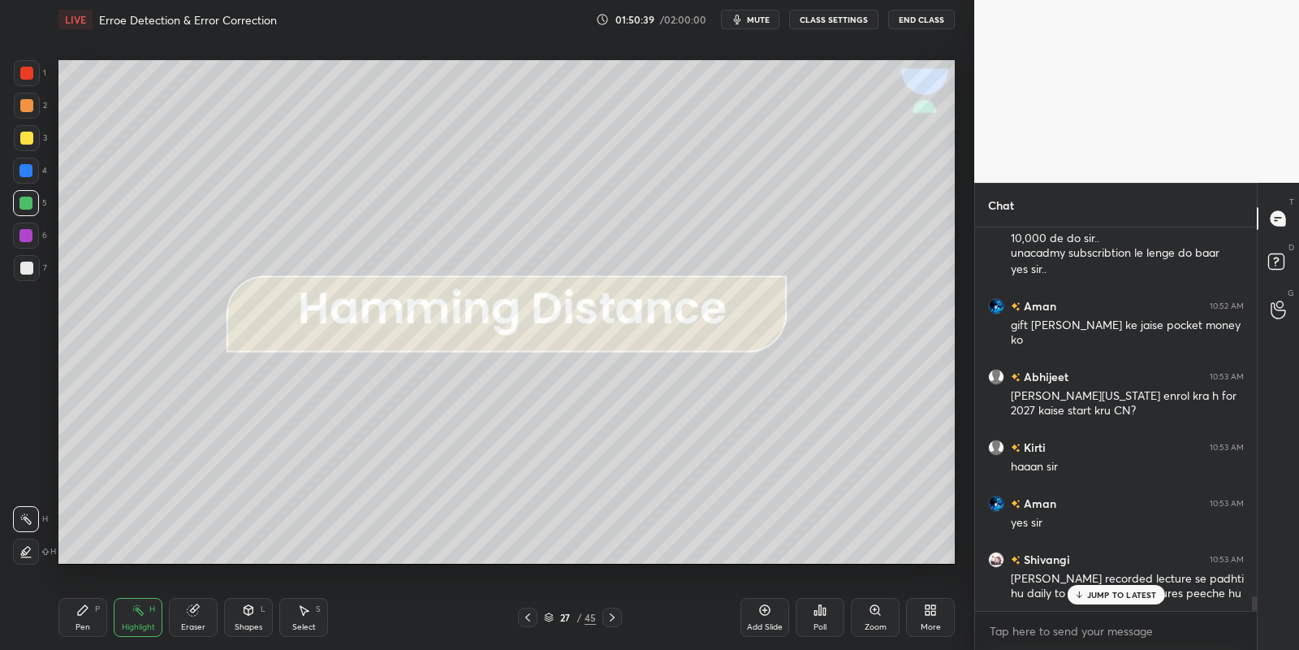
click at [1090, 603] on div "JUMP TO LATEST" at bounding box center [1115, 594] width 97 height 19
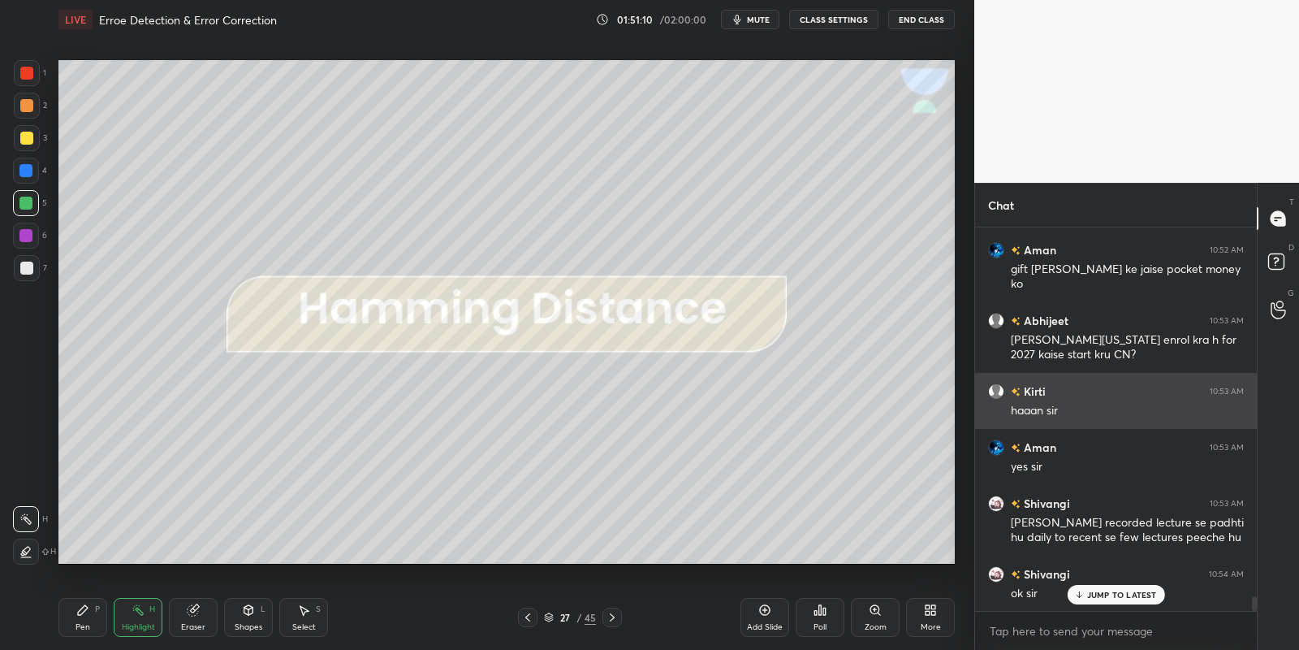
scroll to position [10032, 0]
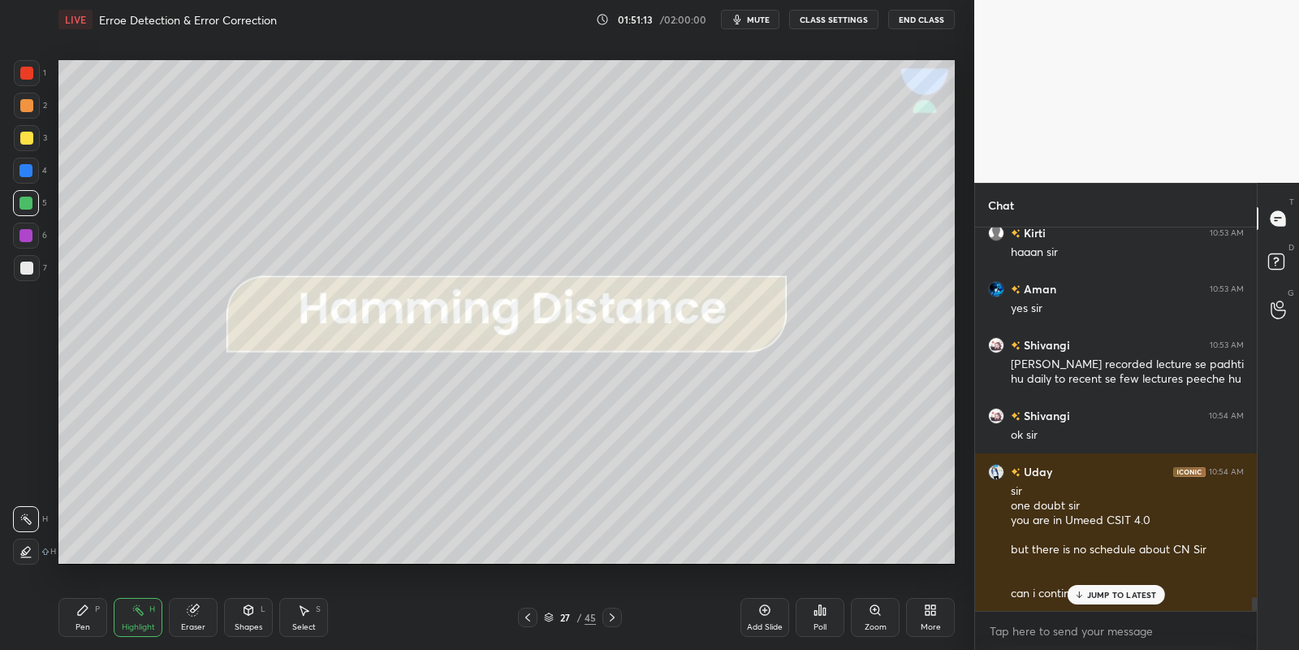
click at [1113, 600] on div "JUMP TO LATEST" at bounding box center [1115, 594] width 97 height 19
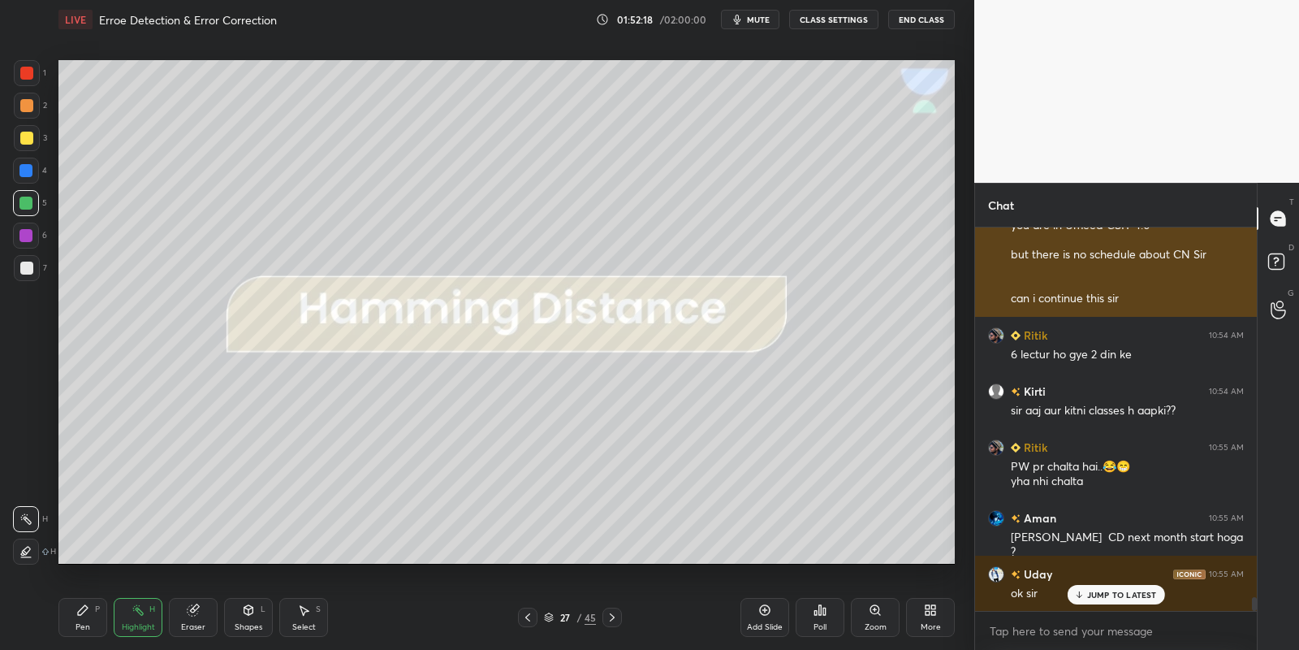
scroll to position [10398, 0]
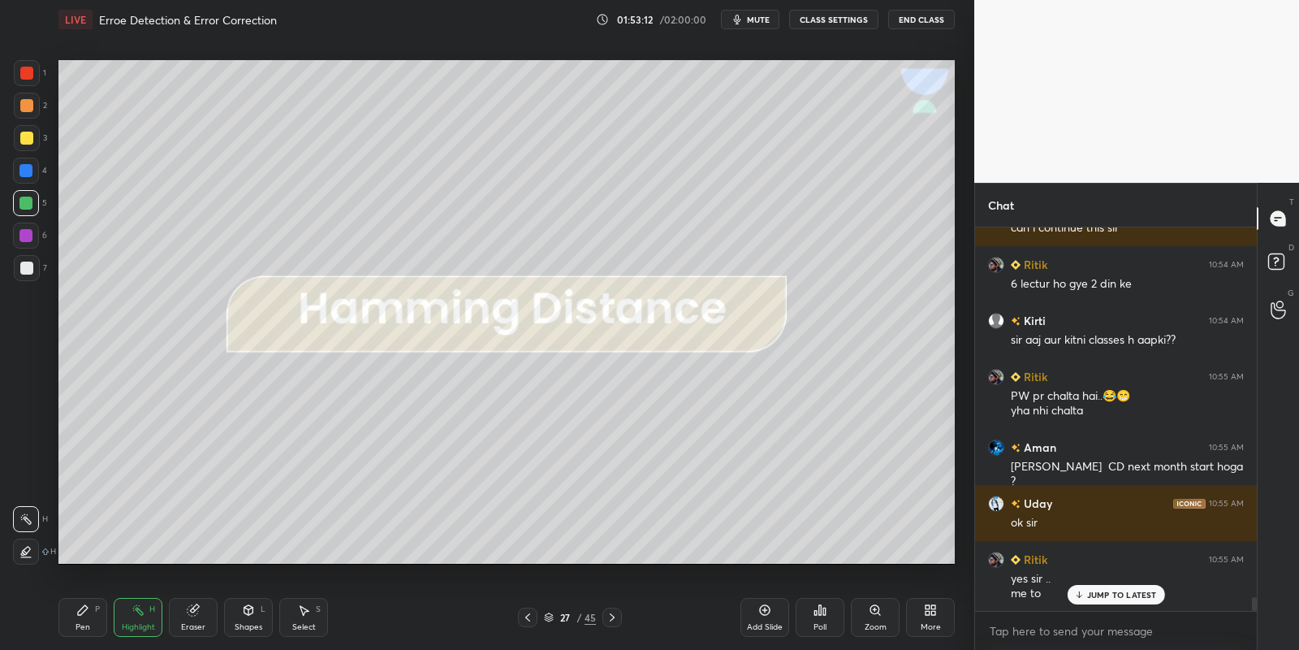
click at [922, 21] on button "End Class" at bounding box center [921, 19] width 67 height 19
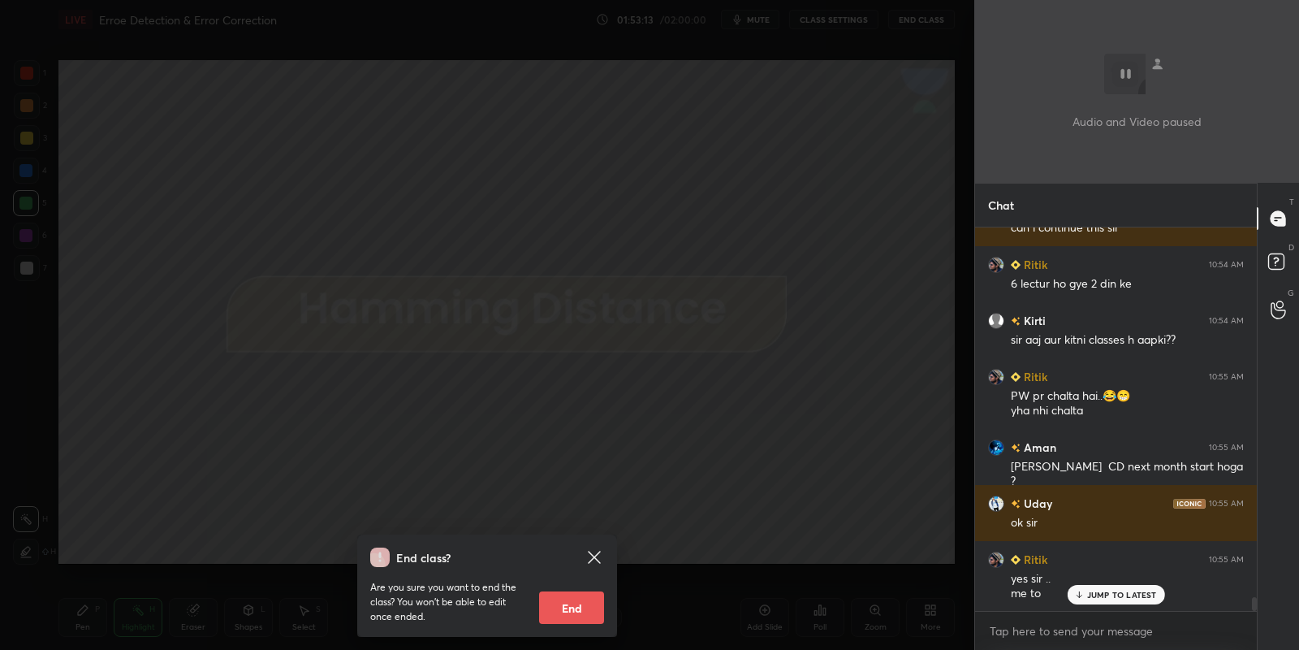
scroll to position [10455, 0]
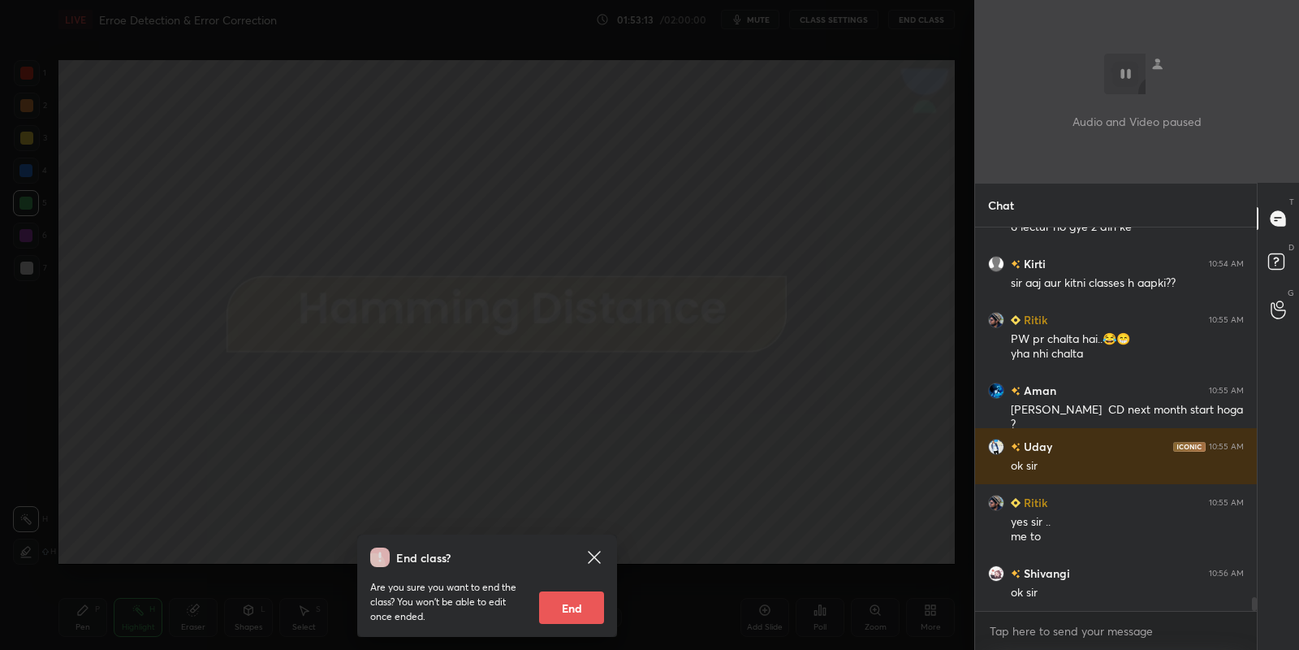
click at [585, 602] on button "End" at bounding box center [571, 607] width 65 height 32
type textarea "x"
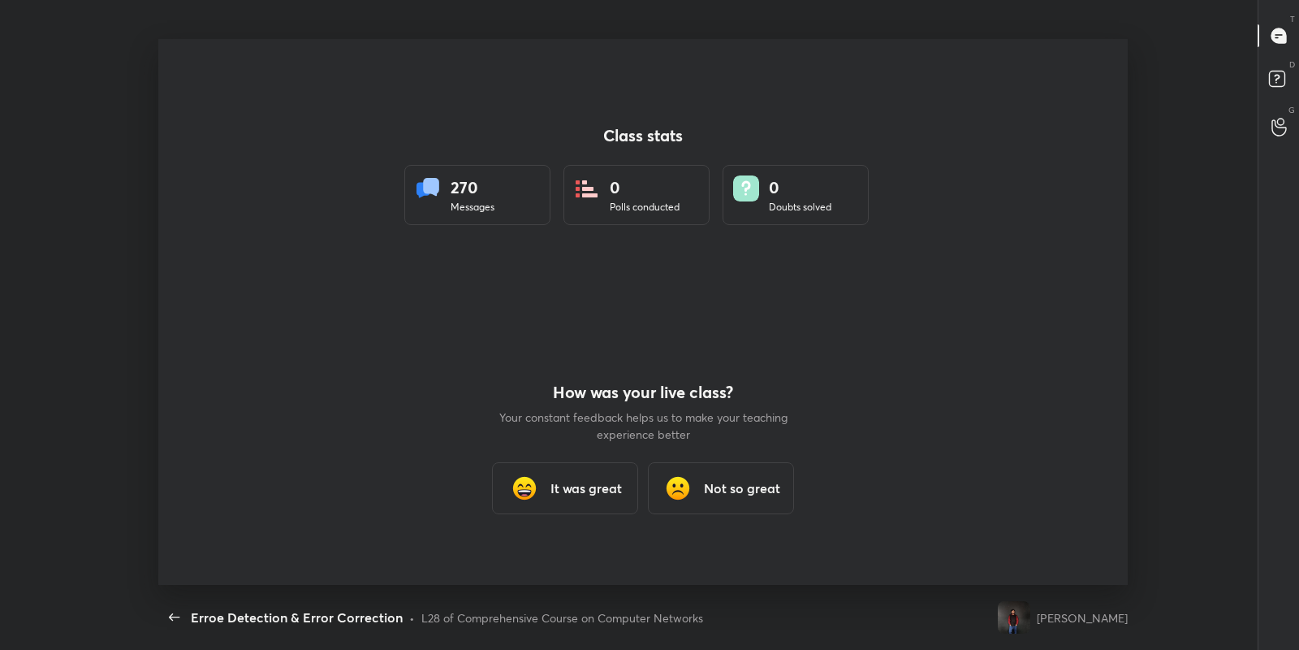
scroll to position [545, 1285]
